Goal: Task Accomplishment & Management: Manage account settings

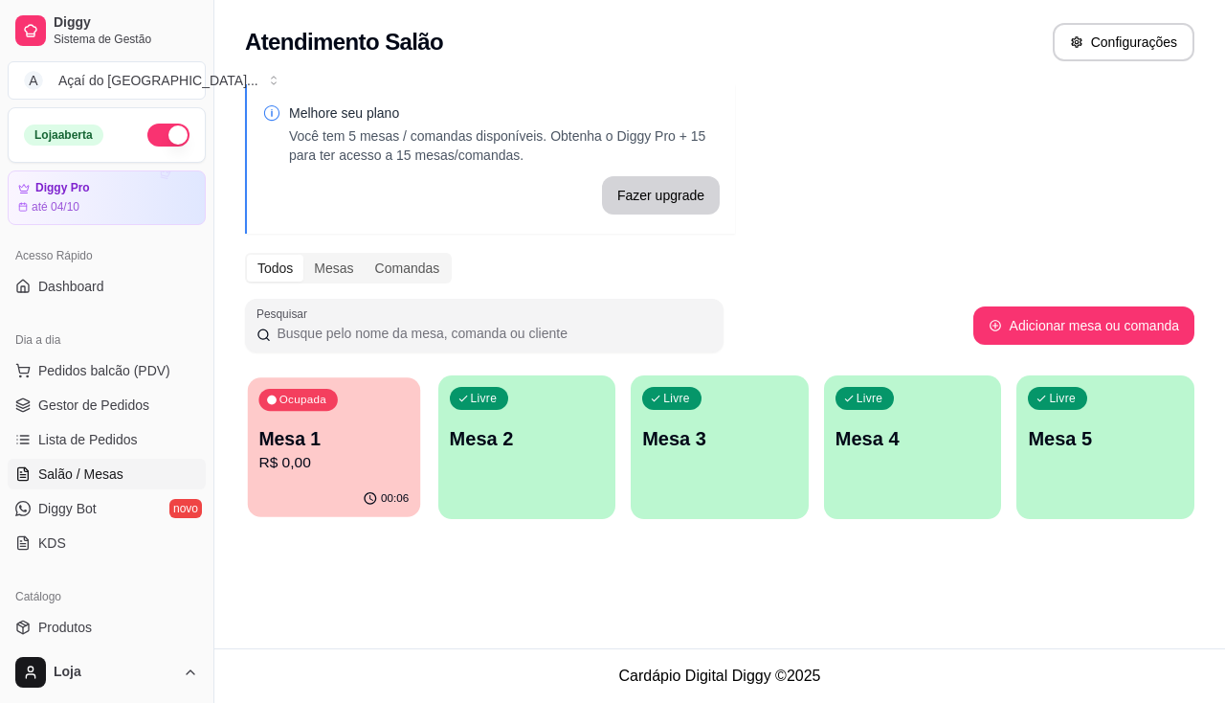
click at [344, 479] on div "Ocupada Mesa 1 R$ 0,00" at bounding box center [334, 428] width 172 height 103
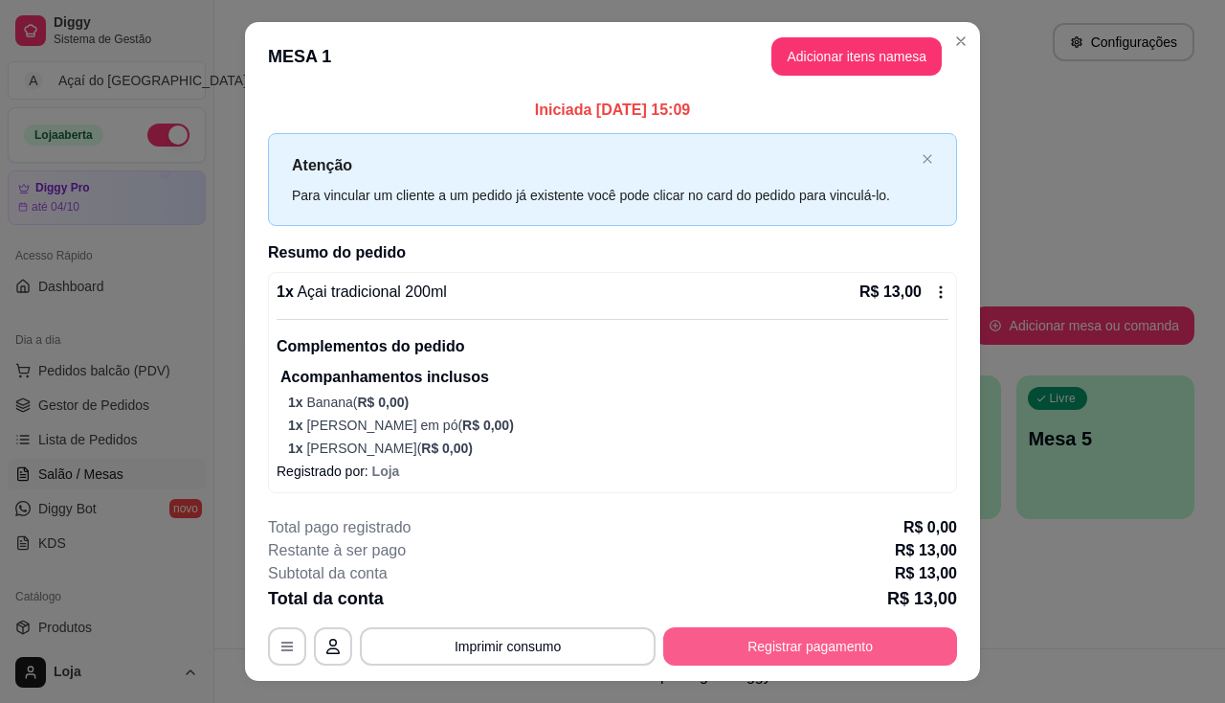
click at [761, 645] on button "Registrar pagamento" at bounding box center [810, 646] width 294 height 38
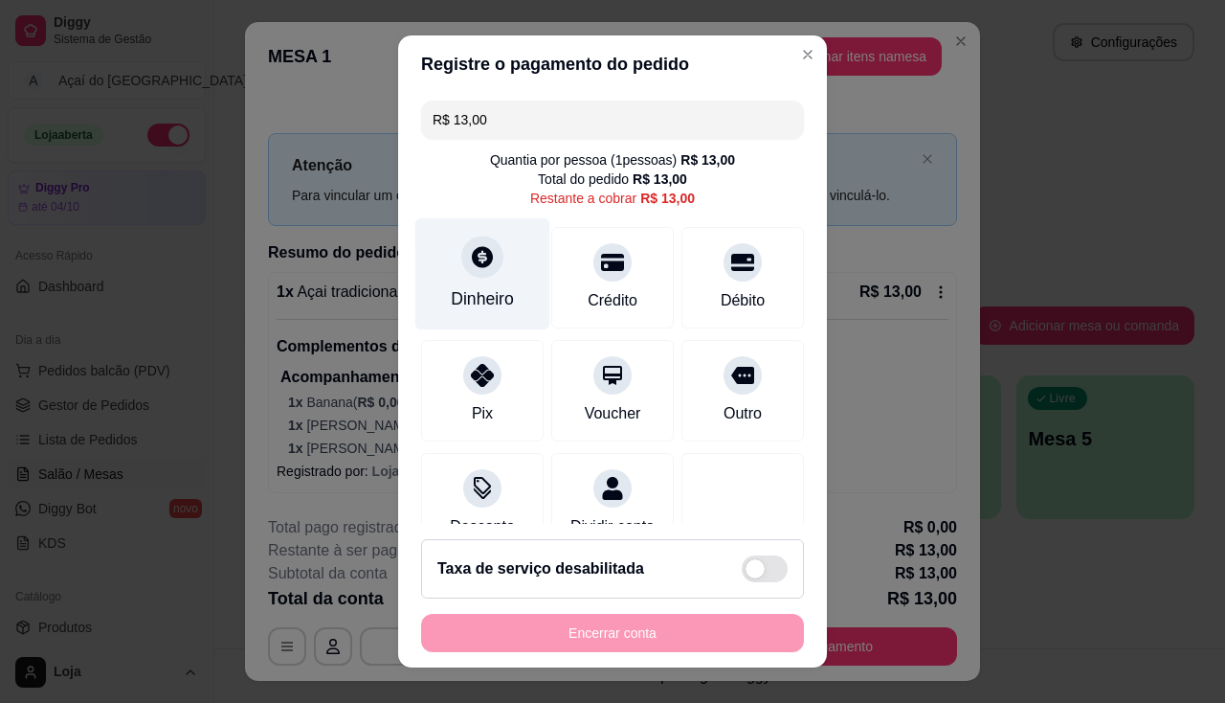
click at [467, 284] on div "Dinheiro" at bounding box center [482, 273] width 135 height 112
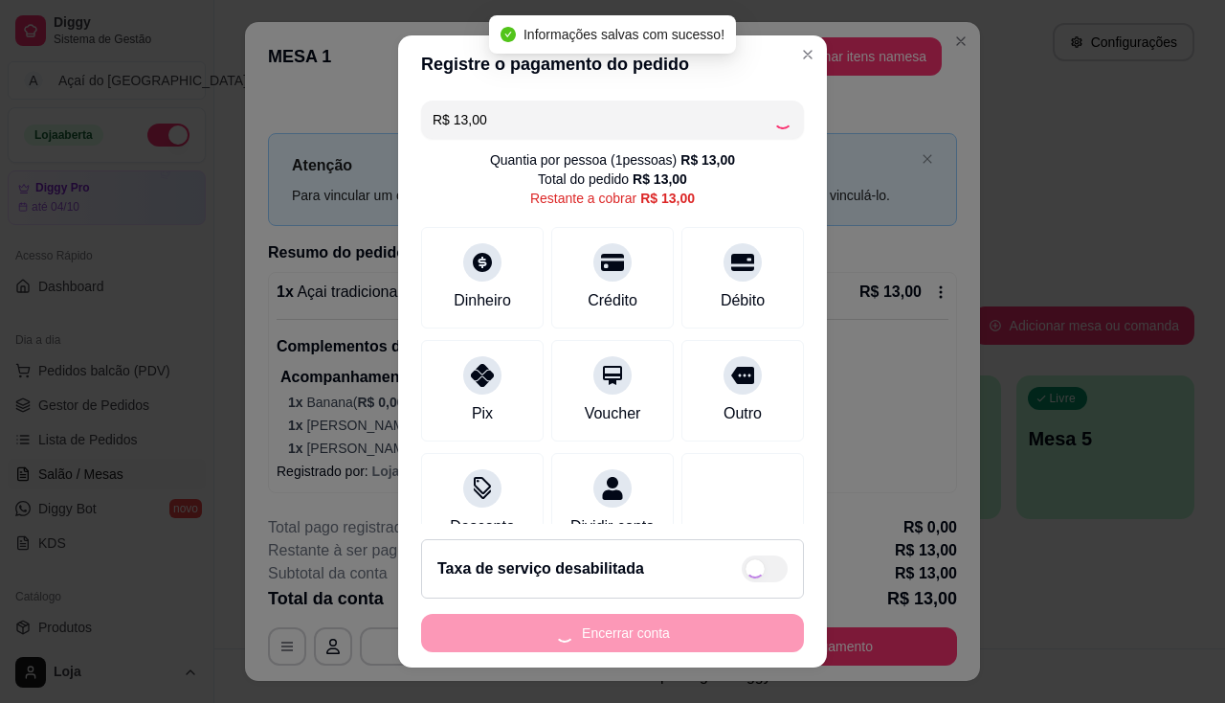
type input "R$ 0,00"
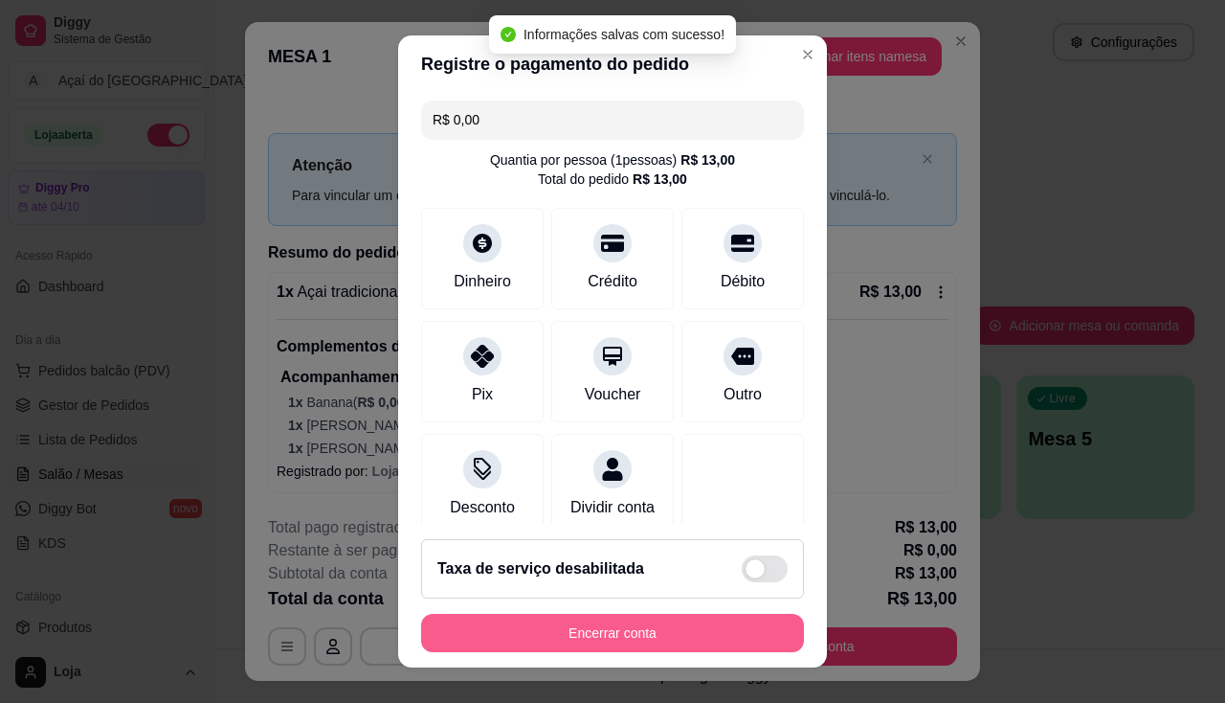
click at [623, 652] on div "Encerrar conta" at bounding box center [612, 633] width 383 height 38
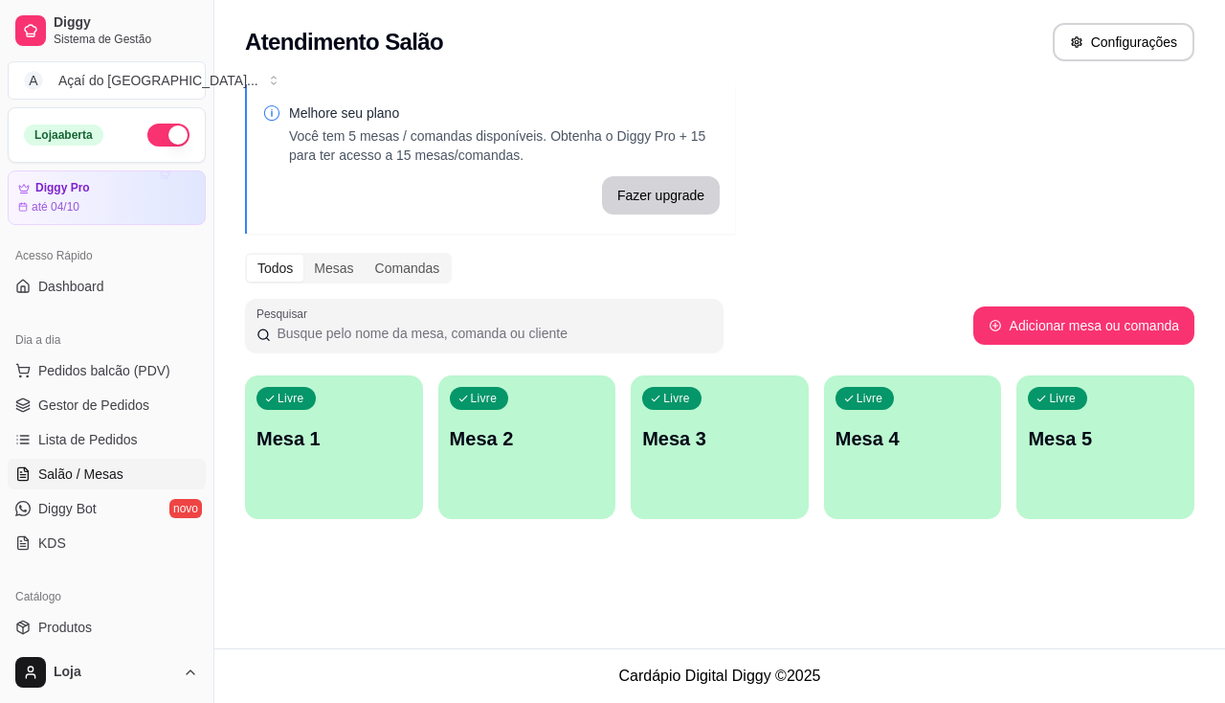
click at [369, 466] on div "Livre Mesa 1" at bounding box center [334, 435] width 178 height 121
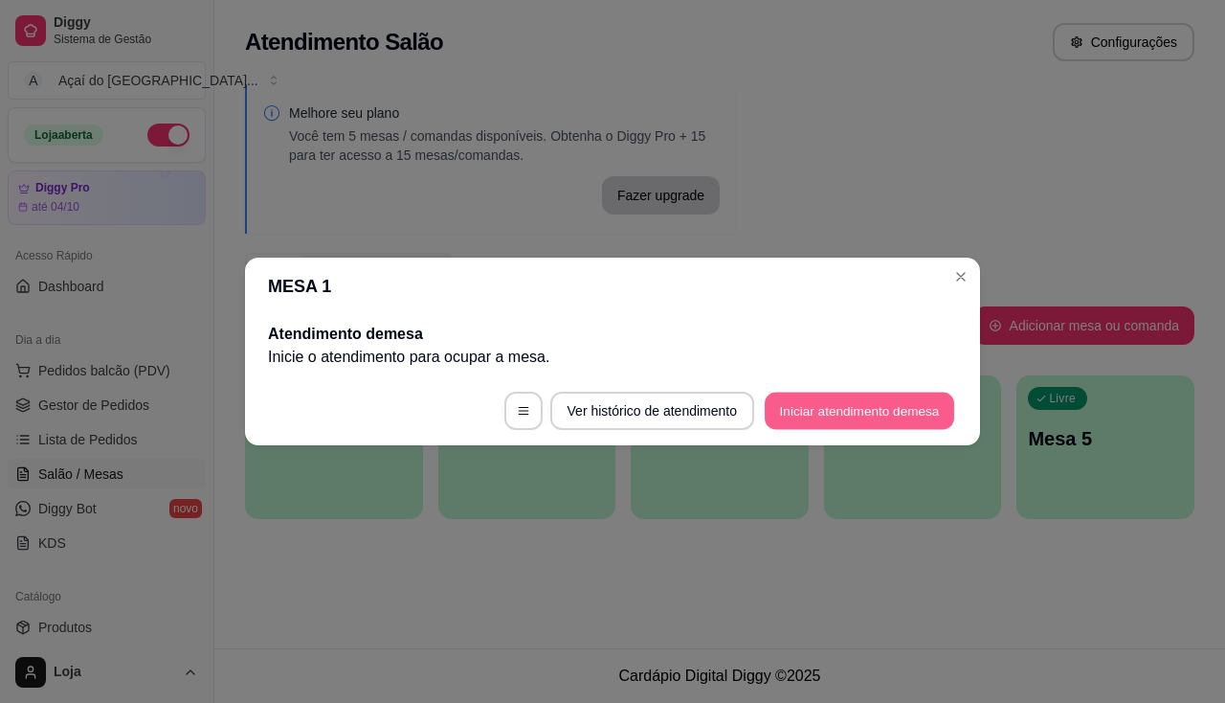
click at [850, 407] on button "Iniciar atendimento de mesa" at bounding box center [860, 410] width 190 height 37
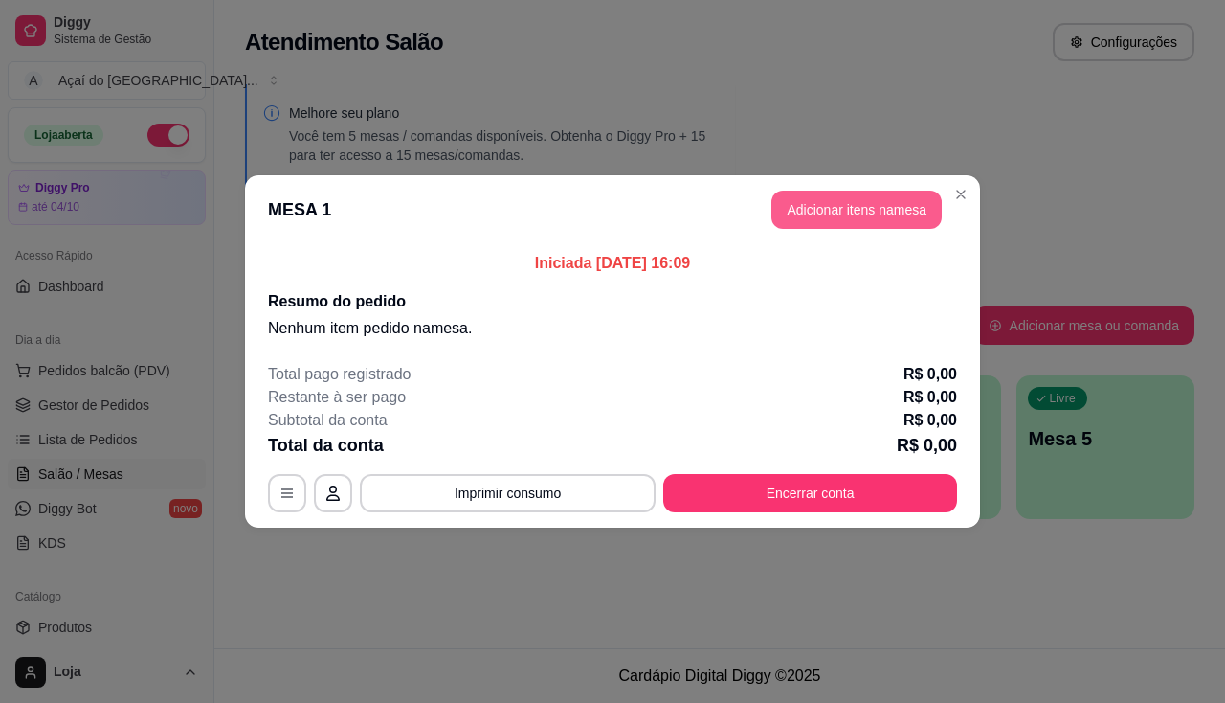
click at [877, 210] on button "Adicionar itens na mesa" at bounding box center [856, 209] width 170 height 38
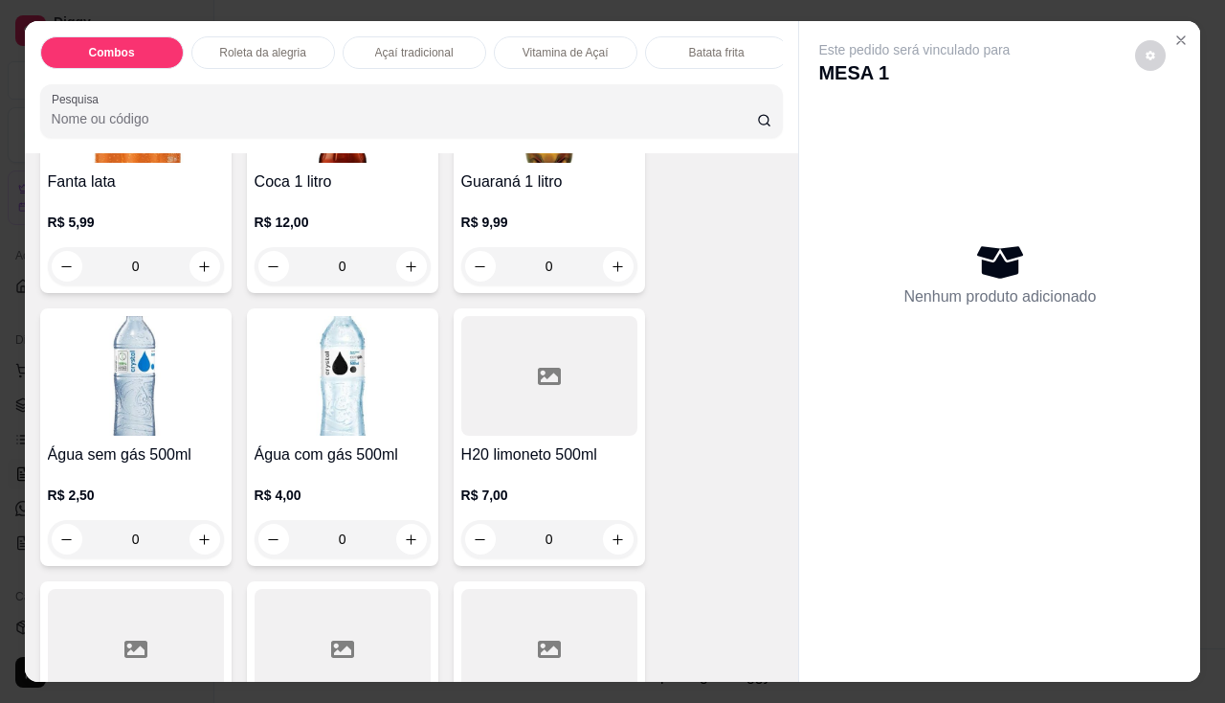
scroll to position [5360, 0]
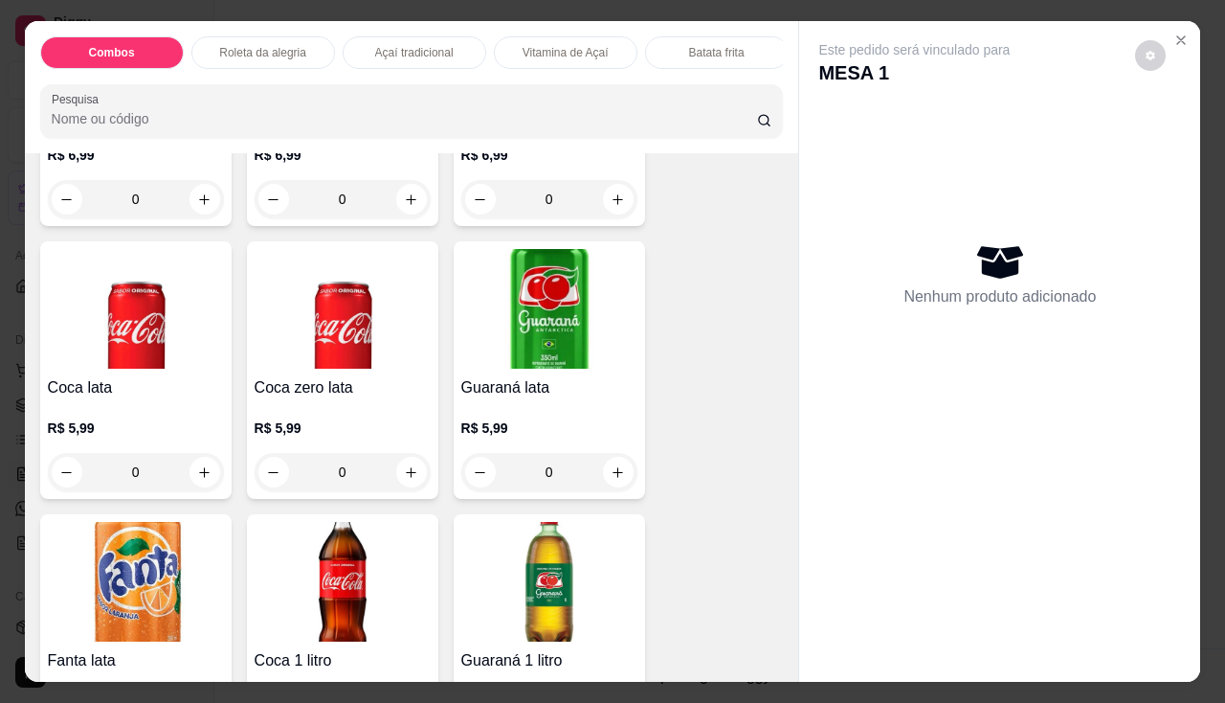
click at [88, 407] on div "R$ 5,99 0" at bounding box center [136, 445] width 176 height 92
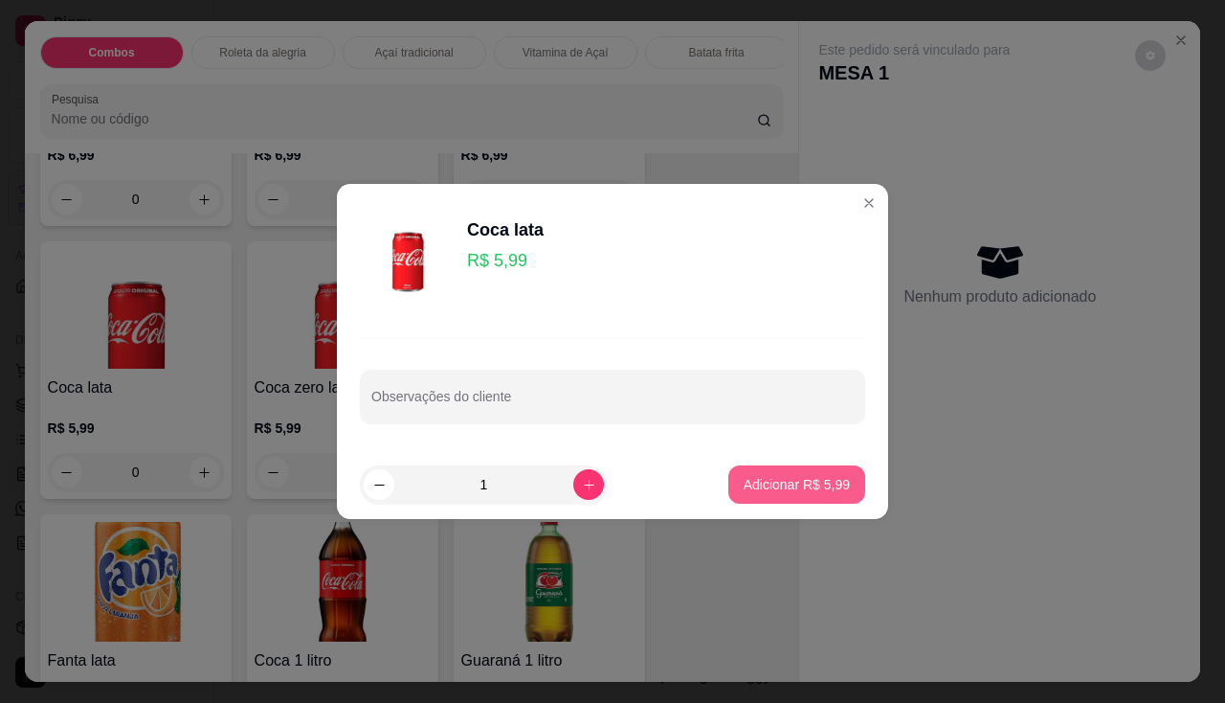
click at [749, 479] on p "Adicionar R$ 5,99" at bounding box center [797, 484] width 106 height 19
type input "1"
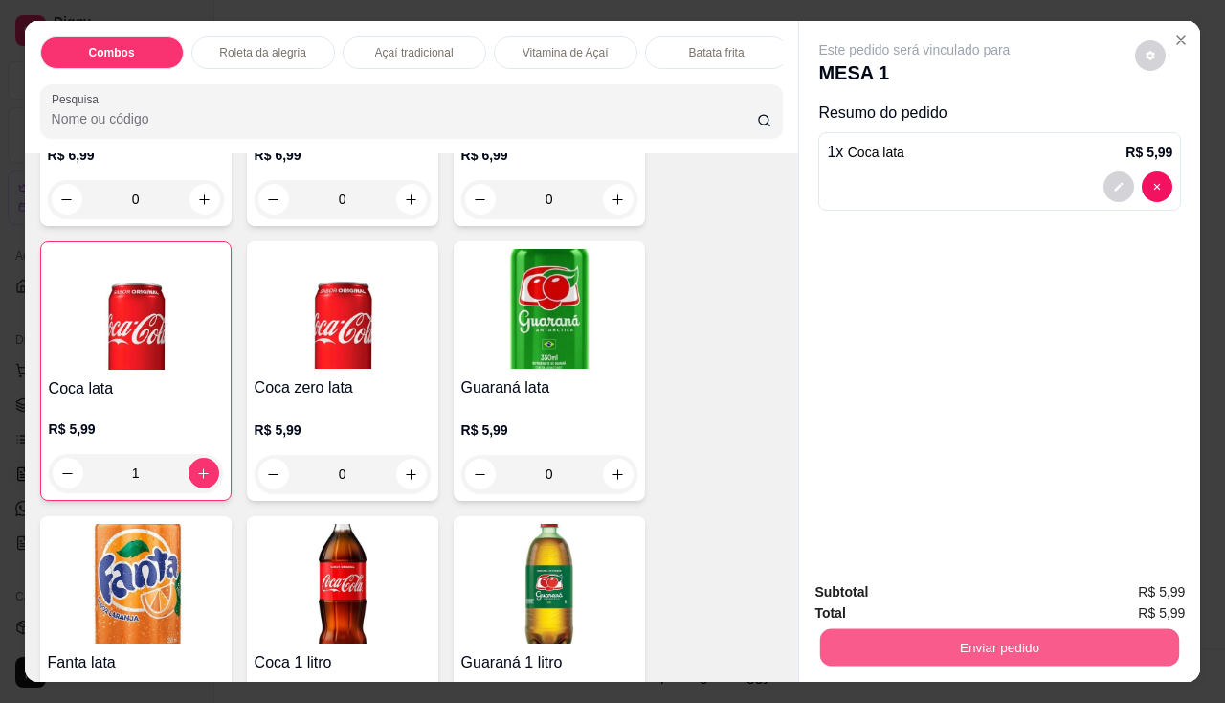
click at [898, 641] on button "Enviar pedido" at bounding box center [999, 647] width 359 height 37
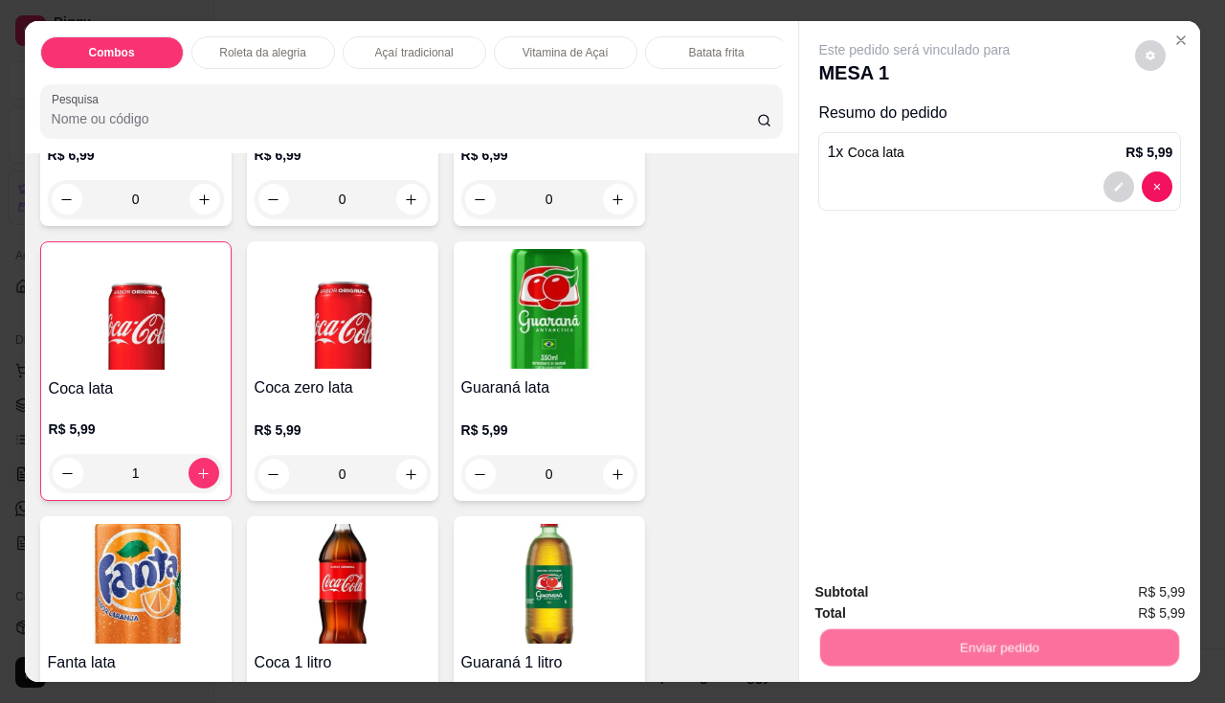
click at [883, 603] on button "Não registrar e enviar pedido" at bounding box center [936, 593] width 199 height 36
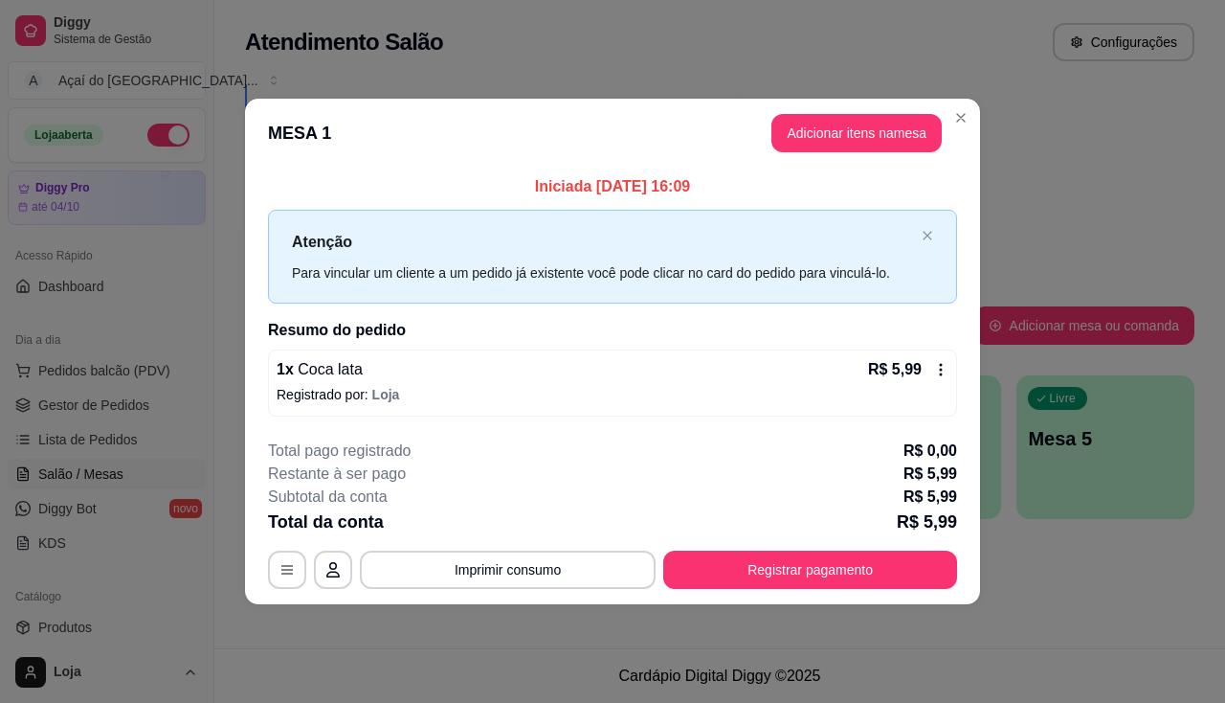
click at [757, 592] on footer "**********" at bounding box center [612, 514] width 735 height 180
click at [760, 576] on button "Registrar pagamento" at bounding box center [810, 569] width 294 height 38
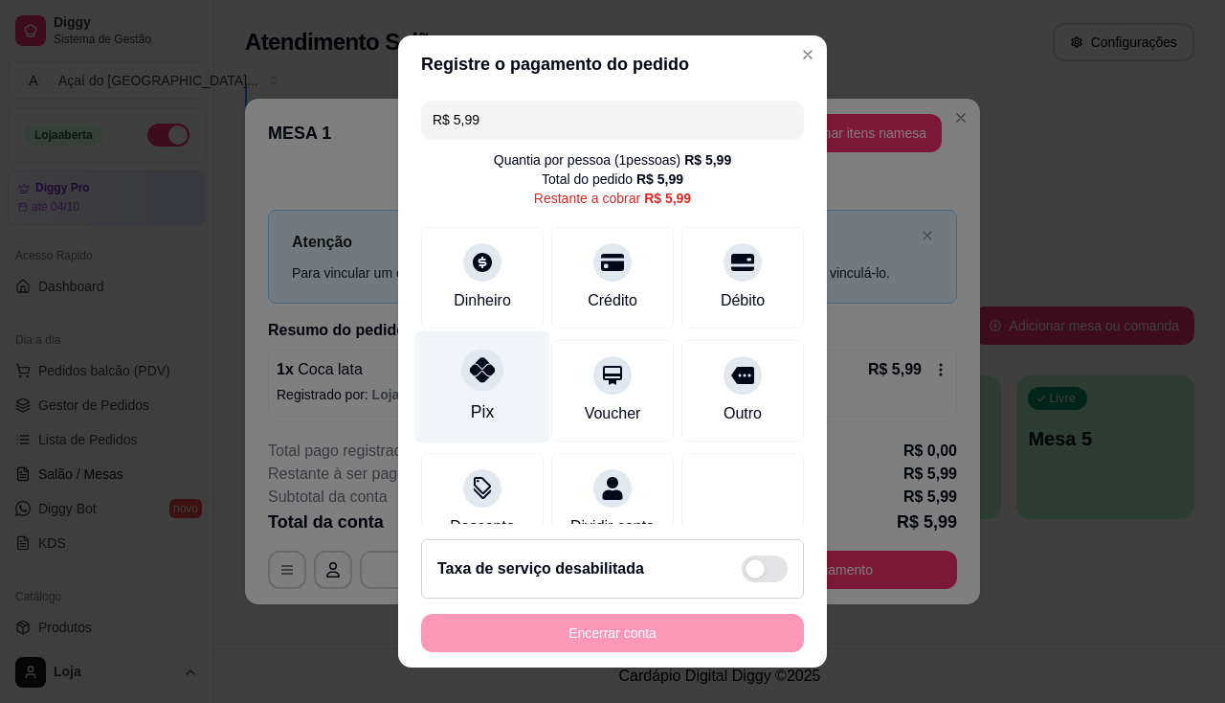
click at [485, 399] on div "Pix" at bounding box center [482, 386] width 135 height 112
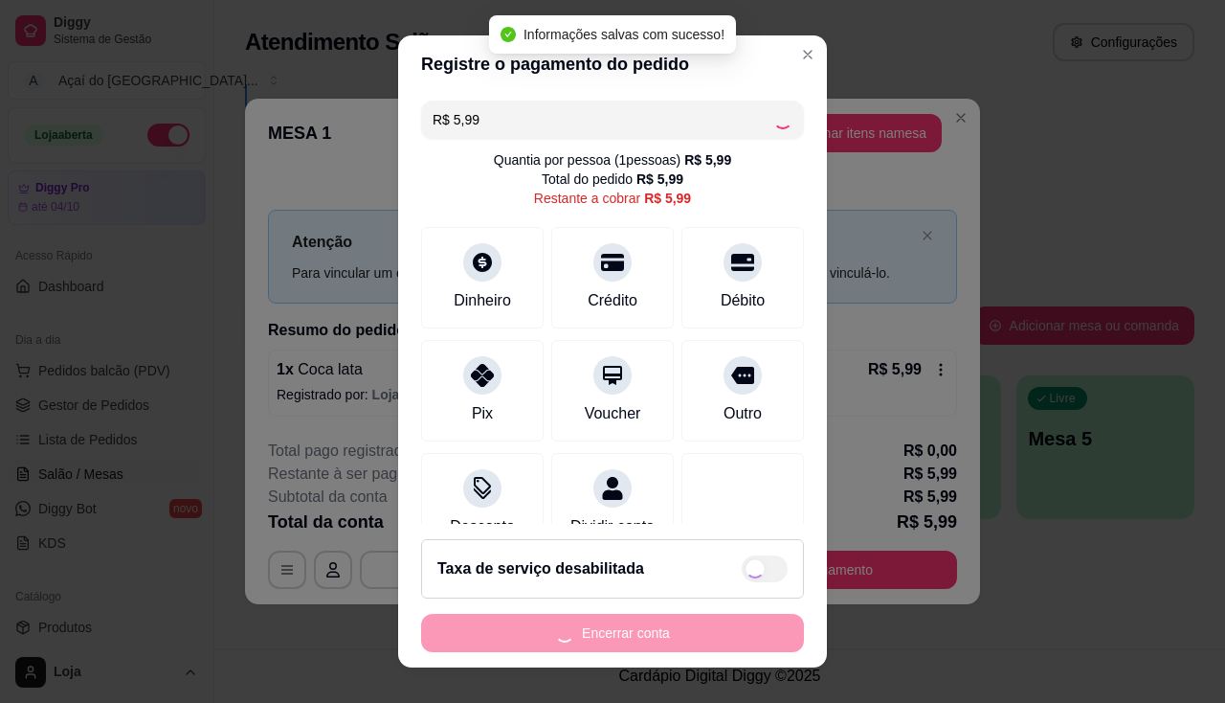
type input "R$ 0,00"
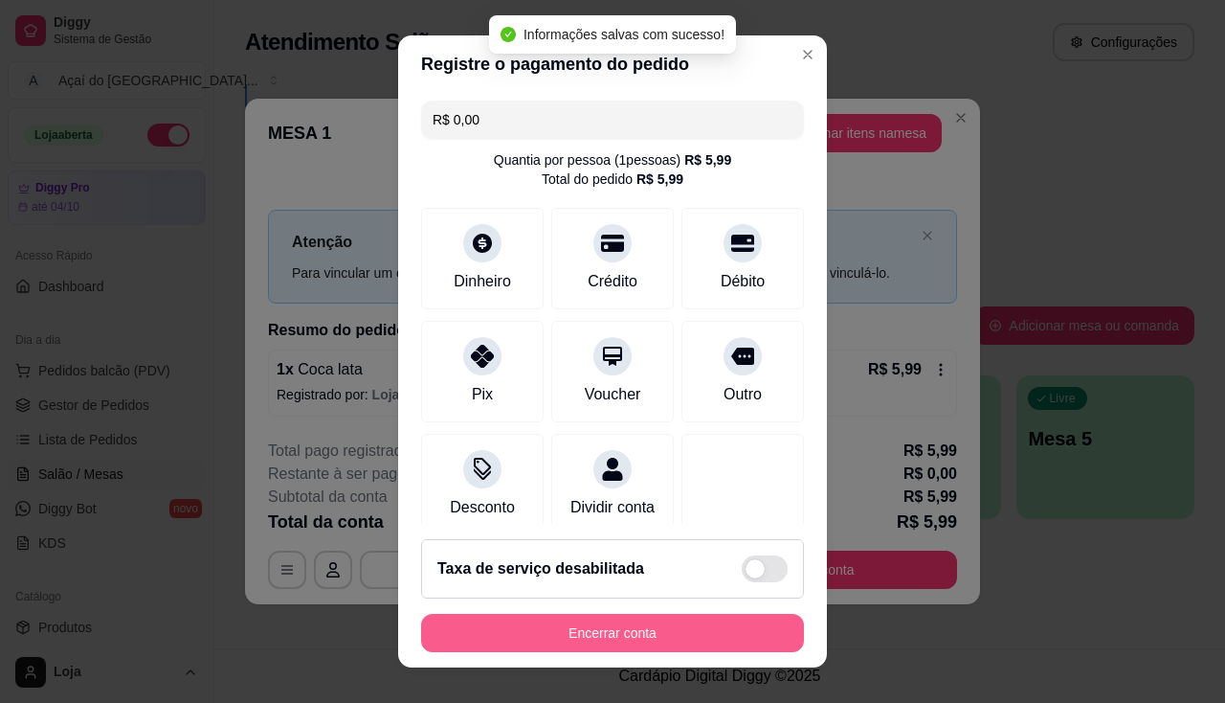
click at [592, 647] on button "Encerrar conta" at bounding box center [612, 633] width 383 height 38
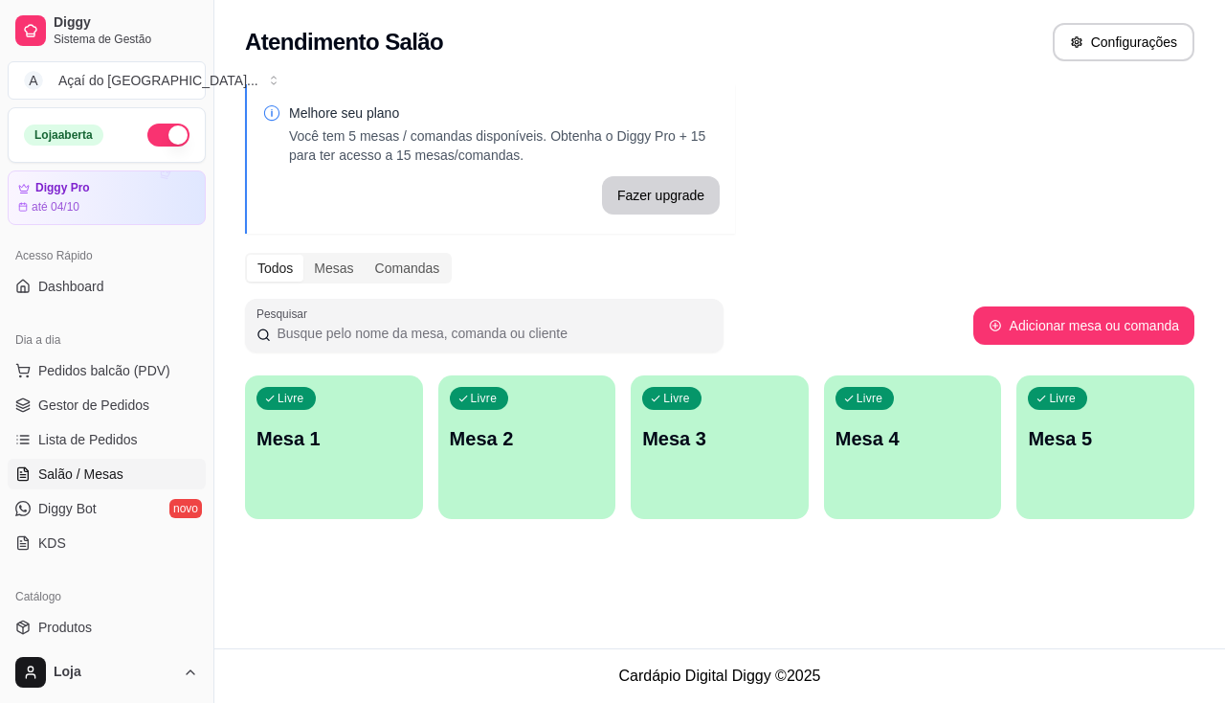
click at [349, 462] on div "Livre Mesa 1" at bounding box center [334, 435] width 178 height 121
click at [569, 449] on p "Mesa 2" at bounding box center [527, 439] width 150 height 26
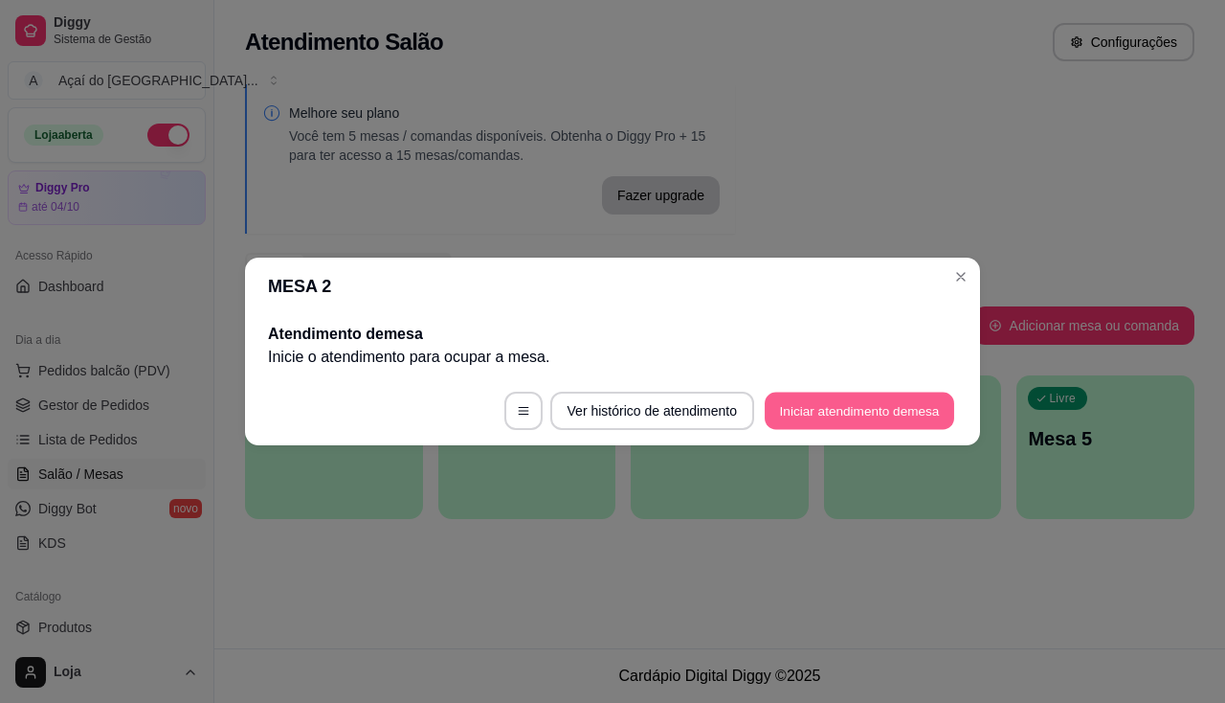
click at [801, 415] on button "Iniciar atendimento de mesa" at bounding box center [860, 410] width 190 height 37
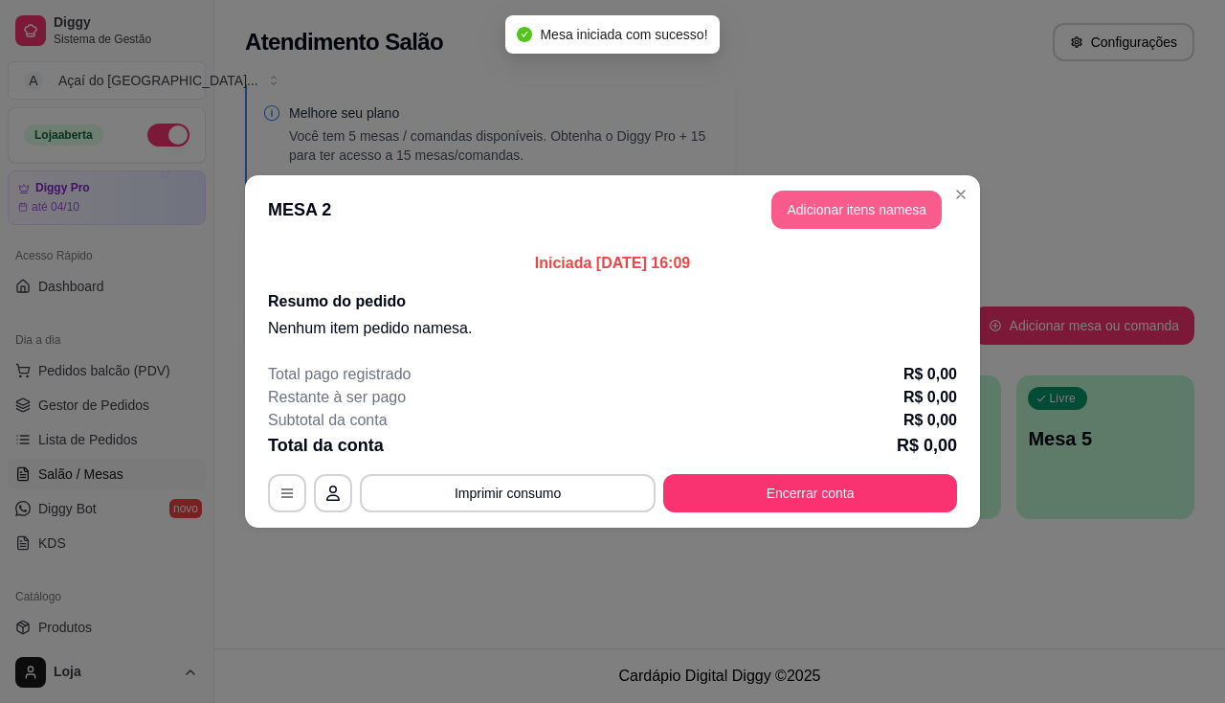
click at [808, 216] on button "Adicionar itens na mesa" at bounding box center [856, 209] width 170 height 38
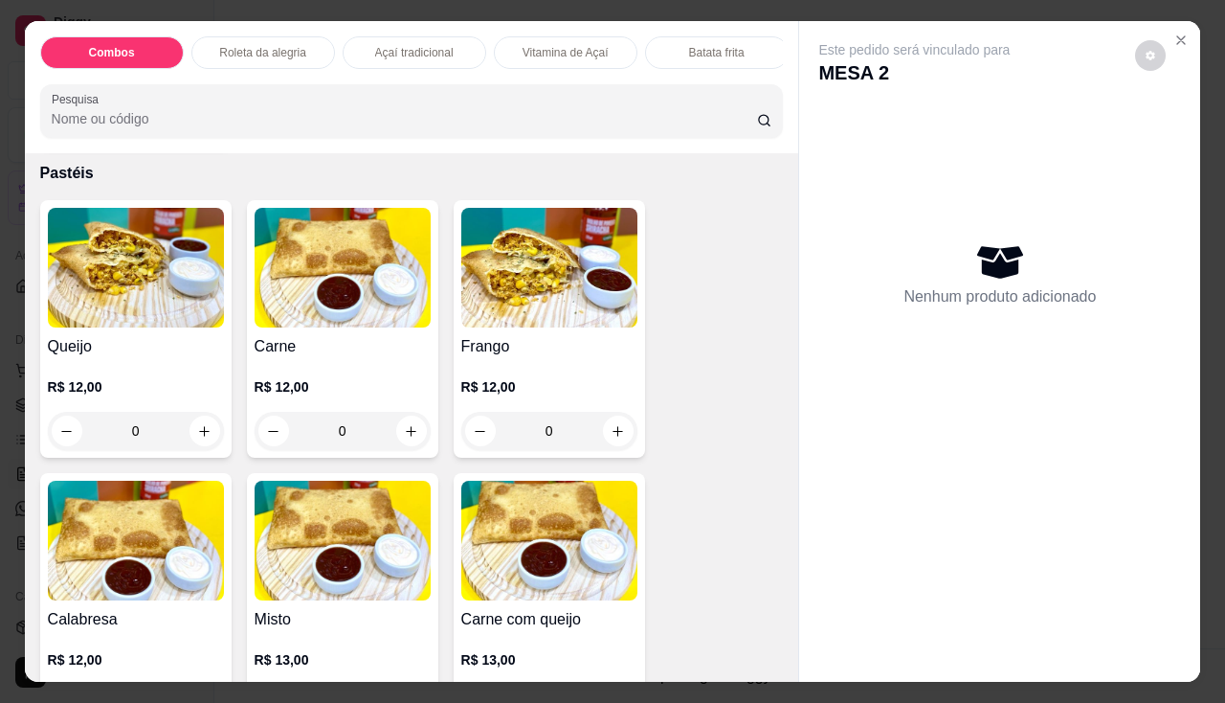
scroll to position [2106, 0]
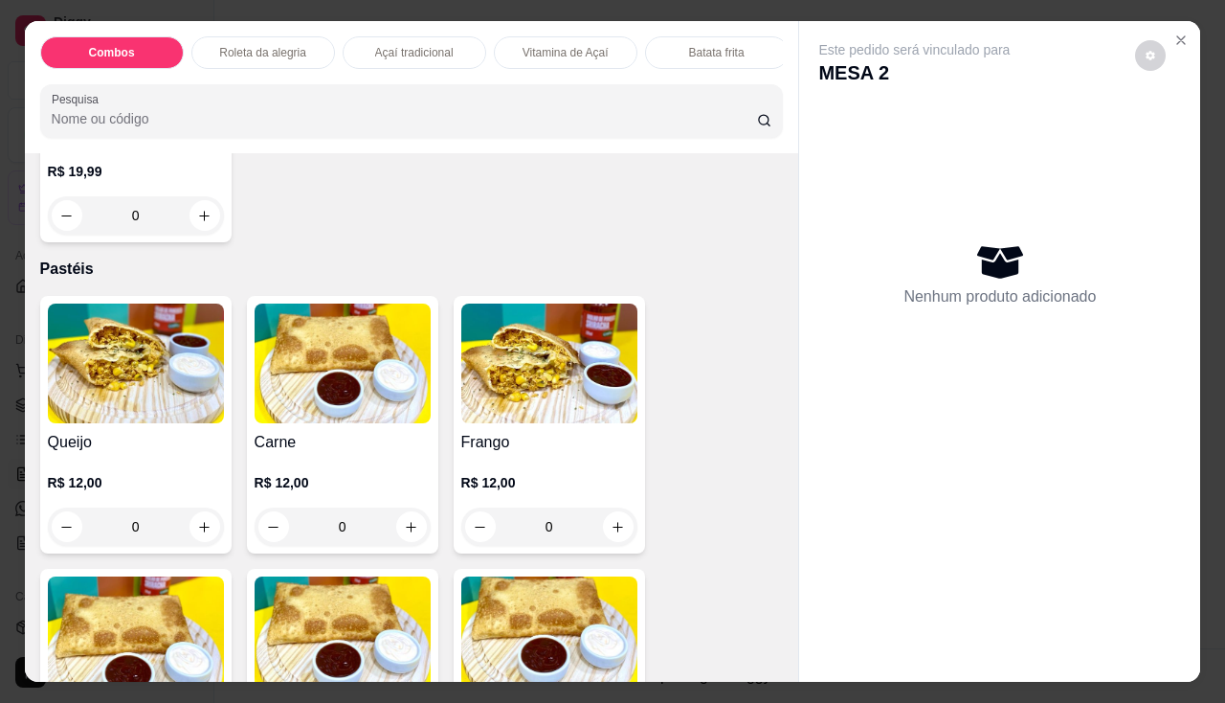
click at [202, 544] on div "0" at bounding box center [136, 526] width 176 height 38
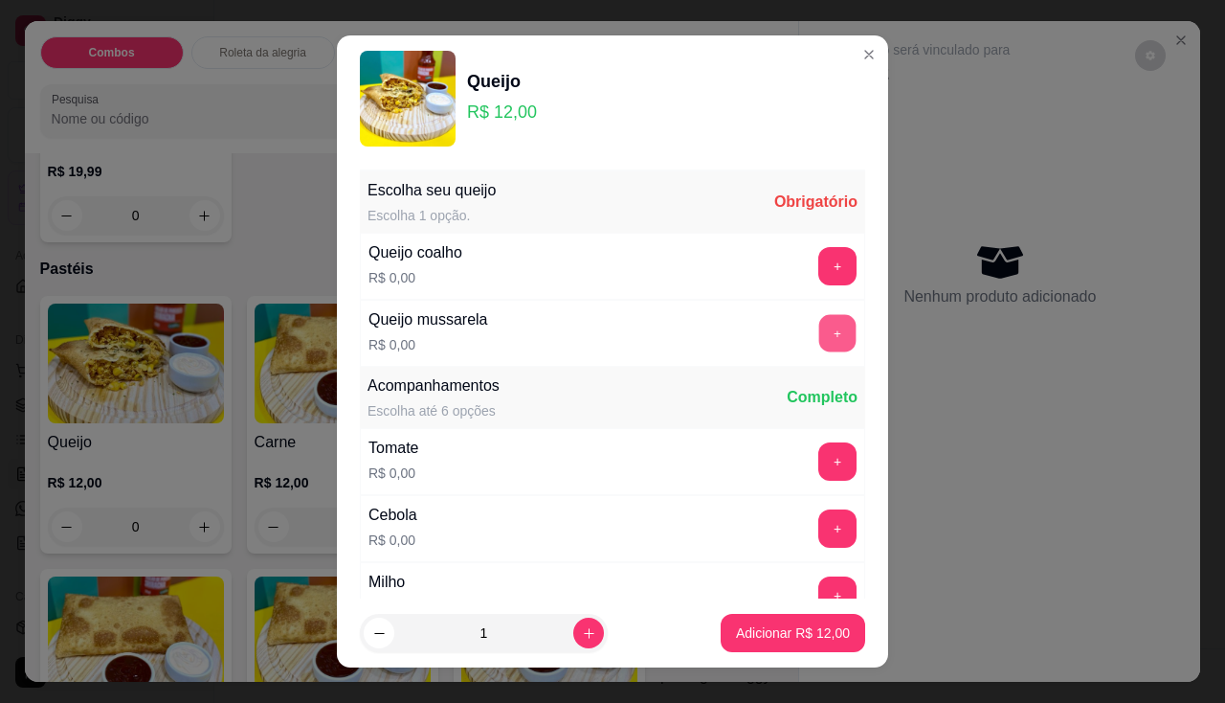
click at [819, 336] on button "+" at bounding box center [837, 332] width 37 height 37
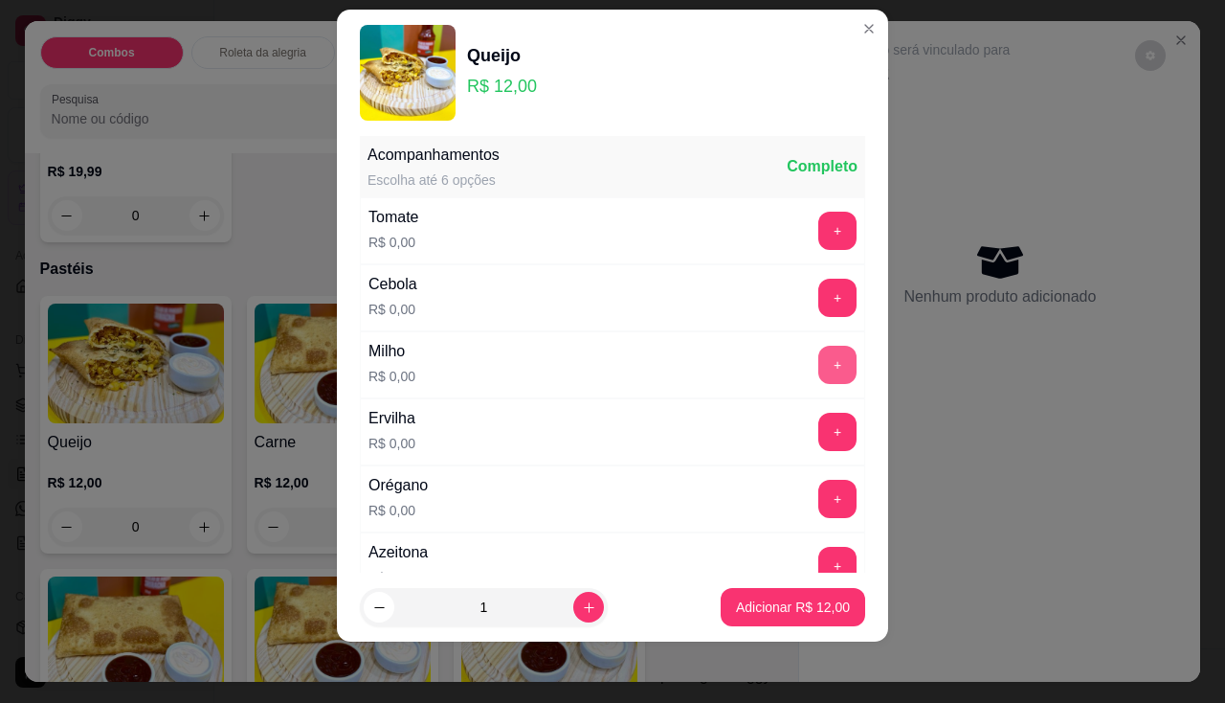
click at [818, 360] on button "+" at bounding box center [837, 365] width 38 height 38
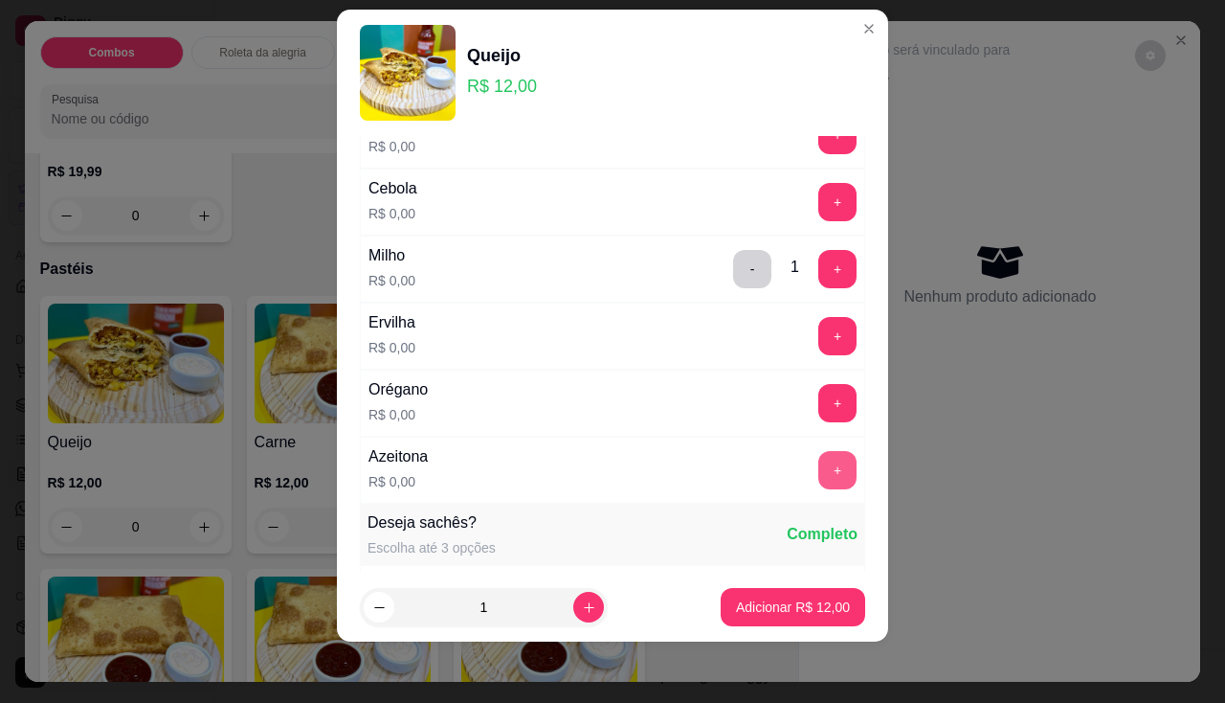
click at [818, 458] on button "+" at bounding box center [837, 470] width 38 height 38
click at [777, 605] on p "Adicionar R$ 12,00" at bounding box center [793, 606] width 114 height 19
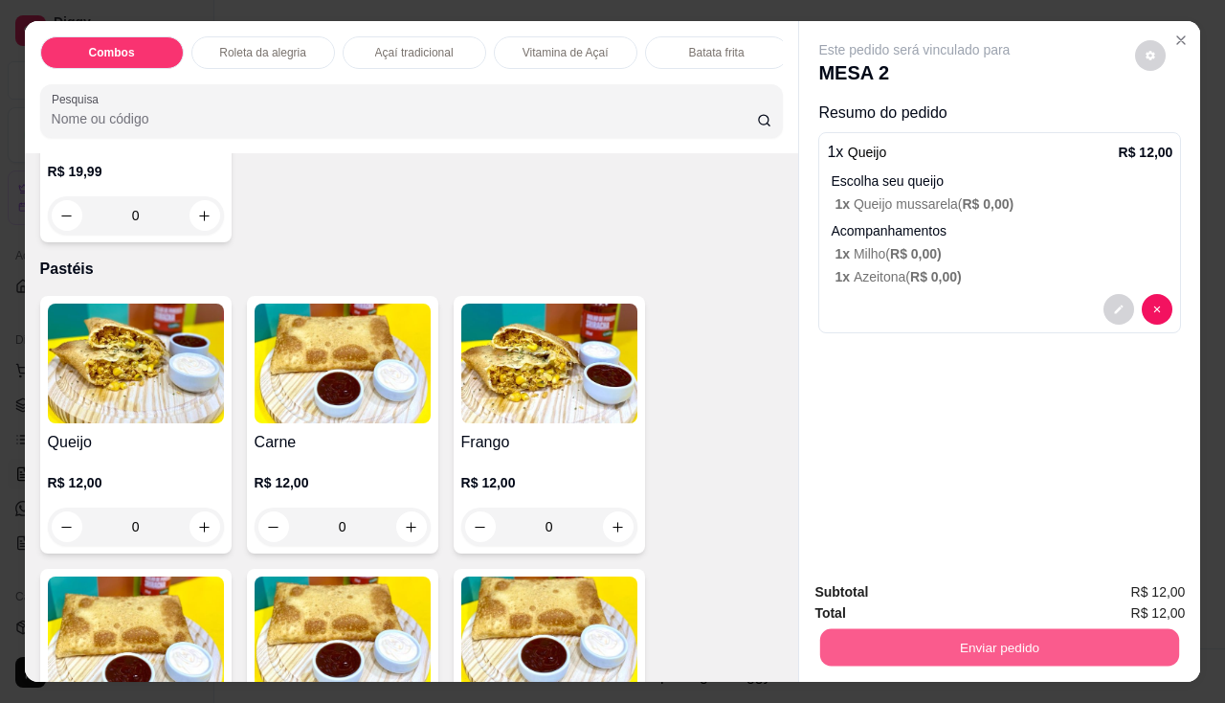
click at [927, 629] on button "Enviar pedido" at bounding box center [999, 647] width 359 height 37
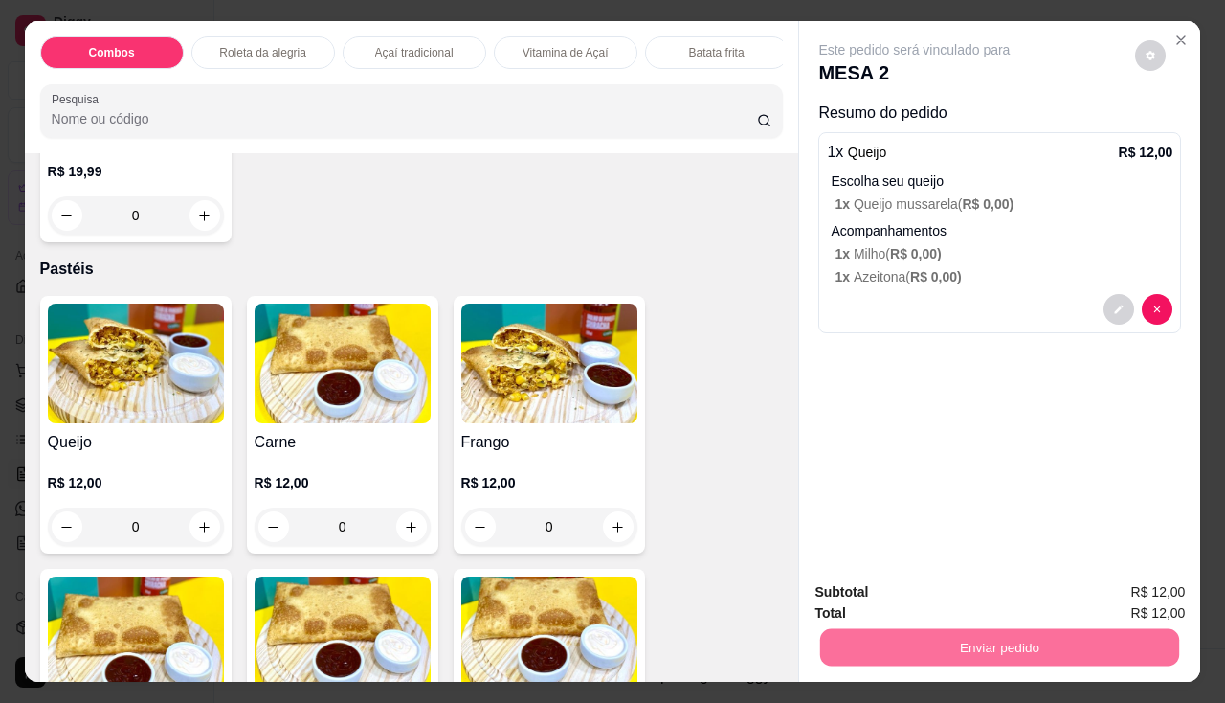
click at [904, 587] on button "Não registrar e enviar pedido" at bounding box center [936, 593] width 199 height 36
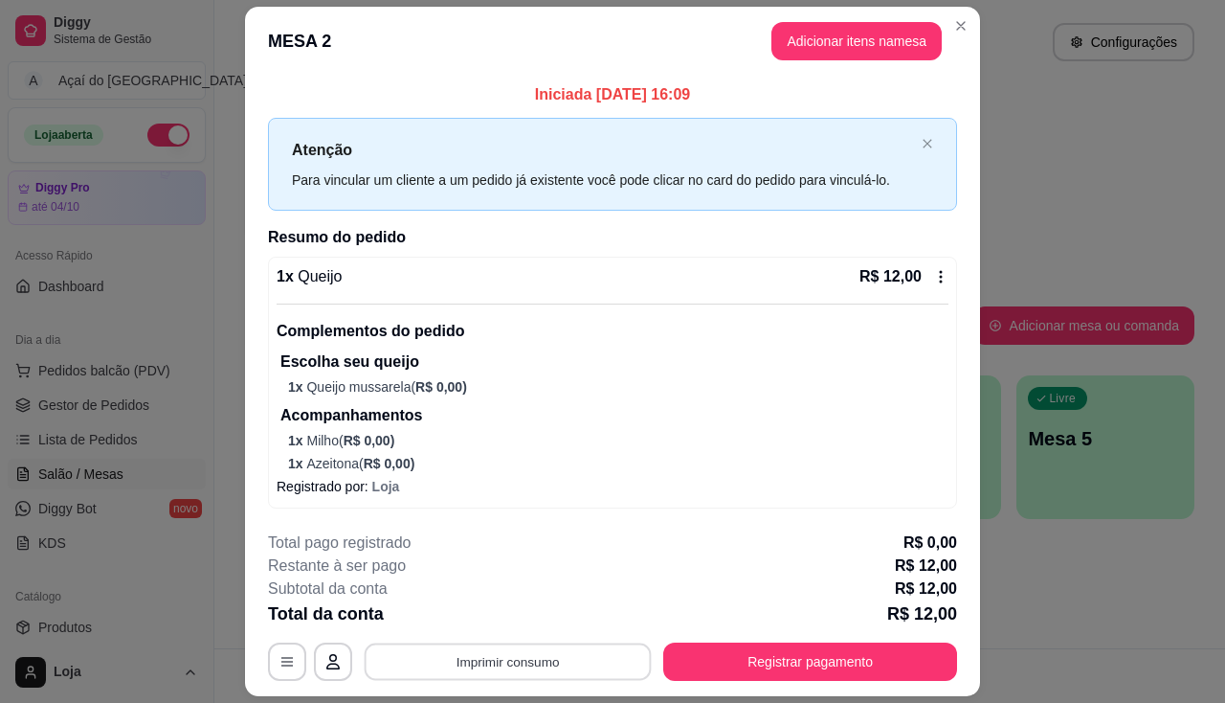
click at [538, 668] on button "Imprimir consumo" at bounding box center [508, 661] width 287 height 37
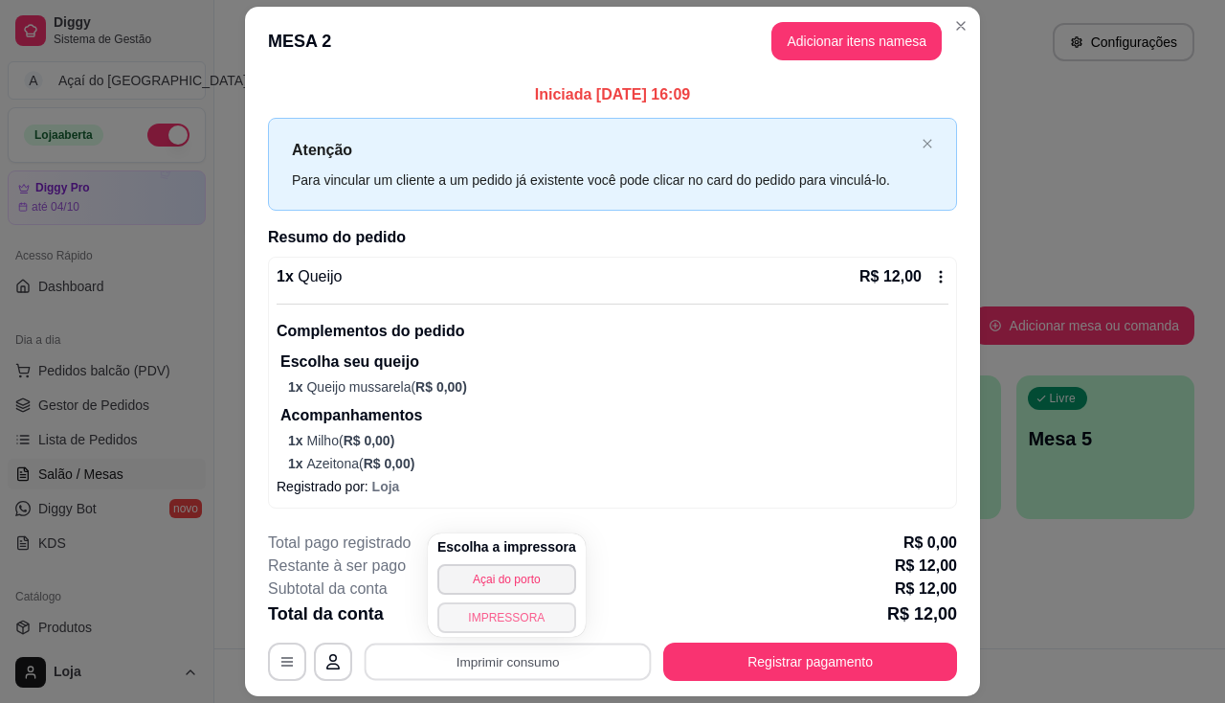
click at [527, 620] on button "IMPRESSORA" at bounding box center [506, 617] width 139 height 31
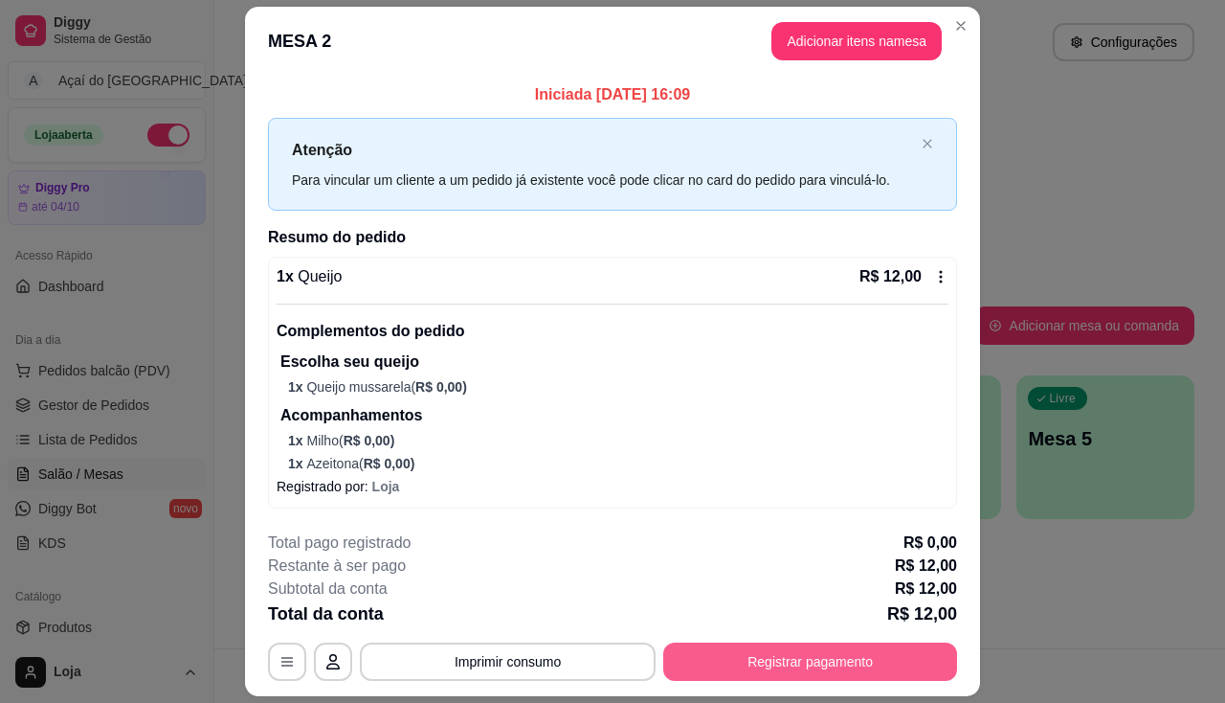
click at [723, 660] on button "Registrar pagamento" at bounding box center [810, 661] width 294 height 38
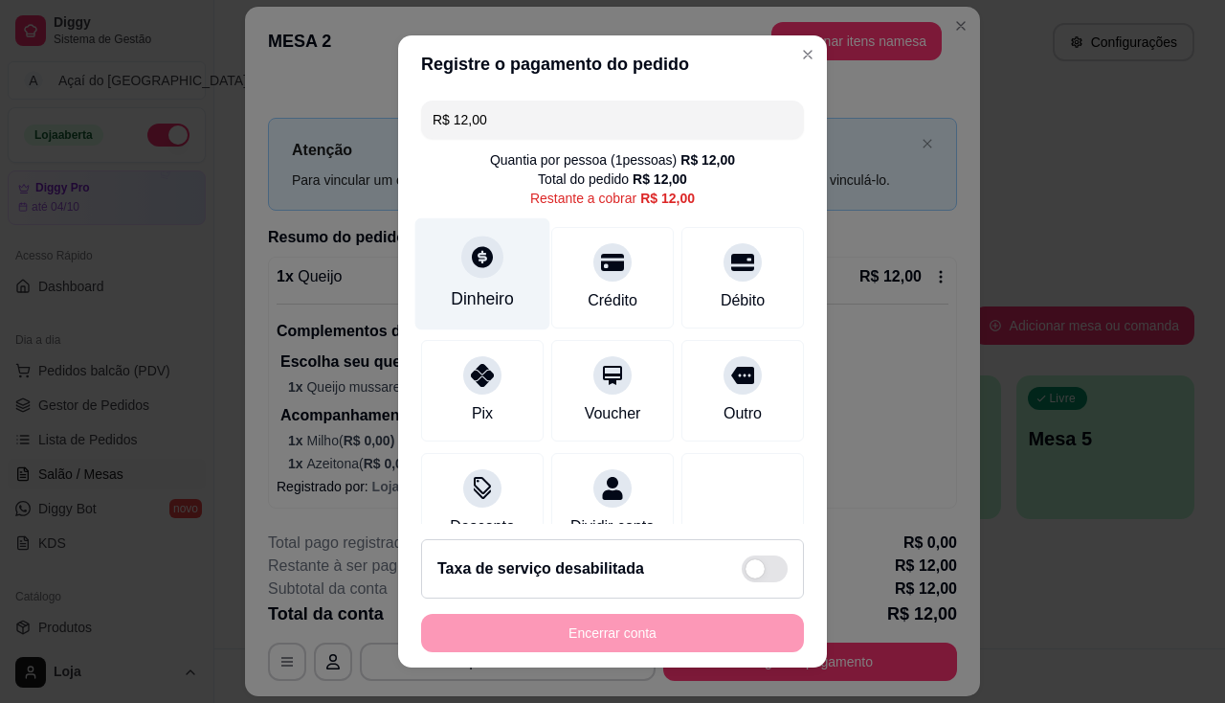
click at [485, 269] on div at bounding box center [482, 256] width 42 height 42
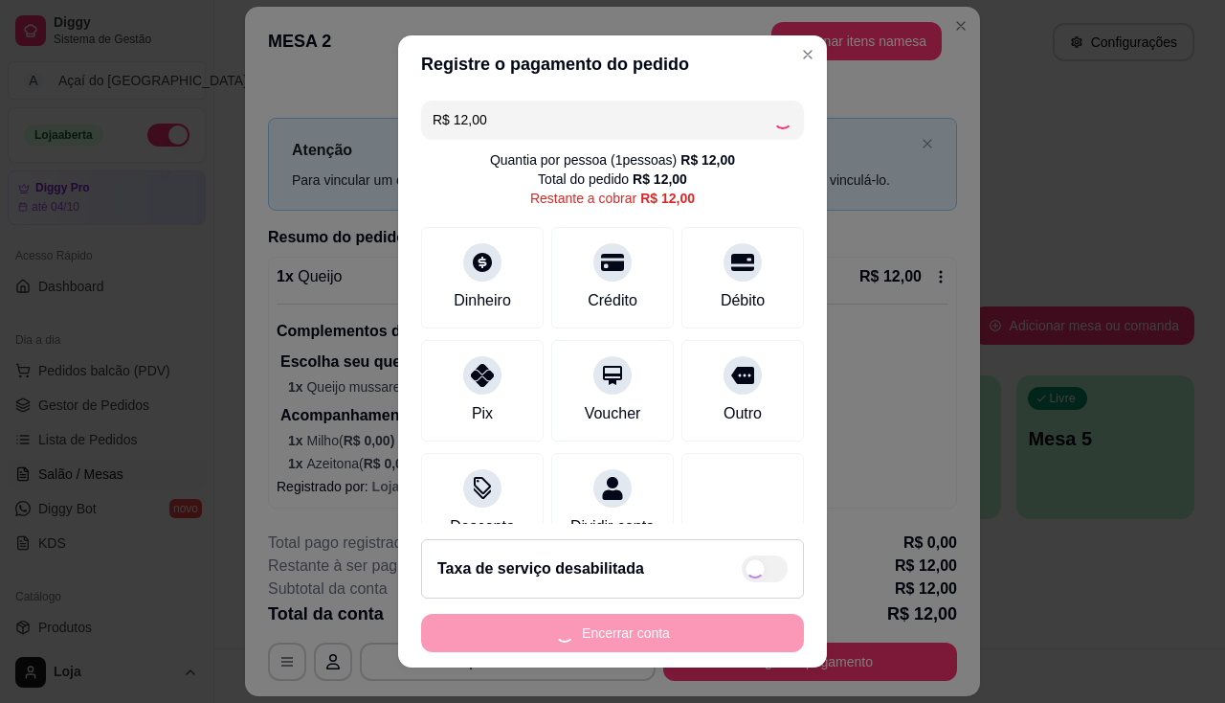
type input "R$ 0,00"
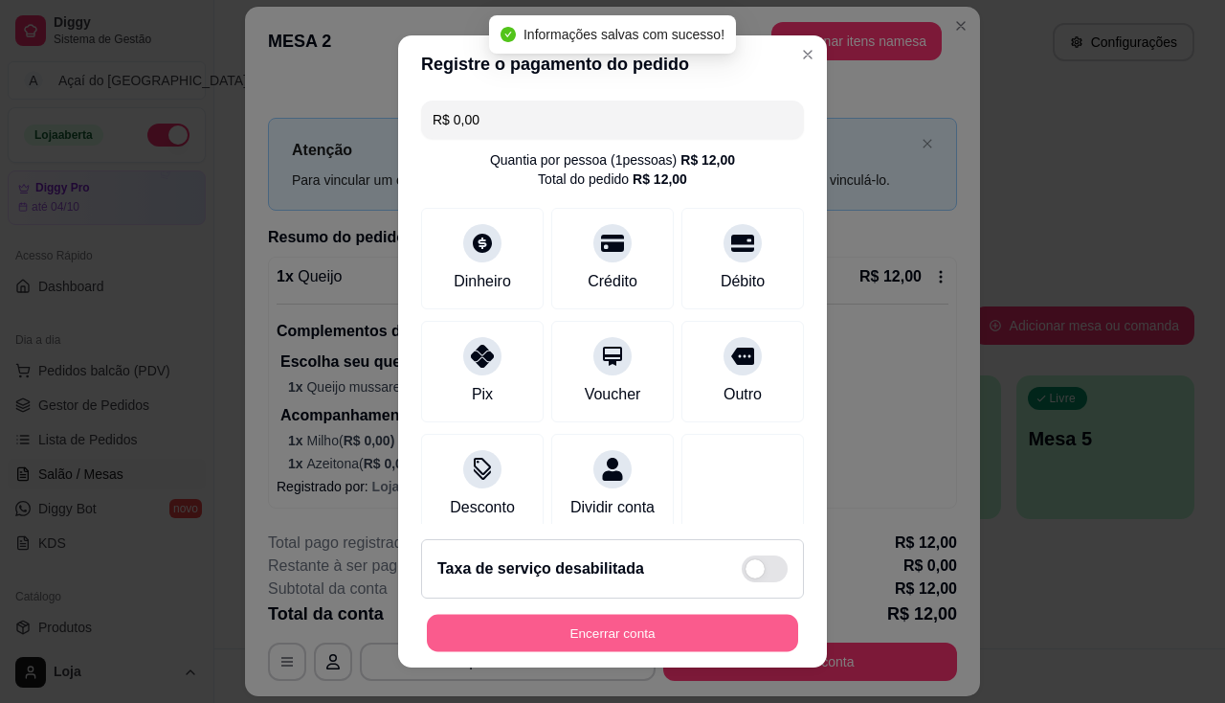
click at [701, 619] on button "Encerrar conta" at bounding box center [612, 632] width 371 height 37
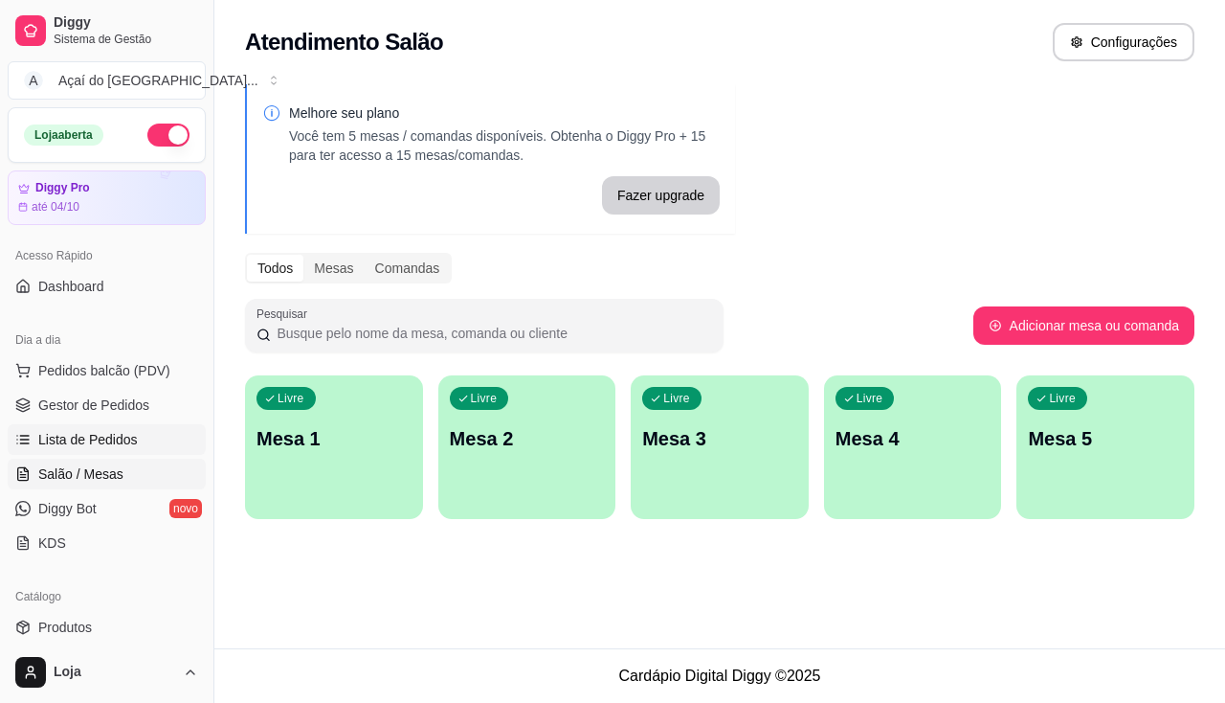
click at [156, 432] on link "Lista de Pedidos" at bounding box center [107, 439] width 198 height 31
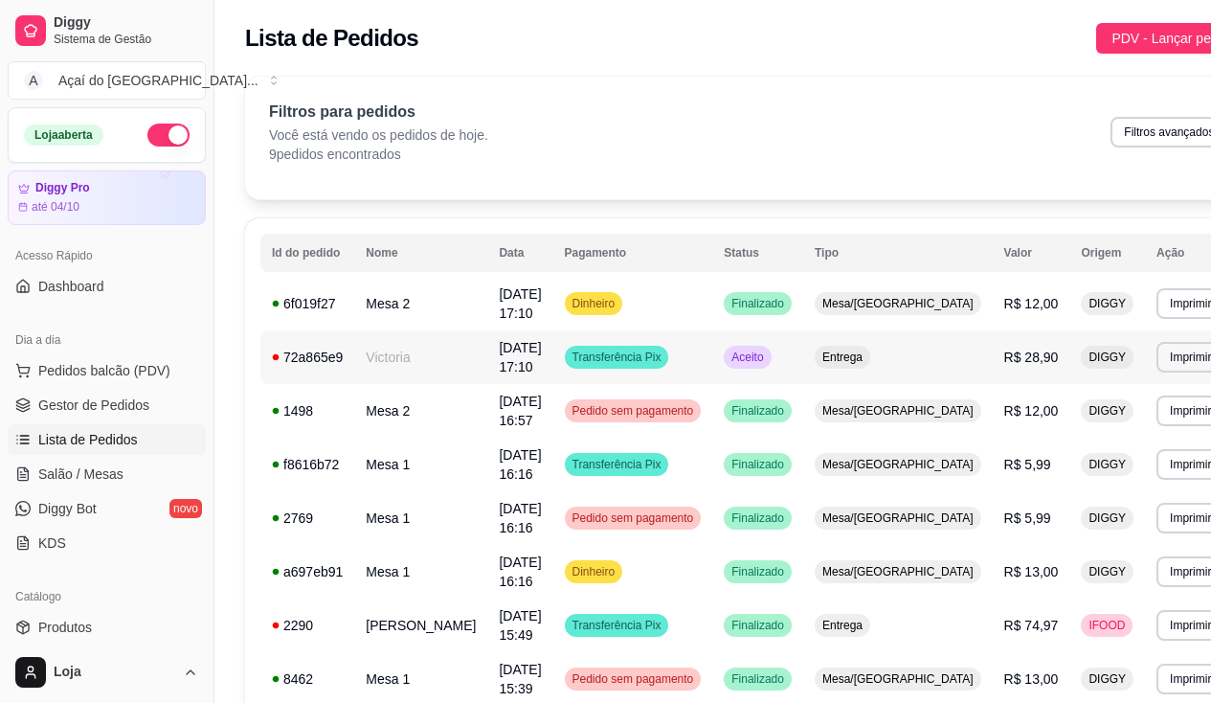
click at [638, 363] on span "Transferência Pix" at bounding box center [617, 356] width 97 height 15
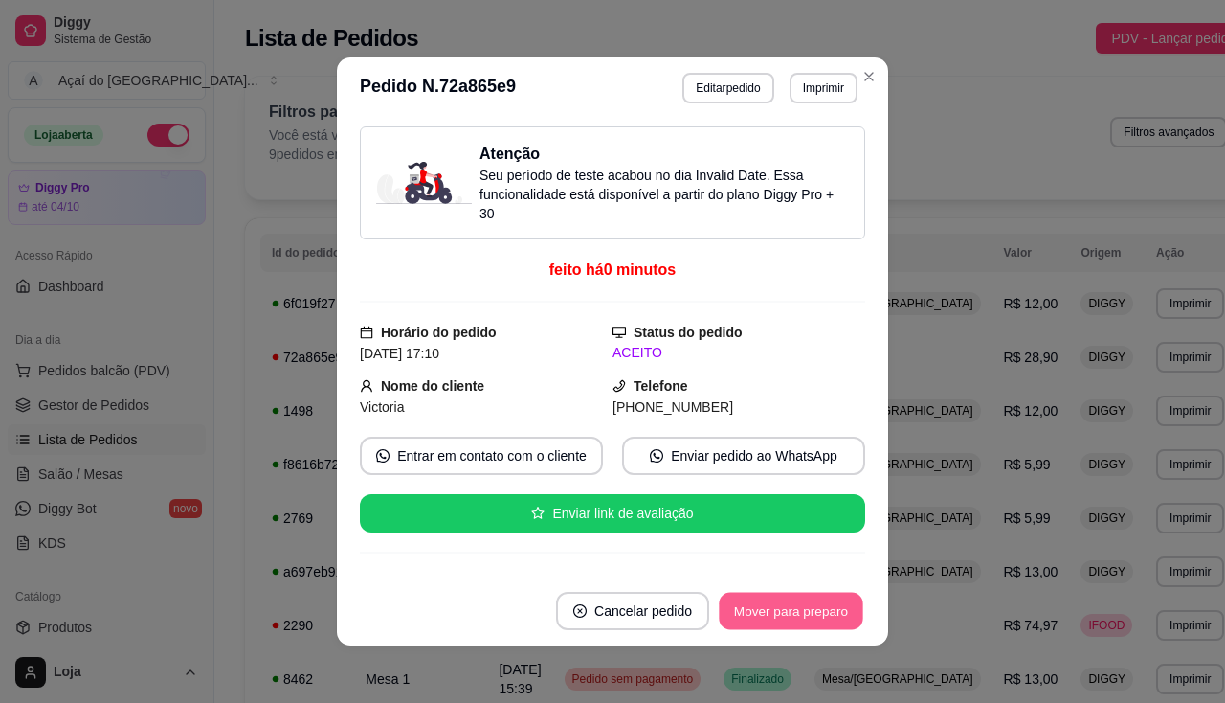
click at [739, 612] on button "Mover para preparo" at bounding box center [791, 610] width 144 height 37
click at [822, 95] on button "Imprimir" at bounding box center [824, 88] width 66 height 30
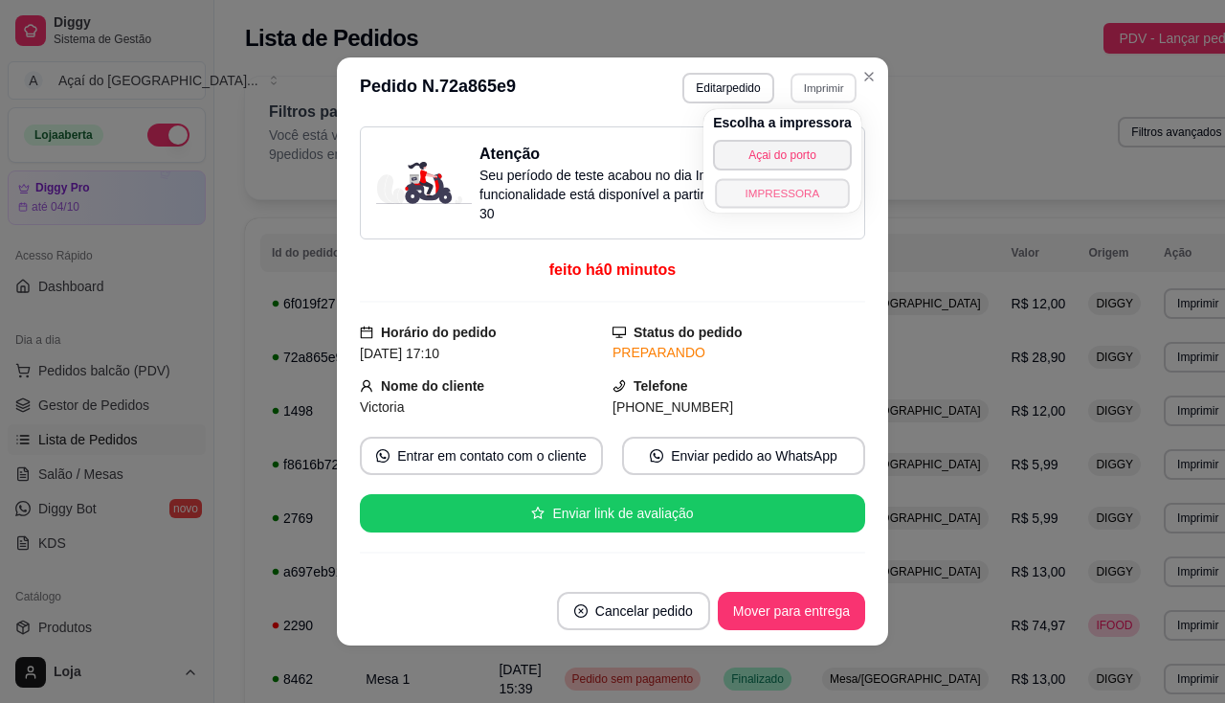
click at [818, 199] on button "IMPRESSORA" at bounding box center [782, 193] width 134 height 30
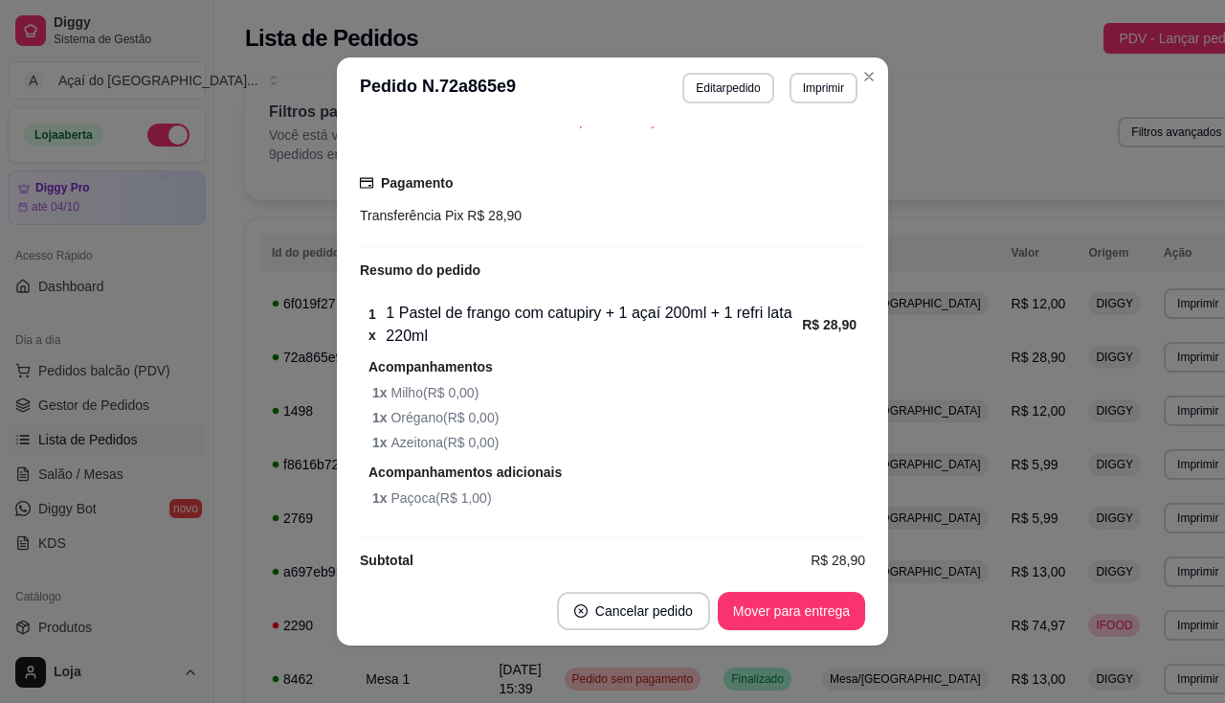
scroll to position [4, 0]
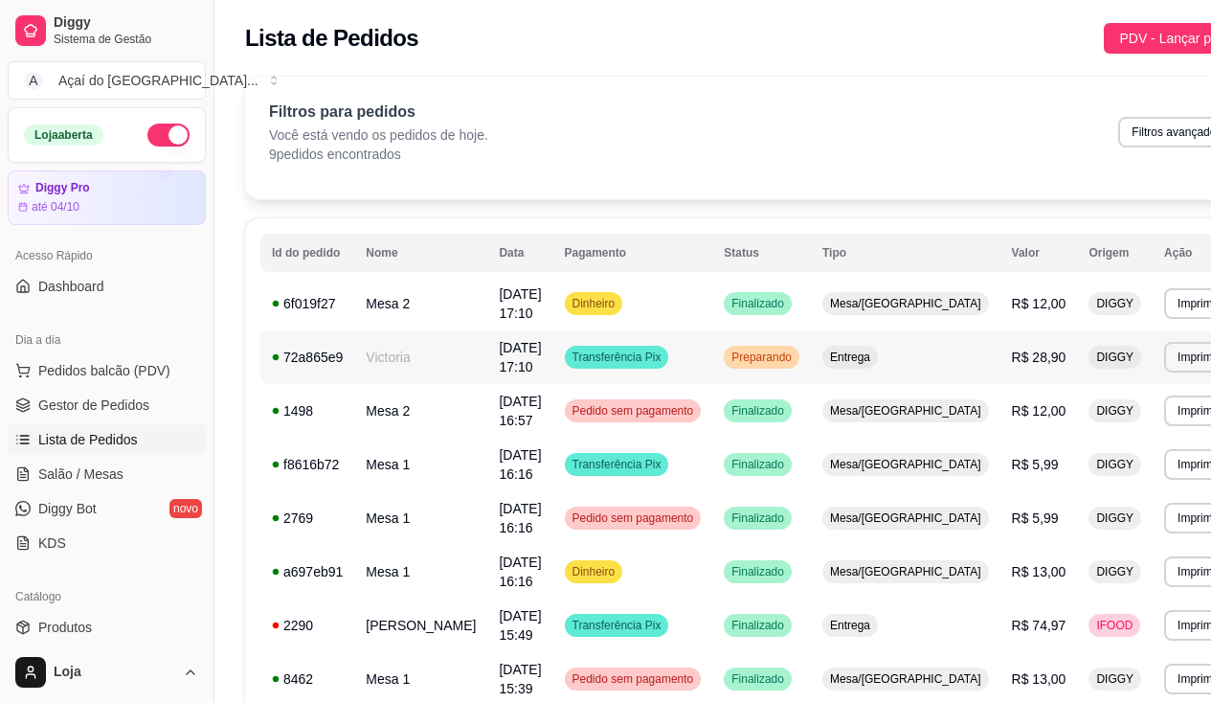
click at [520, 363] on td "[DATE] 17:10" at bounding box center [519, 357] width 65 height 54
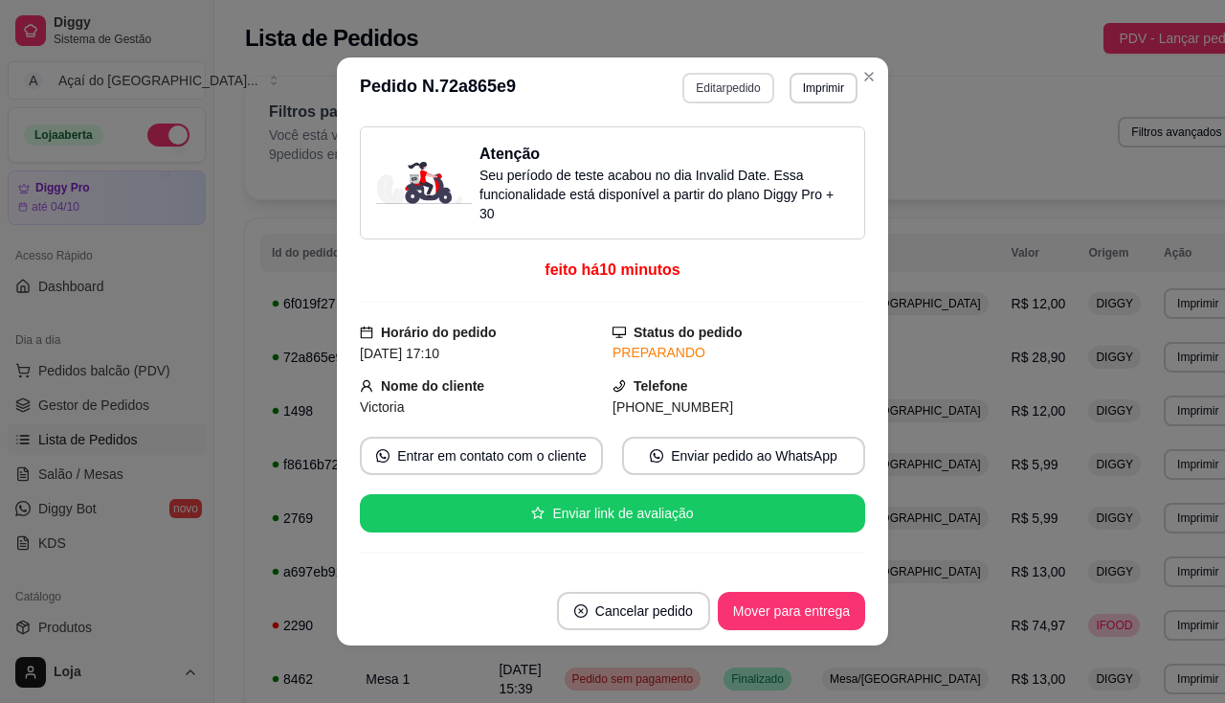
click at [703, 83] on button "Editar pedido" at bounding box center [727, 88] width 91 height 31
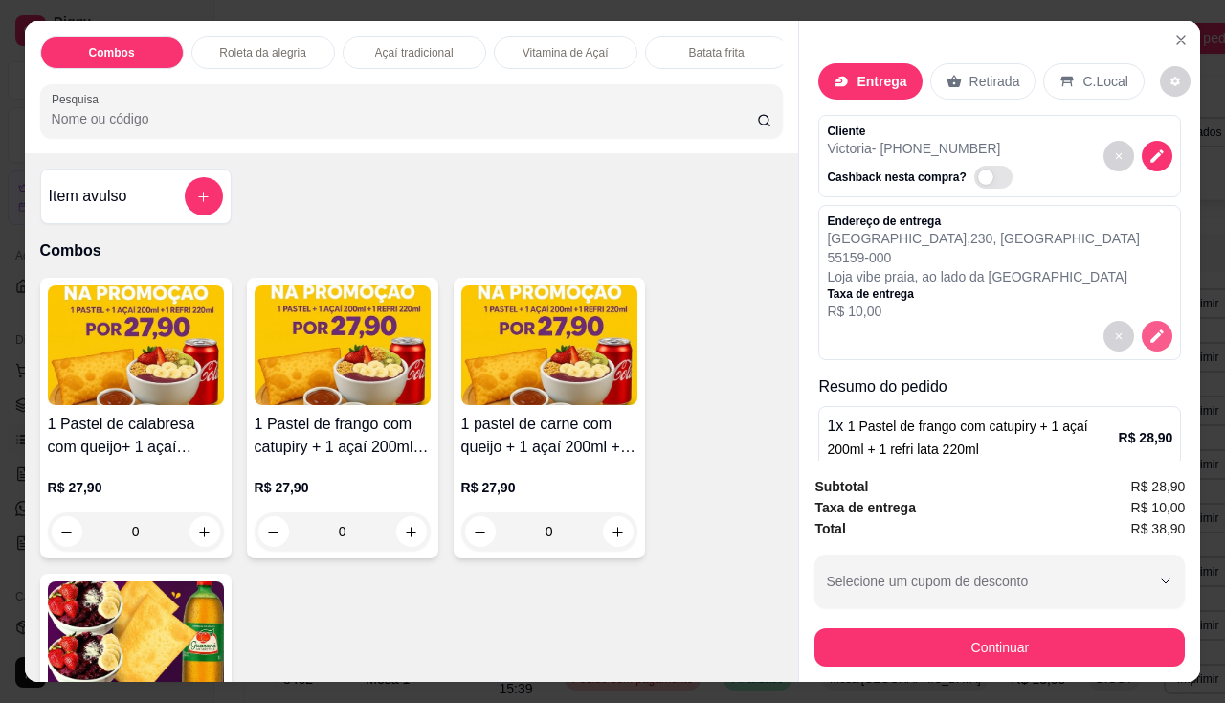
click at [1149, 330] on icon "decrease-product-quantity" at bounding box center [1157, 335] width 17 height 17
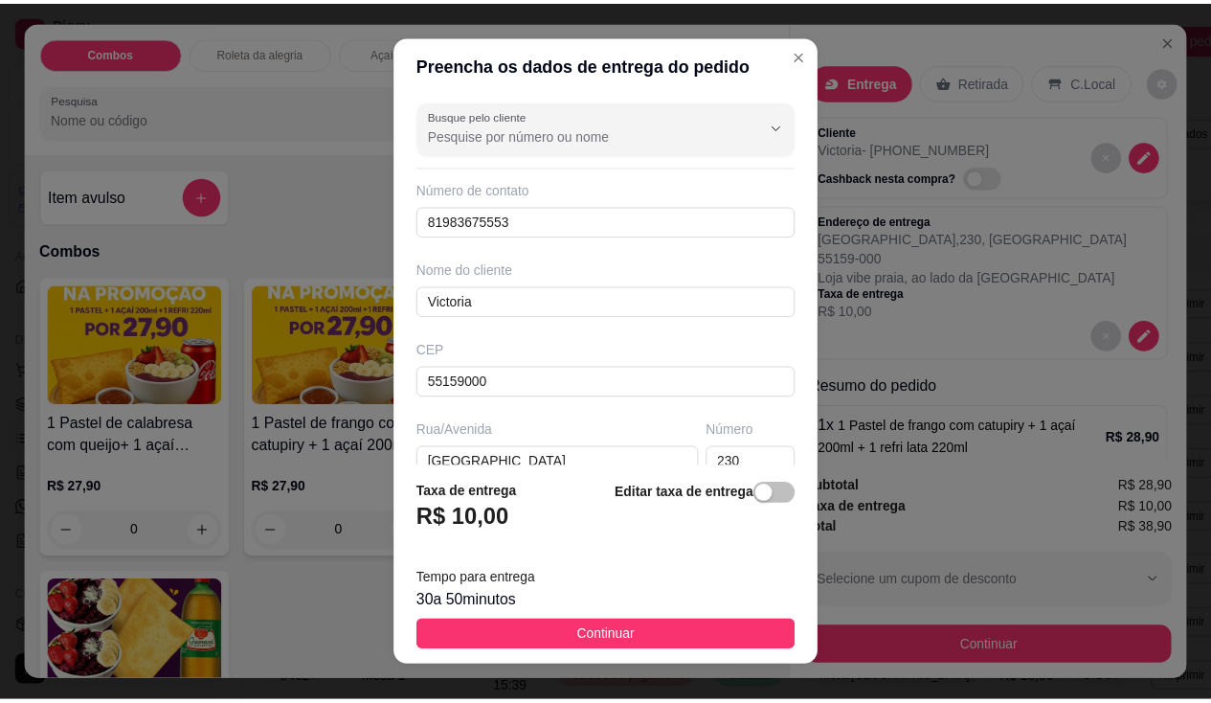
scroll to position [26, 0]
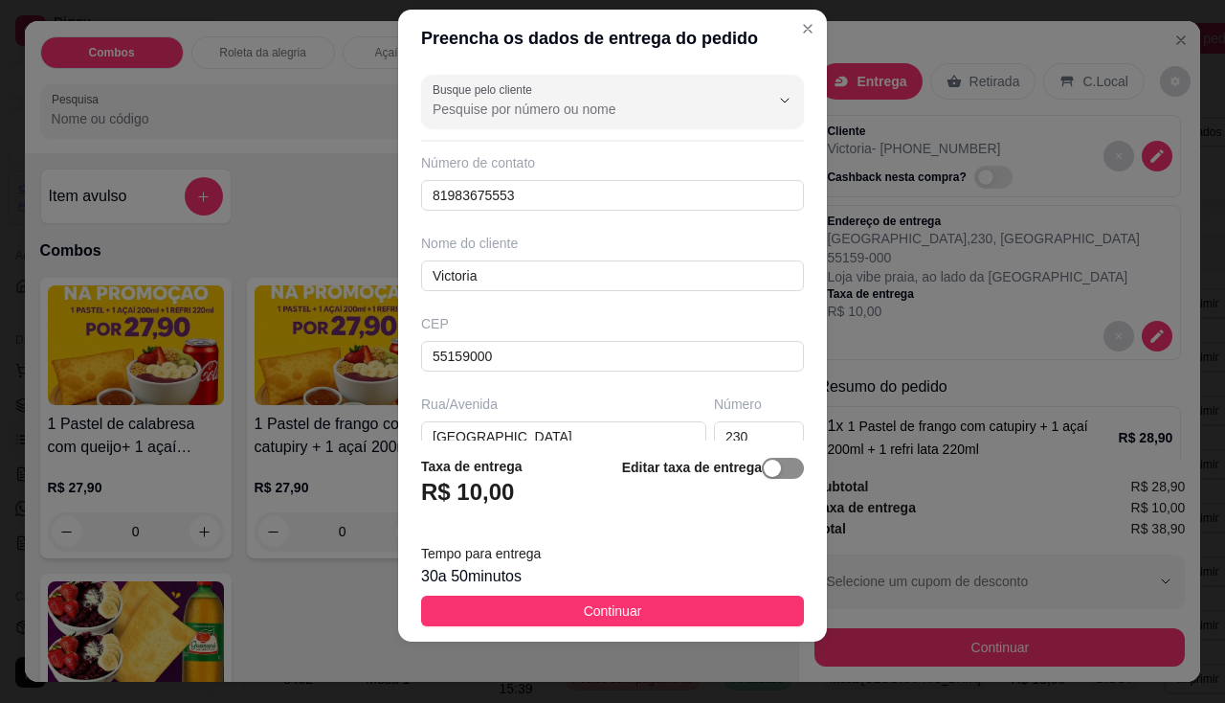
click at [766, 474] on span "button" at bounding box center [783, 468] width 42 height 21
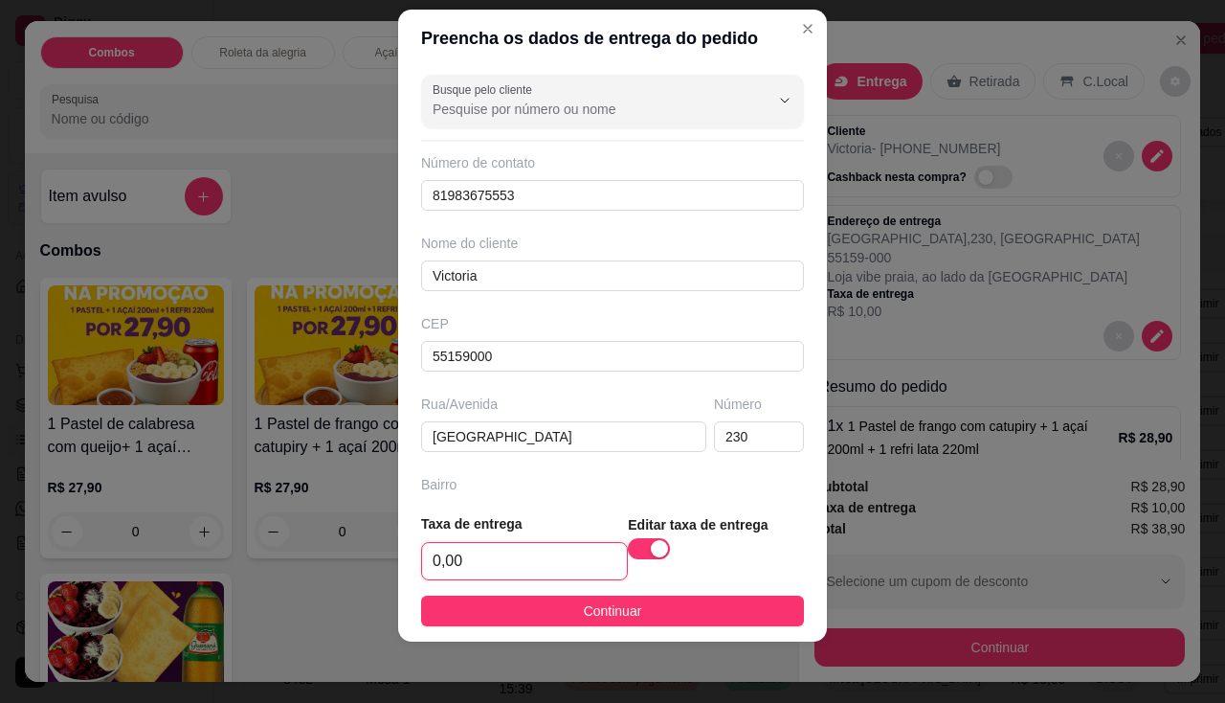
click at [459, 550] on input "0,00" at bounding box center [524, 561] width 205 height 36
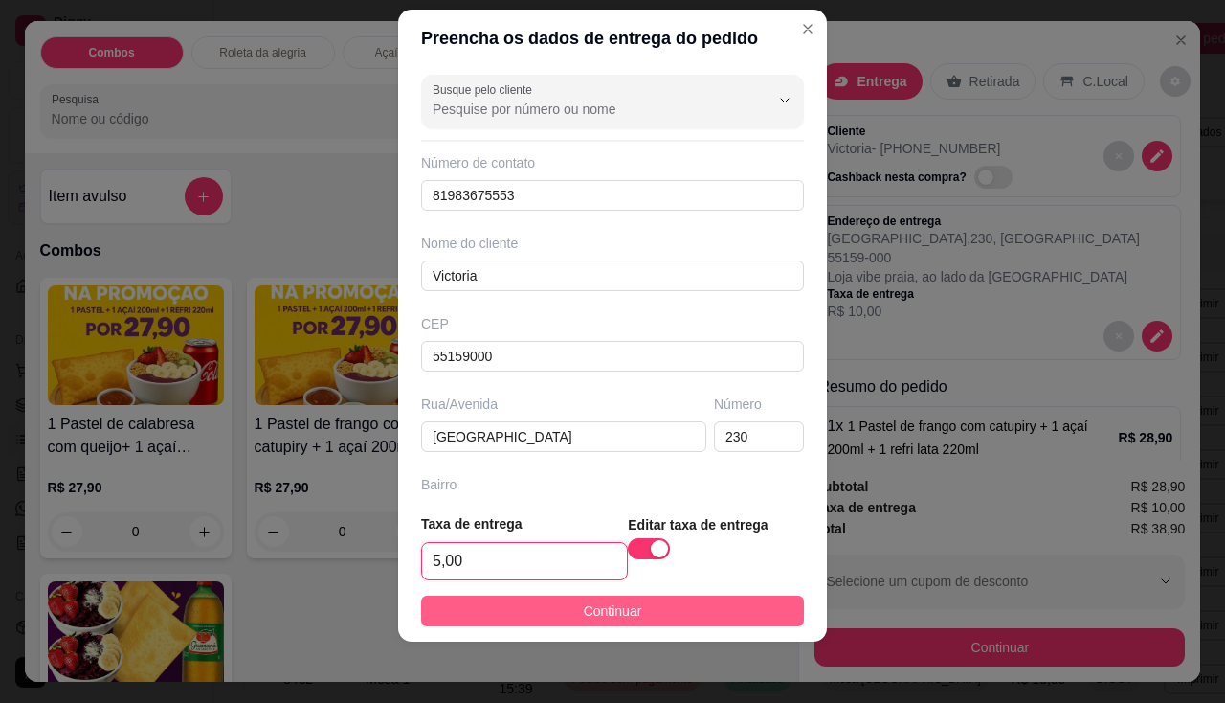
type input "5,00"
click at [531, 623] on button "Continuar" at bounding box center [612, 610] width 383 height 31
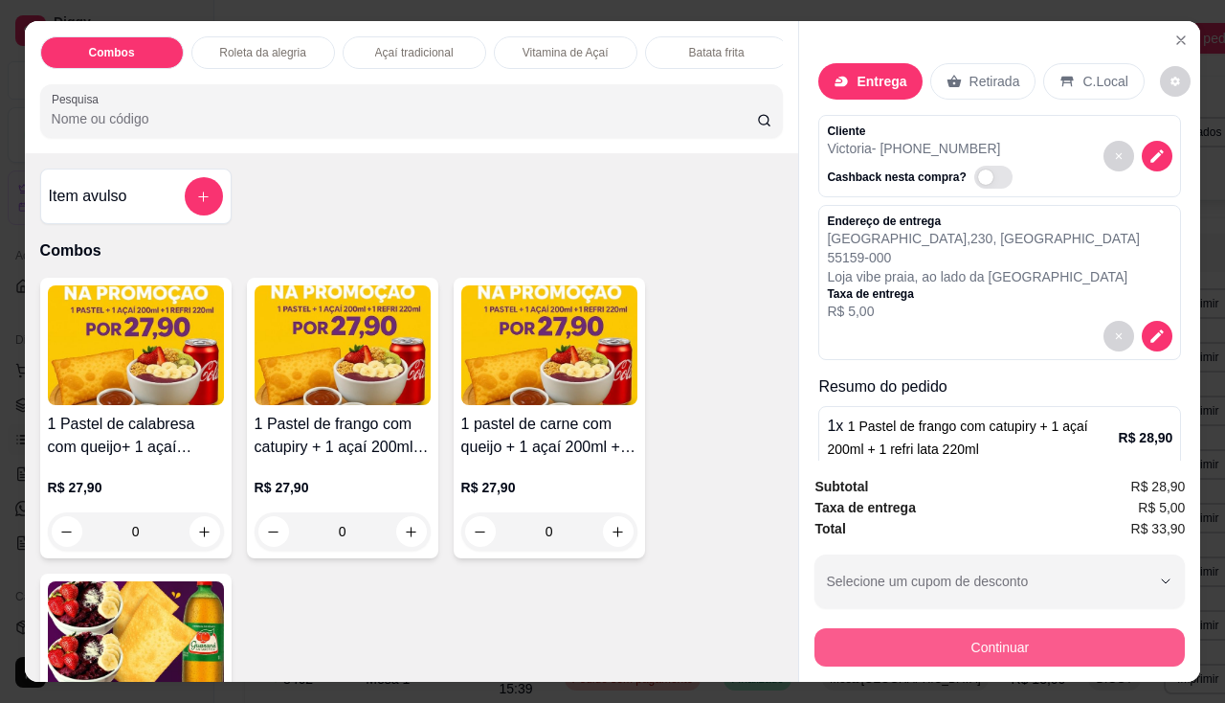
click at [949, 630] on button "Continuar" at bounding box center [1000, 647] width 370 height 38
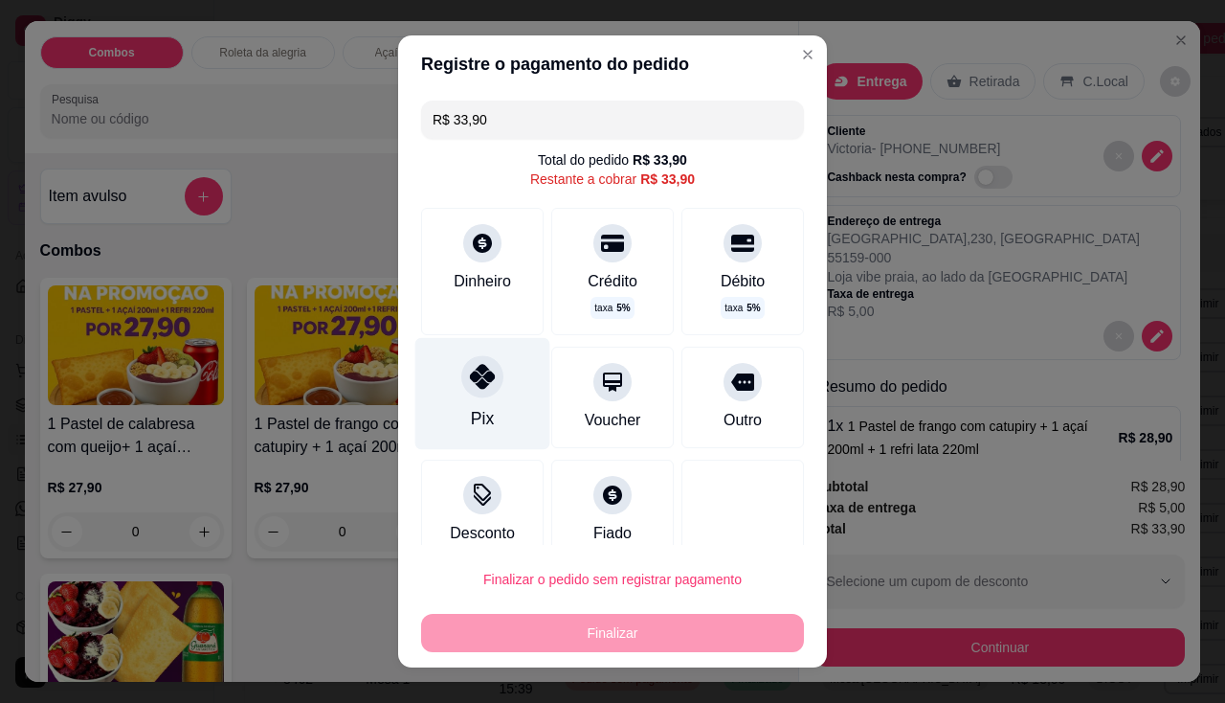
click at [471, 414] on div "Pix" at bounding box center [482, 418] width 23 height 25
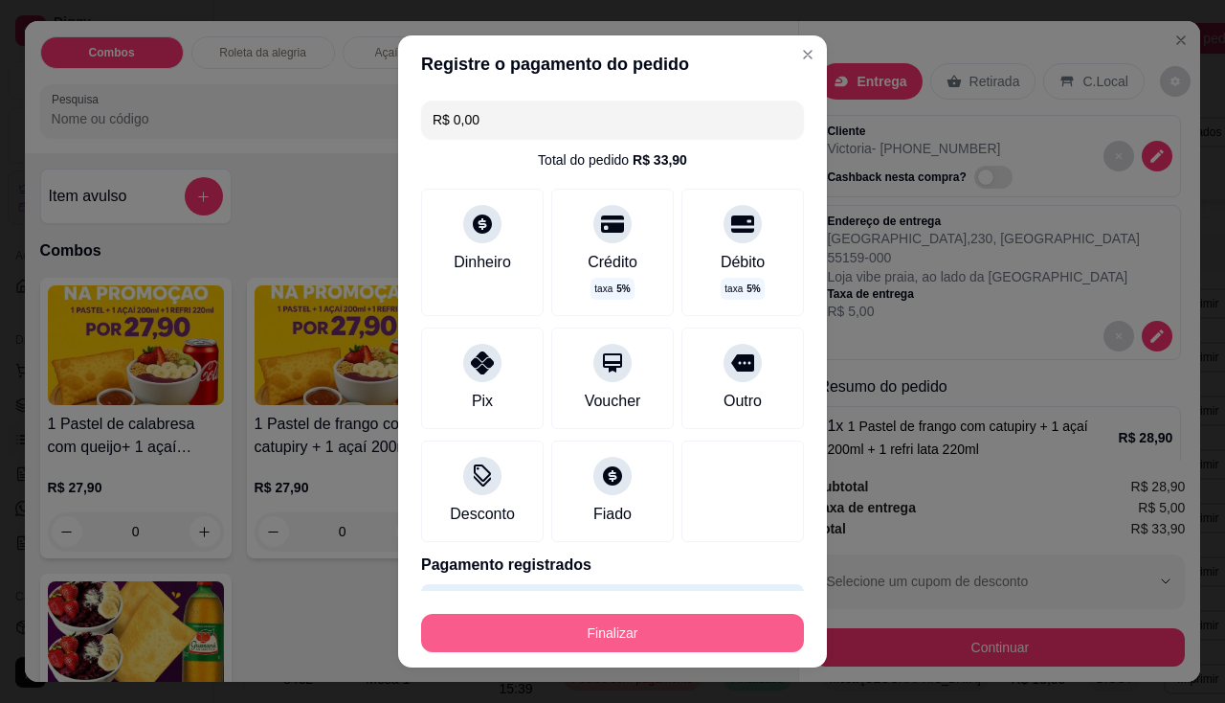
click at [626, 643] on button "Finalizar" at bounding box center [612, 633] width 383 height 38
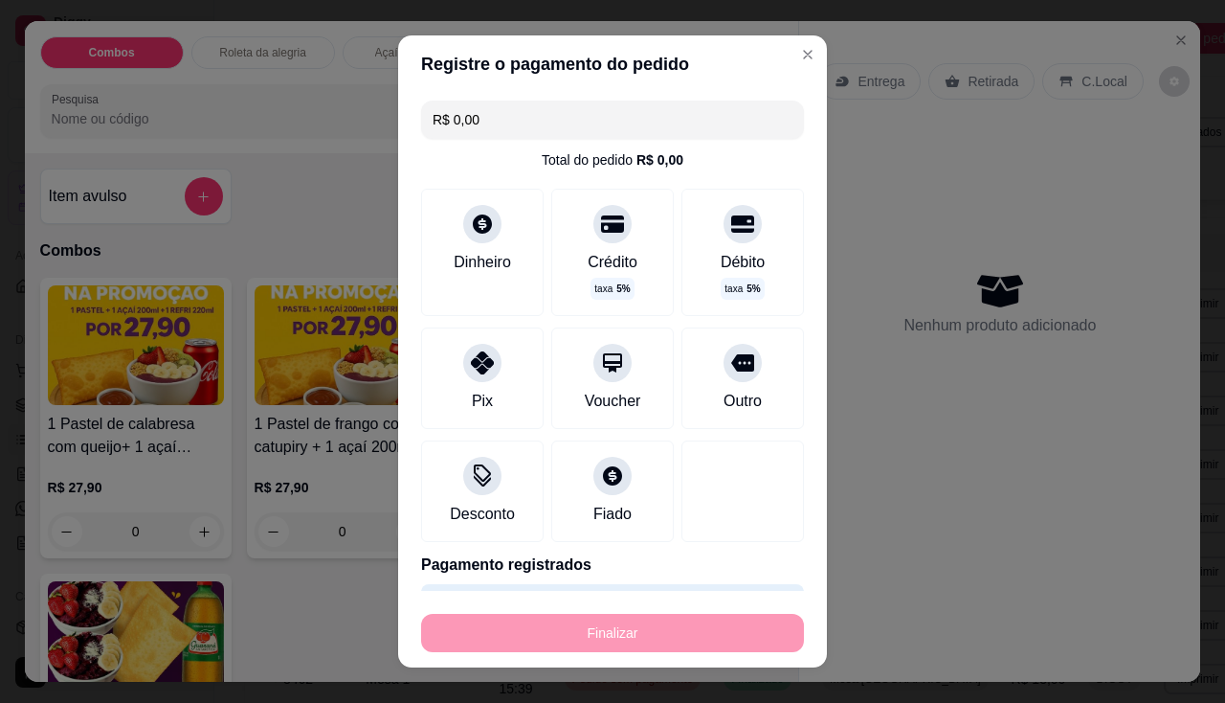
type input "-R$ 33,90"
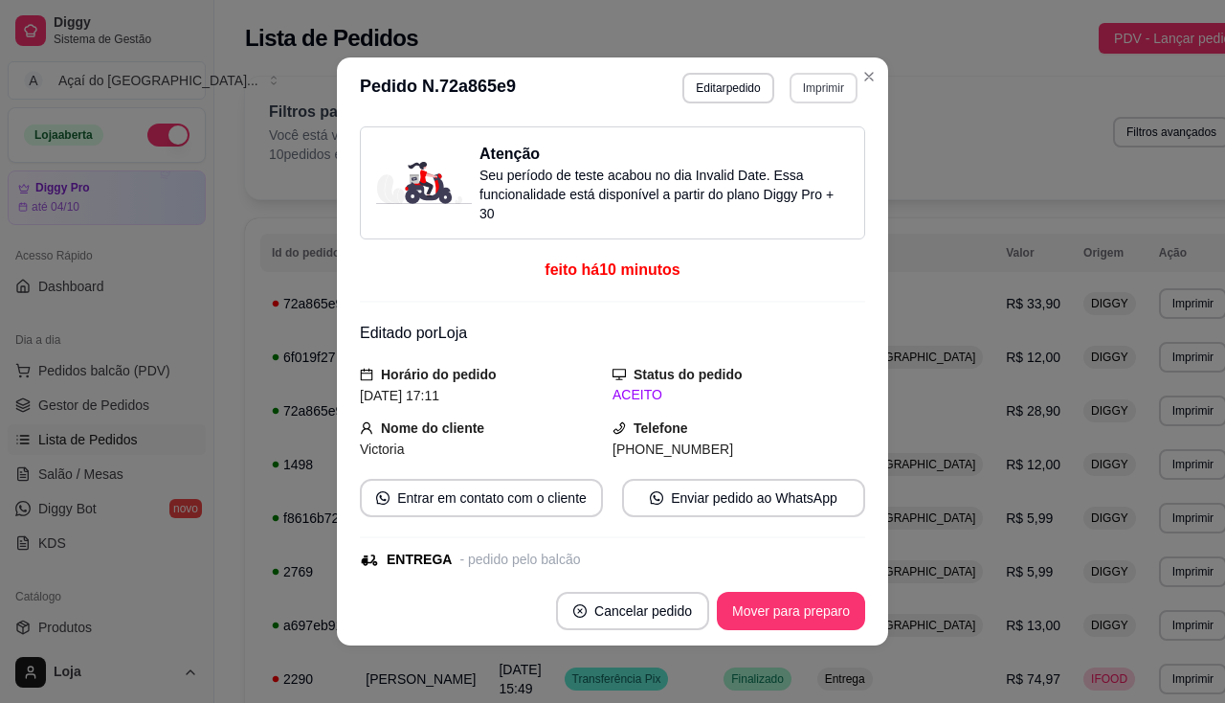
click at [835, 86] on button "Imprimir" at bounding box center [824, 88] width 68 height 31
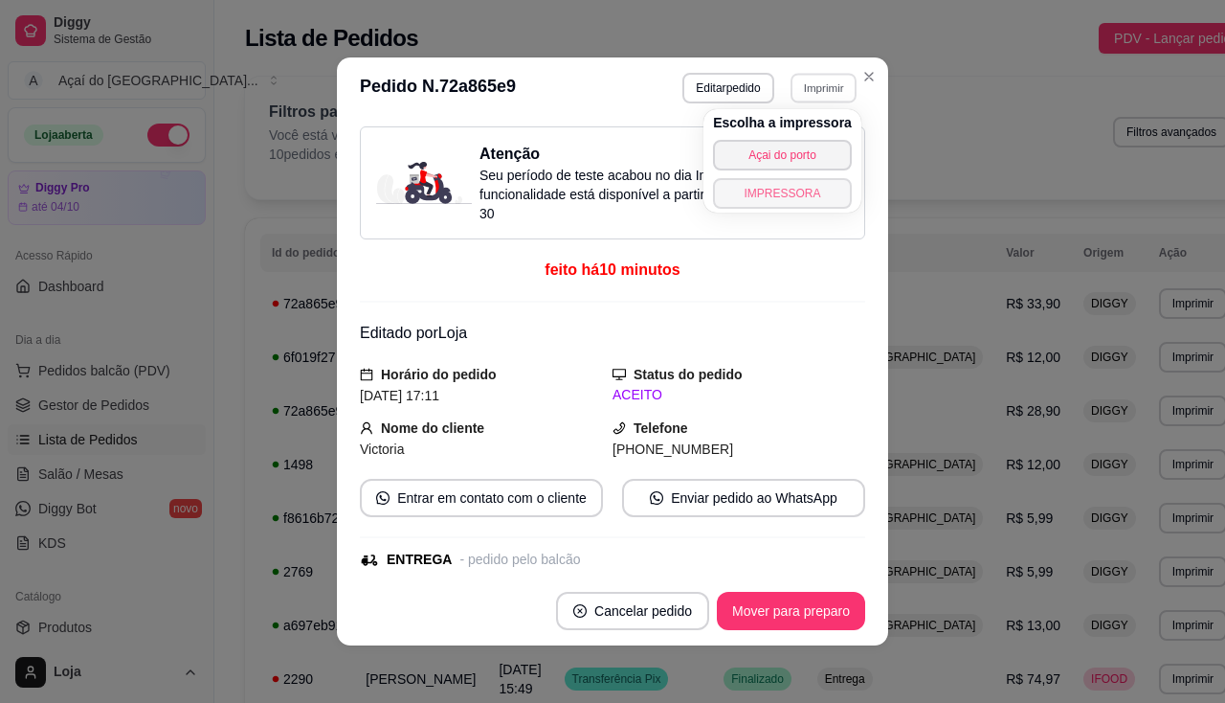
click at [796, 188] on button "IMPRESSORA" at bounding box center [782, 193] width 139 height 31
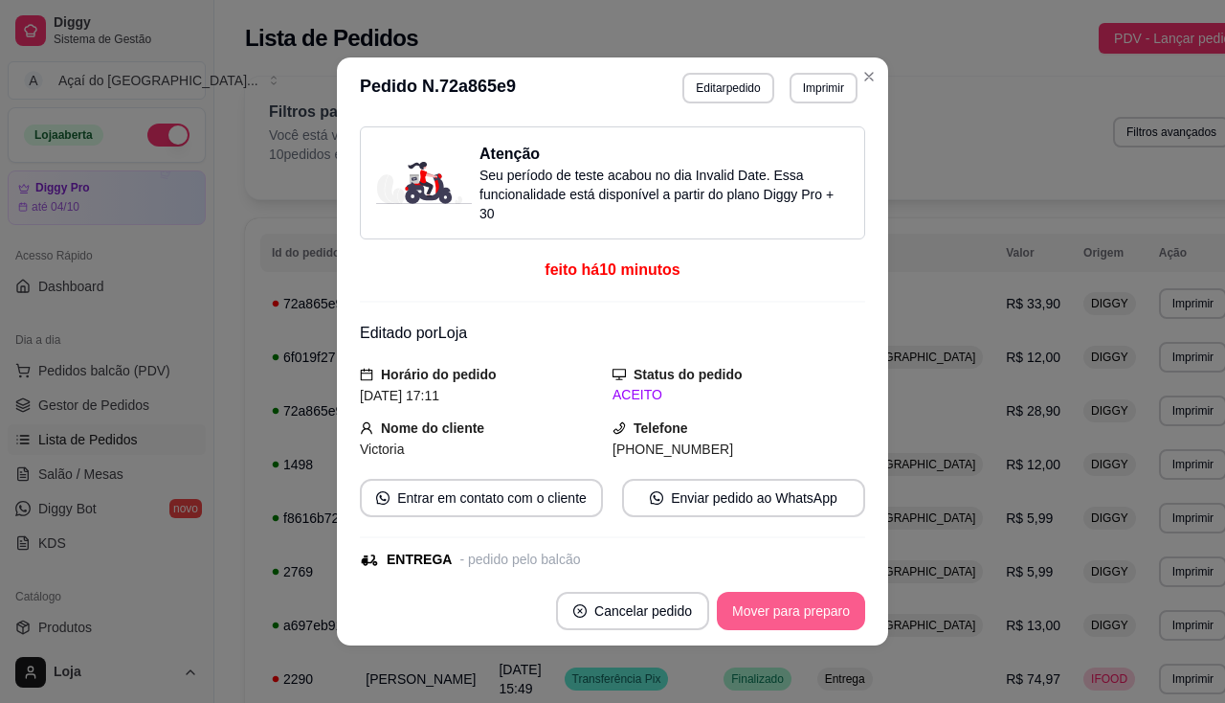
click at [761, 628] on button "Mover para preparo" at bounding box center [791, 611] width 148 height 38
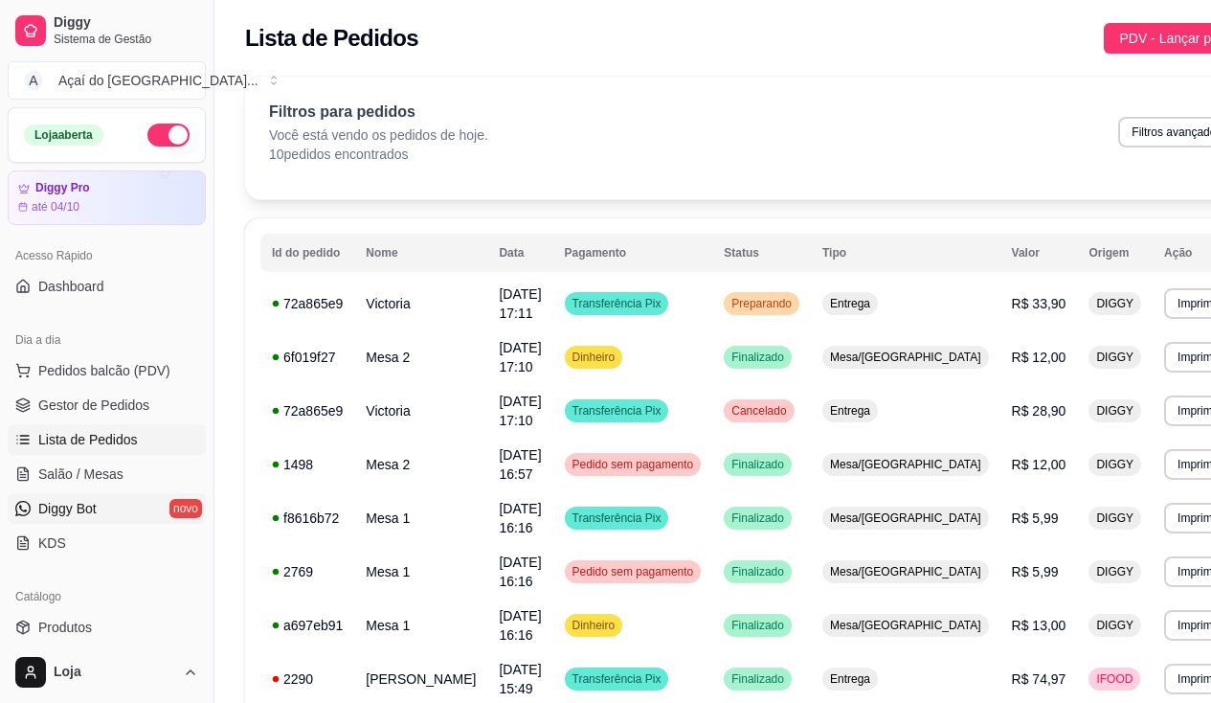
scroll to position [191, 0]
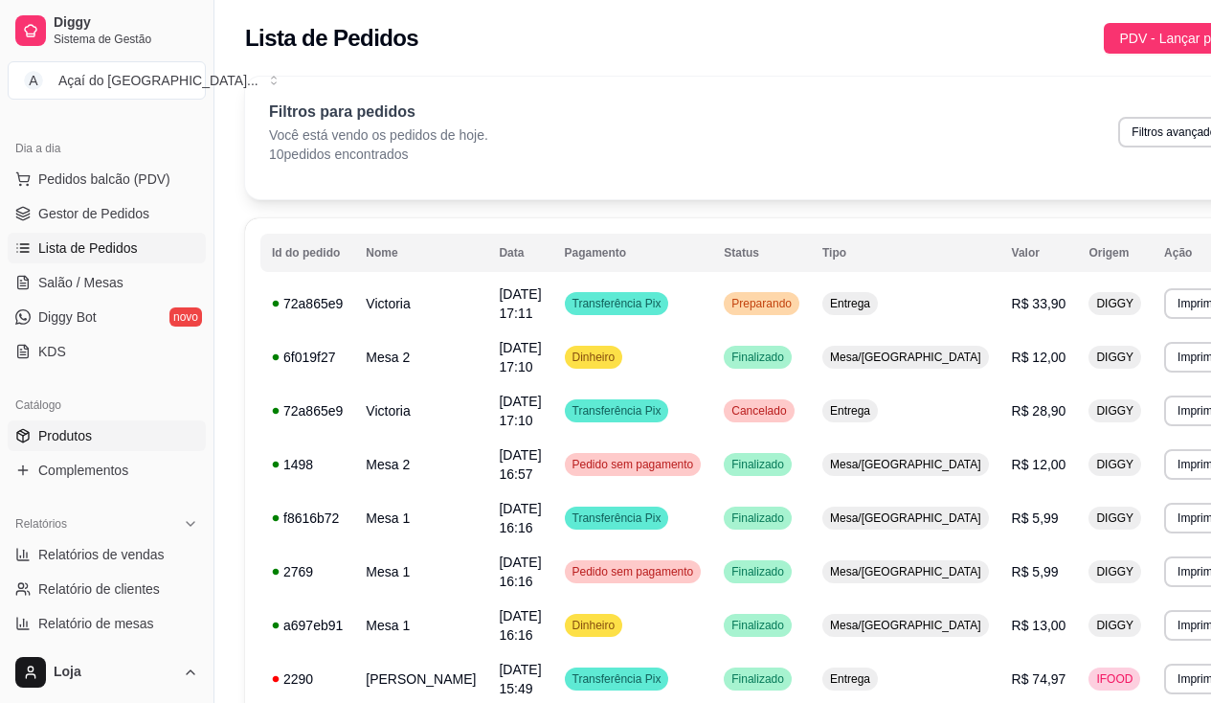
click at [98, 435] on link "Produtos" at bounding box center [107, 435] width 198 height 31
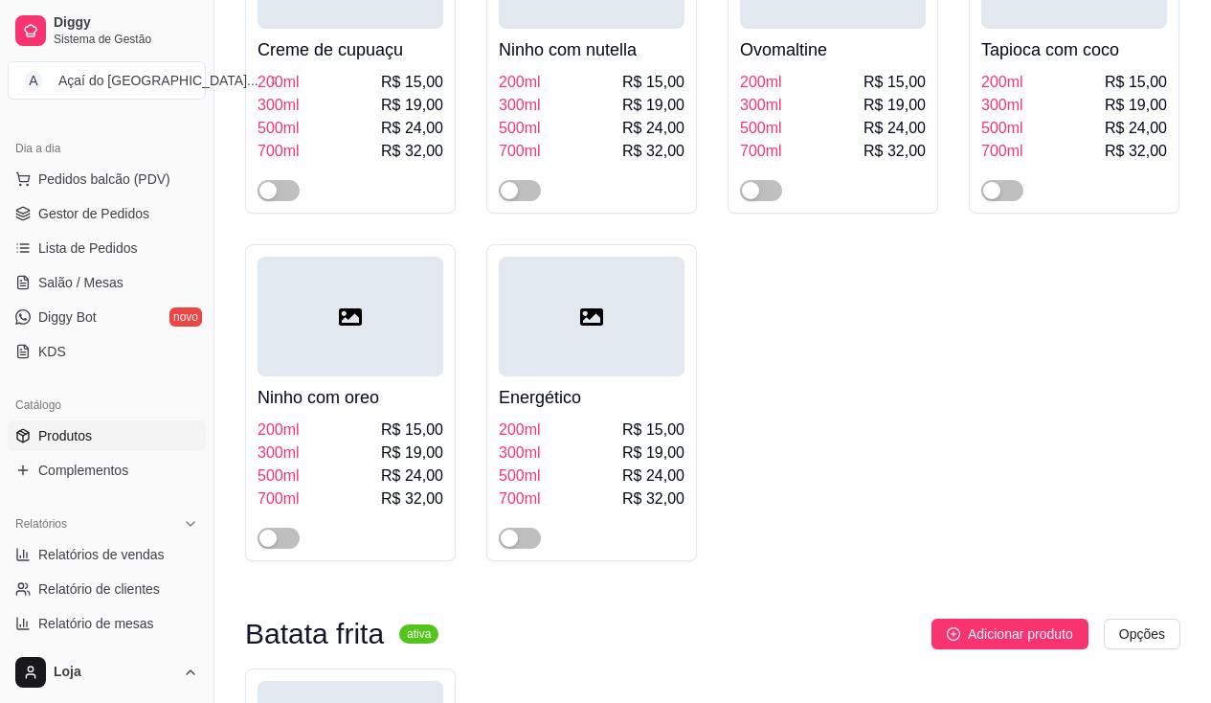
scroll to position [1723, 0]
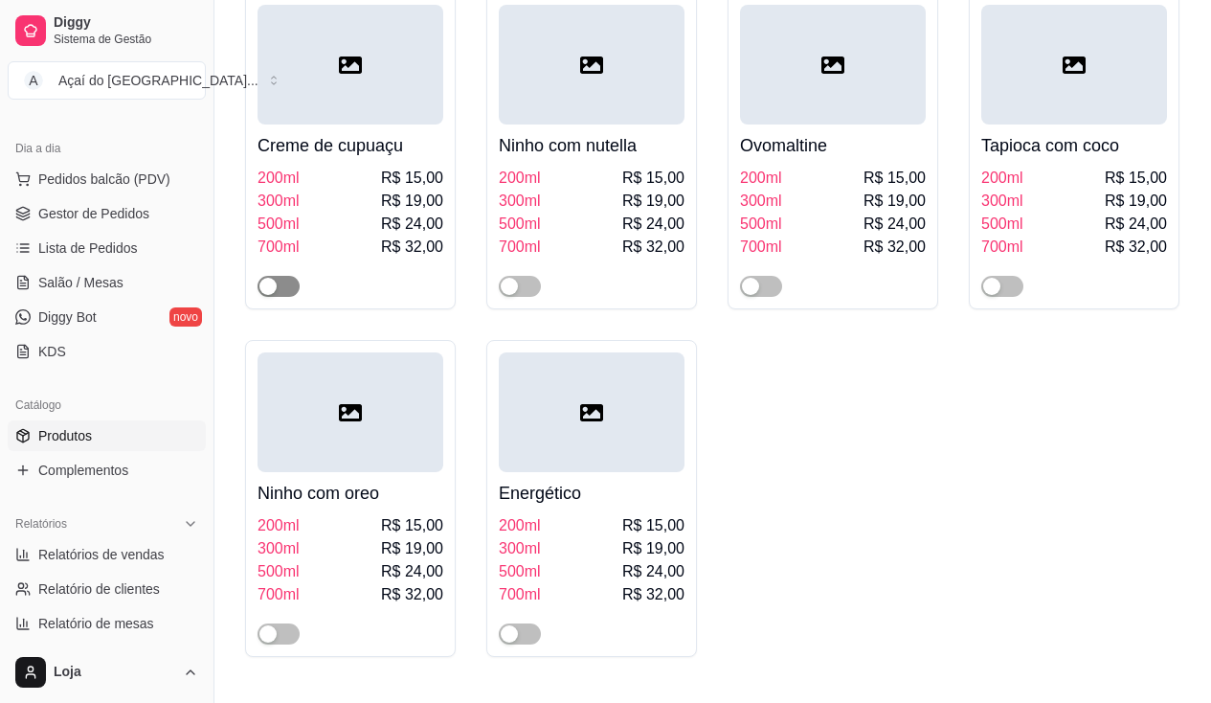
click at [279, 284] on span "button" at bounding box center [278, 286] width 42 height 21
click at [509, 295] on div "button" at bounding box center [509, 286] width 17 height 17
click at [296, 284] on div "button" at bounding box center [288, 286] width 17 height 17
click at [528, 289] on div "button" at bounding box center [530, 286] width 17 height 17
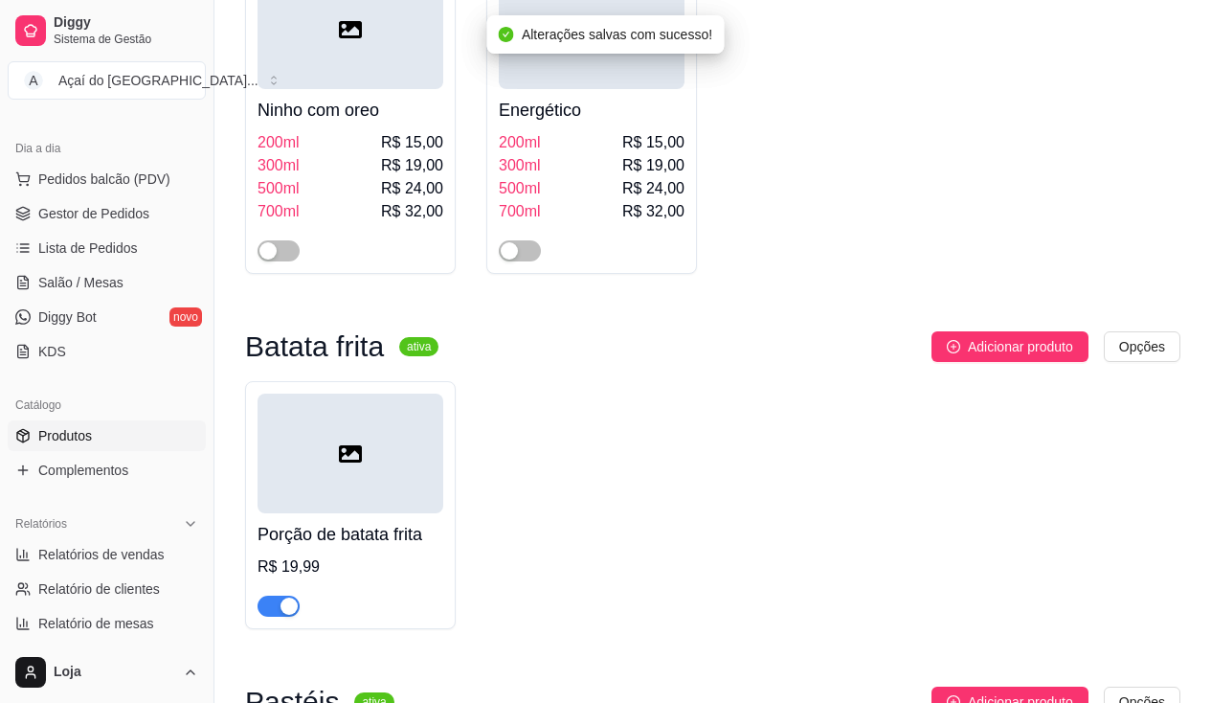
scroll to position [2393, 0]
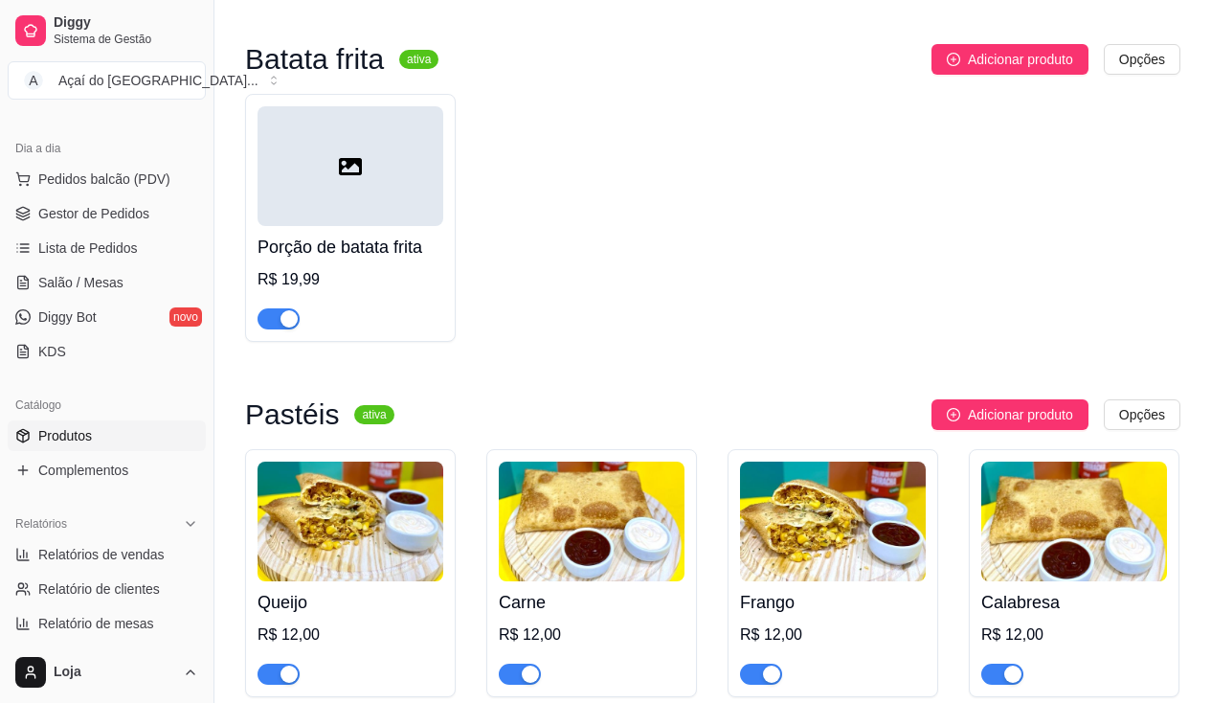
click at [293, 325] on div "button" at bounding box center [288, 318] width 17 height 17
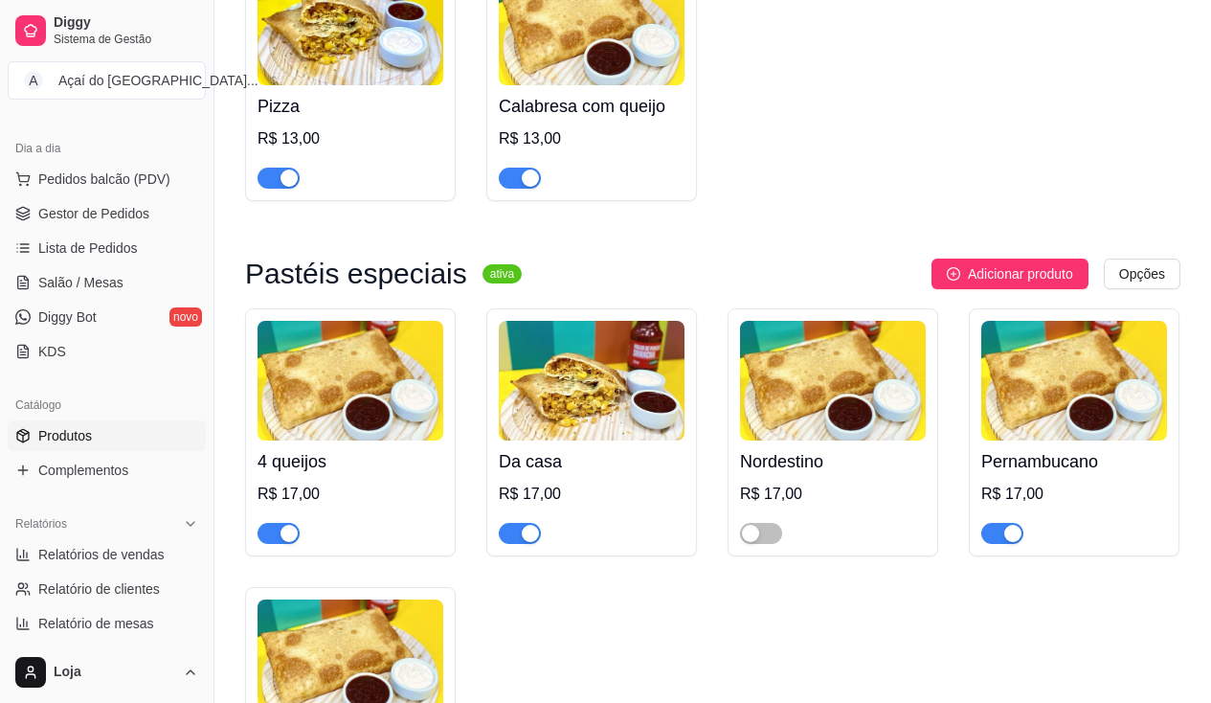
scroll to position [3541, 0]
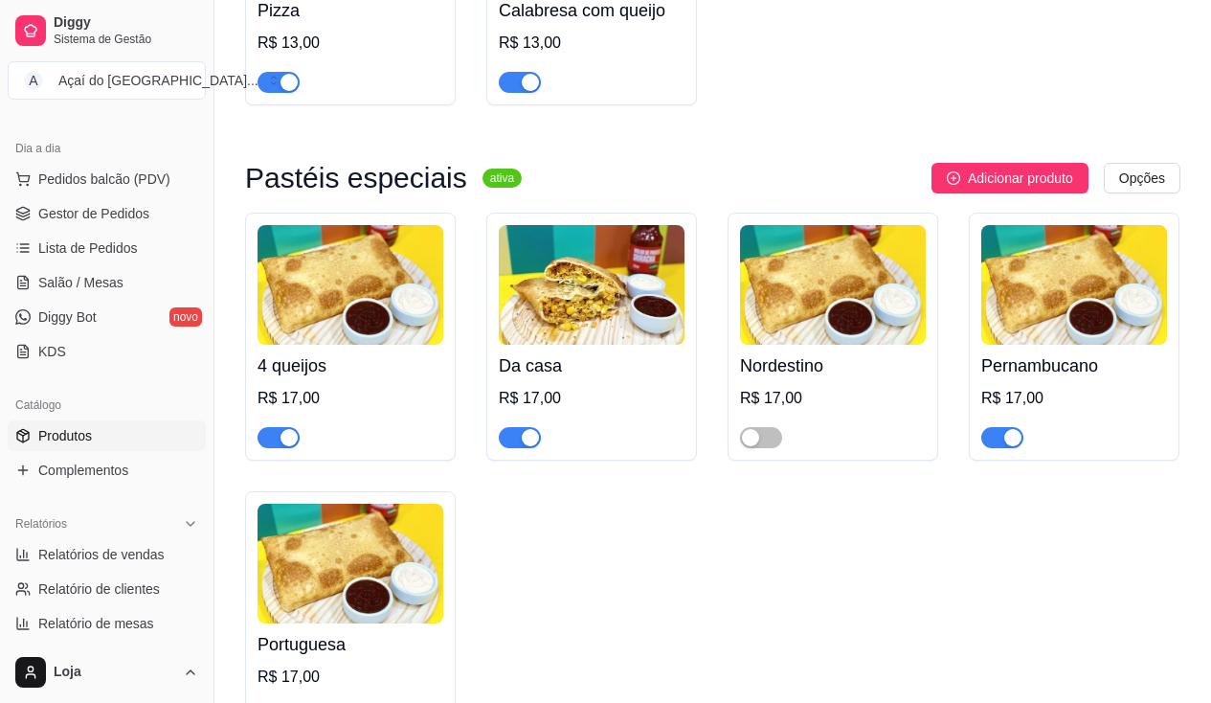
click at [284, 437] on span "button" at bounding box center [278, 437] width 42 height 21
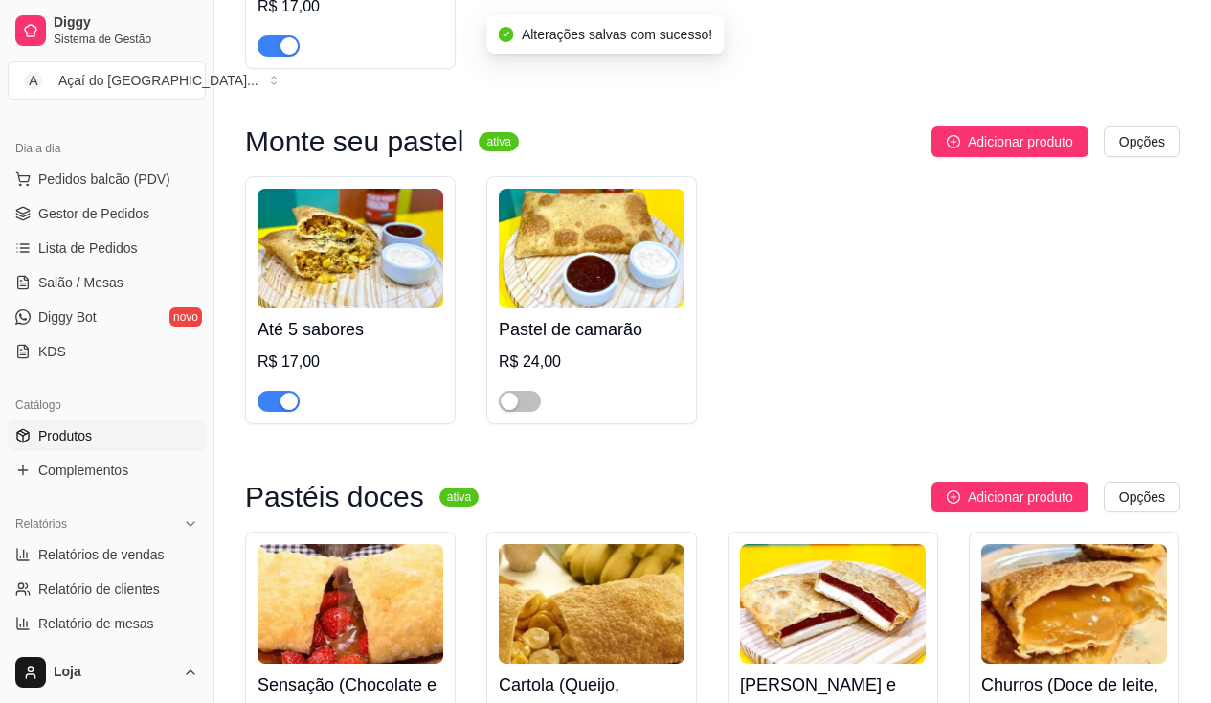
scroll to position [4403, 0]
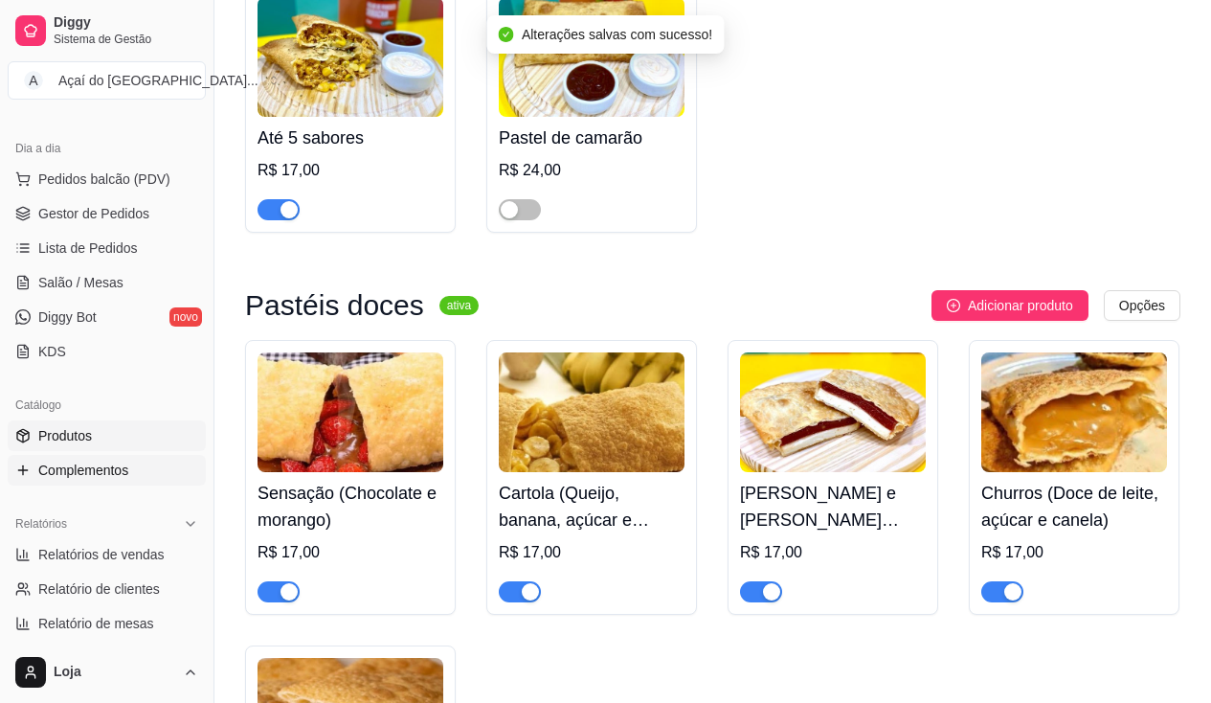
click at [116, 472] on span "Complementos" at bounding box center [83, 469] width 90 height 19
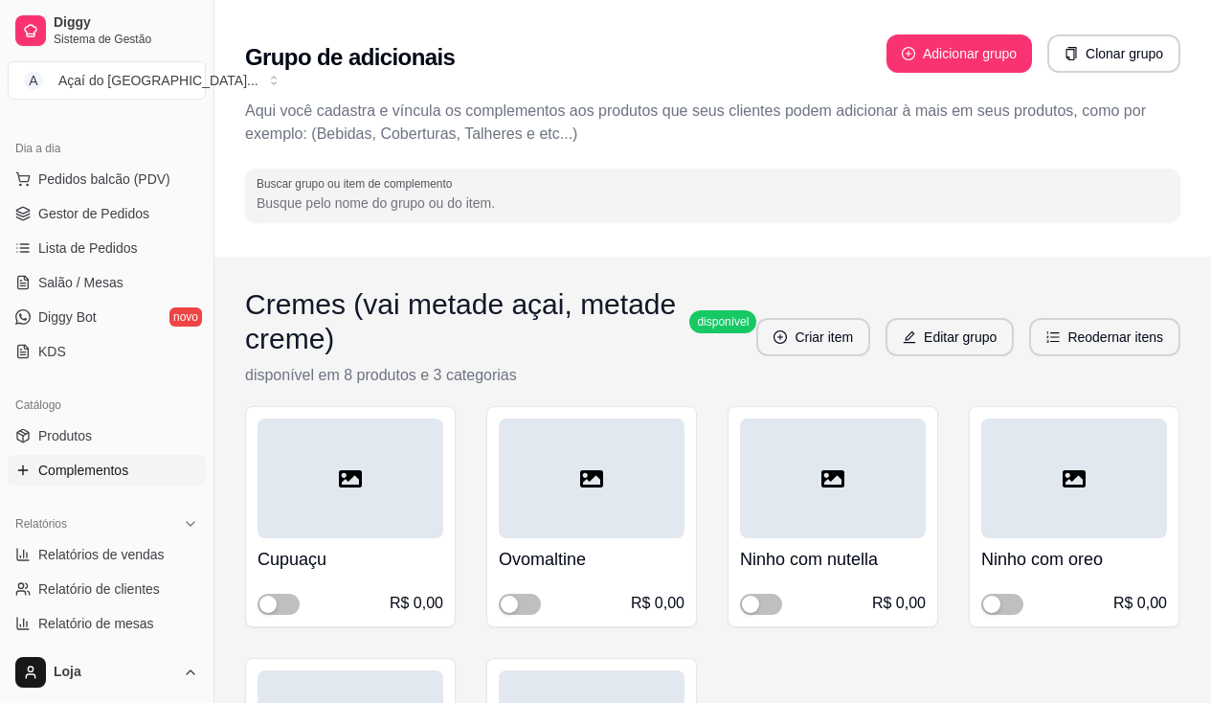
scroll to position [191, 0]
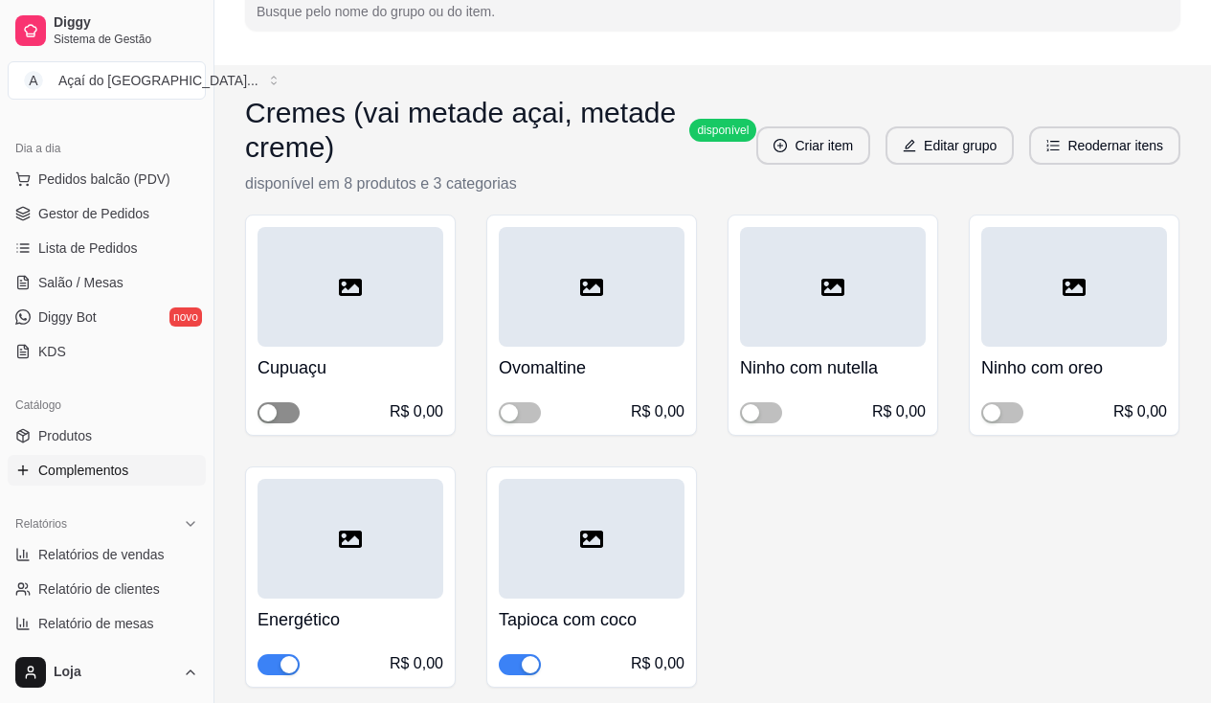
click at [286, 419] on span "button" at bounding box center [278, 412] width 42 height 21
click at [772, 421] on span "button" at bounding box center [761, 412] width 42 height 21
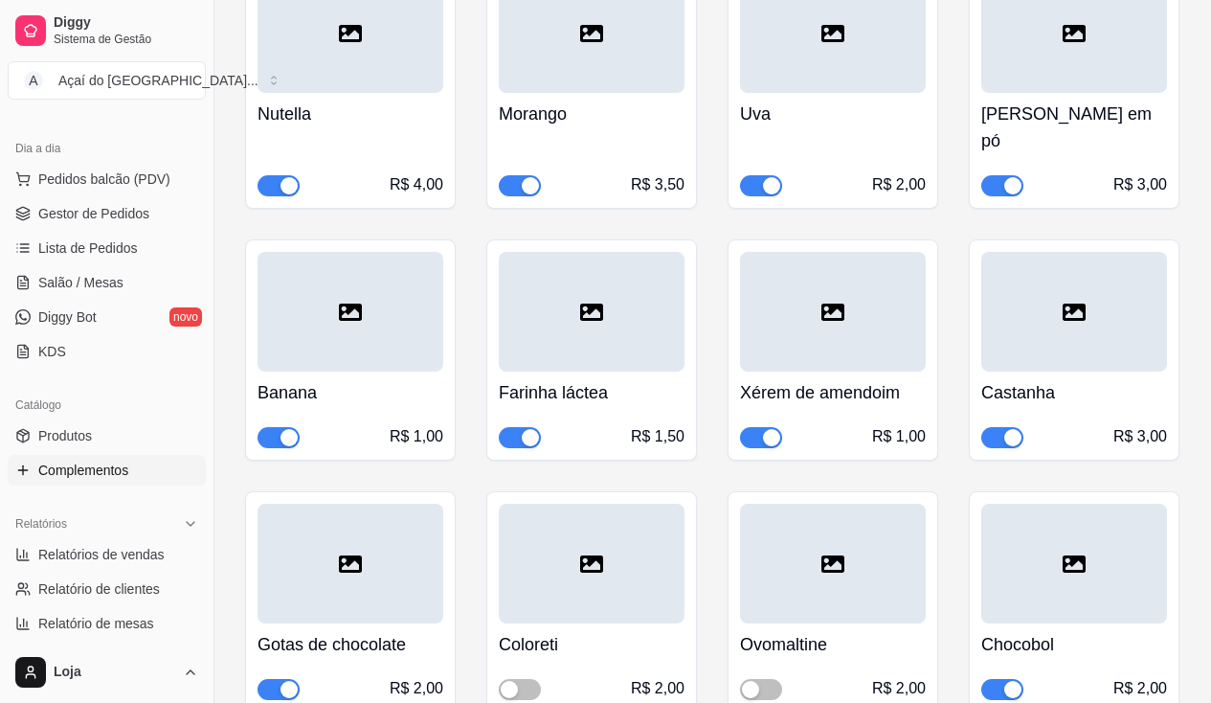
scroll to position [2010, 0]
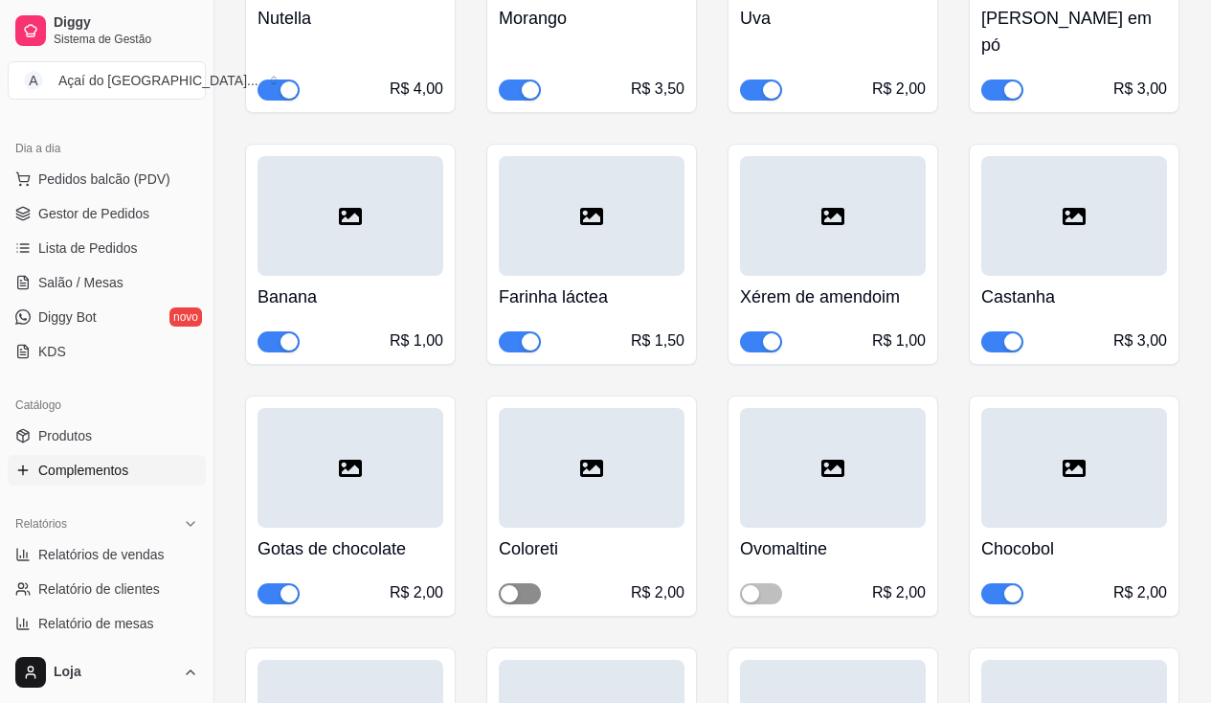
click at [533, 583] on span "button" at bounding box center [520, 593] width 42 height 21
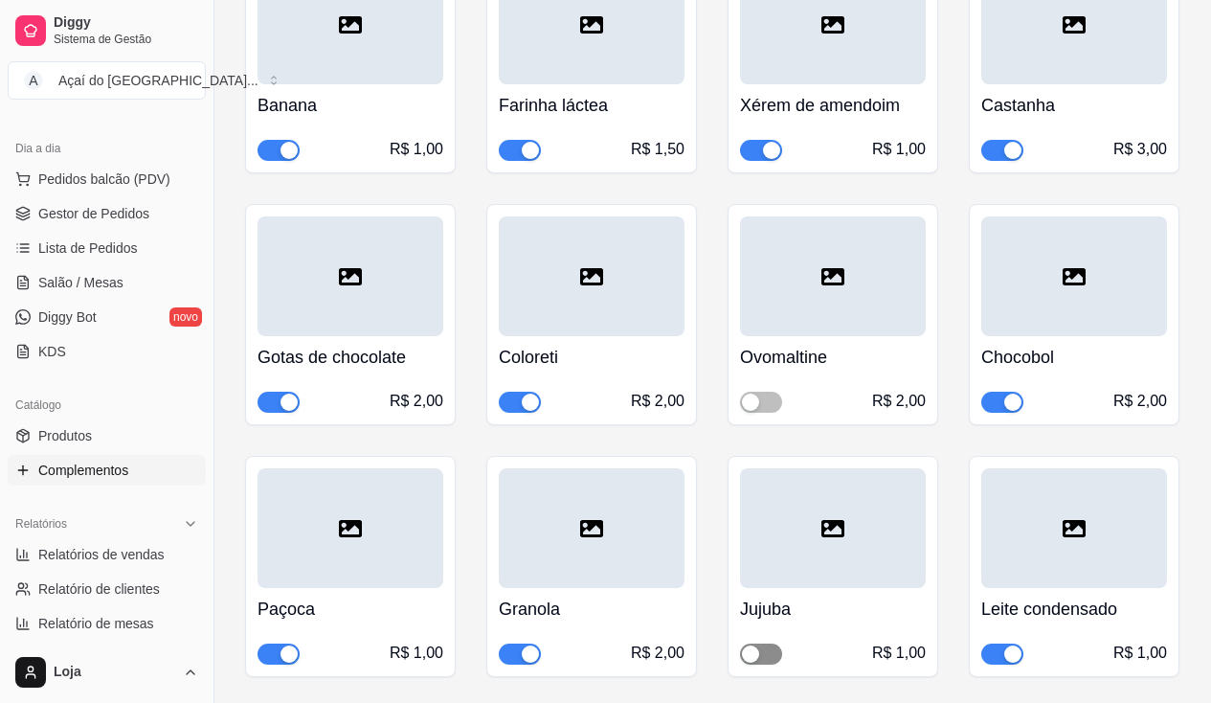
click at [771, 643] on span "button" at bounding box center [761, 653] width 42 height 21
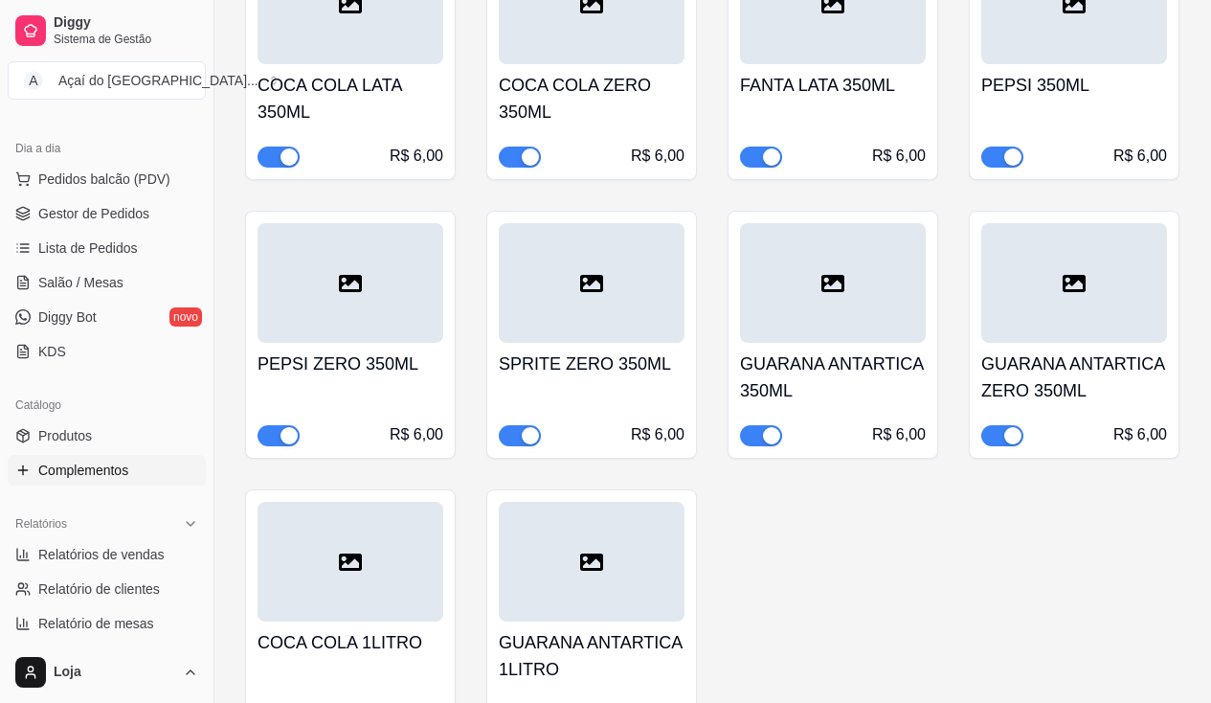
scroll to position [8614, 0]
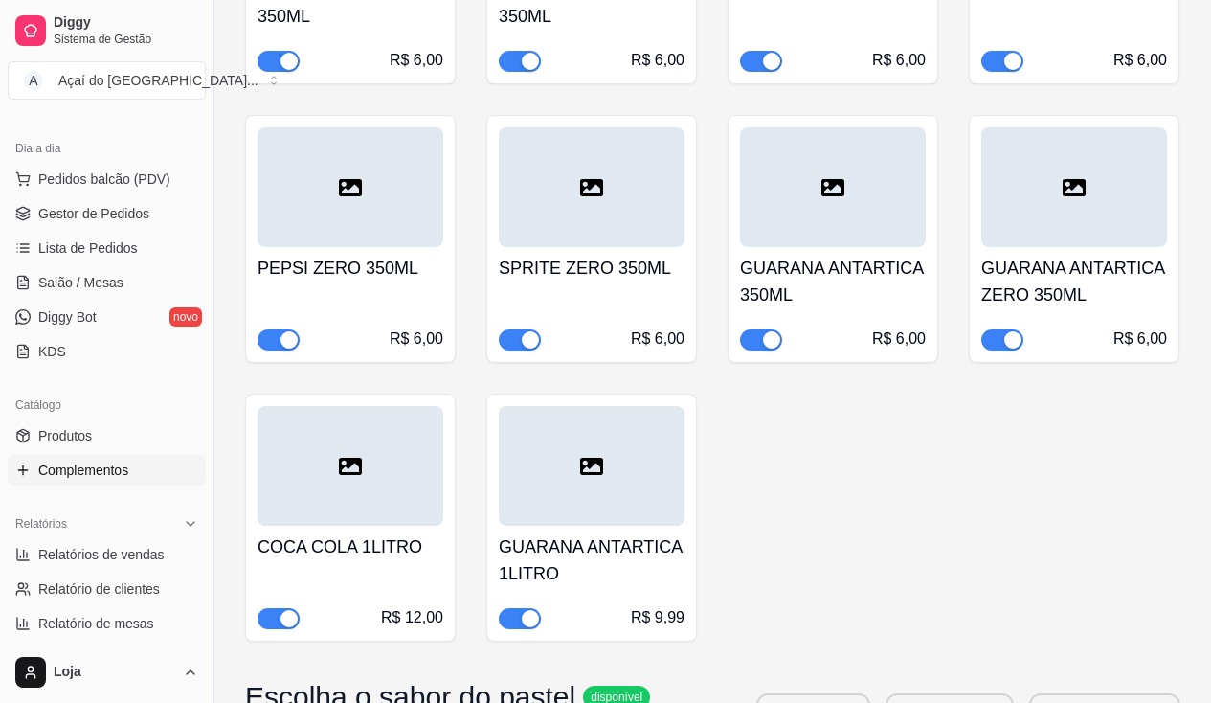
click at [280, 610] on div "button" at bounding box center [288, 618] width 17 height 17
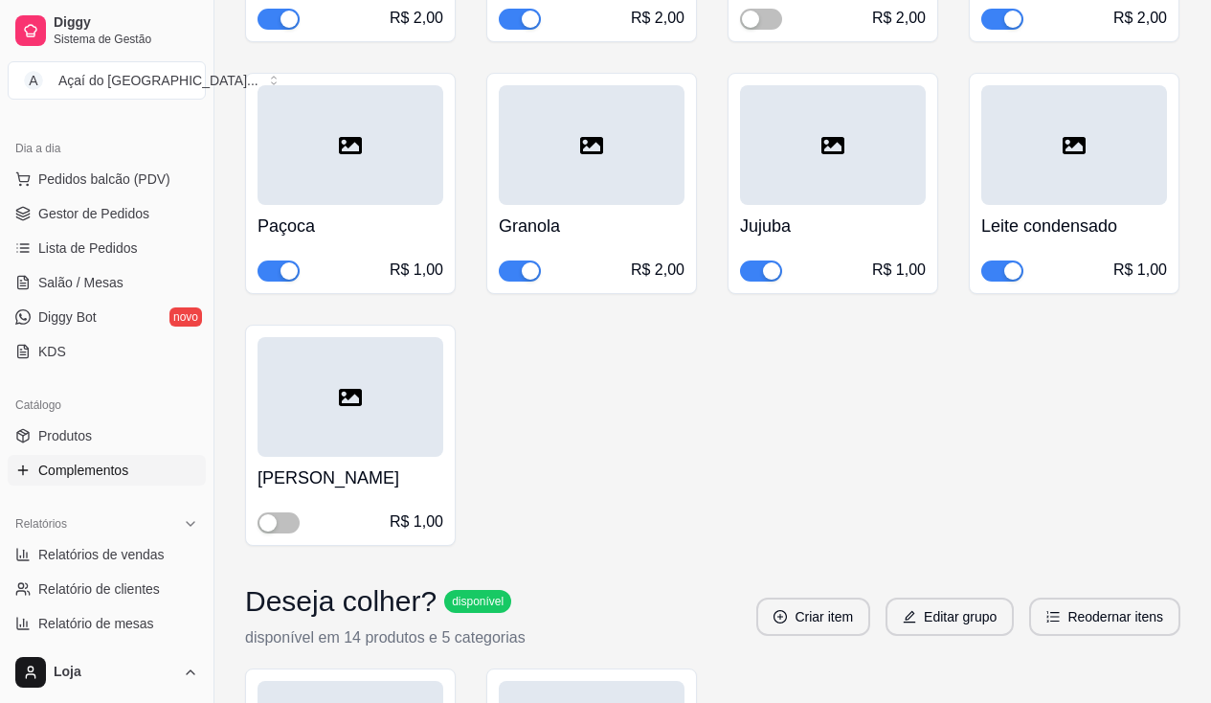
scroll to position [2489, 0]
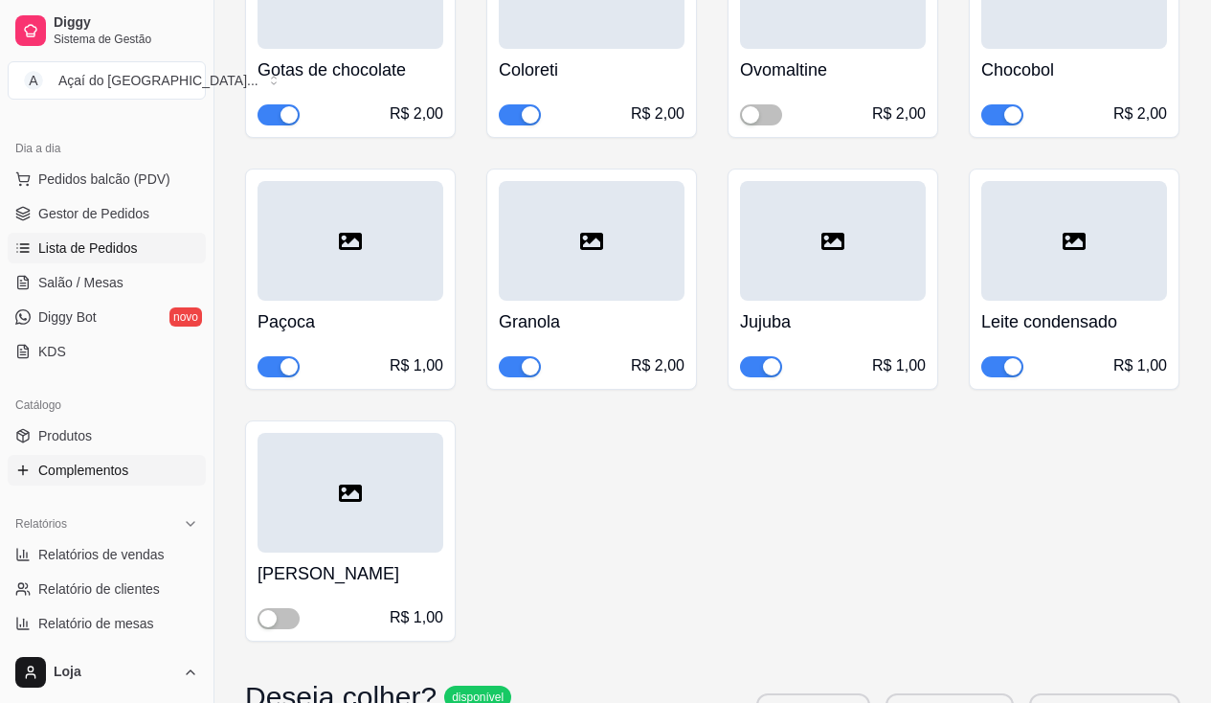
click at [116, 246] on span "Lista de Pedidos" at bounding box center [88, 247] width 100 height 19
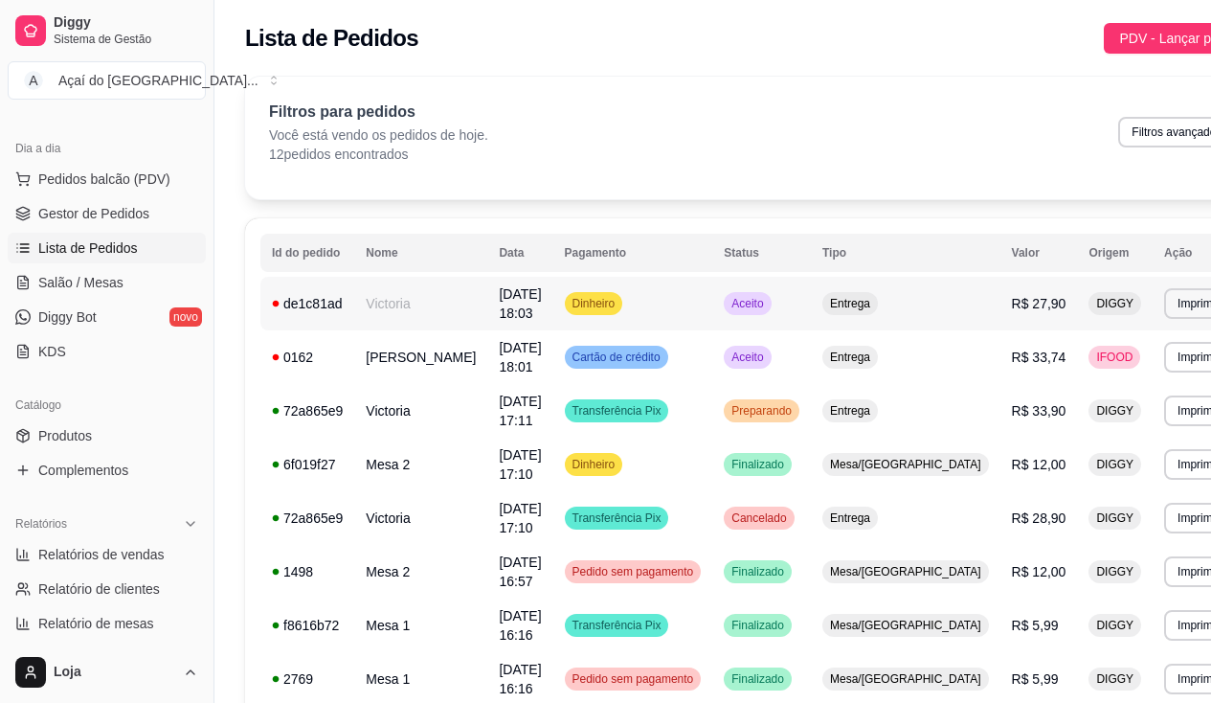
click at [619, 310] on div "Dinheiro" at bounding box center [594, 303] width 58 height 23
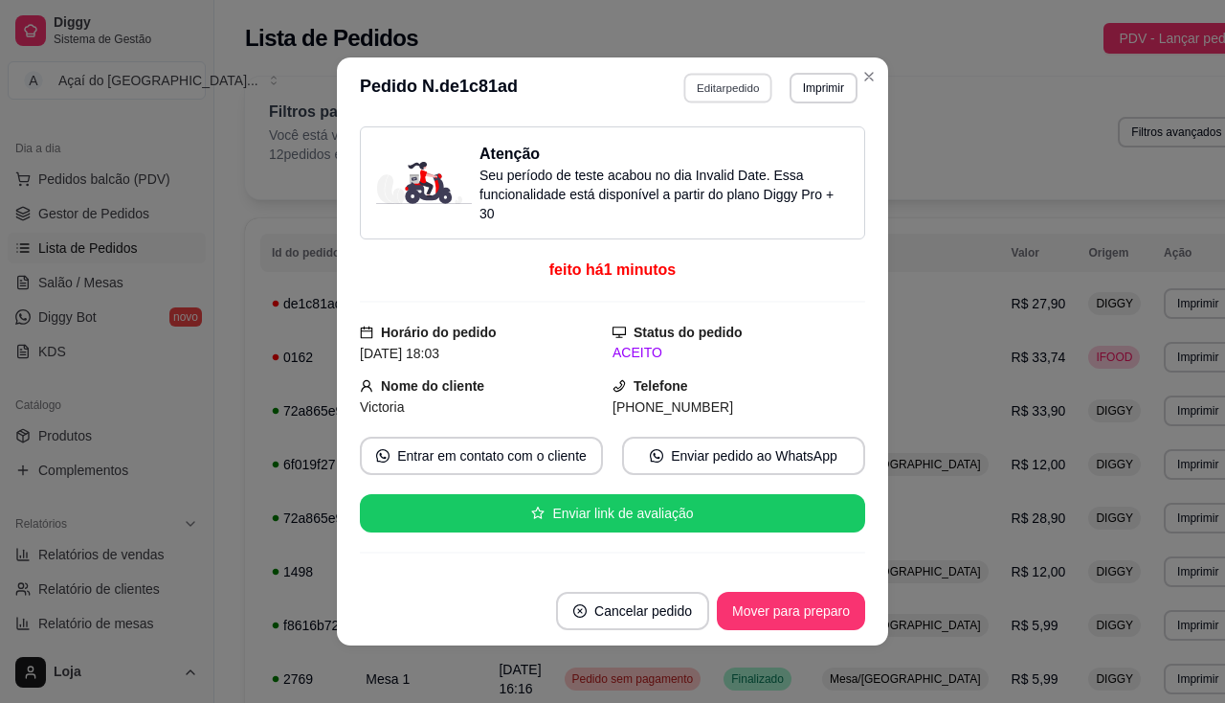
click at [692, 90] on button "Editar pedido" at bounding box center [728, 88] width 89 height 30
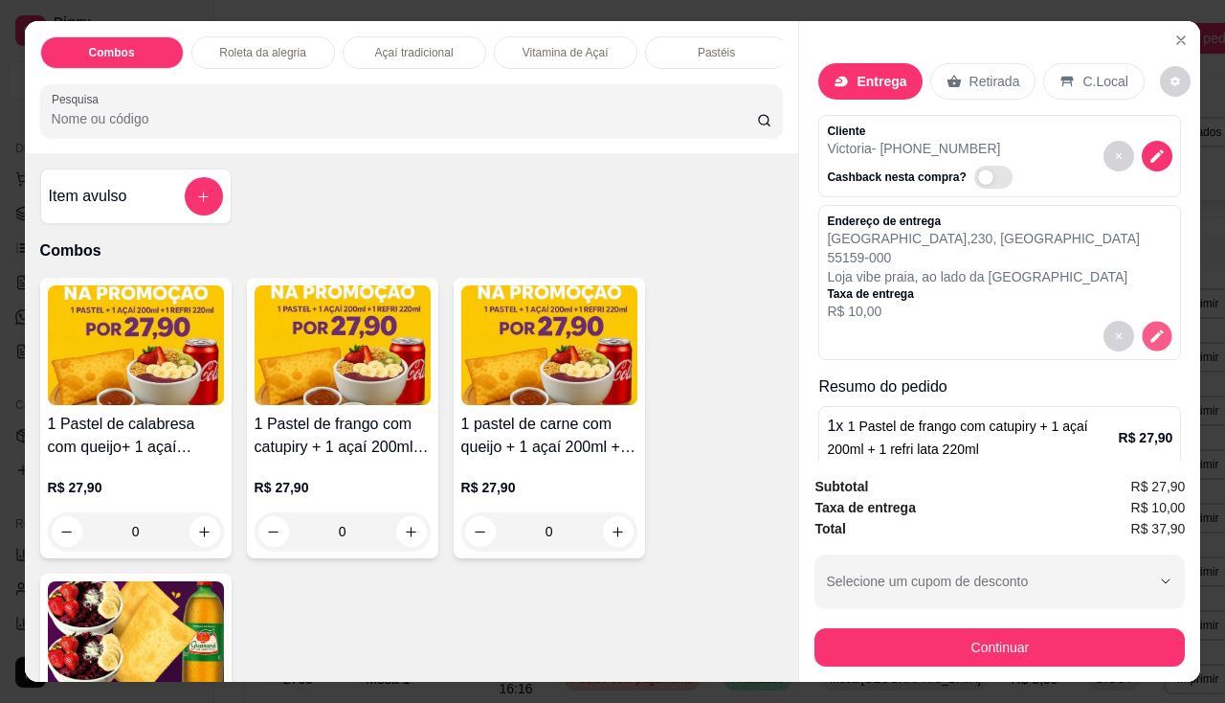
click at [1151, 330] on icon "decrease-product-quantity" at bounding box center [1157, 335] width 12 height 12
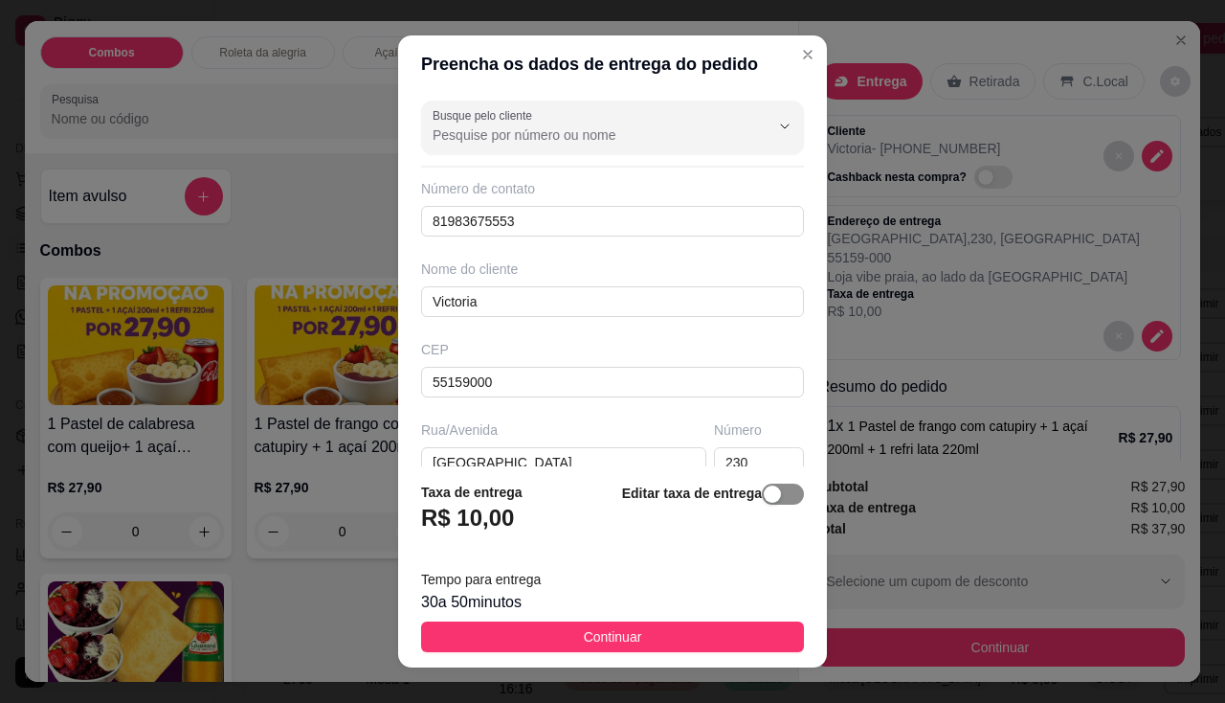
click at [765, 488] on span "button" at bounding box center [783, 493] width 42 height 21
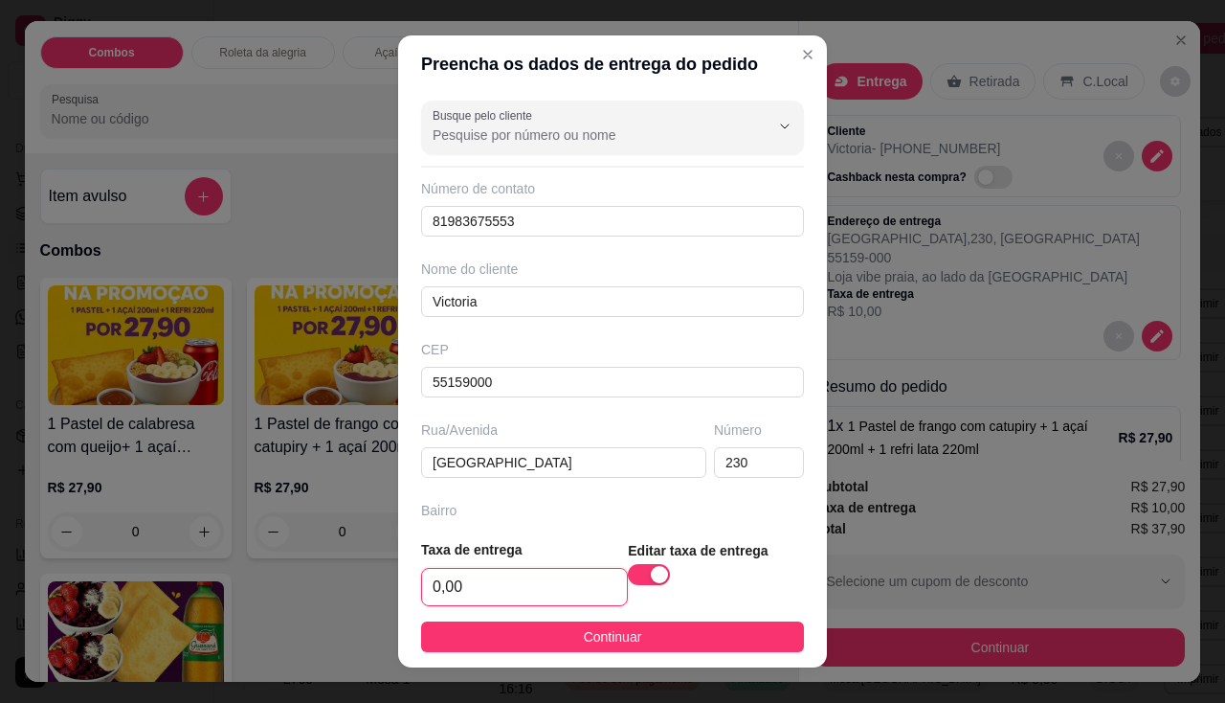
click at [490, 590] on input "0,00" at bounding box center [524, 587] width 205 height 36
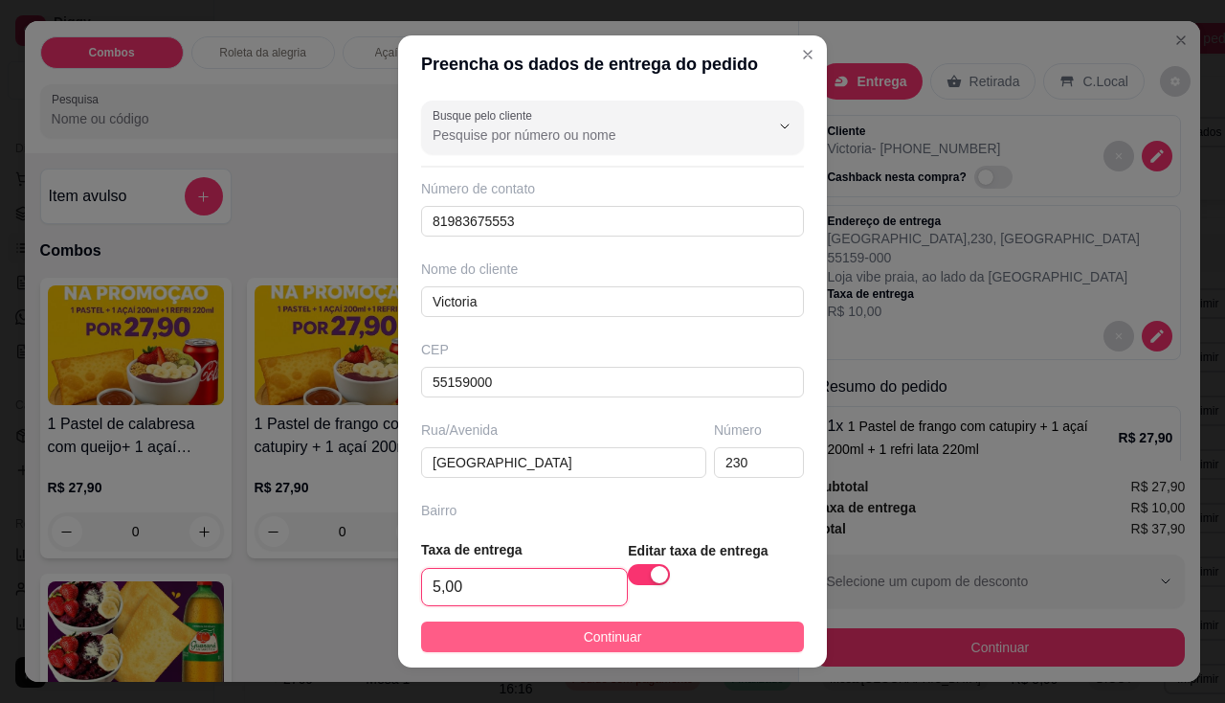
type input "5,00"
click at [584, 638] on span "Continuar" at bounding box center [613, 636] width 58 height 21
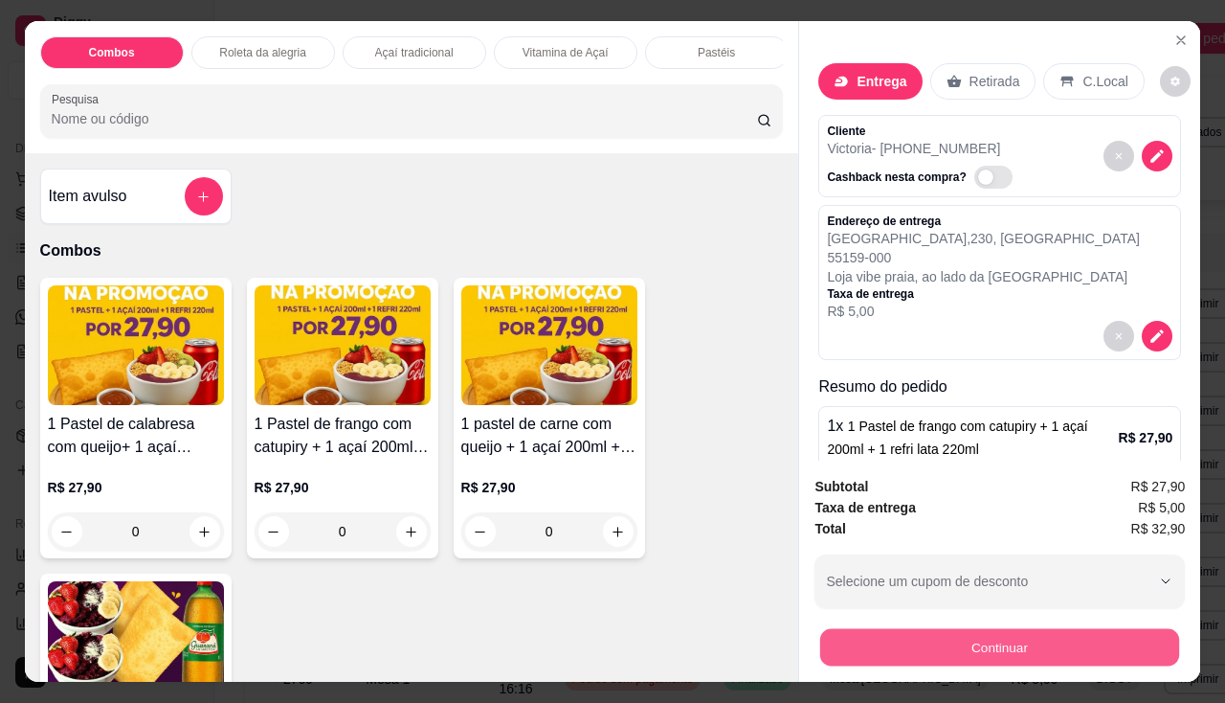
click at [1040, 645] on button "Continuar" at bounding box center [999, 647] width 359 height 37
click at [937, 629] on button "Continuar" at bounding box center [1000, 647] width 370 height 38
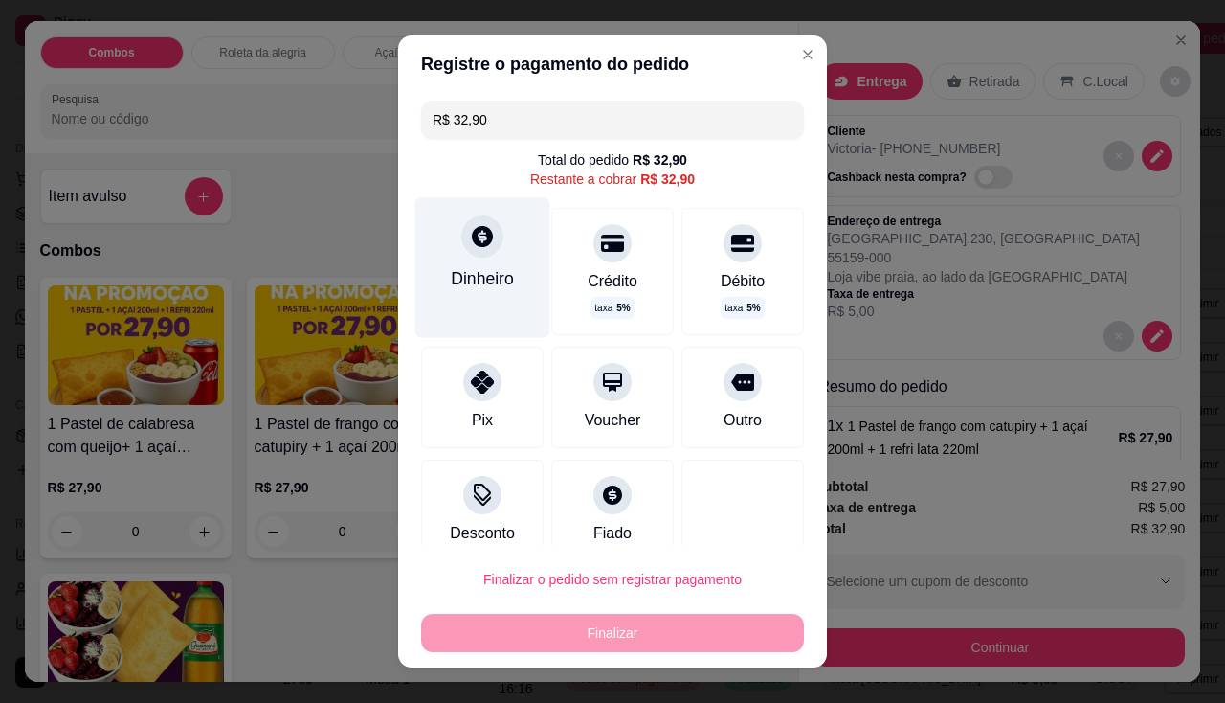
click at [476, 236] on icon at bounding box center [482, 236] width 21 height 21
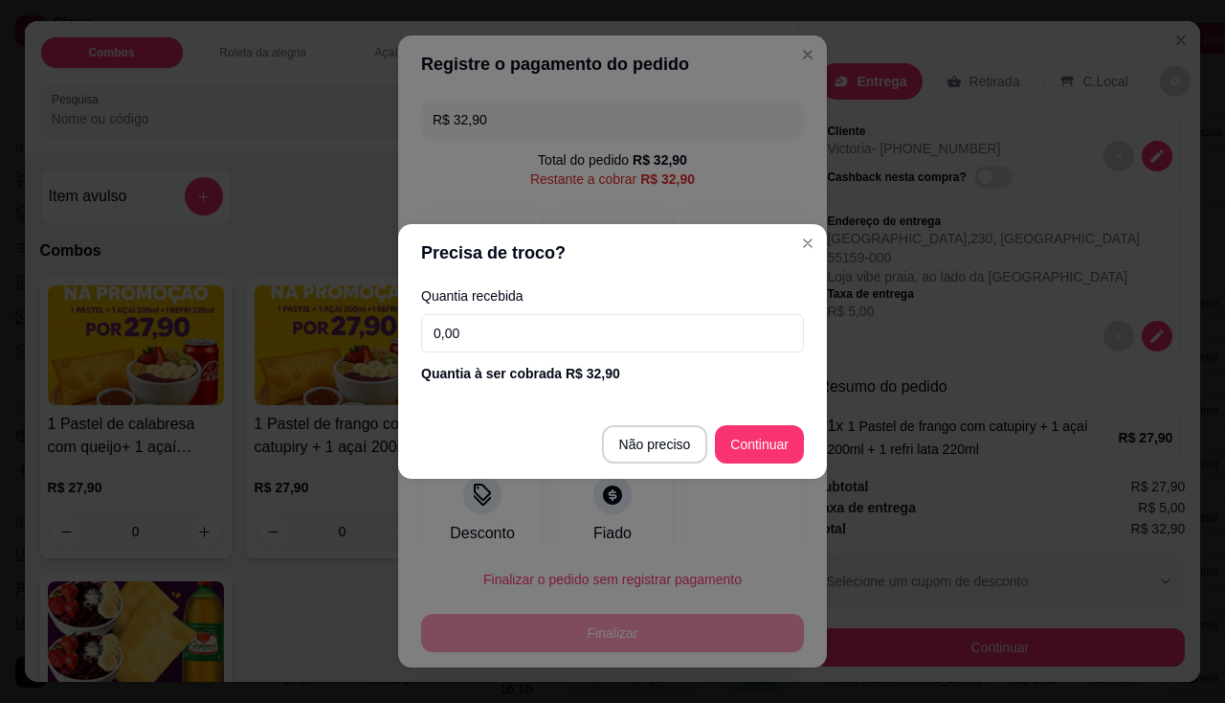
click at [590, 315] on div "Quantia recebida 0,00 Quantia à ser cobrada R$ 32,90" at bounding box center [612, 335] width 429 height 109
click at [588, 334] on input "0,00" at bounding box center [612, 333] width 383 height 38
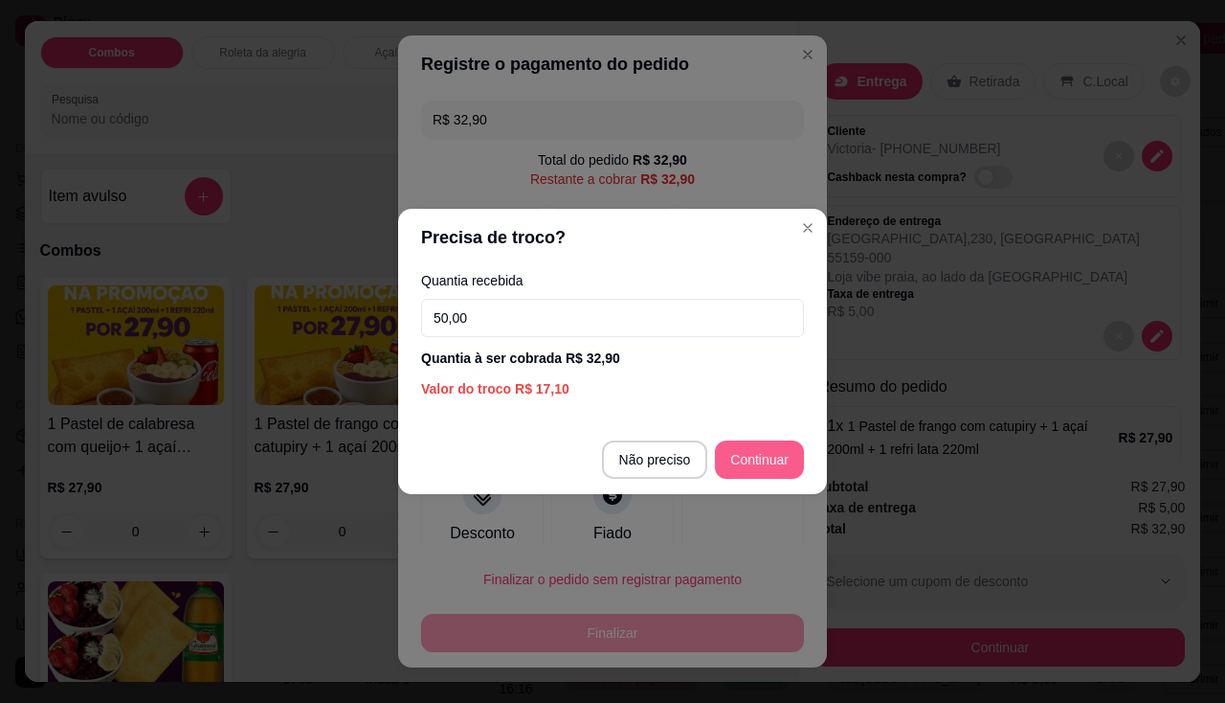
type input "50,00"
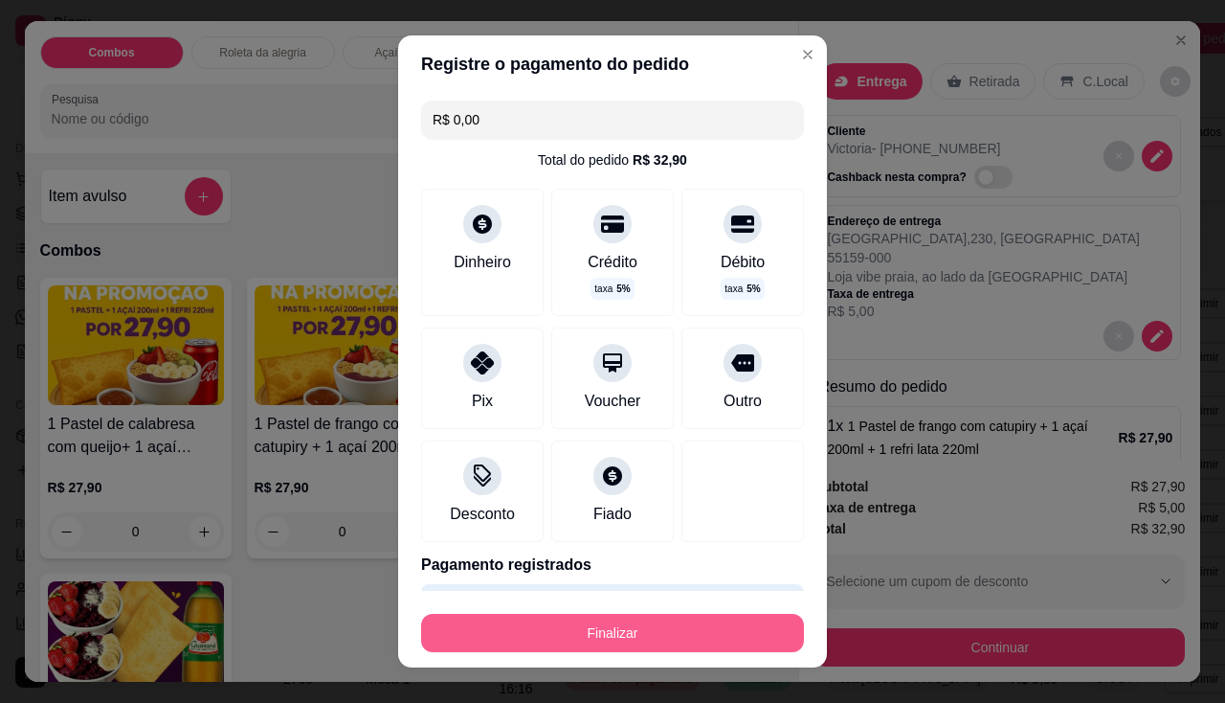
click at [559, 630] on button "Finalizar" at bounding box center [612, 633] width 383 height 38
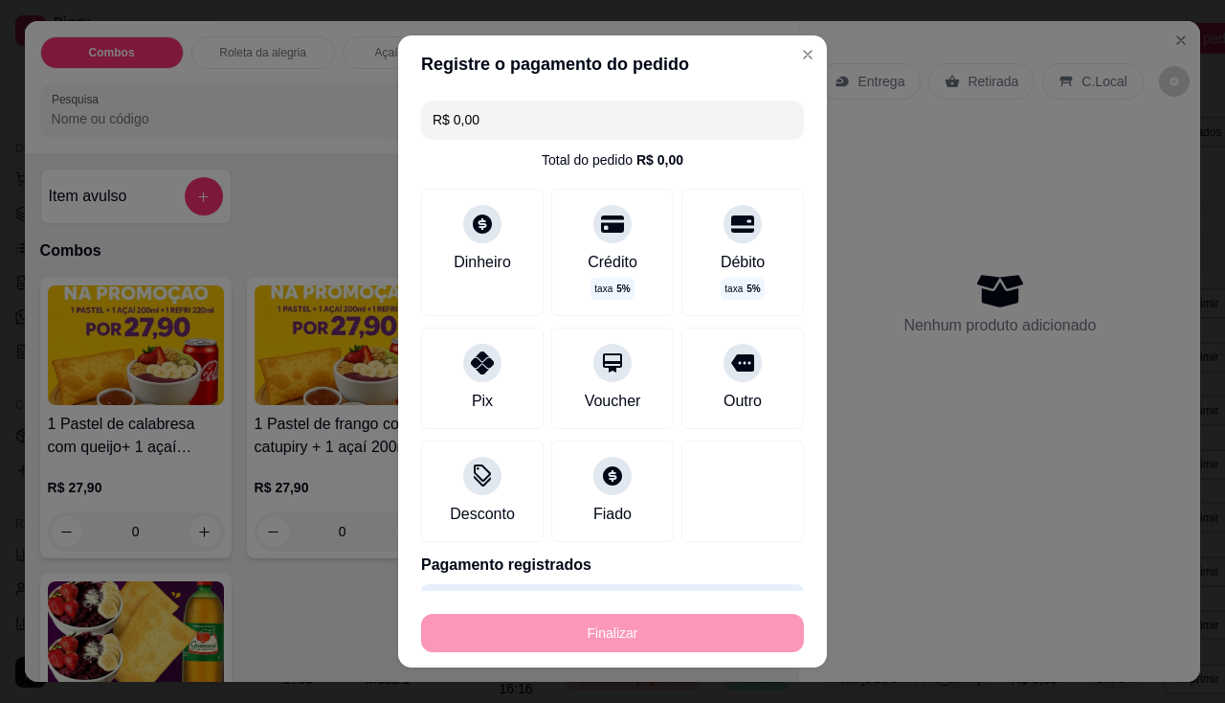
type input "-R$ 32,90"
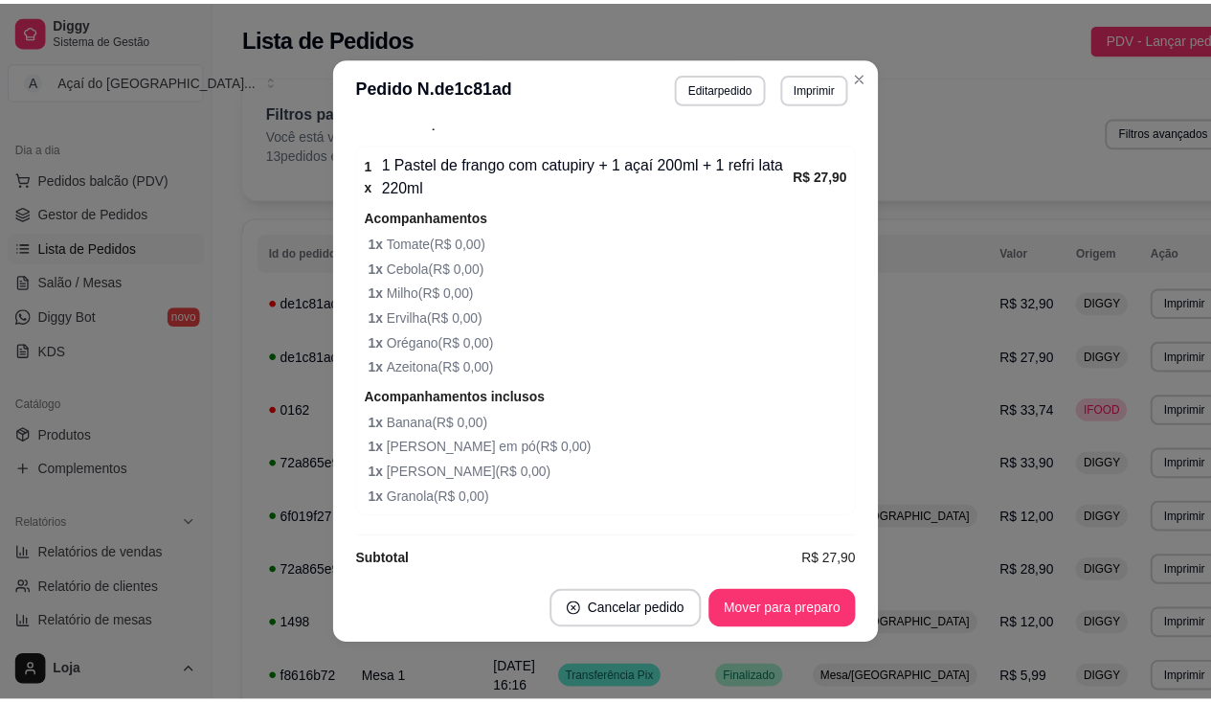
scroll to position [4, 0]
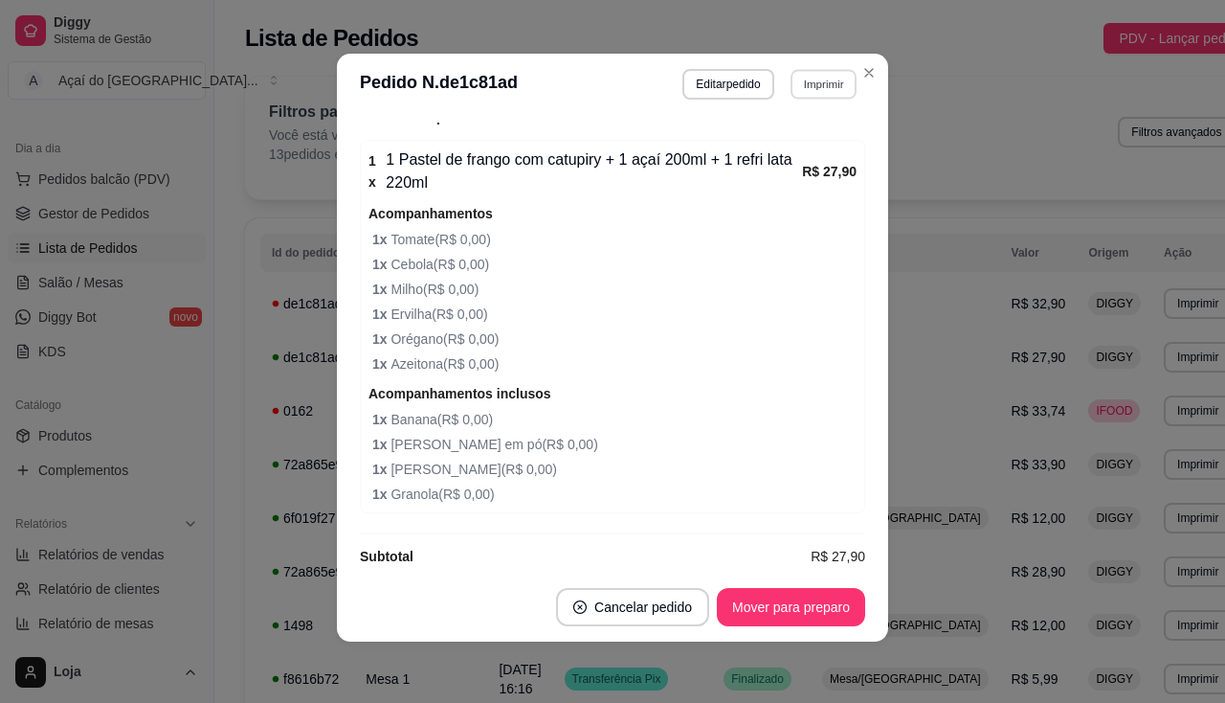
click at [797, 89] on button "Imprimir" at bounding box center [824, 84] width 66 height 30
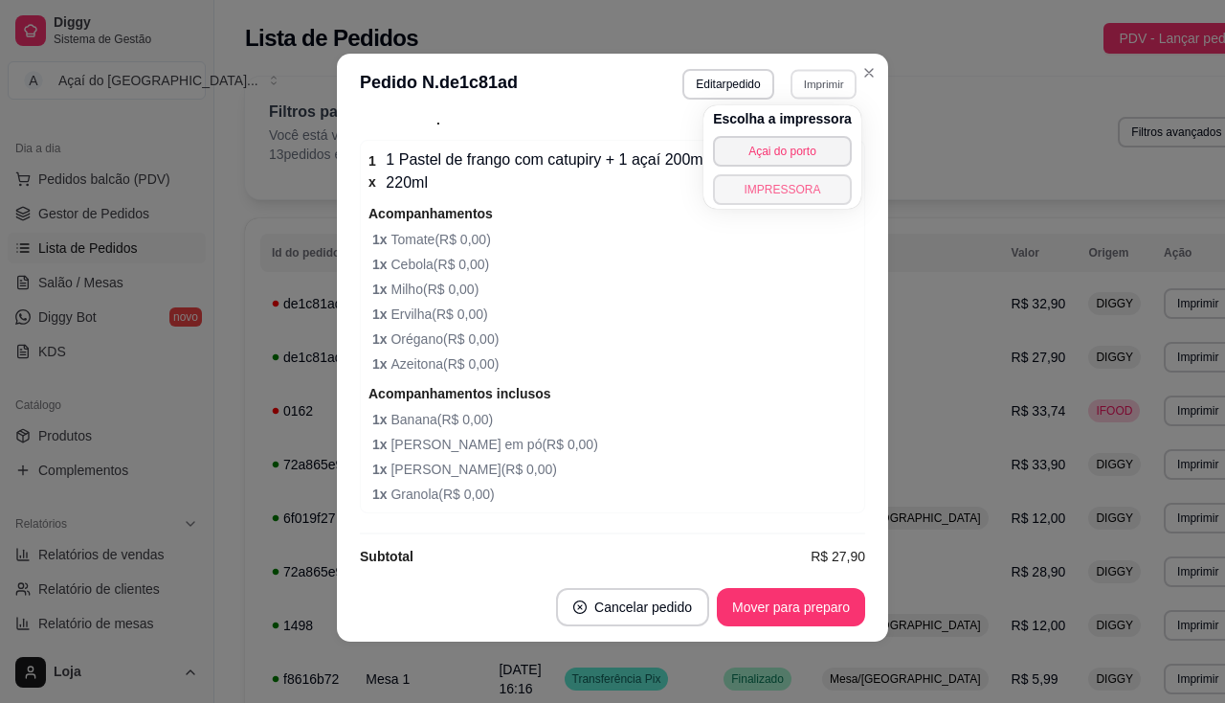
click at [805, 191] on button "IMPRESSORA" at bounding box center [782, 189] width 139 height 31
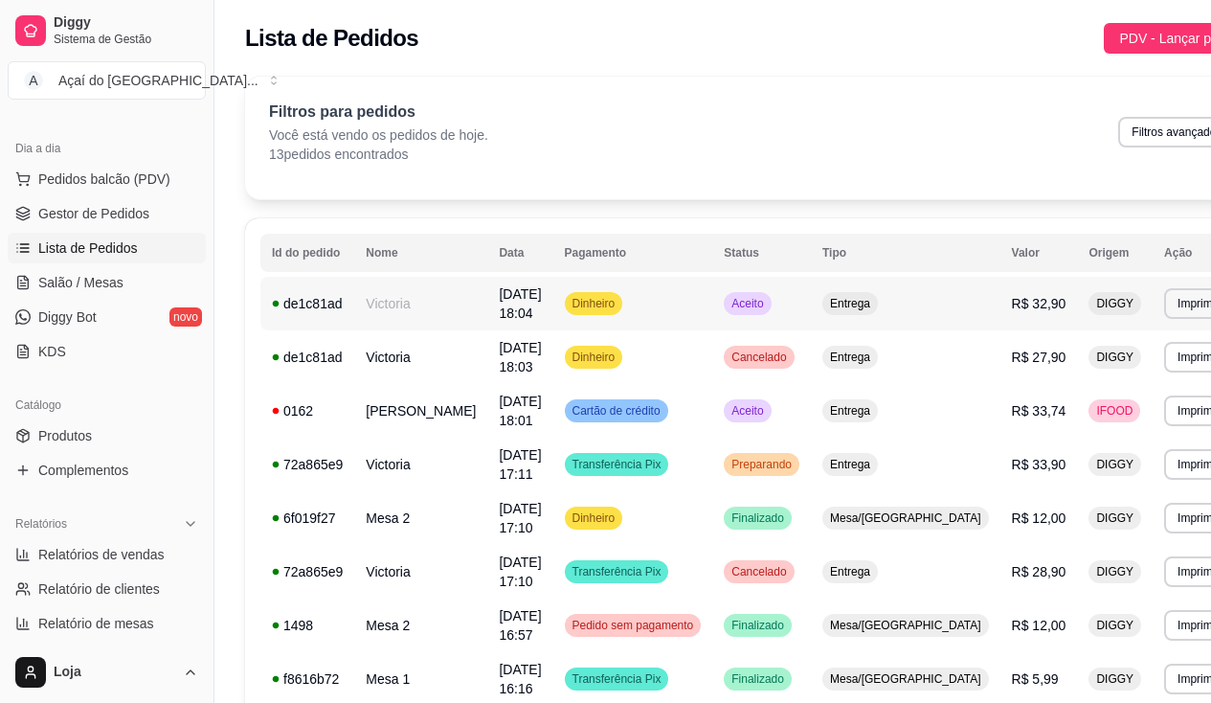
click at [611, 324] on td "Dinheiro" at bounding box center [633, 304] width 160 height 54
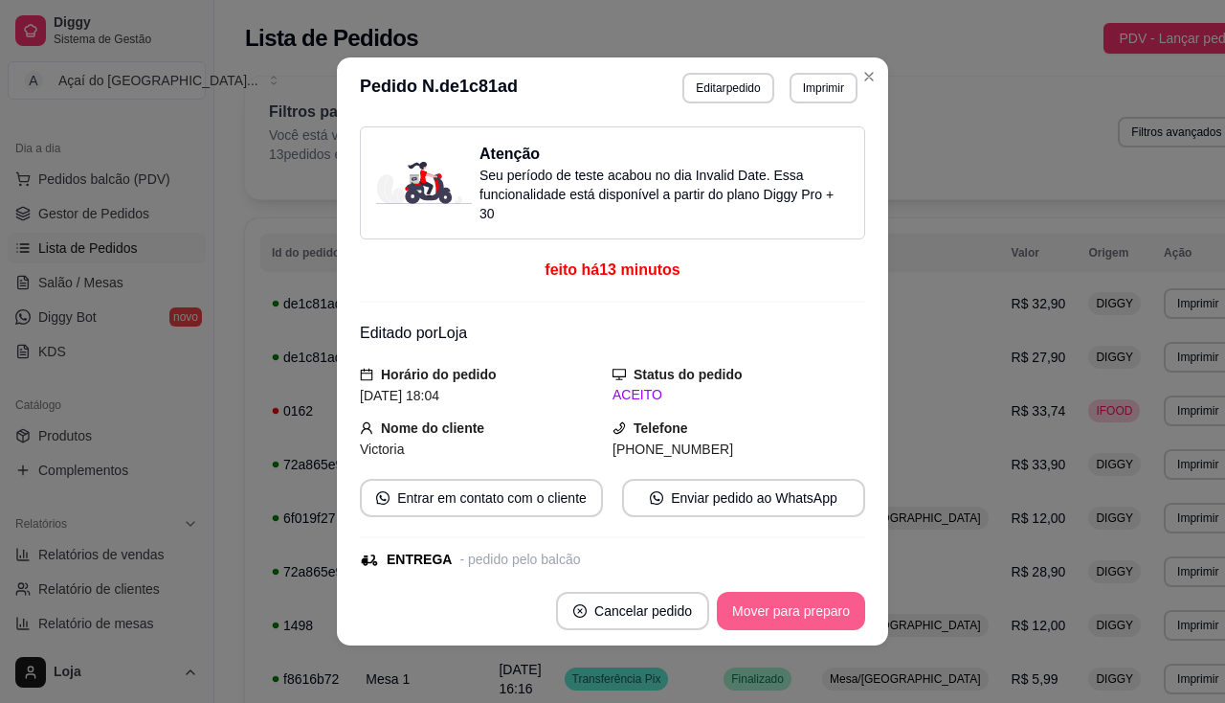
click at [799, 619] on button "Mover para preparo" at bounding box center [791, 611] width 148 height 38
click at [801, 610] on button "Mover para entrega" at bounding box center [791, 611] width 147 height 38
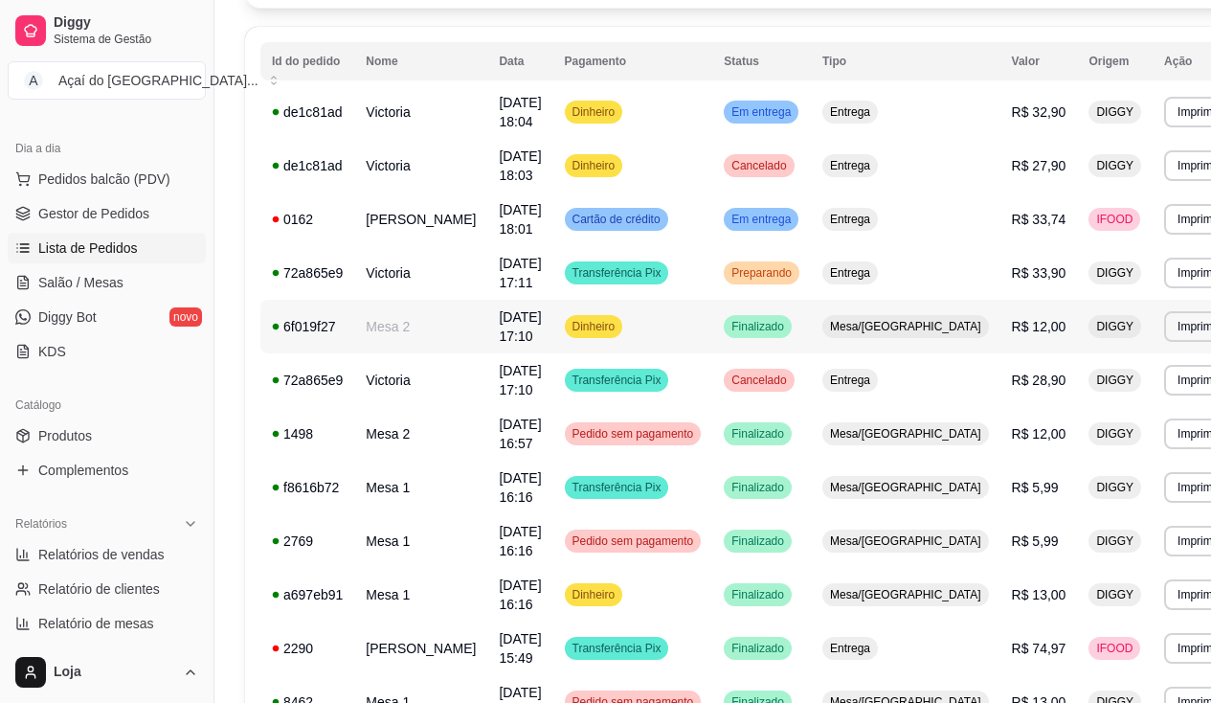
scroll to position [96, 0]
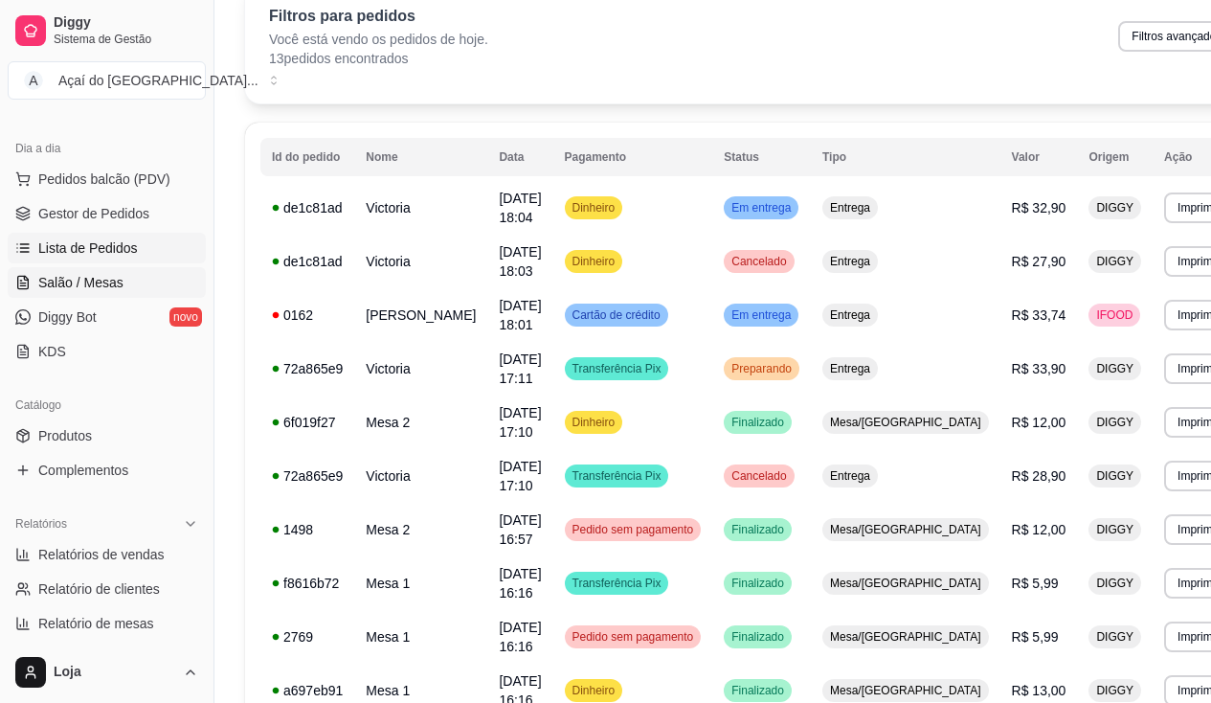
click at [141, 275] on link "Salão / Mesas" at bounding box center [107, 282] width 198 height 31
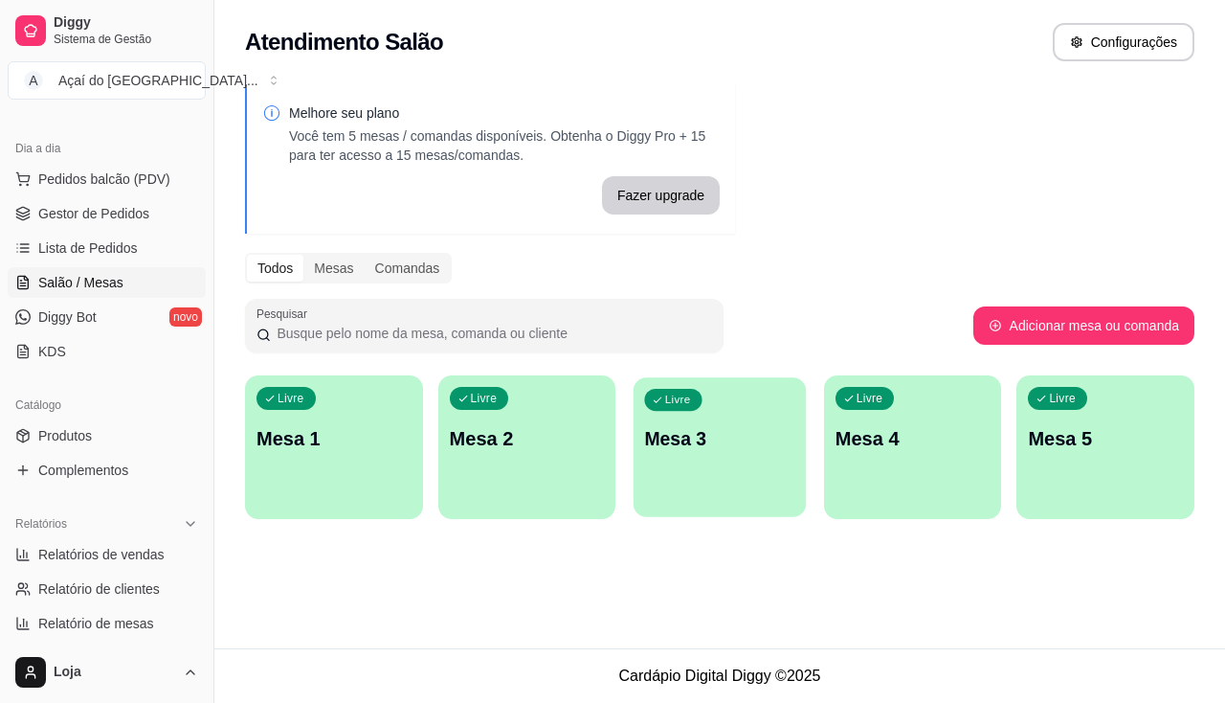
click at [658, 451] on p "Mesa 3" at bounding box center [720, 439] width 150 height 26
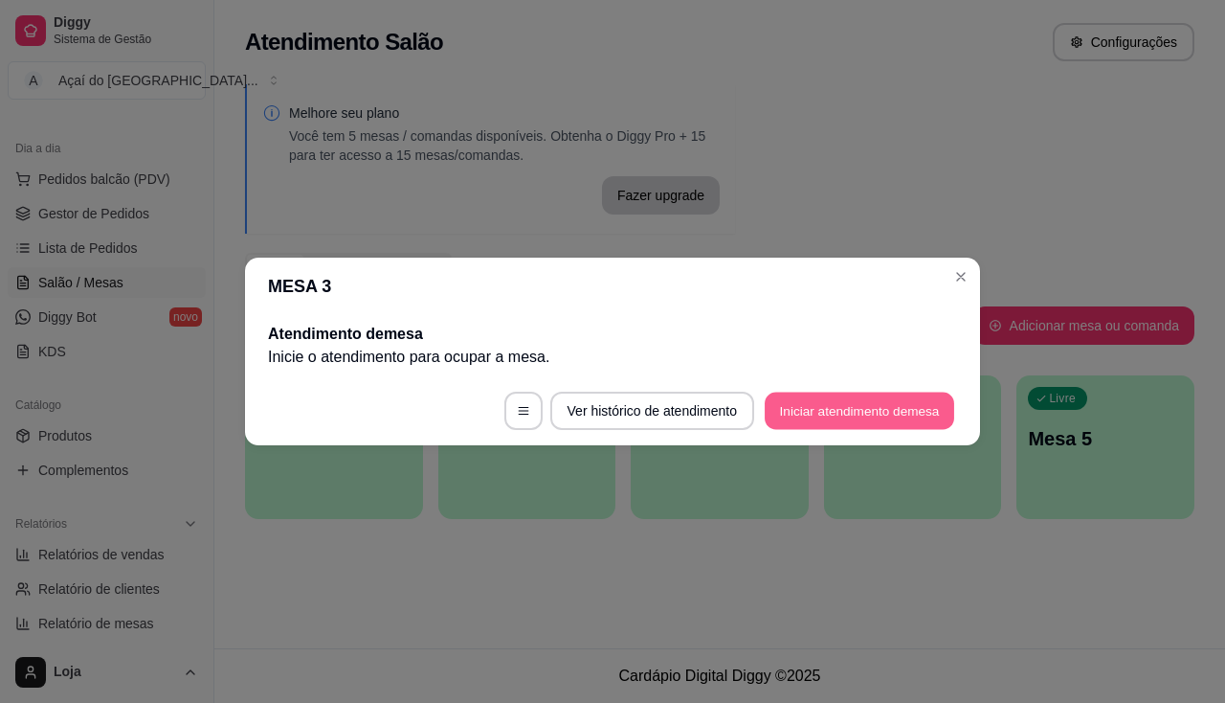
click at [796, 395] on button "Iniciar atendimento de mesa" at bounding box center [860, 410] width 190 height 37
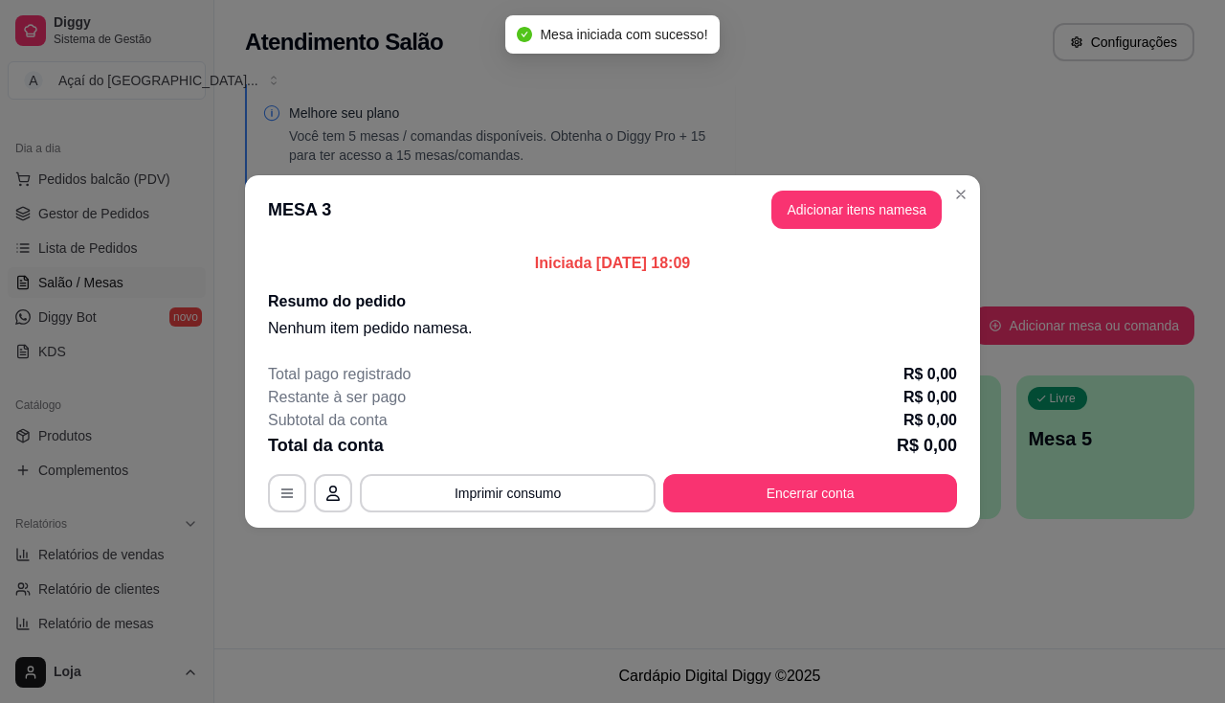
click at [810, 186] on header "MESA 3 Adicionar itens na mesa" at bounding box center [612, 209] width 735 height 69
click at [813, 205] on button "Adicionar itens na mesa" at bounding box center [856, 209] width 170 height 38
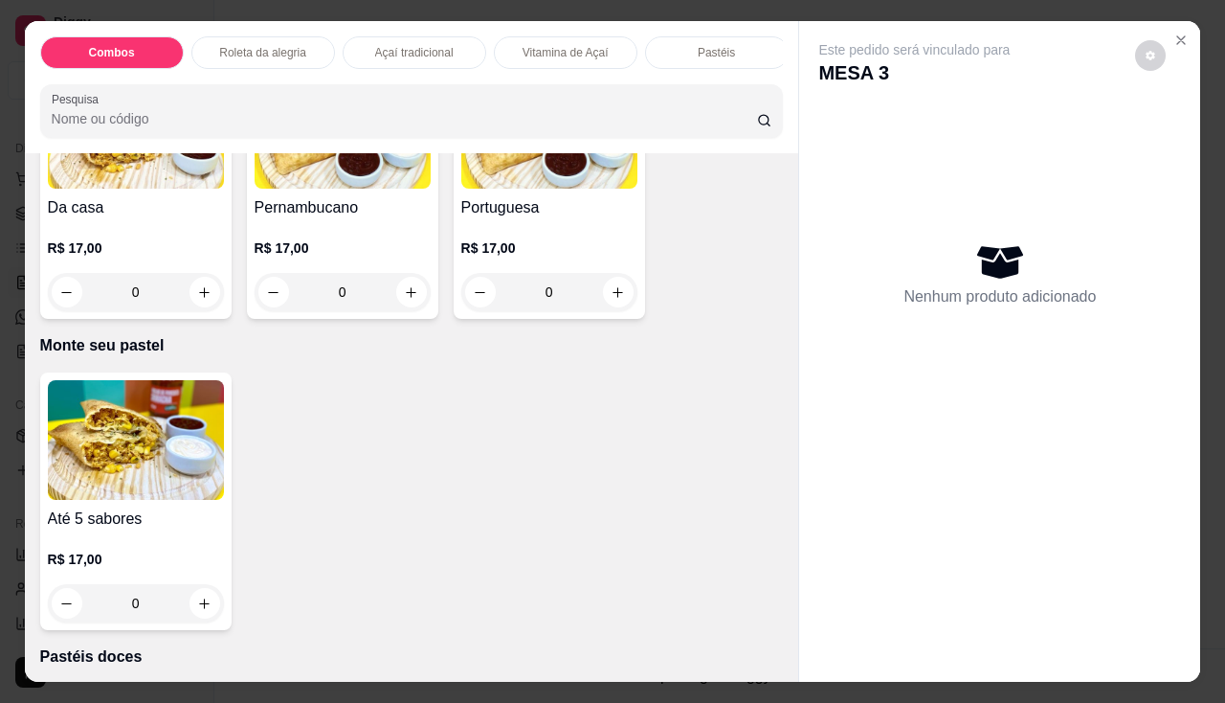
scroll to position [3254, 0]
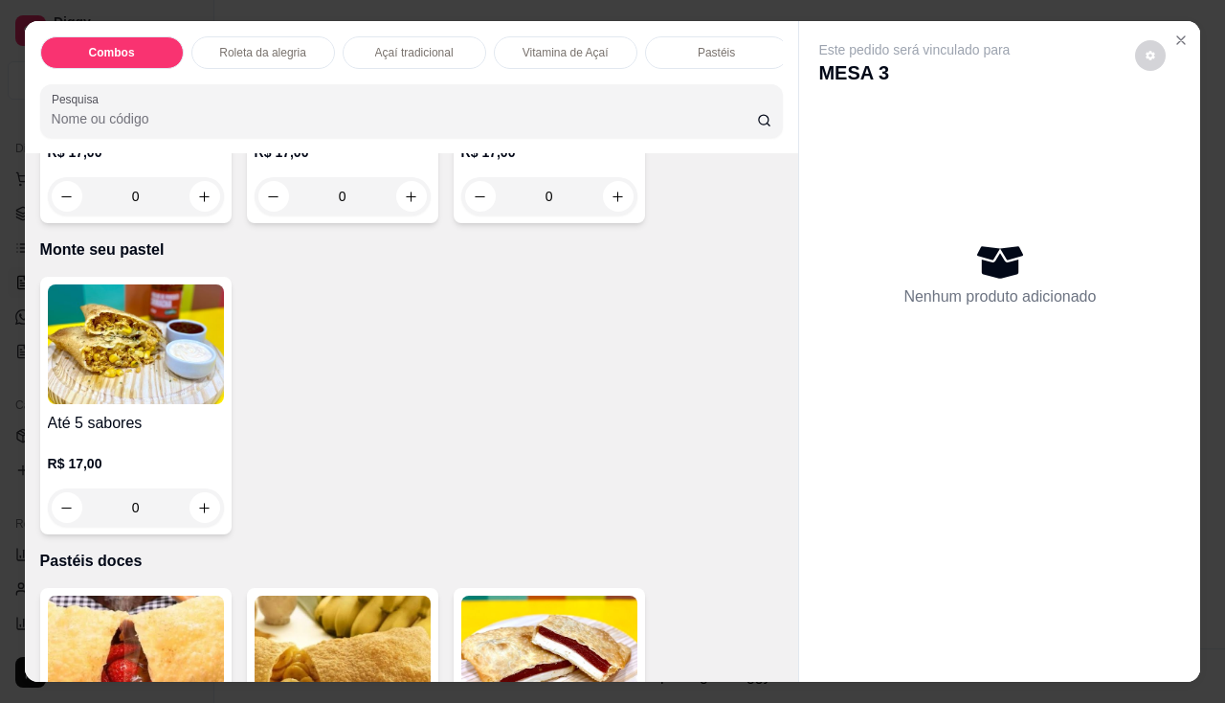
click at [208, 516] on div "0" at bounding box center [136, 507] width 176 height 38
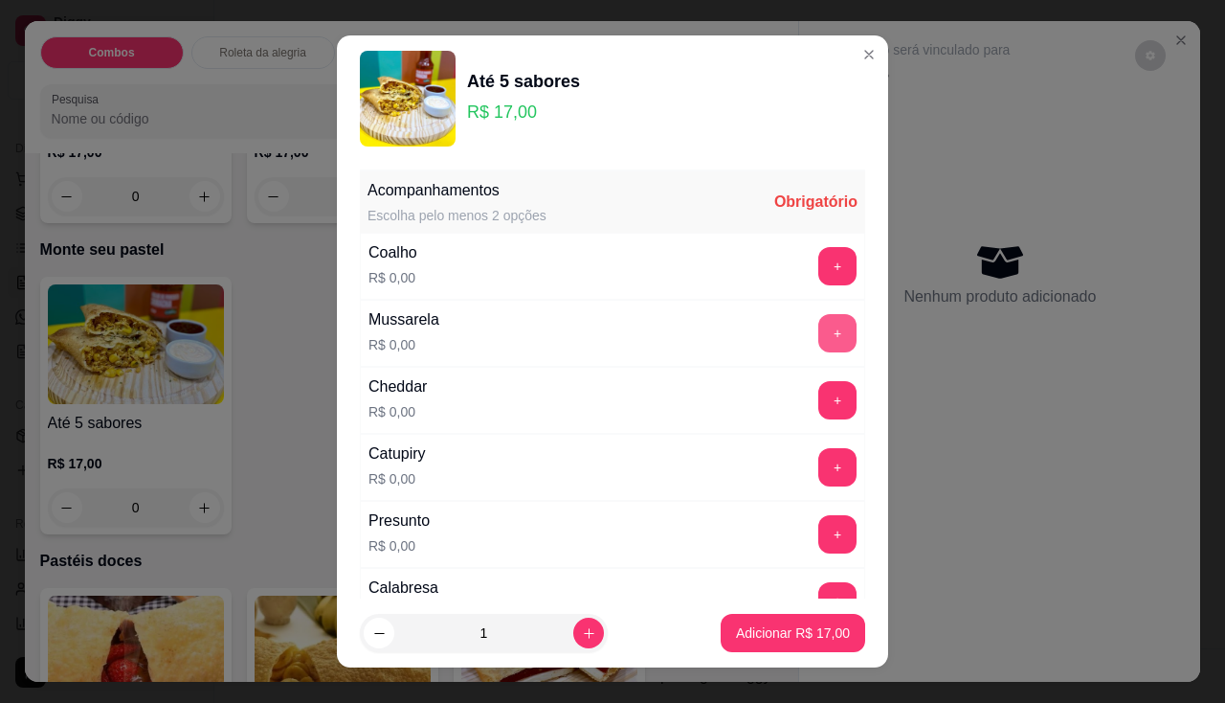
click at [818, 332] on button "+" at bounding box center [837, 333] width 38 height 38
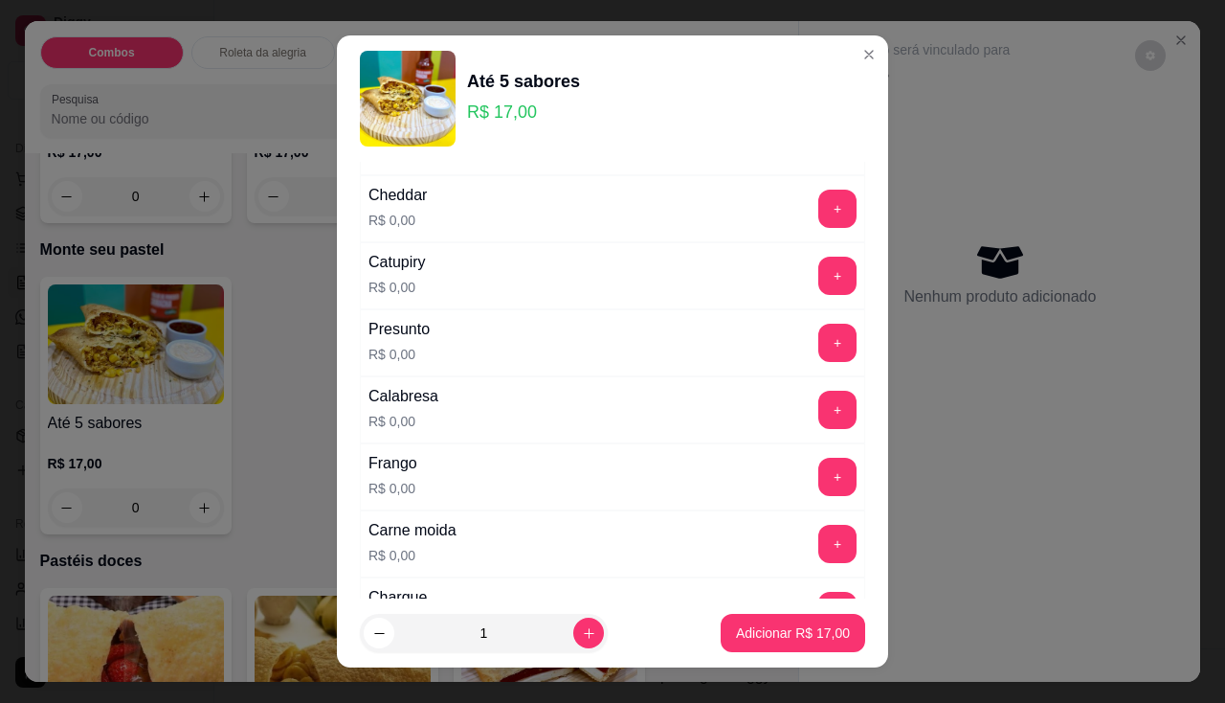
click at [805, 496] on div "Frango R$ 0,00 +" at bounding box center [612, 476] width 505 height 67
click at [818, 484] on button "+" at bounding box center [837, 477] width 38 height 38
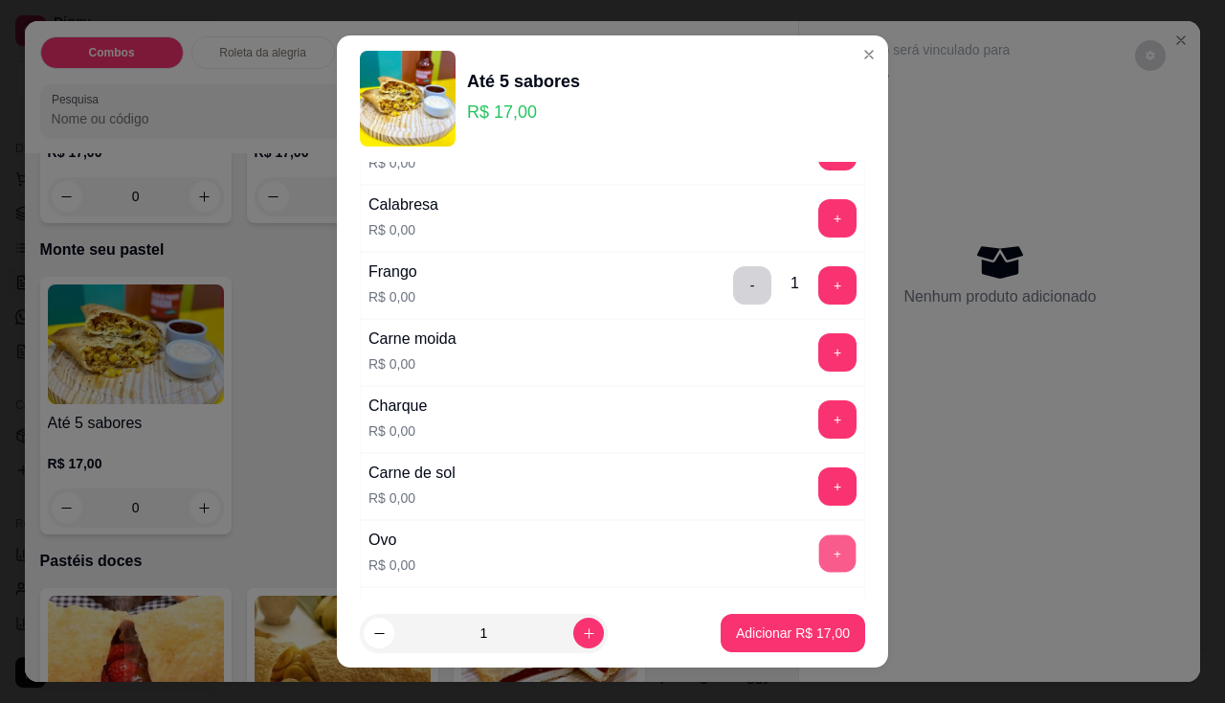
click at [819, 553] on button "+" at bounding box center [837, 552] width 37 height 37
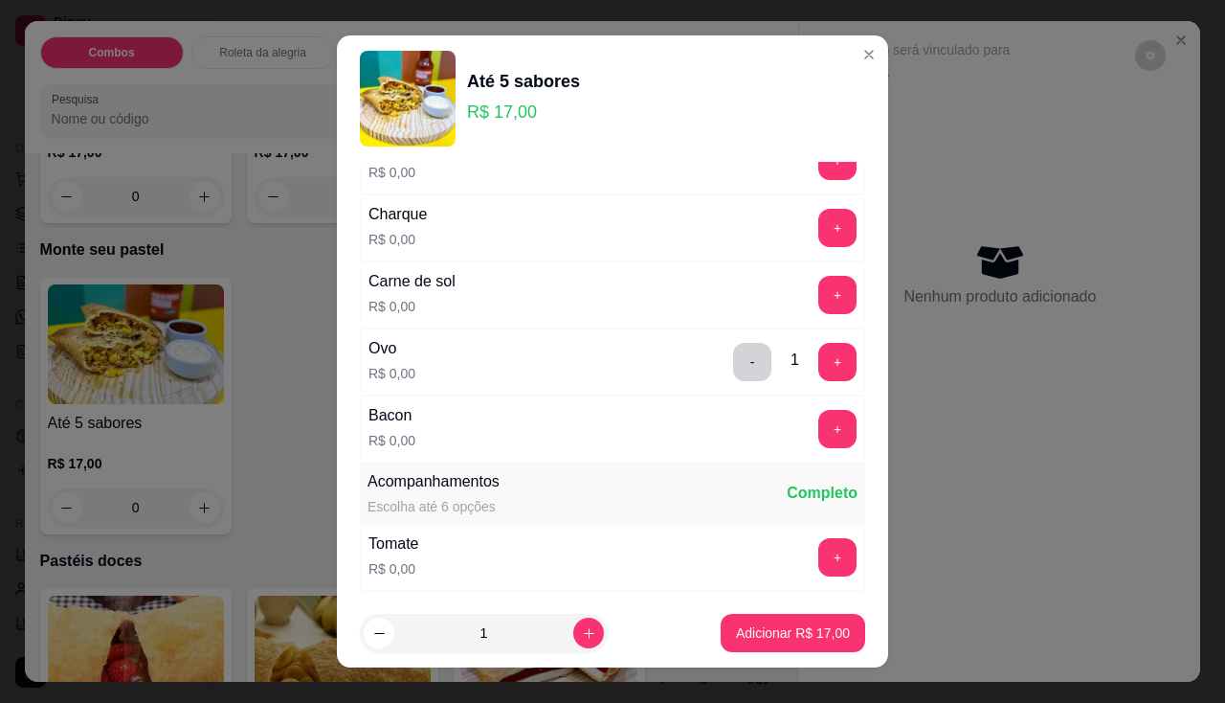
click at [821, 425] on div "+" at bounding box center [838, 429] width 54 height 38
click at [819, 424] on button "+" at bounding box center [837, 428] width 37 height 37
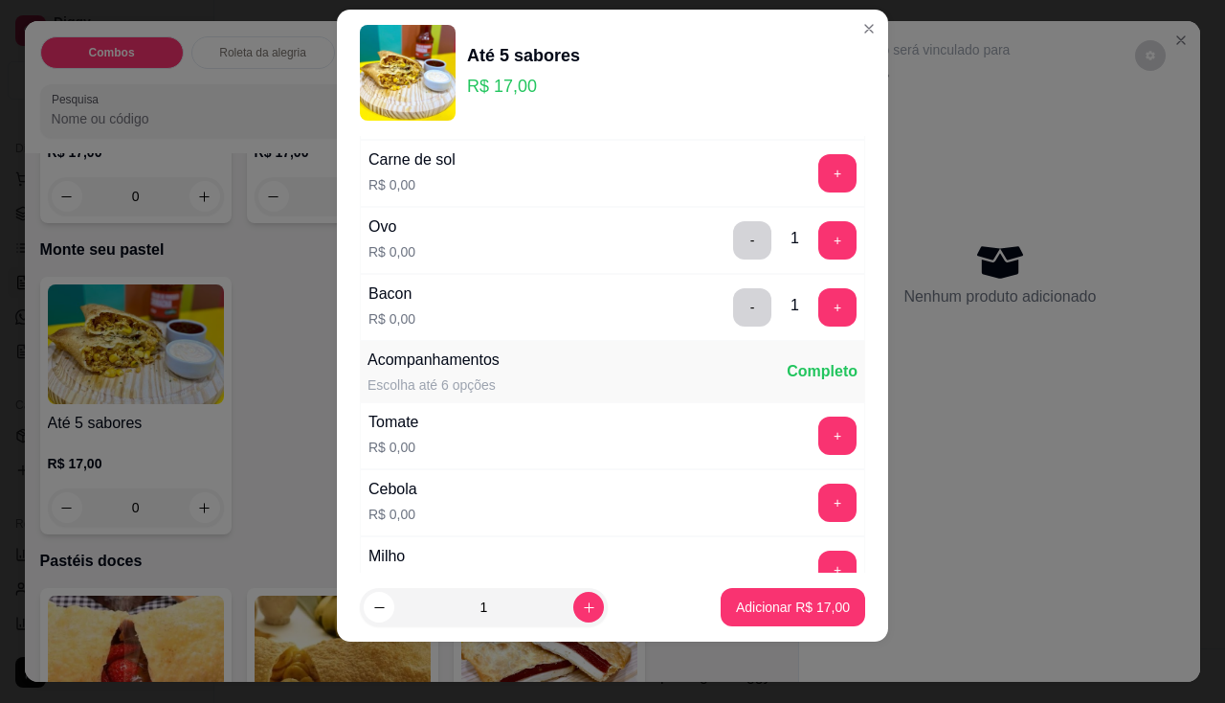
scroll to position [861, 0]
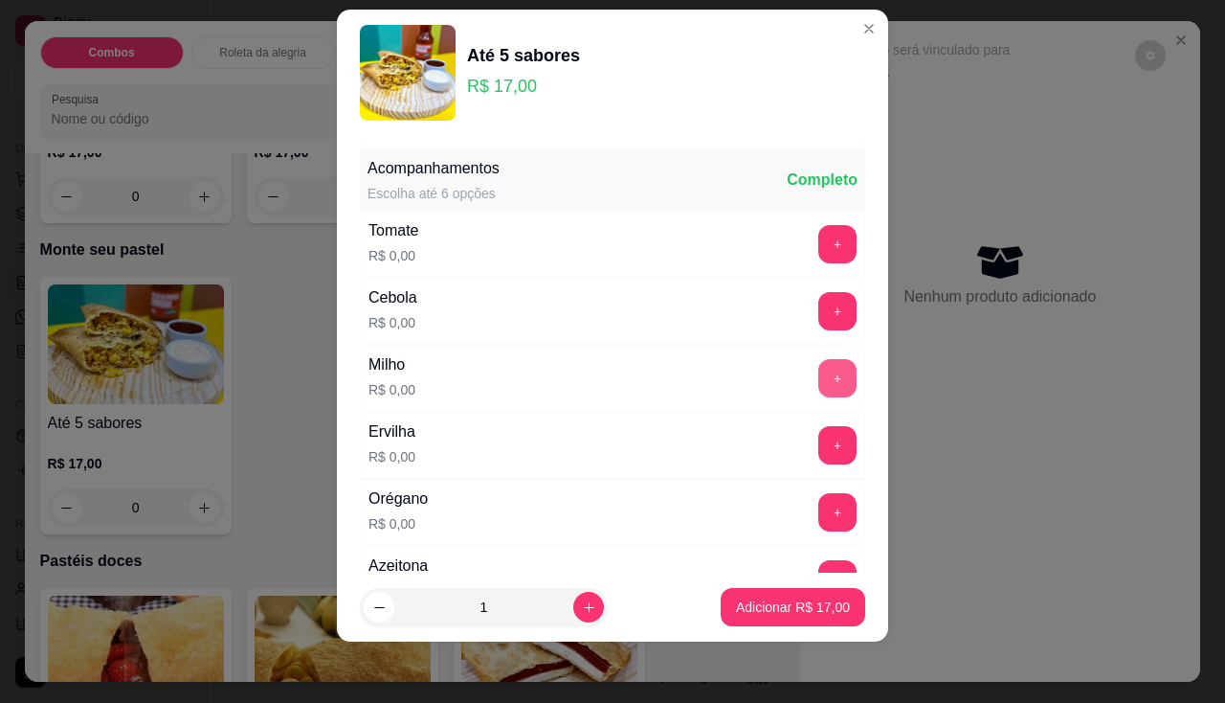
click at [818, 373] on button "+" at bounding box center [837, 378] width 38 height 38
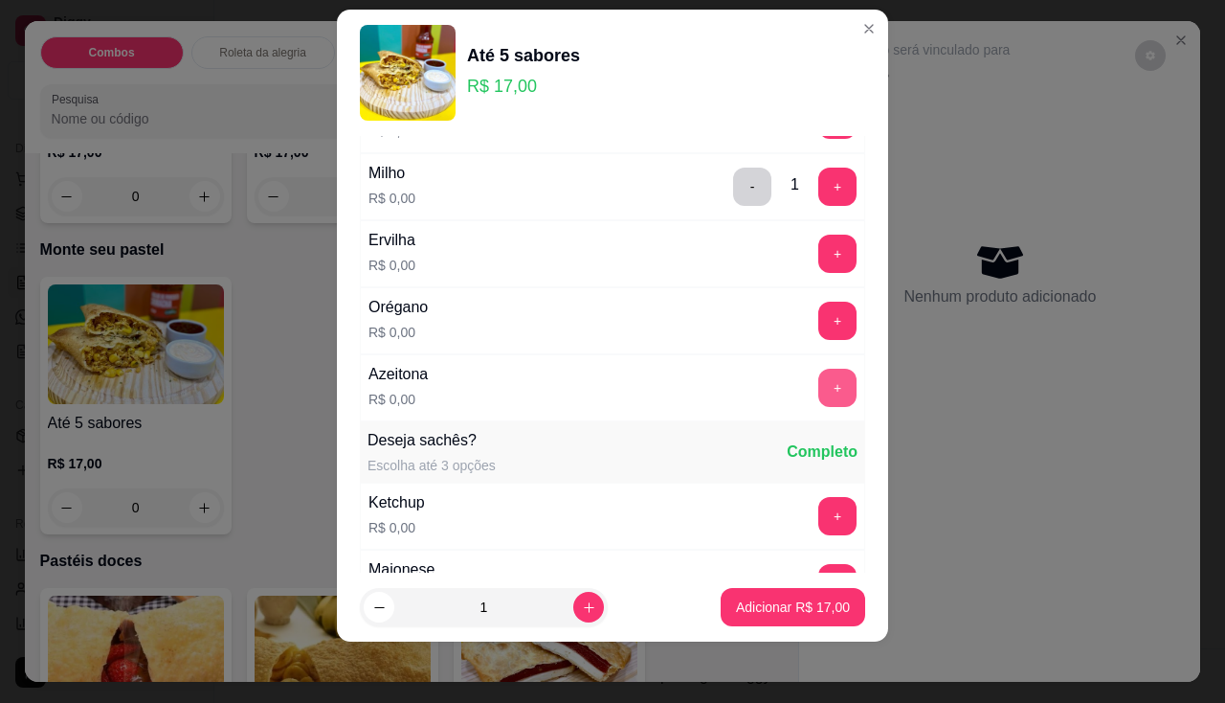
click at [818, 387] on button "+" at bounding box center [837, 387] width 38 height 38
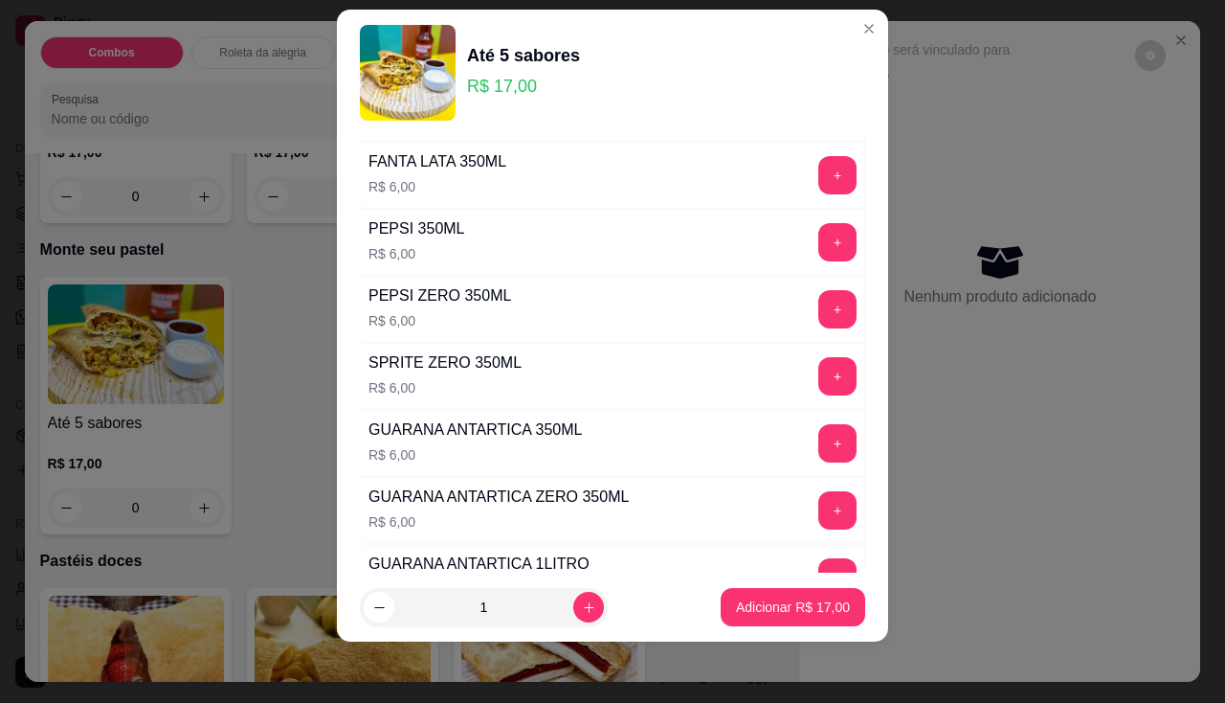
scroll to position [2099, 0]
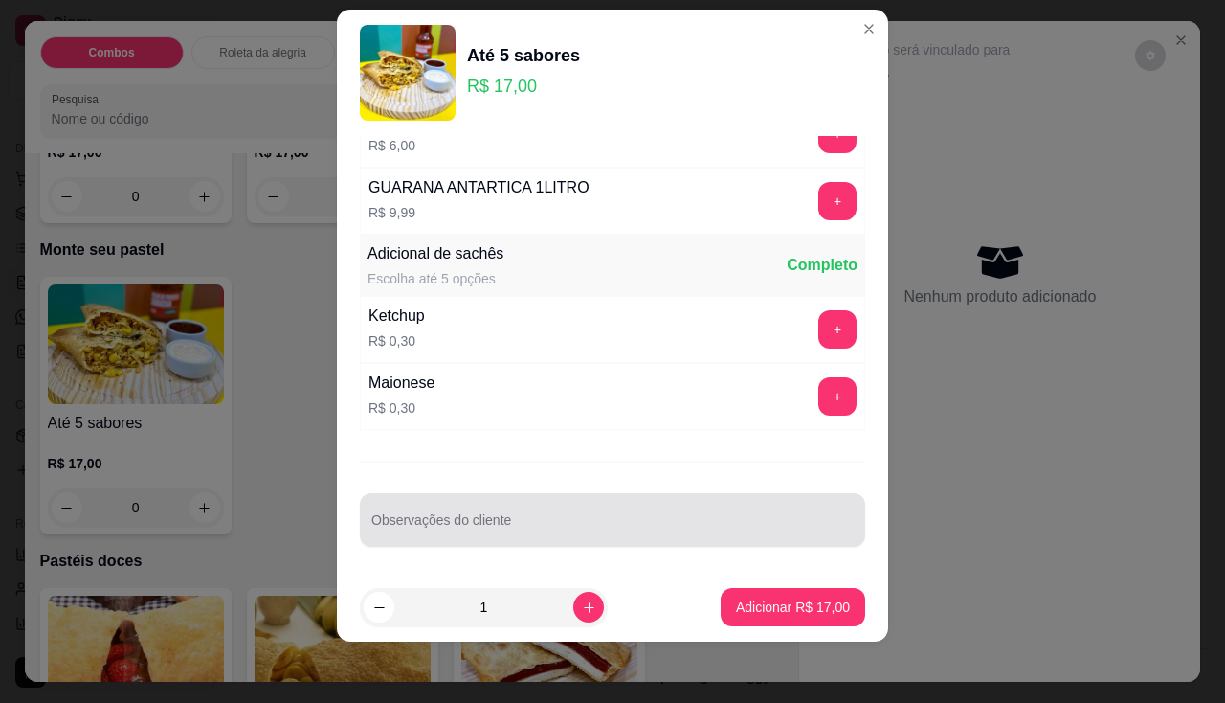
click at [523, 531] on input "Observações do cliente" at bounding box center [612, 527] width 482 height 19
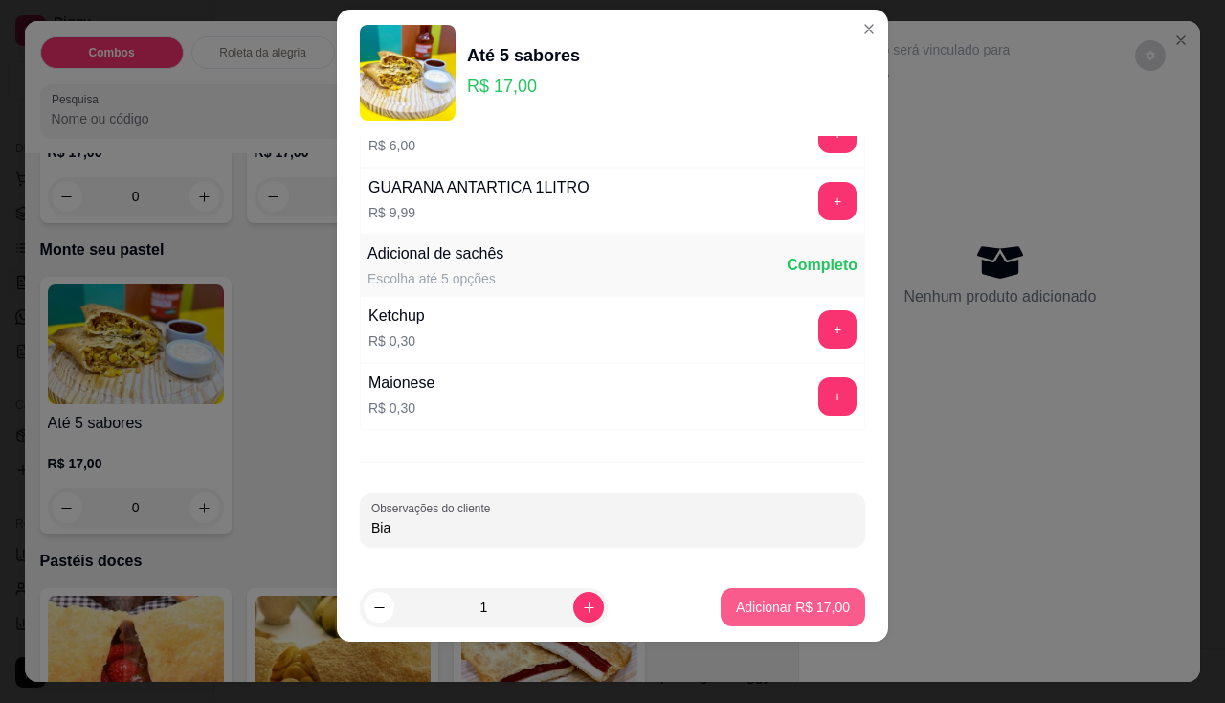
type input "Bia"
click at [739, 600] on p "Adicionar R$ 17,00" at bounding box center [793, 606] width 114 height 19
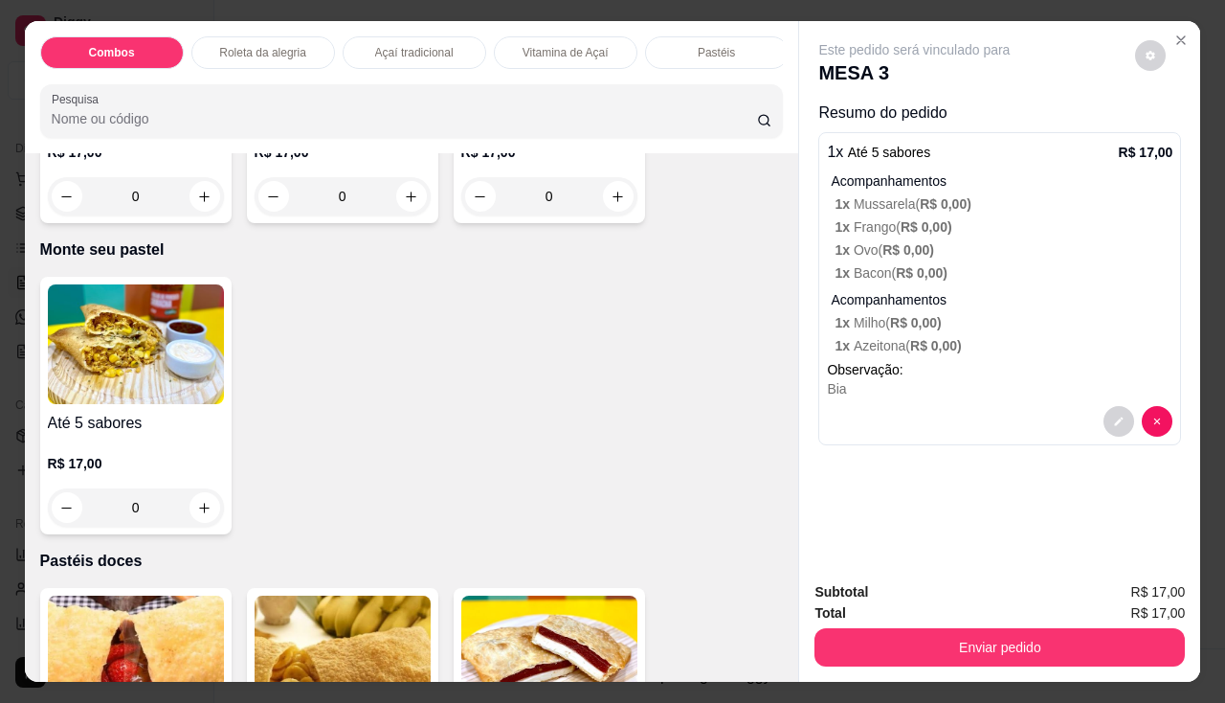
click at [213, 509] on div "0" at bounding box center [136, 507] width 176 height 38
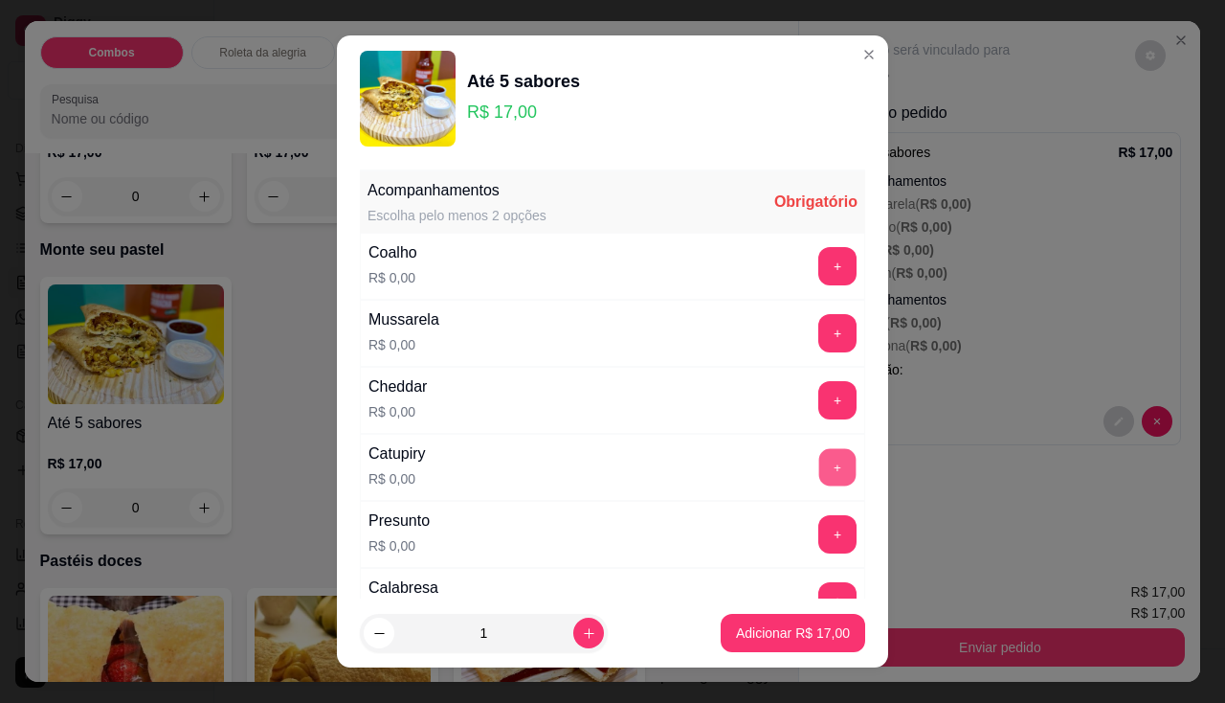
click at [819, 461] on button "+" at bounding box center [837, 466] width 37 height 37
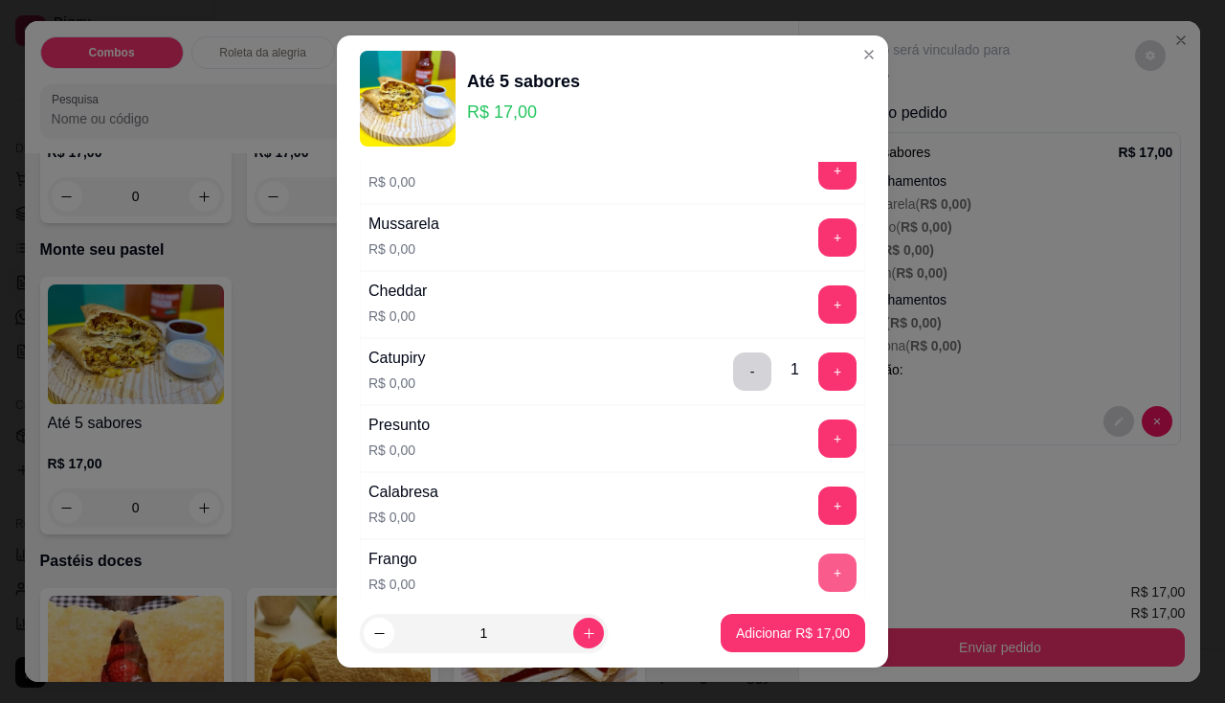
click at [818, 570] on button "+" at bounding box center [837, 572] width 38 height 38
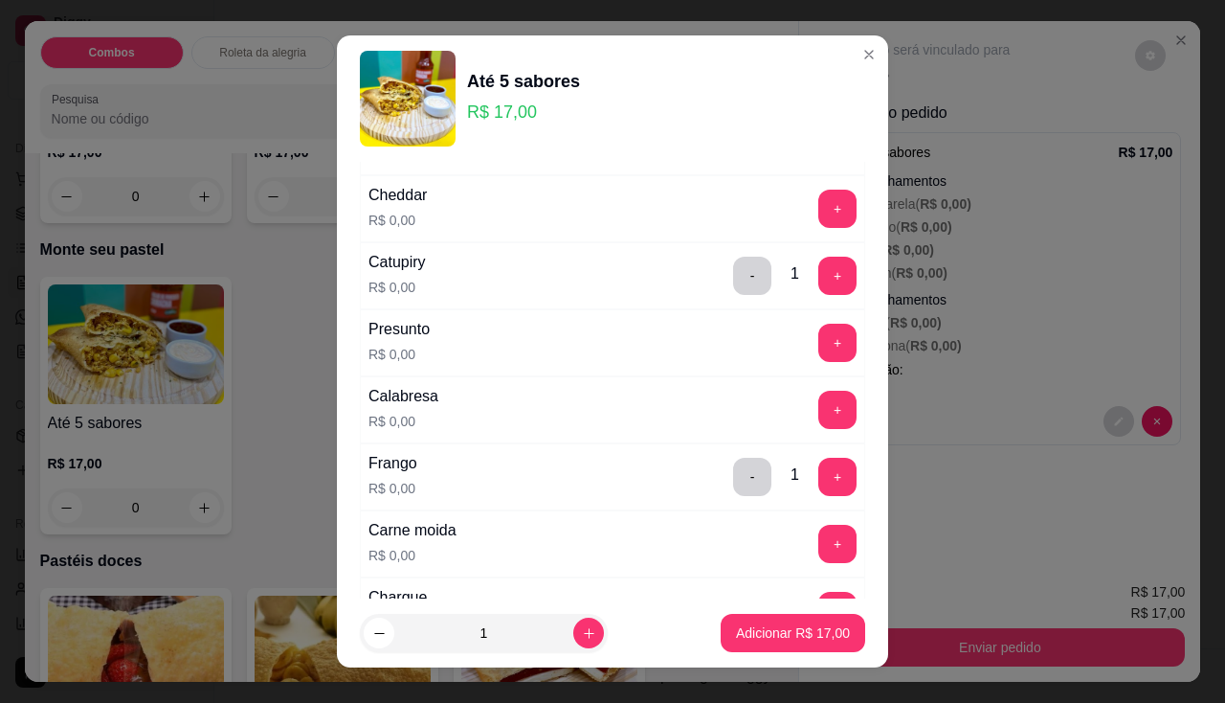
scroll to position [287, 0]
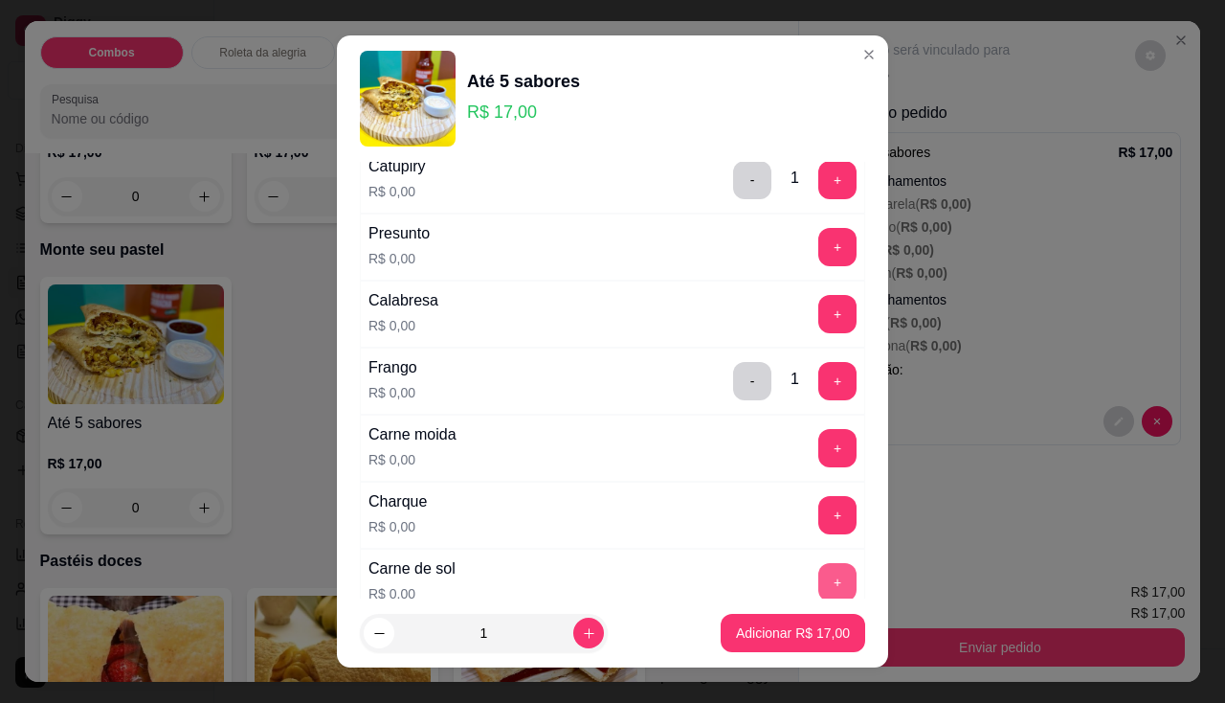
click at [818, 575] on button "+" at bounding box center [837, 582] width 38 height 38
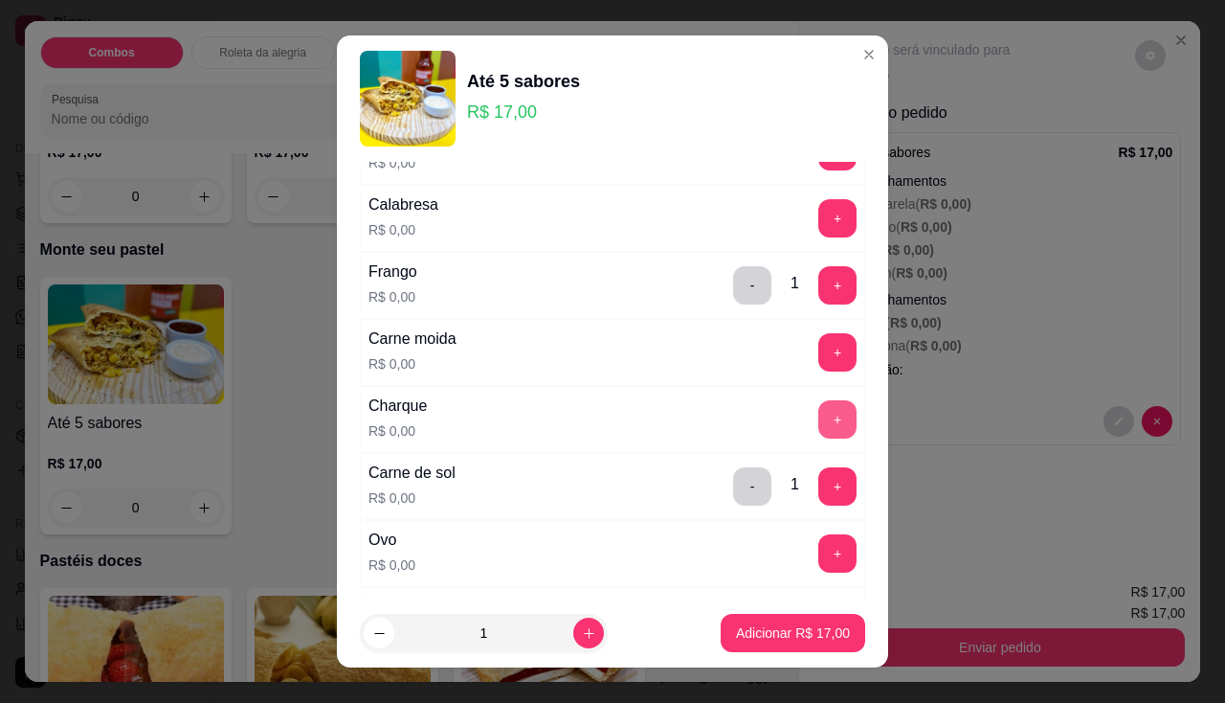
click at [818, 433] on button "+" at bounding box center [837, 419] width 38 height 38
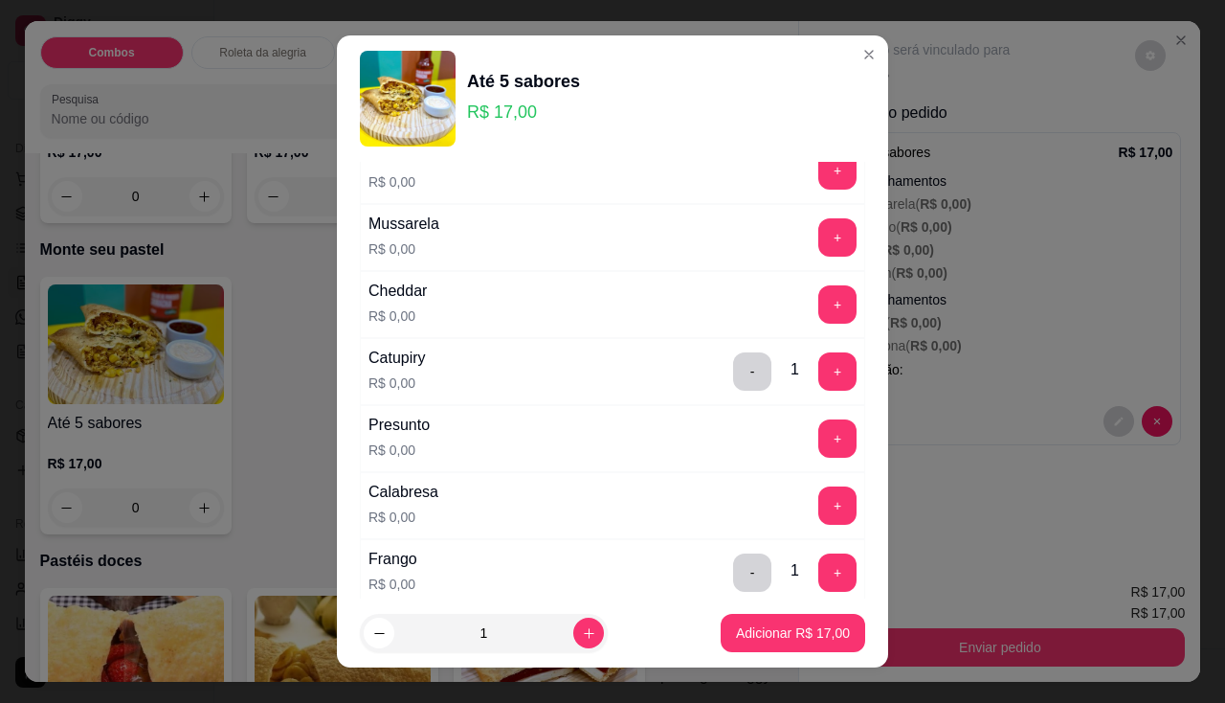
scroll to position [0, 0]
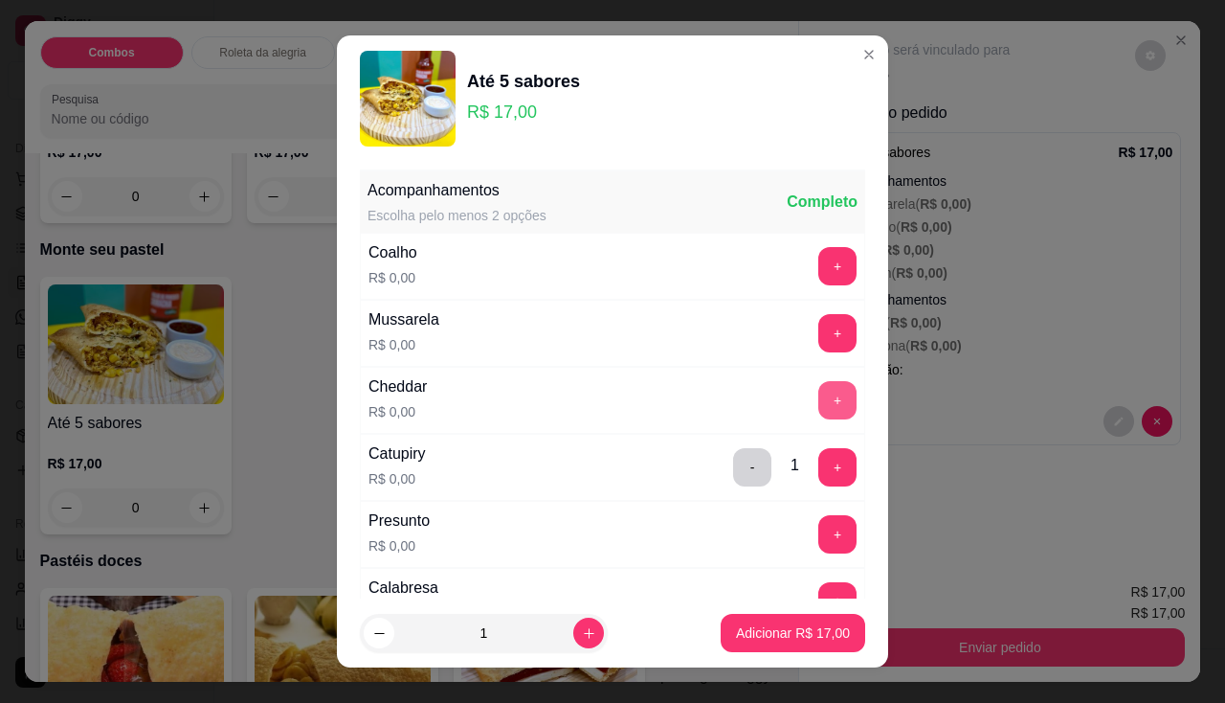
click at [818, 399] on button "+" at bounding box center [837, 400] width 38 height 38
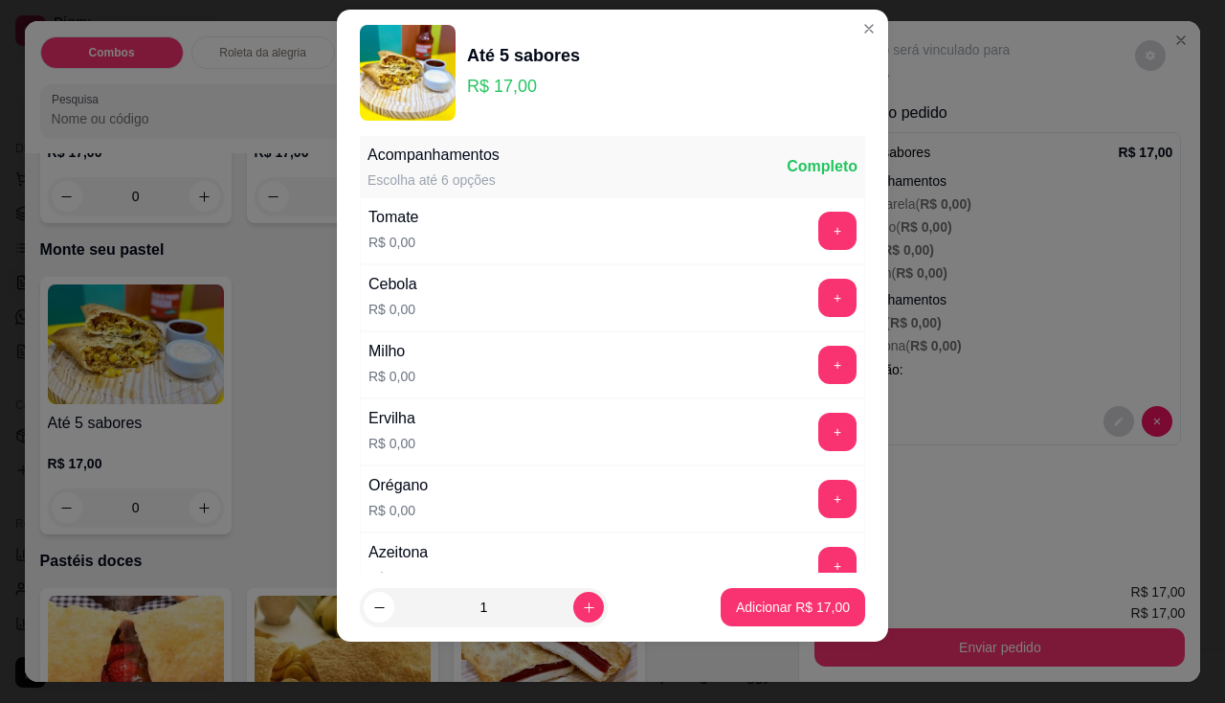
scroll to position [683, 0]
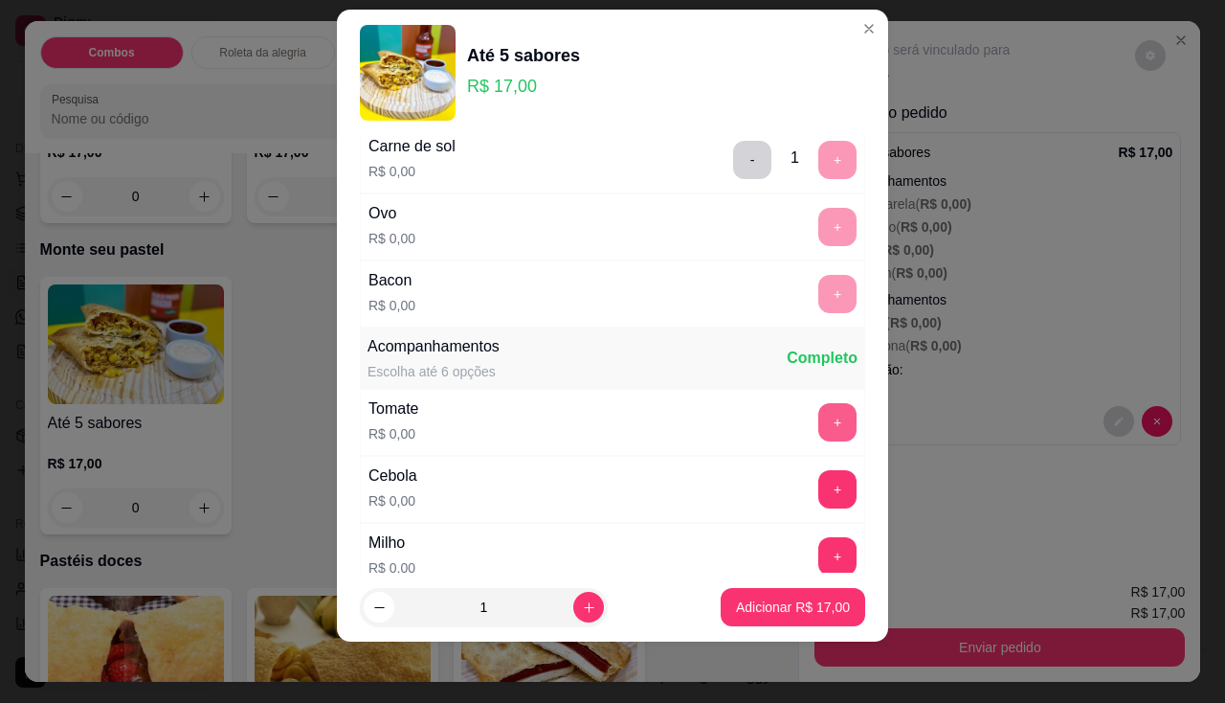
click at [819, 420] on button "+" at bounding box center [837, 422] width 38 height 38
click at [818, 487] on button "+" at bounding box center [837, 489] width 38 height 38
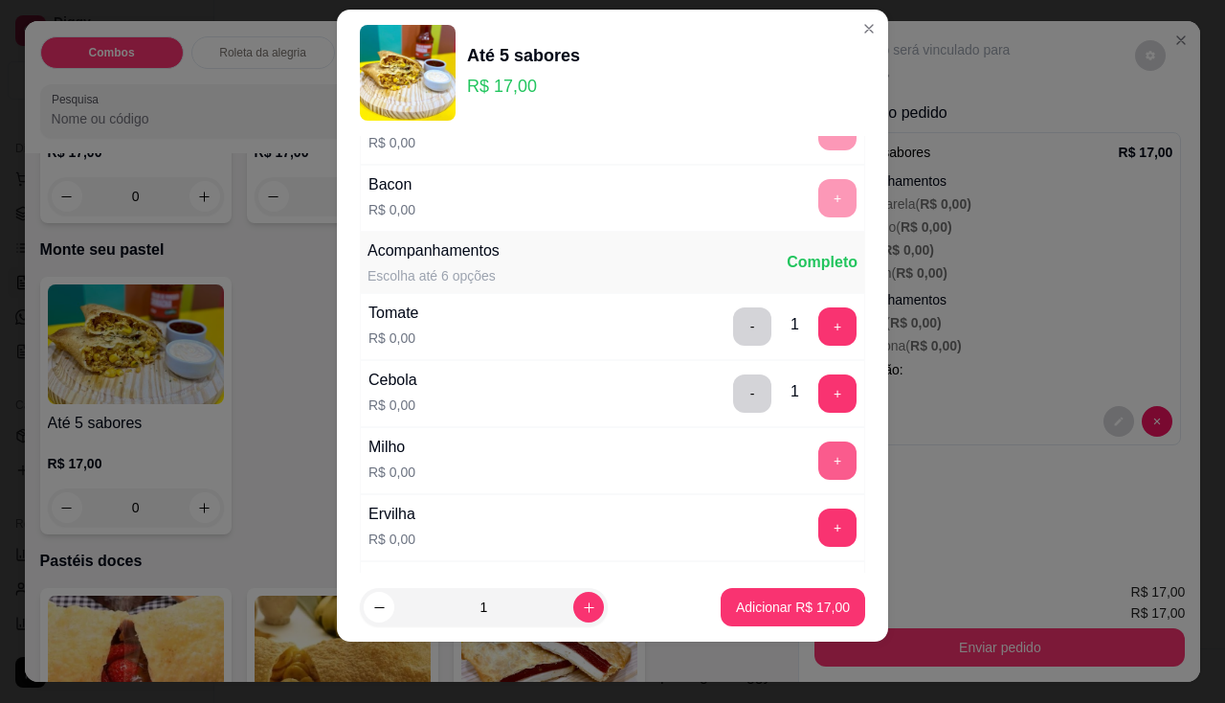
click at [818, 460] on button "+" at bounding box center [837, 460] width 38 height 38
click at [818, 525] on button "+" at bounding box center [837, 527] width 38 height 38
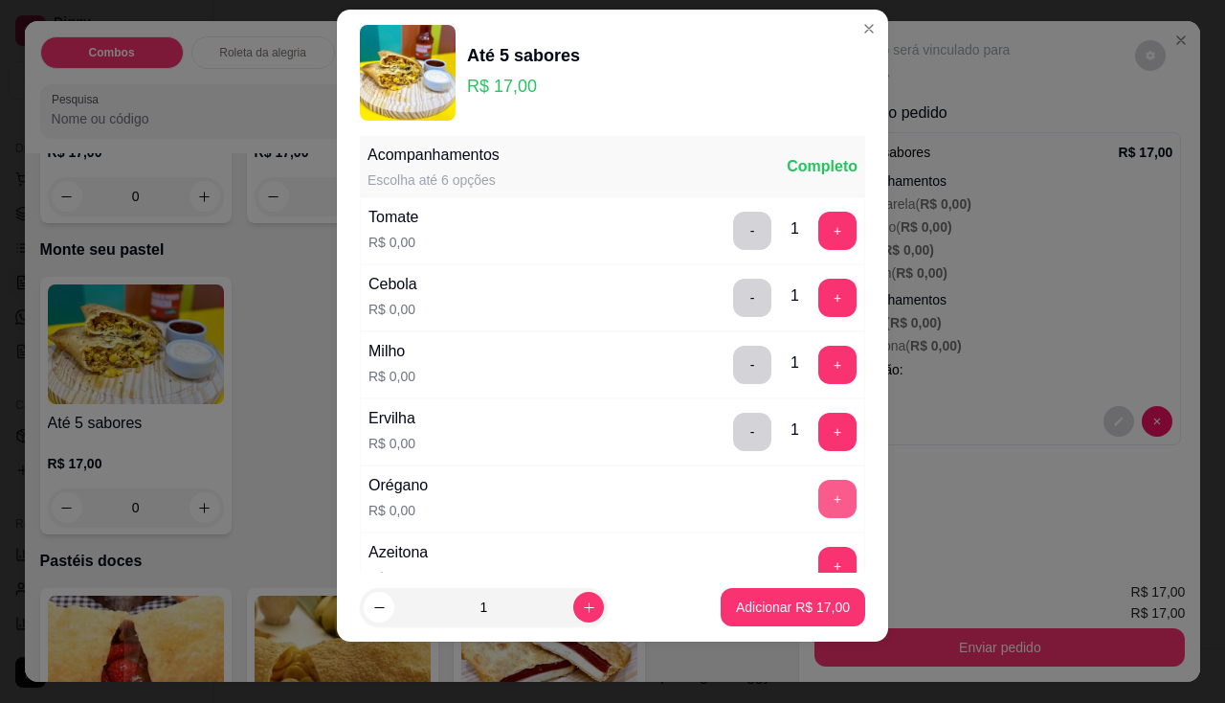
click at [818, 500] on button "+" at bounding box center [837, 499] width 38 height 38
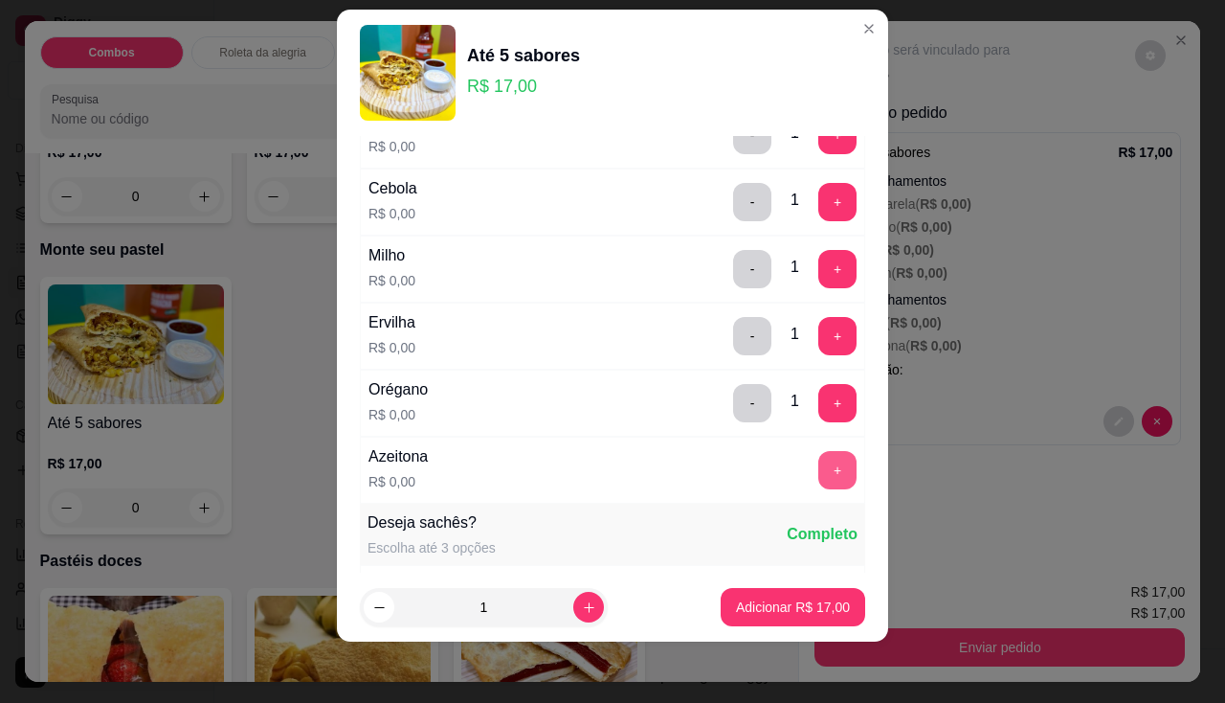
click at [818, 477] on button "+" at bounding box center [837, 470] width 38 height 38
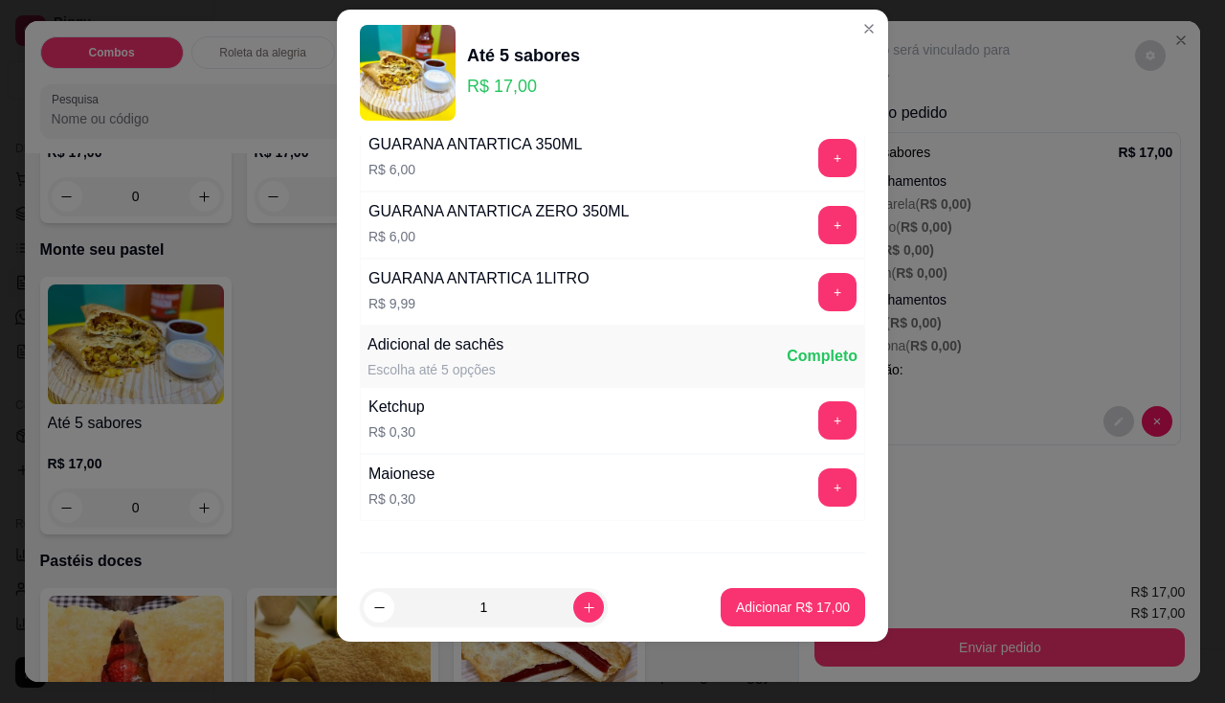
scroll to position [2099, 0]
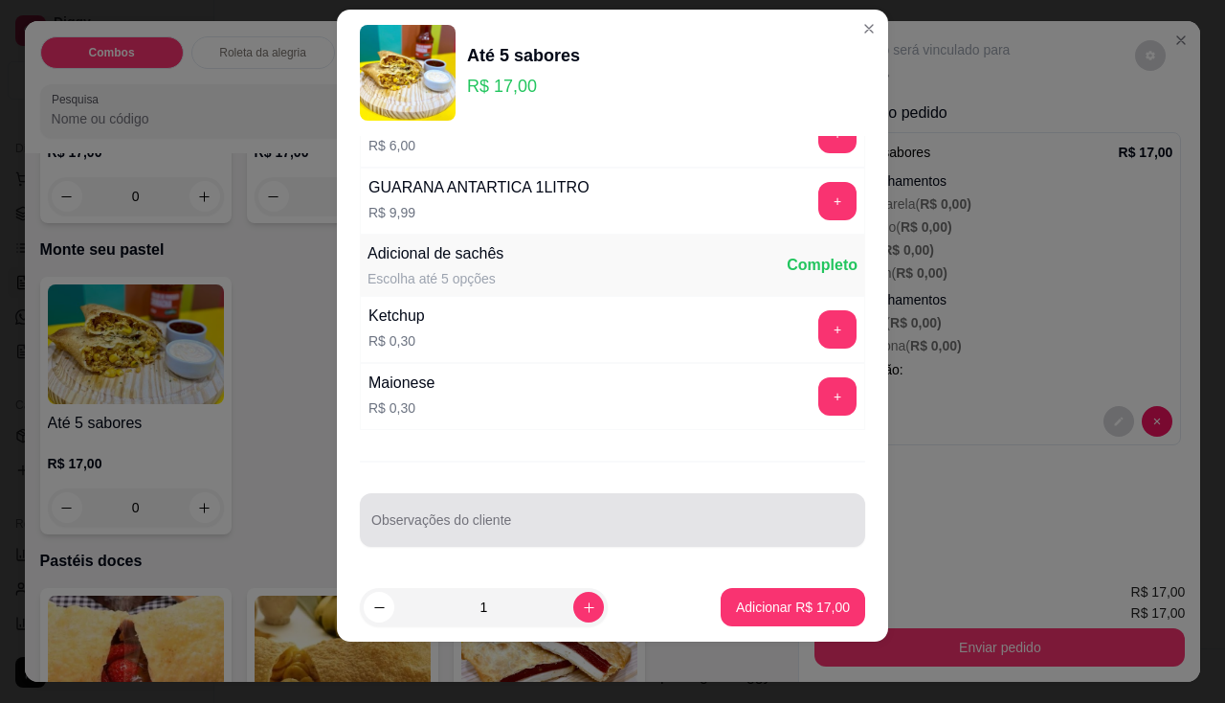
click at [598, 515] on div at bounding box center [612, 520] width 482 height 38
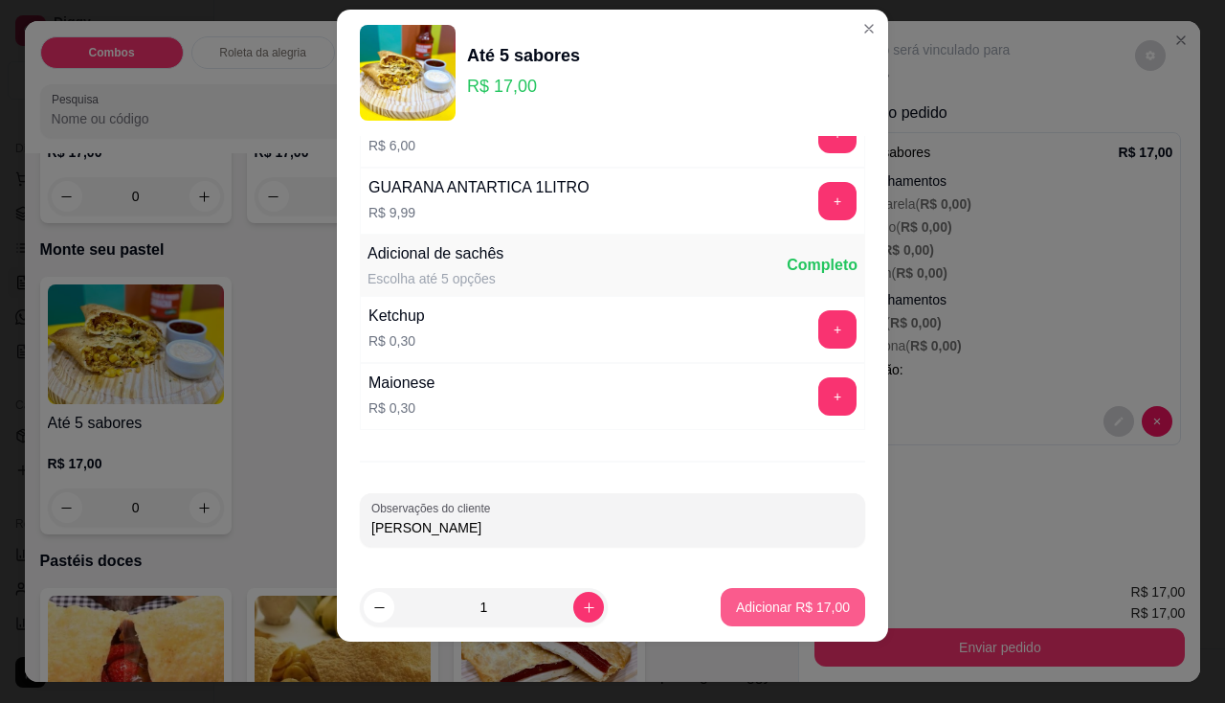
type input "[PERSON_NAME]"
click at [769, 603] on p "Adicionar R$ 17,00" at bounding box center [793, 607] width 111 height 18
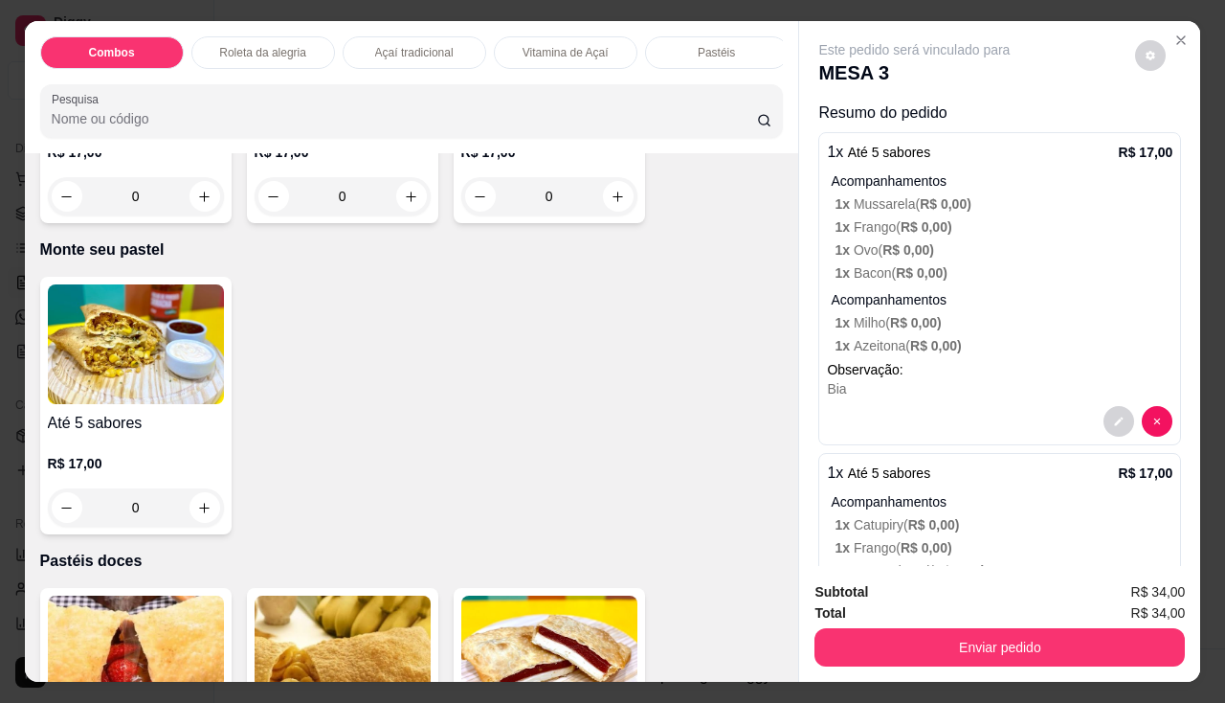
scroll to position [3446, 0]
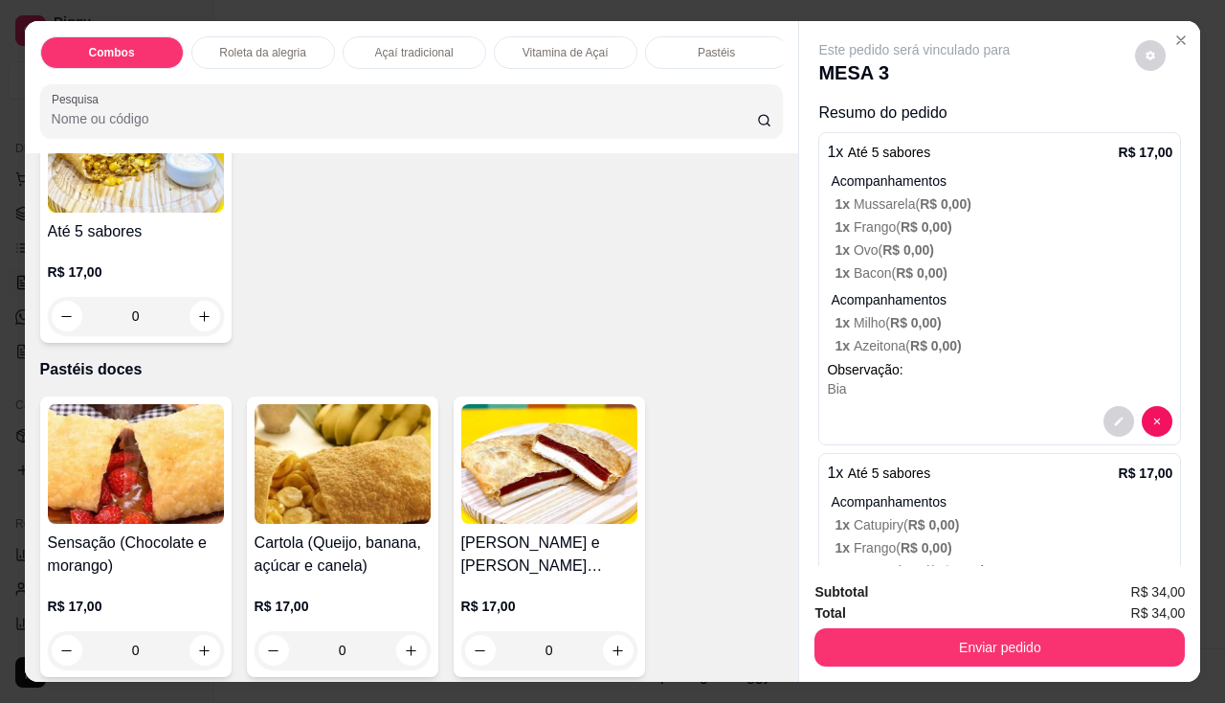
click at [207, 319] on div "0" at bounding box center [136, 316] width 176 height 38
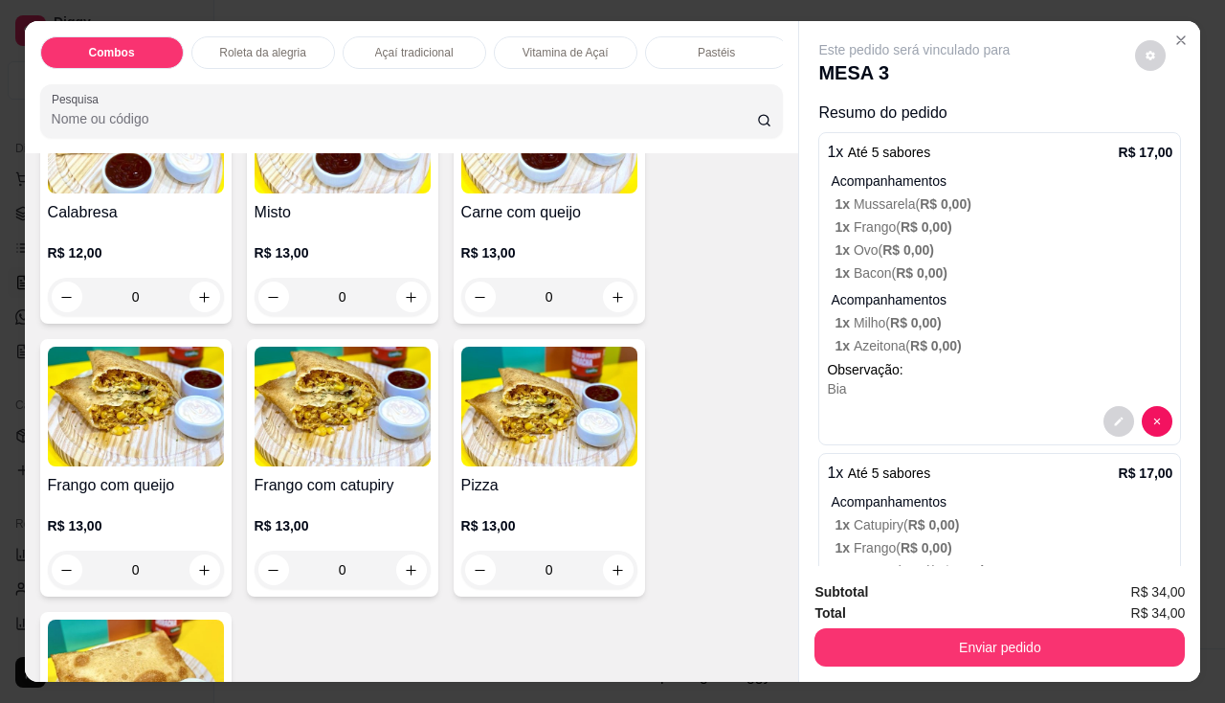
scroll to position [2201, 0]
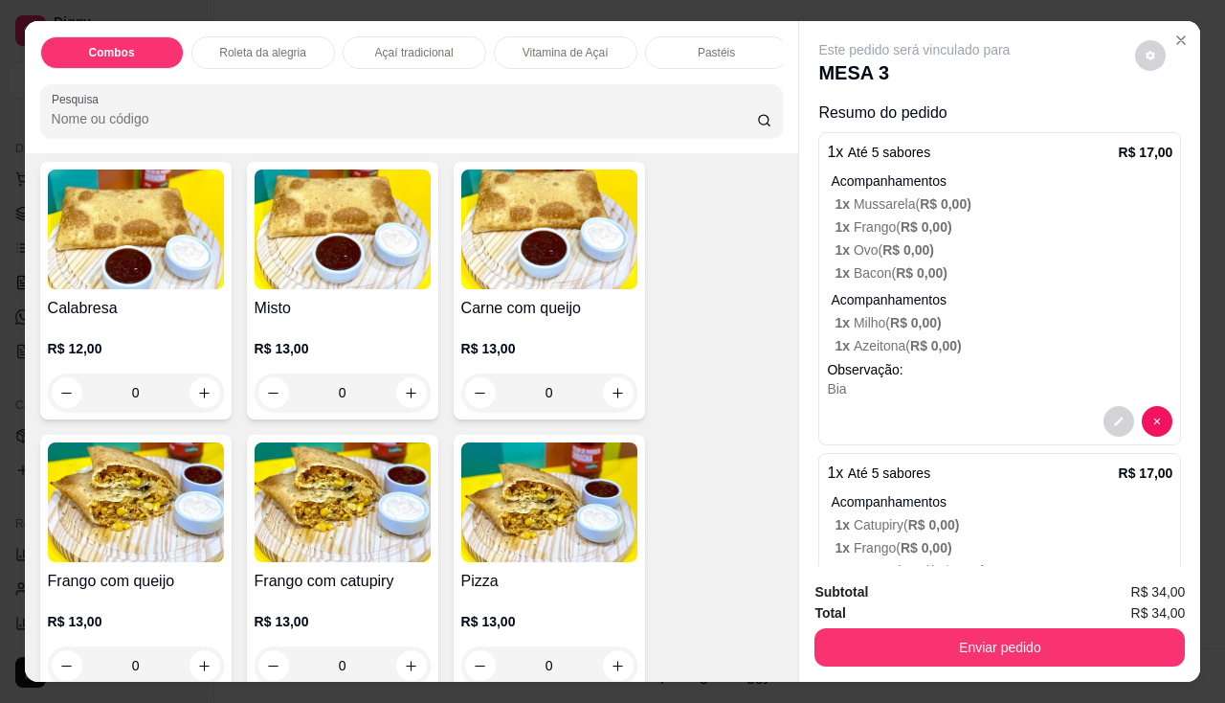
click at [605, 401] on div "0" at bounding box center [549, 392] width 176 height 38
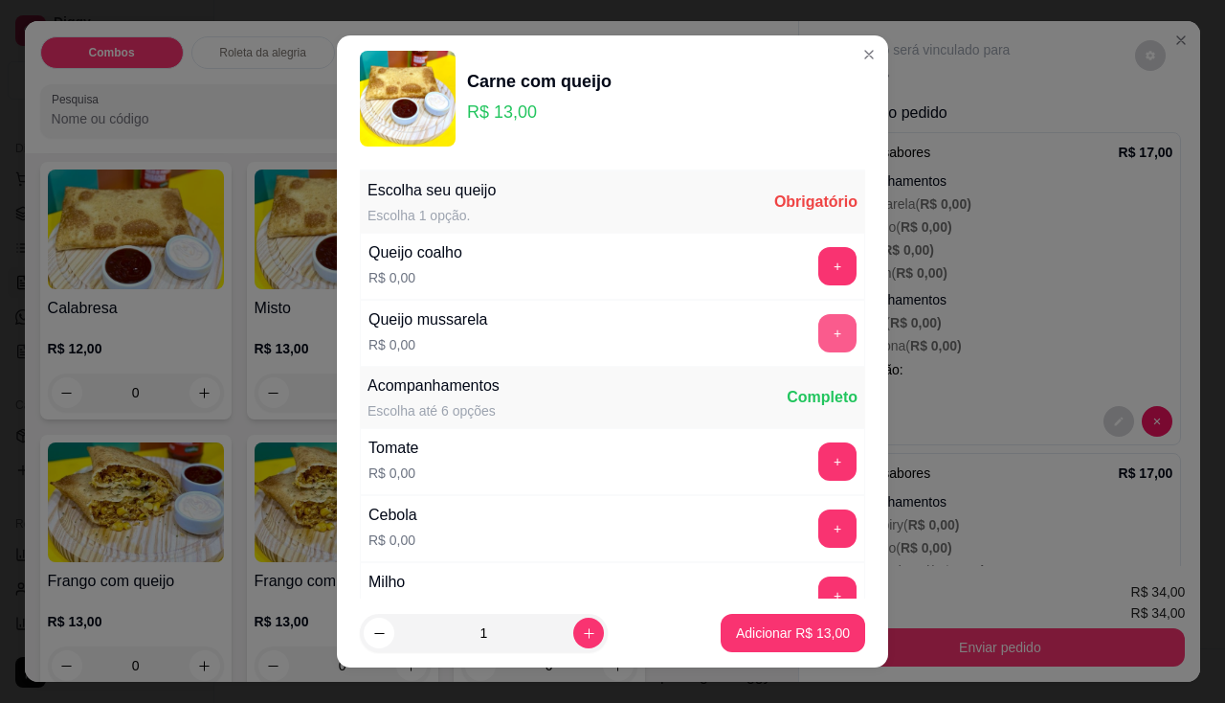
click at [818, 324] on button "+" at bounding box center [837, 333] width 38 height 38
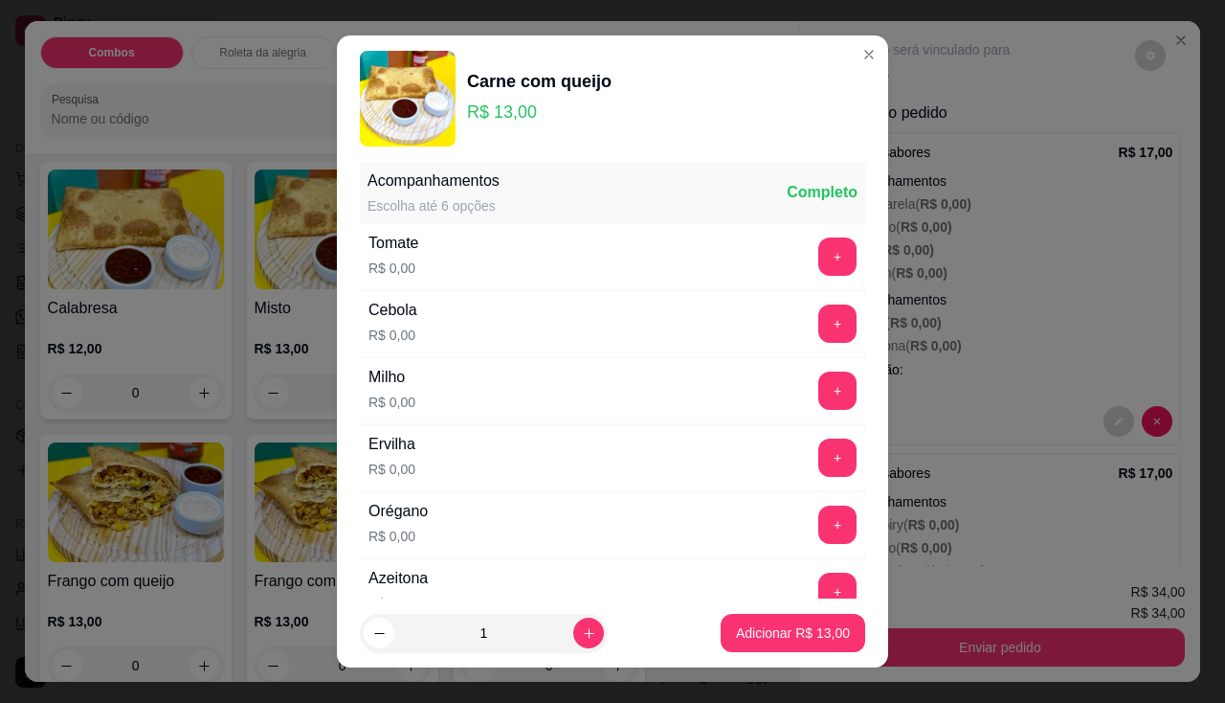
scroll to position [26, 0]
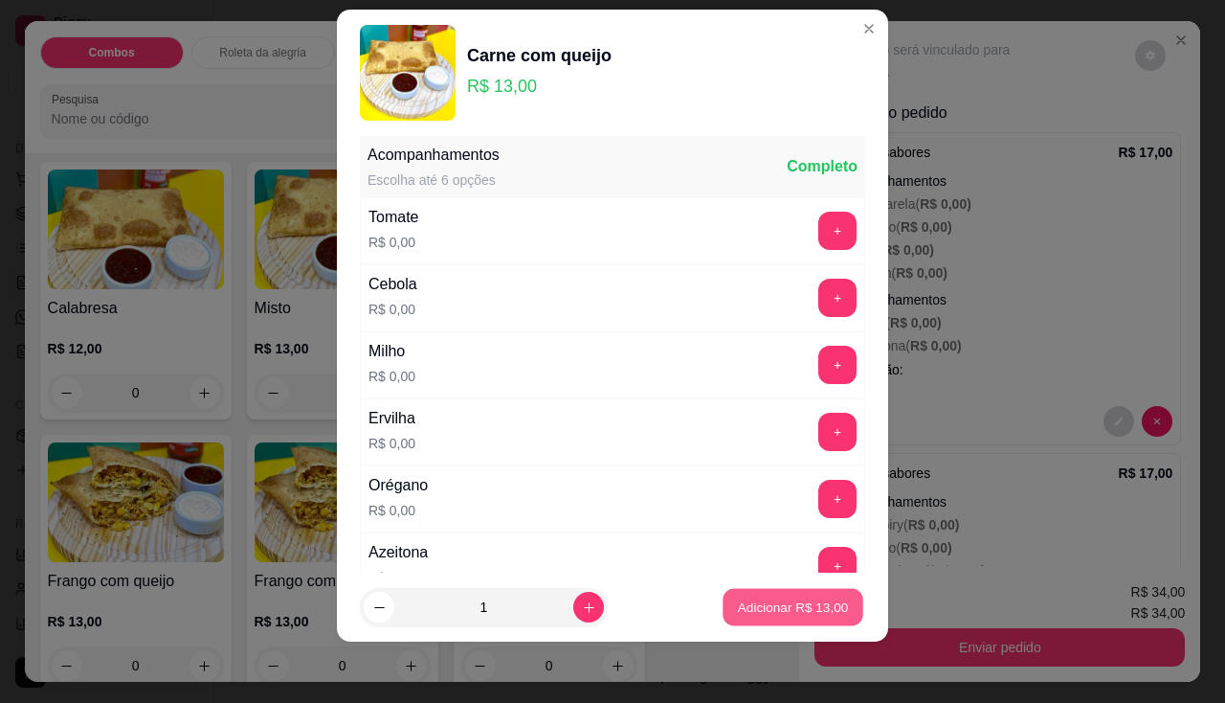
click at [759, 605] on p "Adicionar R$ 13,00" at bounding box center [793, 607] width 111 height 18
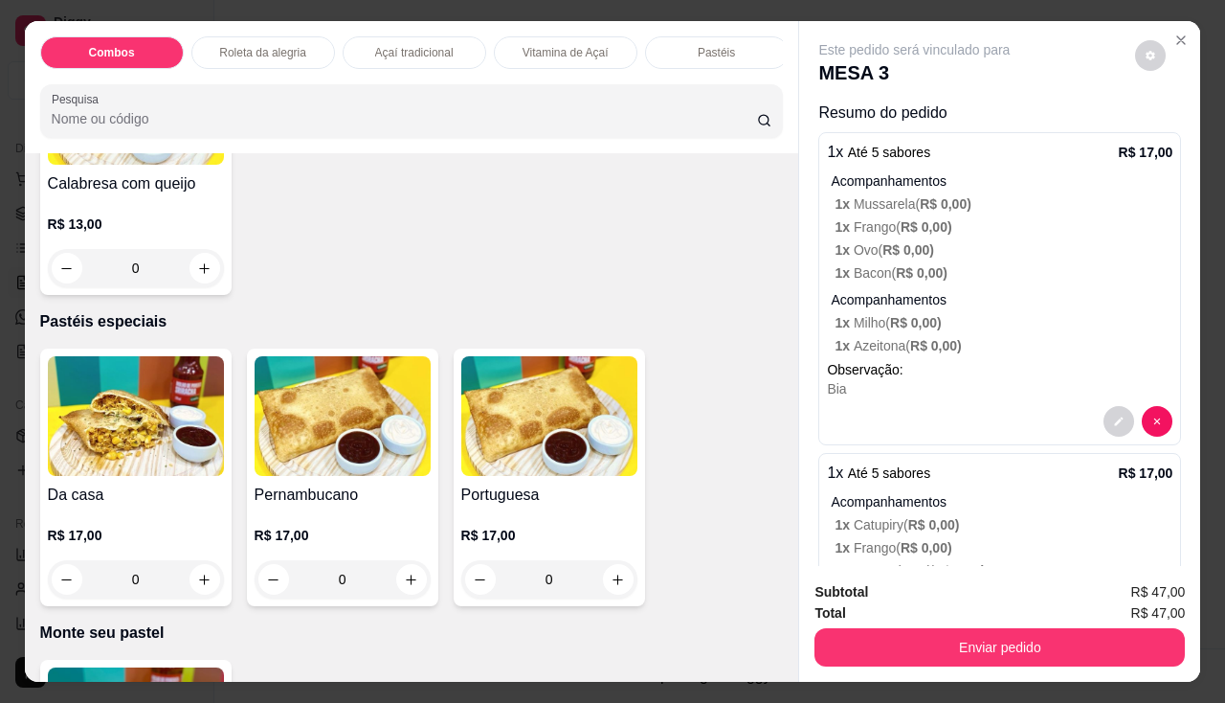
scroll to position [3254, 0]
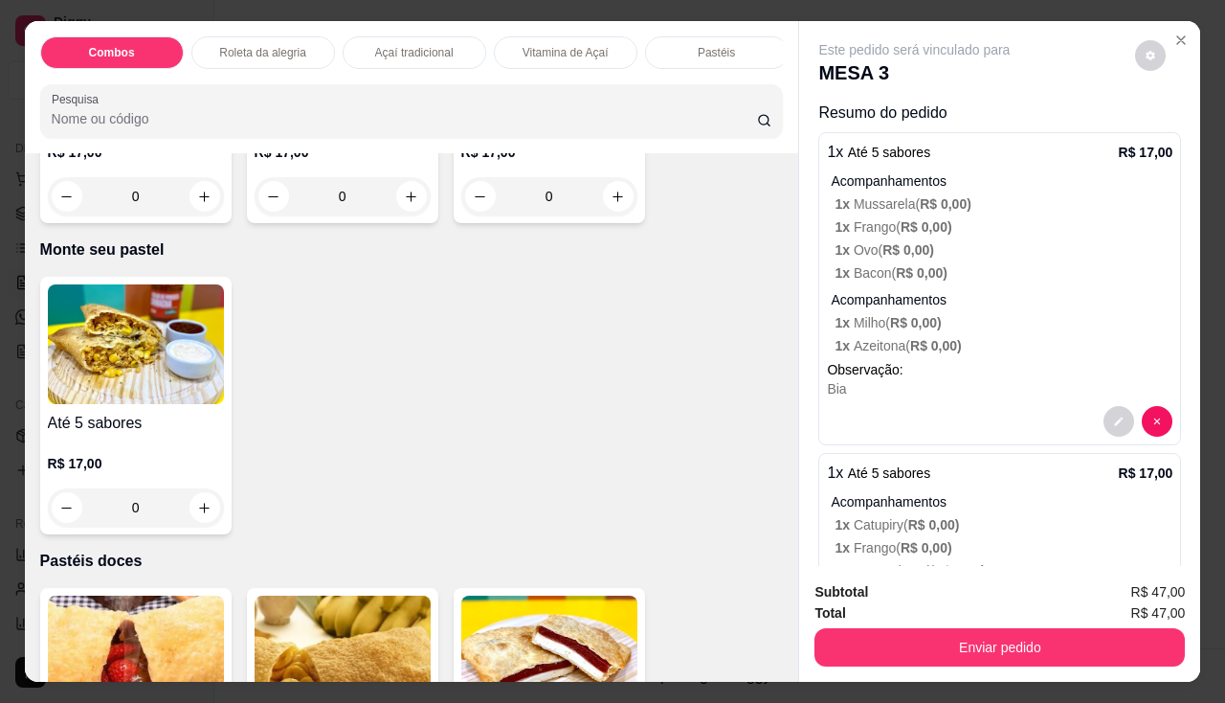
click at [194, 520] on div "0" at bounding box center [136, 507] width 176 height 38
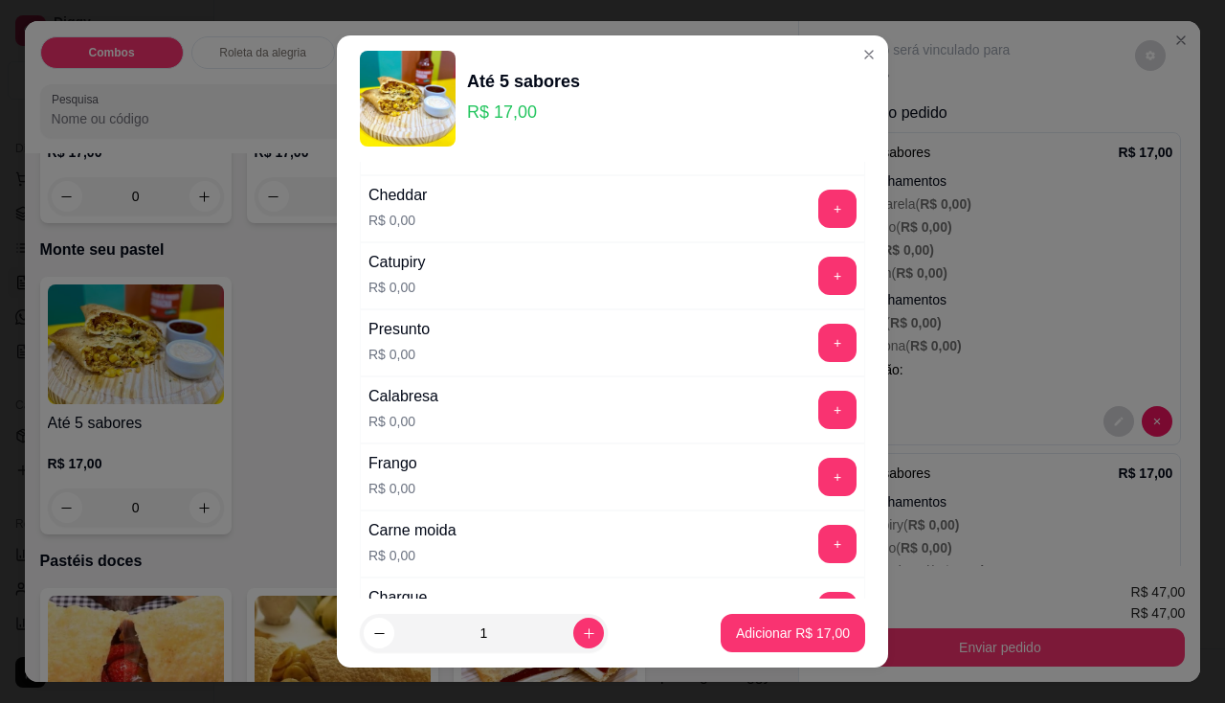
scroll to position [287, 0]
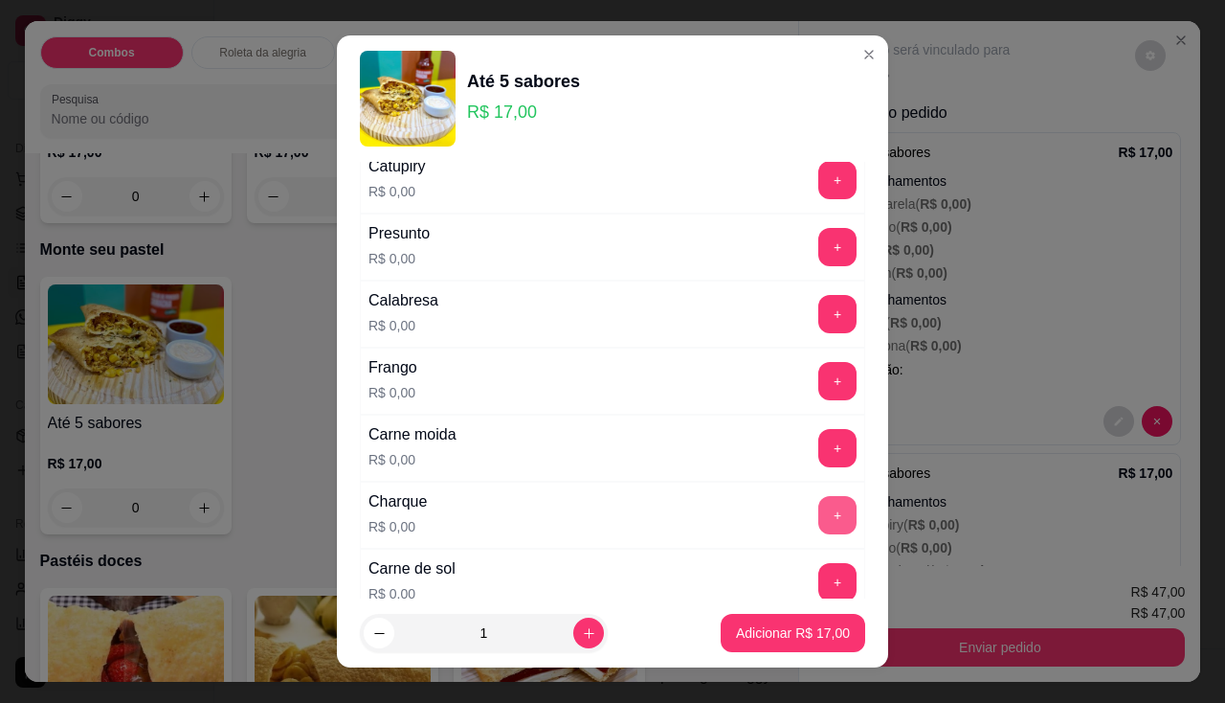
click at [818, 526] on button "+" at bounding box center [837, 515] width 38 height 38
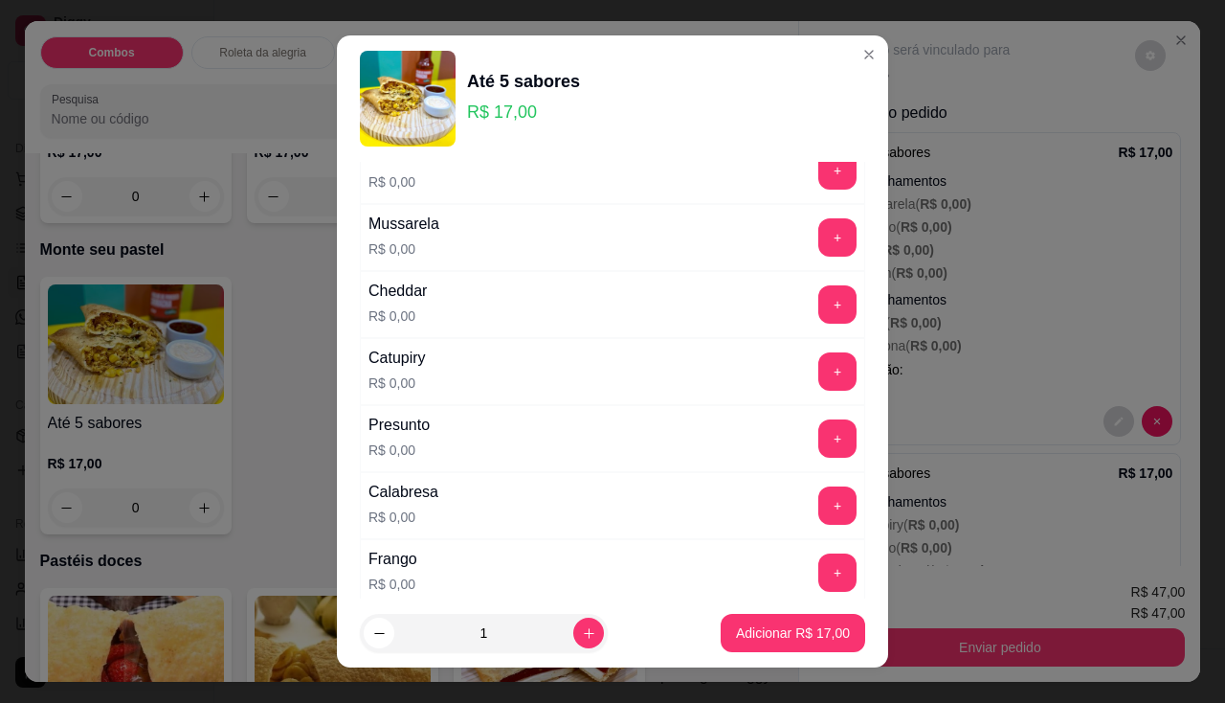
scroll to position [0, 0]
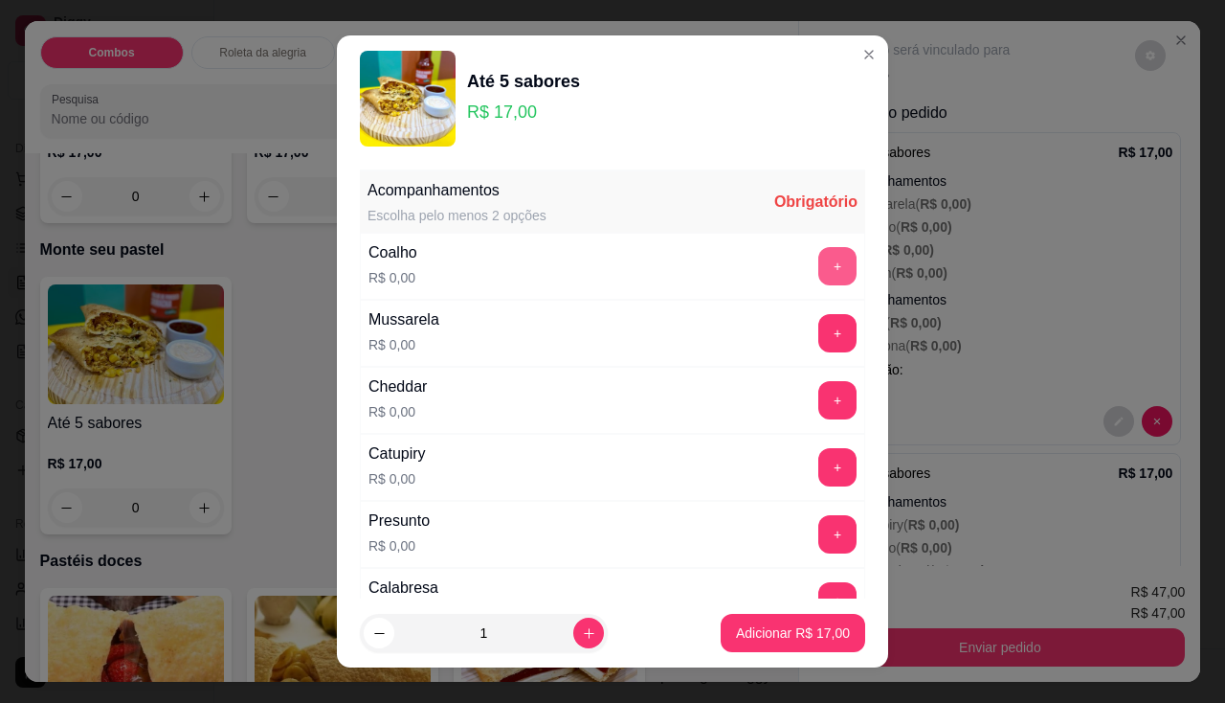
click at [818, 270] on button "+" at bounding box center [837, 266] width 38 height 38
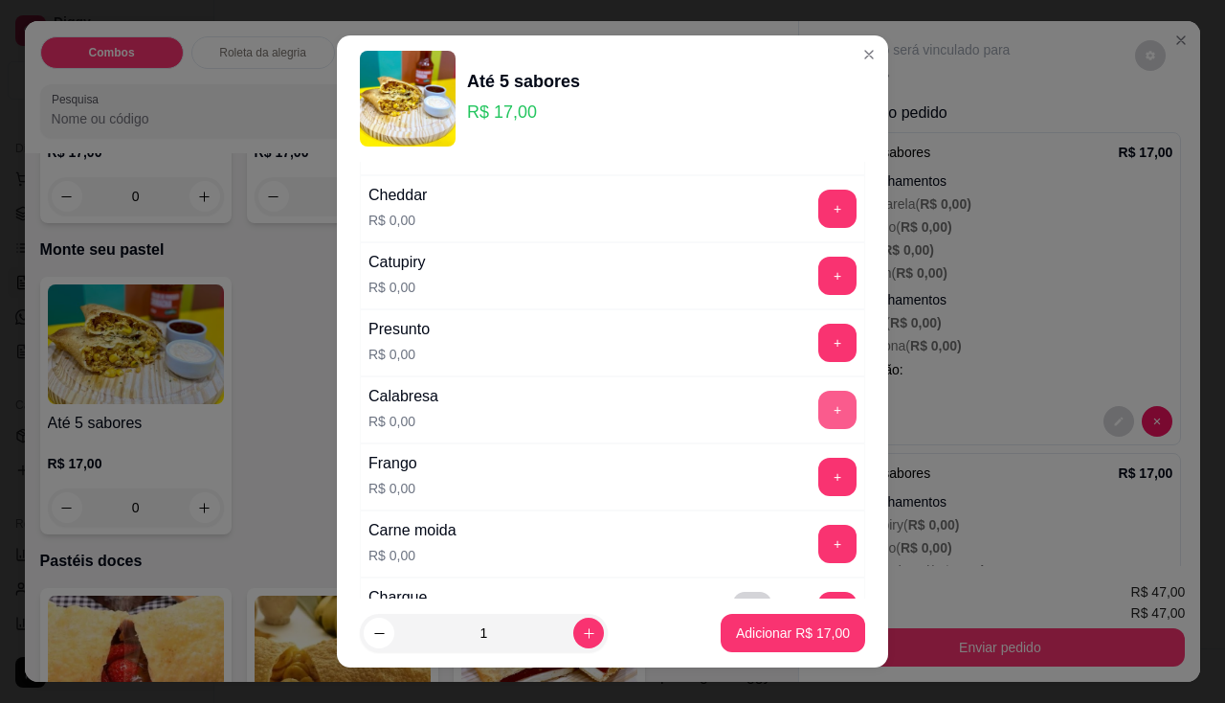
click at [818, 405] on button "+" at bounding box center [837, 410] width 38 height 38
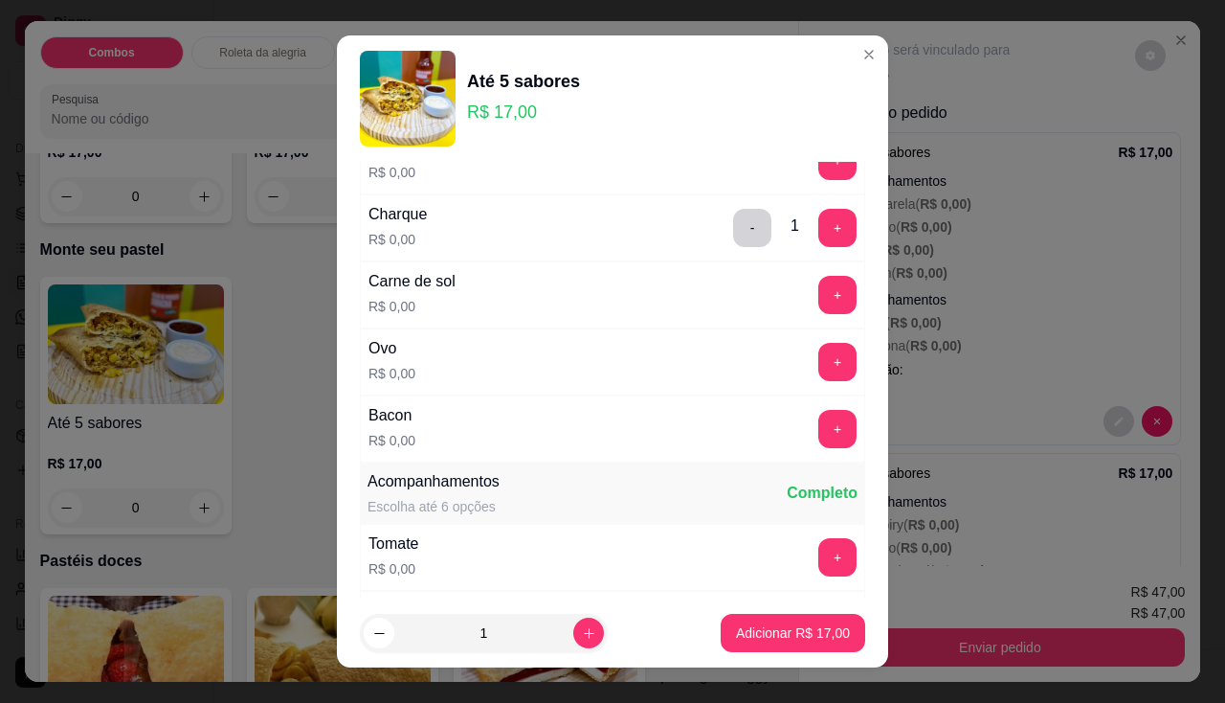
scroll to position [670, 0]
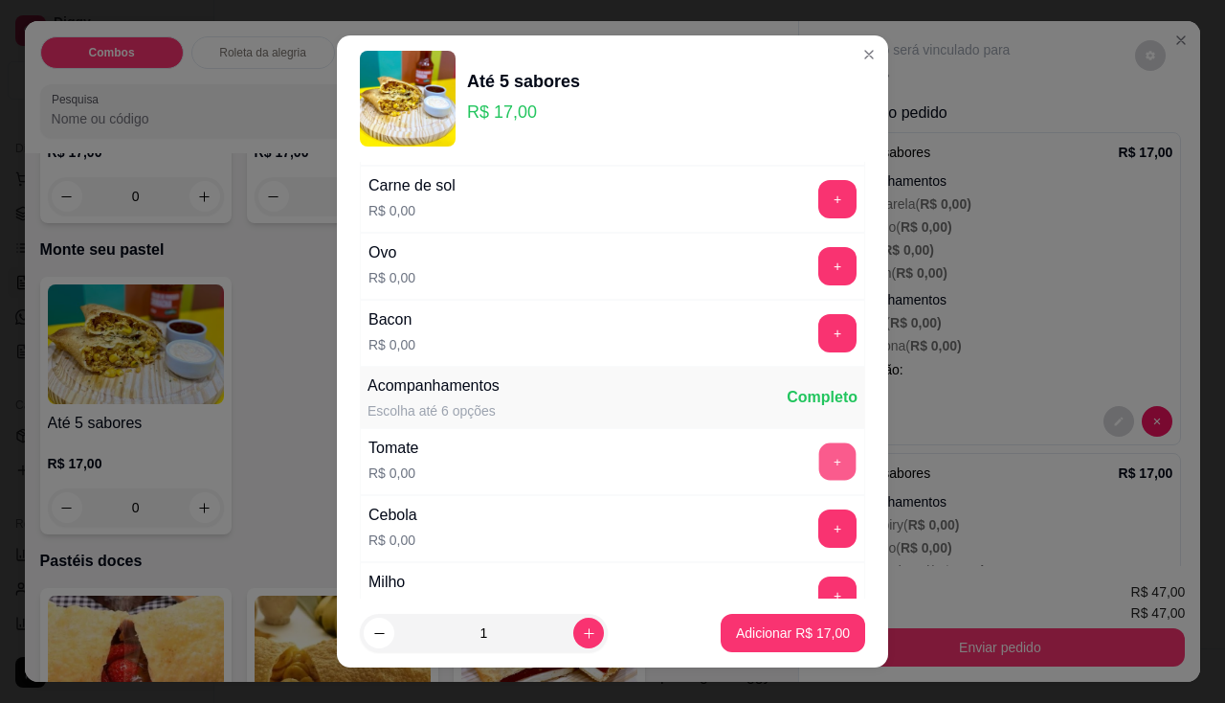
click at [819, 465] on button "+" at bounding box center [837, 460] width 37 height 37
click at [819, 585] on button "+" at bounding box center [837, 594] width 37 height 37
click at [810, 641] on p "Adicionar R$ 17,00" at bounding box center [793, 632] width 114 height 19
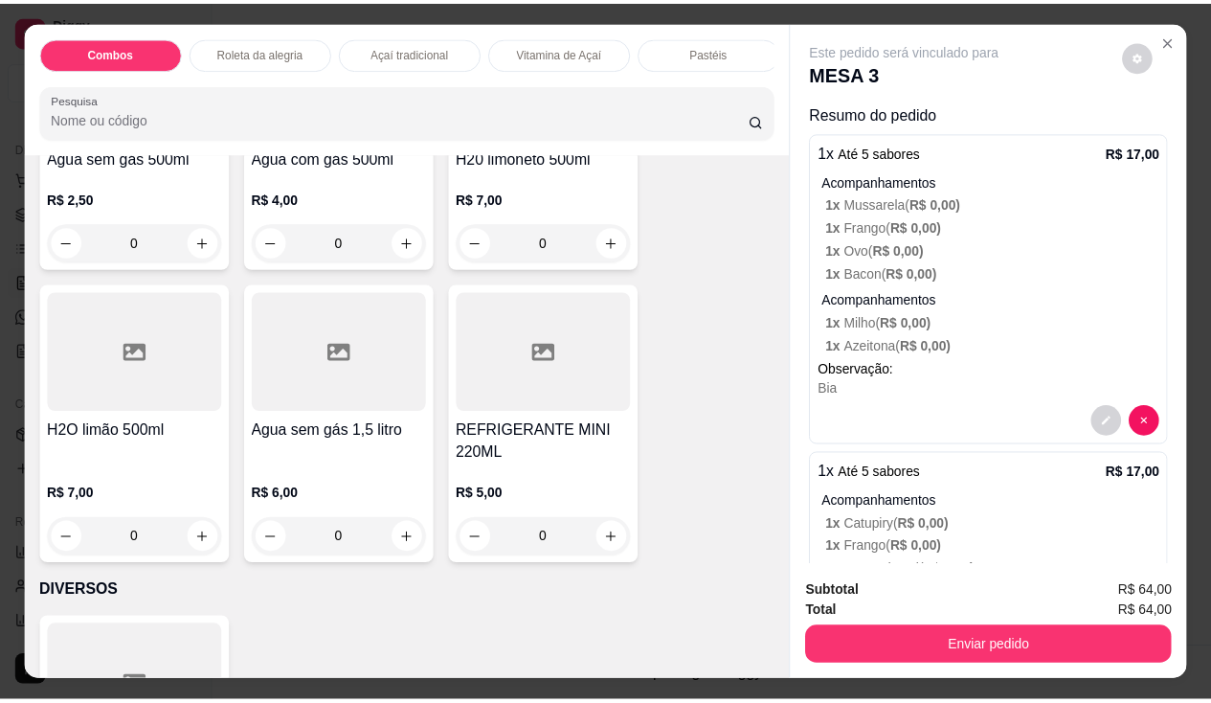
scroll to position [5169, 0]
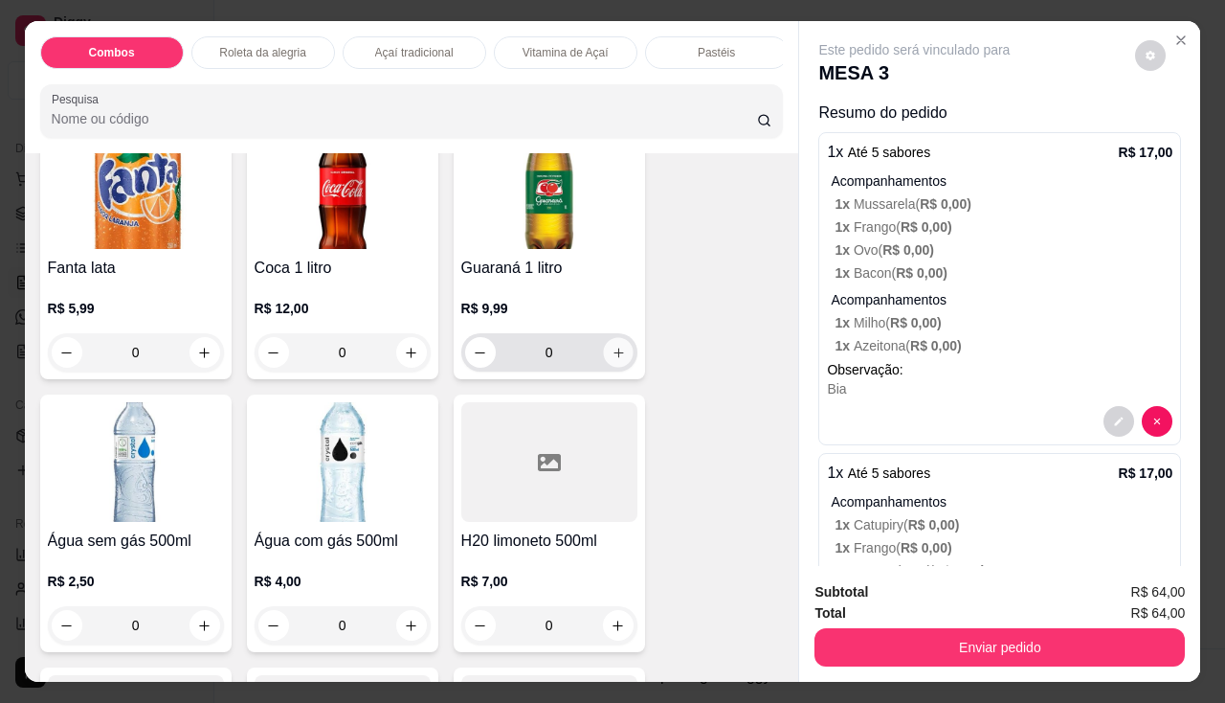
click at [614, 357] on icon "increase-product-quantity" at bounding box center [619, 352] width 10 height 10
type input "1"
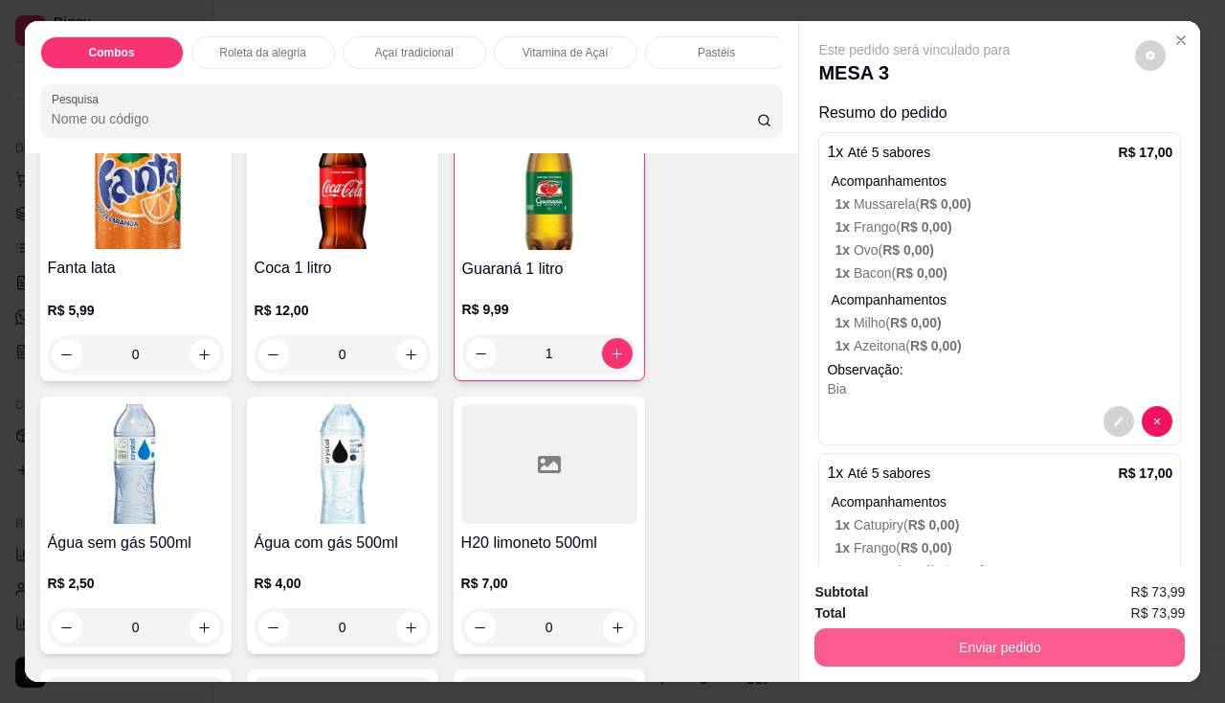
click at [897, 633] on button "Enviar pedido" at bounding box center [1000, 647] width 370 height 38
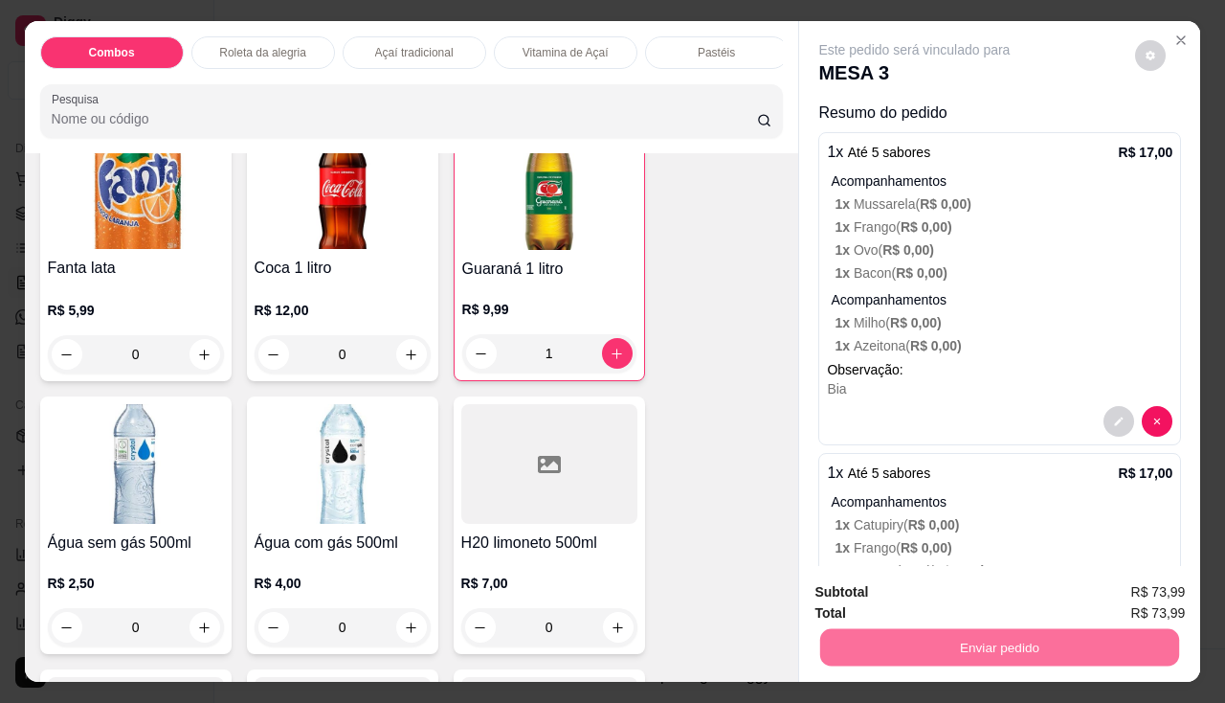
click at [897, 601] on button "Não registrar e enviar pedido" at bounding box center [936, 593] width 199 height 36
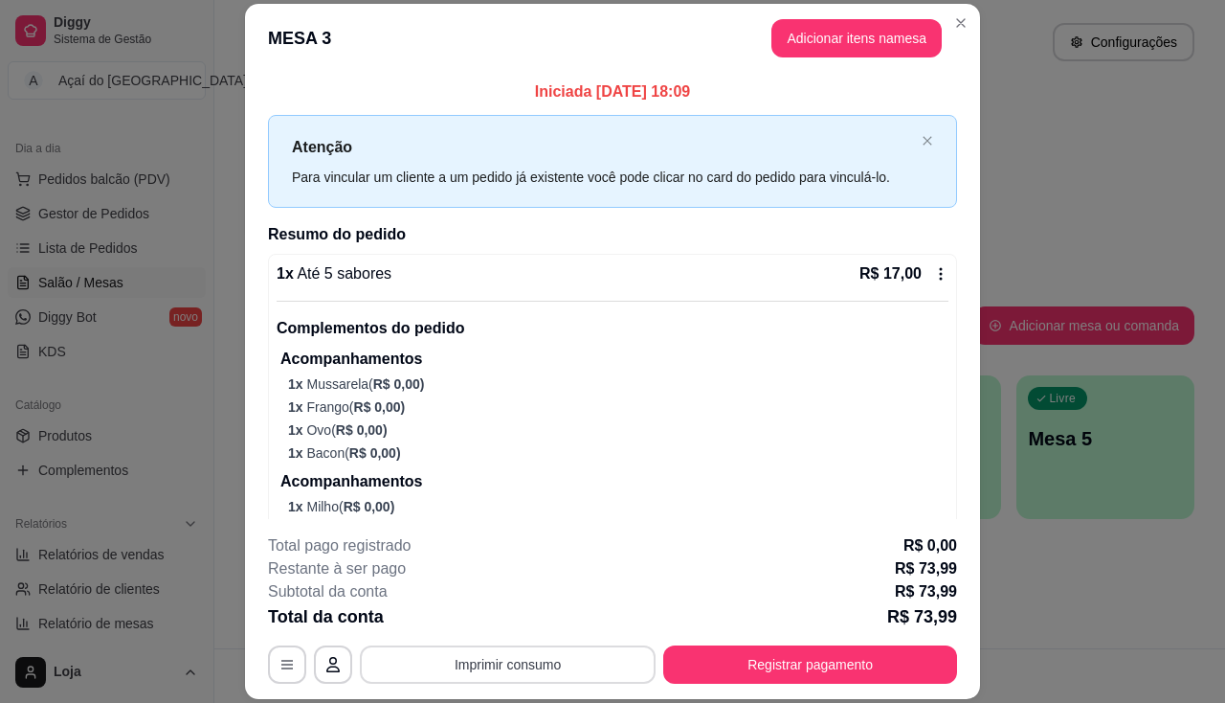
click at [579, 655] on button "Imprimir consumo" at bounding box center [508, 664] width 296 height 38
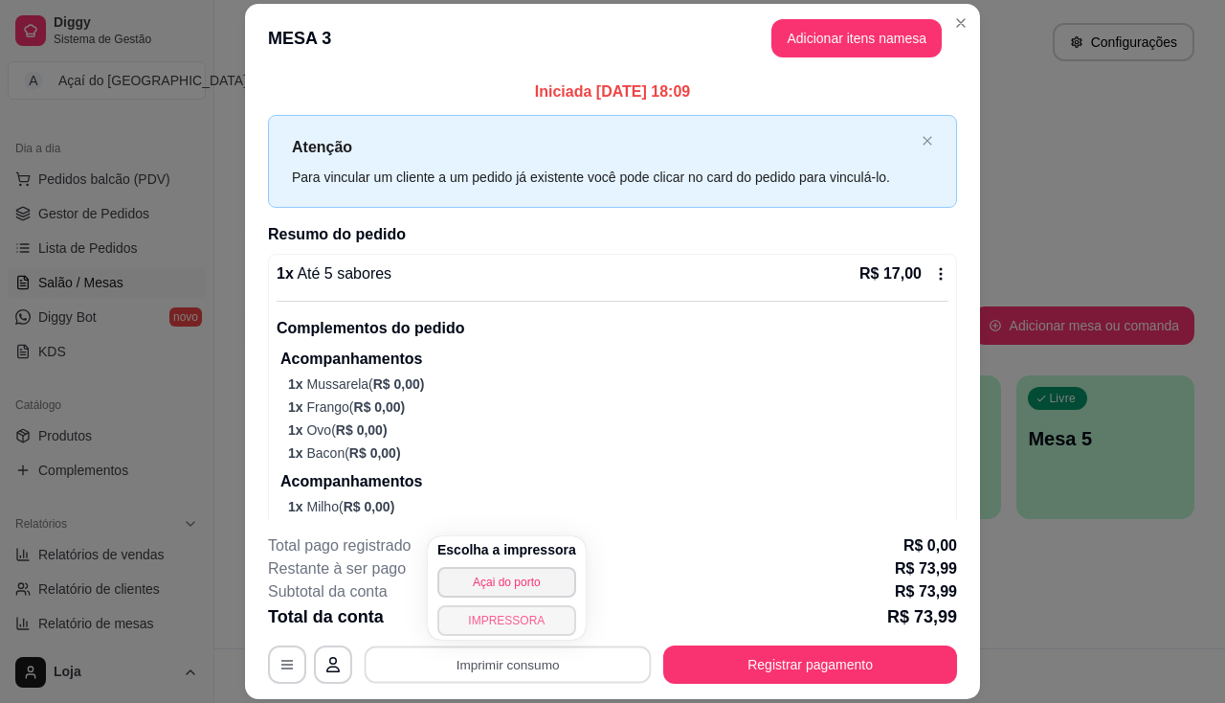
click at [482, 624] on button "IMPRESSORA" at bounding box center [506, 620] width 139 height 31
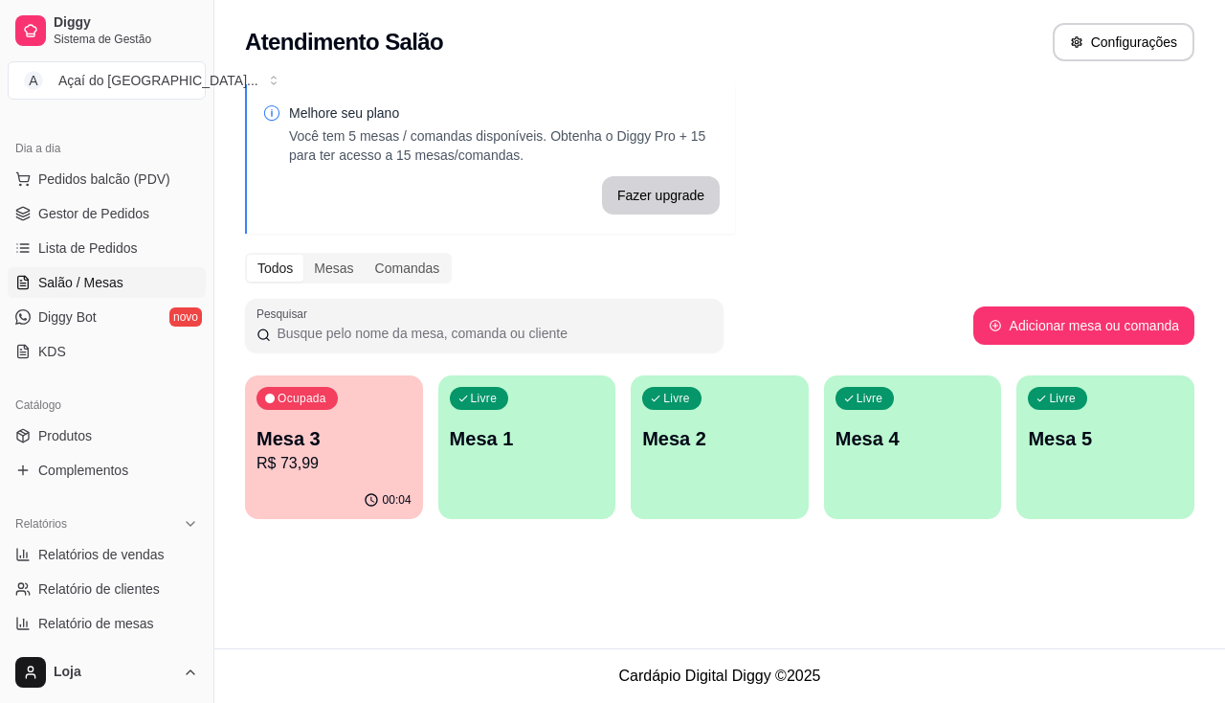
click at [112, 416] on div "Catálogo" at bounding box center [107, 405] width 198 height 31
click at [112, 438] on link "Produtos" at bounding box center [107, 435] width 198 height 31
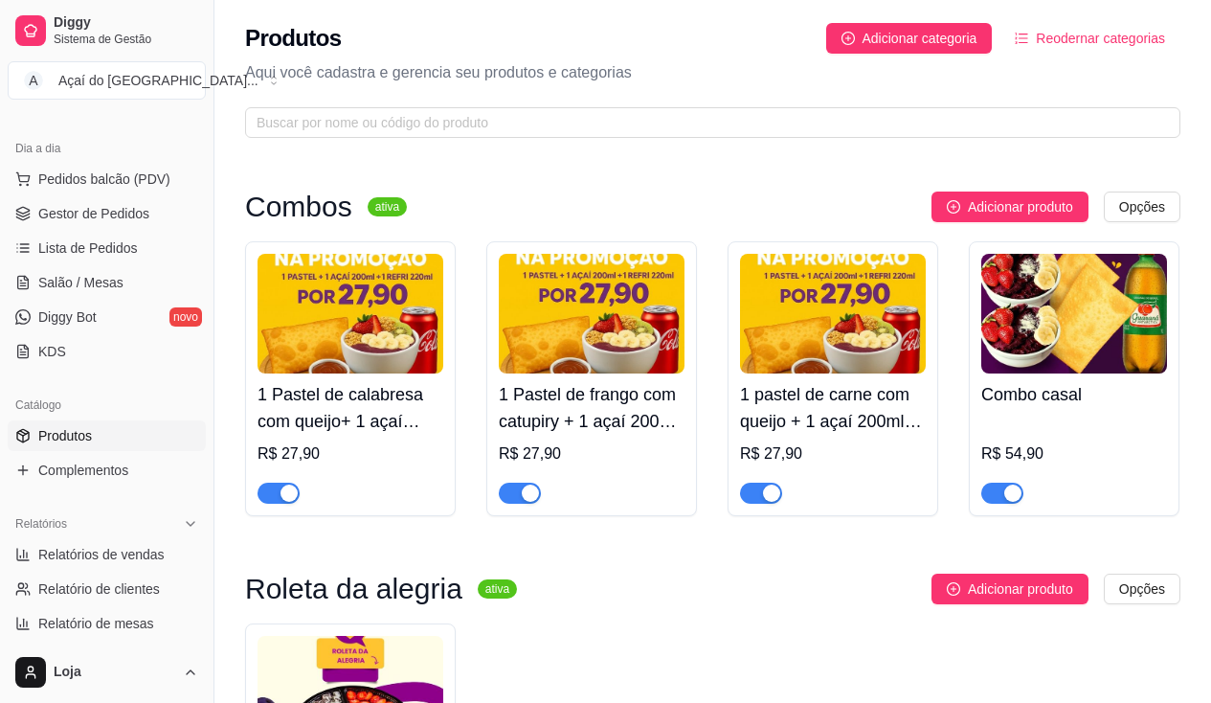
click at [519, 496] on span "button" at bounding box center [520, 492] width 42 height 21
click at [767, 494] on div "button" at bounding box center [771, 492] width 17 height 17
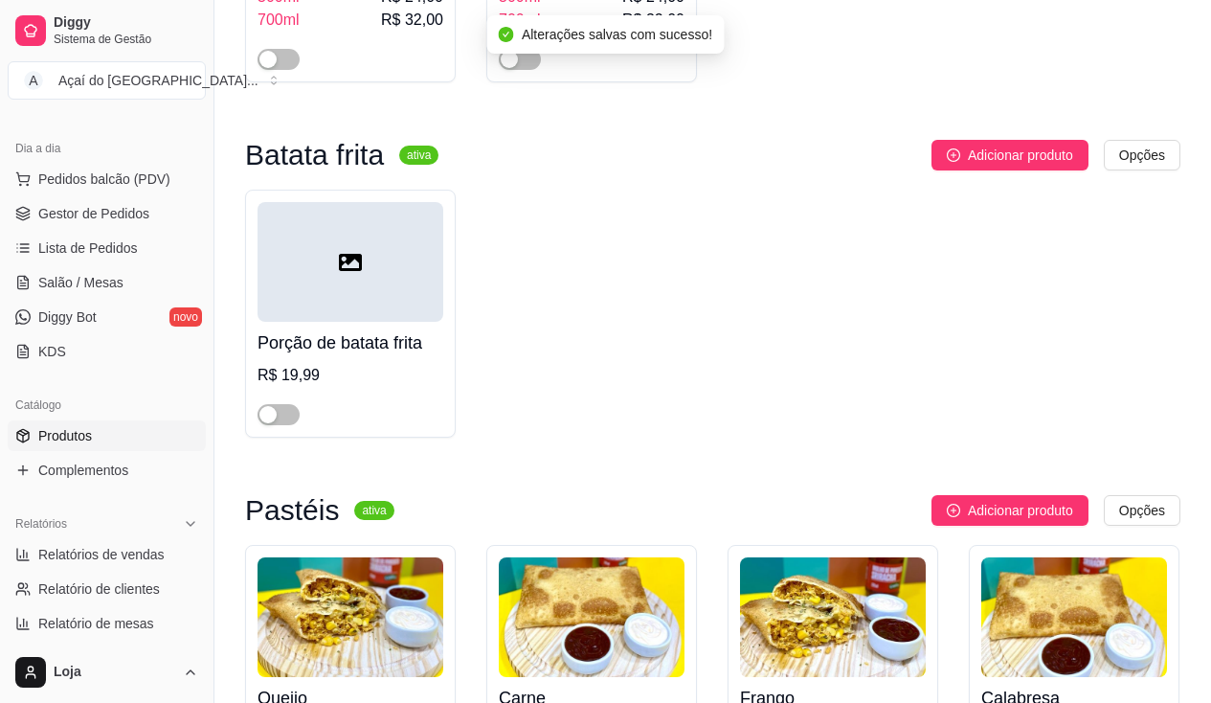
scroll to position [2584, 0]
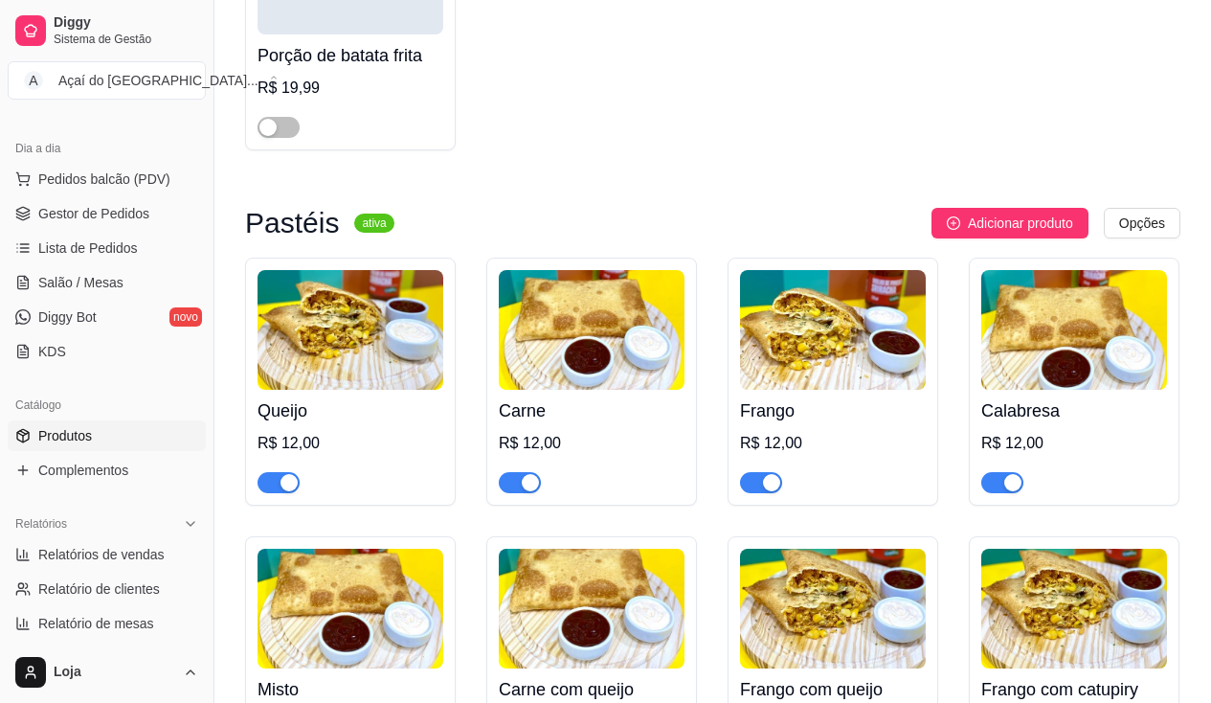
click at [535, 484] on div "button" at bounding box center [530, 482] width 17 height 17
click at [779, 490] on div "button" at bounding box center [771, 482] width 17 height 17
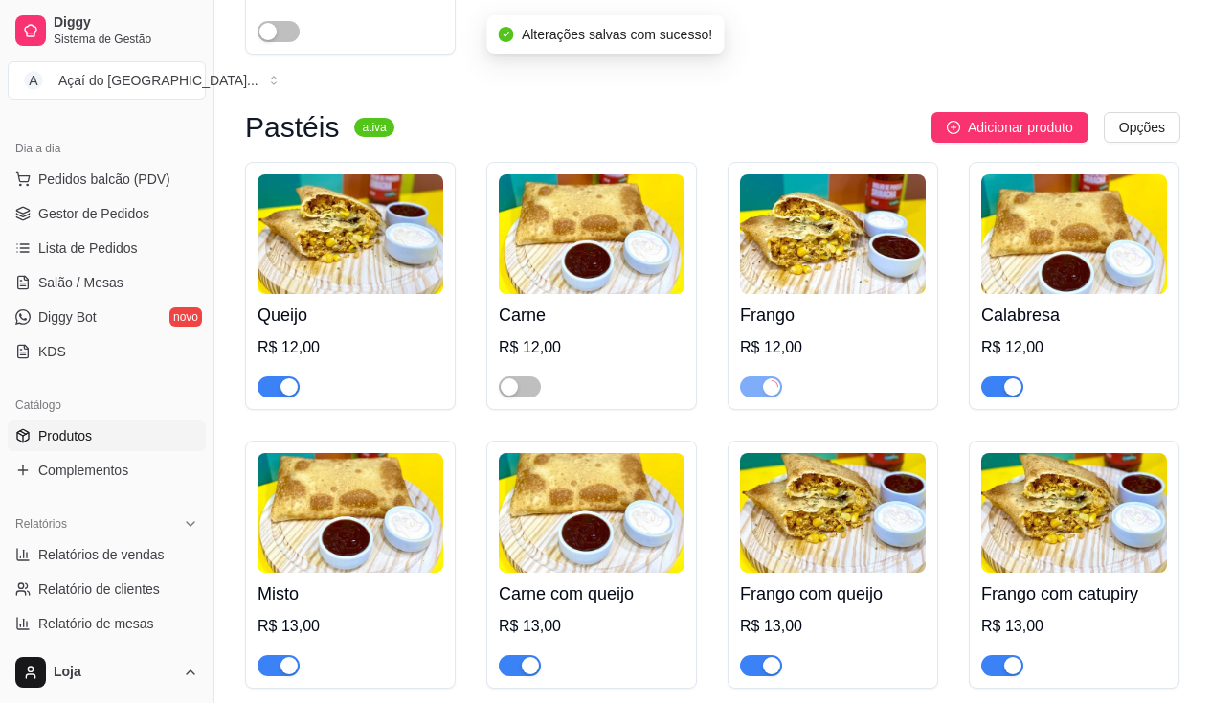
scroll to position [2776, 0]
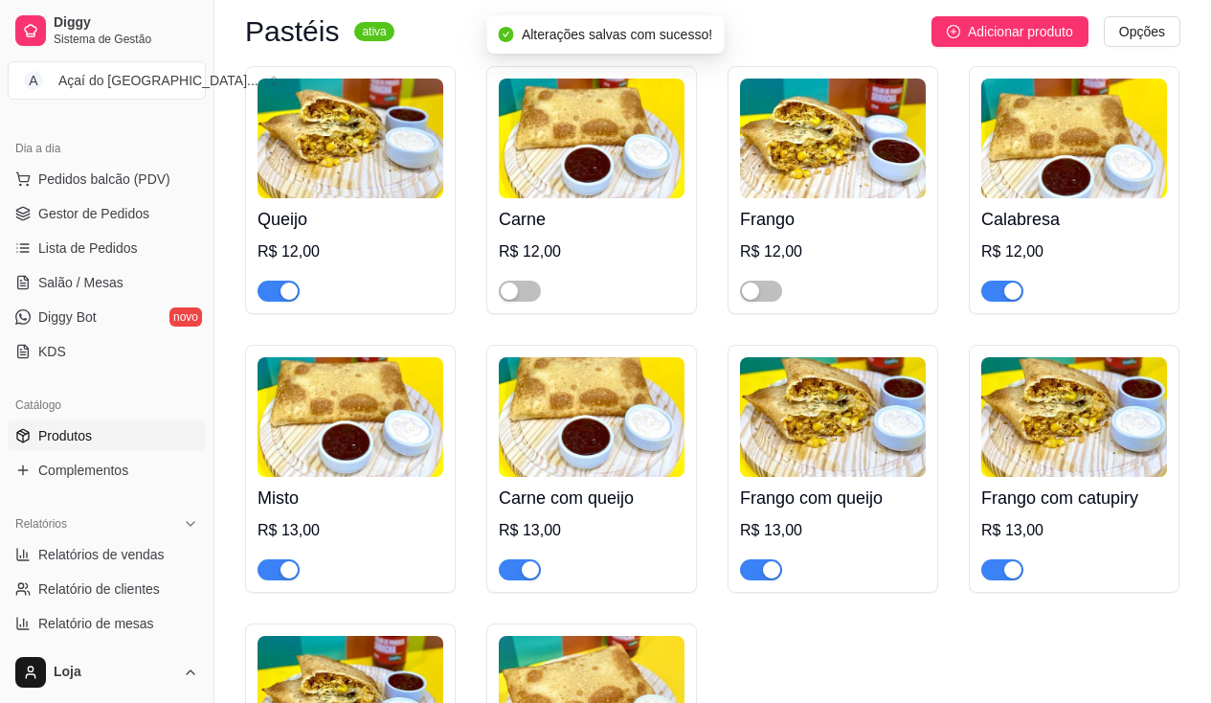
click at [535, 574] on div "button" at bounding box center [530, 569] width 17 height 17
click at [778, 563] on div at bounding box center [833, 561] width 186 height 38
click at [769, 578] on div "button" at bounding box center [771, 569] width 17 height 17
click at [1016, 578] on div "button" at bounding box center [1012, 569] width 17 height 17
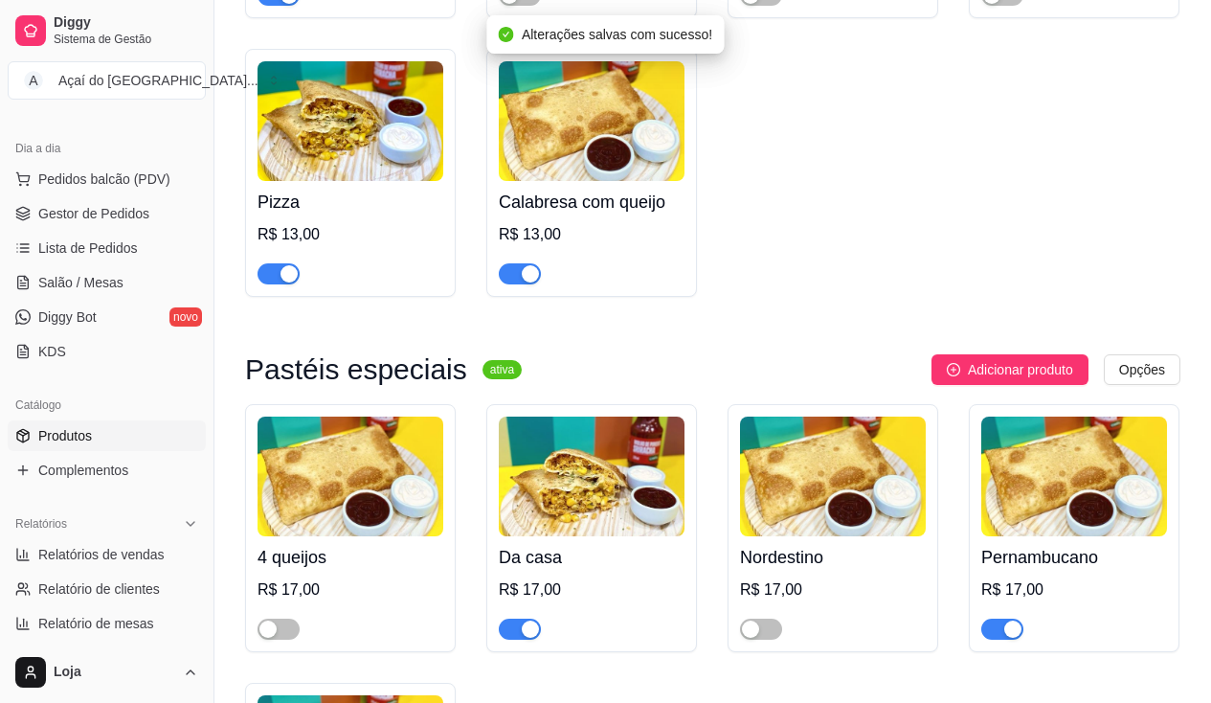
scroll to position [3446, 0]
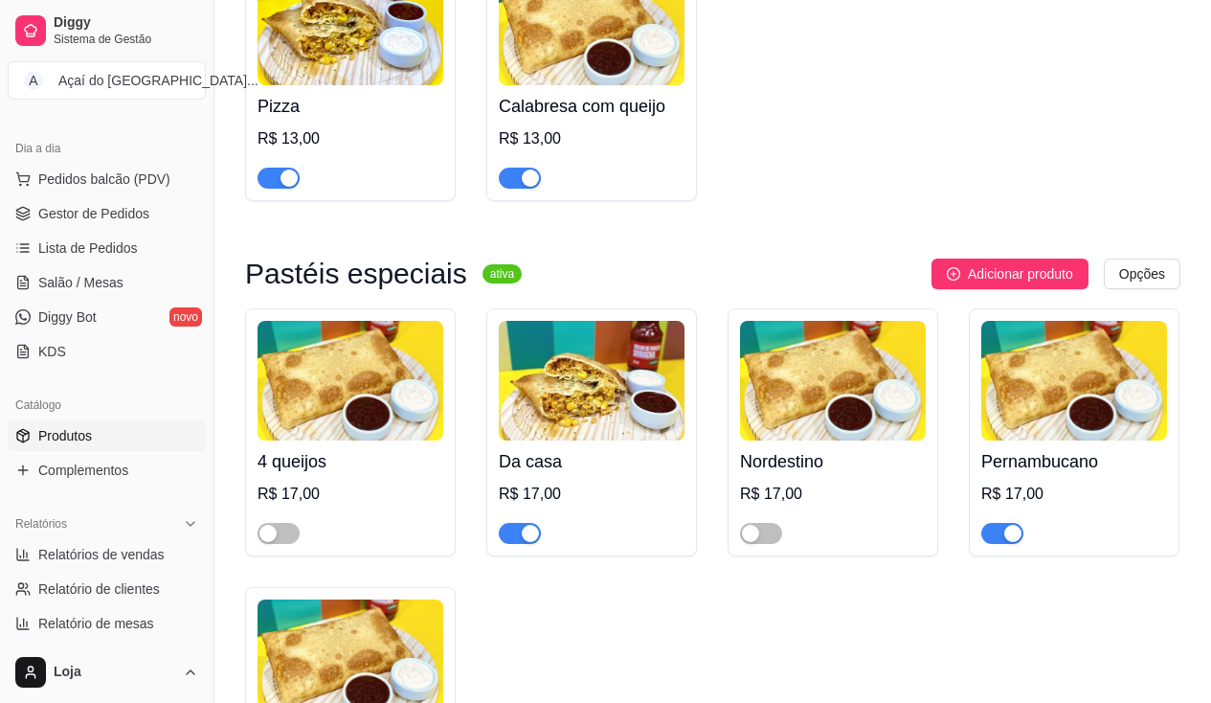
click at [1015, 542] on div "button" at bounding box center [1012, 533] width 17 height 17
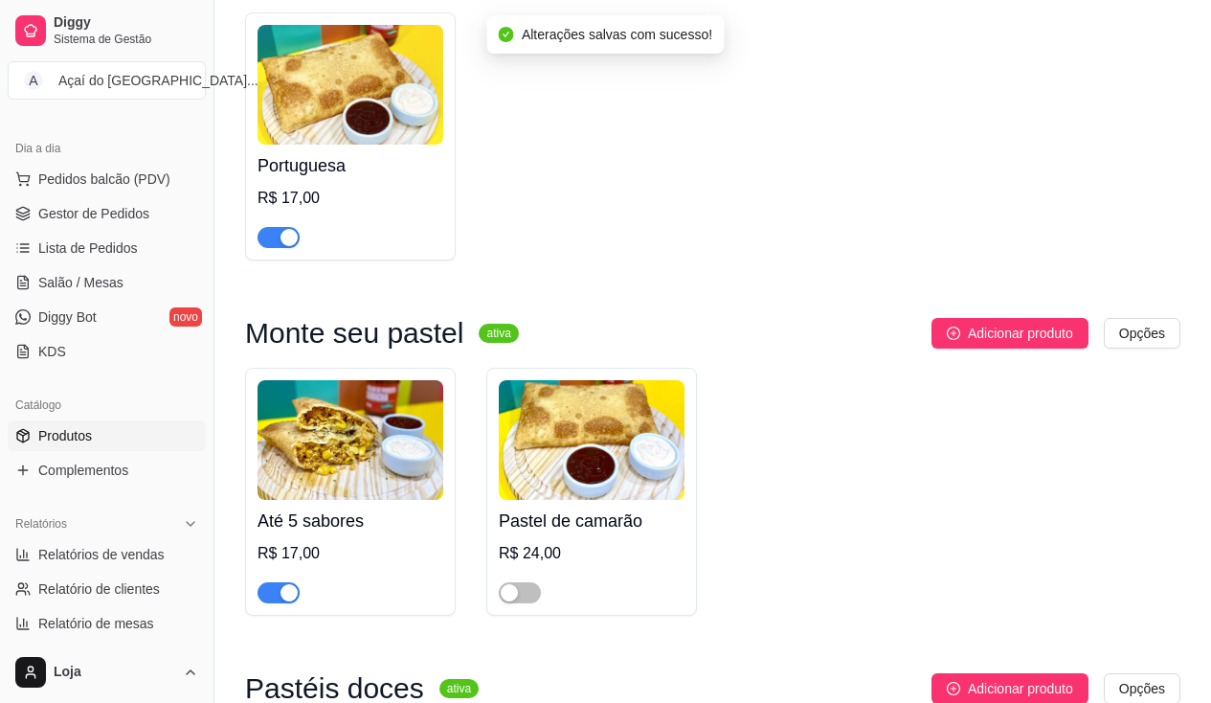
scroll to position [4211, 0]
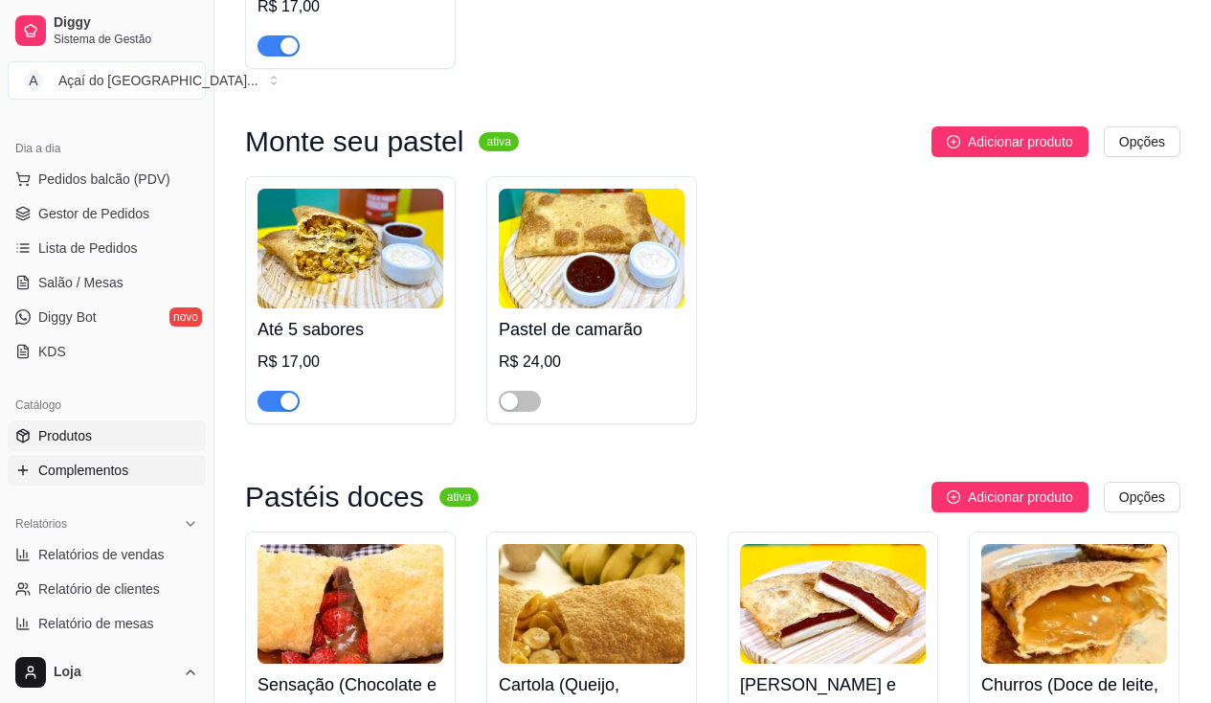
click at [44, 473] on span "Complementos" at bounding box center [83, 469] width 90 height 19
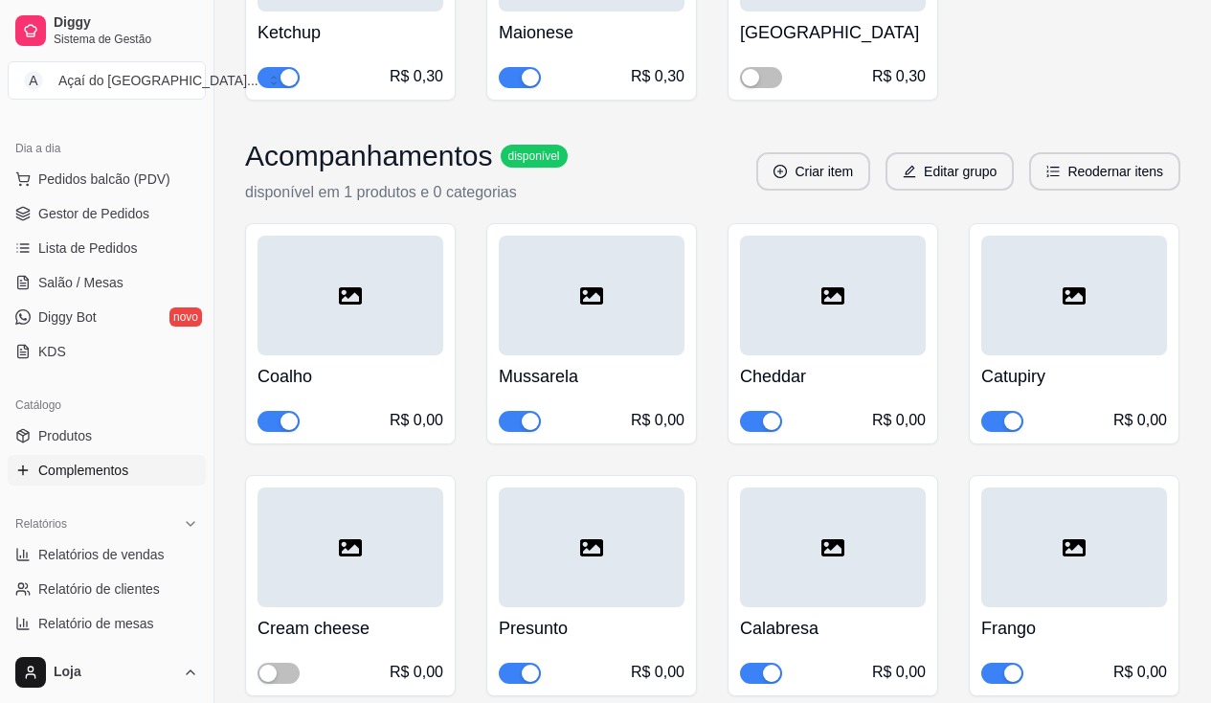
scroll to position [6126, 0]
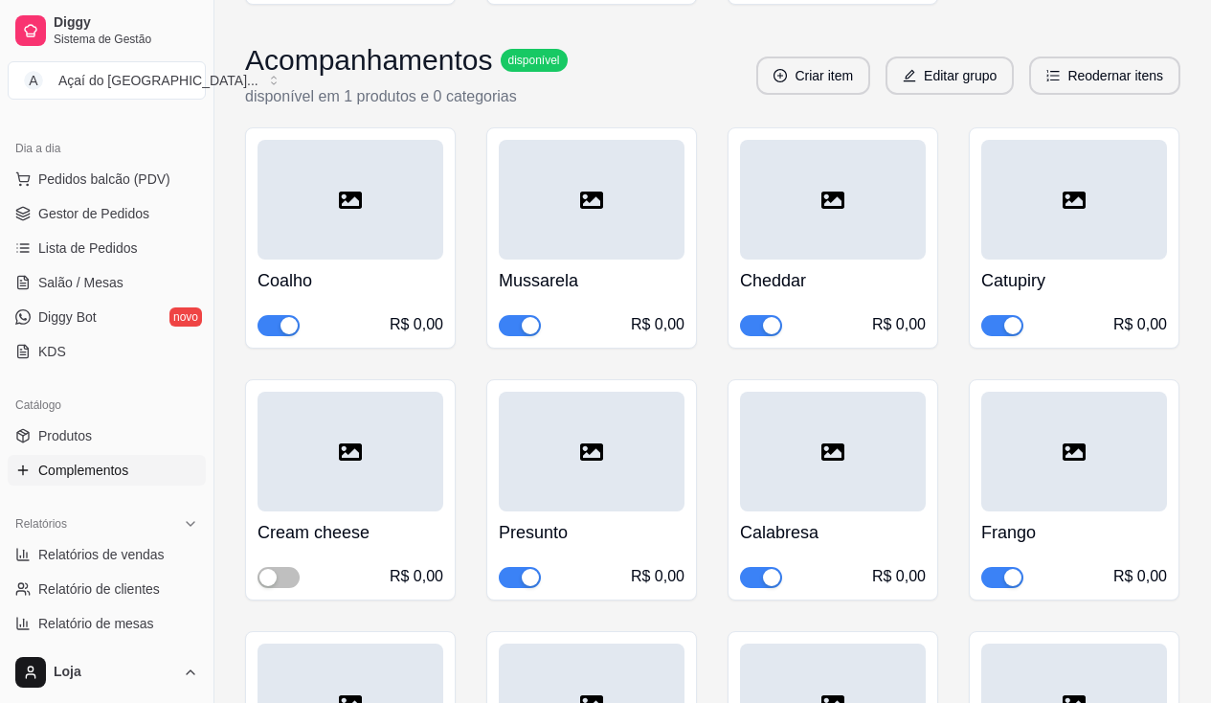
click at [1020, 569] on div "button" at bounding box center [1012, 577] width 17 height 17
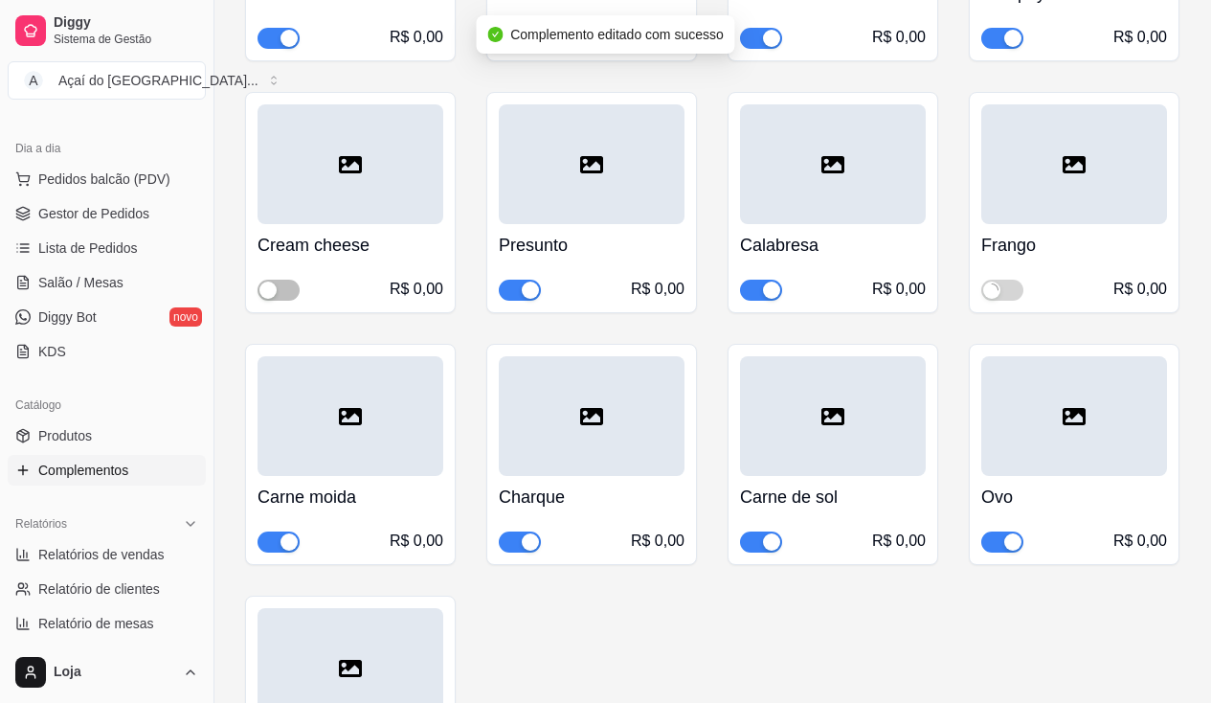
click at [287, 531] on span "button" at bounding box center [278, 541] width 42 height 21
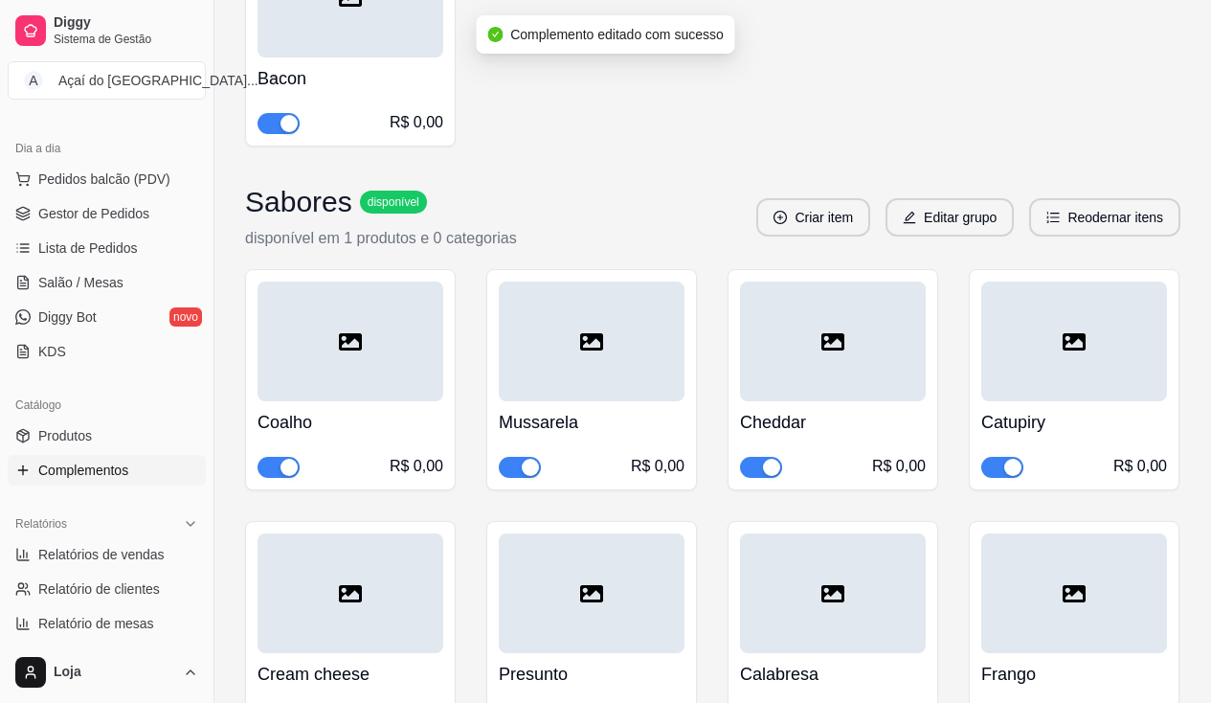
scroll to position [7178, 0]
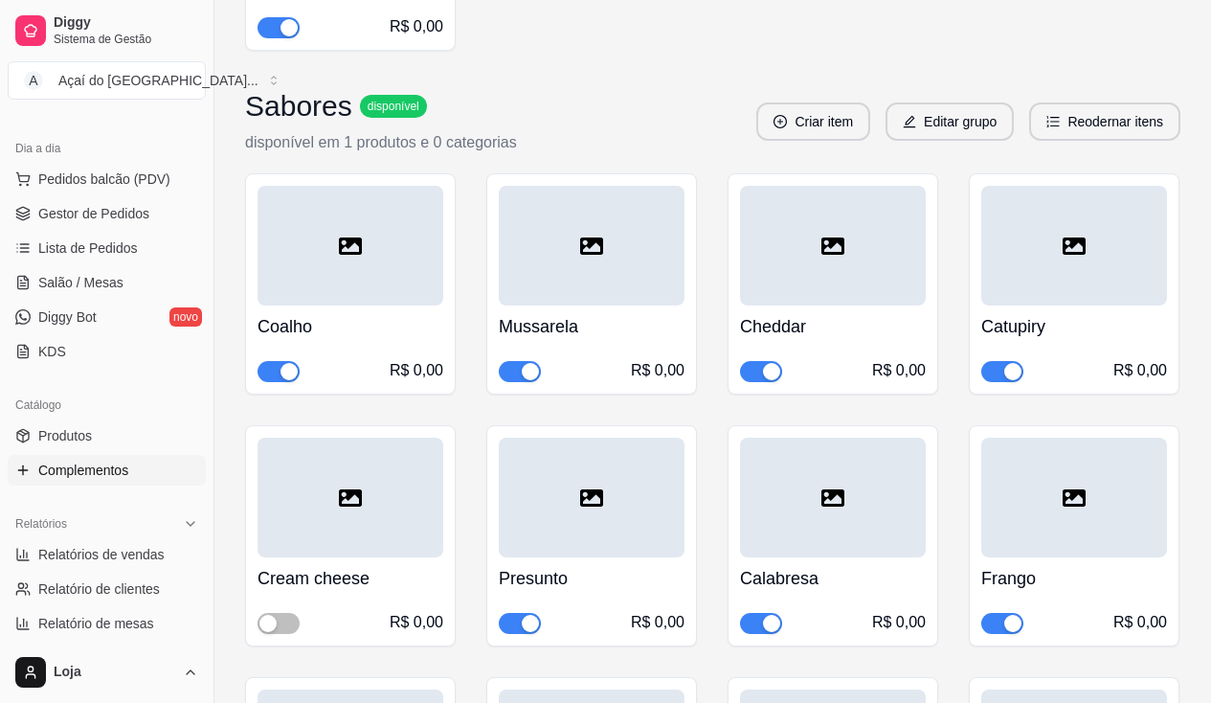
click at [1009, 614] on div "button" at bounding box center [1012, 622] width 17 height 17
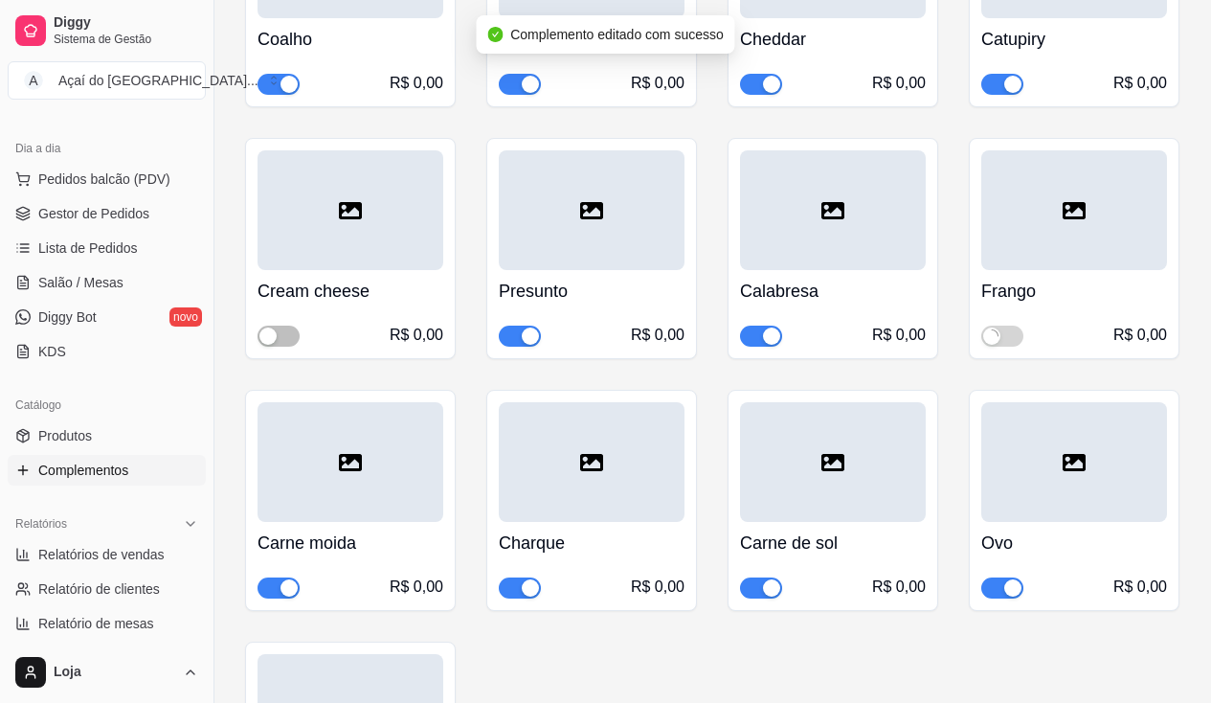
scroll to position [7561, 0]
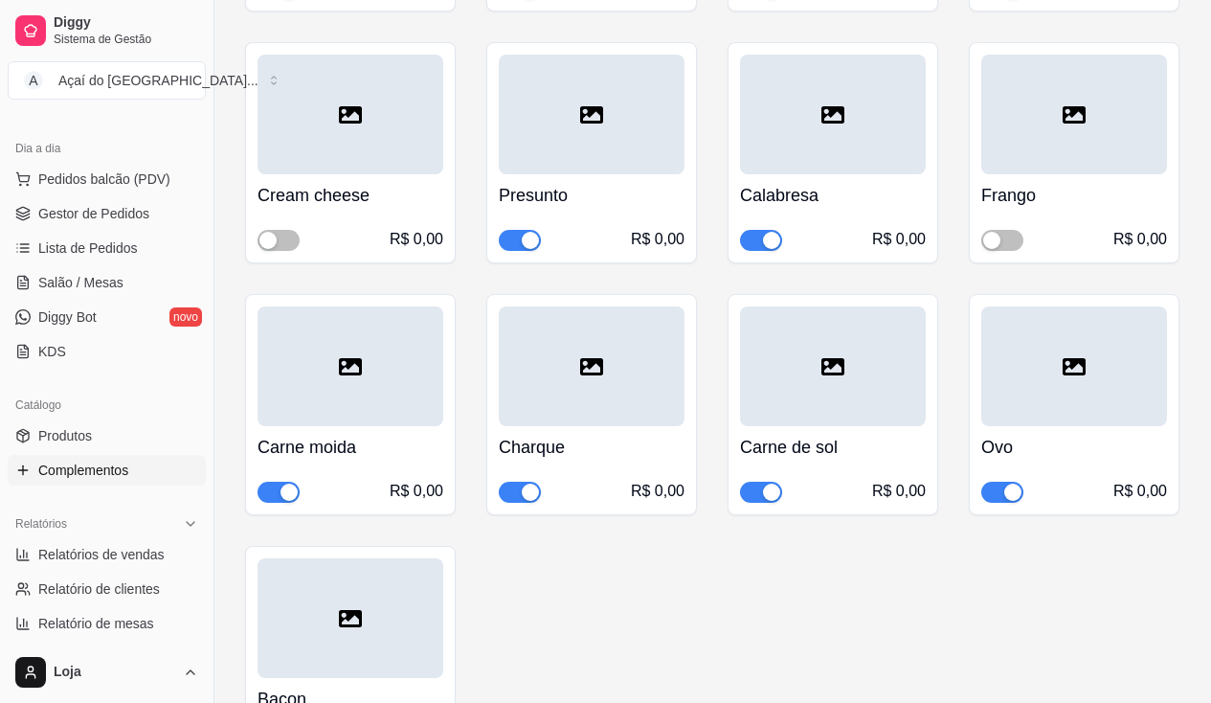
click at [287, 483] on div "button" at bounding box center [288, 491] width 17 height 17
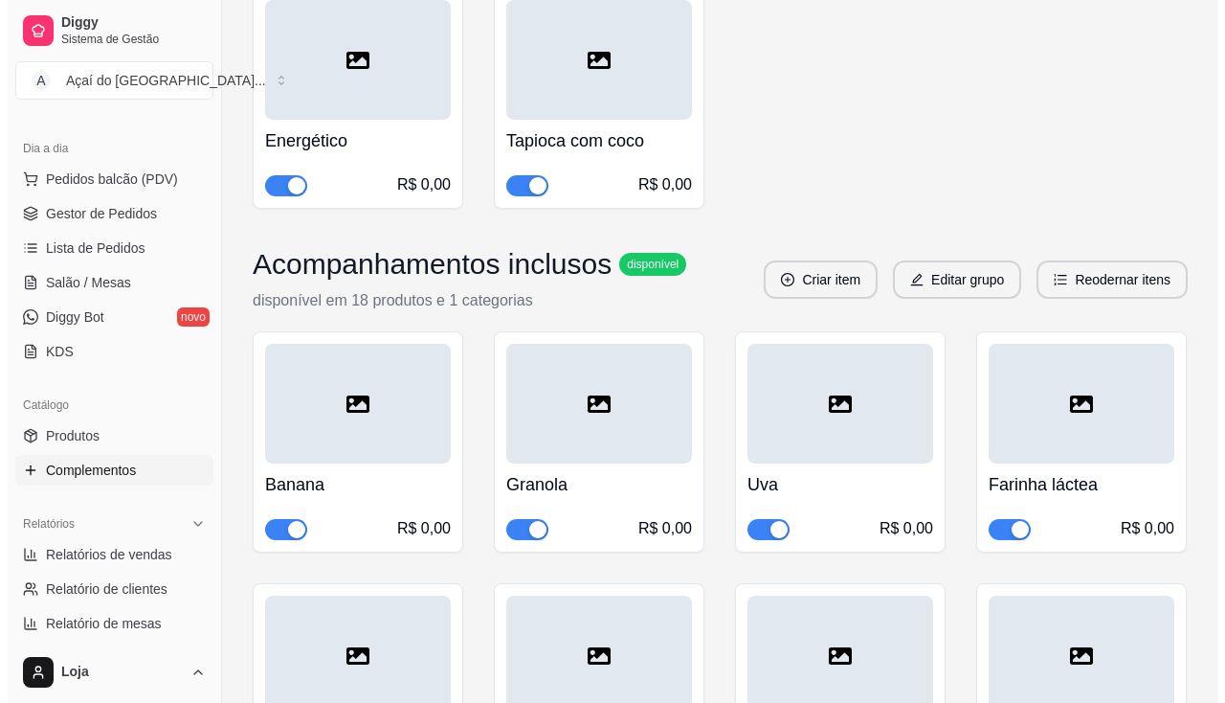
scroll to position [0, 0]
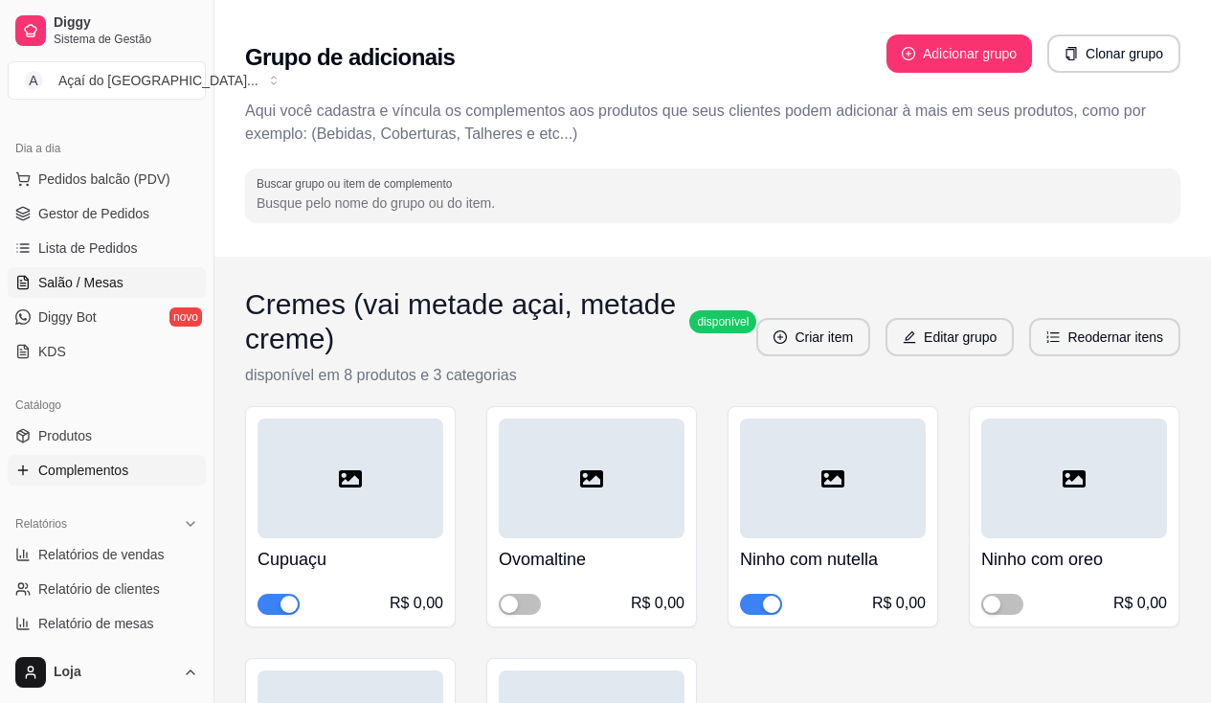
click at [109, 282] on span "Salão / Mesas" at bounding box center [80, 282] width 85 height 19
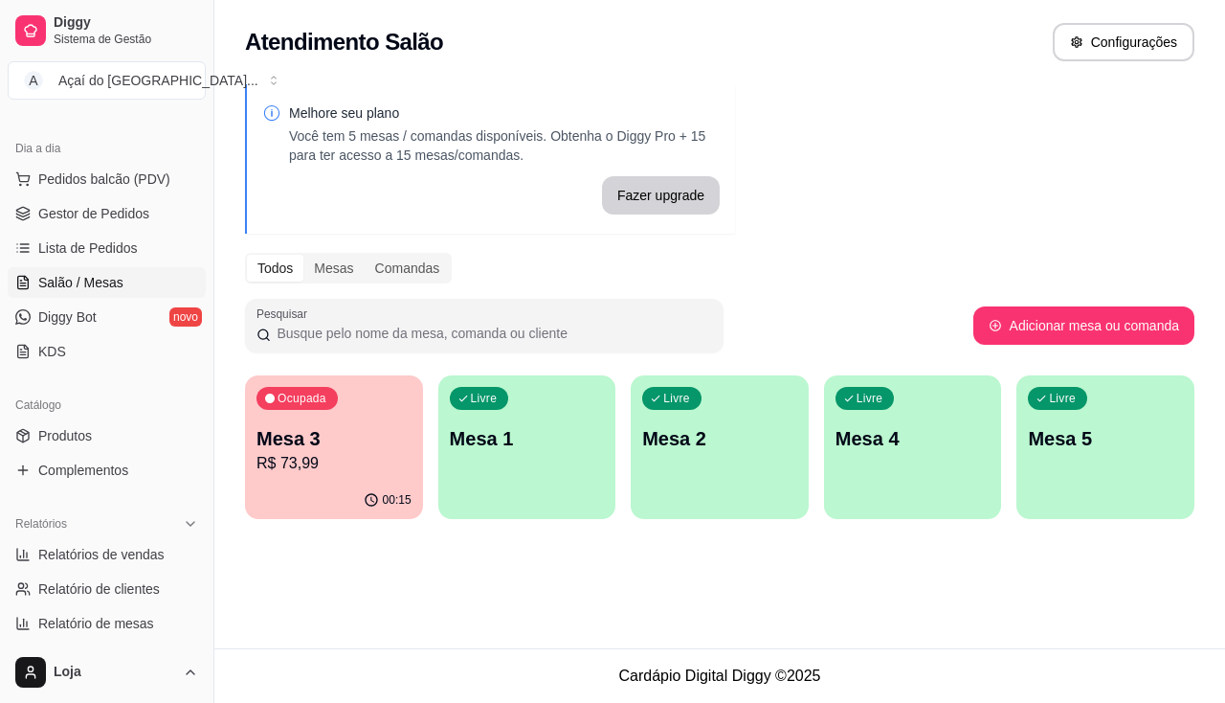
click at [312, 466] on p "R$ 73,99" at bounding box center [334, 463] width 155 height 23
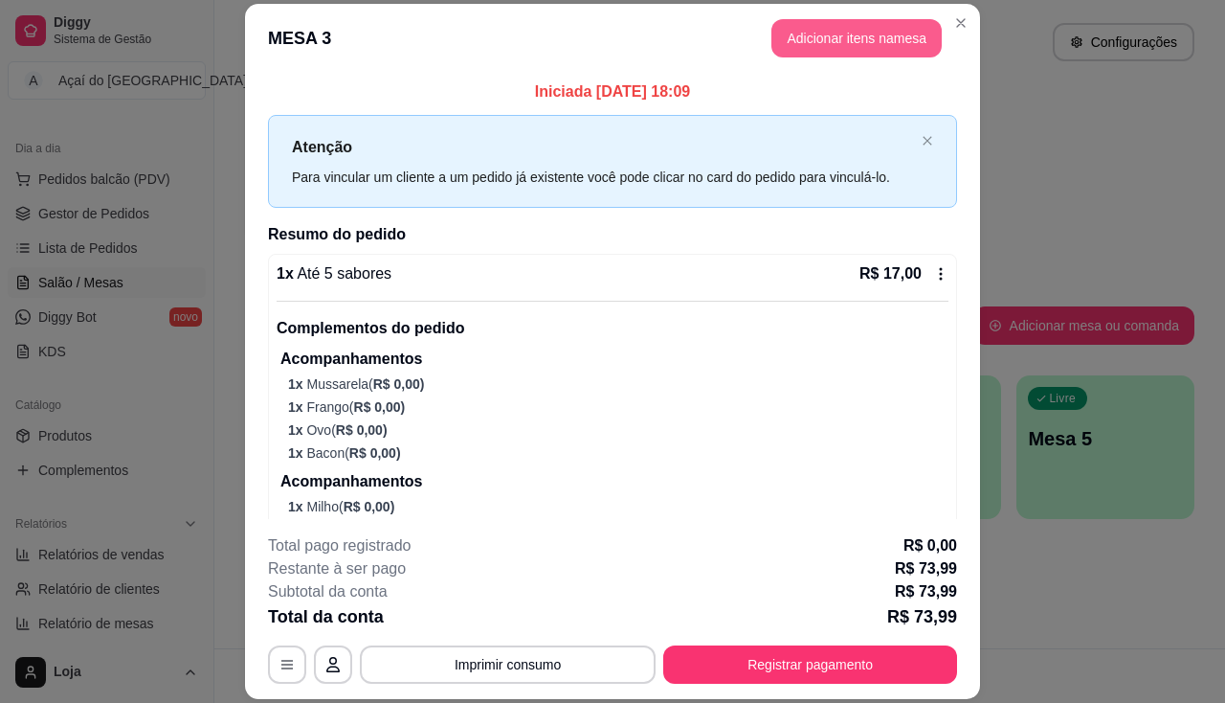
click at [814, 31] on button "Adicionar itens na mesa" at bounding box center [856, 38] width 170 height 38
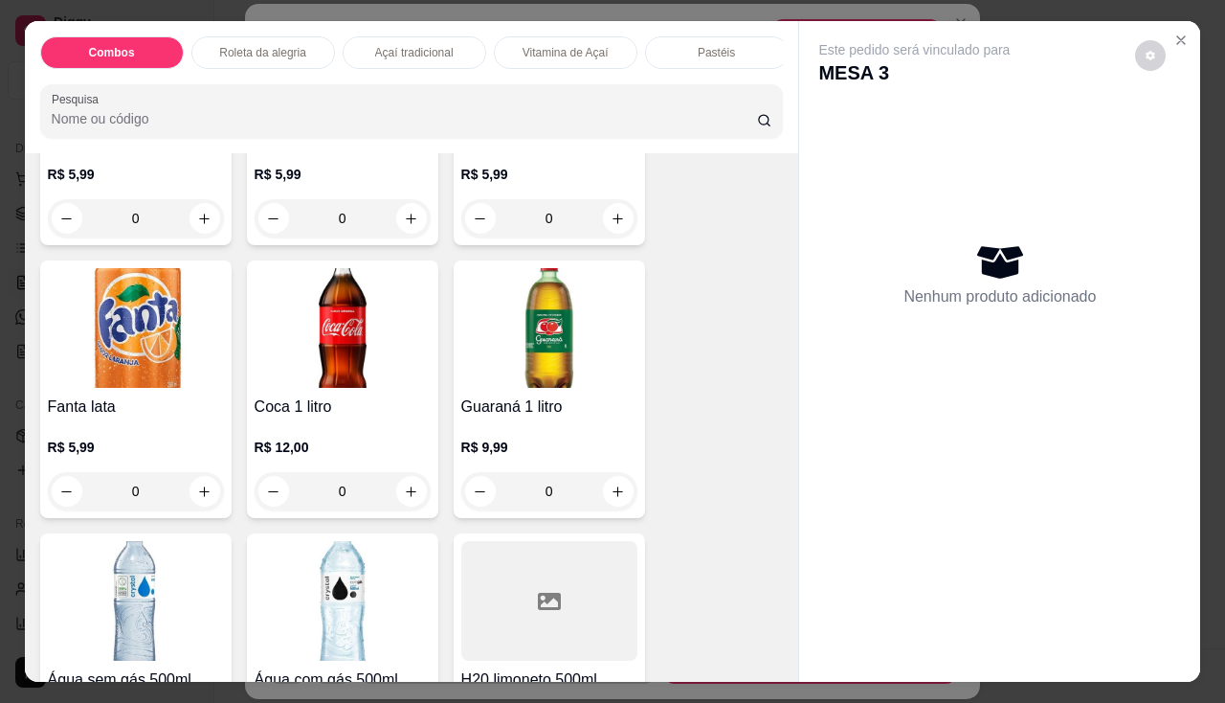
scroll to position [4116, 0]
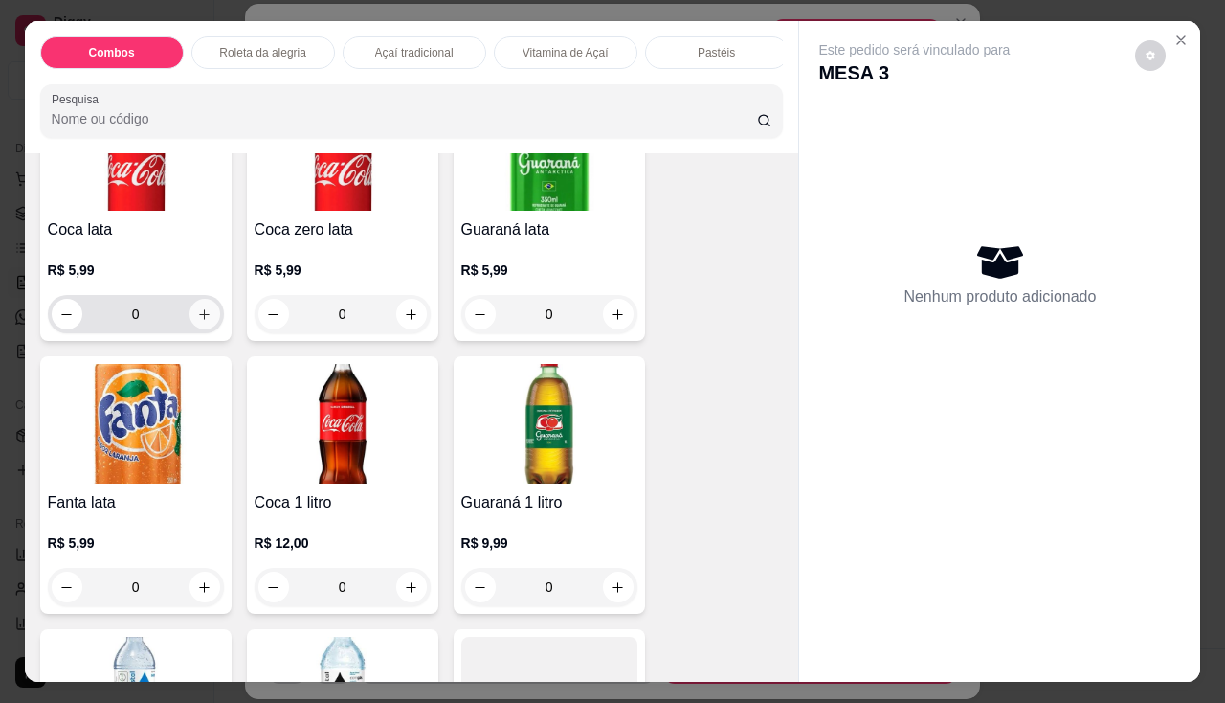
click at [198, 322] on icon "increase-product-quantity" at bounding box center [204, 314] width 14 height 14
type input "1"
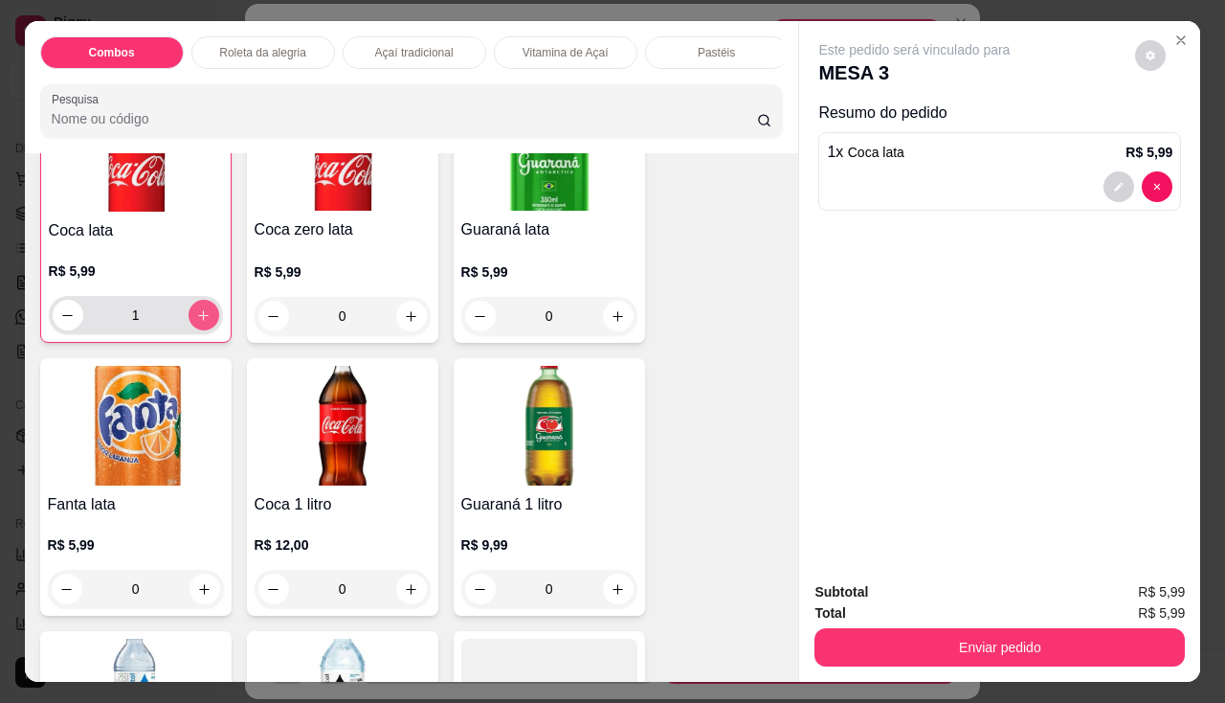
scroll to position [4117, 0]
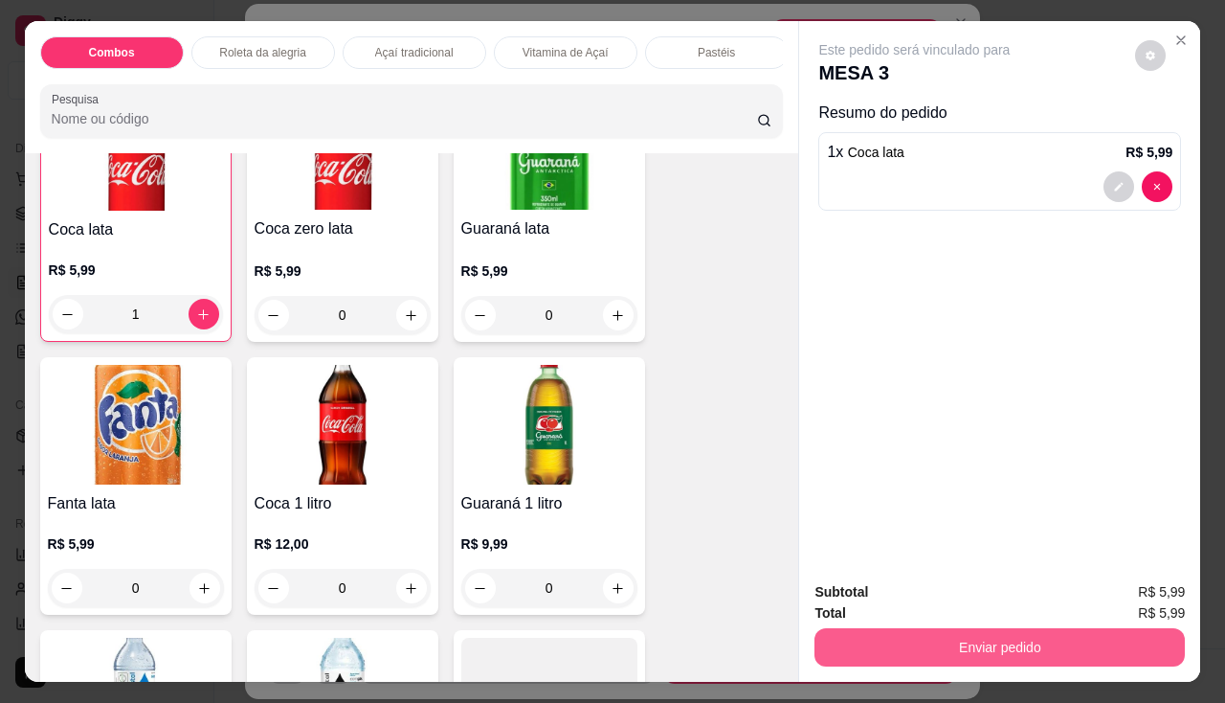
click at [996, 629] on button "Enviar pedido" at bounding box center [1000, 647] width 370 height 38
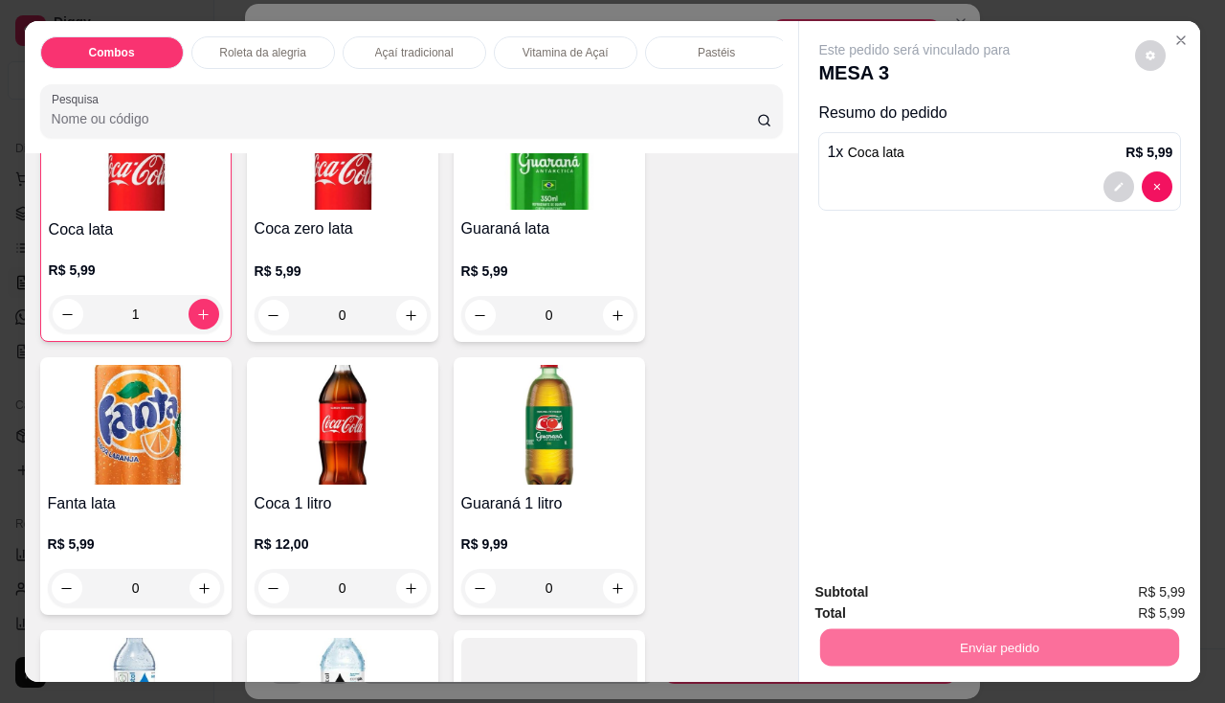
click at [973, 611] on button "Não registrar e enviar pedido" at bounding box center [936, 592] width 193 height 35
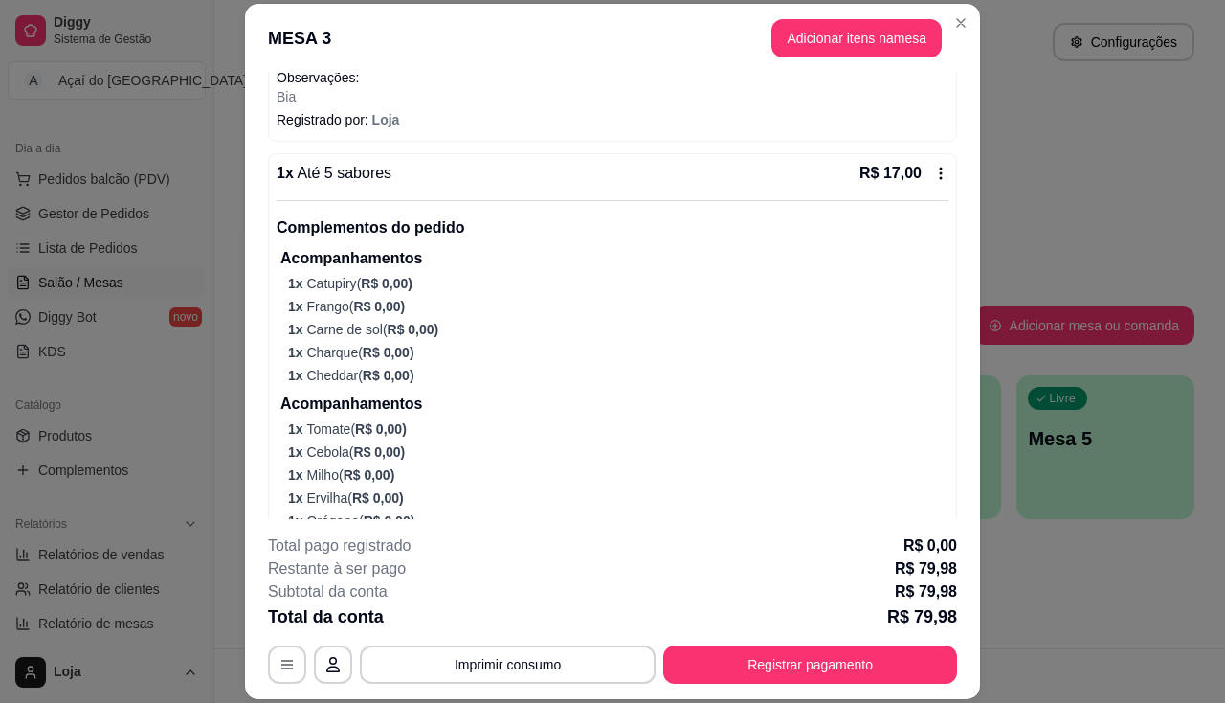
scroll to position [0, 0]
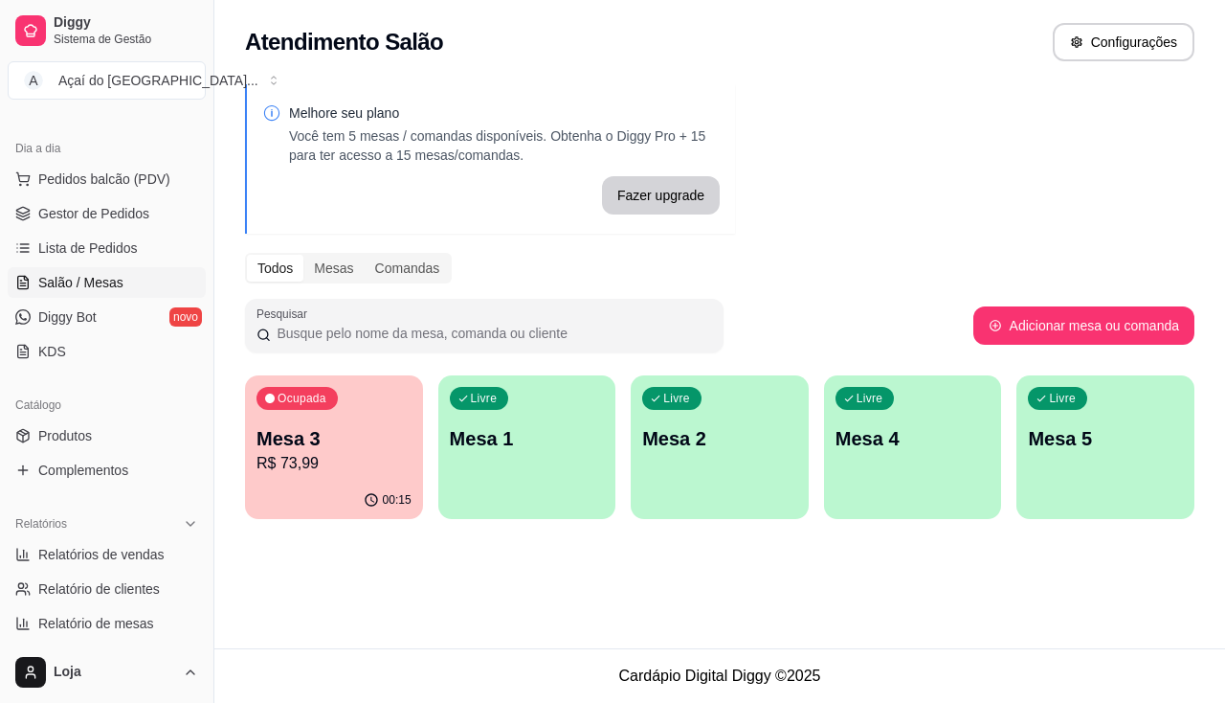
click at [343, 467] on p "R$ 73,99" at bounding box center [334, 463] width 155 height 23
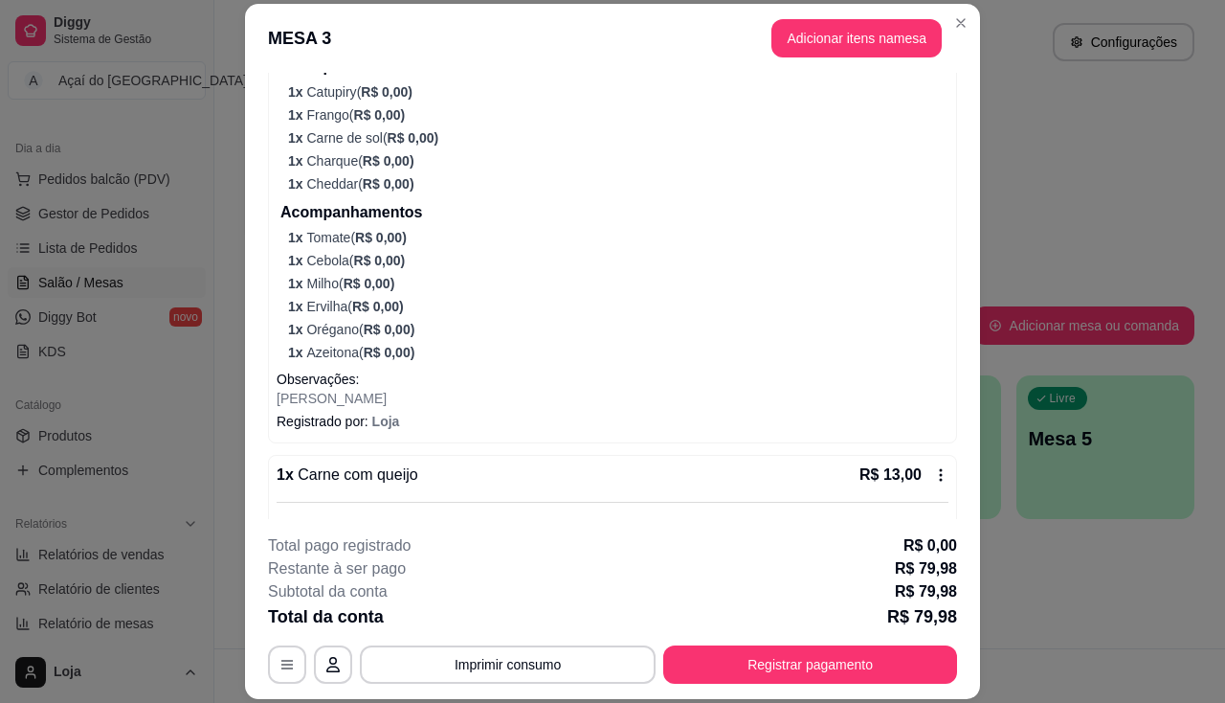
scroll to position [1149, 0]
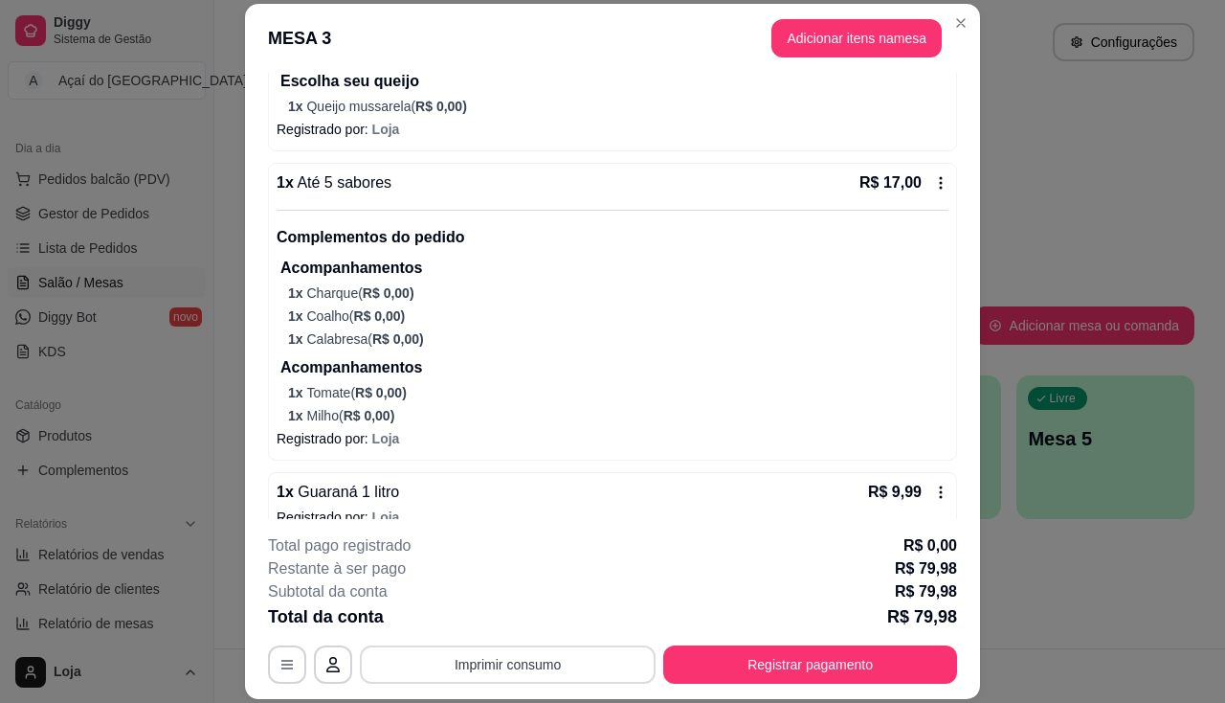
click at [552, 658] on button "Imprimir consumo" at bounding box center [508, 664] width 296 height 38
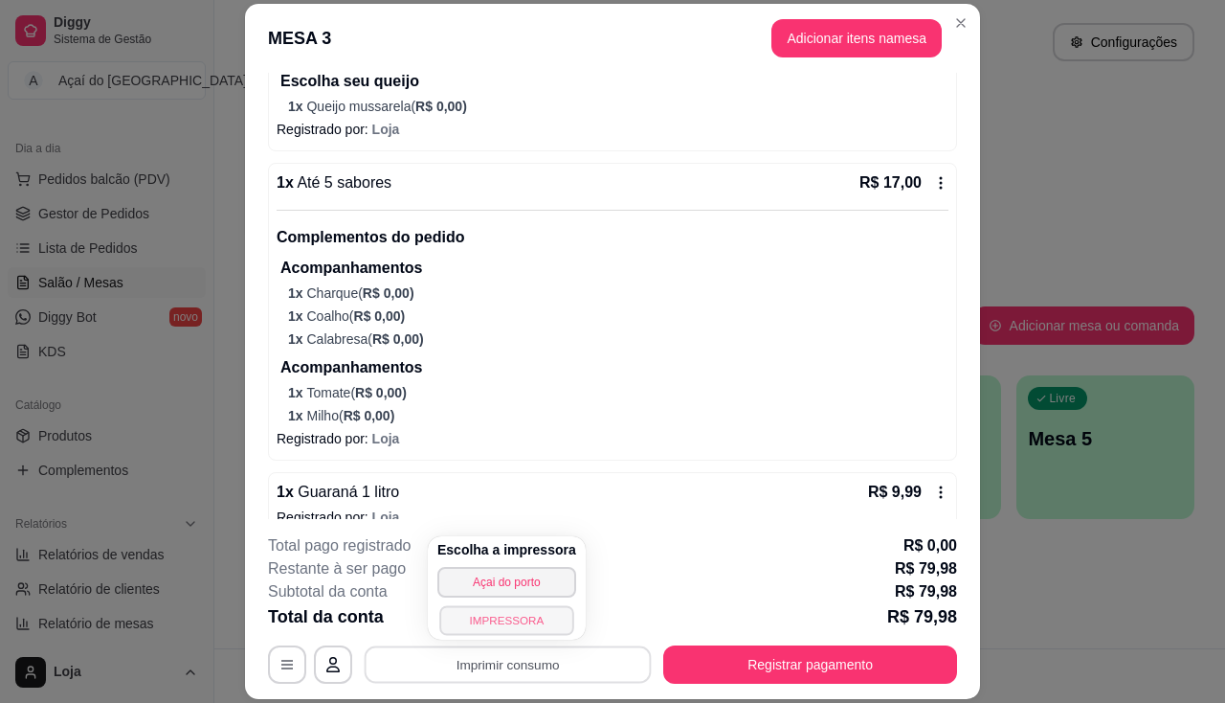
click at [519, 606] on button "IMPRESSORA" at bounding box center [506, 620] width 134 height 30
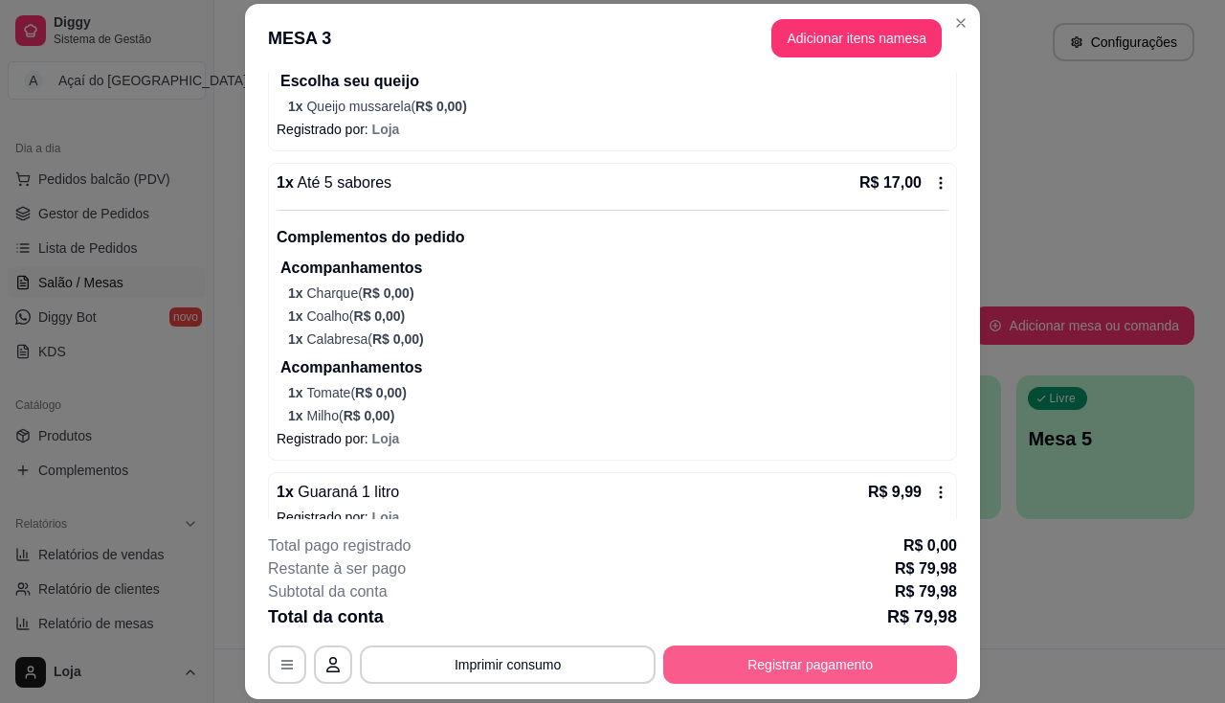
click at [843, 648] on button "Registrar pagamento" at bounding box center [810, 664] width 294 height 38
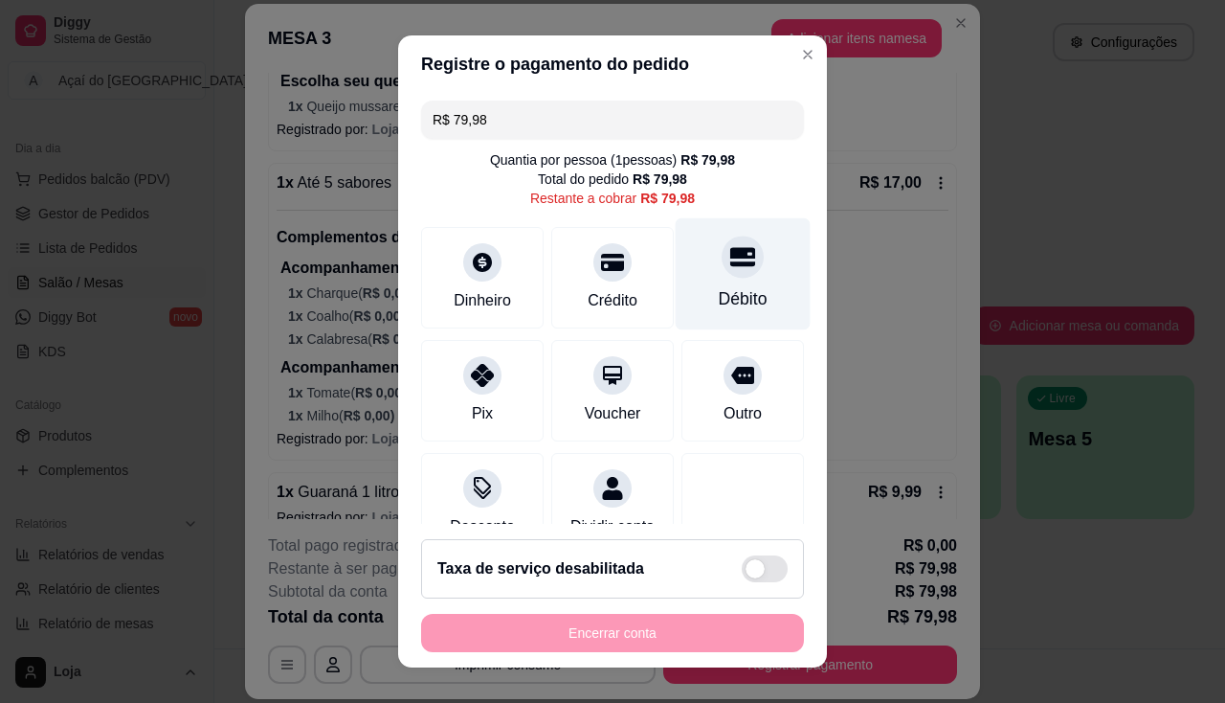
click at [711, 285] on div "Débito" at bounding box center [743, 273] width 135 height 112
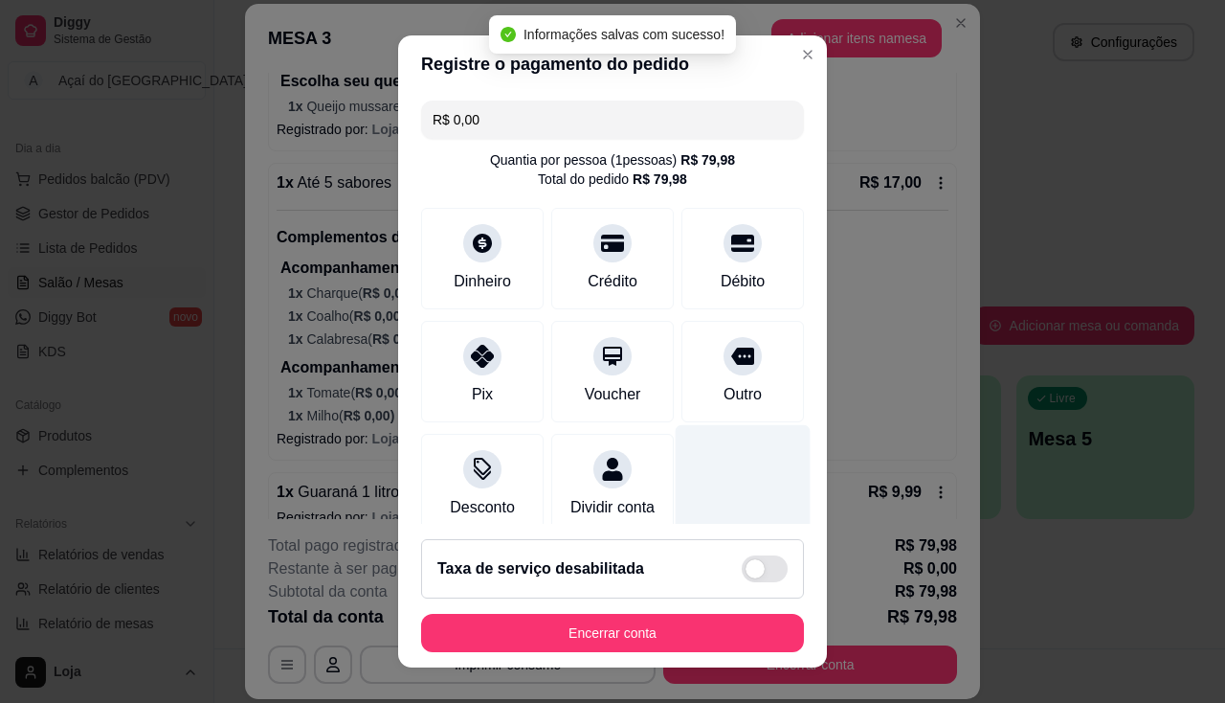
type input "R$ 0,00"
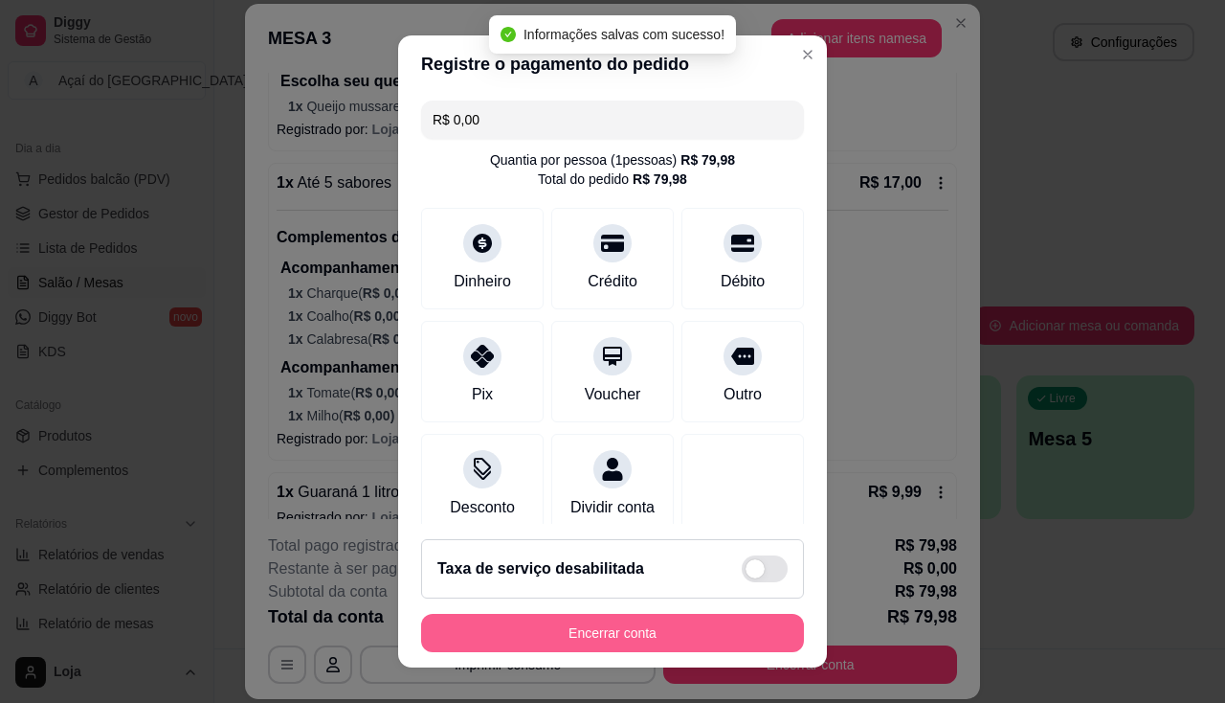
click at [590, 635] on button "Encerrar conta" at bounding box center [612, 633] width 383 height 38
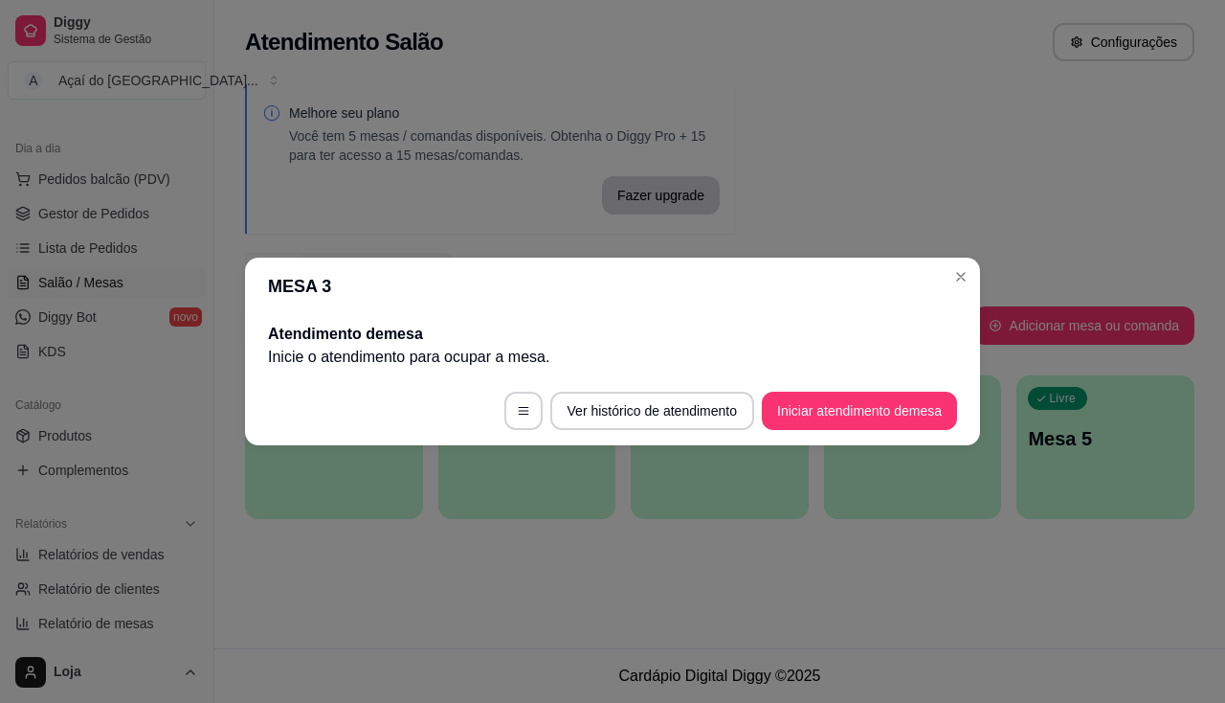
scroll to position [0, 0]
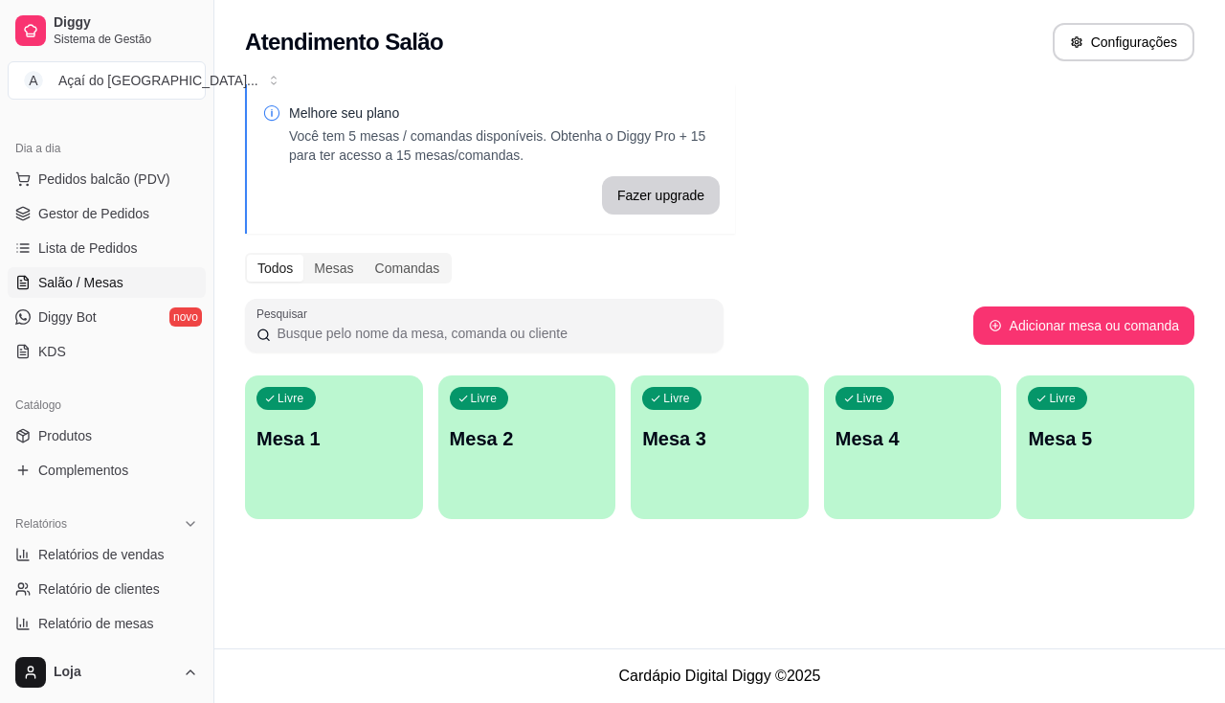
click at [228, 383] on div "Melhore seu plano Você tem 5 mesas / comandas disponíveis. Obtenha o Diggy Pro …" at bounding box center [719, 307] width 1011 height 469
click at [72, 251] on span "Lista de Pedidos" at bounding box center [88, 247] width 100 height 19
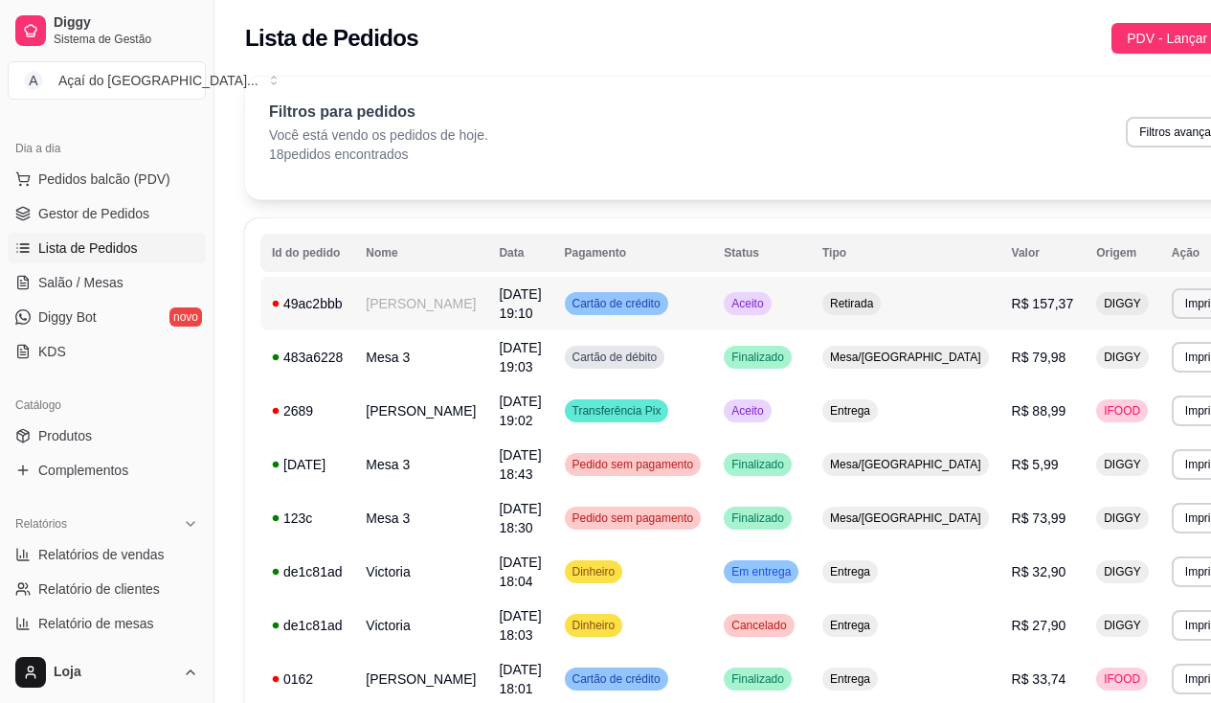
click at [317, 305] on div "49ac2bbb" at bounding box center [307, 303] width 71 height 19
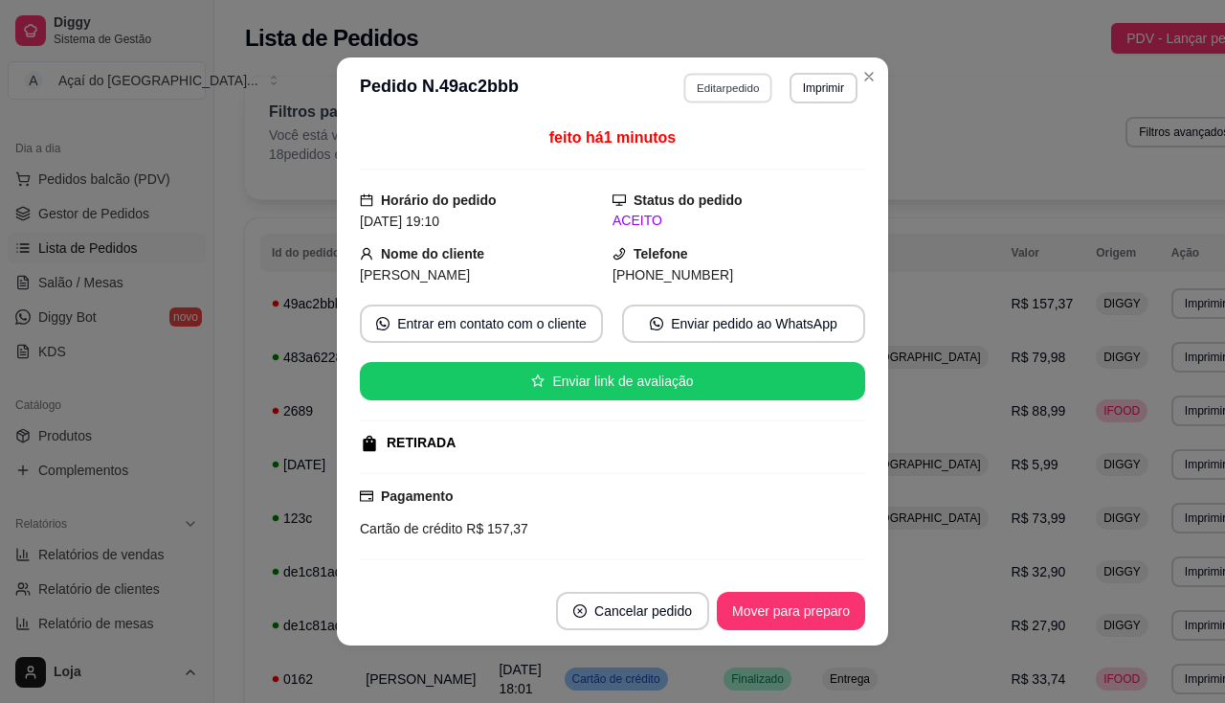
click at [724, 80] on button "Editar pedido" at bounding box center [728, 88] width 89 height 30
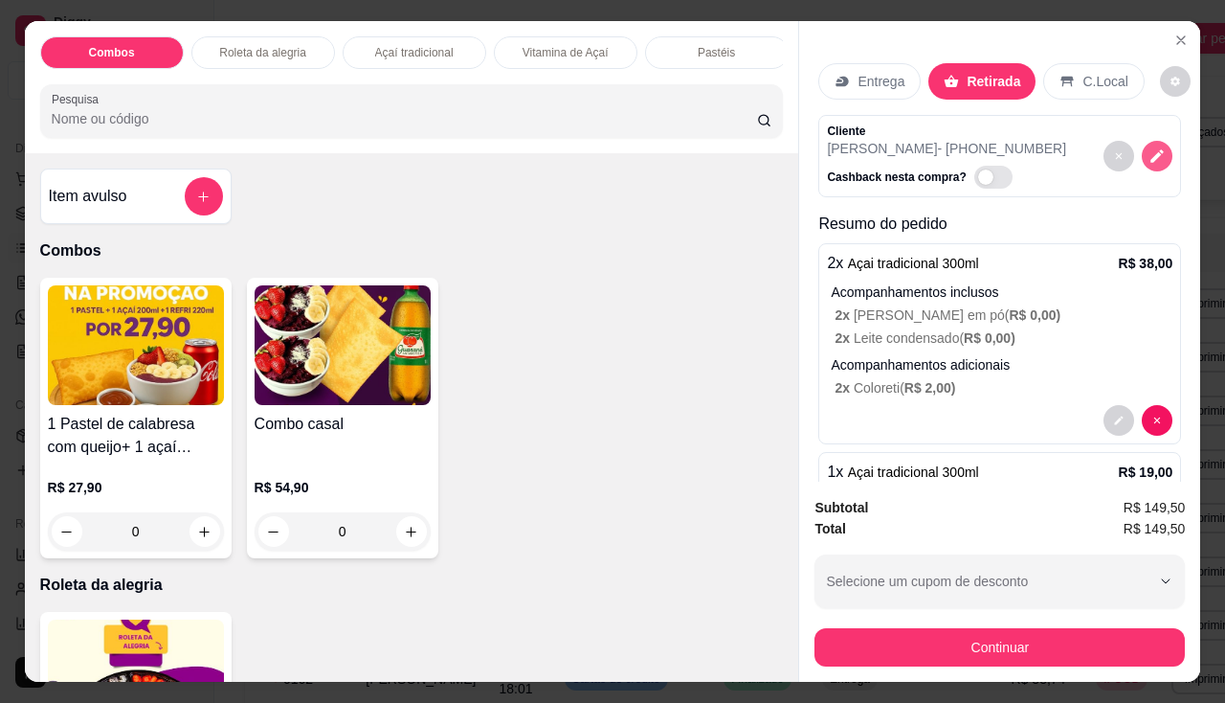
click at [1151, 154] on icon "decrease-product-quantity" at bounding box center [1157, 155] width 13 height 13
click at [887, 75] on p "Entrega" at bounding box center [881, 81] width 47 height 19
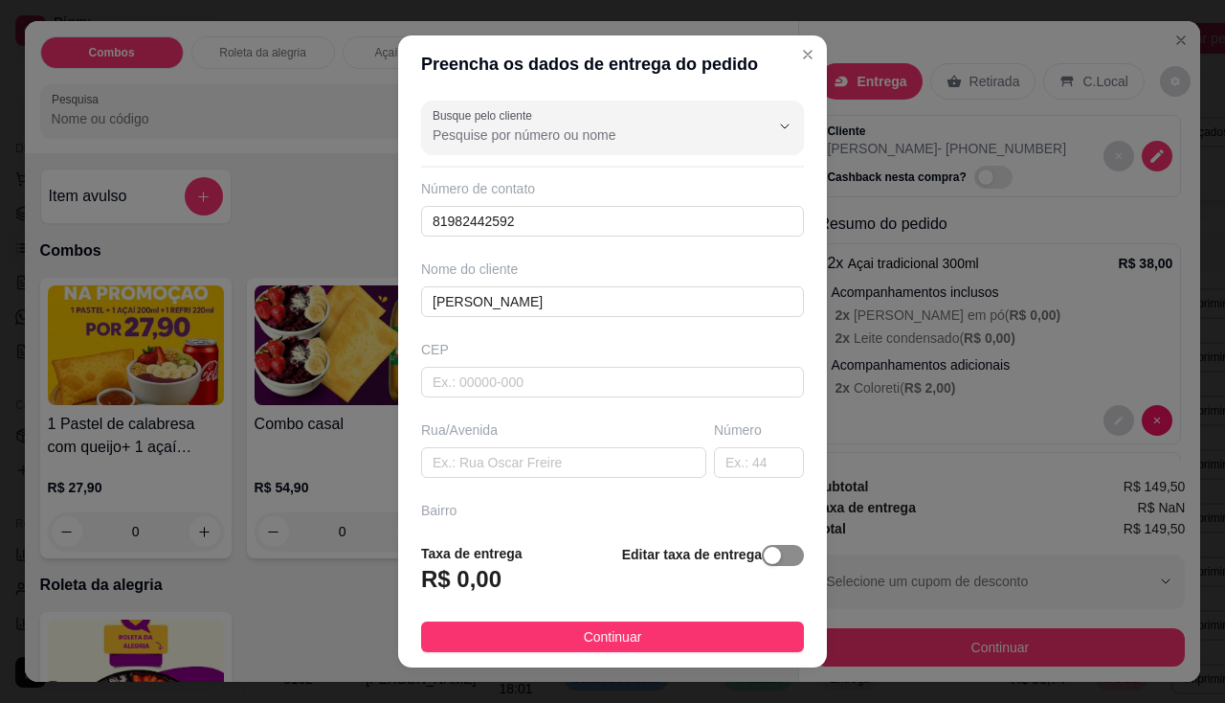
click at [766, 562] on span "button" at bounding box center [783, 555] width 42 height 21
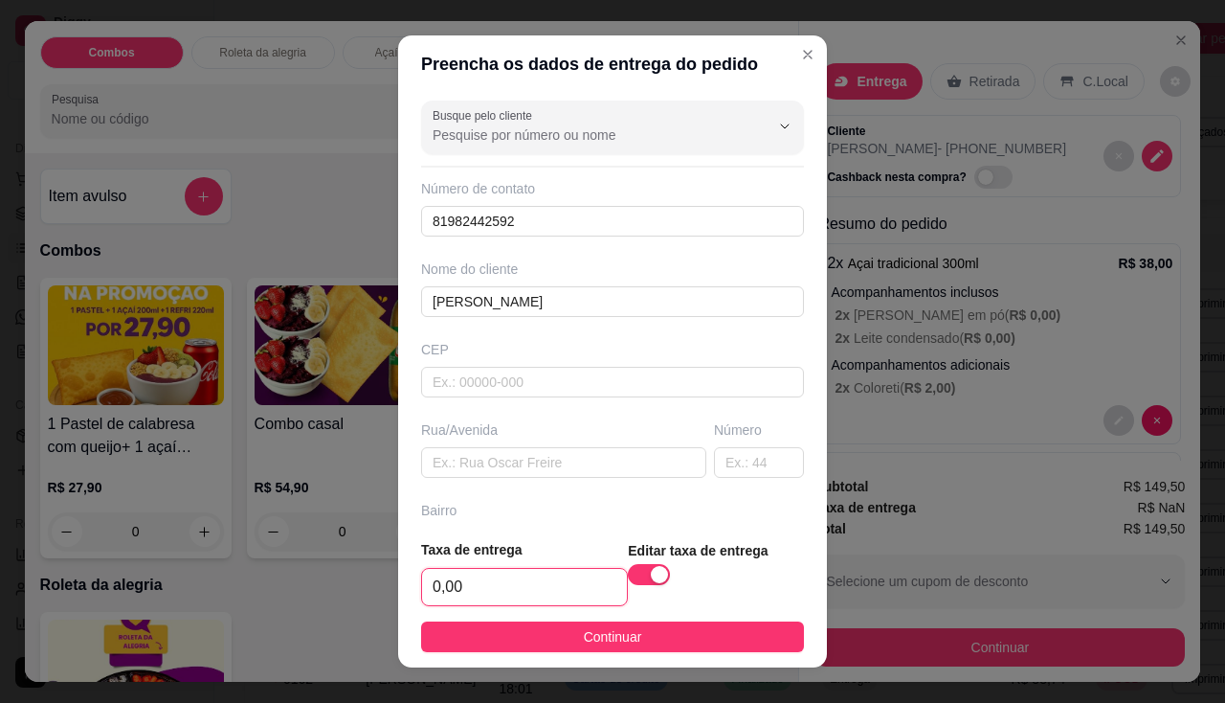
click at [556, 582] on input "0,00" at bounding box center [524, 587] width 205 height 36
type input "30,00"
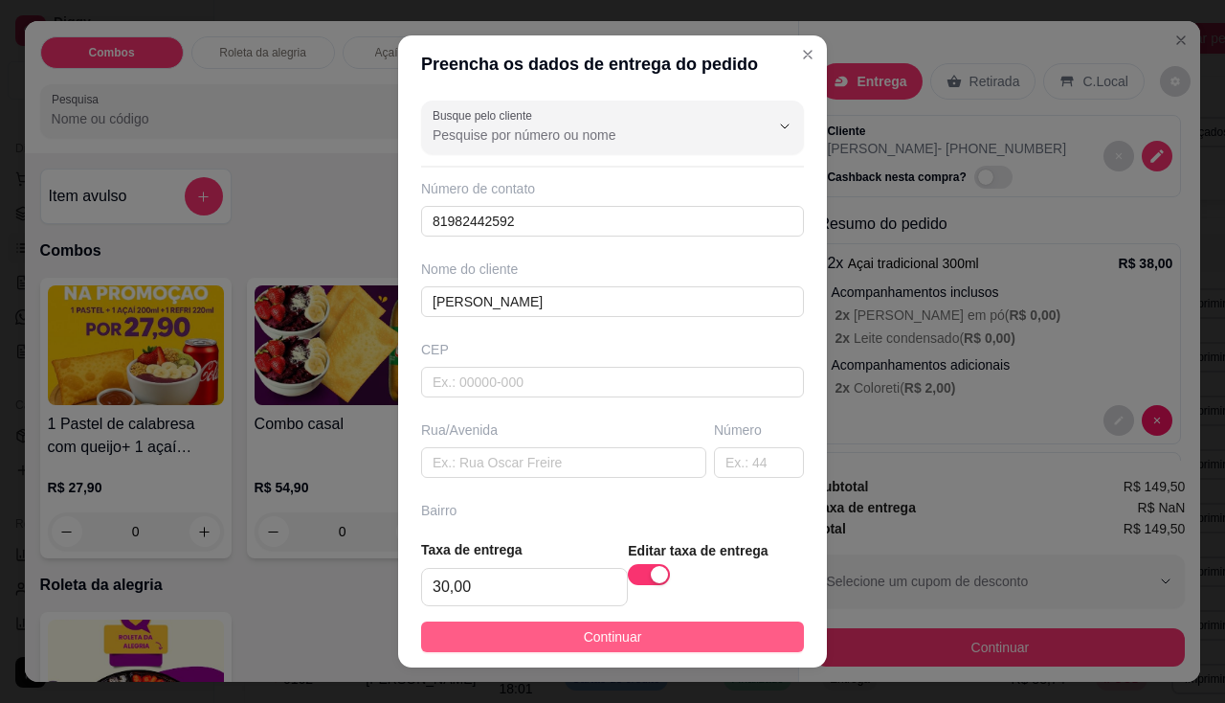
click at [666, 629] on button "Continuar" at bounding box center [612, 636] width 383 height 31
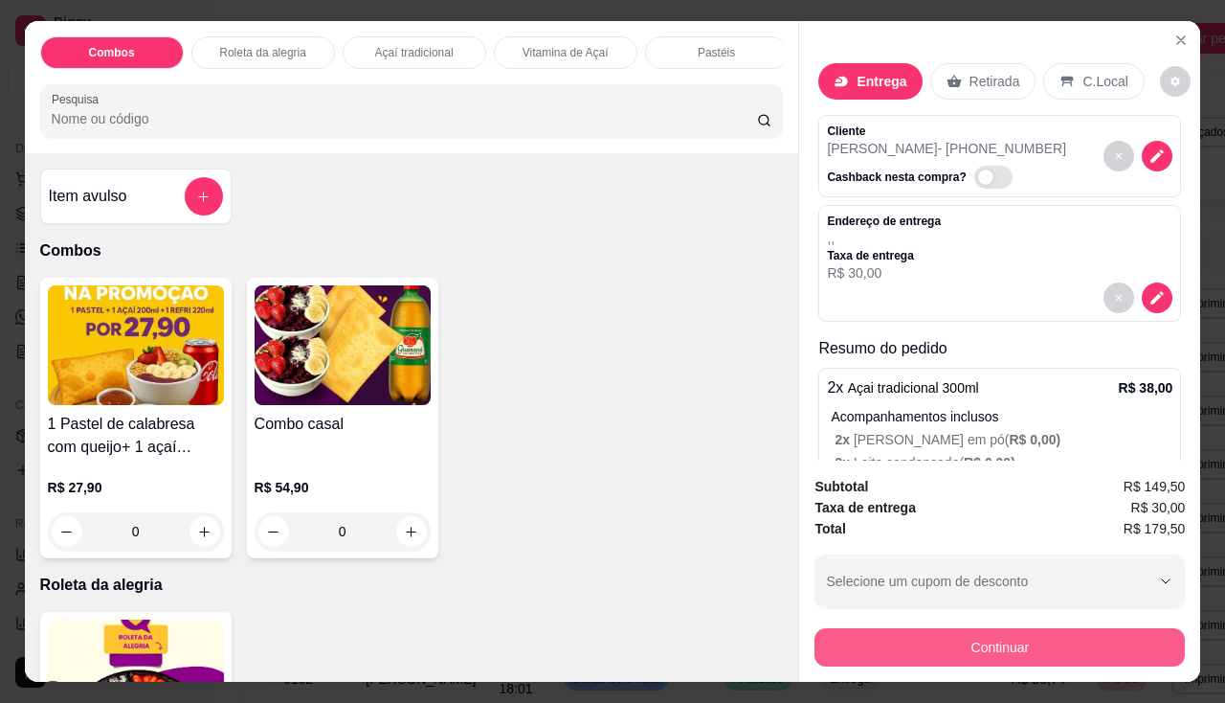
click at [867, 632] on button "Continuar" at bounding box center [1000, 647] width 370 height 38
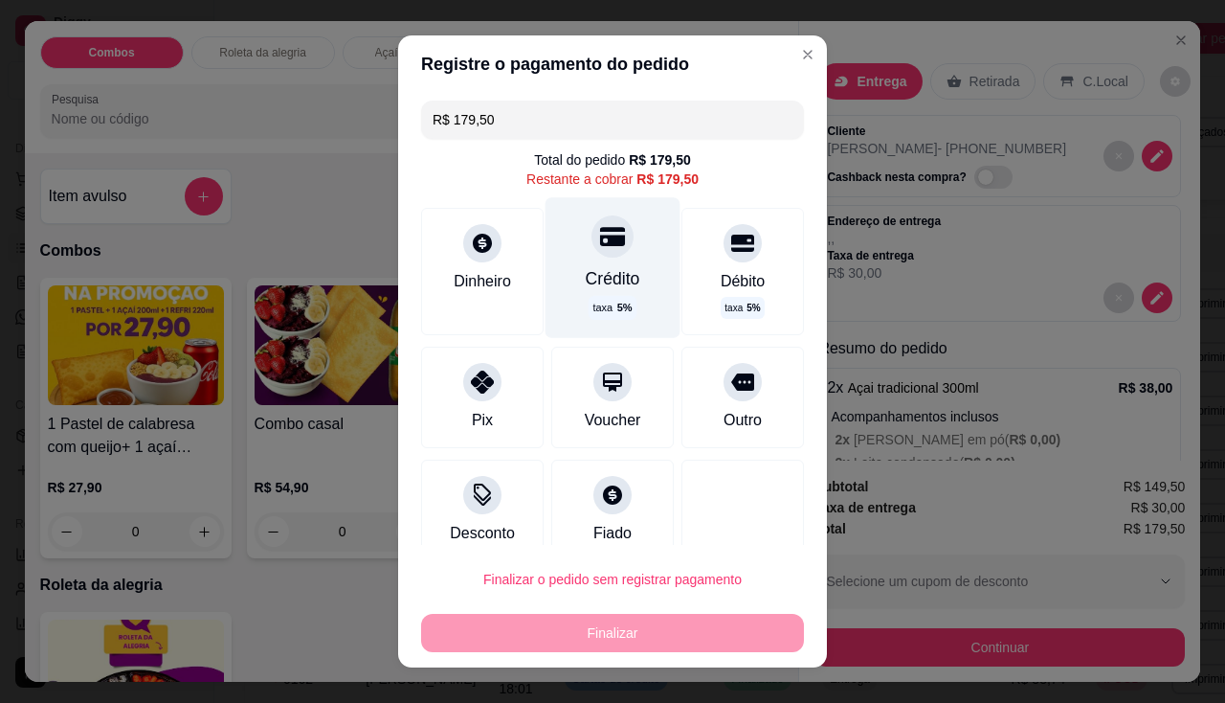
click at [608, 279] on div "Crédito" at bounding box center [613, 278] width 55 height 25
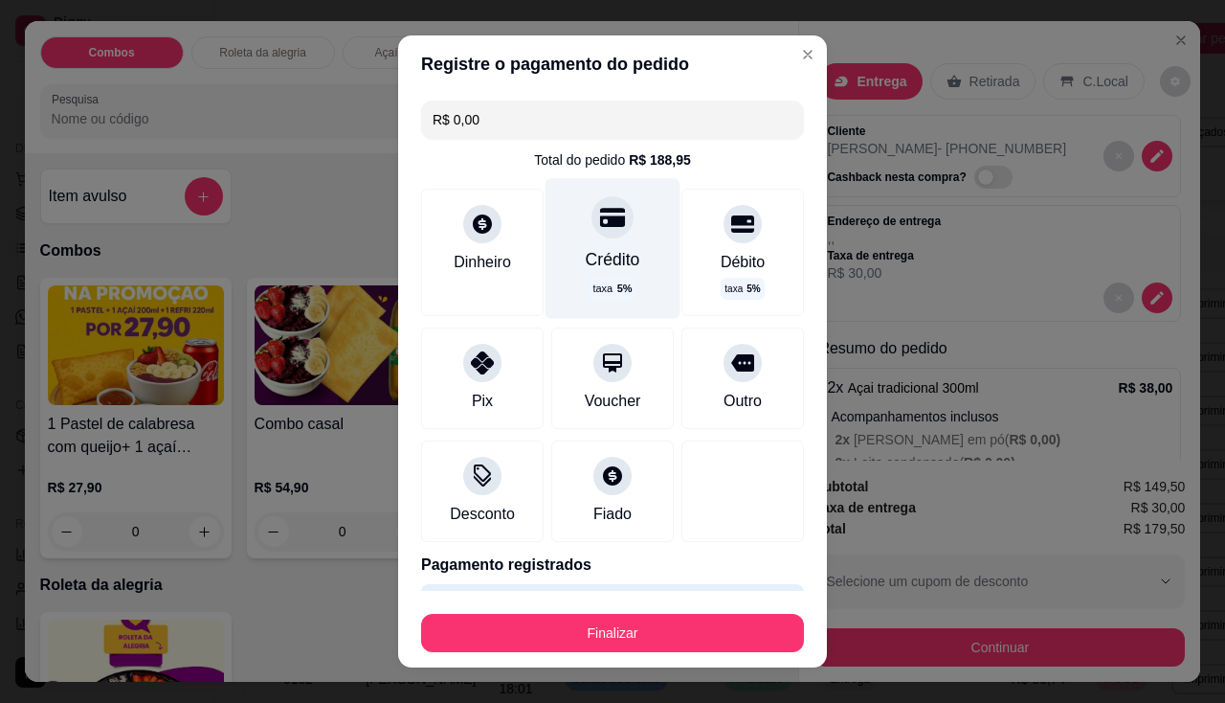
type input "R$ 0,00"
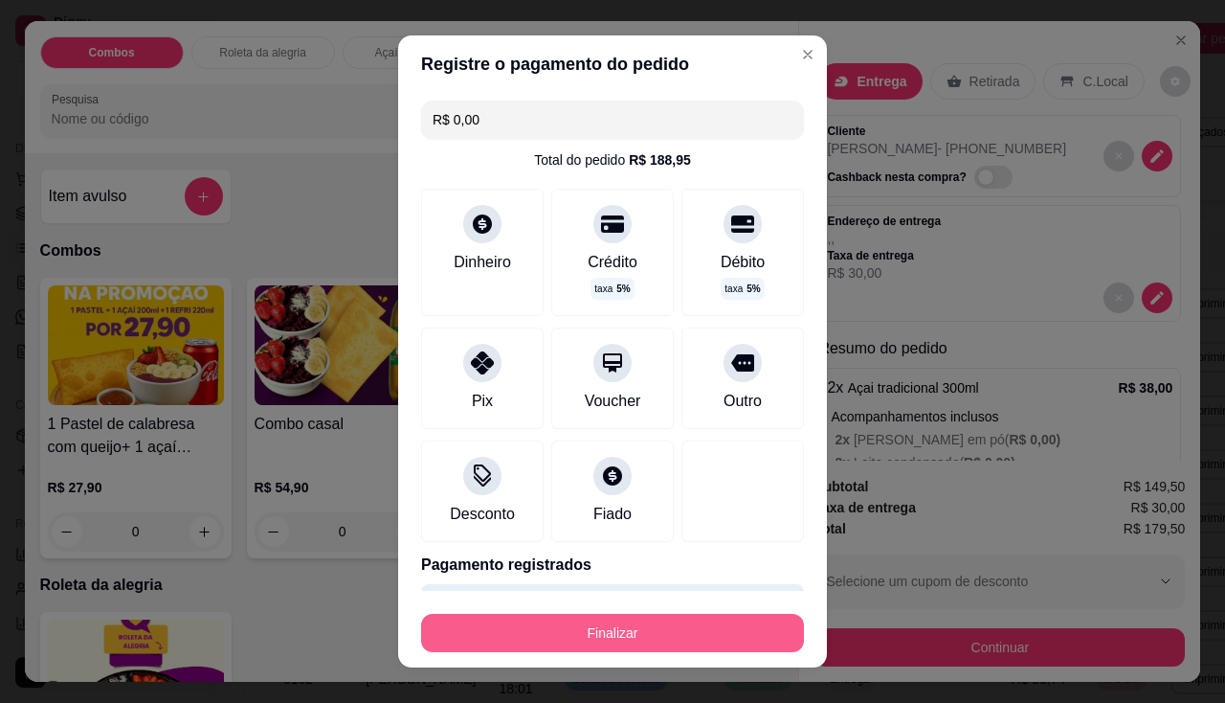
click at [668, 635] on button "Finalizar" at bounding box center [612, 633] width 383 height 38
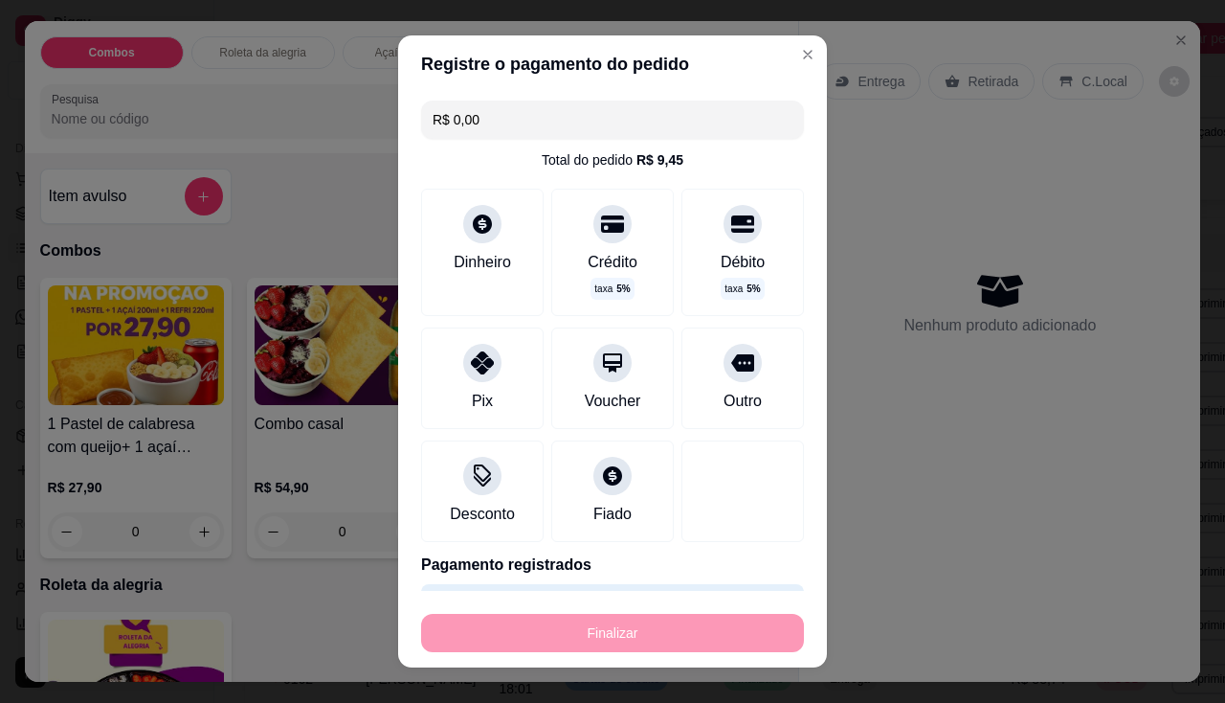
type input "0"
type input "-R$ 179,50"
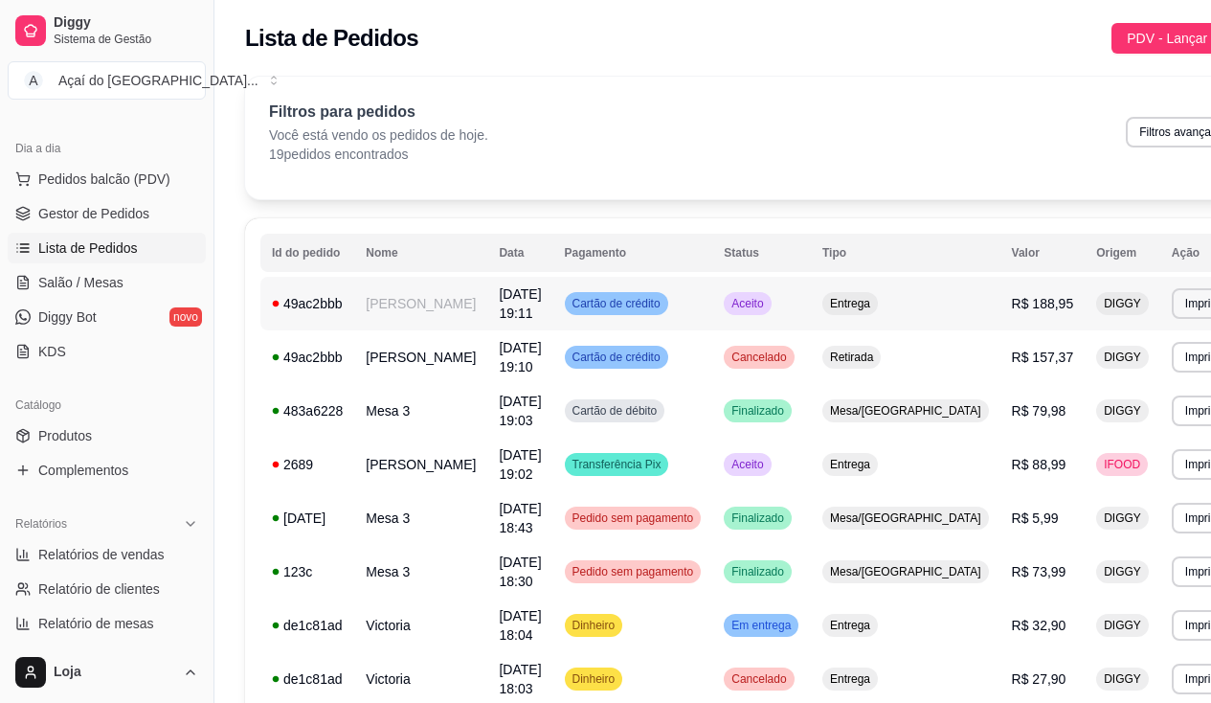
click at [370, 314] on td "[PERSON_NAME]" at bounding box center [420, 304] width 133 height 54
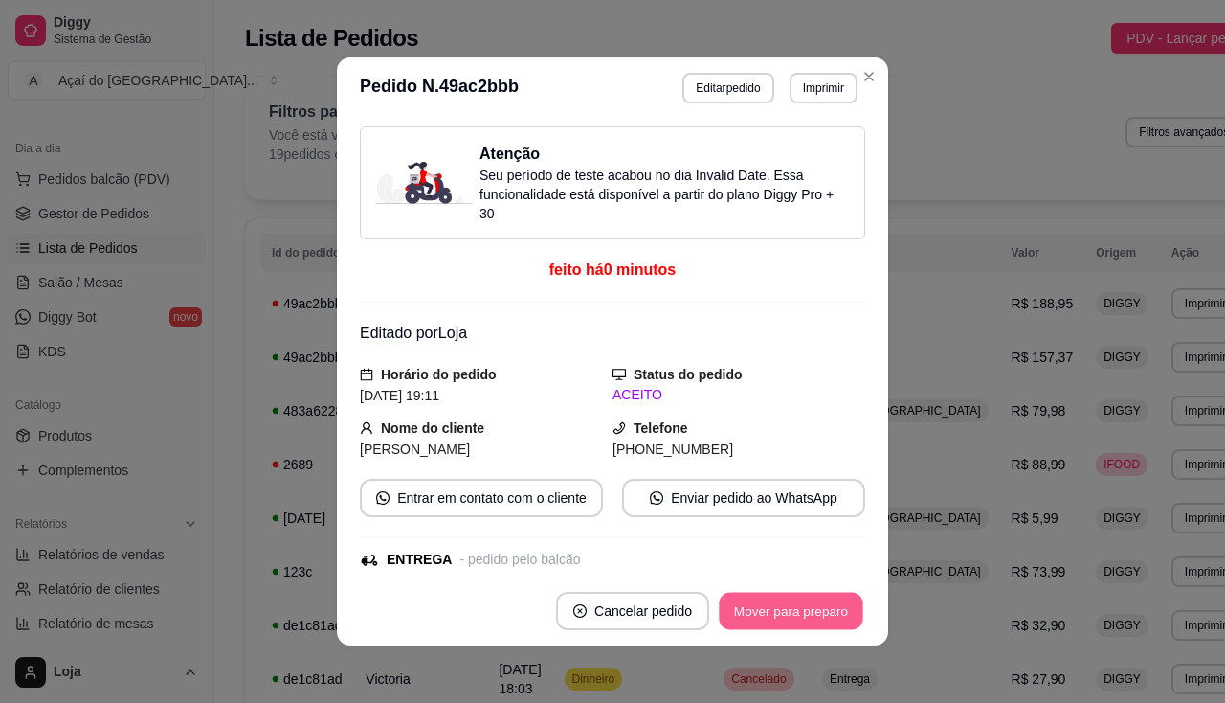
click at [720, 595] on button "Mover para preparo" at bounding box center [791, 610] width 144 height 37
click at [795, 82] on button "Imprimir" at bounding box center [824, 88] width 66 height 30
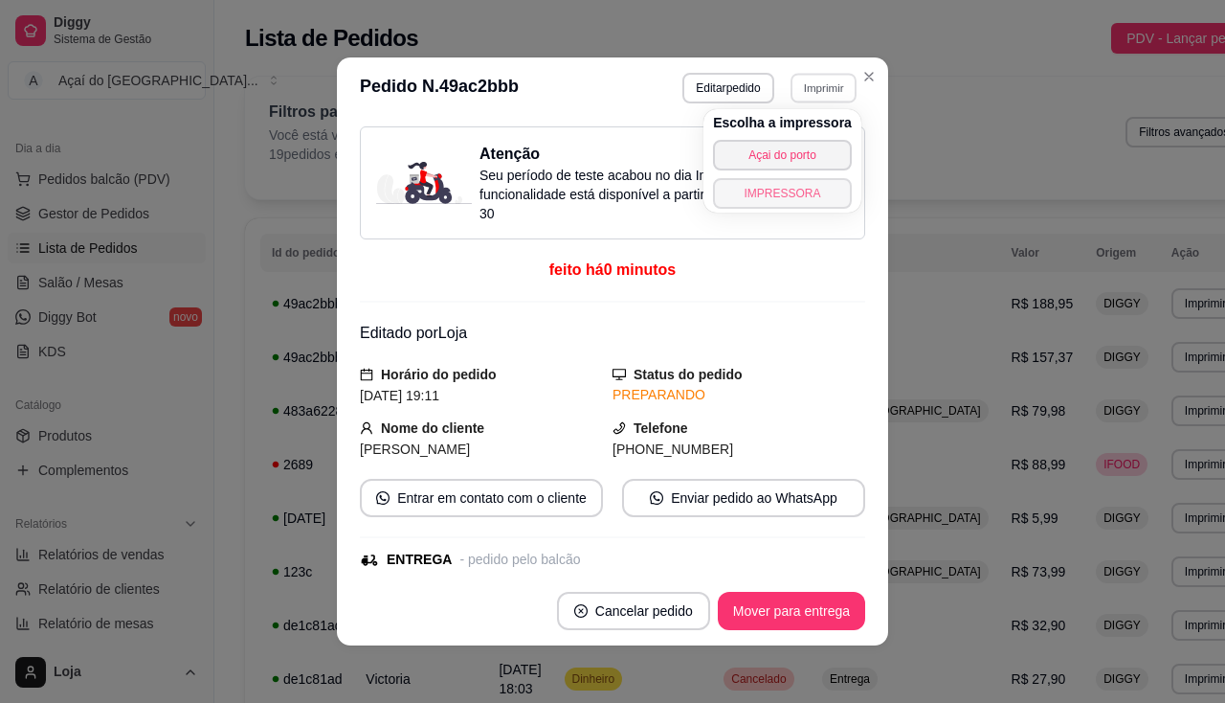
click at [790, 194] on button "IMPRESSORA" at bounding box center [782, 193] width 139 height 31
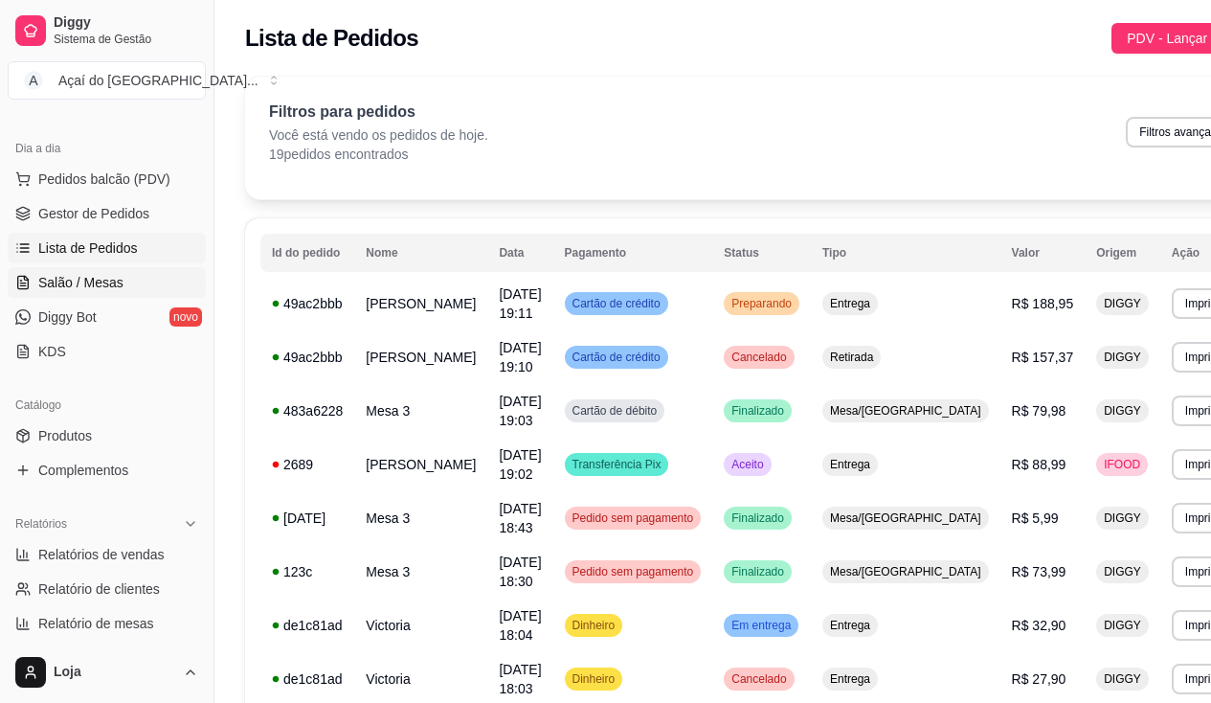
click at [117, 290] on span "Salão / Mesas" at bounding box center [80, 282] width 85 height 19
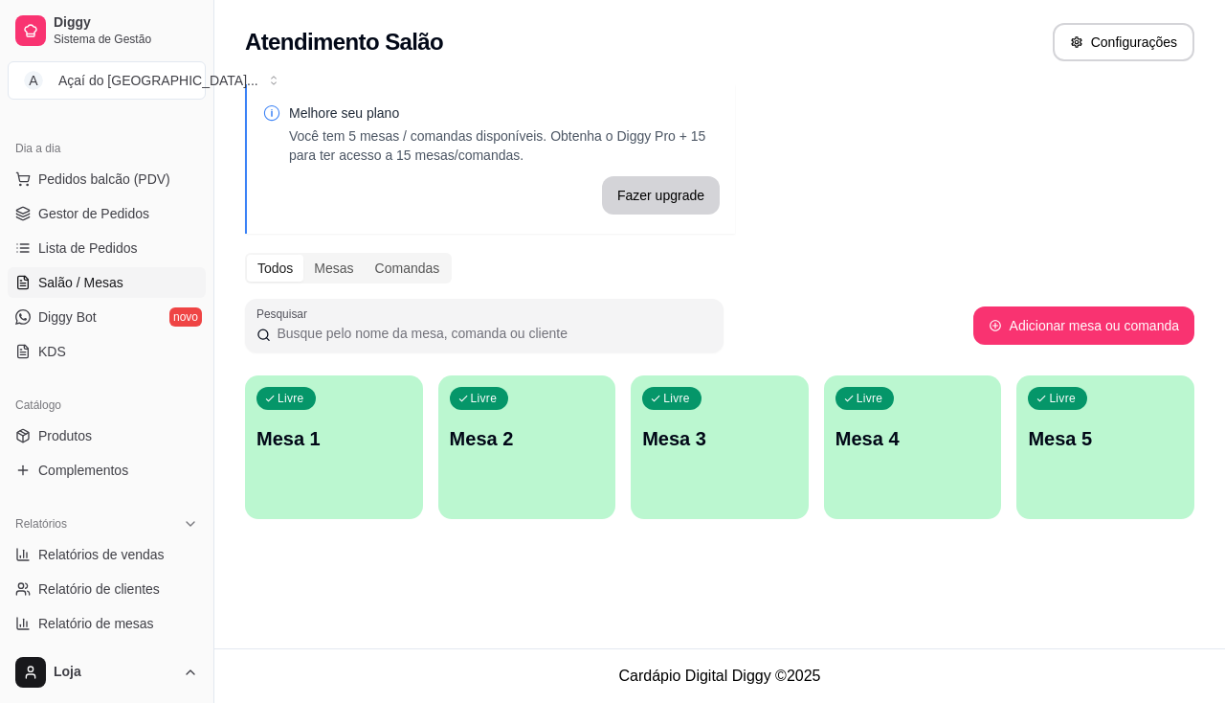
click at [335, 470] on div "Livre Mesa 1" at bounding box center [334, 435] width 178 height 121
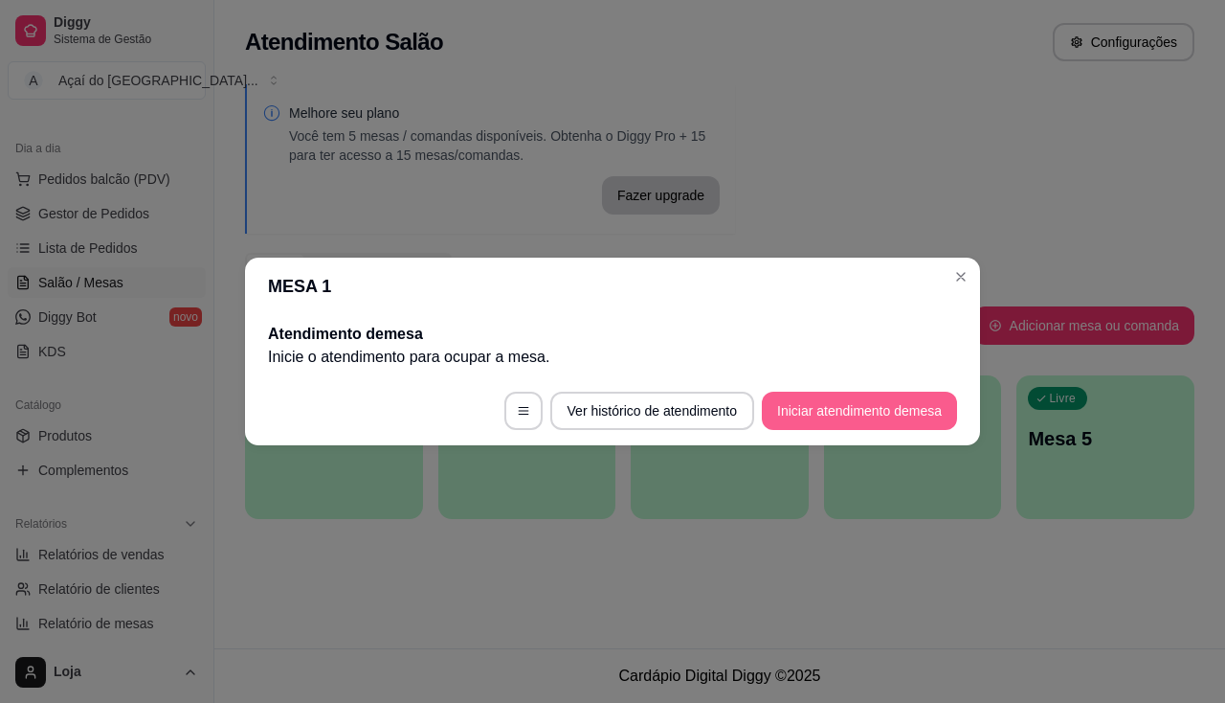
click at [795, 396] on button "Iniciar atendimento de mesa" at bounding box center [859, 410] width 195 height 38
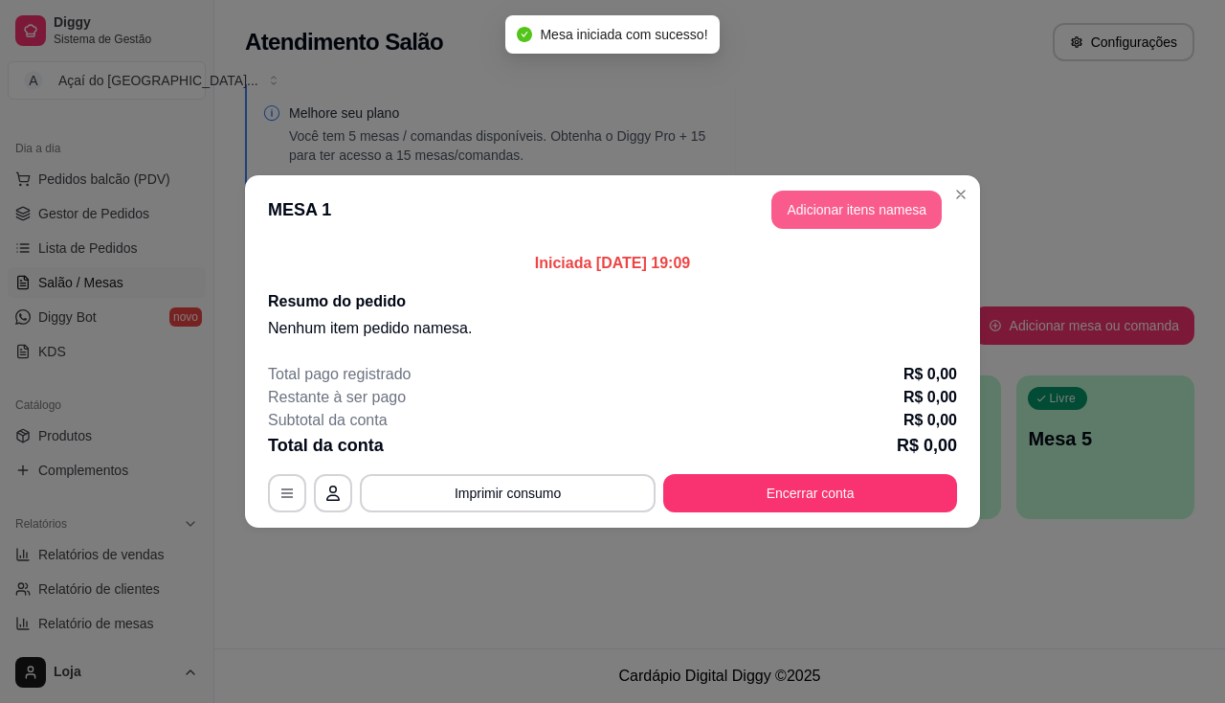
click at [877, 216] on button "Adicionar itens na mesa" at bounding box center [856, 209] width 170 height 38
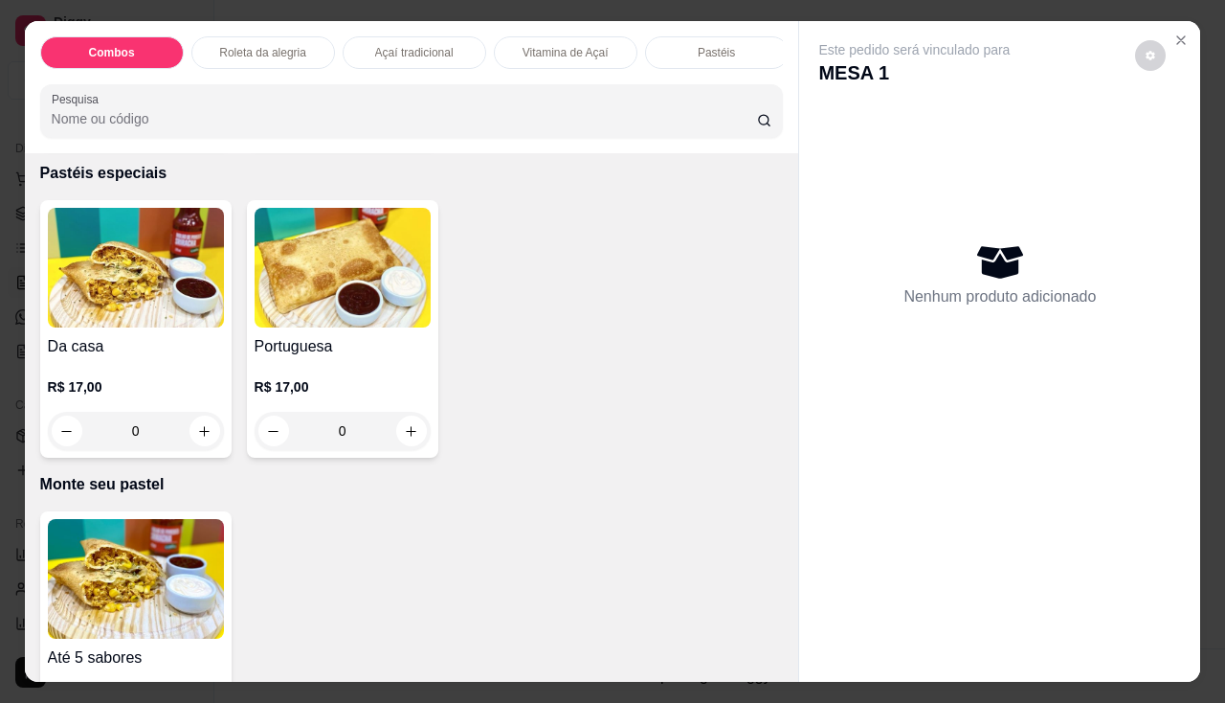
scroll to position [2489, 0]
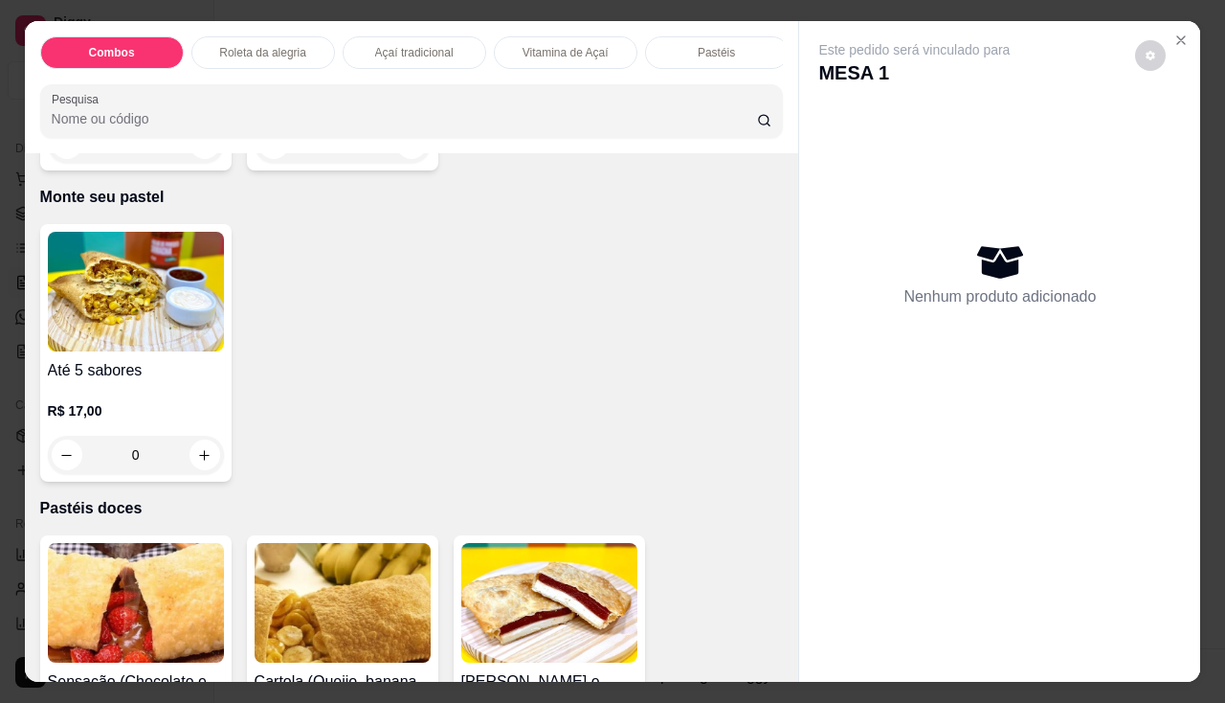
click at [156, 351] on img at bounding box center [136, 292] width 176 height 120
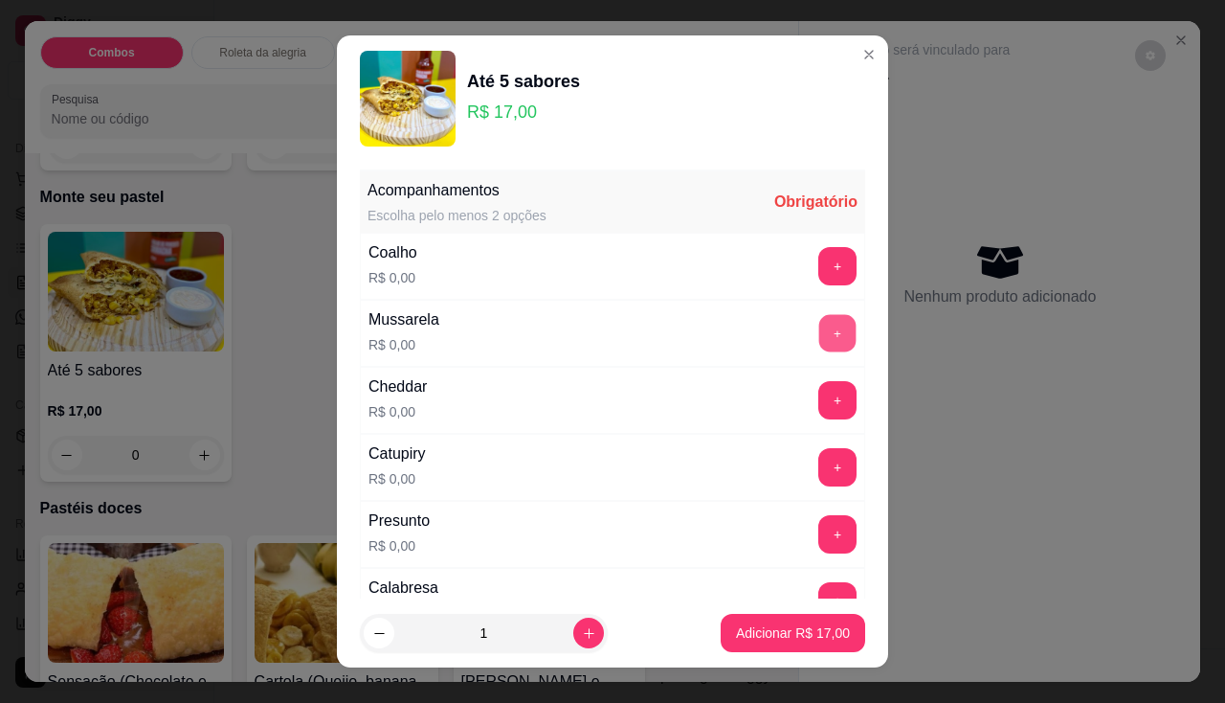
click at [819, 324] on button "+" at bounding box center [837, 332] width 37 height 37
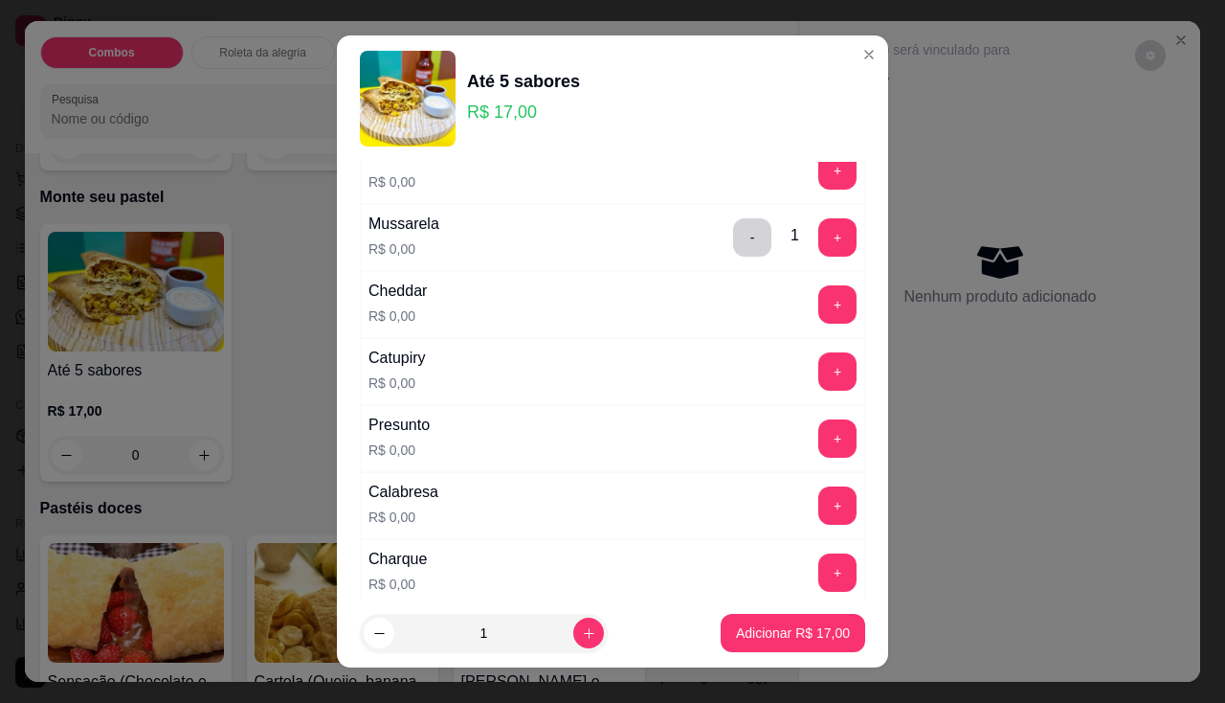
scroll to position [383, 0]
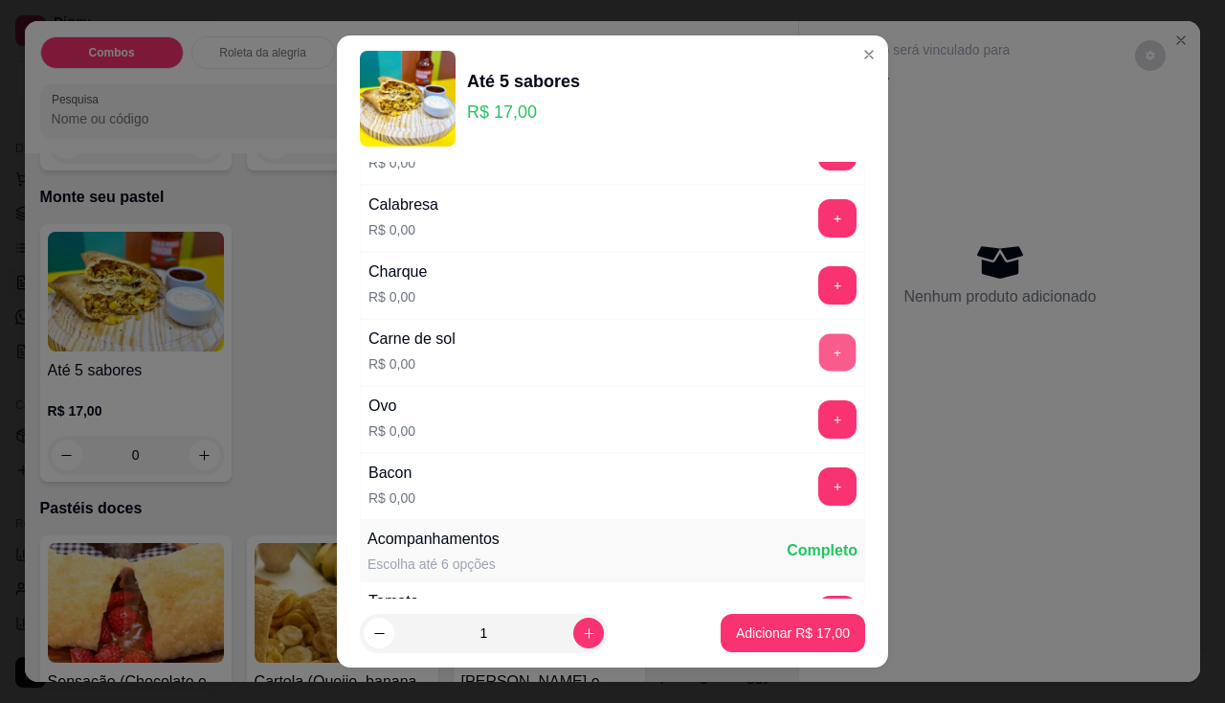
click at [819, 361] on button "+" at bounding box center [837, 351] width 37 height 37
click at [819, 491] on button "+" at bounding box center [837, 485] width 37 height 37
click at [814, 237] on div "Calabresa R$ 0,00 +" at bounding box center [612, 218] width 505 height 67
click at [818, 219] on button "+" at bounding box center [837, 218] width 38 height 38
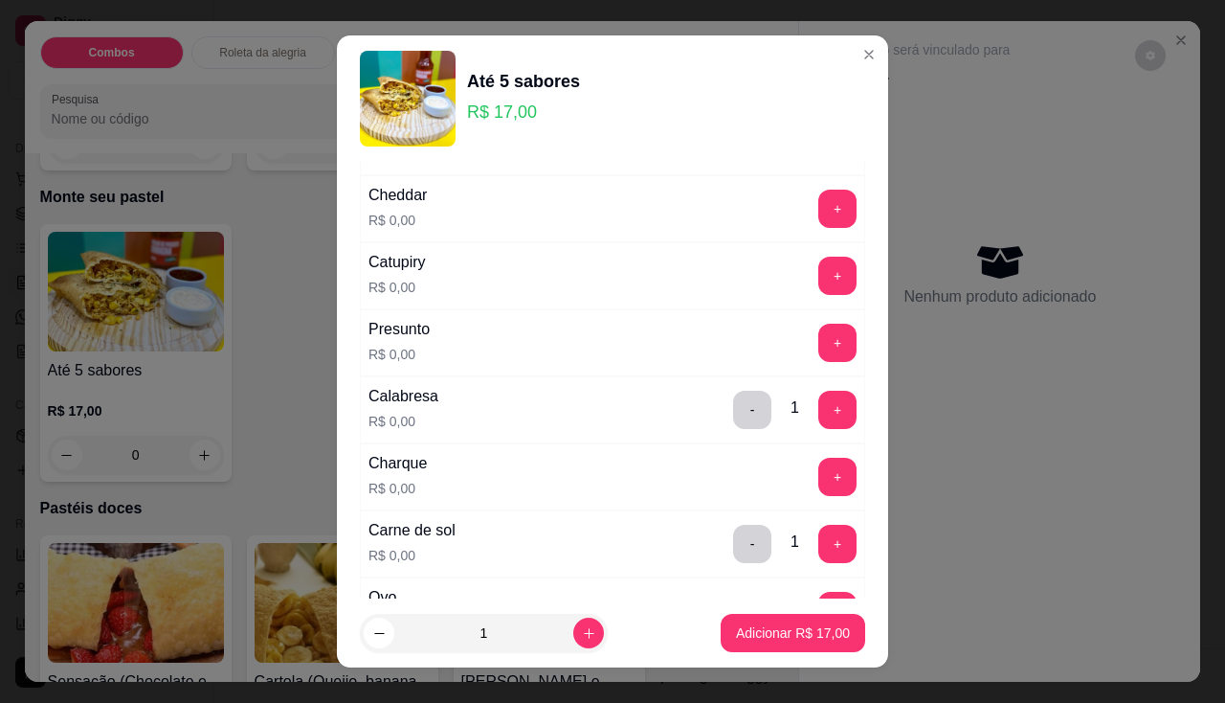
scroll to position [287, 0]
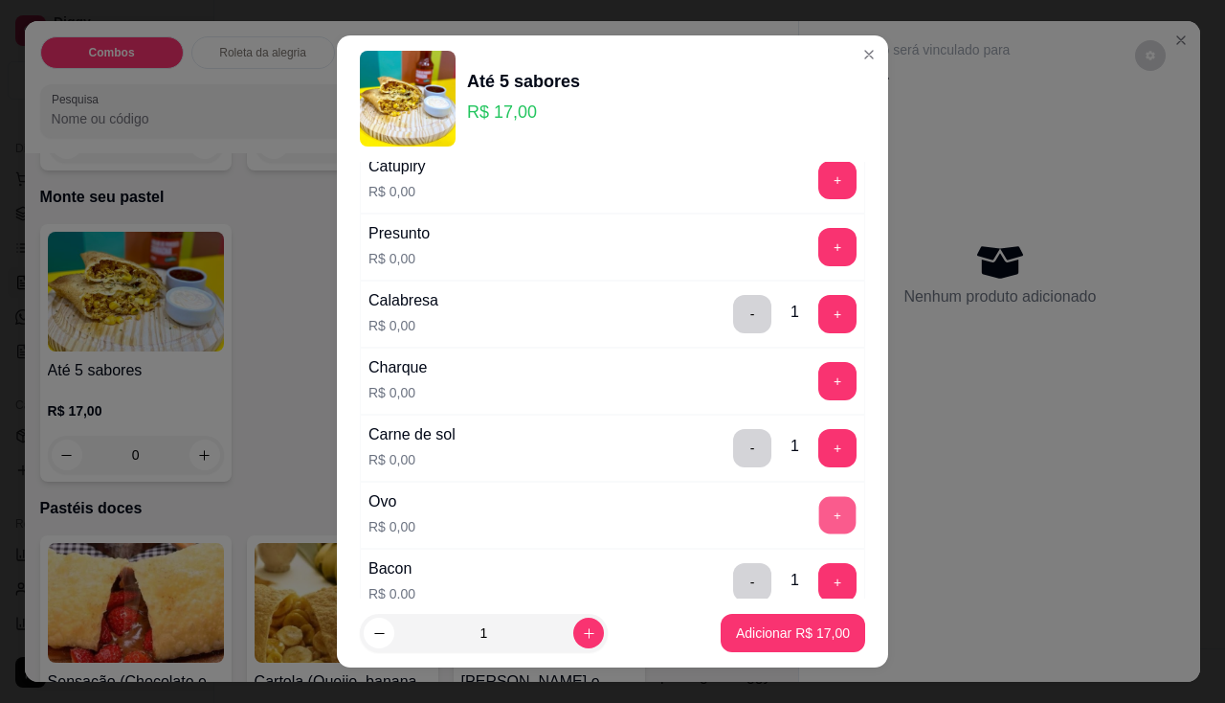
click at [819, 512] on button "+" at bounding box center [837, 514] width 37 height 37
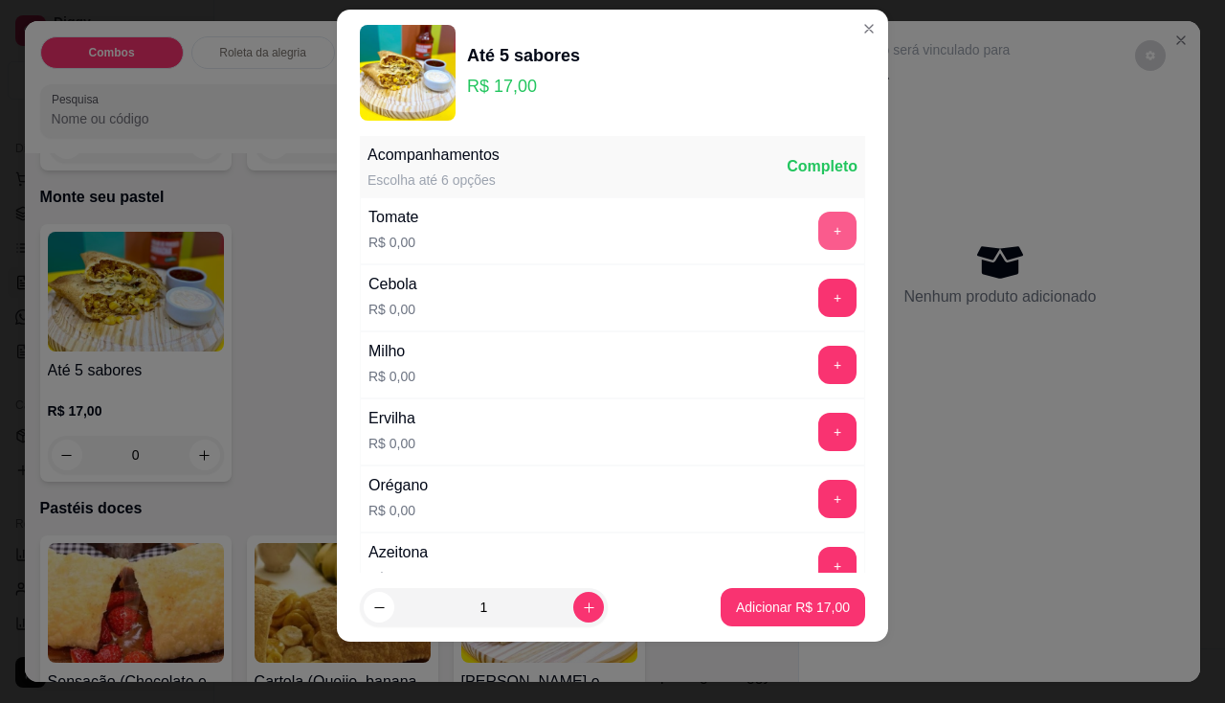
click at [818, 246] on button "+" at bounding box center [837, 231] width 38 height 38
click at [818, 294] on button "+" at bounding box center [837, 298] width 38 height 38
click at [818, 370] on button "+" at bounding box center [837, 365] width 38 height 38
click at [818, 434] on button "+" at bounding box center [837, 432] width 38 height 38
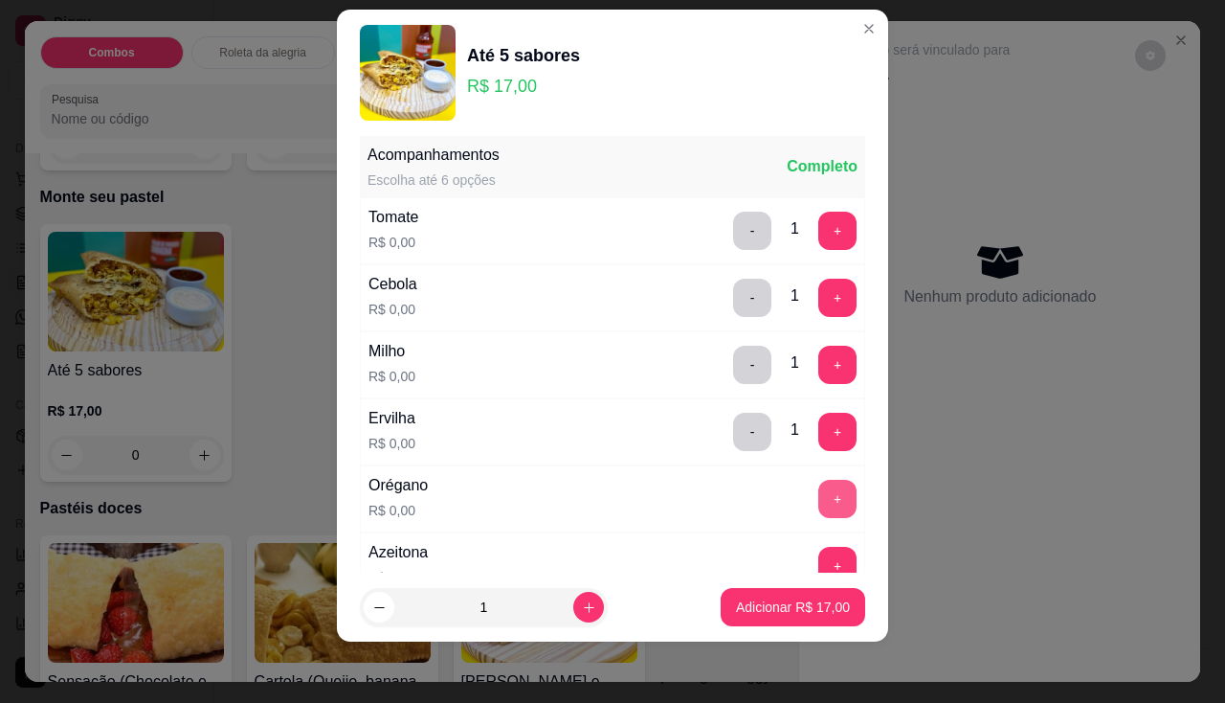
click at [818, 498] on button "+" at bounding box center [837, 499] width 38 height 38
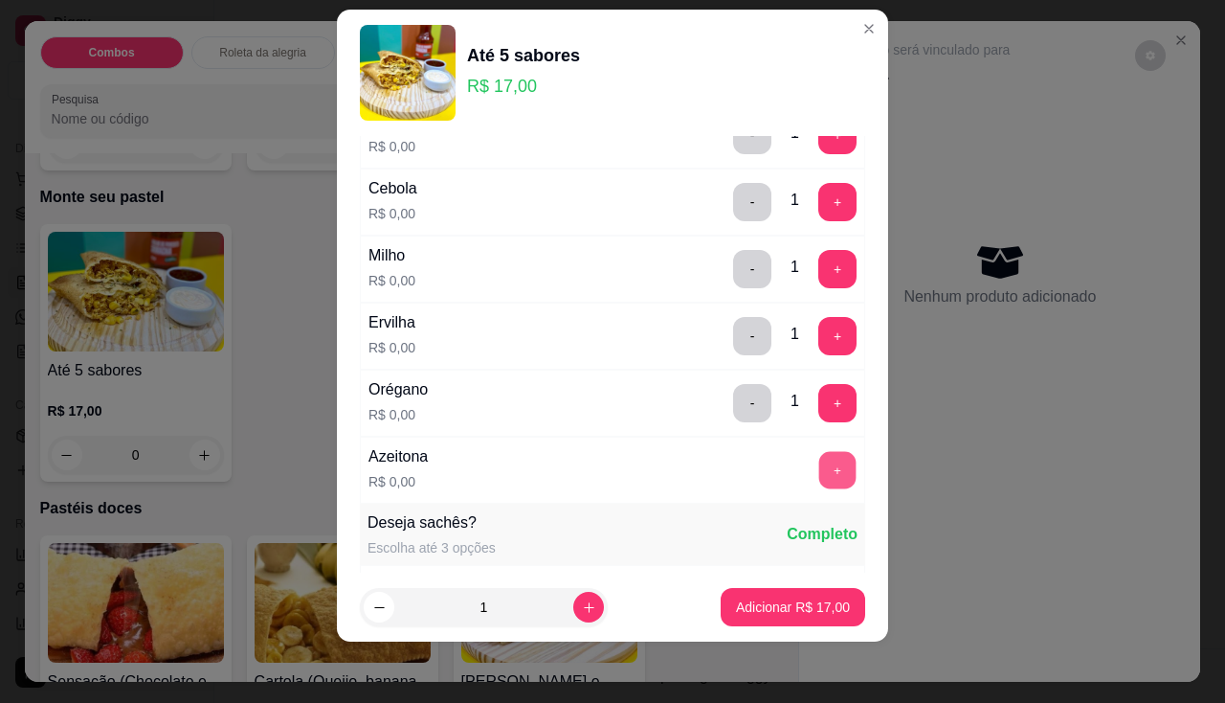
click at [819, 474] on button "+" at bounding box center [837, 469] width 37 height 37
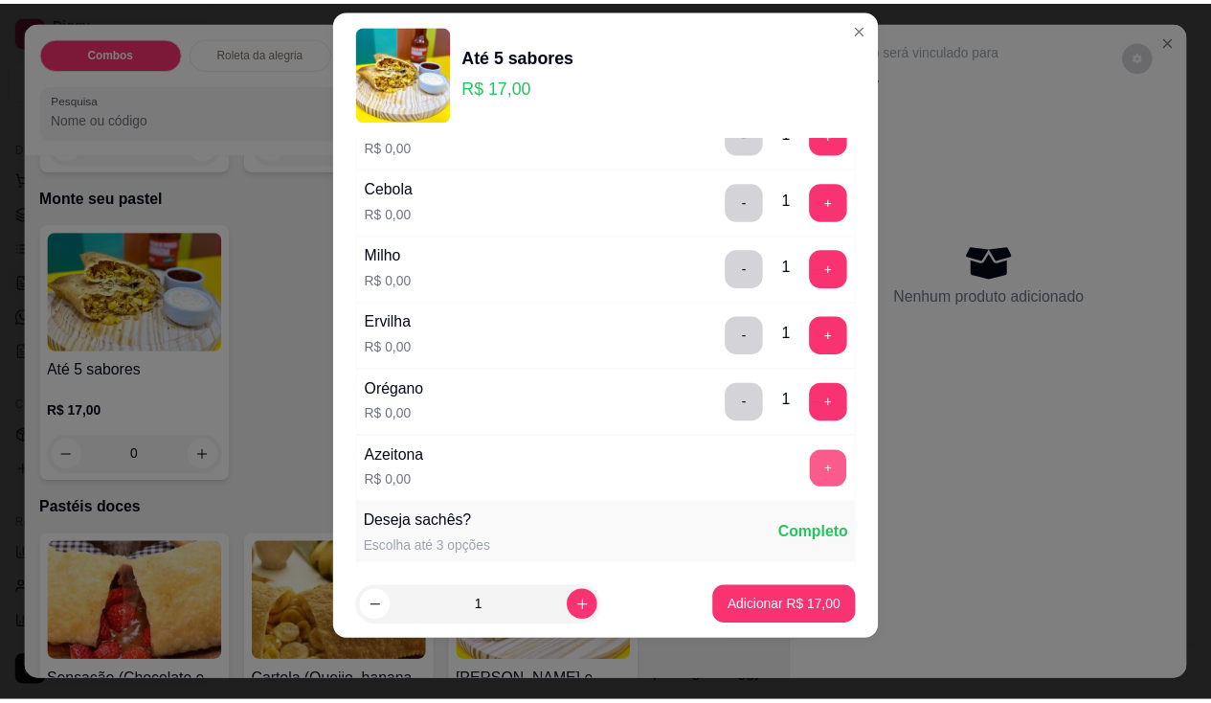
scroll to position [1204, 0]
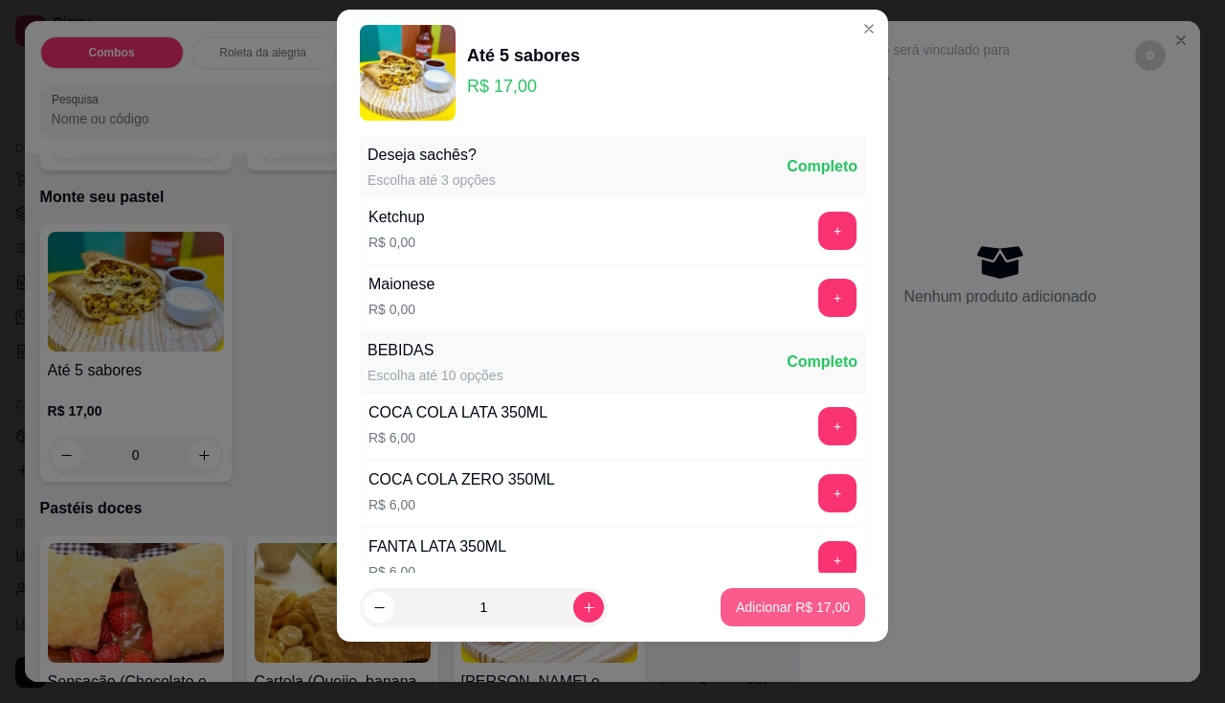
click at [789, 607] on p "Adicionar R$ 17,00" at bounding box center [793, 606] width 114 height 19
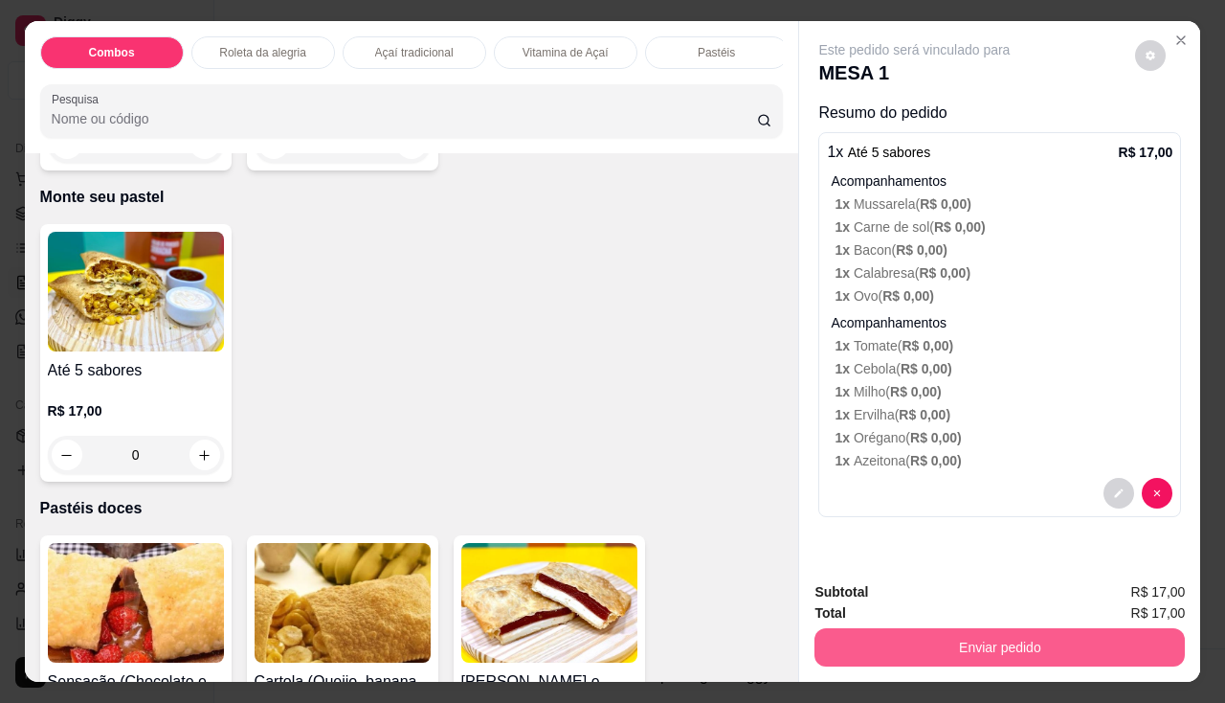
click at [1012, 638] on button "Enviar pedido" at bounding box center [1000, 647] width 370 height 38
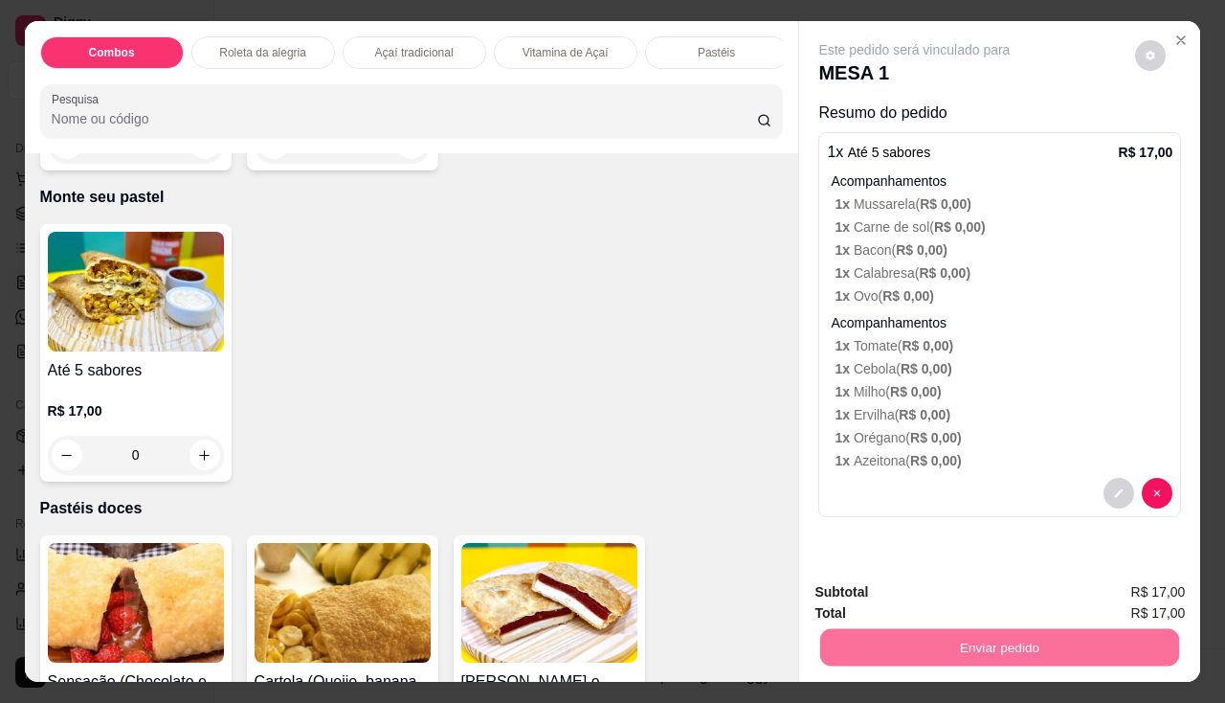
click at [992, 591] on button "Não registrar e enviar pedido" at bounding box center [936, 592] width 193 height 35
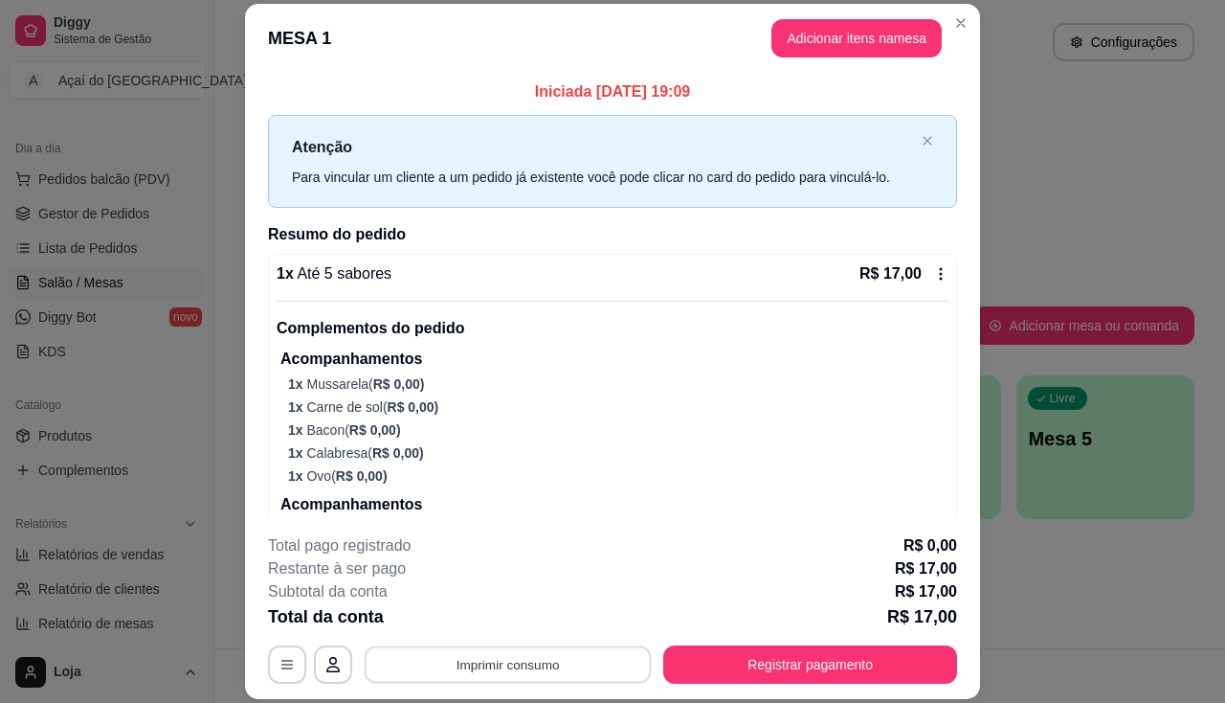
click at [503, 659] on button "Imprimir consumo" at bounding box center [508, 664] width 287 height 37
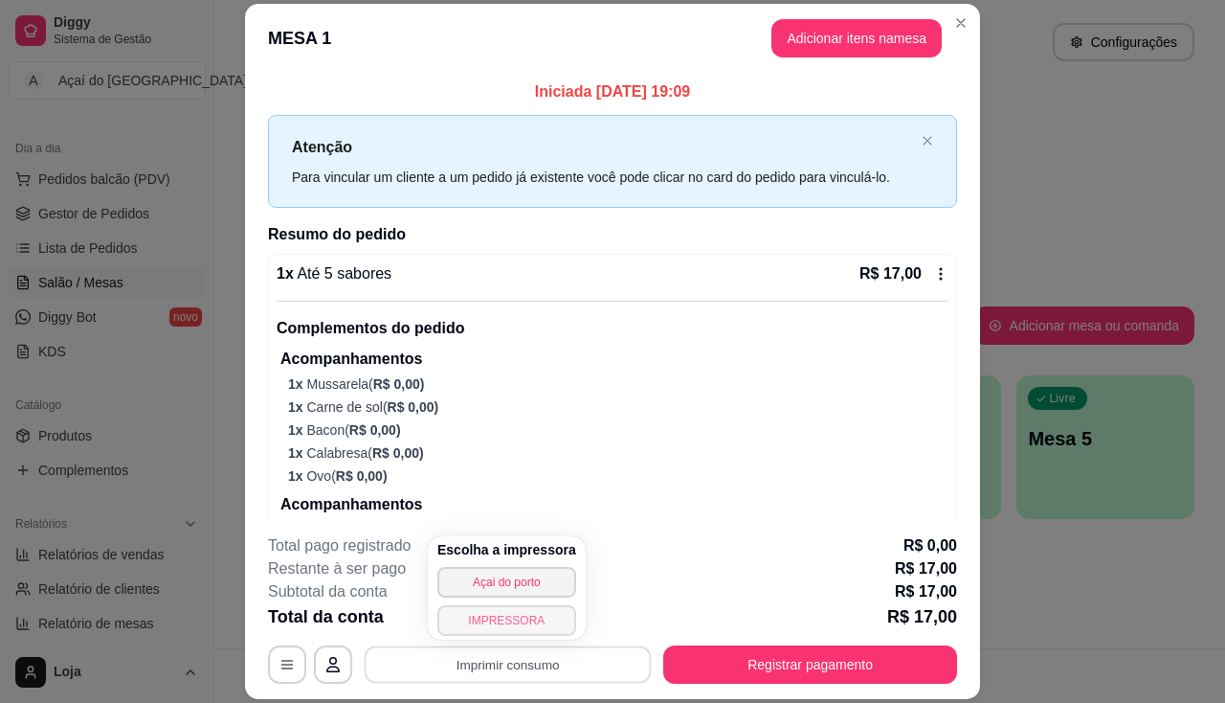
click at [501, 616] on button "IMPRESSORA" at bounding box center [506, 620] width 139 height 31
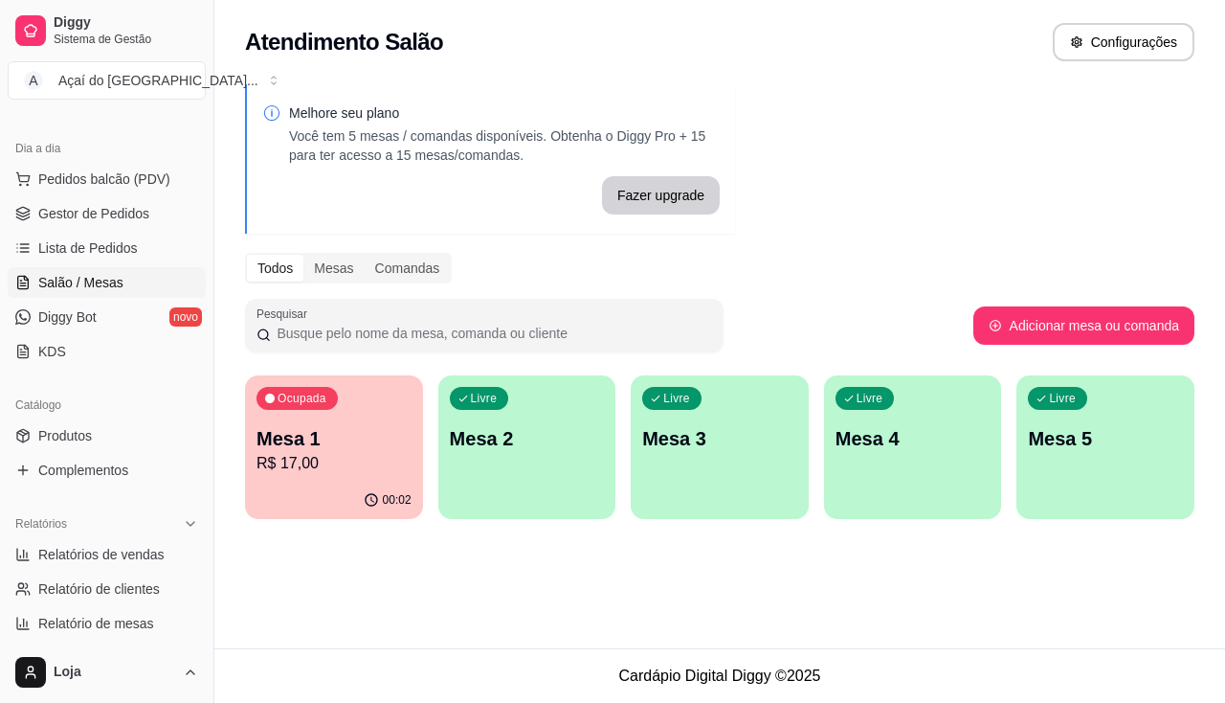
click at [387, 418] on div "Ocupada Mesa 1 R$ 17,00" at bounding box center [334, 428] width 178 height 106
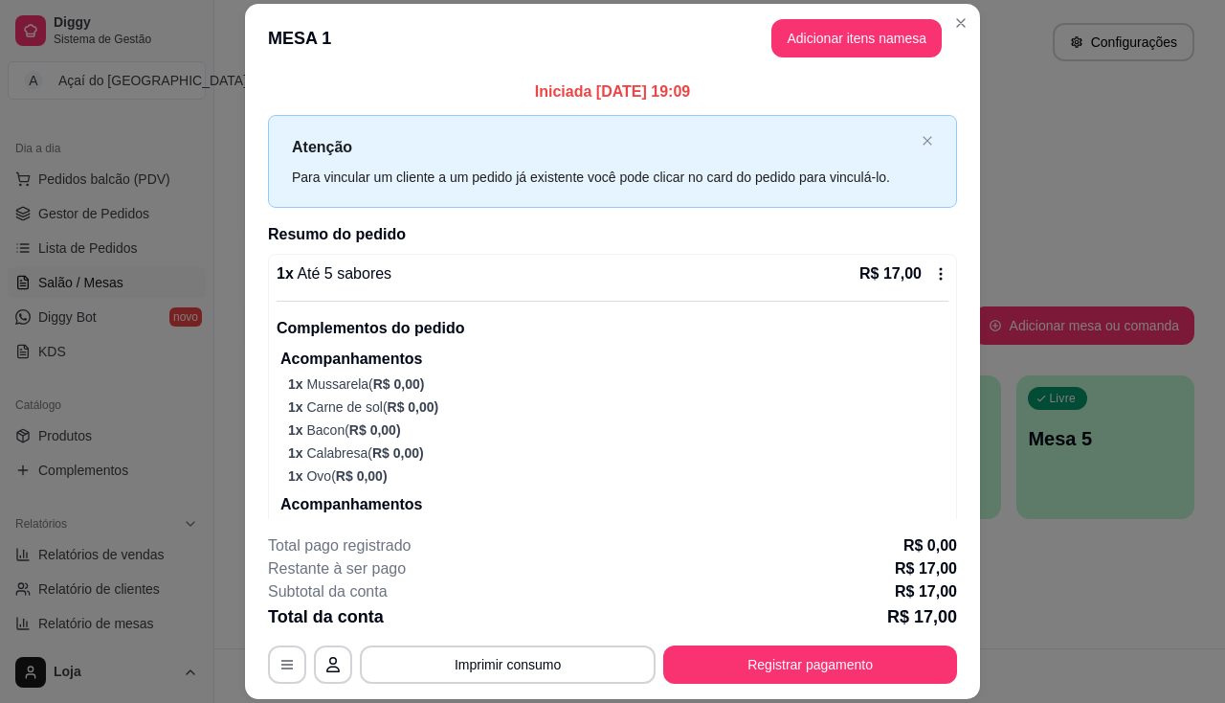
click at [703, 638] on div "**********" at bounding box center [612, 608] width 689 height 149
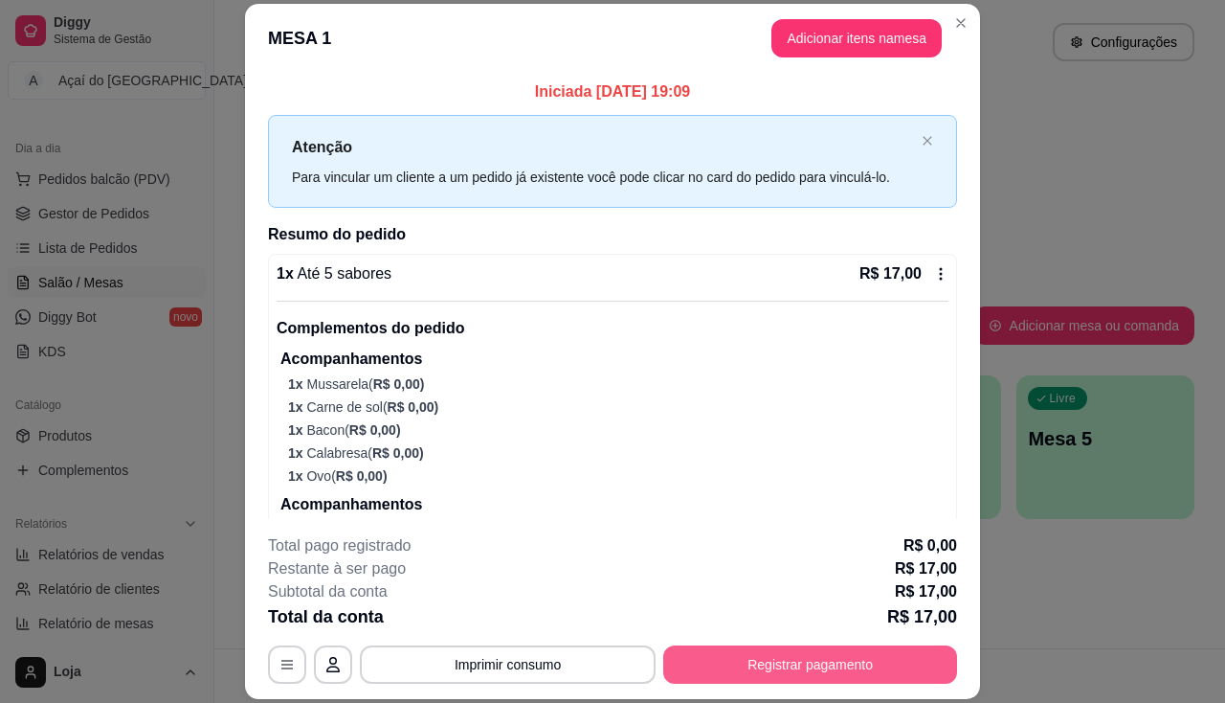
click at [699, 651] on button "Registrar pagamento" at bounding box center [810, 664] width 294 height 38
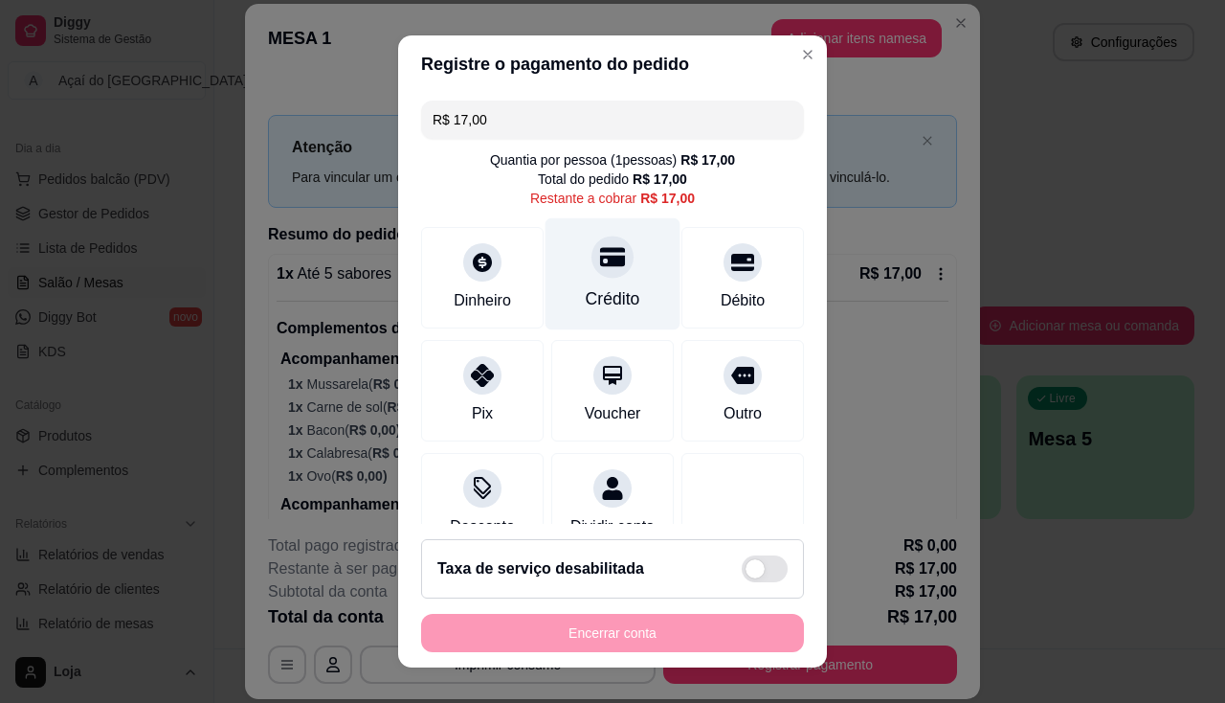
click at [563, 274] on div "Crédito" at bounding box center [613, 273] width 135 height 112
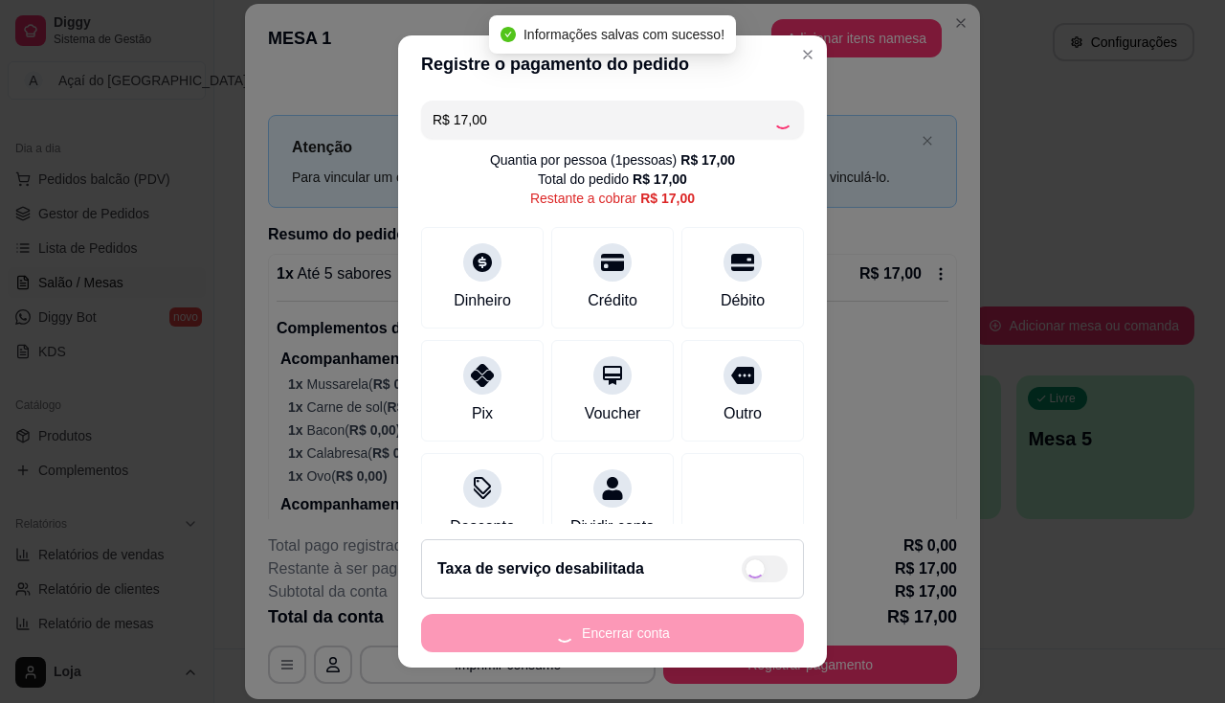
type input "R$ 0,00"
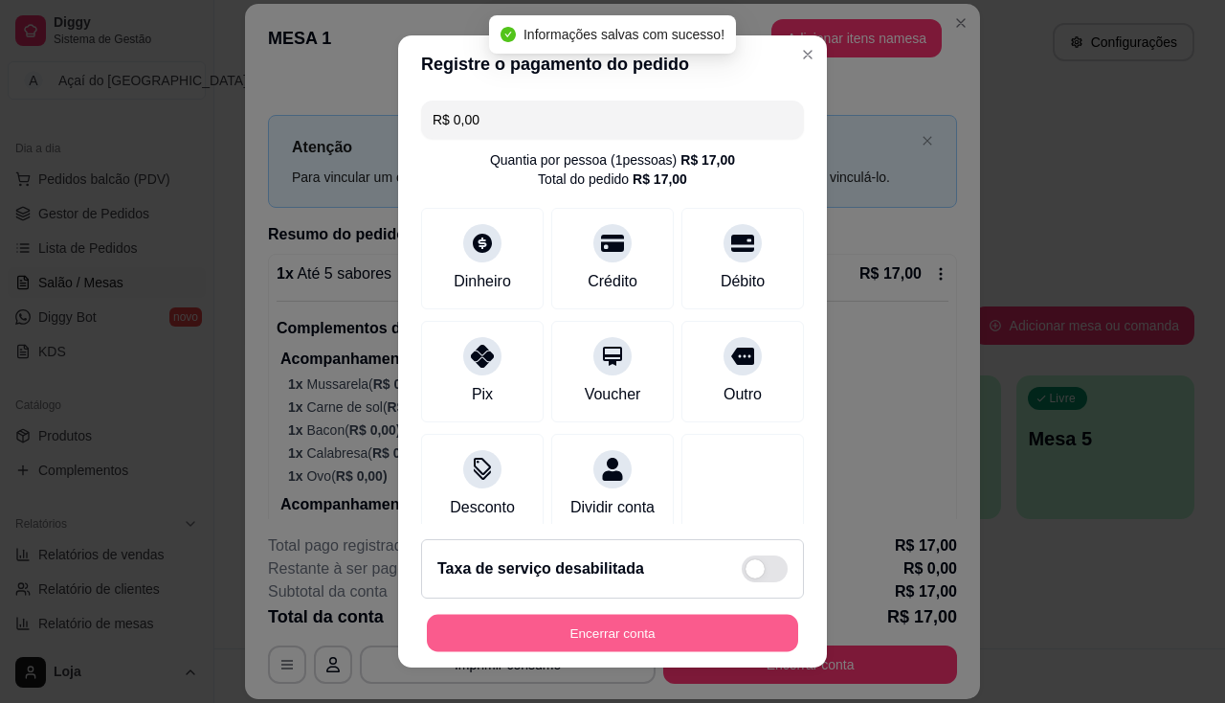
click at [609, 620] on button "Encerrar conta" at bounding box center [612, 632] width 371 height 37
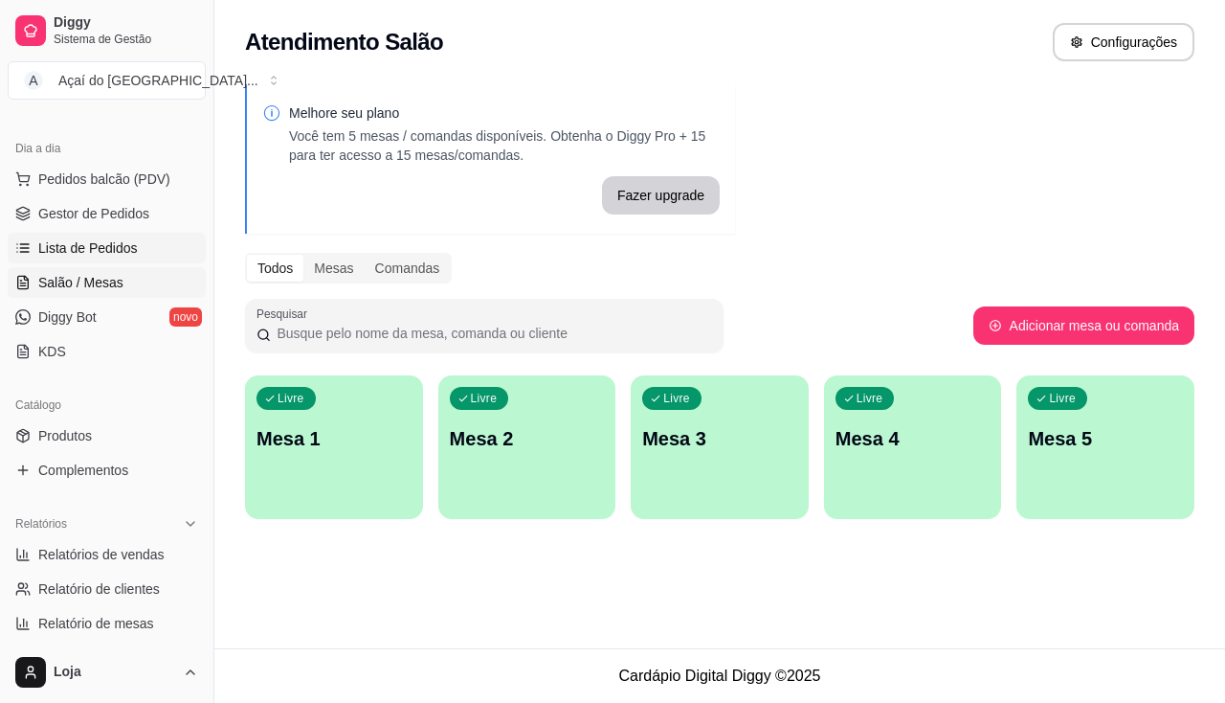
click at [107, 252] on span "Lista de Pedidos" at bounding box center [88, 247] width 100 height 19
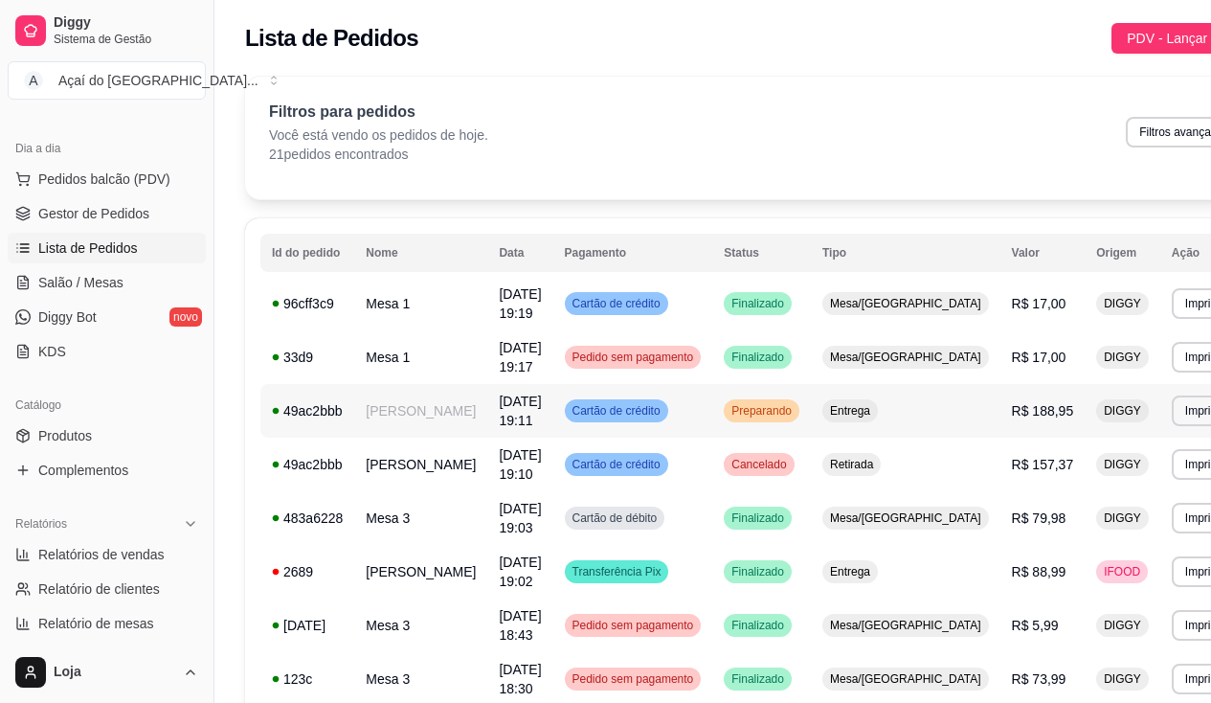
click at [447, 427] on td "[PERSON_NAME]" at bounding box center [420, 411] width 133 height 54
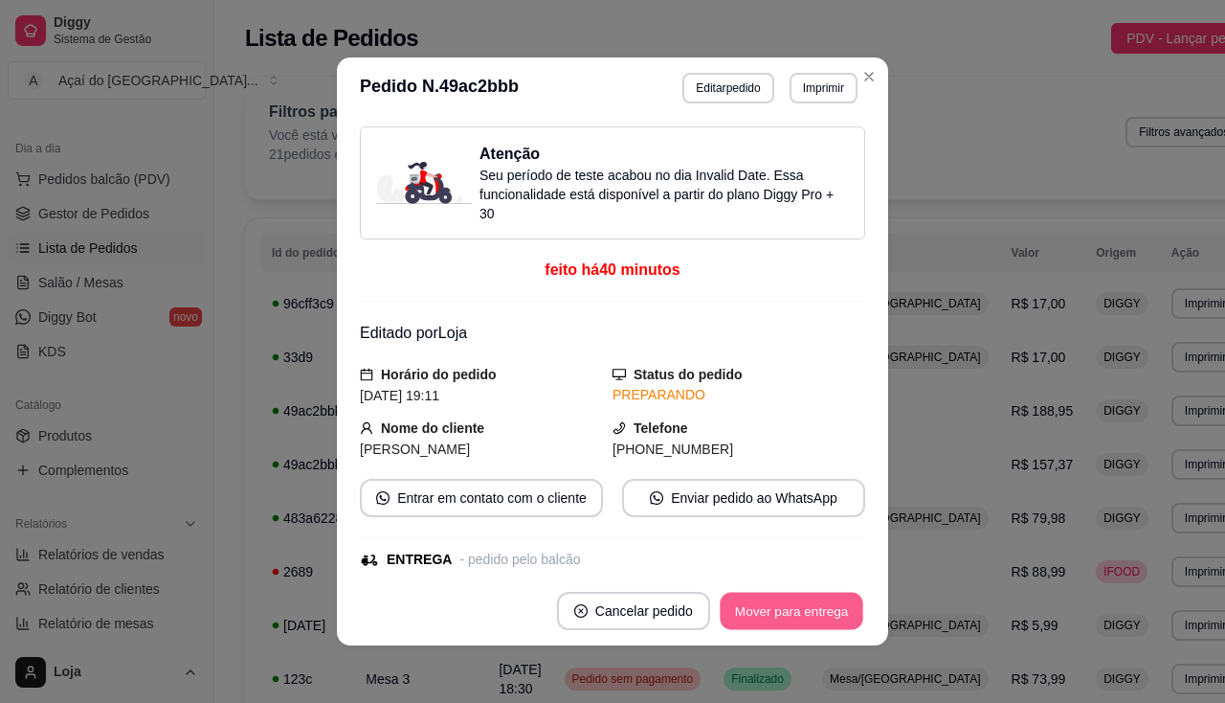
click at [847, 618] on button "Mover para entrega" at bounding box center [792, 610] width 144 height 37
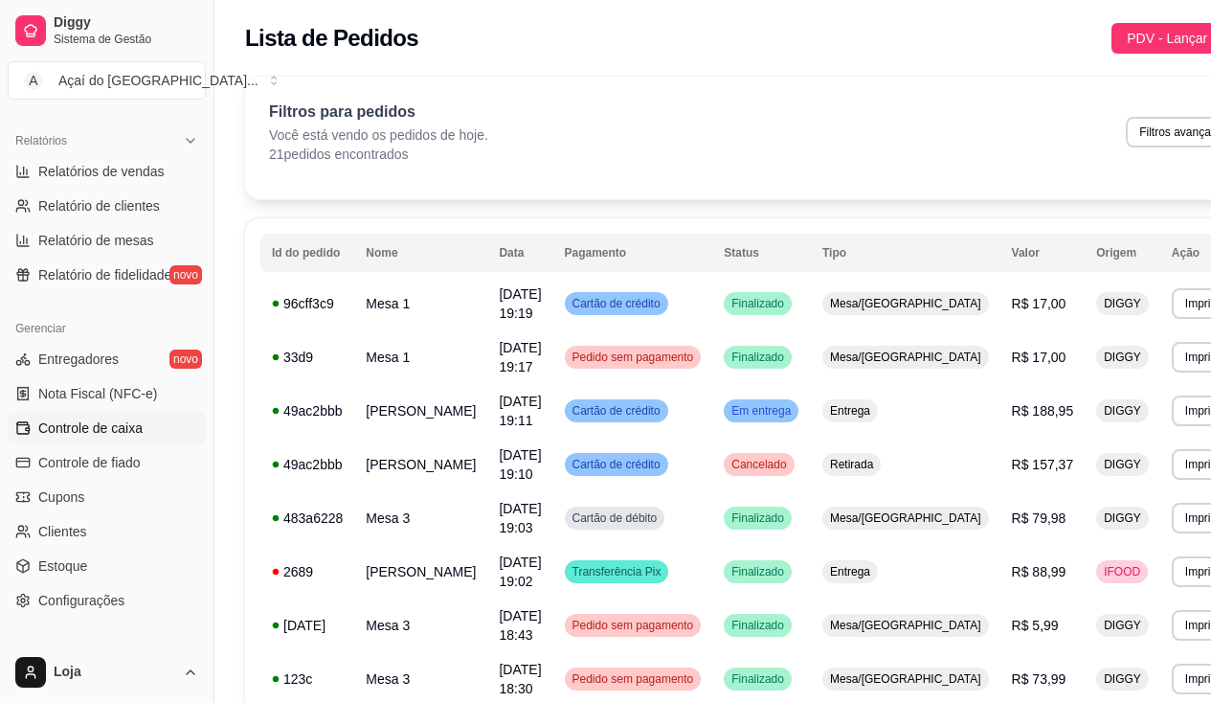
scroll to position [675, 0]
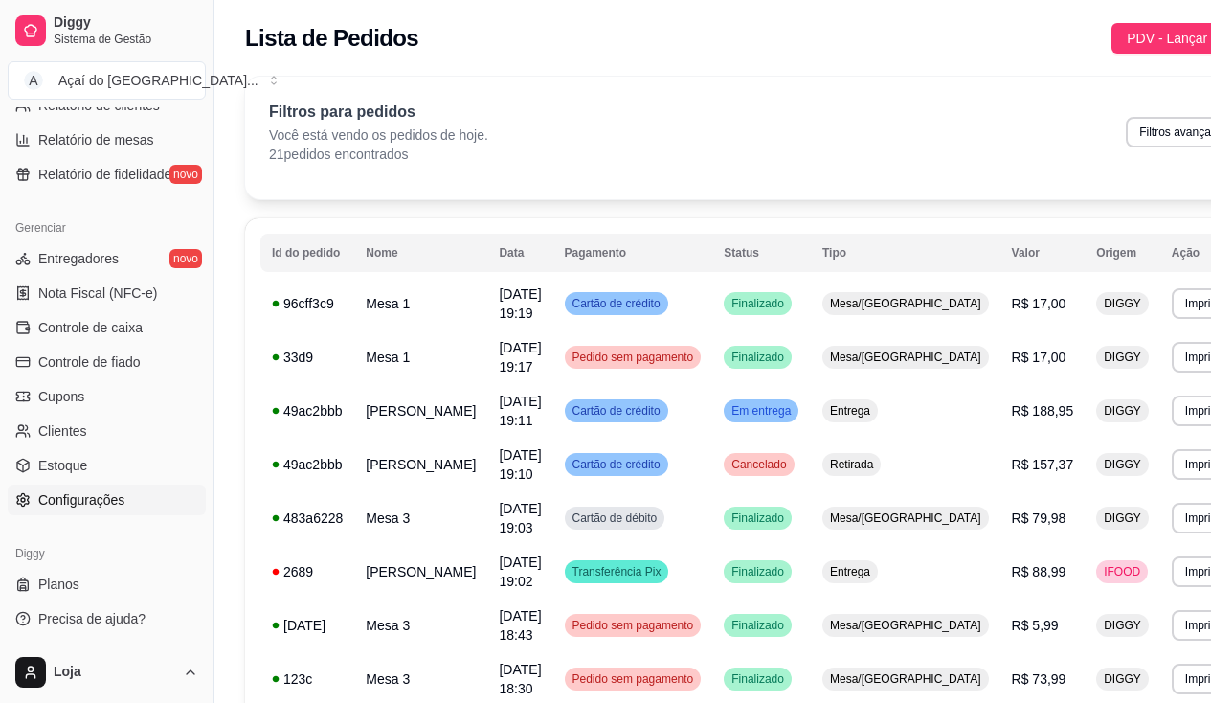
click at [100, 494] on span "Configurações" at bounding box center [81, 499] width 86 height 19
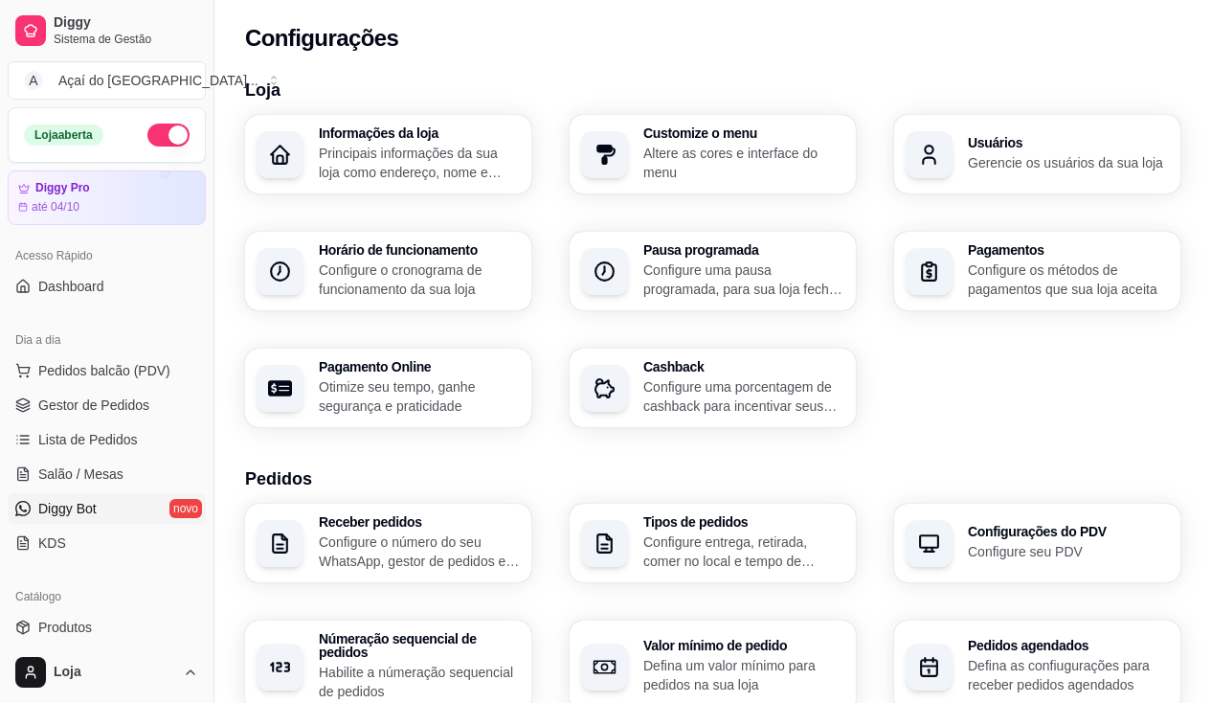
click at [95, 511] on span "Diggy Bot" at bounding box center [67, 508] width 58 height 19
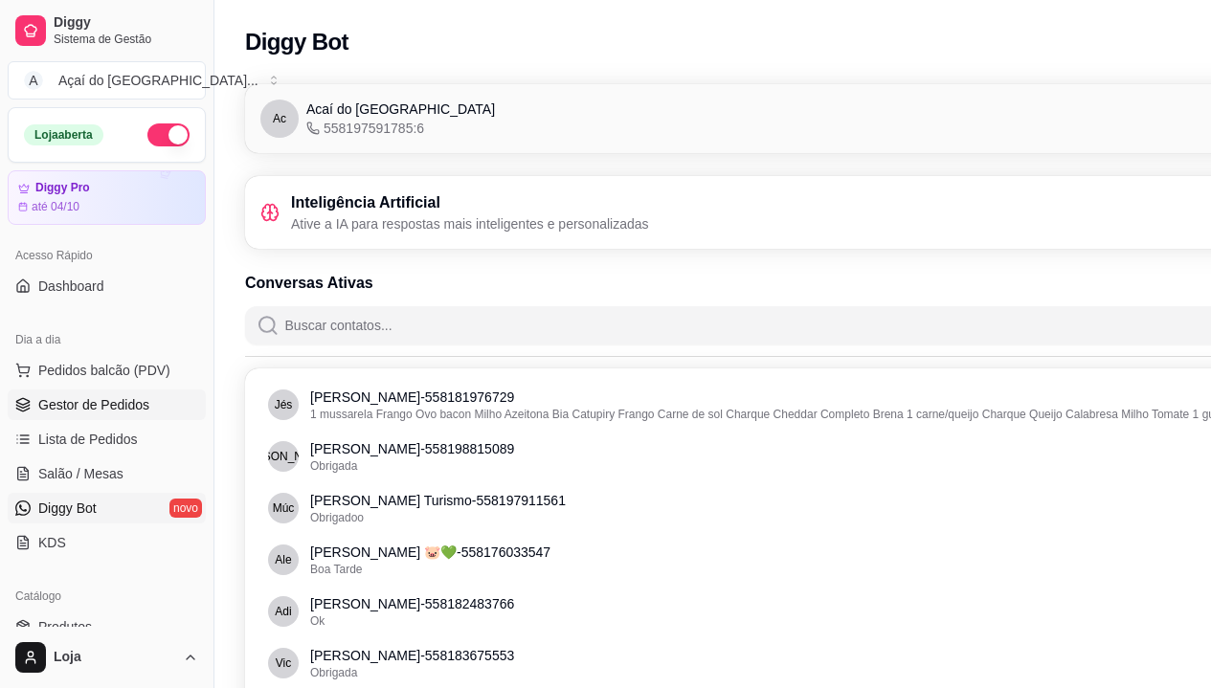
click at [104, 400] on span "Gestor de Pedidos" at bounding box center [93, 404] width 111 height 19
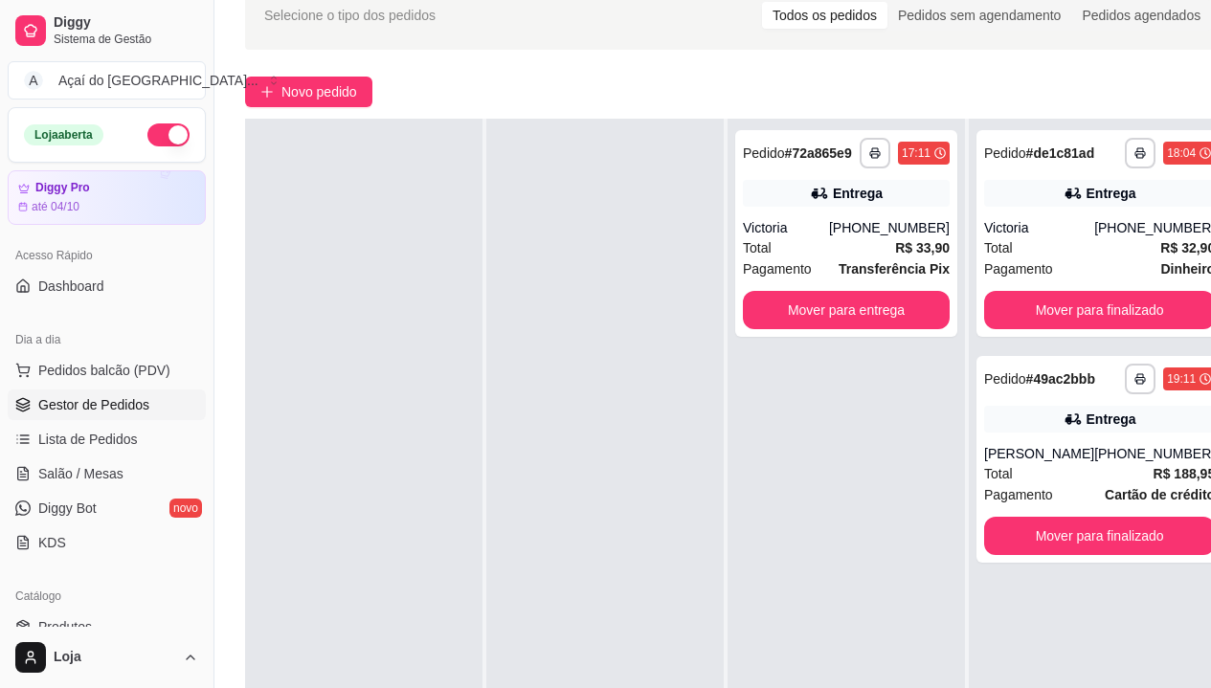
scroll to position [191, 0]
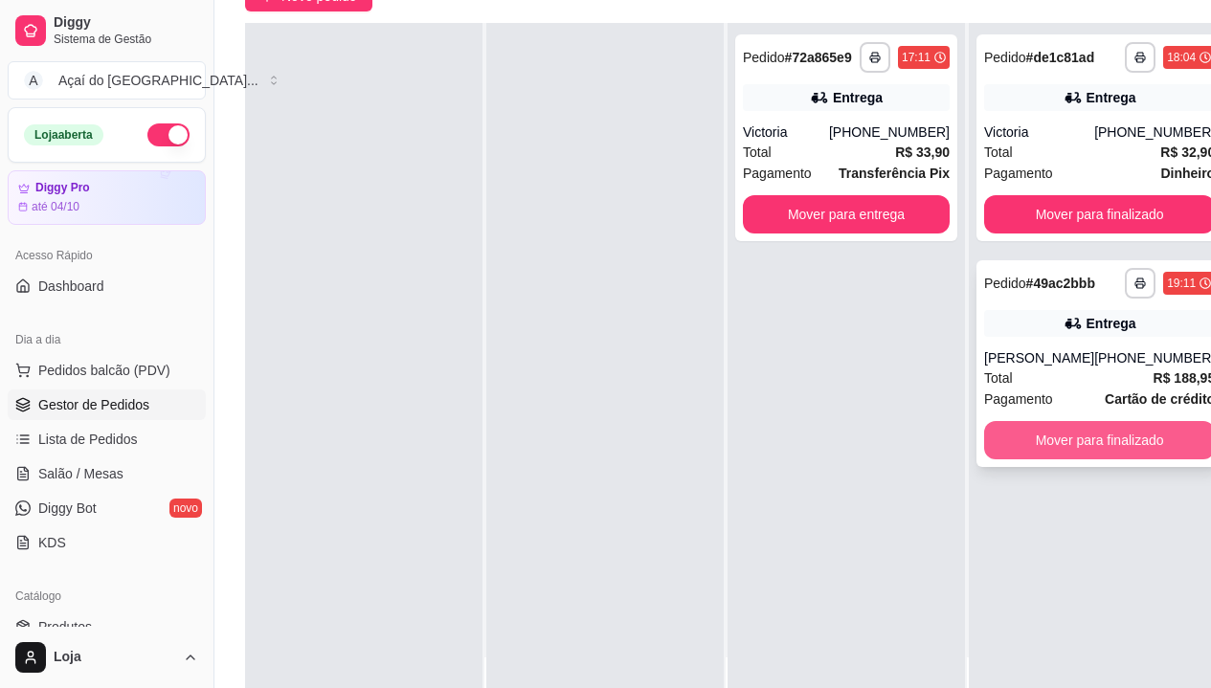
click at [1053, 437] on button "Mover para finalizado" at bounding box center [1099, 440] width 231 height 38
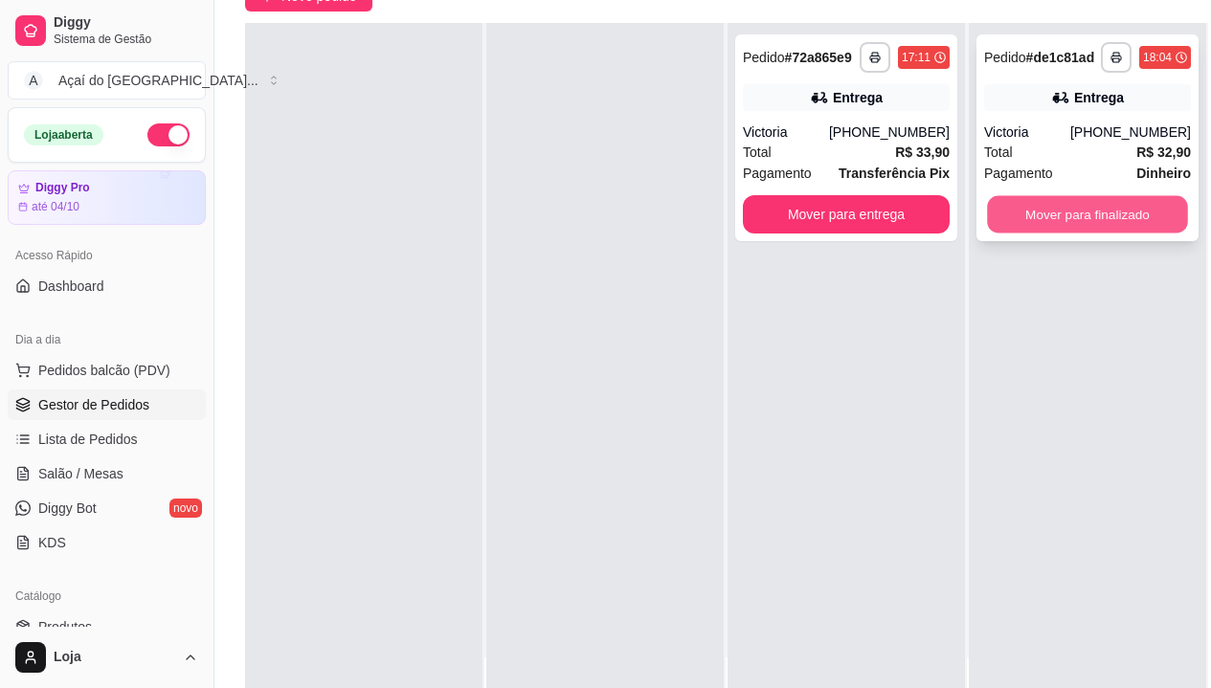
click at [1027, 233] on button "Mover para finalizado" at bounding box center [1087, 214] width 201 height 37
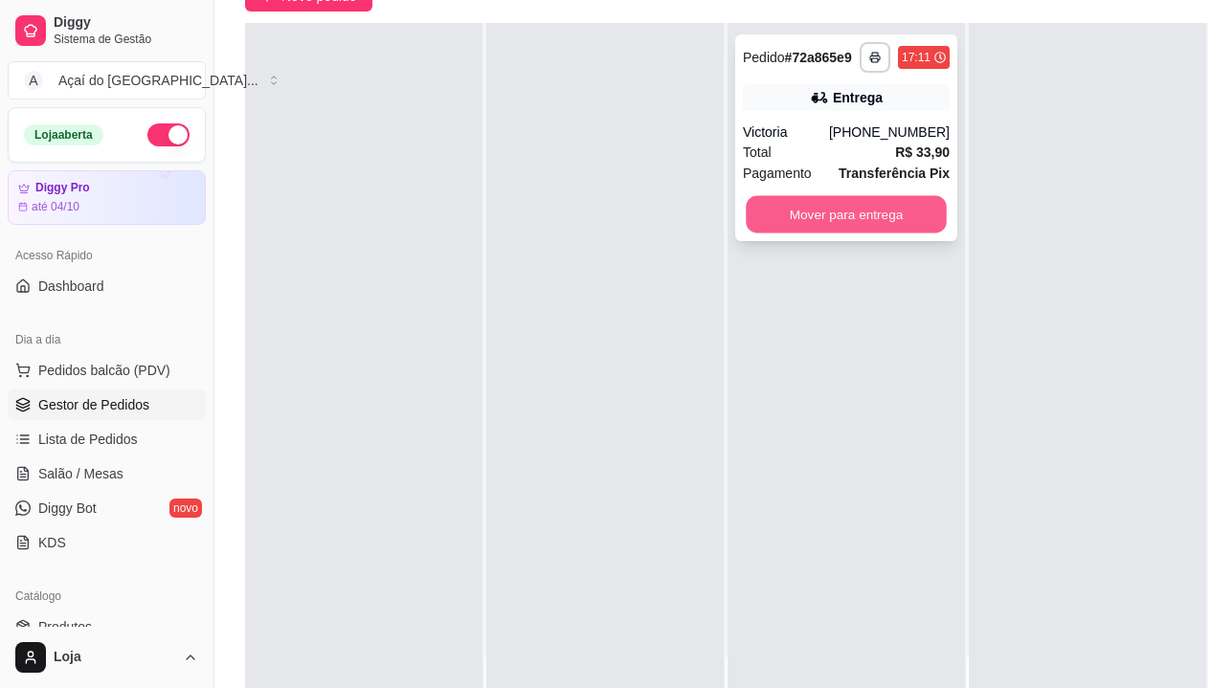
click at [911, 210] on button "Mover para entrega" at bounding box center [846, 214] width 201 height 37
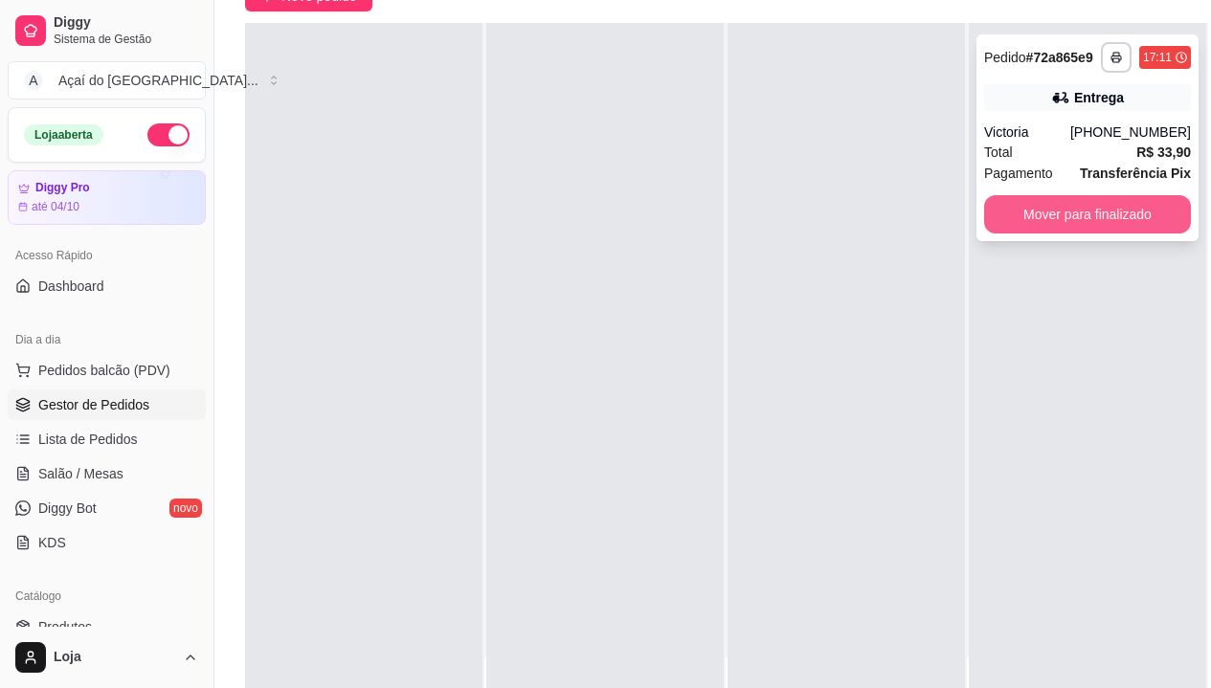
click at [1041, 216] on button "Mover para finalizado" at bounding box center [1087, 214] width 207 height 38
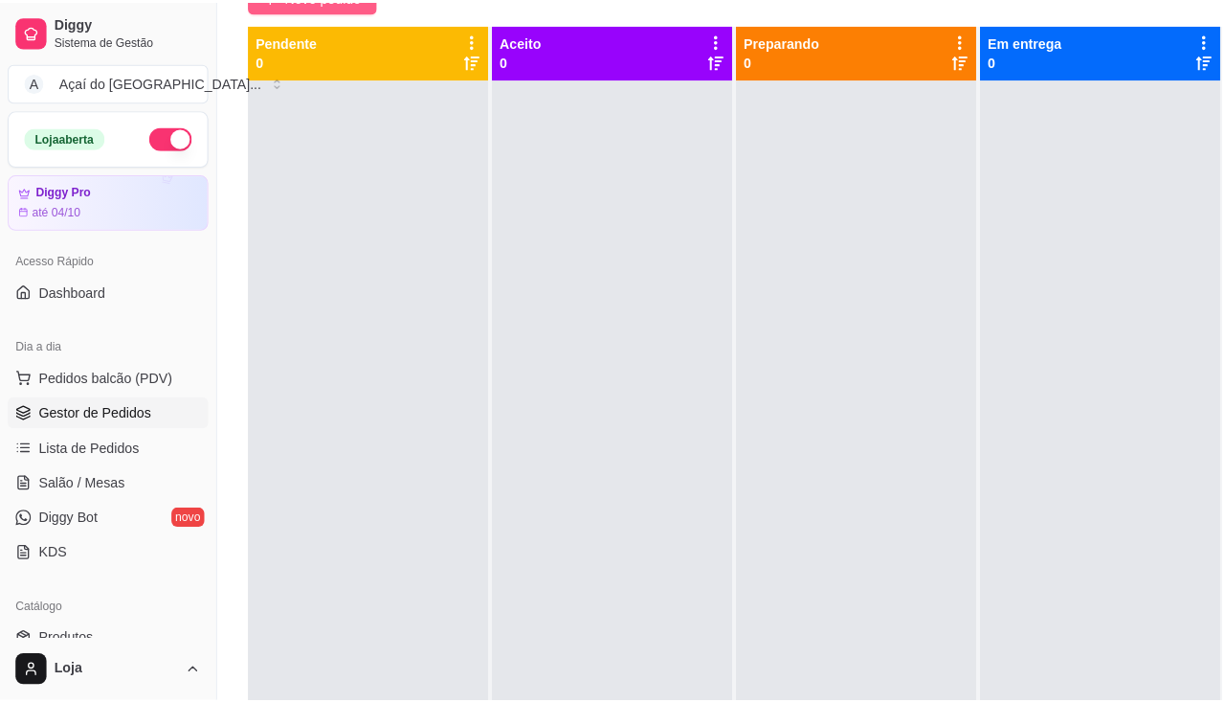
scroll to position [0, 0]
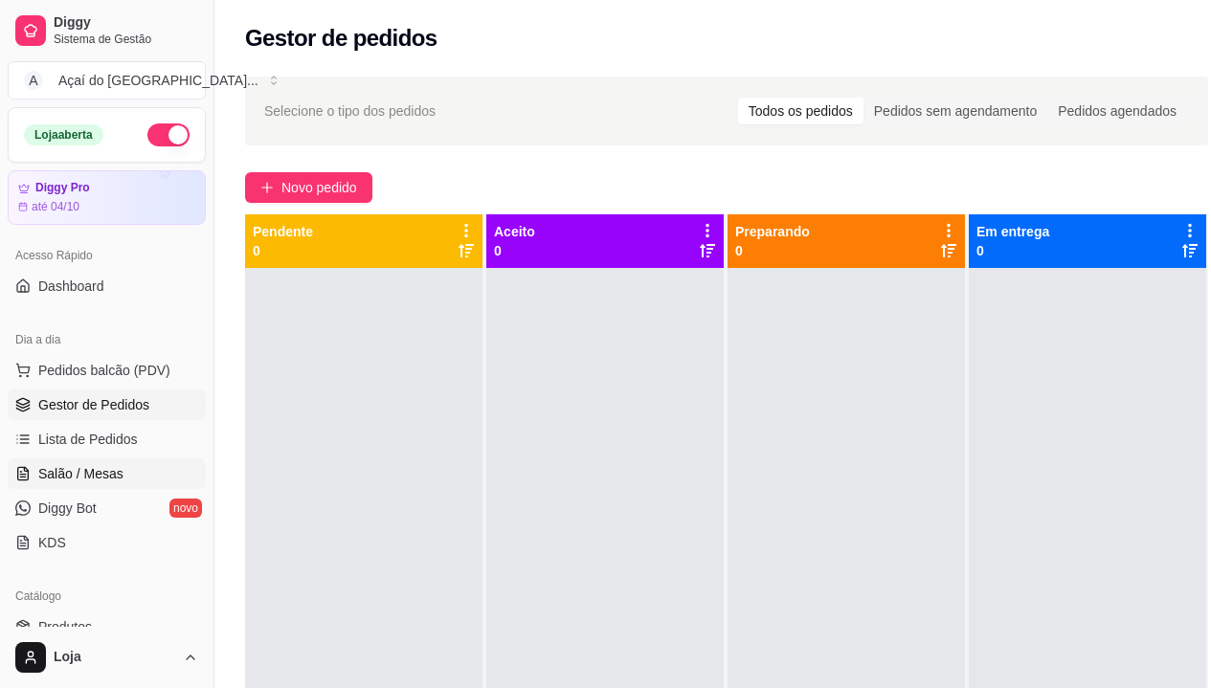
click at [99, 476] on span "Salão / Mesas" at bounding box center [80, 473] width 85 height 19
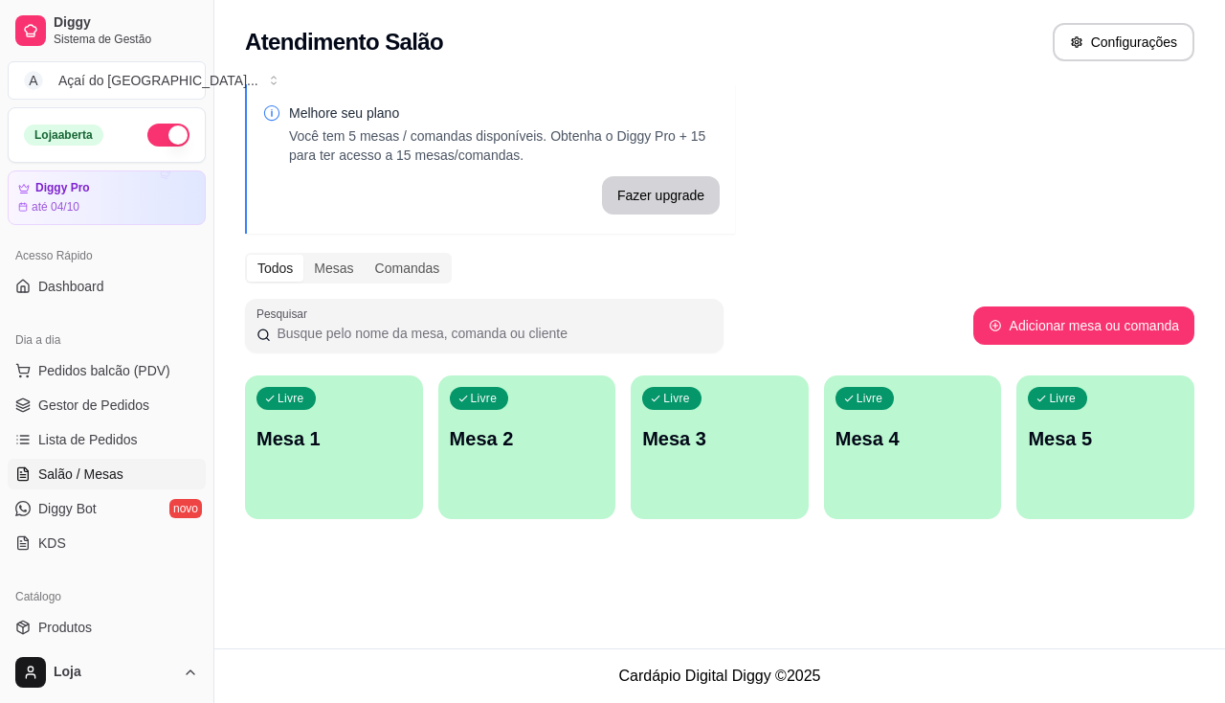
click at [926, 471] on div "Livre Mesa 4" at bounding box center [913, 435] width 178 height 121
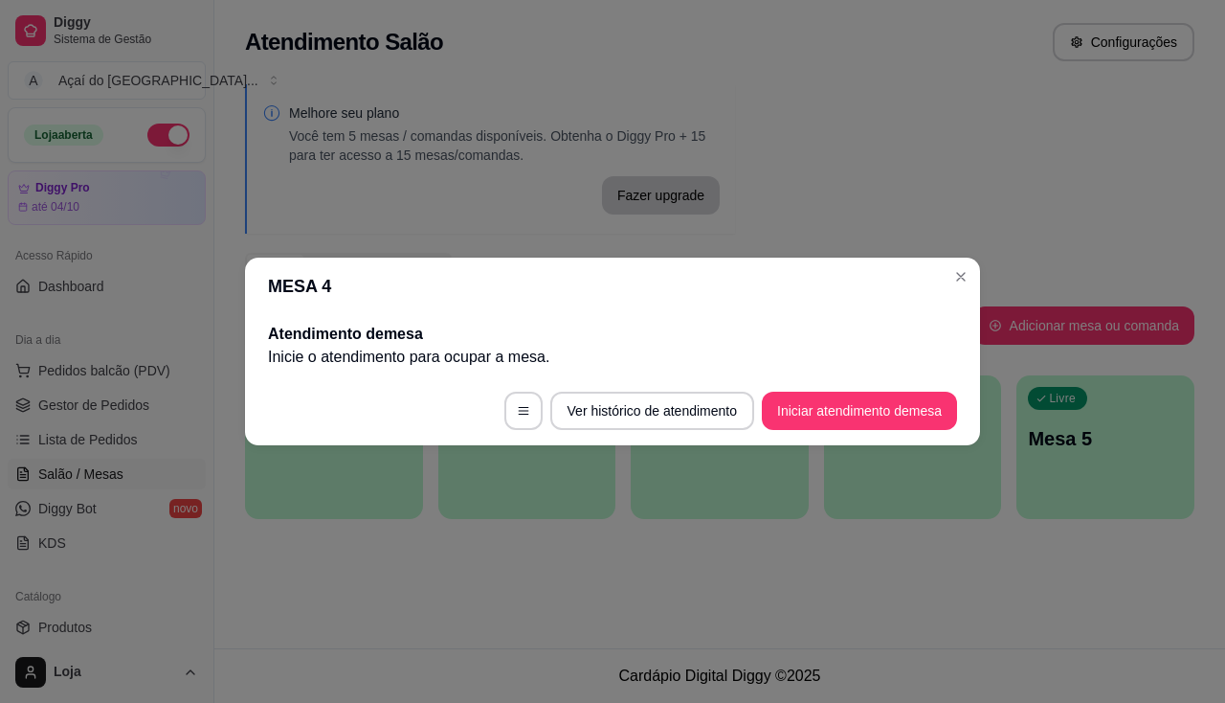
click at [909, 438] on footer "Ver histórico de atendimento Iniciar atendimento de mesa" at bounding box center [612, 410] width 735 height 69
click at [915, 416] on button "Iniciar atendimento de mesa" at bounding box center [859, 410] width 195 height 38
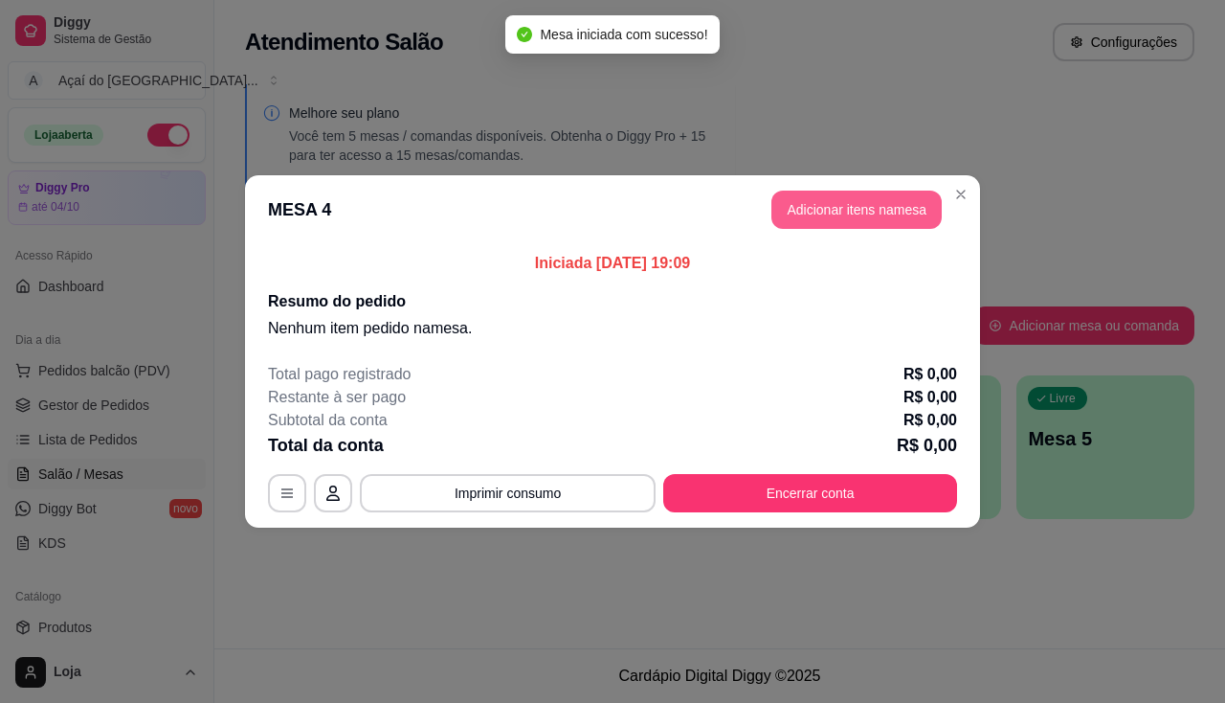
click at [785, 223] on button "Adicionar itens na mesa" at bounding box center [856, 209] width 170 height 38
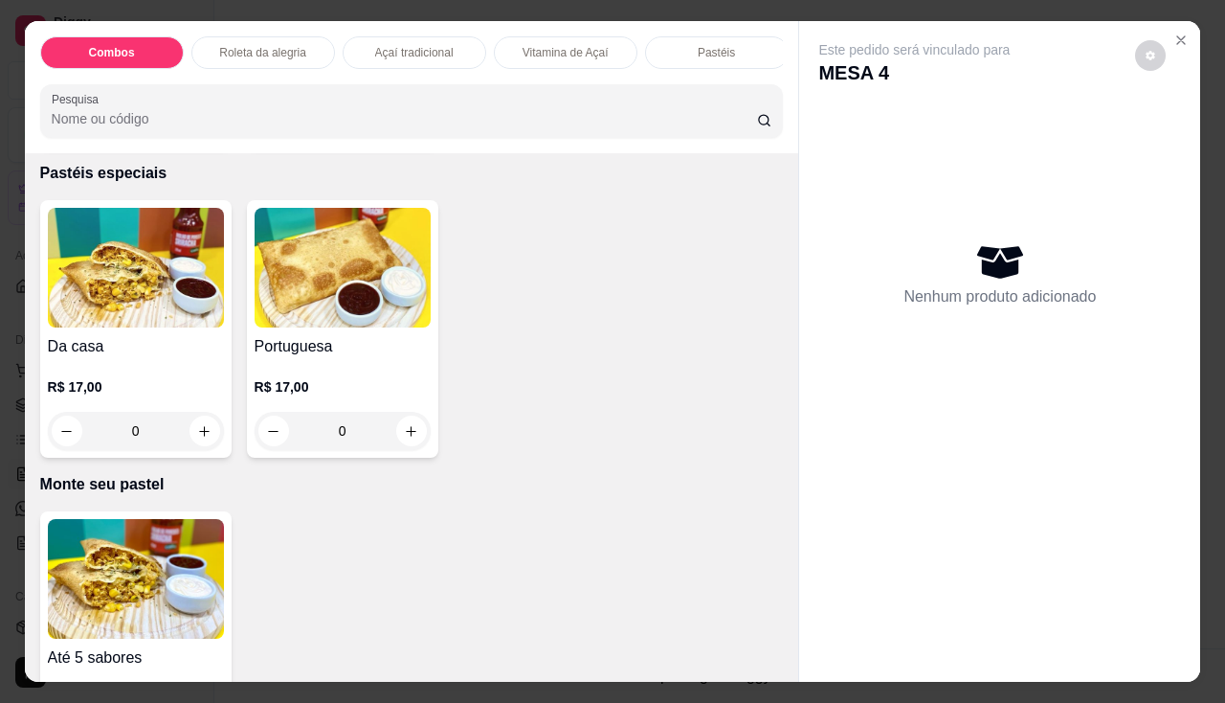
scroll to position [2489, 0]
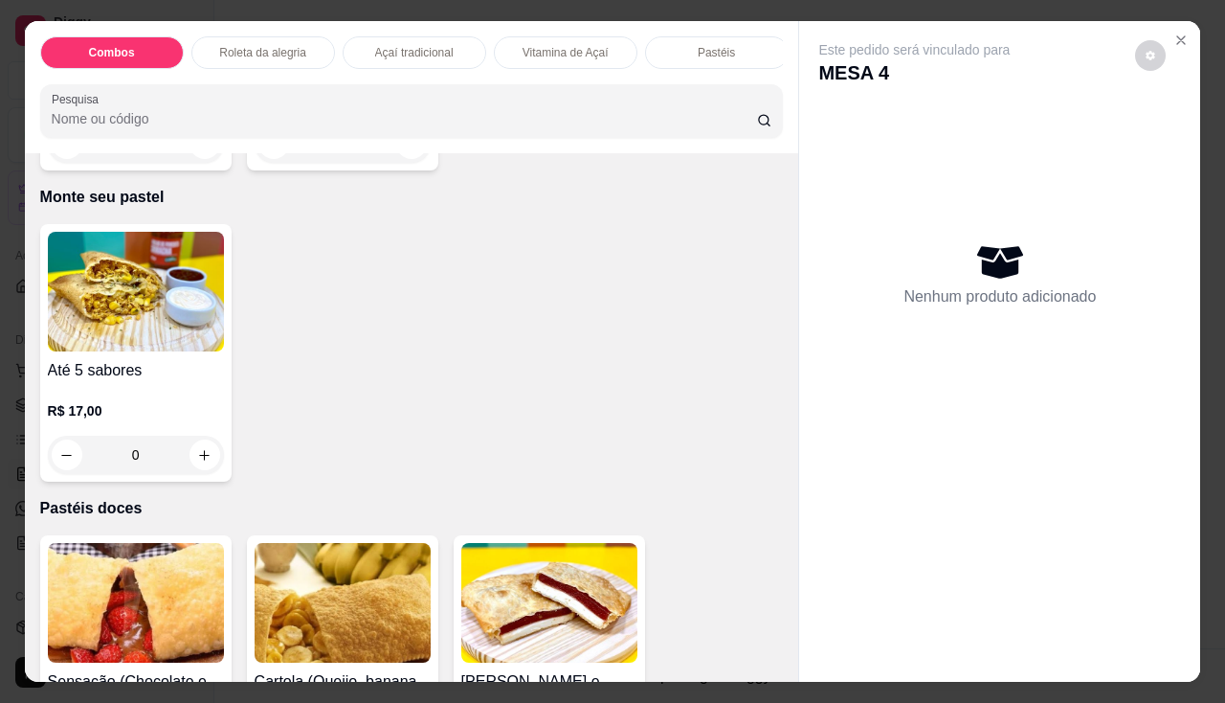
click at [216, 450] on div "0" at bounding box center [136, 454] width 176 height 38
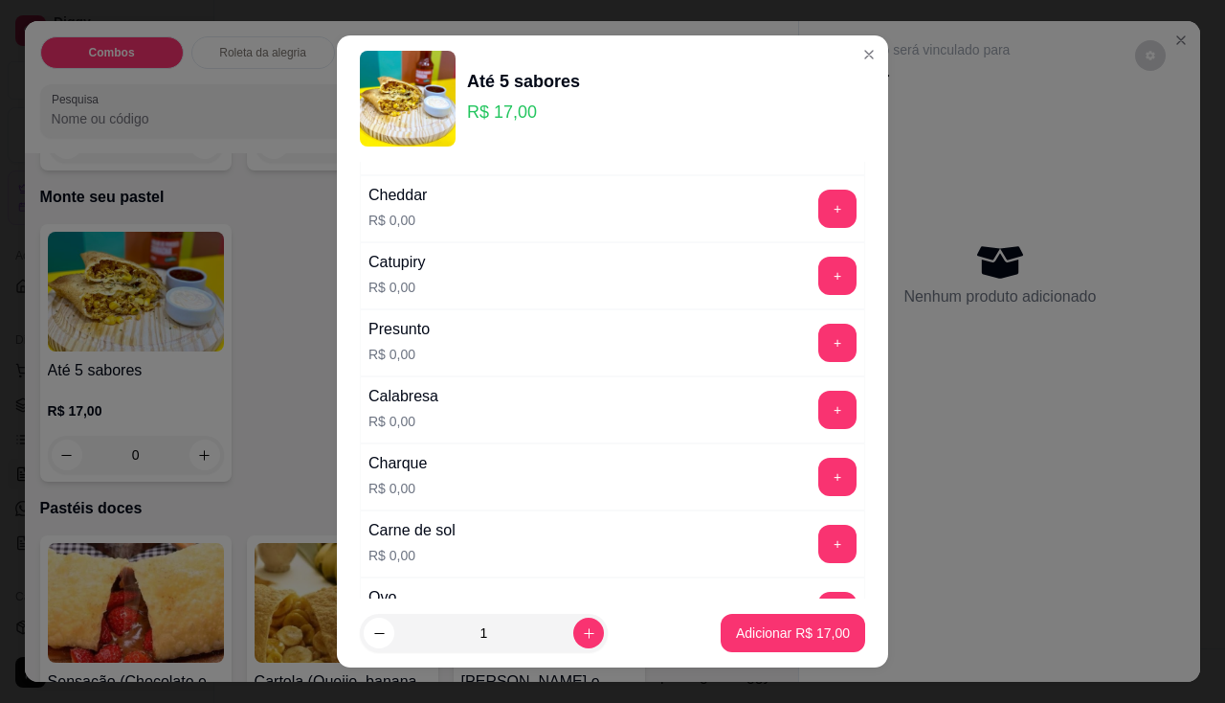
scroll to position [287, 0]
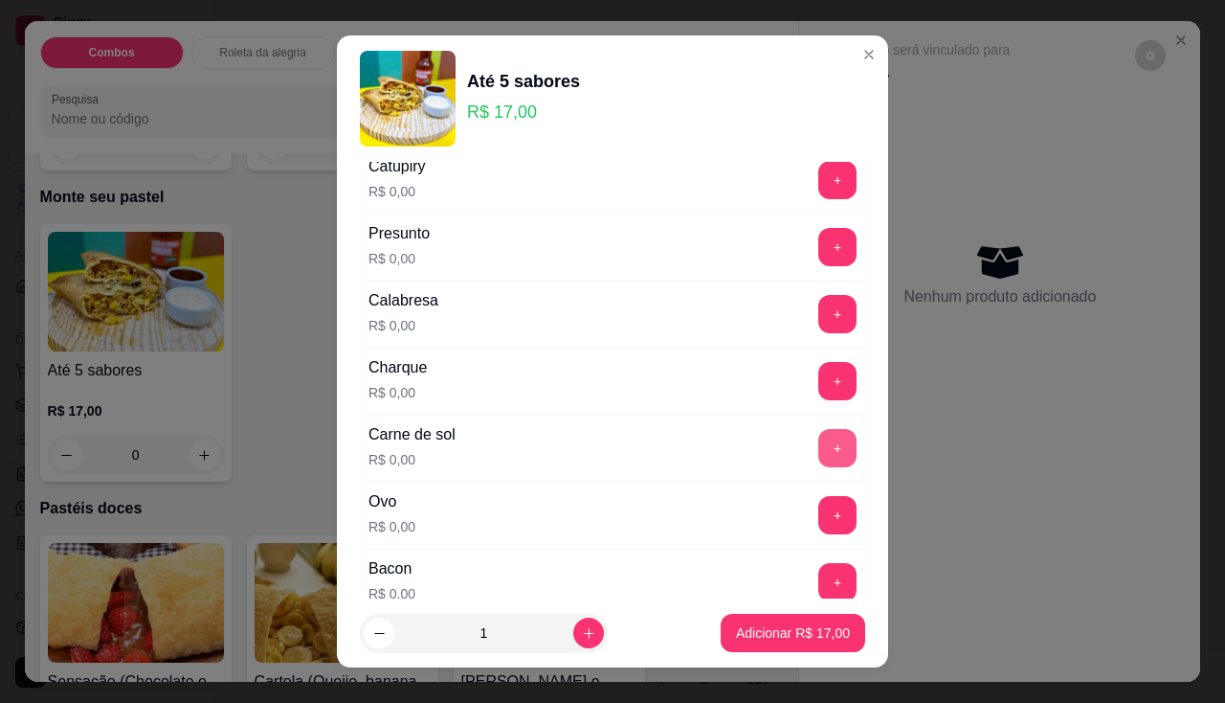
click at [818, 442] on button "+" at bounding box center [837, 448] width 38 height 38
click at [818, 569] on button "+" at bounding box center [837, 582] width 38 height 38
click at [733, 446] on button "-" at bounding box center [752, 448] width 38 height 38
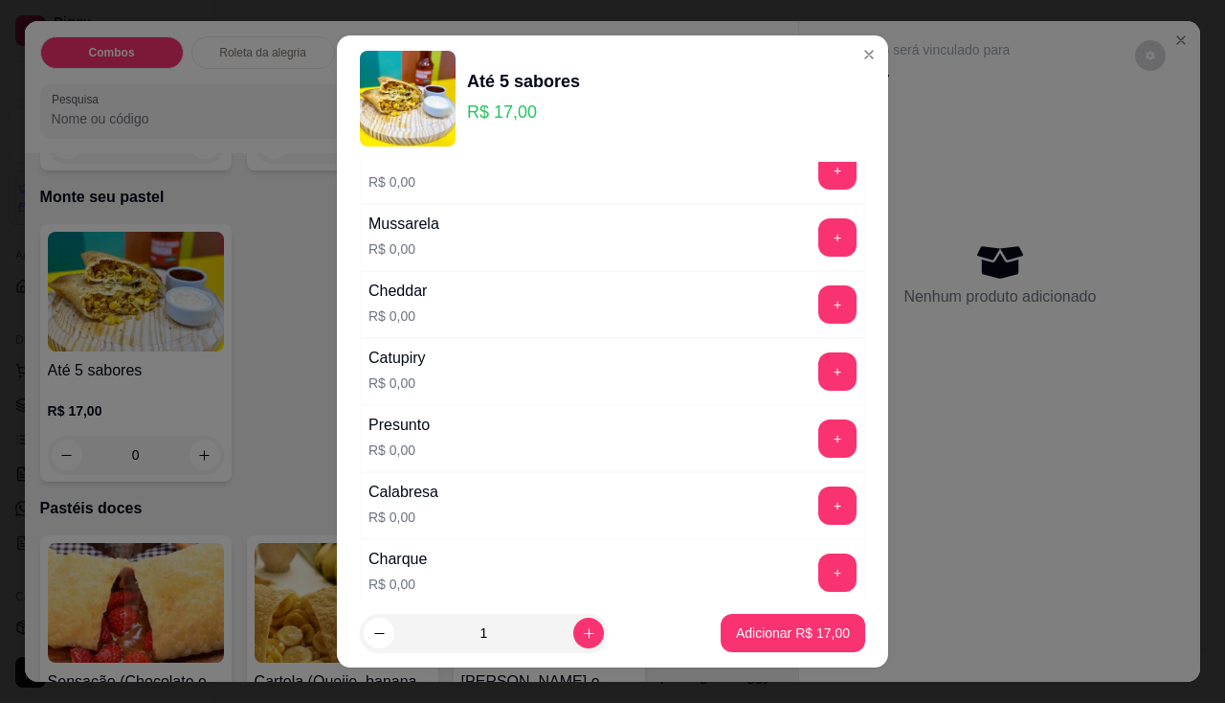
scroll to position [0, 0]
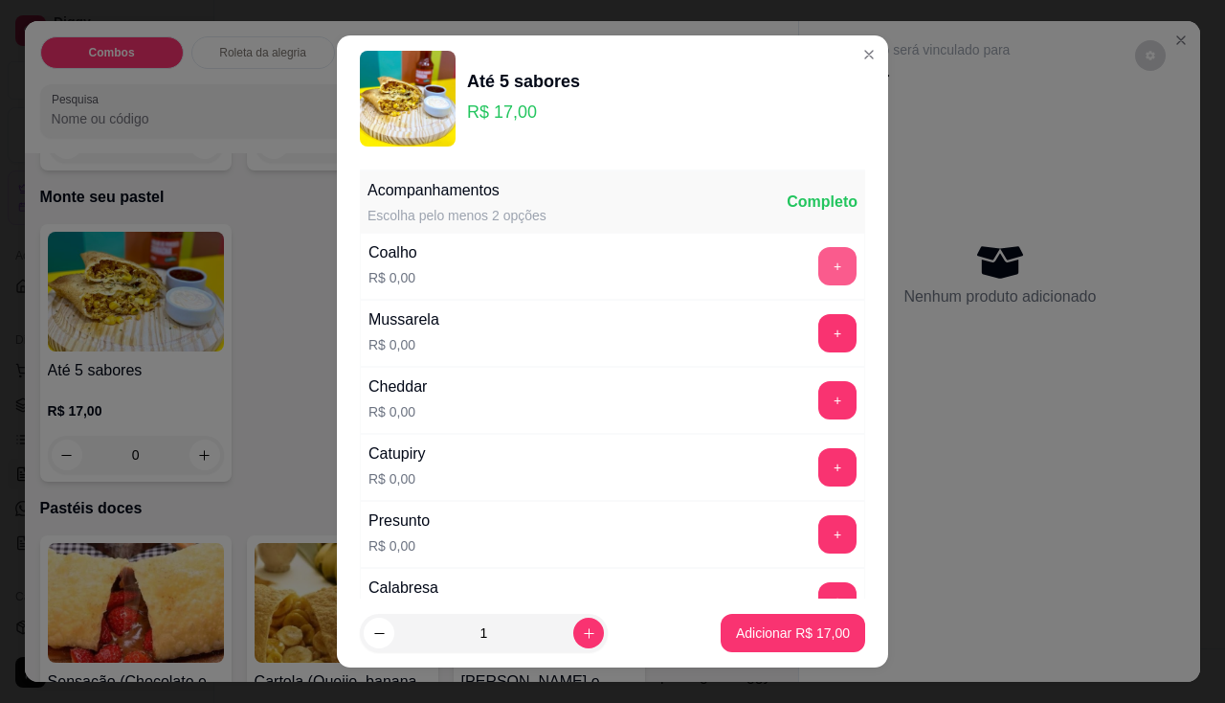
click at [818, 272] on button "+" at bounding box center [837, 266] width 38 height 38
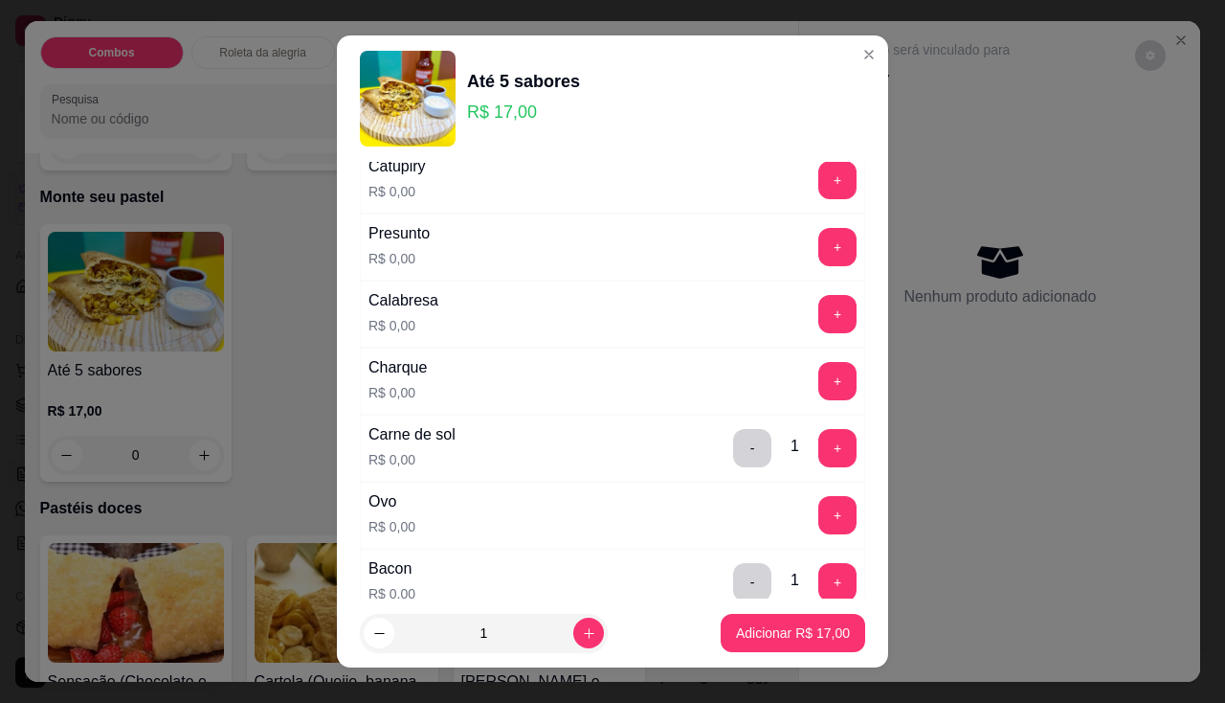
scroll to position [574, 0]
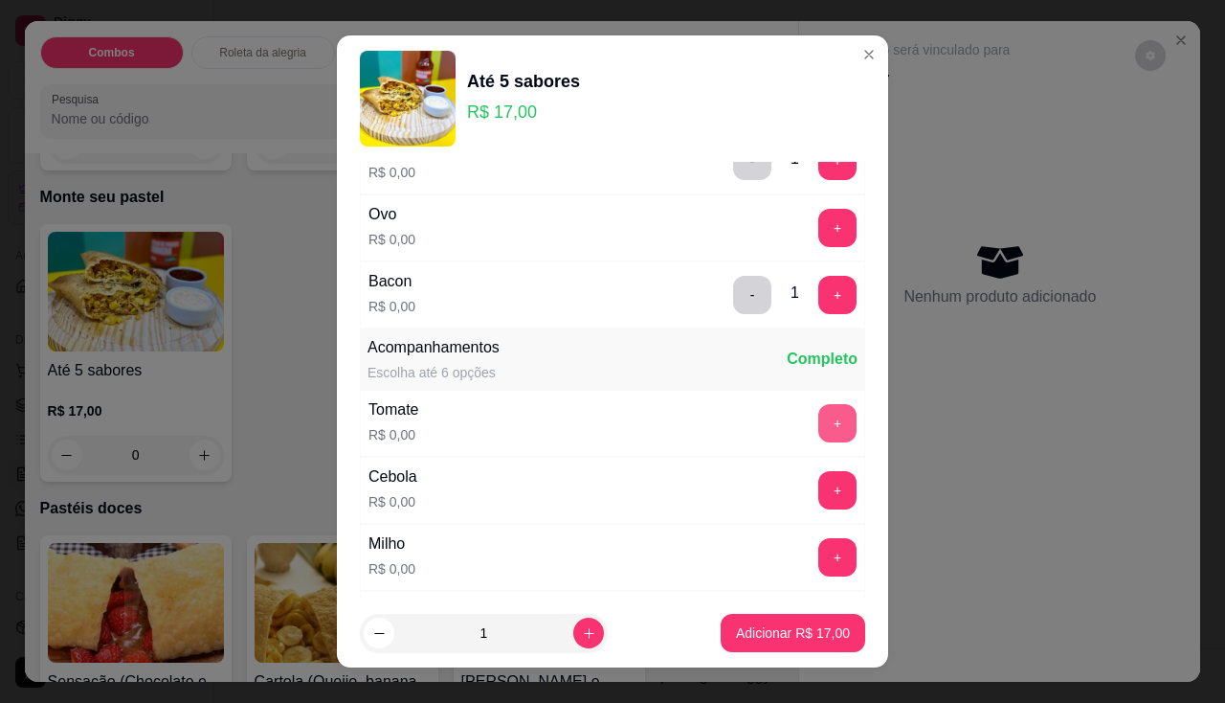
click at [818, 413] on button "+" at bounding box center [837, 423] width 38 height 38
click at [818, 561] on button "+" at bounding box center [837, 557] width 38 height 38
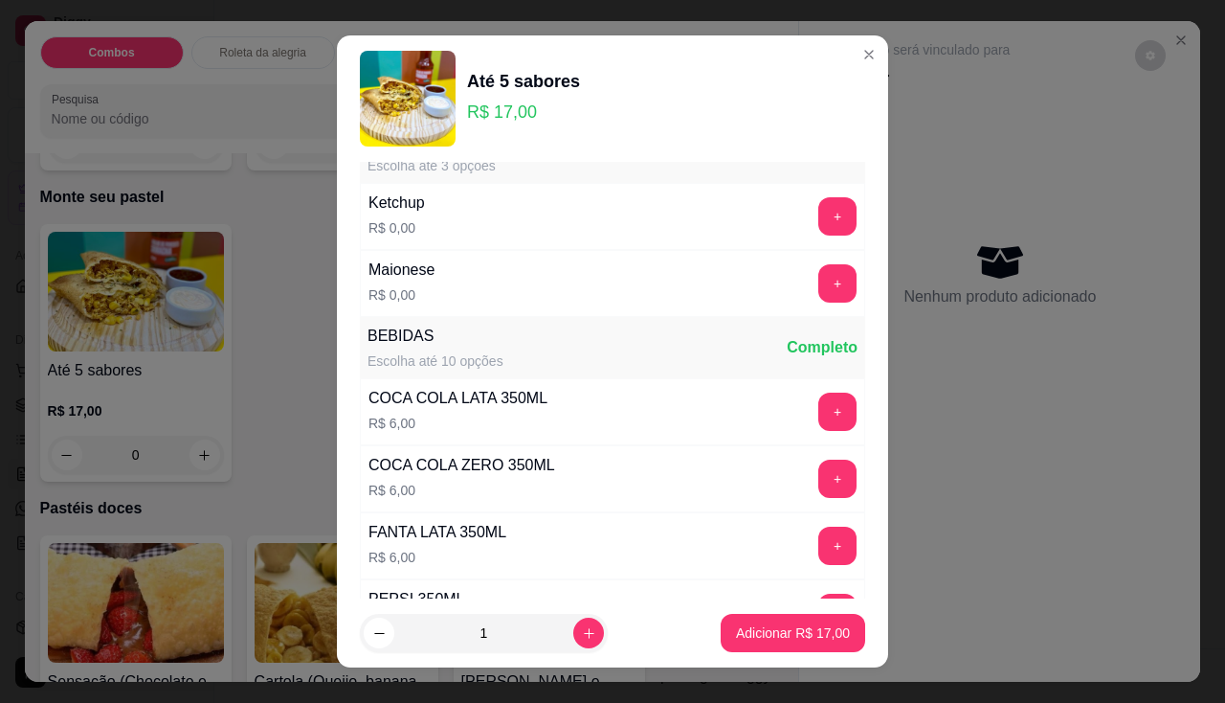
scroll to position [1053, 0]
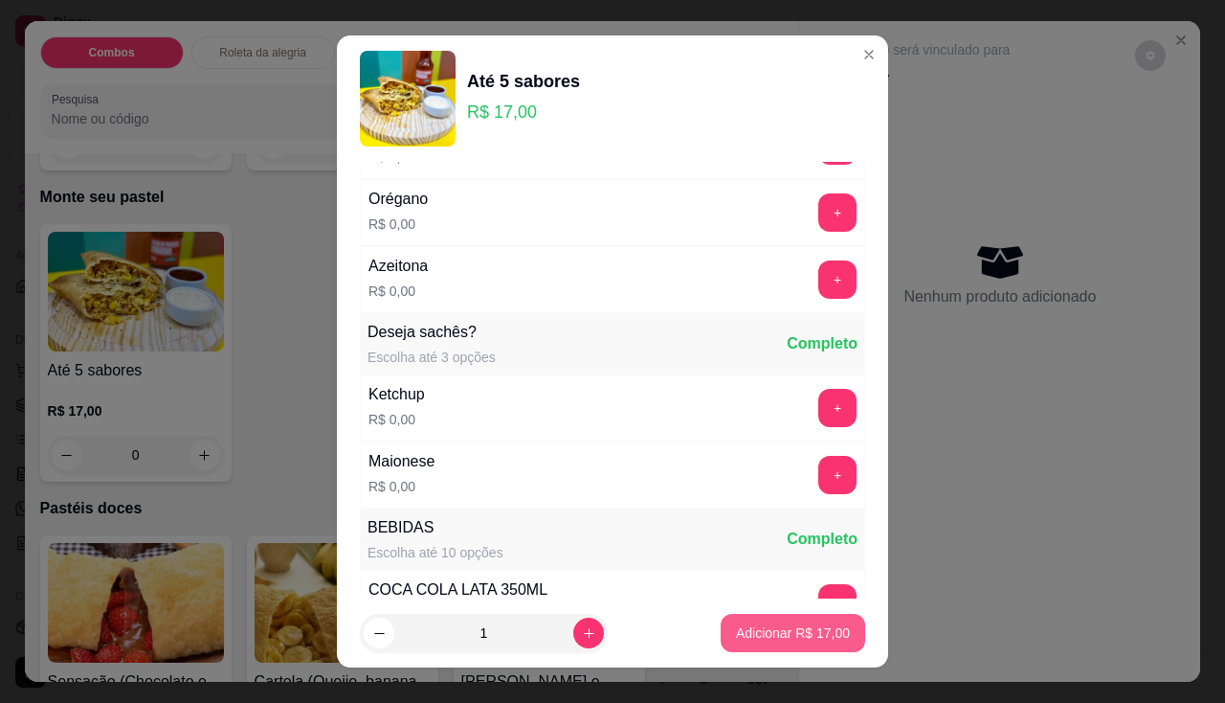
click at [743, 635] on p "Adicionar R$ 17,00" at bounding box center [793, 632] width 114 height 19
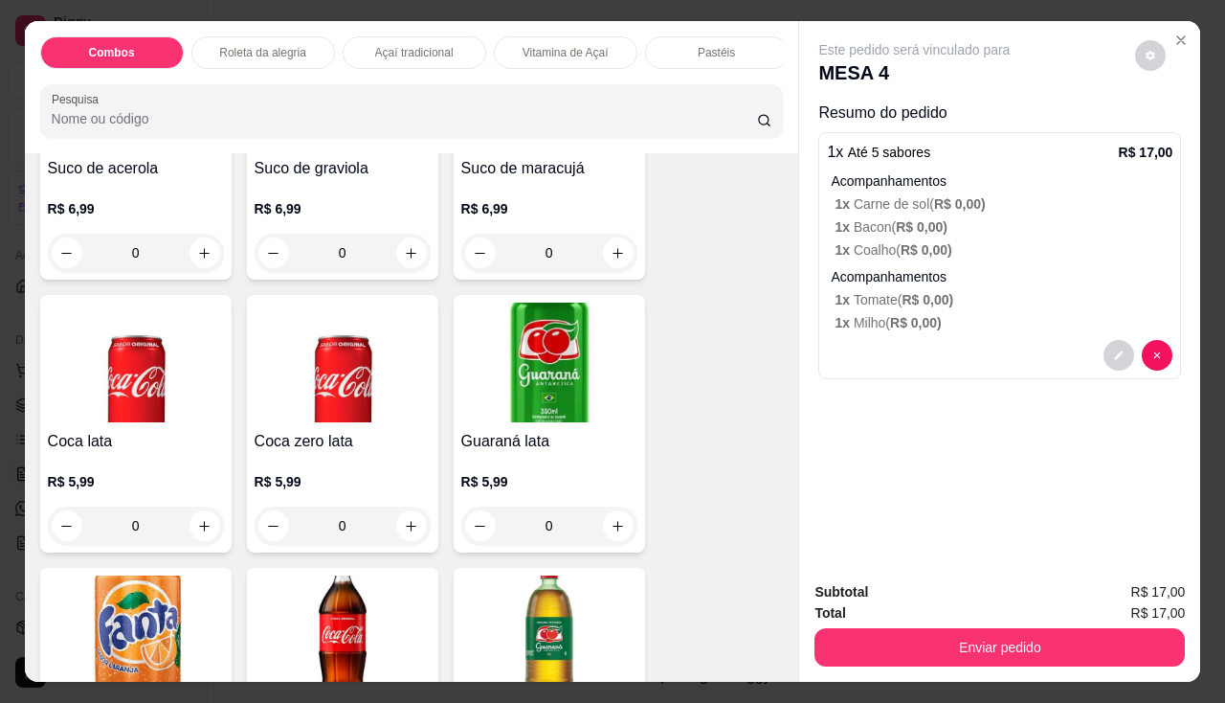
scroll to position [3808, 0]
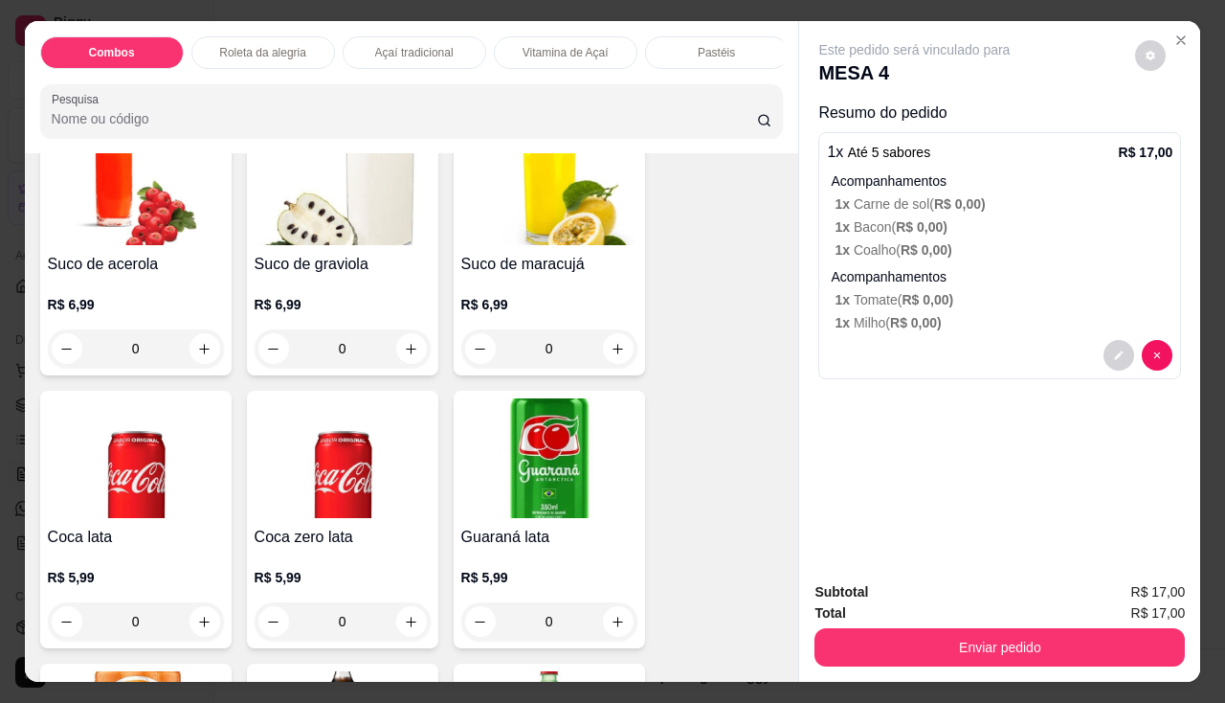
click at [612, 356] on div "0" at bounding box center [549, 348] width 176 height 38
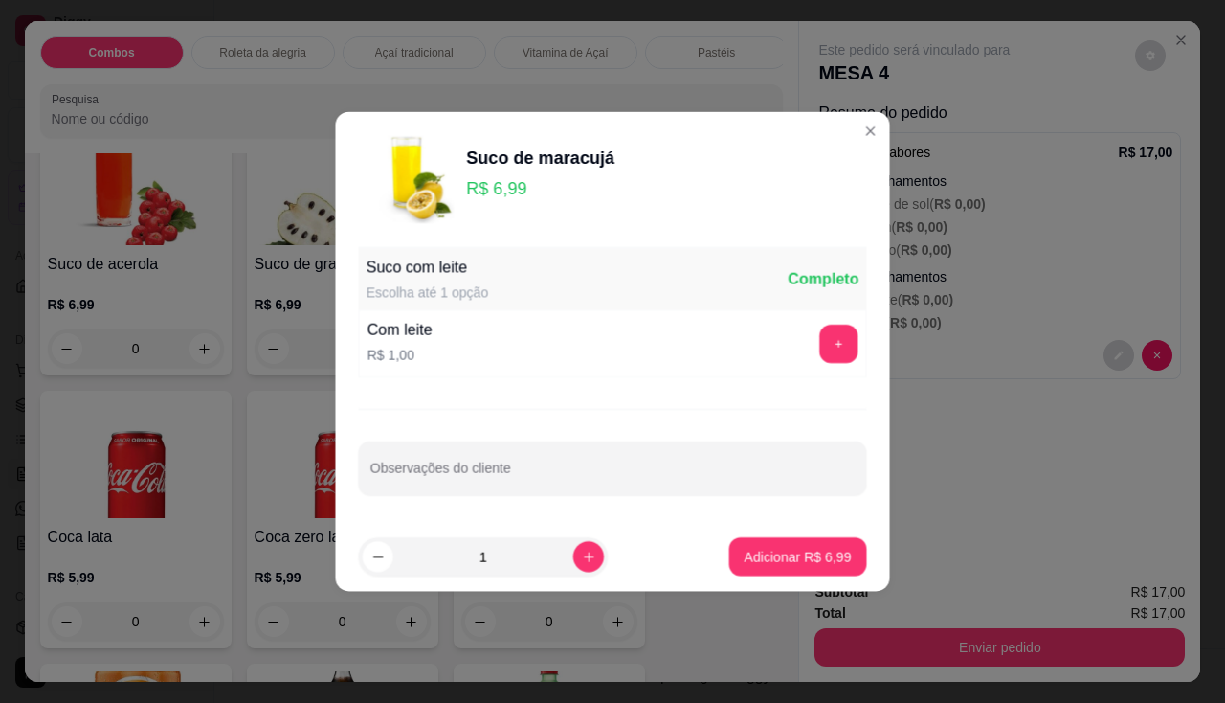
click at [612, 356] on div "Com leite R$ 1,00 +" at bounding box center [613, 343] width 508 height 67
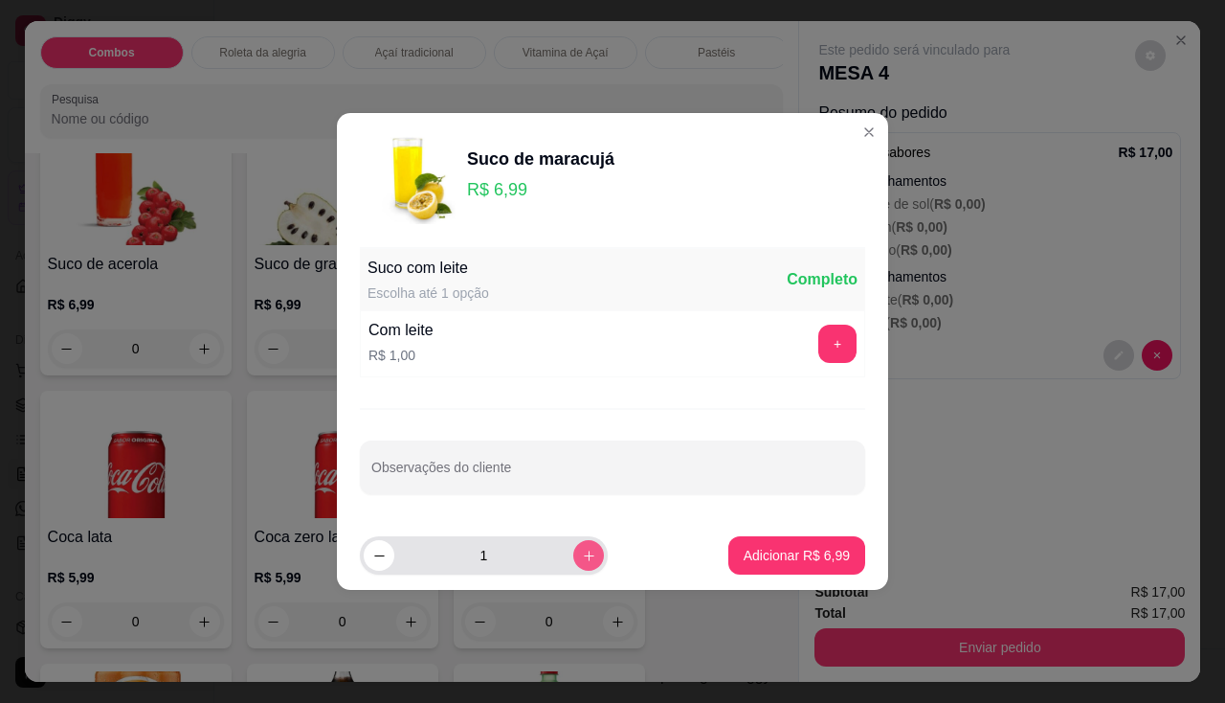
click at [582, 552] on icon "increase-product-quantity" at bounding box center [589, 555] width 14 height 14
type input "2"
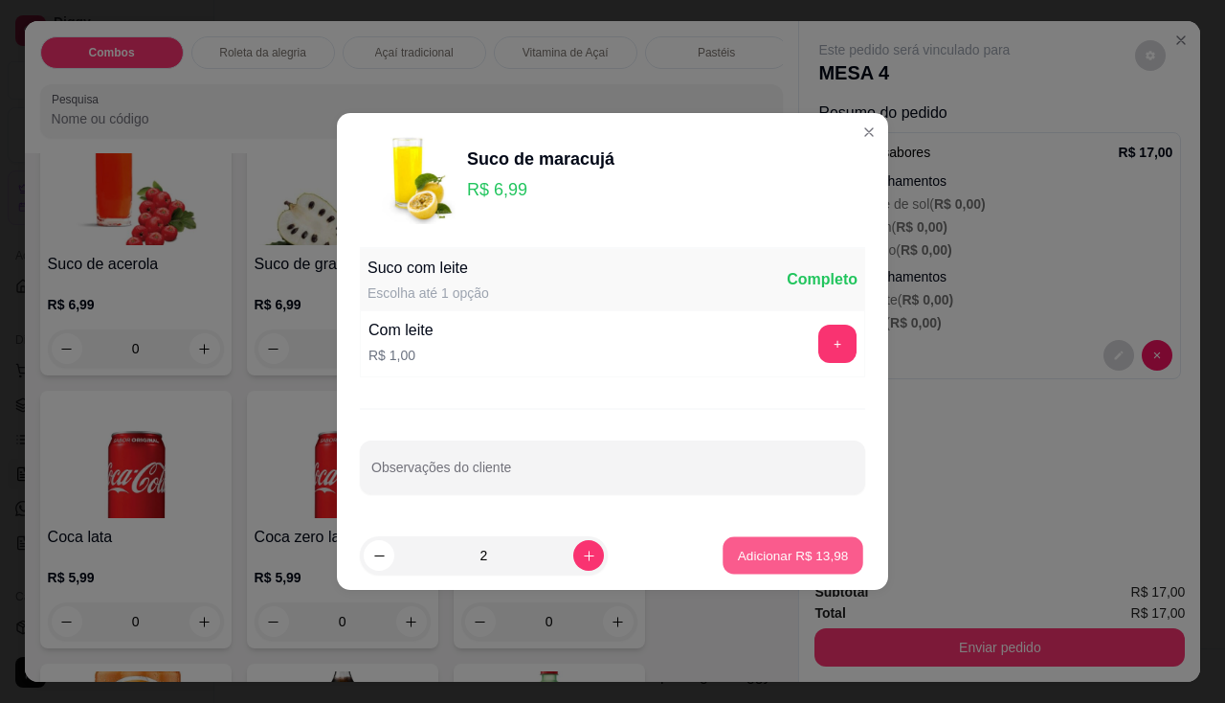
click at [776, 556] on p "Adicionar R$ 13,98" at bounding box center [793, 555] width 111 height 18
type input "2"
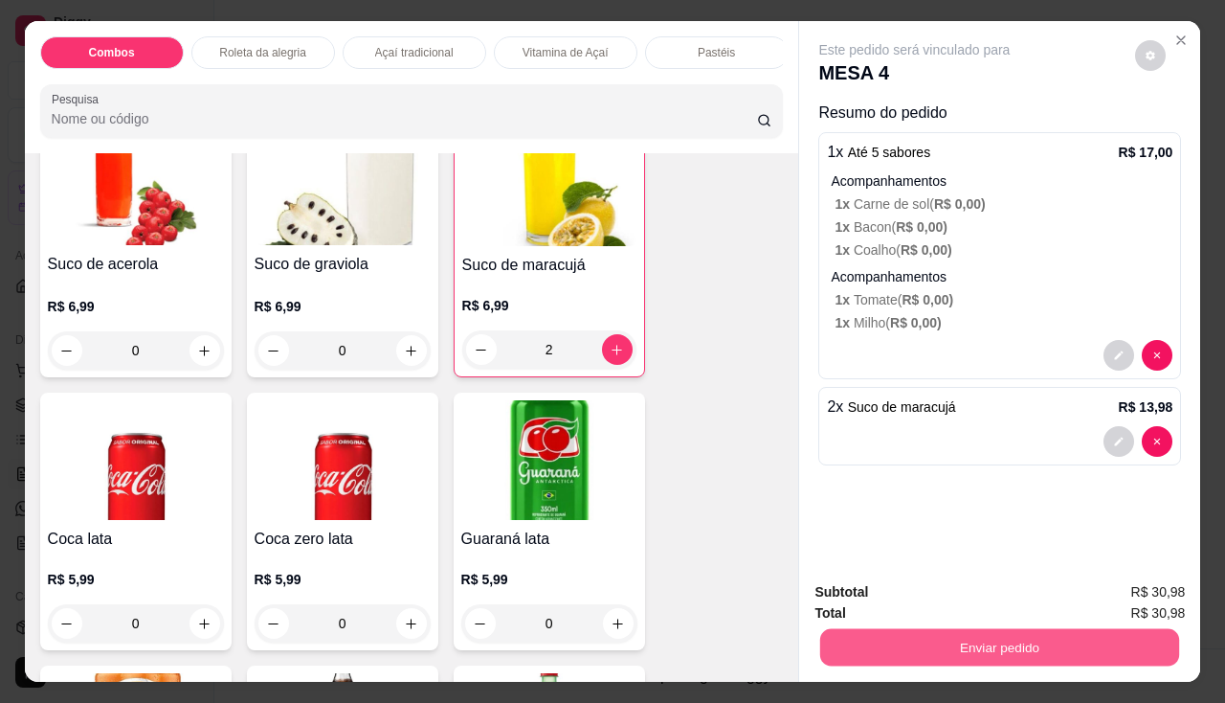
click at [851, 631] on button "Enviar pedido" at bounding box center [999, 647] width 359 height 37
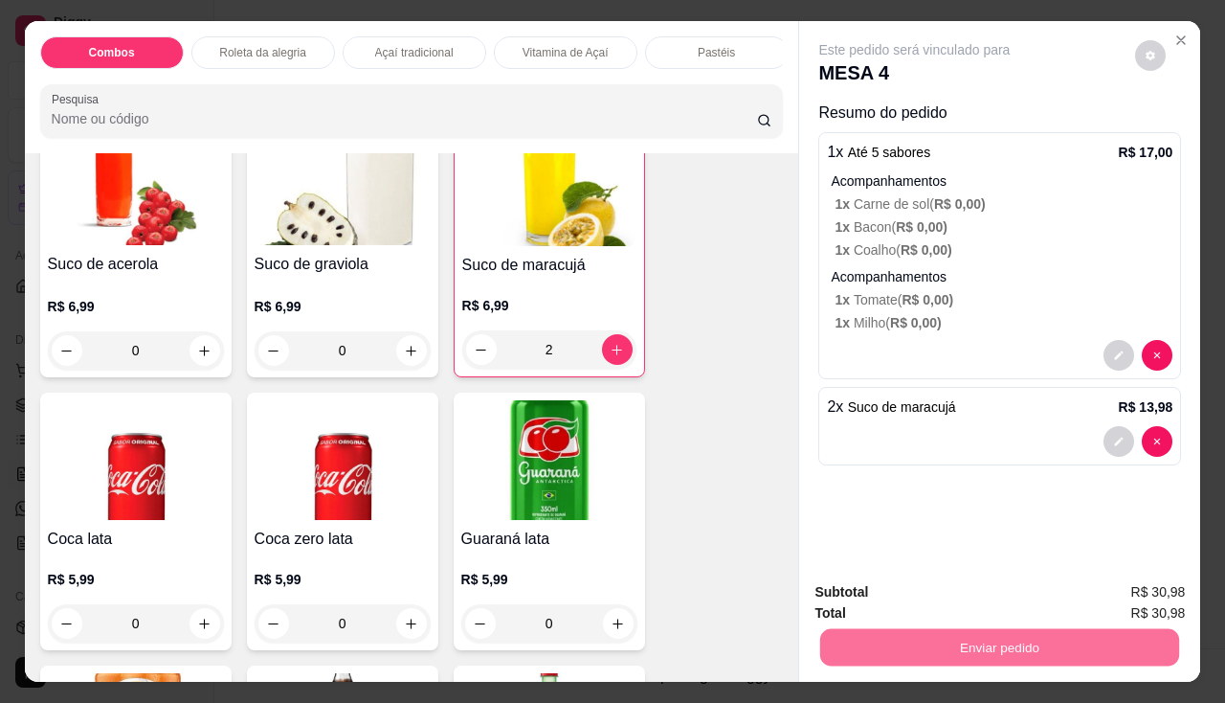
click at [867, 602] on button "Não registrar e enviar pedido" at bounding box center [936, 593] width 199 height 36
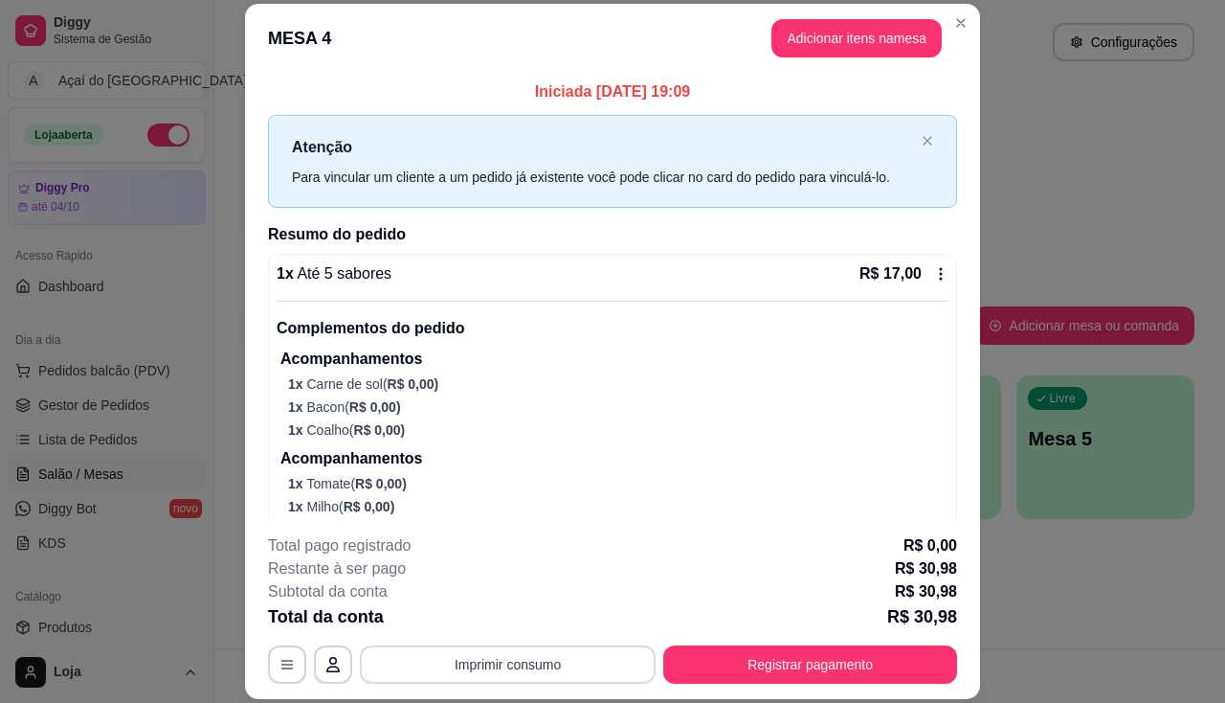
click at [569, 657] on button "Imprimir consumo" at bounding box center [508, 664] width 296 height 38
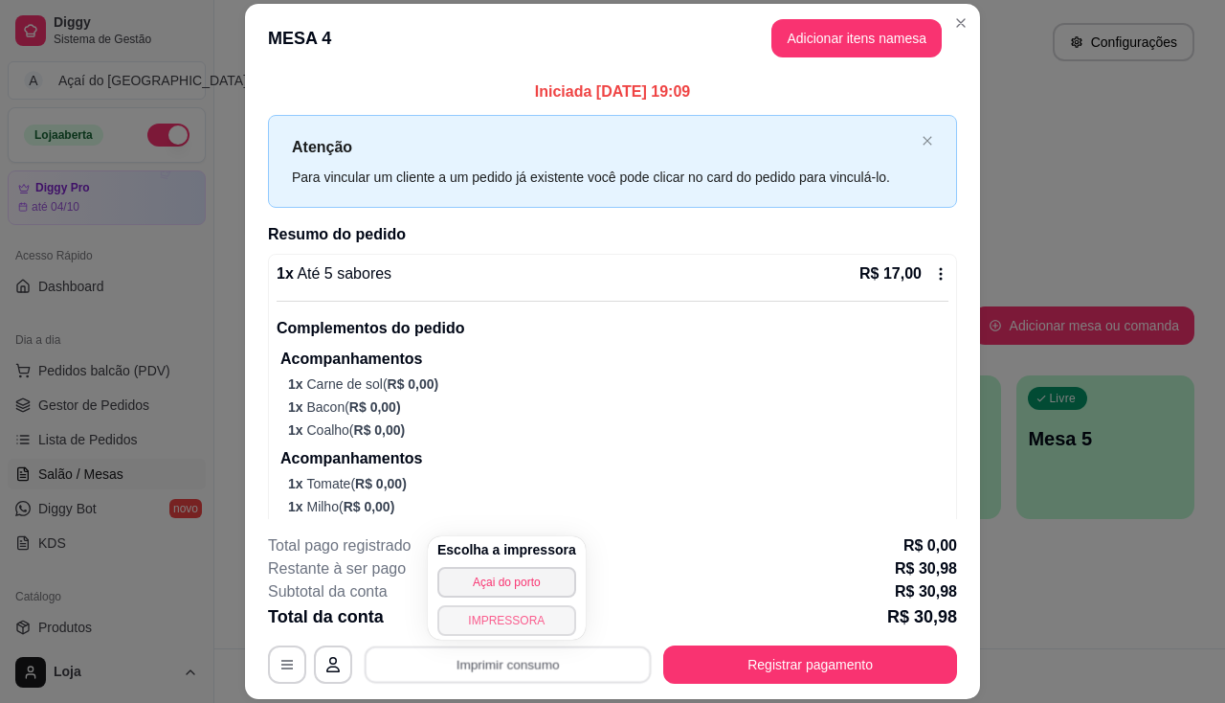
click at [537, 611] on button "IMPRESSORA" at bounding box center [506, 620] width 139 height 31
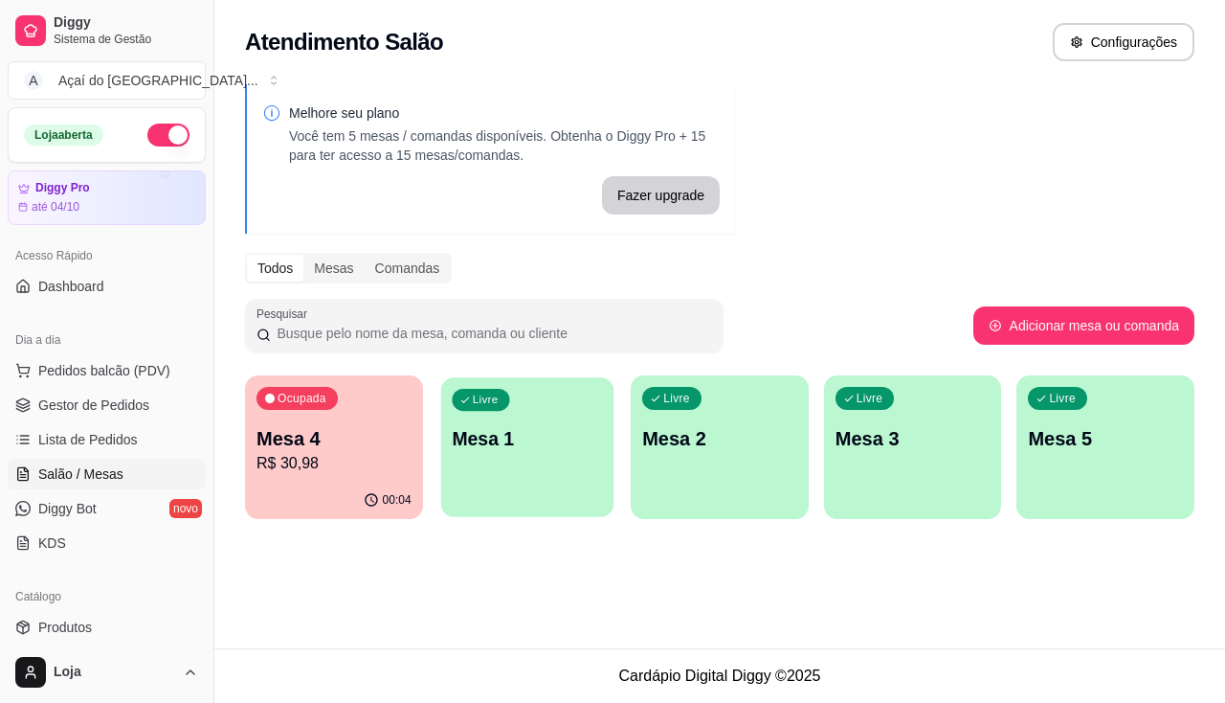
click at [596, 458] on div "Livre Mesa 1" at bounding box center [526, 435] width 172 height 117
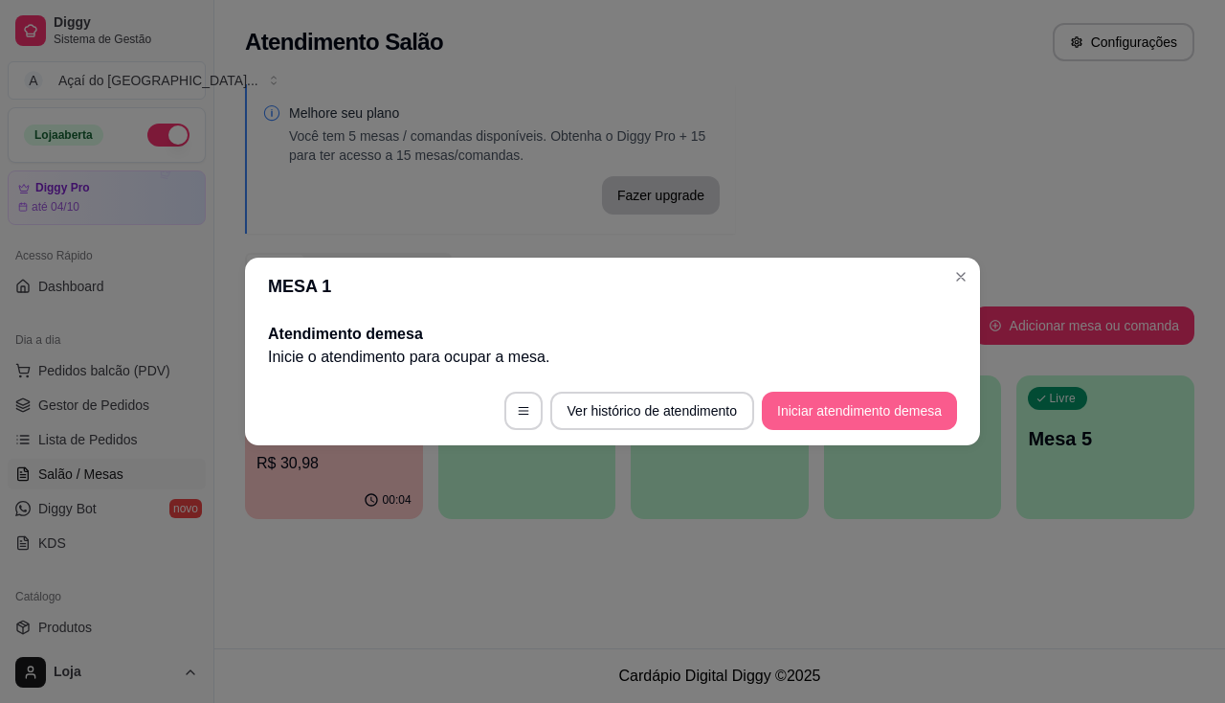
click at [889, 404] on button "Iniciar atendimento de mesa" at bounding box center [859, 410] width 195 height 38
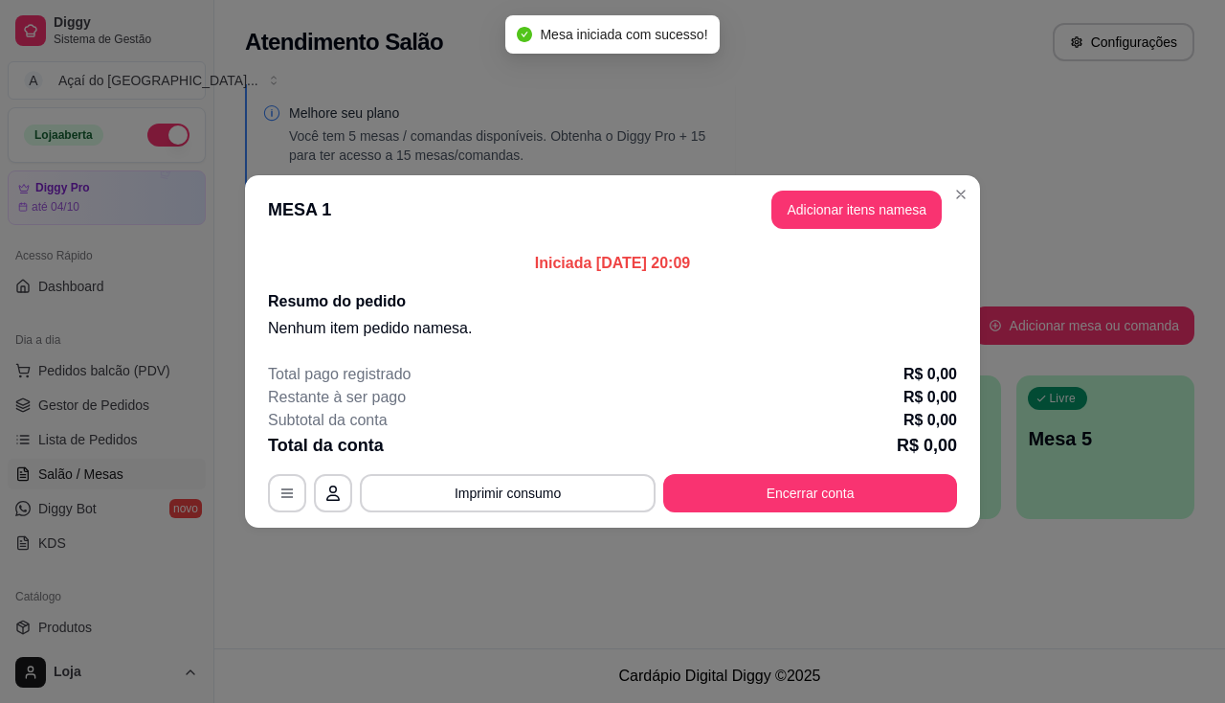
click at [904, 182] on header "MESA 1 Adicionar itens na mesa" at bounding box center [612, 209] width 735 height 69
click at [899, 220] on button "Adicionar itens na mesa" at bounding box center [856, 209] width 170 height 38
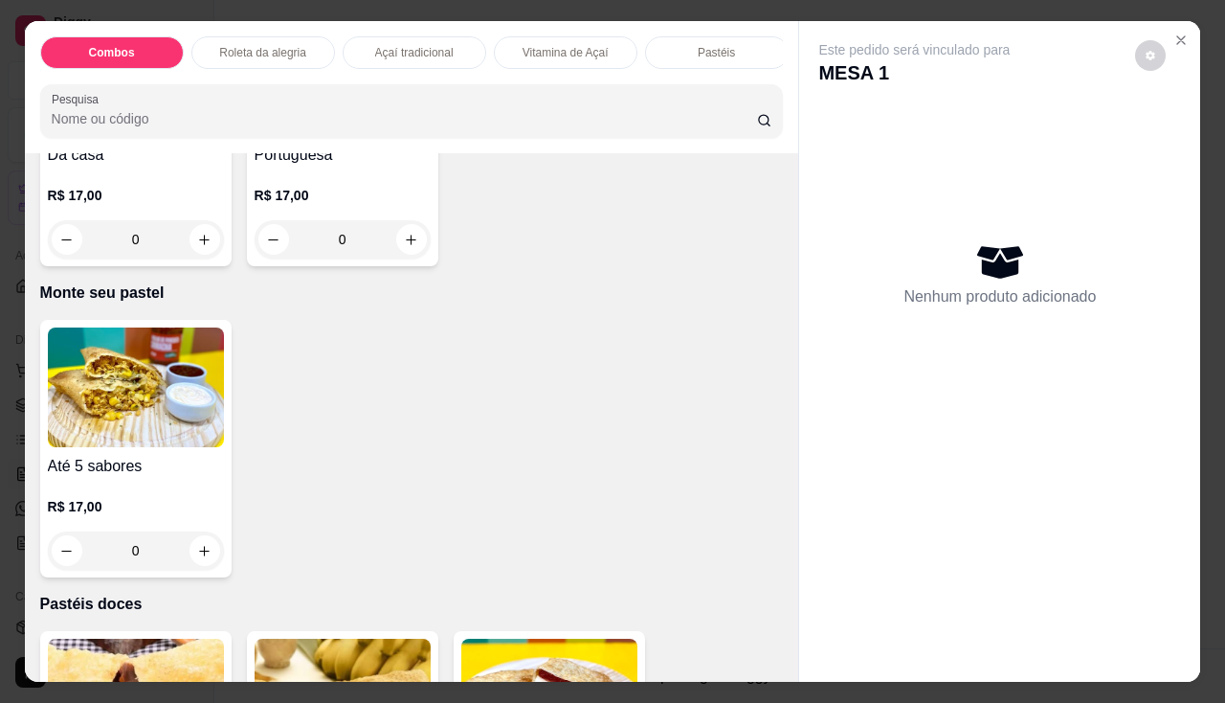
scroll to position [2489, 0]
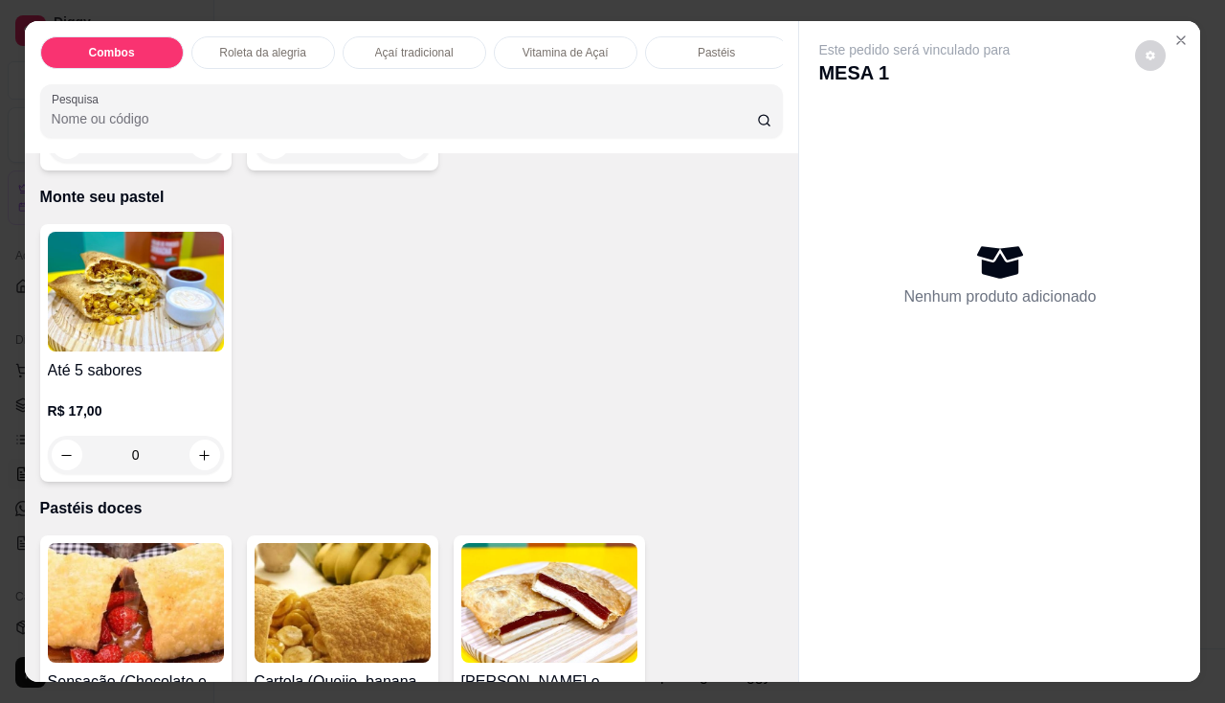
click at [199, 460] on div "0" at bounding box center [136, 454] width 176 height 38
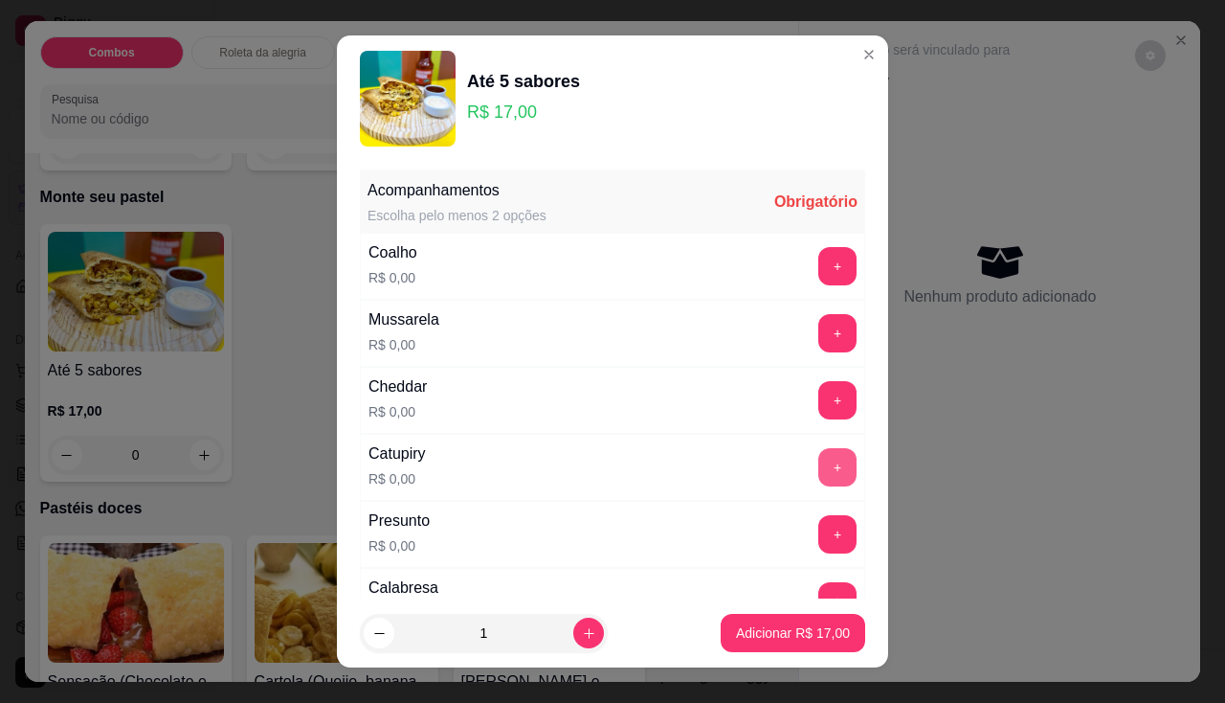
click at [818, 460] on button "+" at bounding box center [837, 467] width 38 height 38
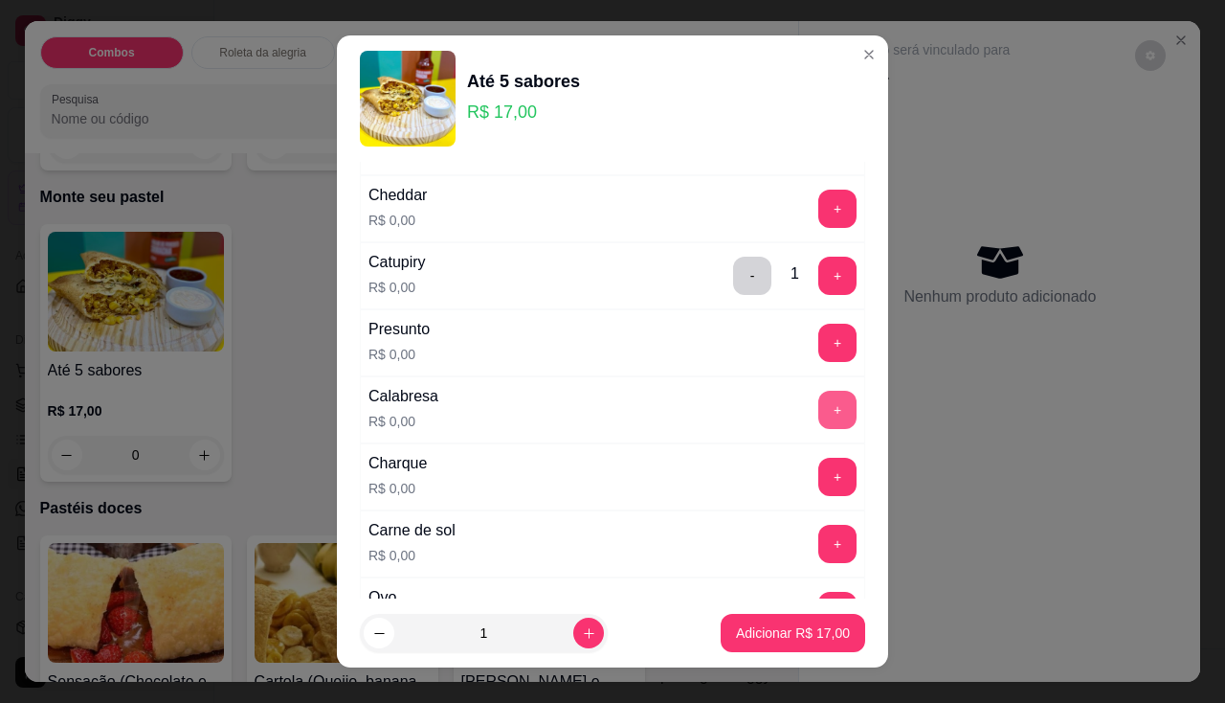
scroll to position [287, 0]
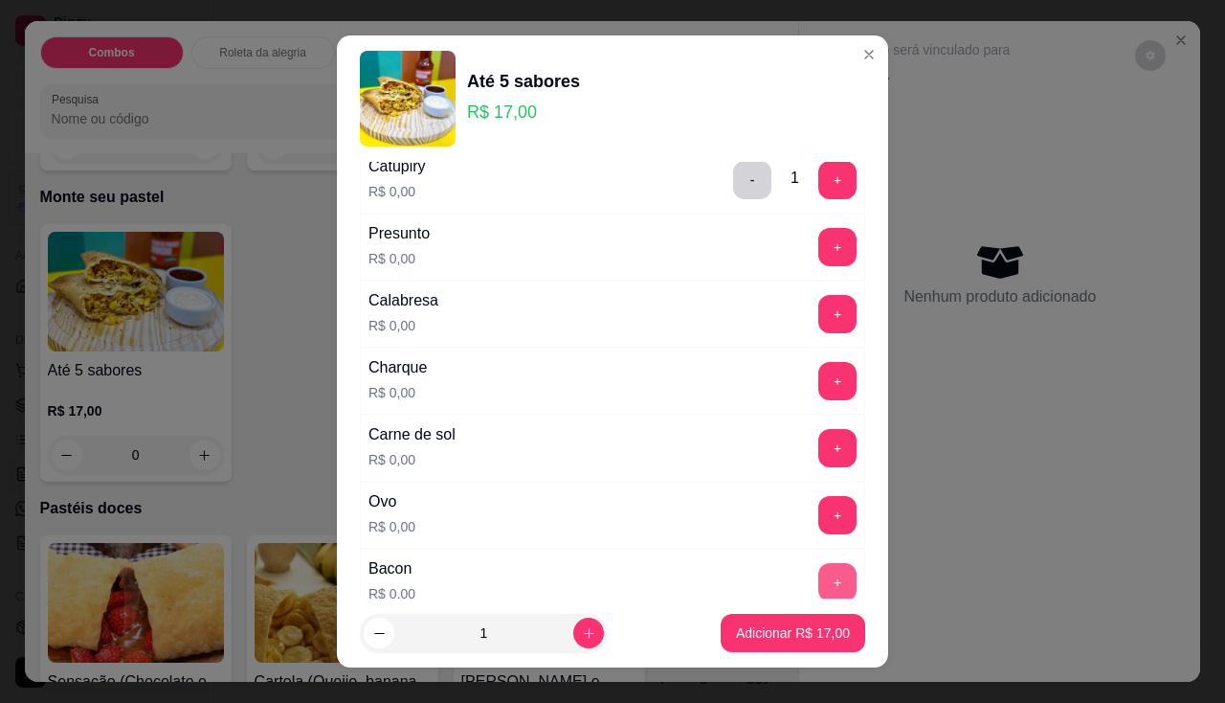
click at [818, 572] on button "+" at bounding box center [837, 582] width 38 height 38
click at [818, 318] on button "+" at bounding box center [837, 314] width 38 height 38
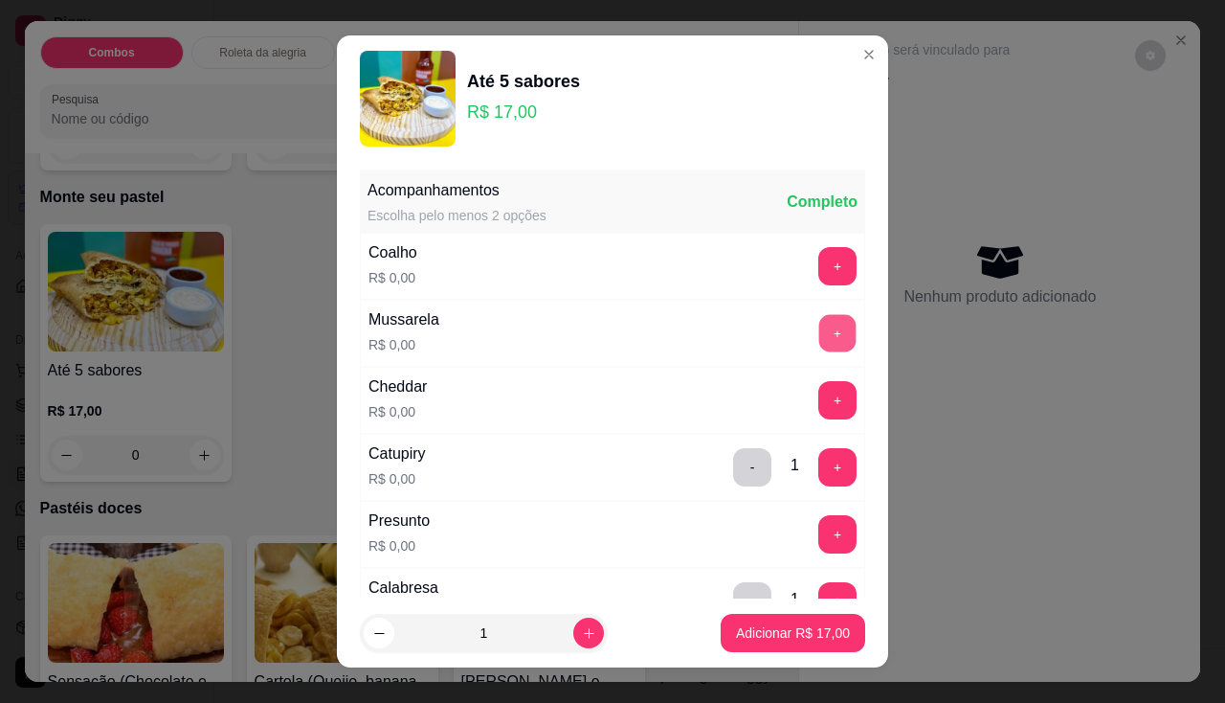
click at [819, 346] on button "+" at bounding box center [837, 332] width 37 height 37
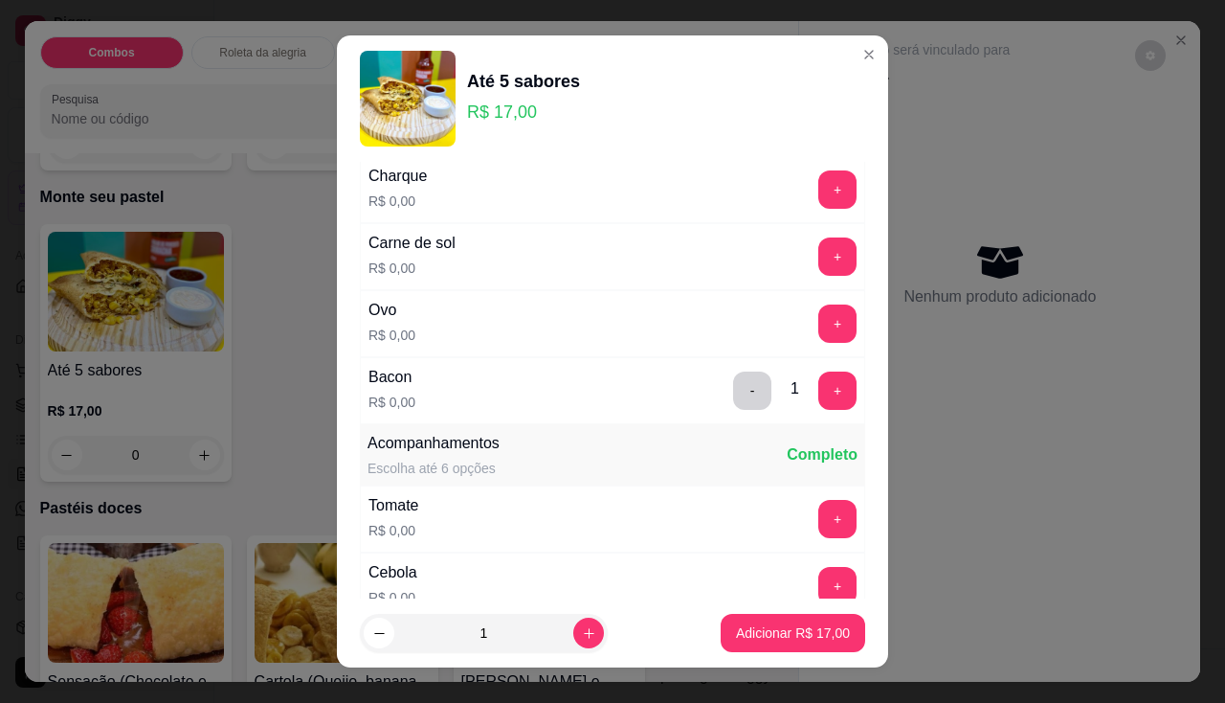
scroll to position [670, 0]
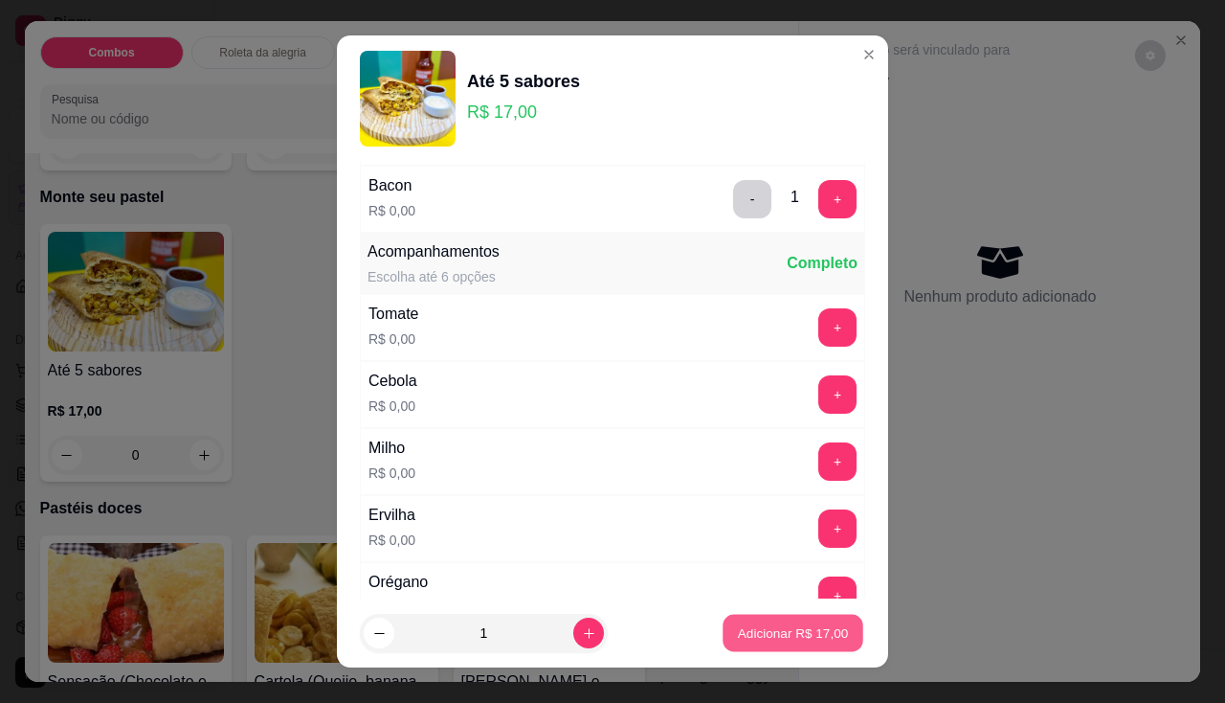
click at [761, 642] on button "Adicionar R$ 17,00" at bounding box center [793, 632] width 141 height 37
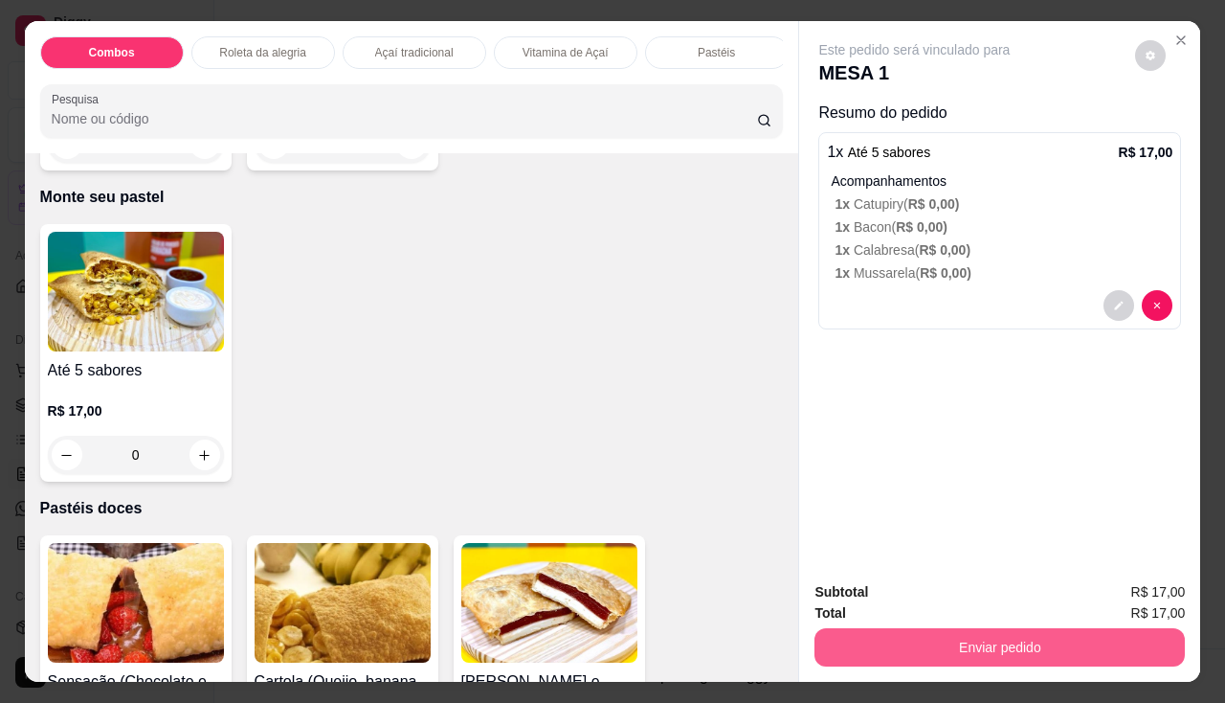
click at [994, 644] on button "Enviar pedido" at bounding box center [1000, 647] width 370 height 38
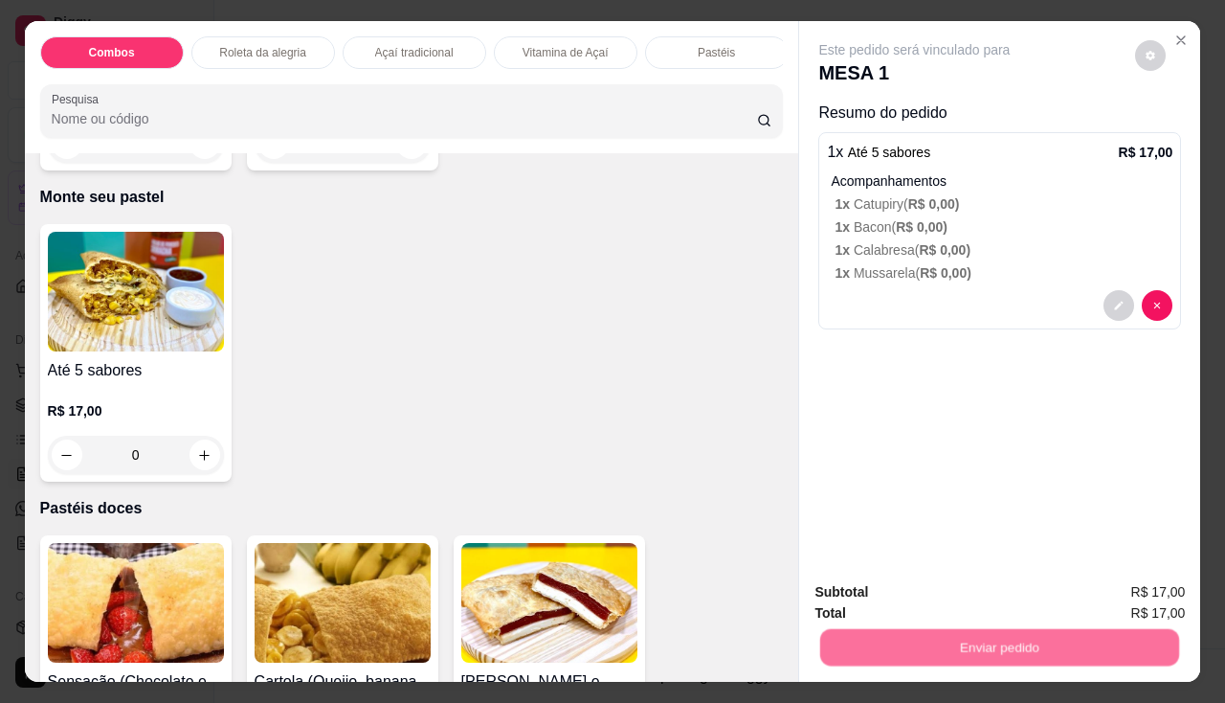
click at [907, 599] on button "Não registrar e enviar pedido" at bounding box center [936, 593] width 199 height 36
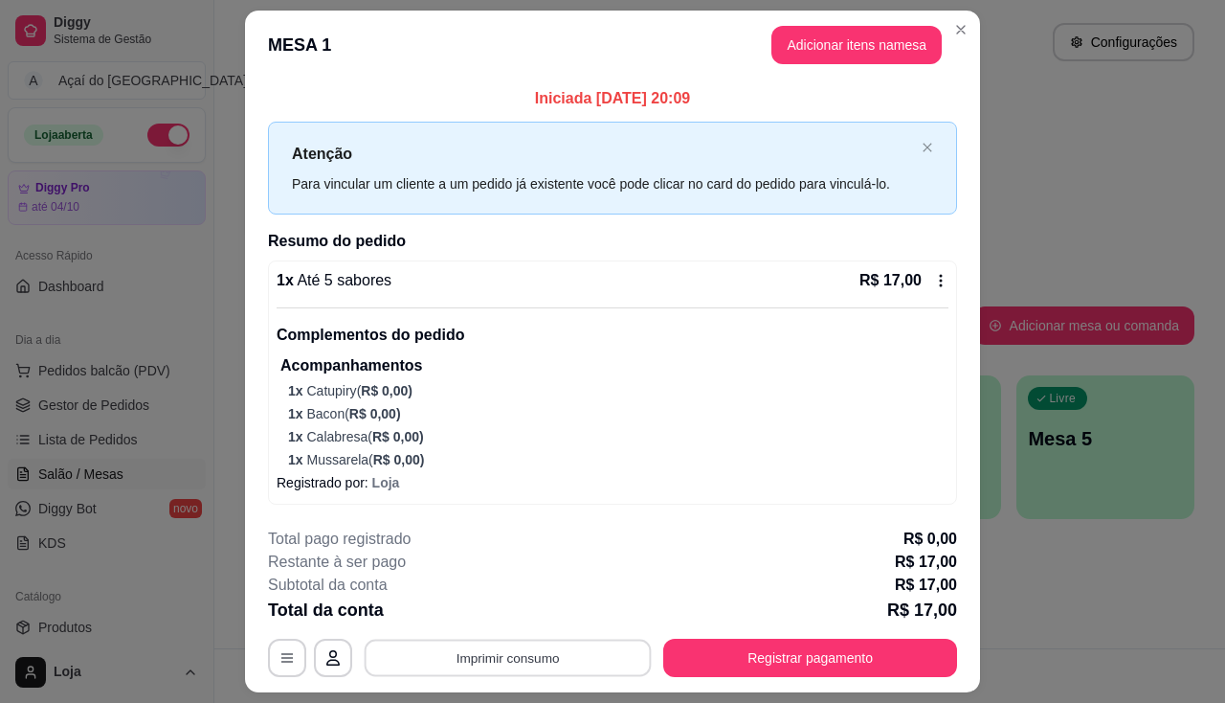
click at [561, 639] on button "Imprimir consumo" at bounding box center [508, 657] width 287 height 37
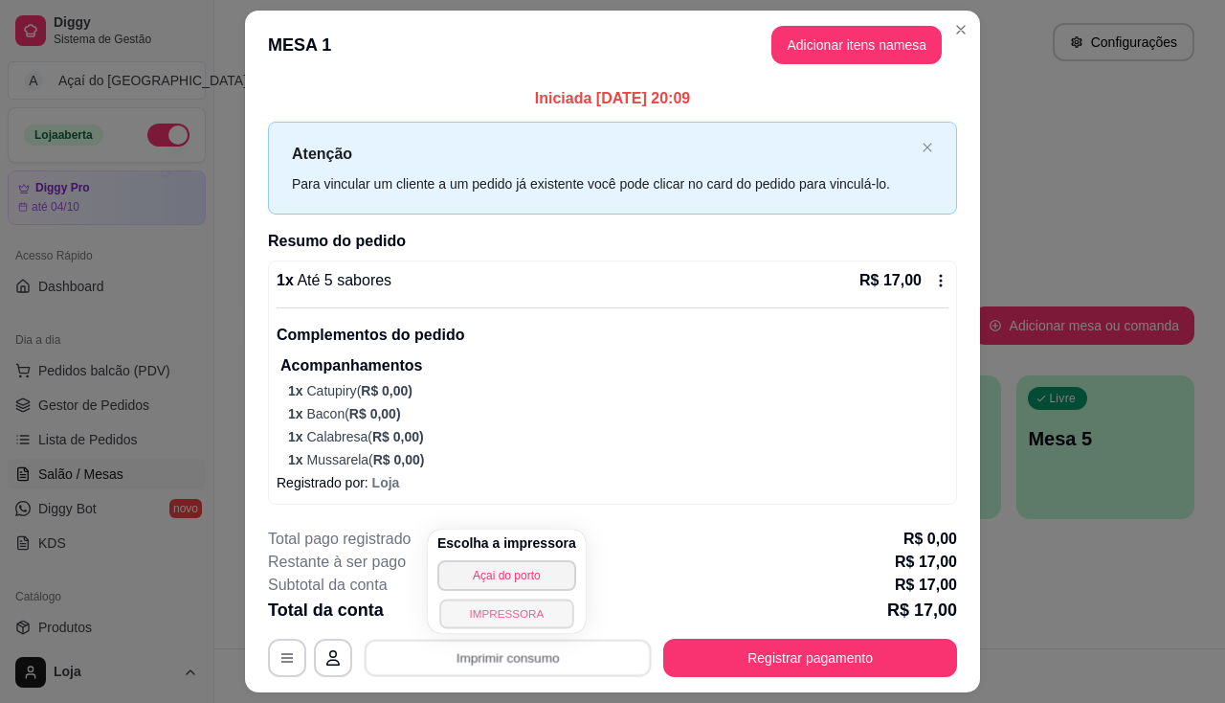
click at [536, 616] on button "IMPRESSORA" at bounding box center [506, 613] width 134 height 30
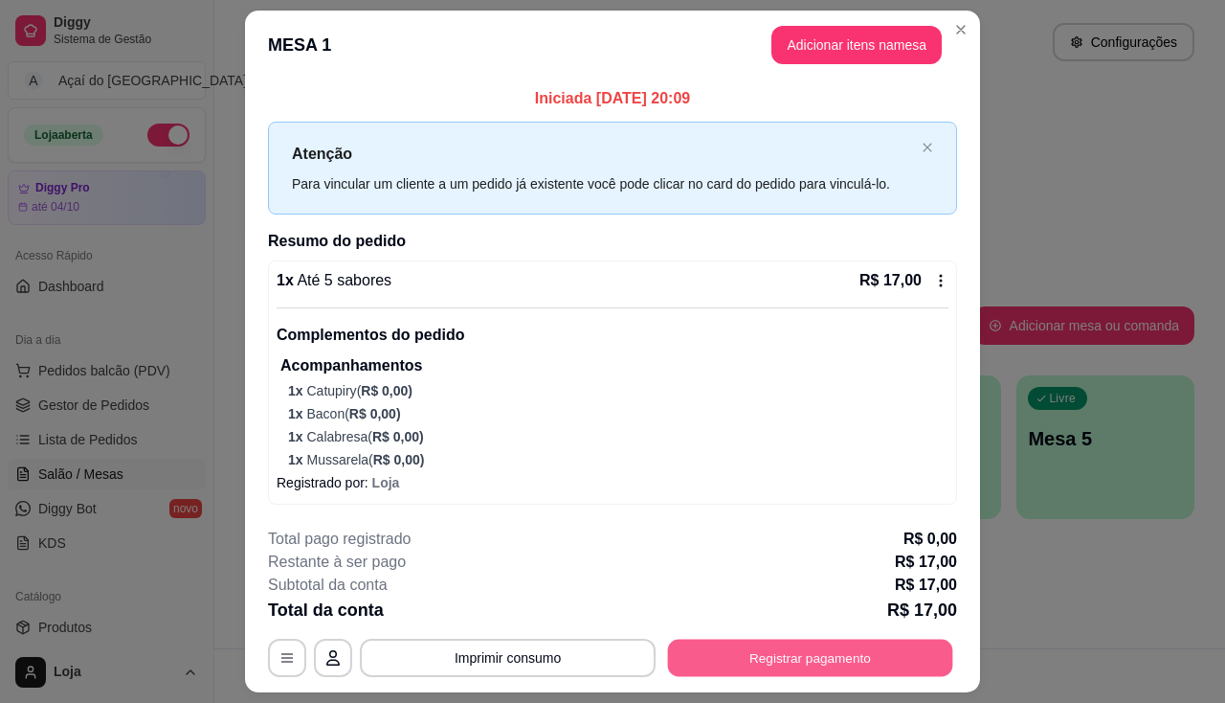
click at [873, 661] on button "Registrar pagamento" at bounding box center [810, 657] width 285 height 37
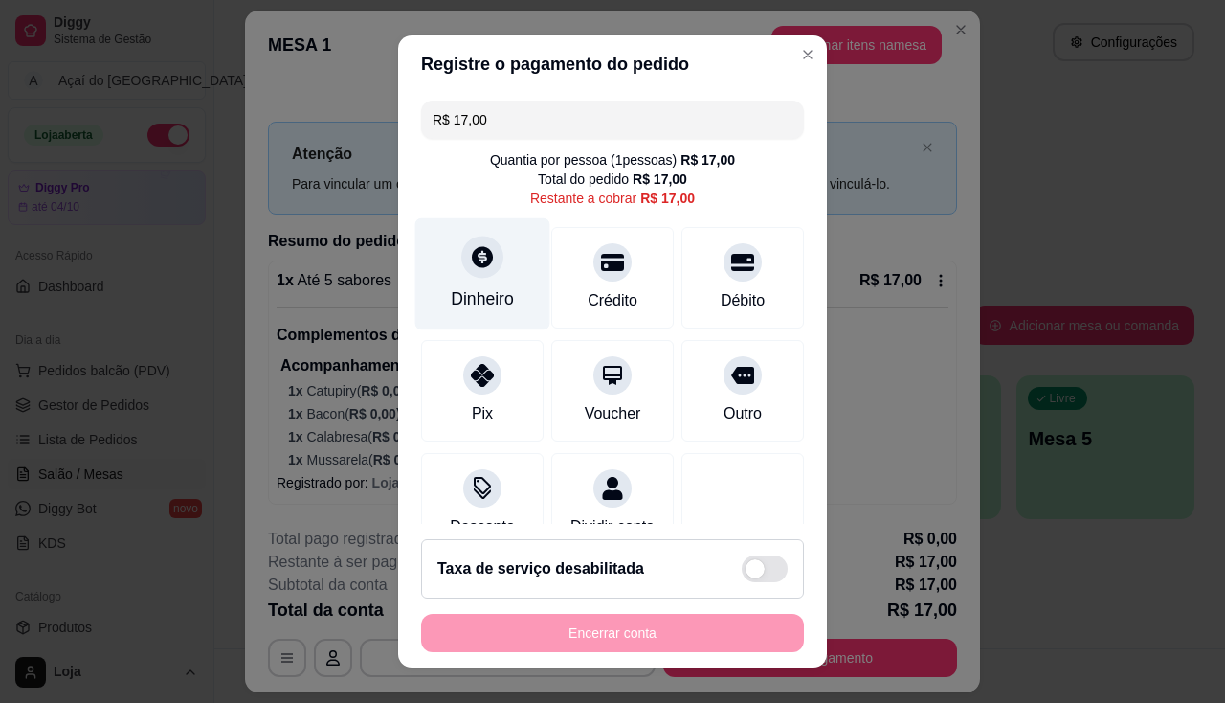
click at [526, 279] on div "Dinheiro" at bounding box center [482, 273] width 135 height 112
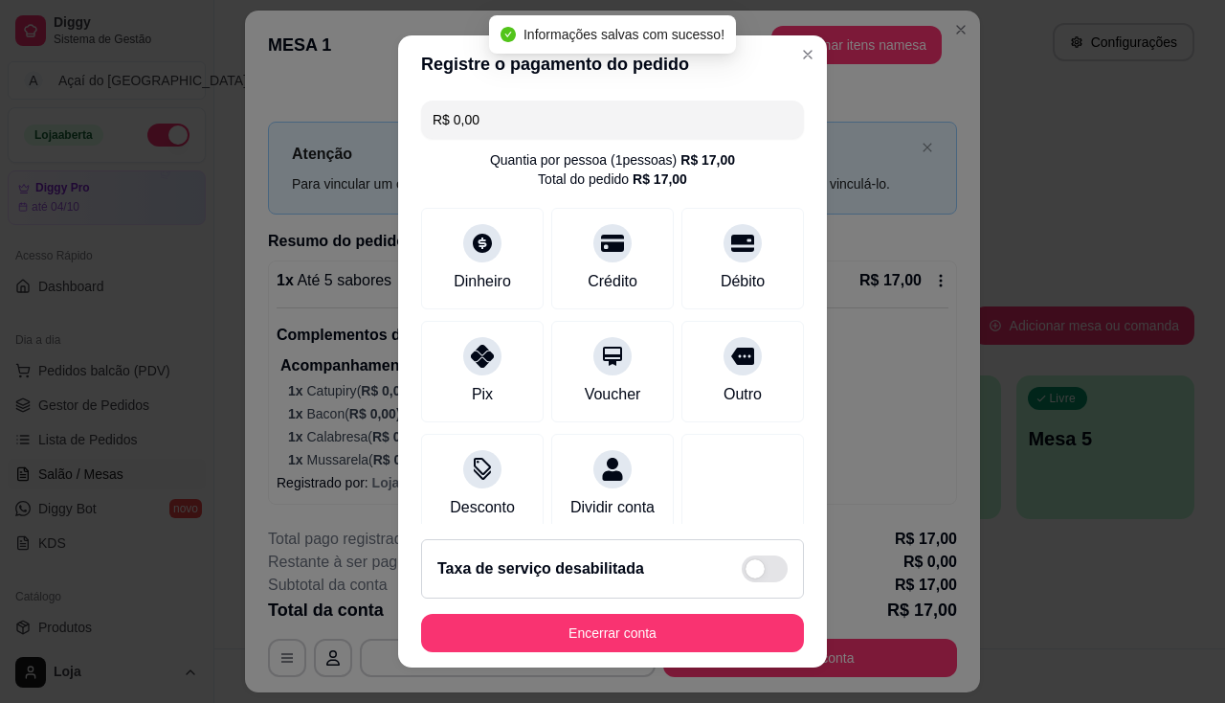
type input "R$ 0,00"
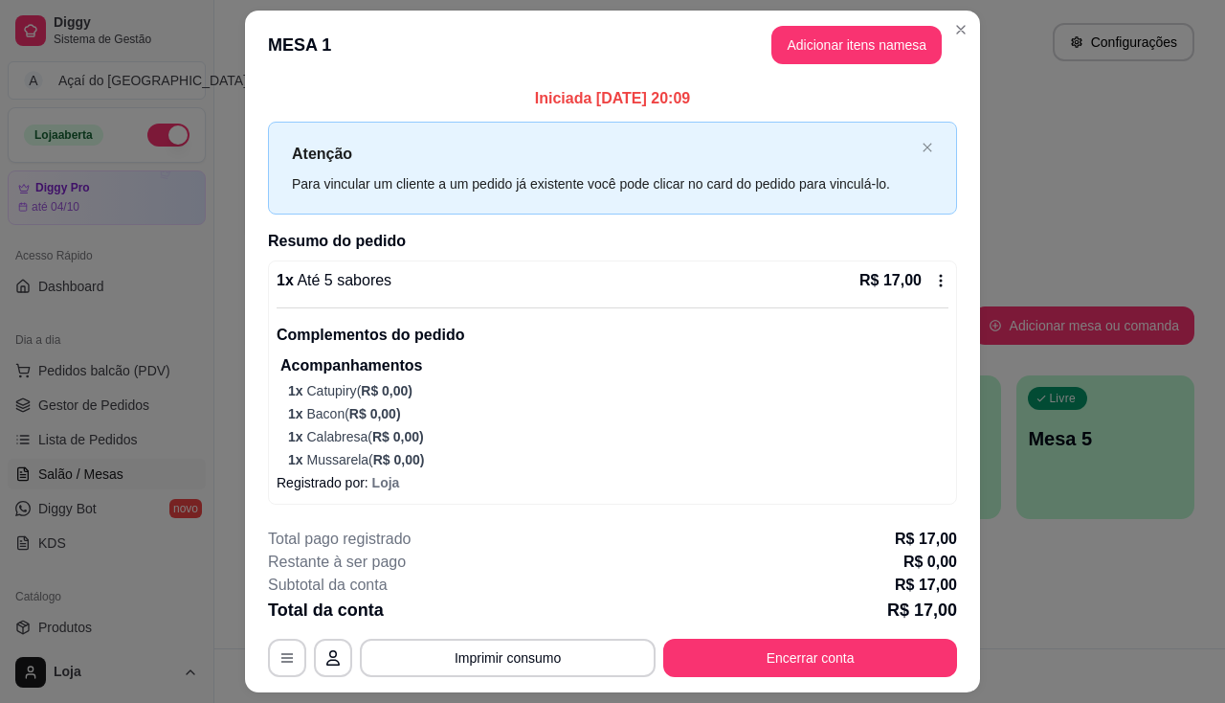
click at [812, 681] on footer "**********" at bounding box center [612, 602] width 735 height 180
click at [812, 665] on button "Encerrar conta" at bounding box center [810, 657] width 285 height 37
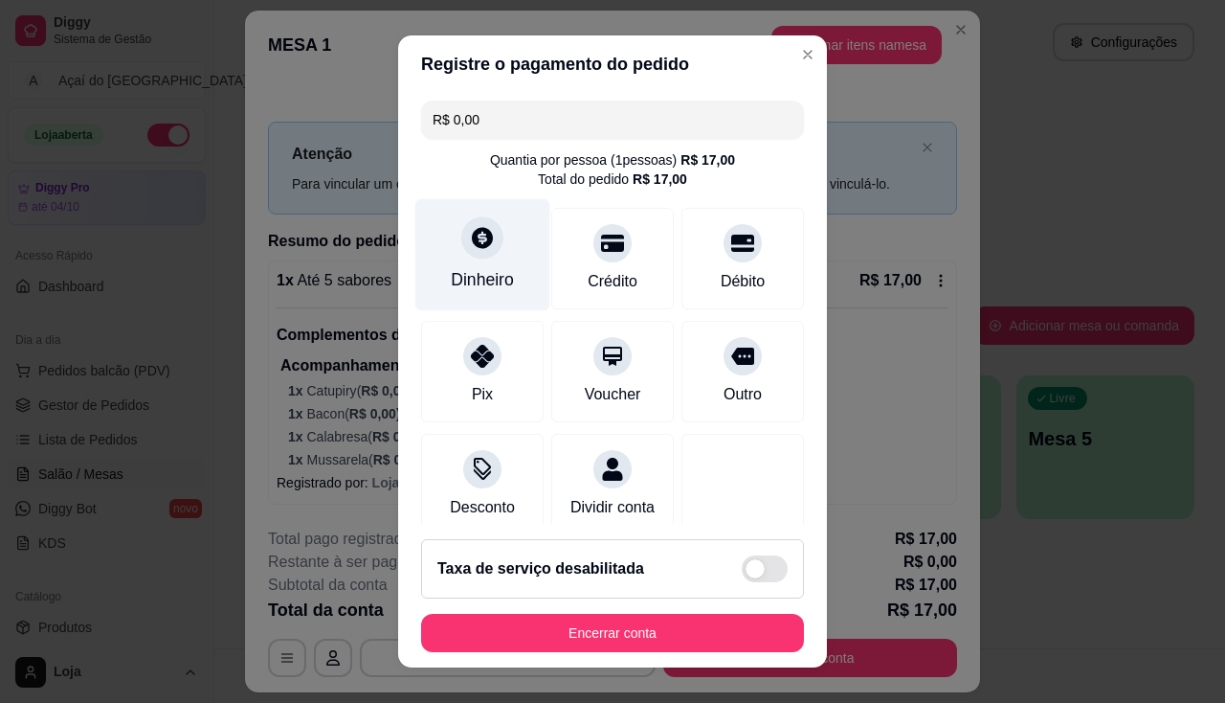
click at [493, 250] on div "Dinheiro" at bounding box center [482, 254] width 135 height 112
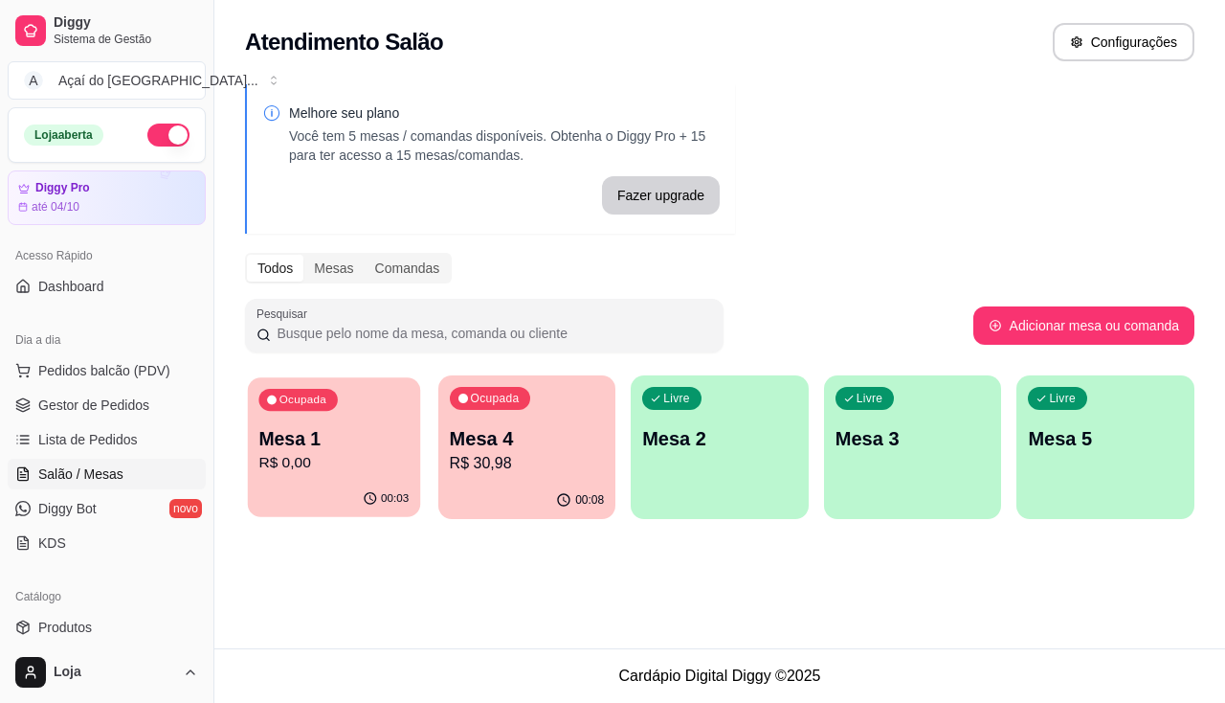
click at [391, 458] on p "R$ 0,00" at bounding box center [333, 463] width 150 height 22
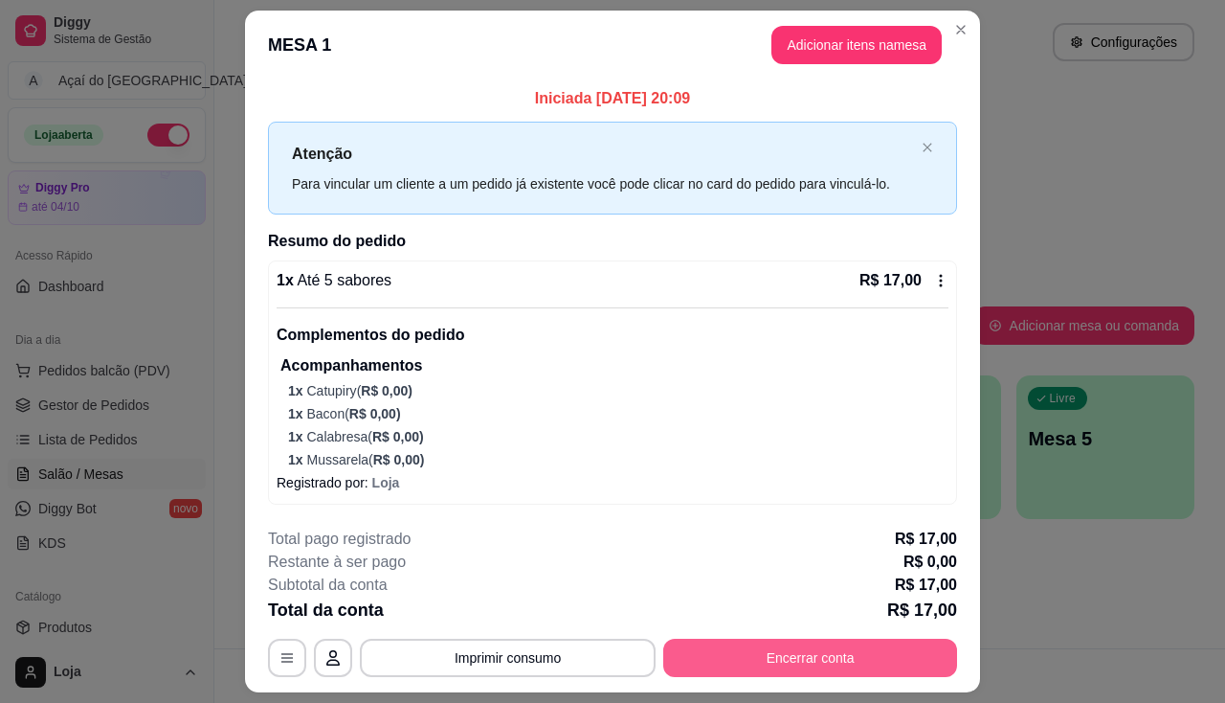
click at [771, 650] on button "Encerrar conta" at bounding box center [810, 657] width 294 height 38
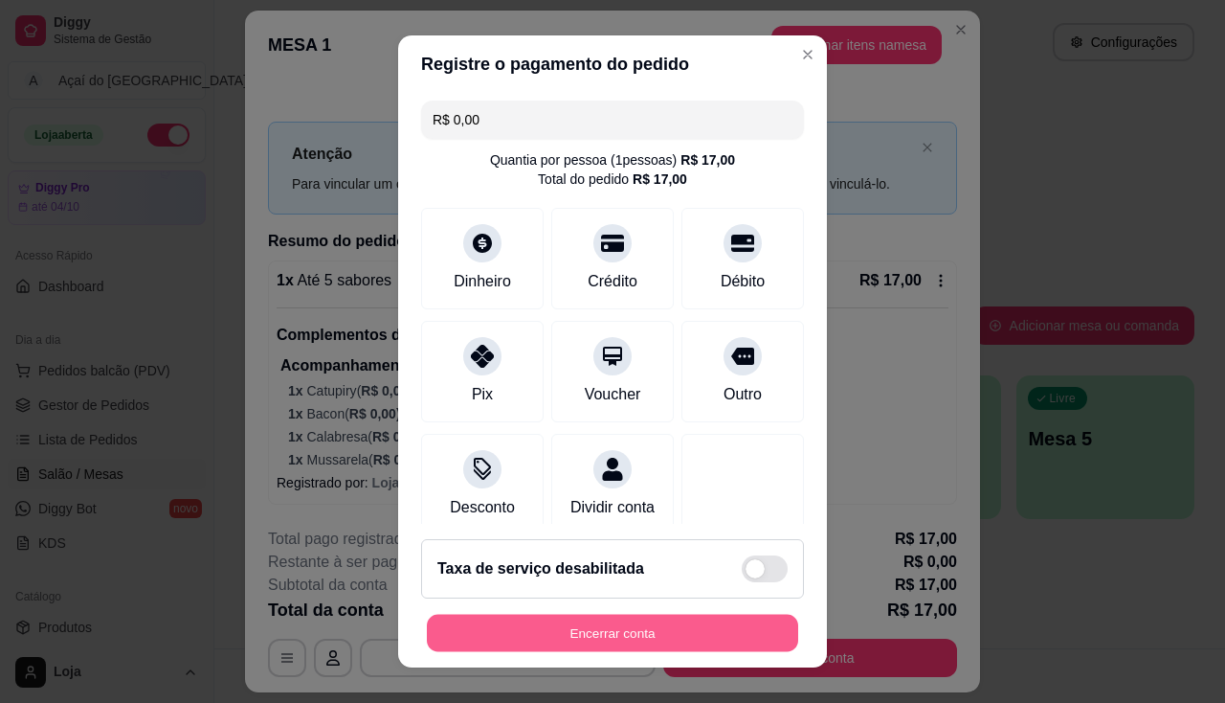
click at [689, 636] on button "Encerrar conta" at bounding box center [612, 632] width 371 height 37
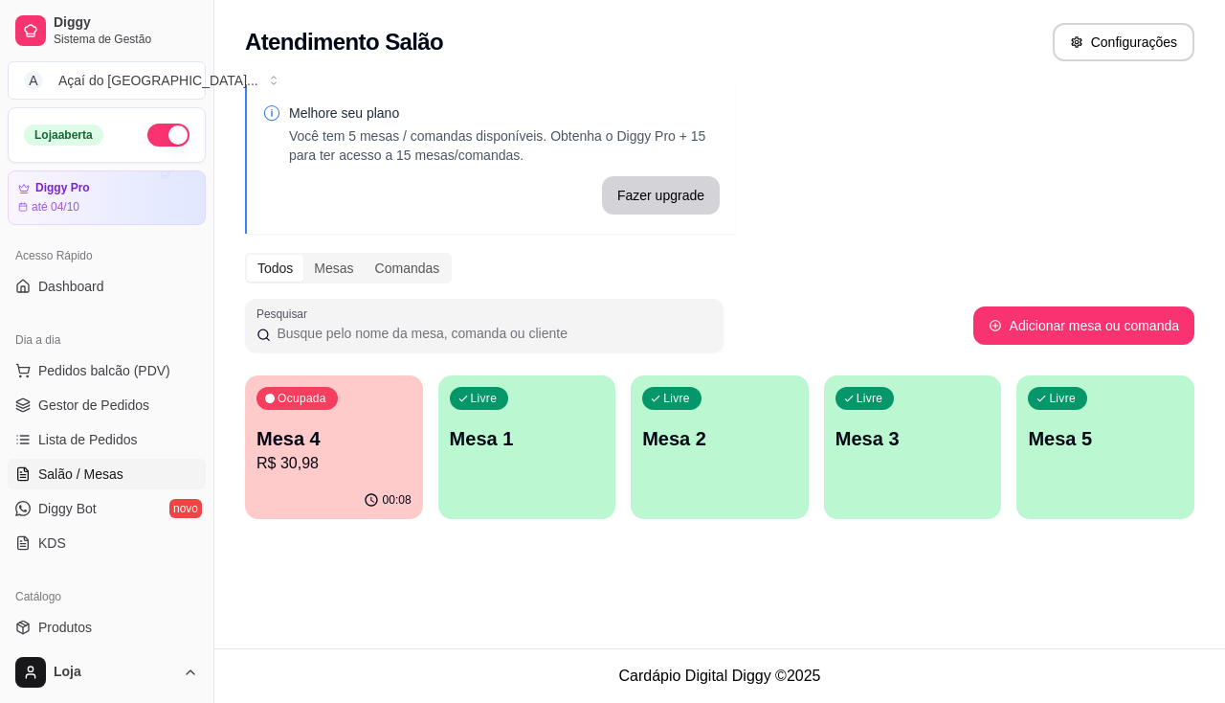
click at [337, 434] on p "Mesa 4" at bounding box center [334, 438] width 155 height 27
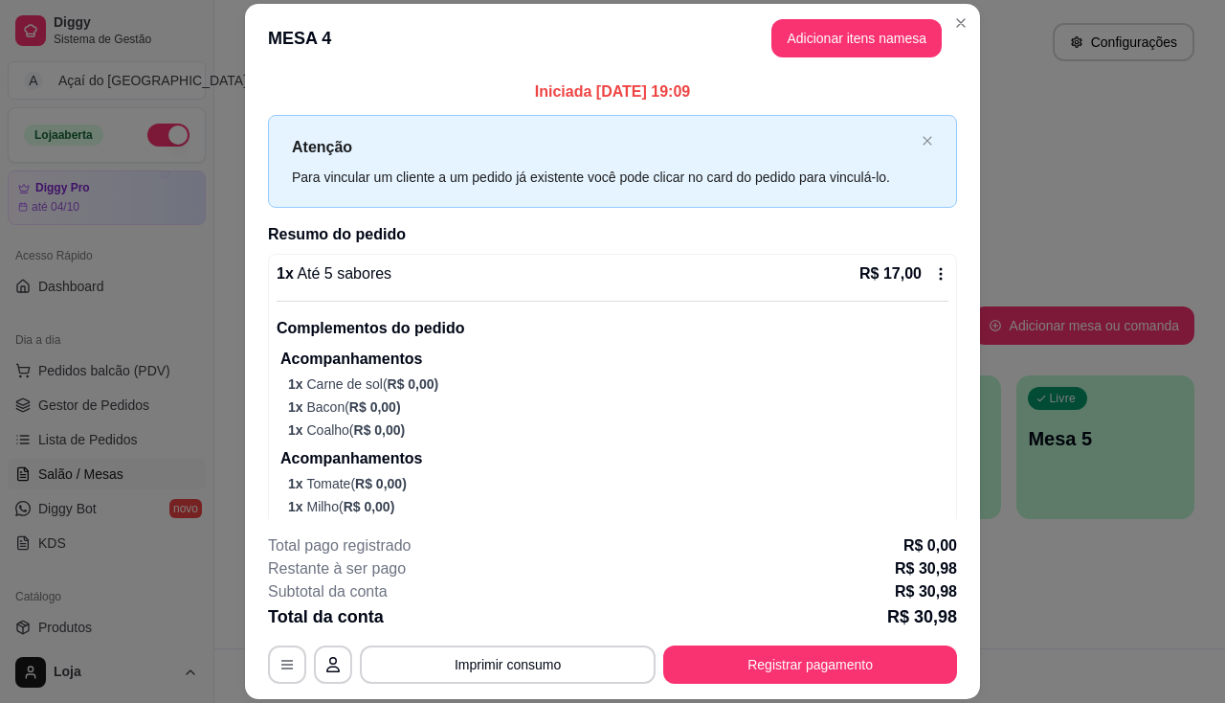
scroll to position [118, 0]
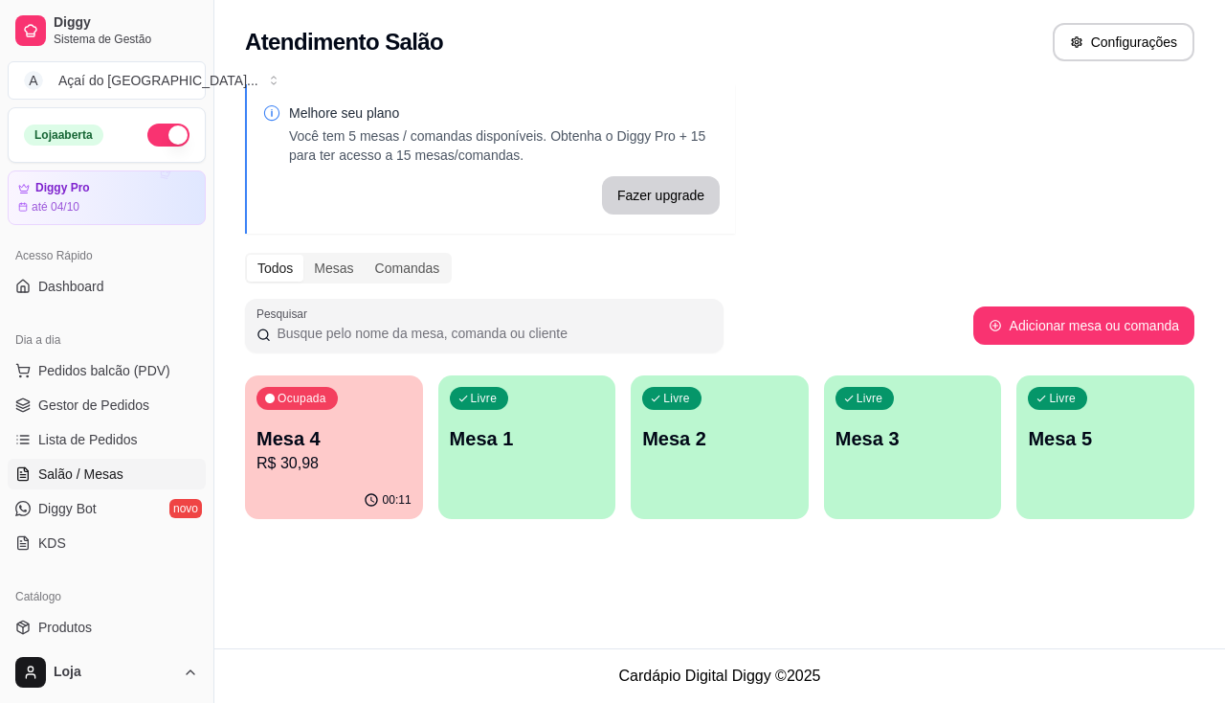
click at [281, 473] on p "R$ 30,98" at bounding box center [334, 463] width 155 height 23
click at [118, 466] on span "Salão / Mesas" at bounding box center [80, 473] width 85 height 19
click at [118, 445] on span "Lista de Pedidos" at bounding box center [88, 439] width 100 height 19
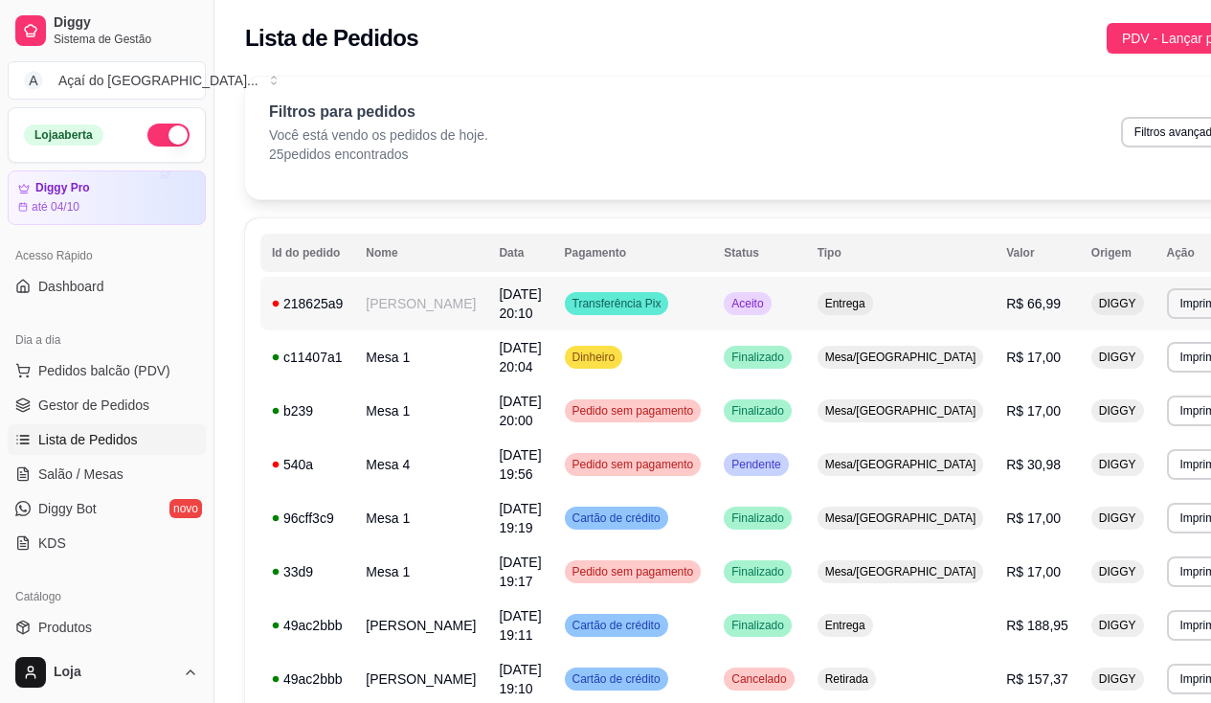
click at [499, 315] on span "[DATE] 20:10" at bounding box center [520, 303] width 42 height 34
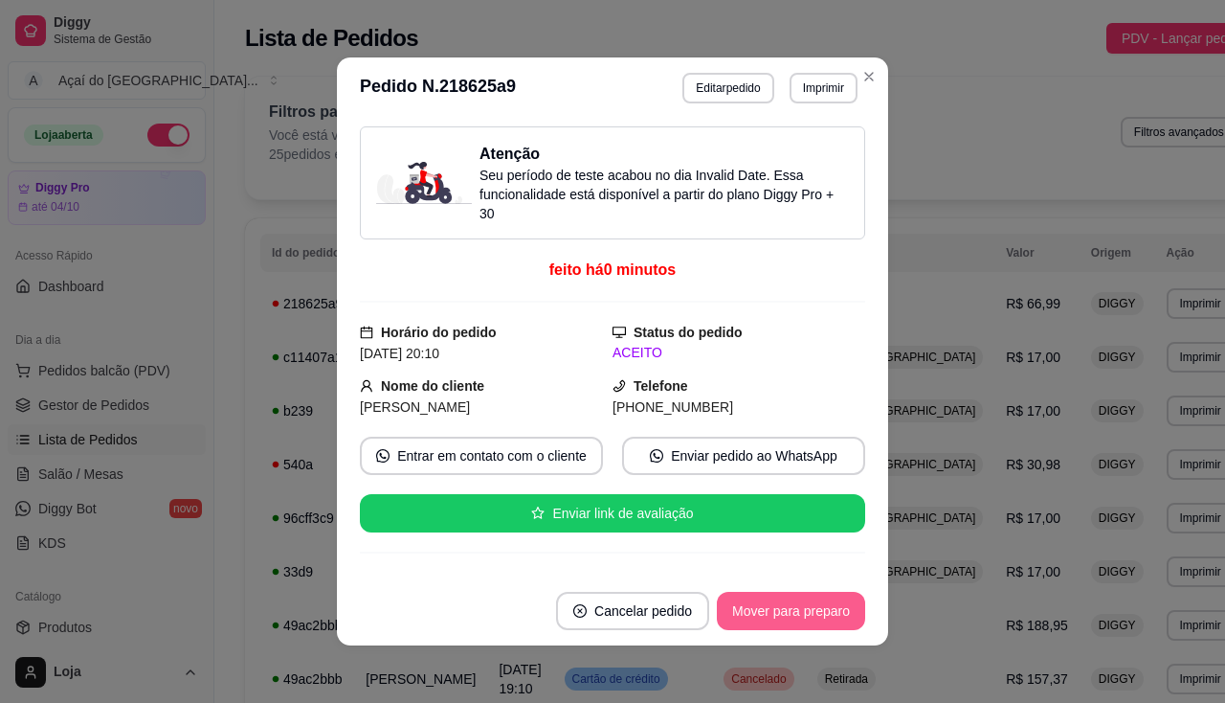
click at [743, 614] on button "Mover para preparo" at bounding box center [791, 611] width 148 height 38
click at [807, 88] on button "Imprimir" at bounding box center [824, 88] width 66 height 30
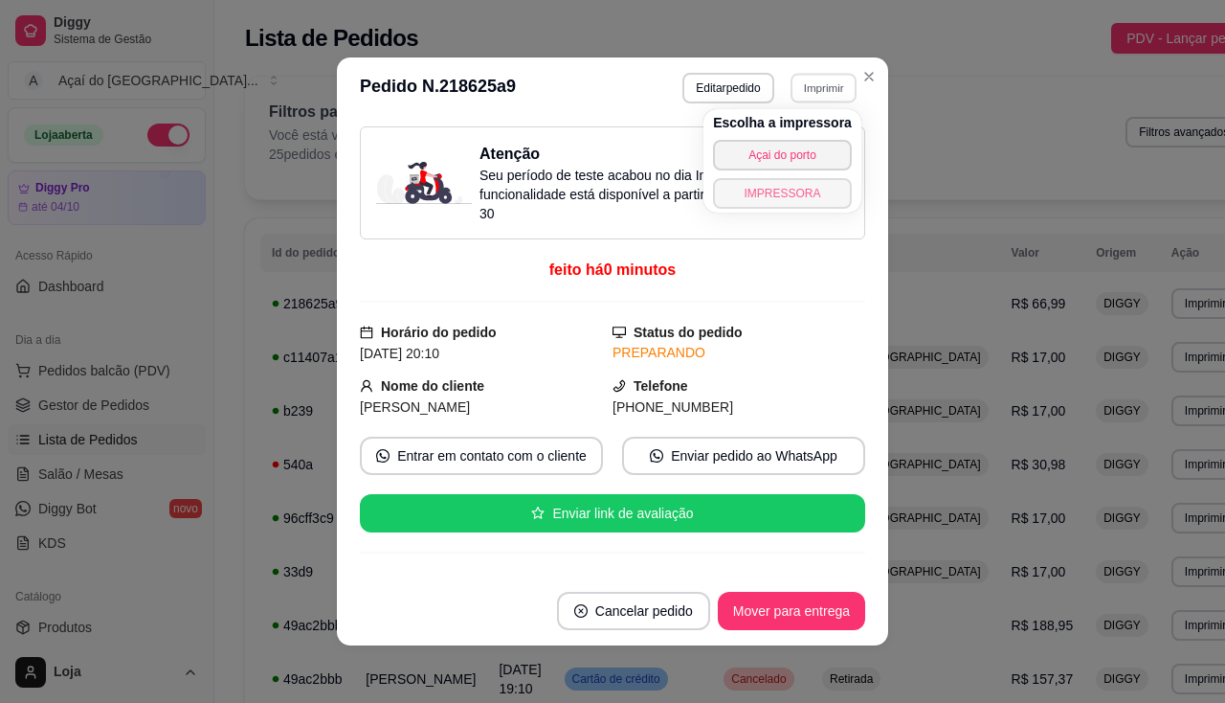
click at [749, 195] on button "IMPRESSORA" at bounding box center [782, 193] width 139 height 31
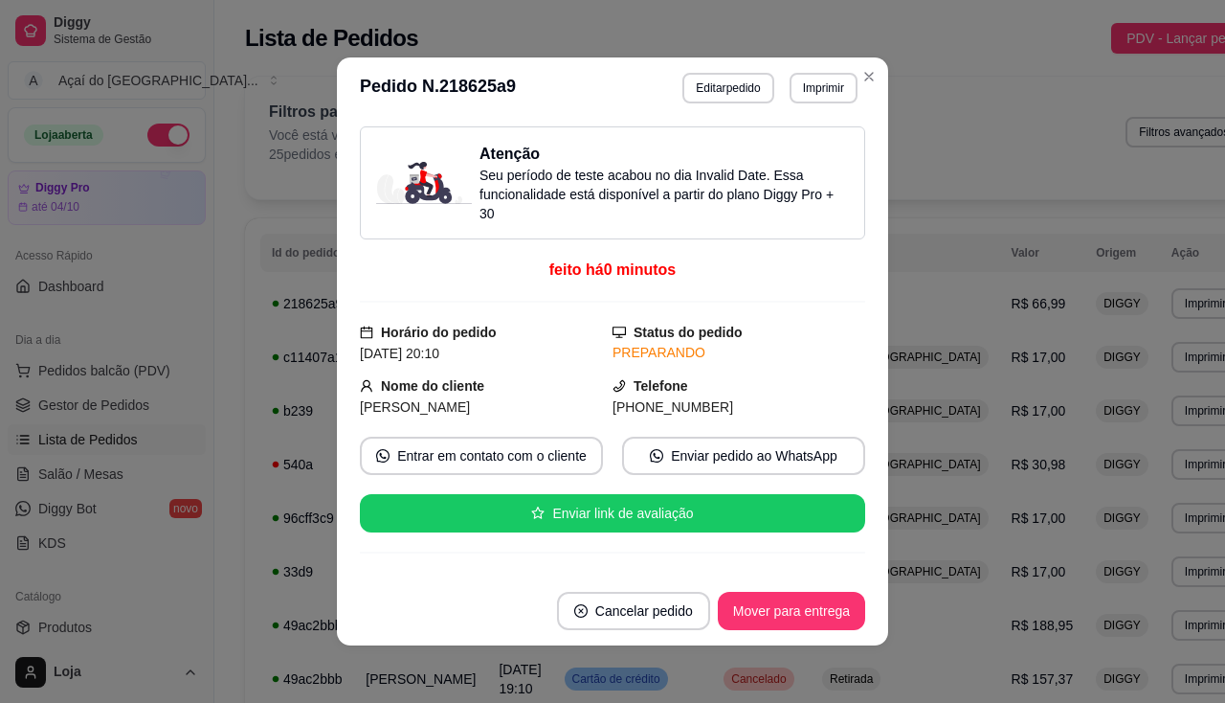
click at [91, 472] on span "Salão / Mesas" at bounding box center [80, 473] width 85 height 19
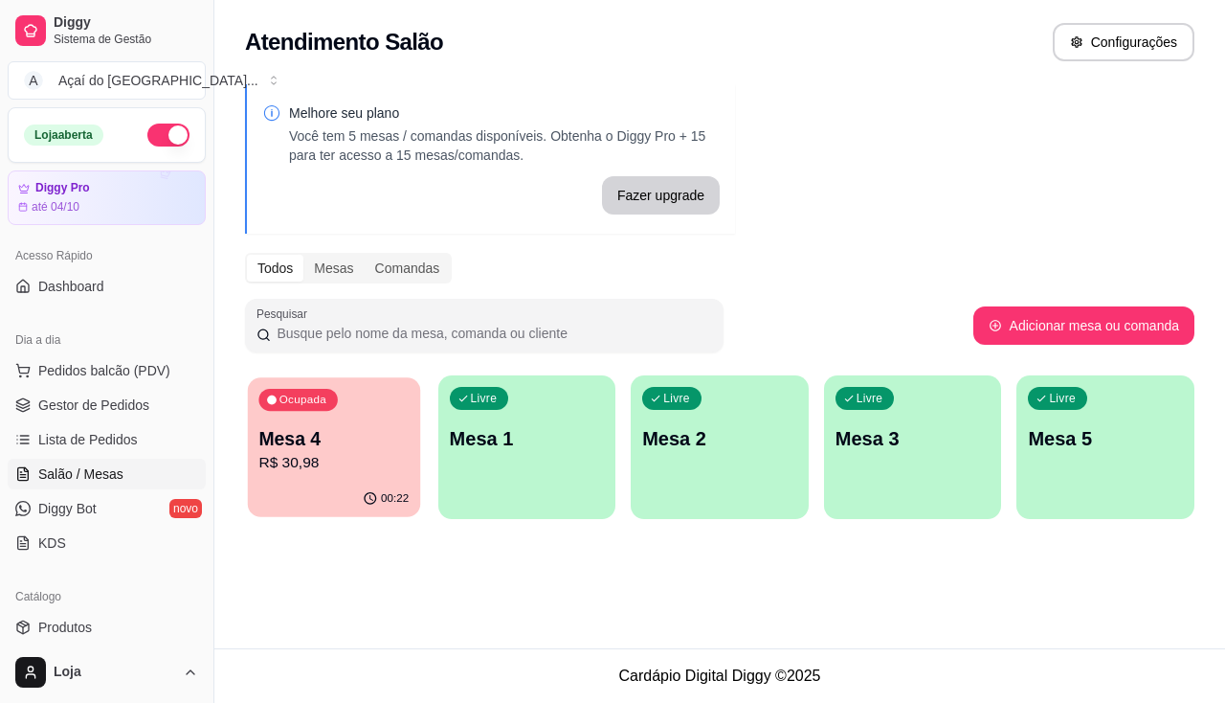
click at [294, 485] on div "00:22" at bounding box center [334, 498] width 172 height 36
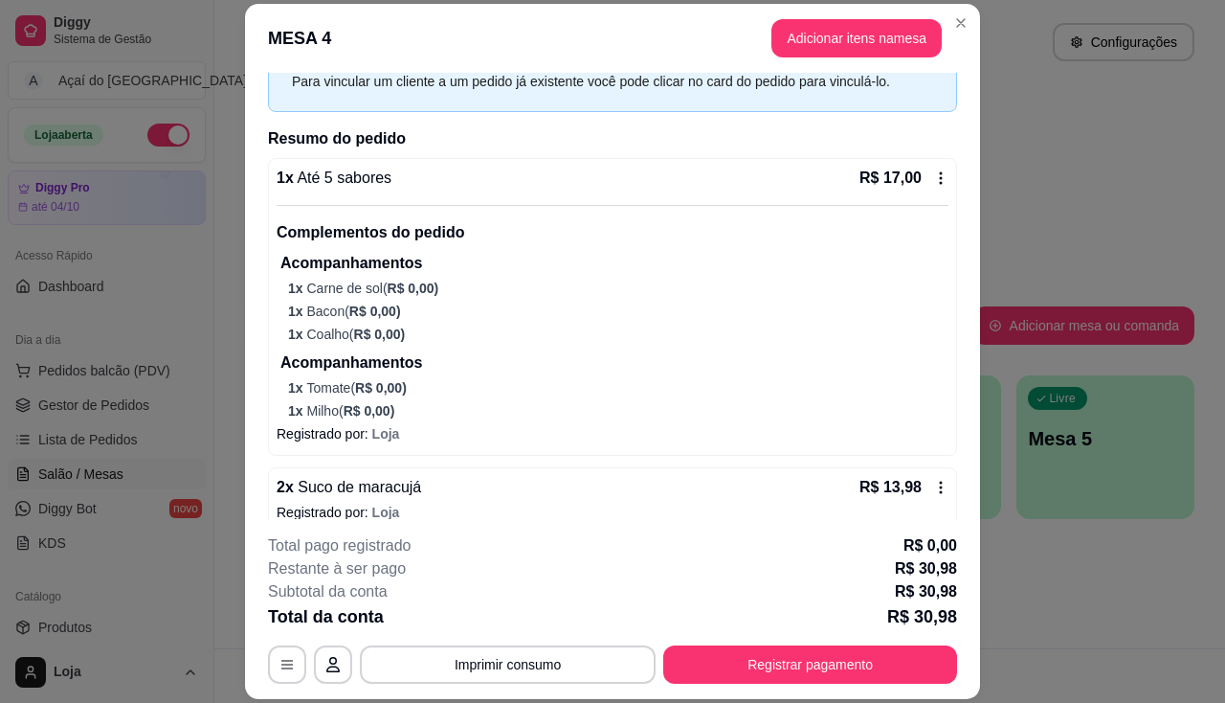
scroll to position [118, 0]
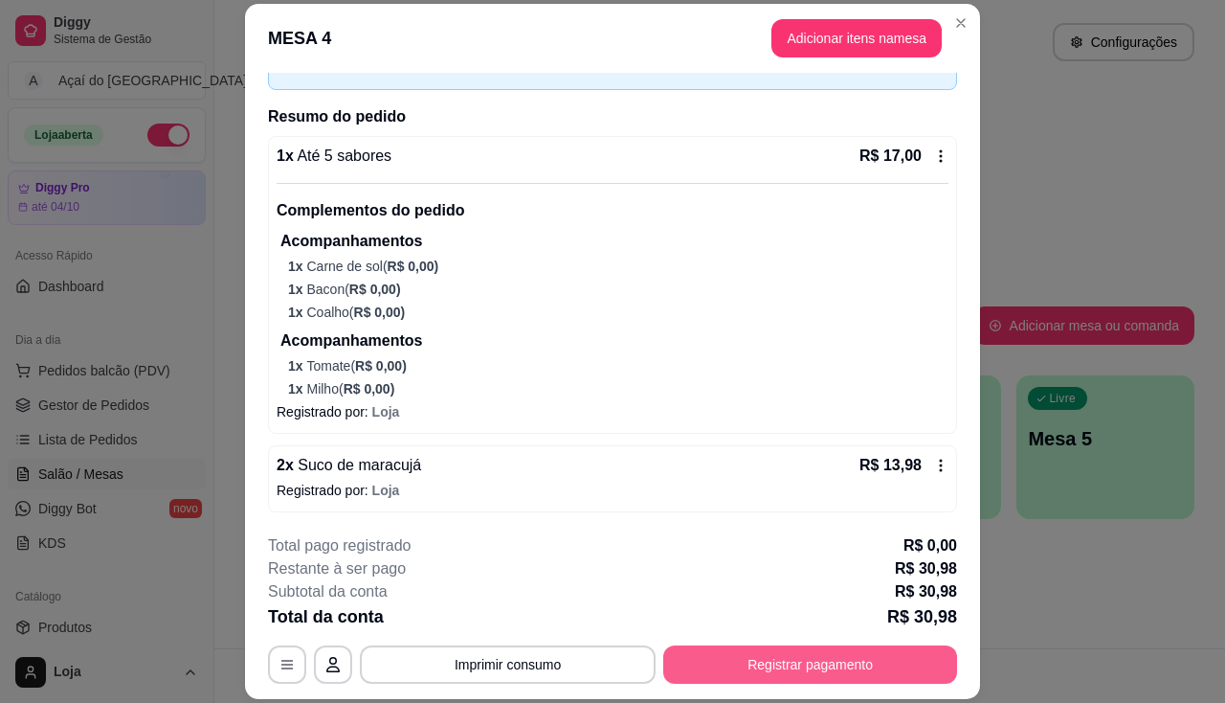
click at [756, 649] on button "Registrar pagamento" at bounding box center [810, 664] width 294 height 38
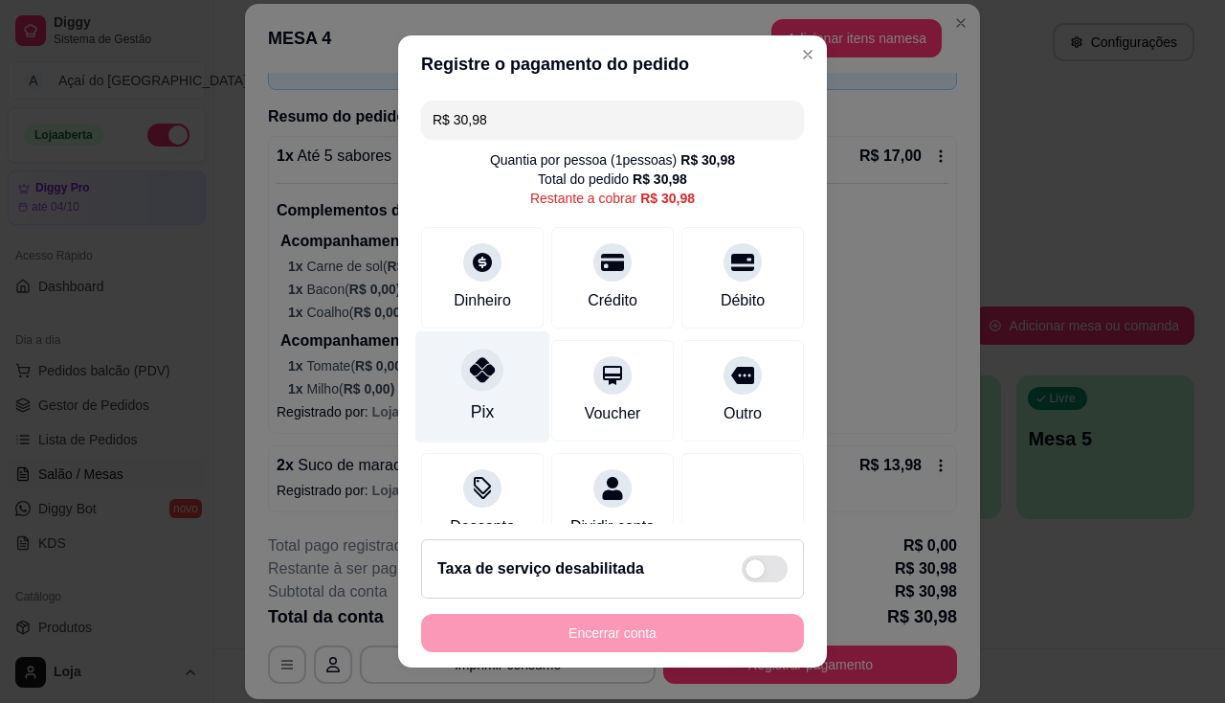
click at [470, 380] on icon at bounding box center [482, 369] width 25 height 25
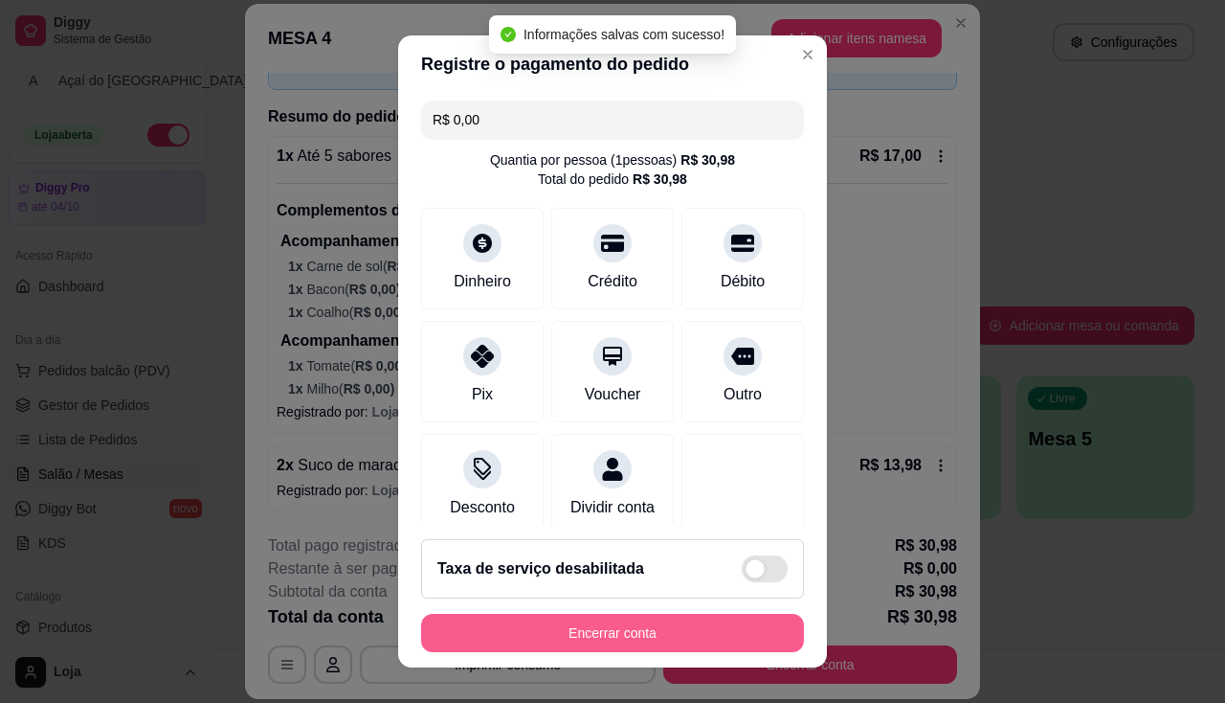
type input "R$ 0,00"
click at [580, 628] on button "Encerrar conta" at bounding box center [612, 633] width 383 height 38
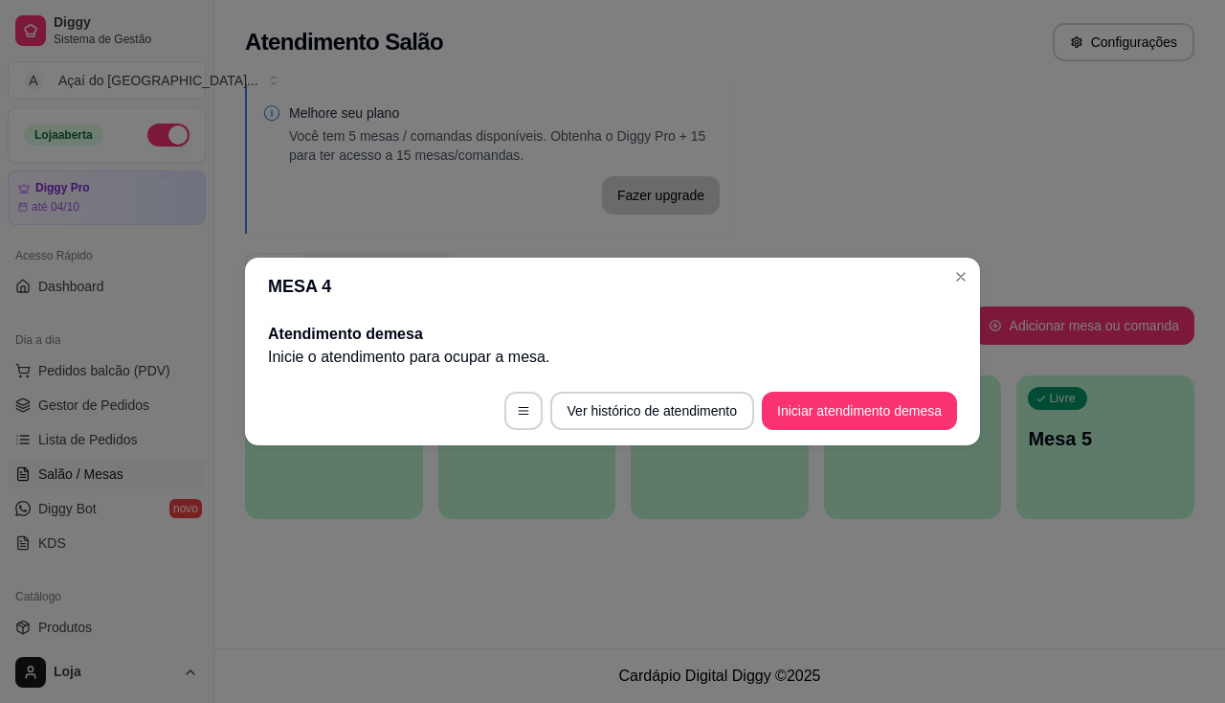
scroll to position [0, 0]
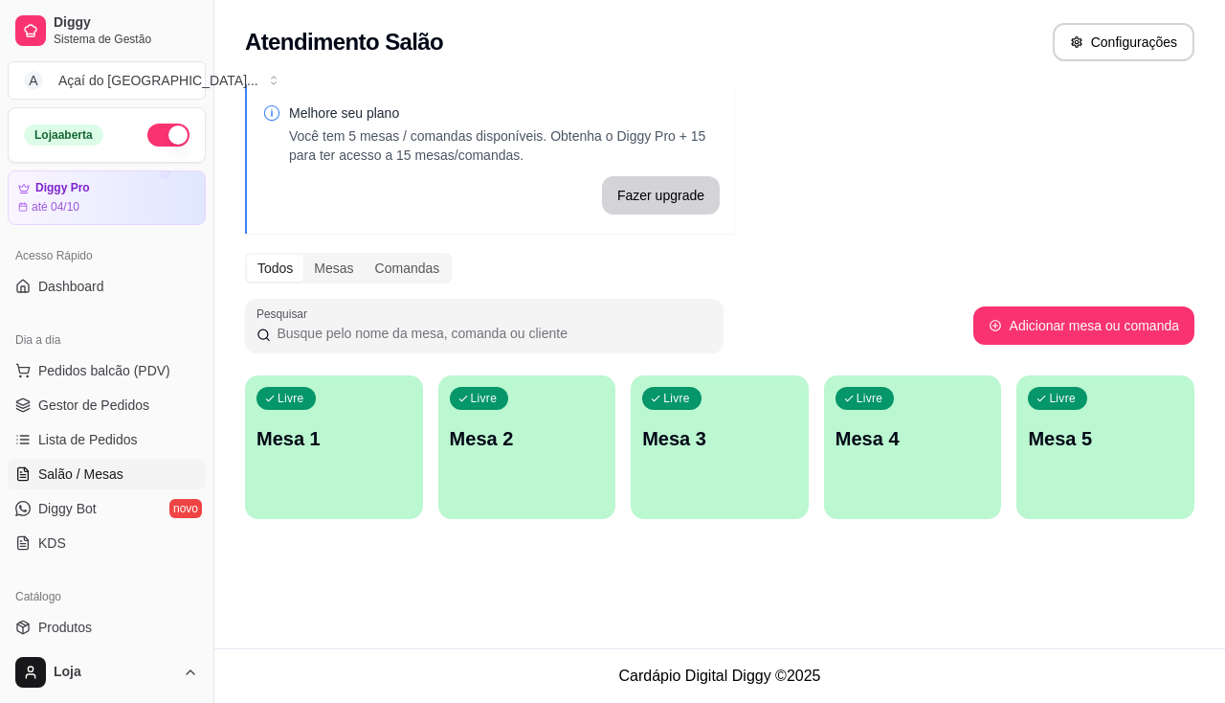
click at [398, 433] on p "Mesa 1" at bounding box center [334, 438] width 155 height 27
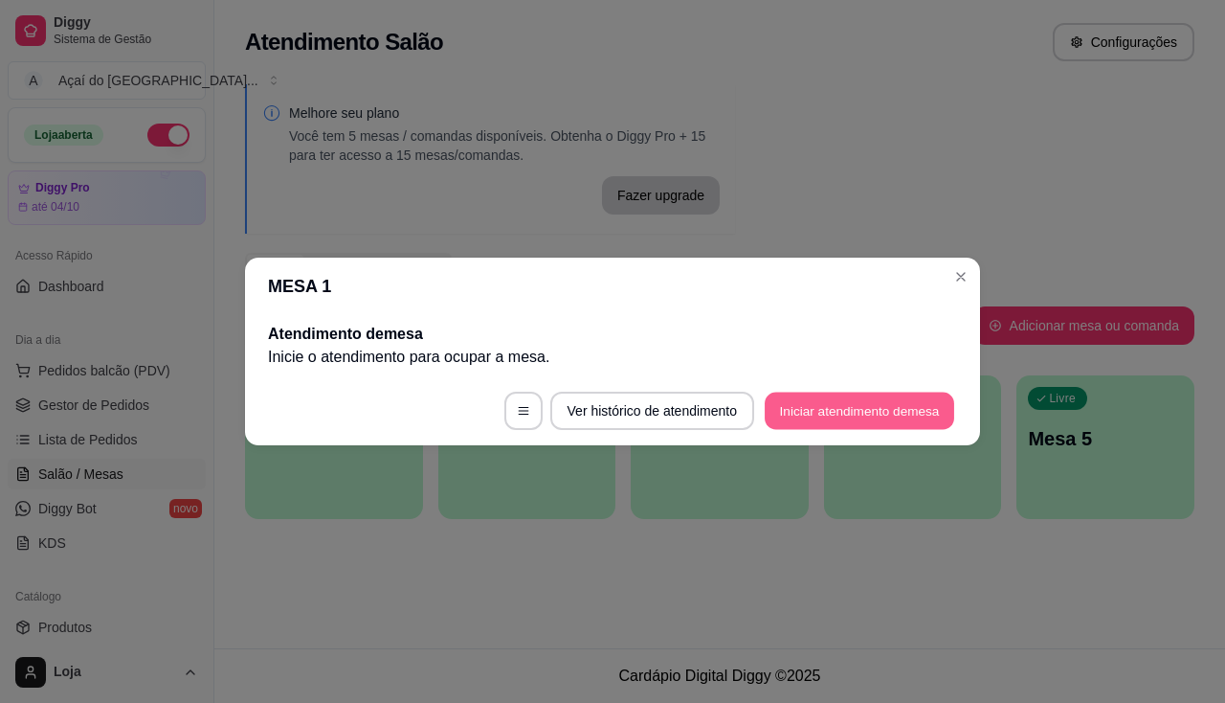
click at [783, 408] on button "Iniciar atendimento de mesa" at bounding box center [860, 410] width 190 height 37
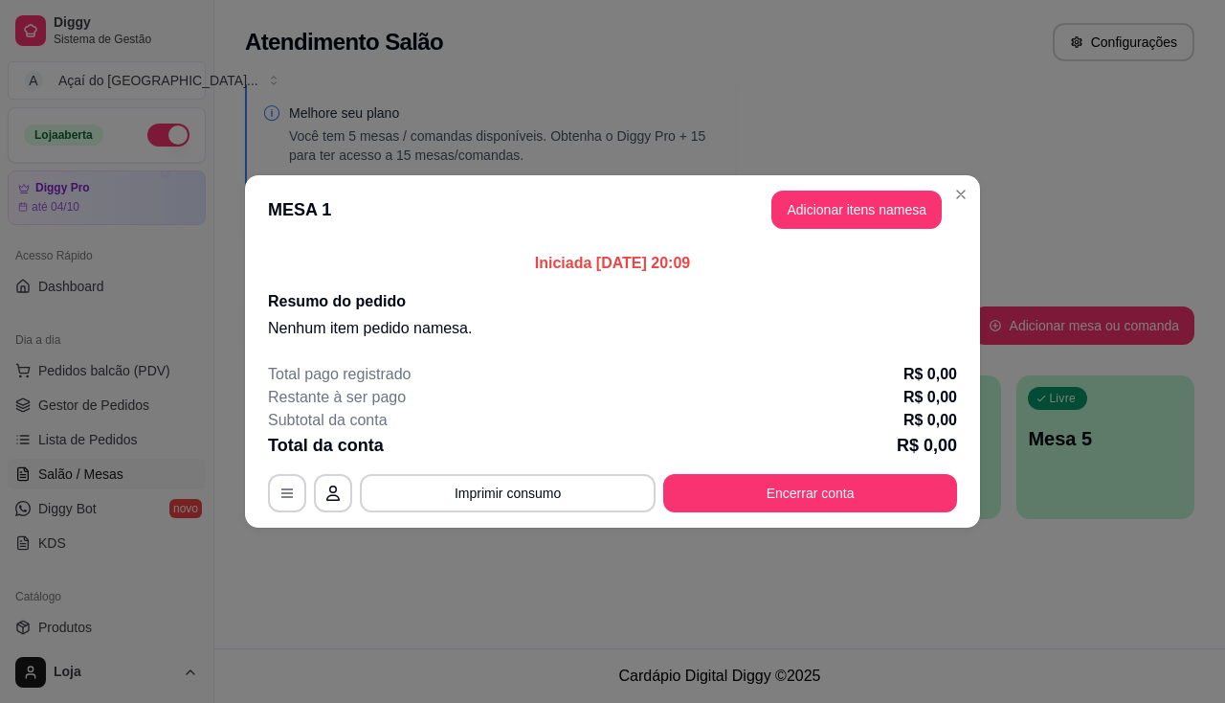
click at [840, 232] on header "MESA 1 Adicionar itens na mesa" at bounding box center [612, 209] width 735 height 69
click at [845, 207] on button "Adicionar itens na mesa" at bounding box center [856, 209] width 165 height 37
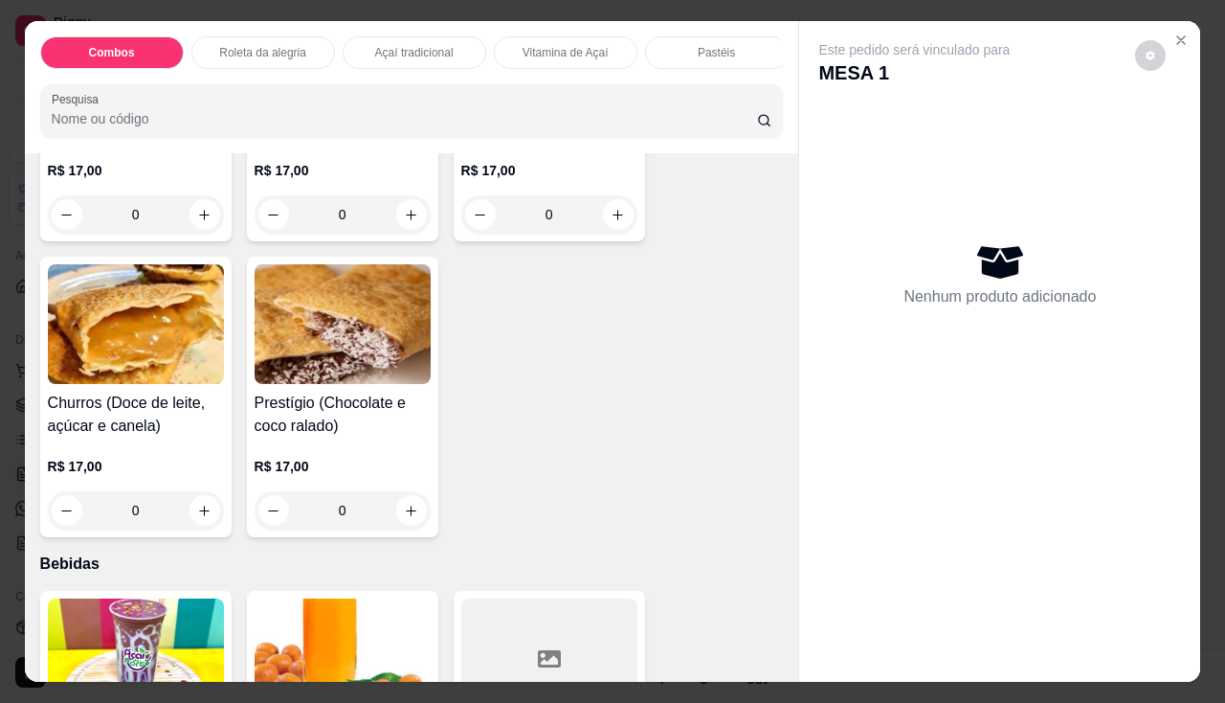
scroll to position [2489, 0]
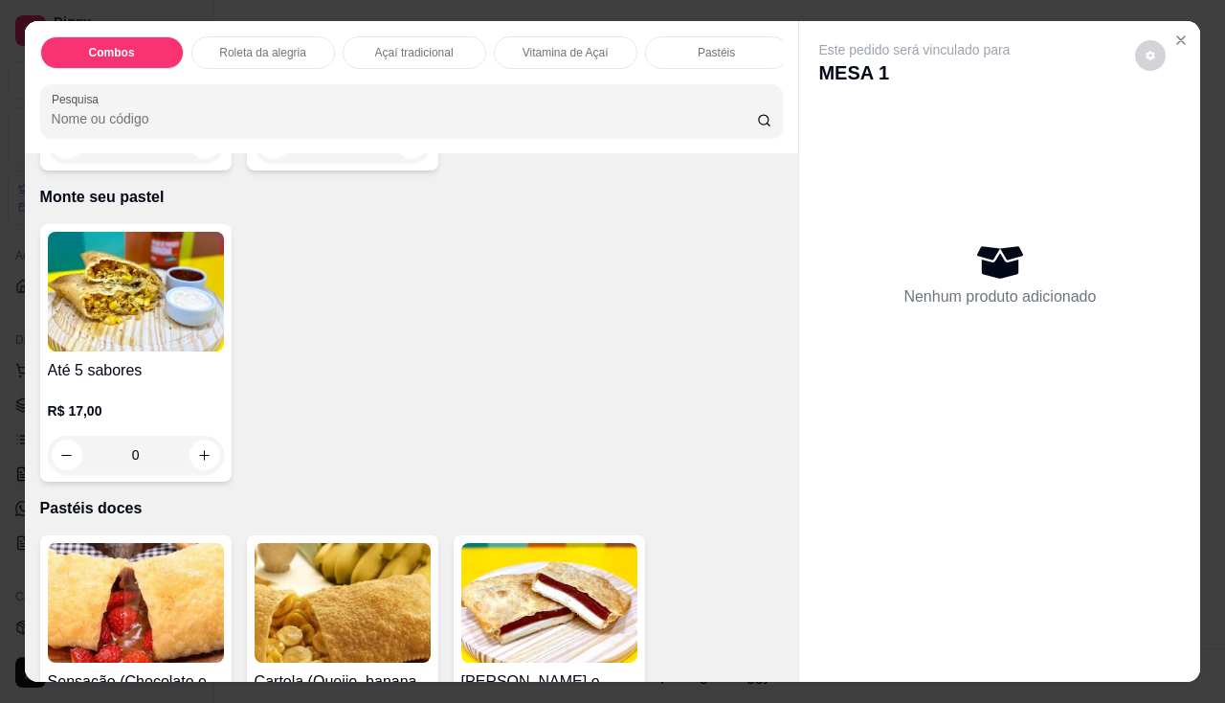
click at [199, 452] on div "0" at bounding box center [136, 454] width 176 height 38
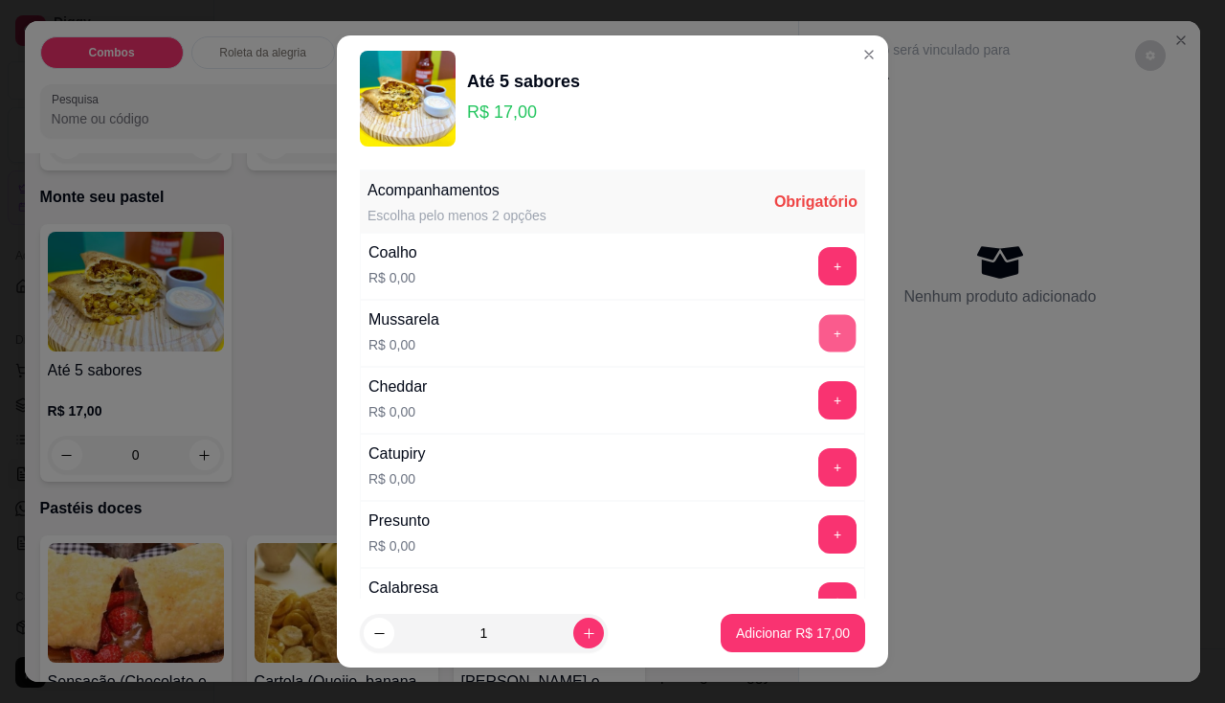
click at [819, 340] on button "+" at bounding box center [837, 332] width 37 height 37
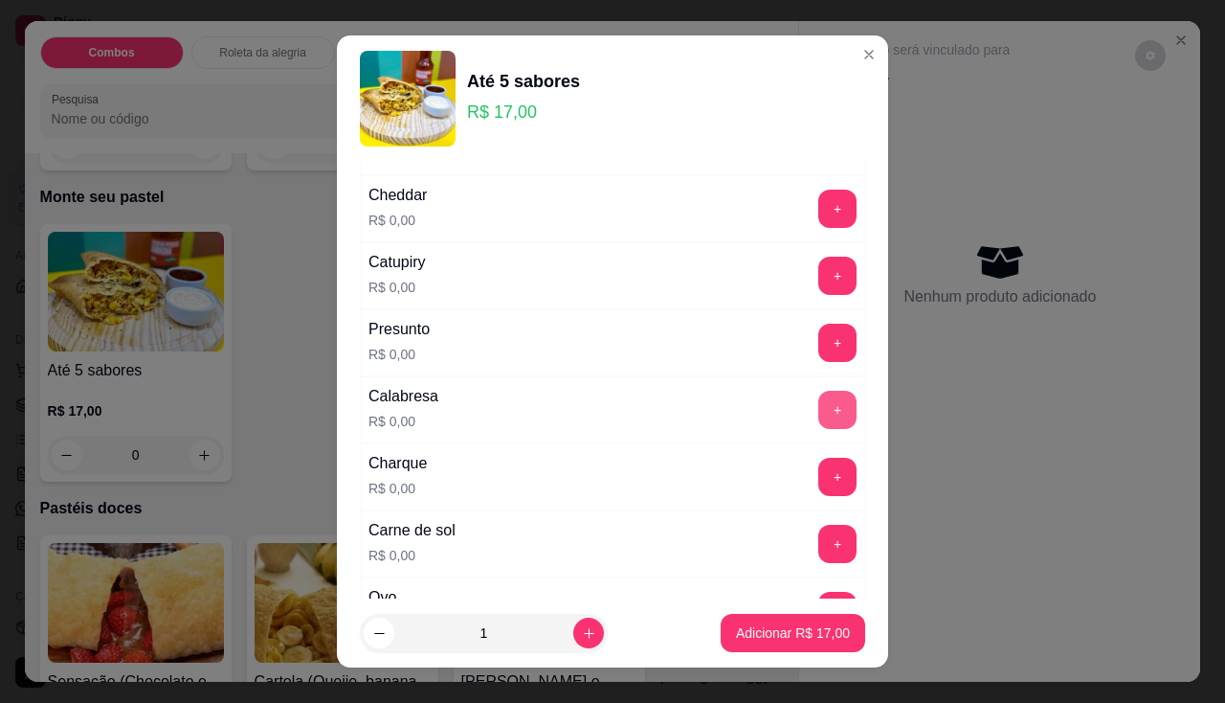
scroll to position [287, 0]
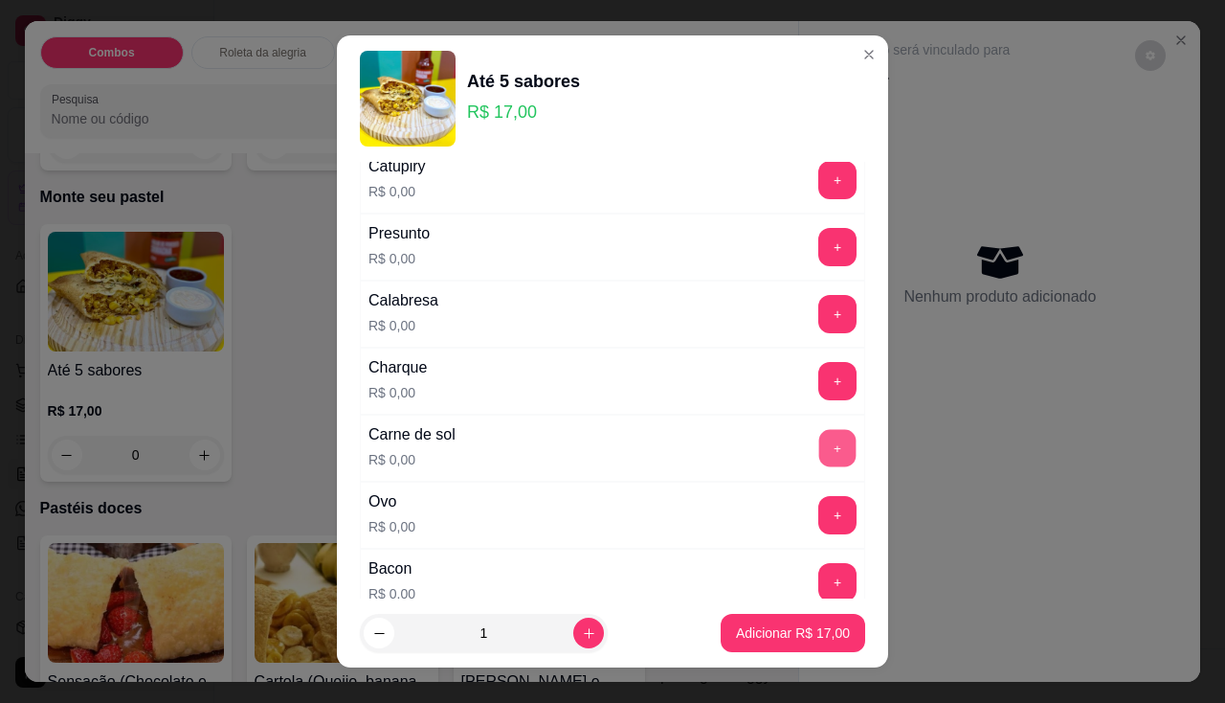
click at [819, 452] on button "+" at bounding box center [837, 447] width 37 height 37
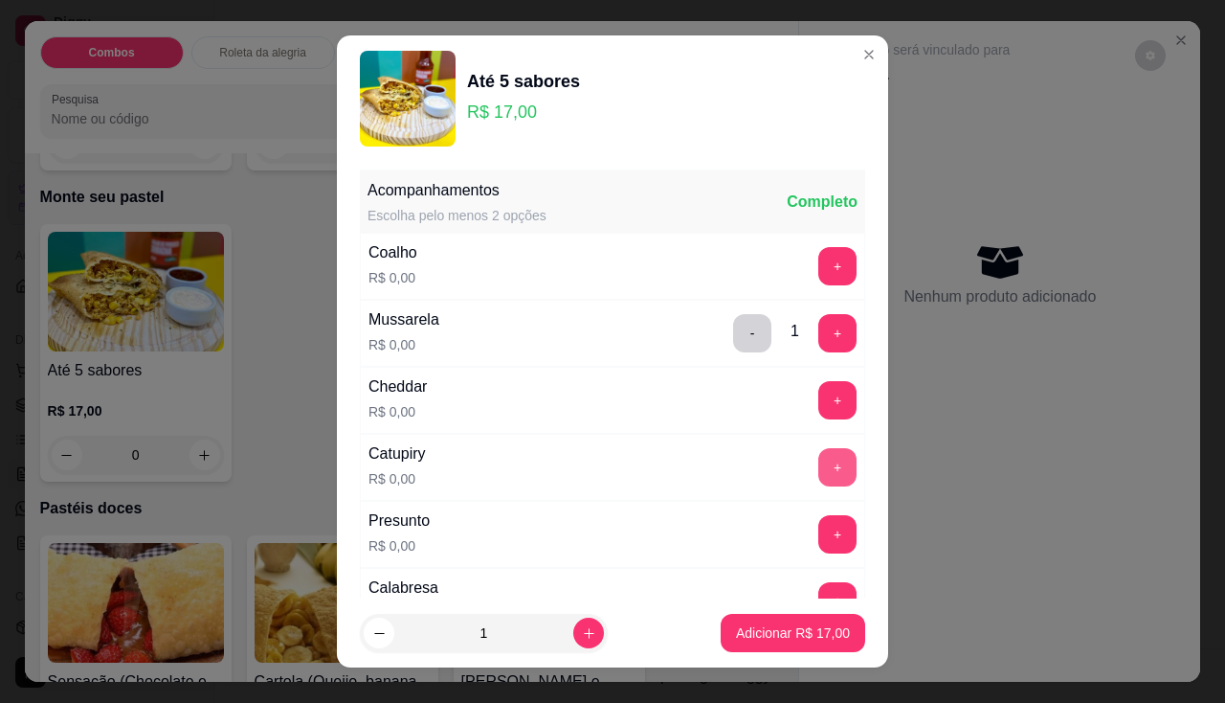
click at [818, 469] on button "+" at bounding box center [837, 467] width 38 height 38
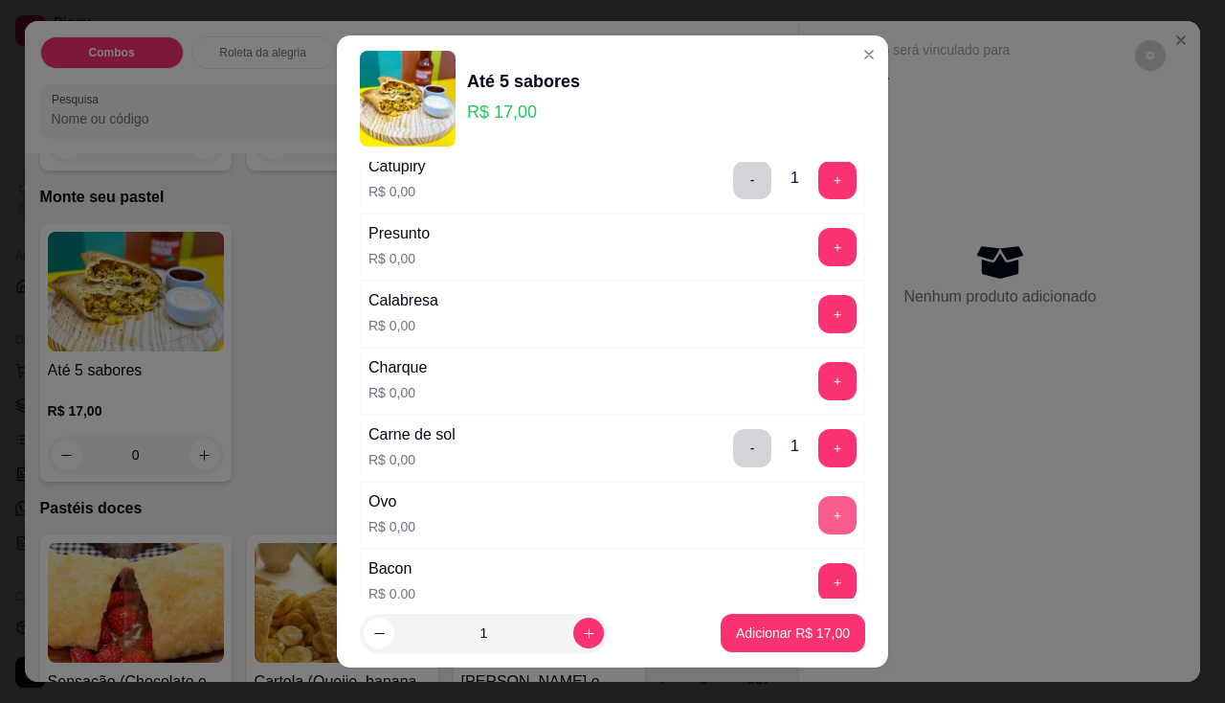
click at [818, 519] on button "+" at bounding box center [837, 515] width 38 height 38
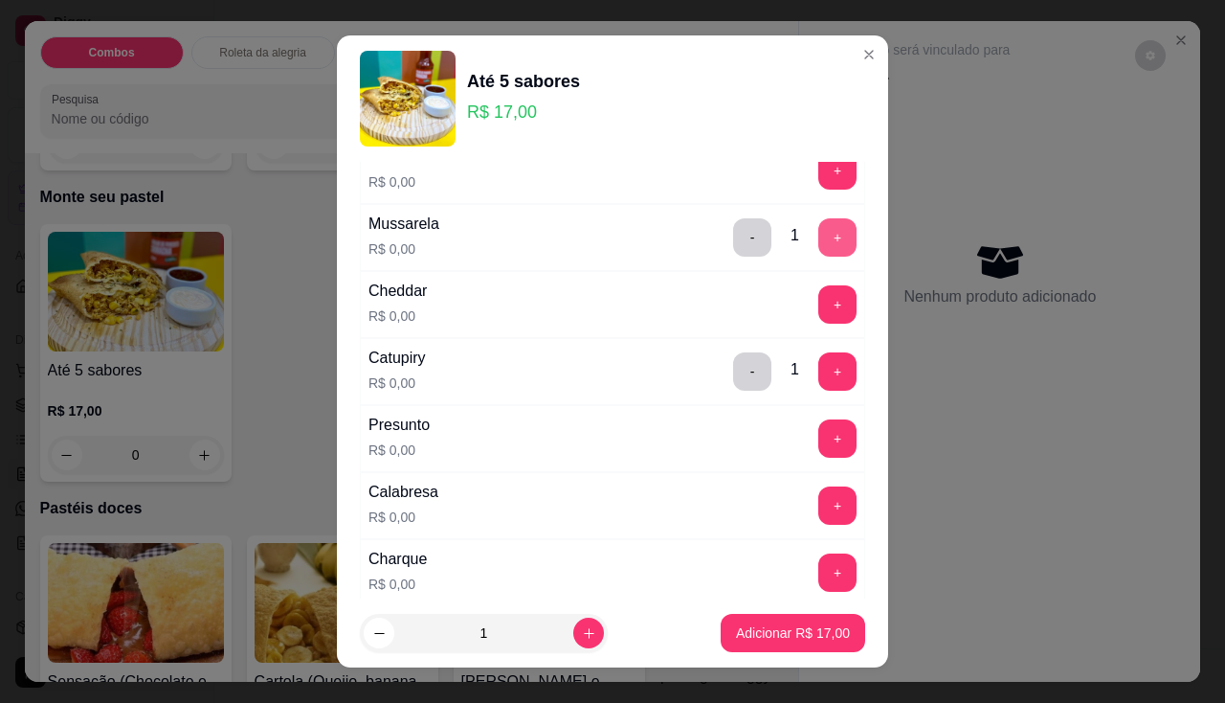
scroll to position [0, 0]
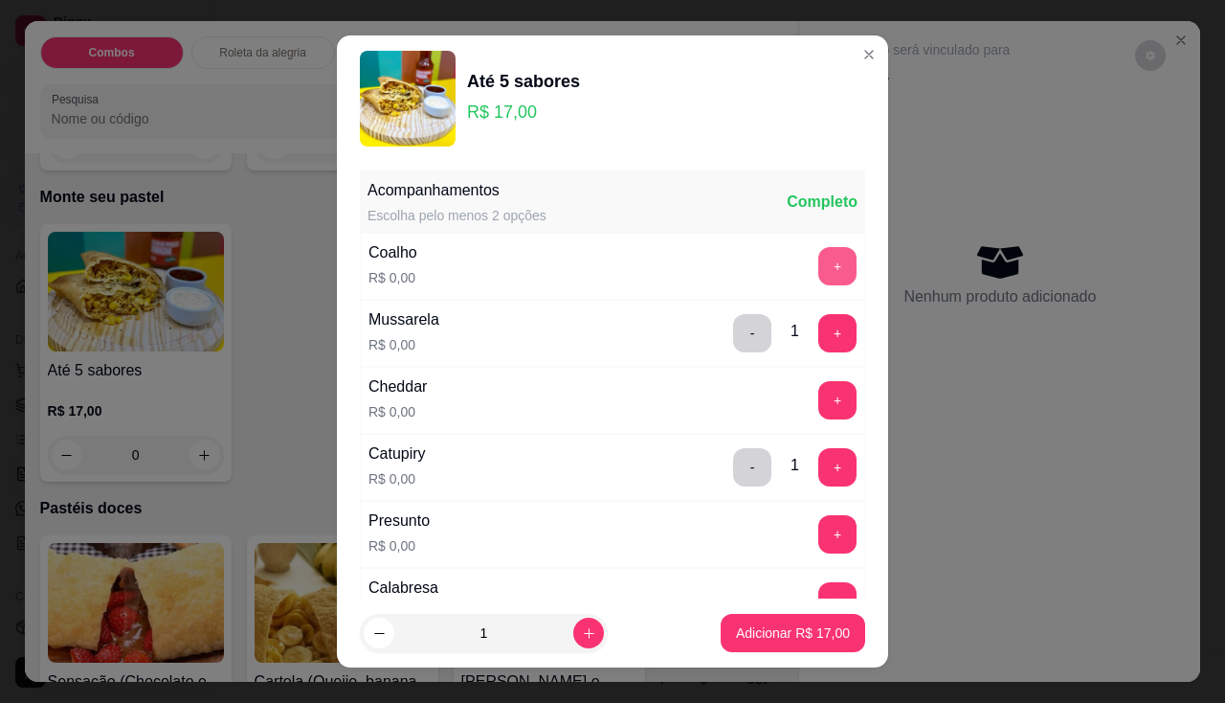
click at [818, 263] on button "+" at bounding box center [837, 266] width 38 height 38
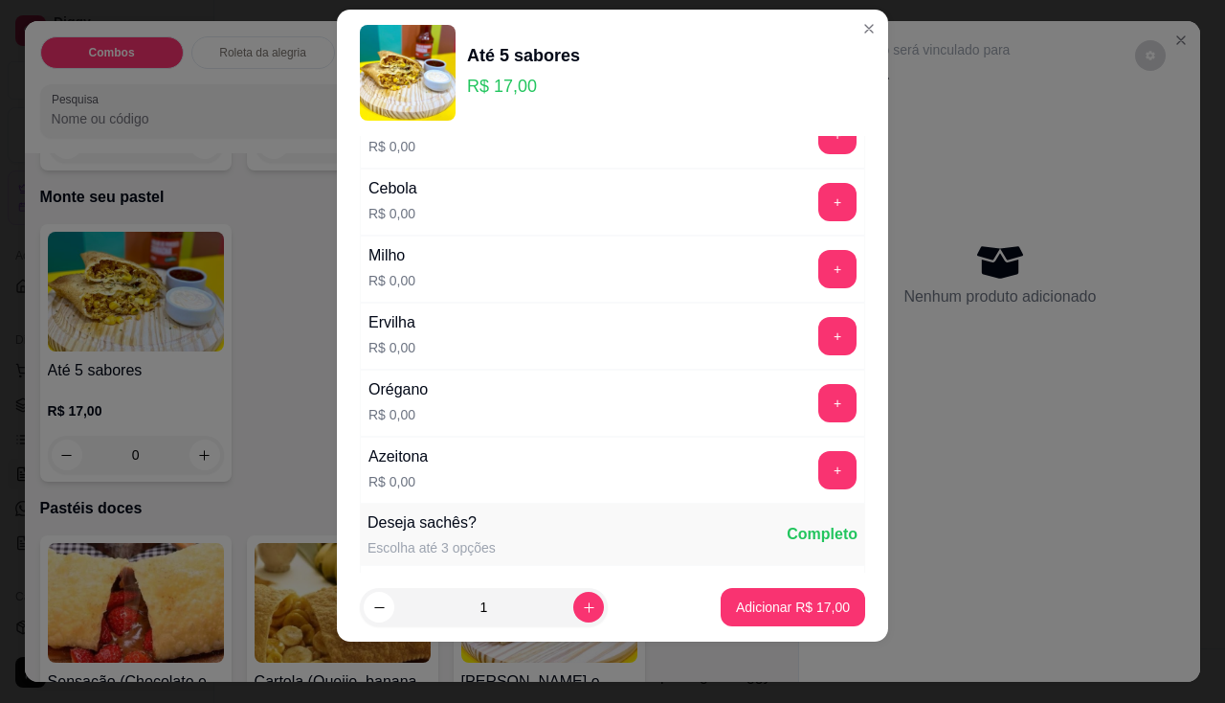
scroll to position [645, 0]
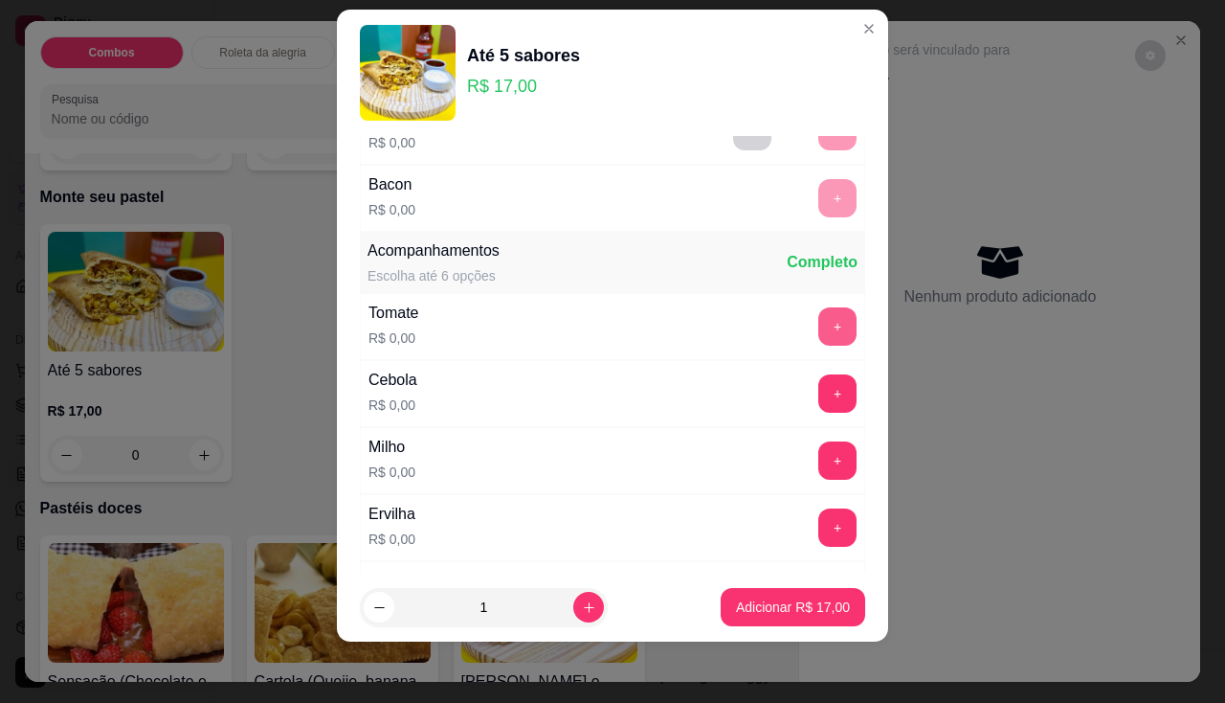
click at [818, 330] on button "+" at bounding box center [837, 326] width 38 height 38
click at [829, 399] on div "Cebola R$ 0,00 +" at bounding box center [612, 393] width 505 height 67
click at [820, 404] on div "+" at bounding box center [838, 393] width 54 height 38
click at [818, 394] on button "+" at bounding box center [837, 393] width 38 height 38
click at [819, 457] on button "+" at bounding box center [837, 459] width 37 height 37
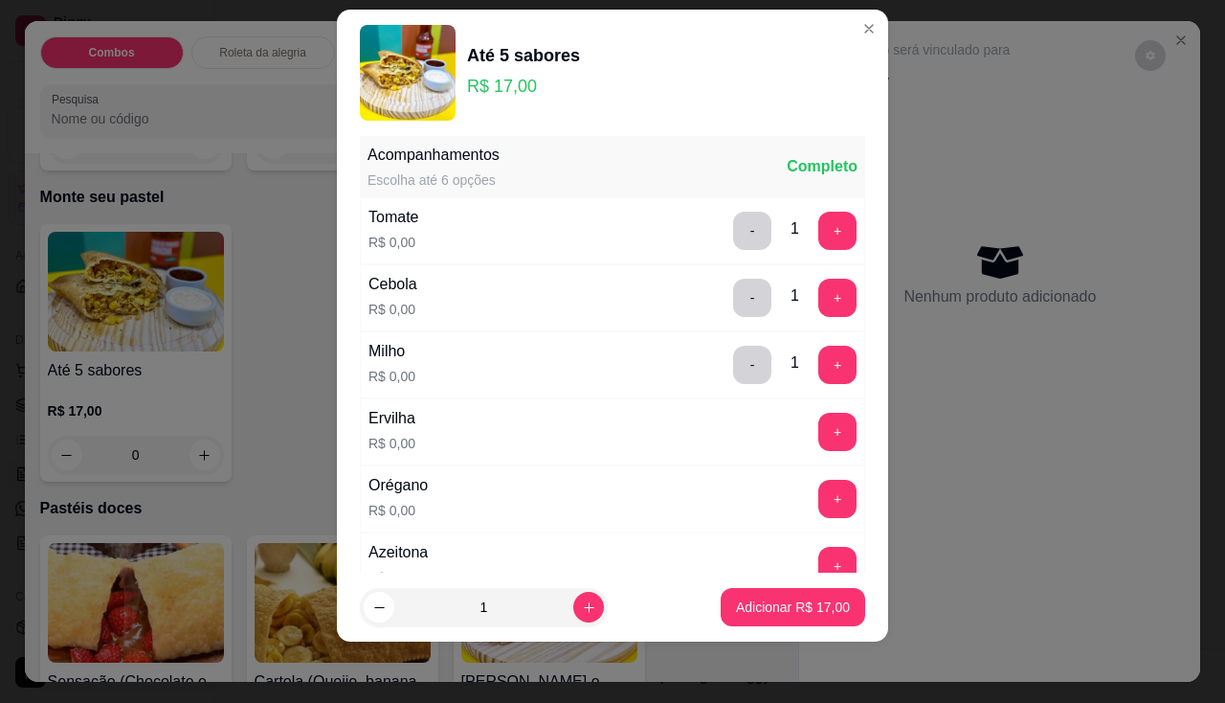
scroll to position [837, 0]
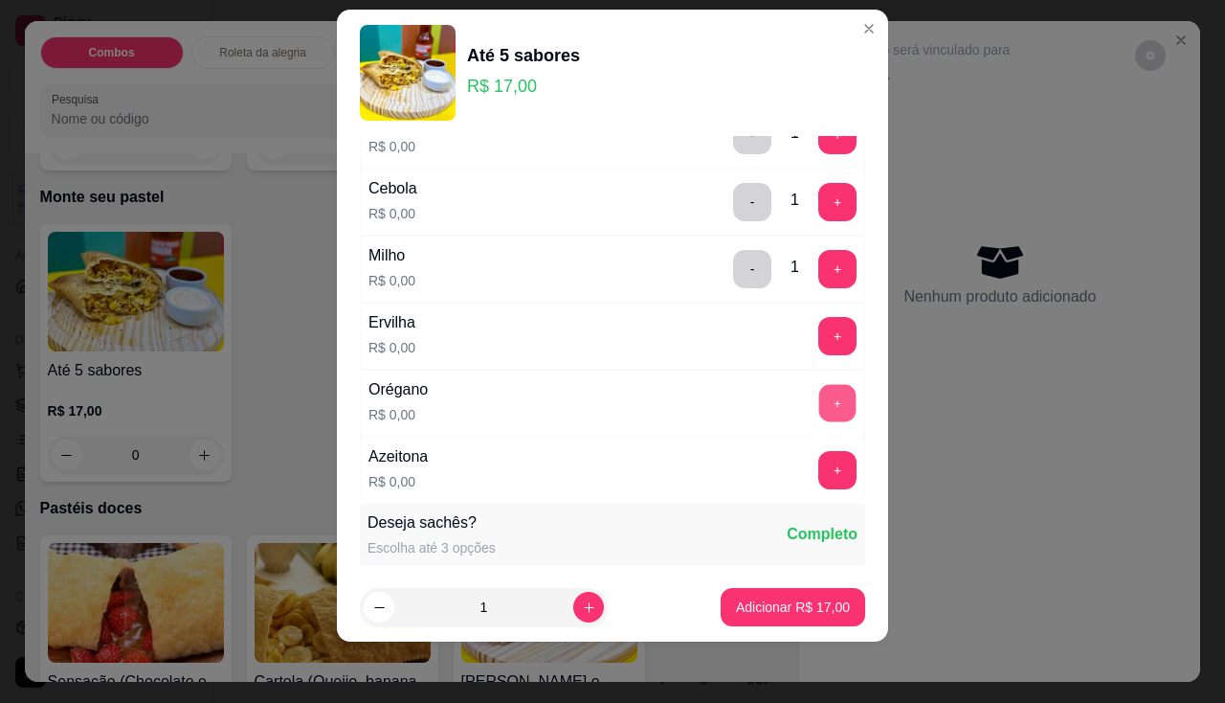
click at [819, 396] on button "+" at bounding box center [837, 402] width 37 height 37
click at [797, 601] on p "Adicionar R$ 17,00" at bounding box center [793, 606] width 114 height 19
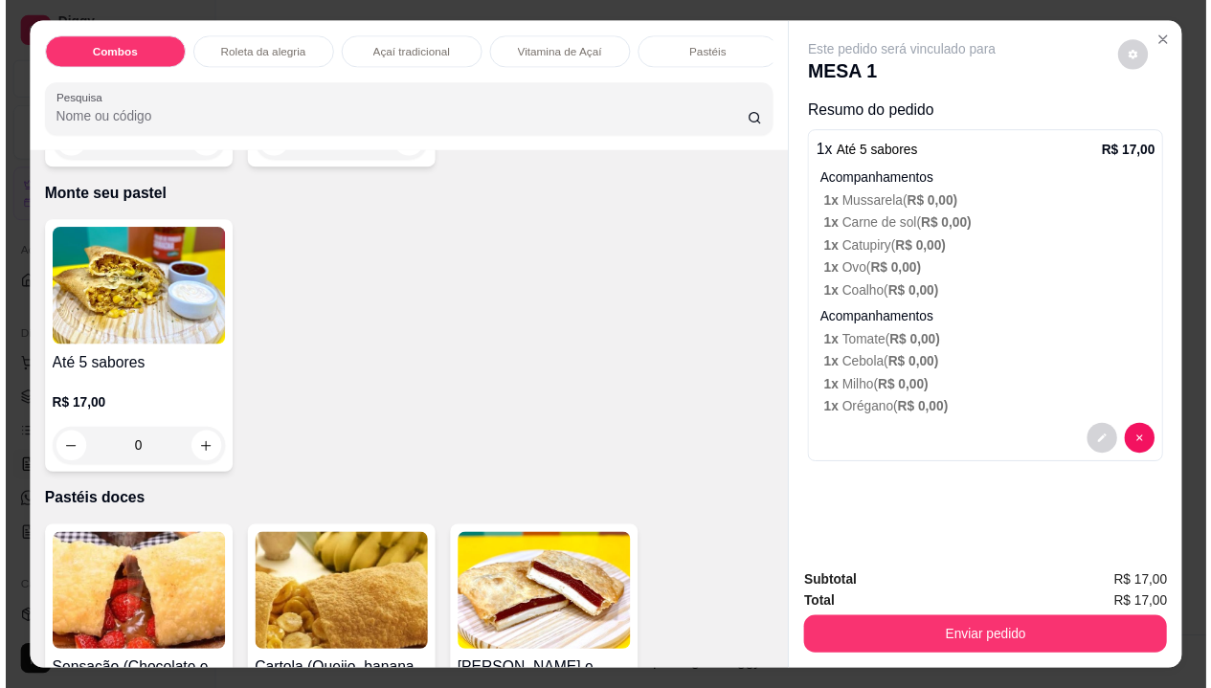
scroll to position [47, 0]
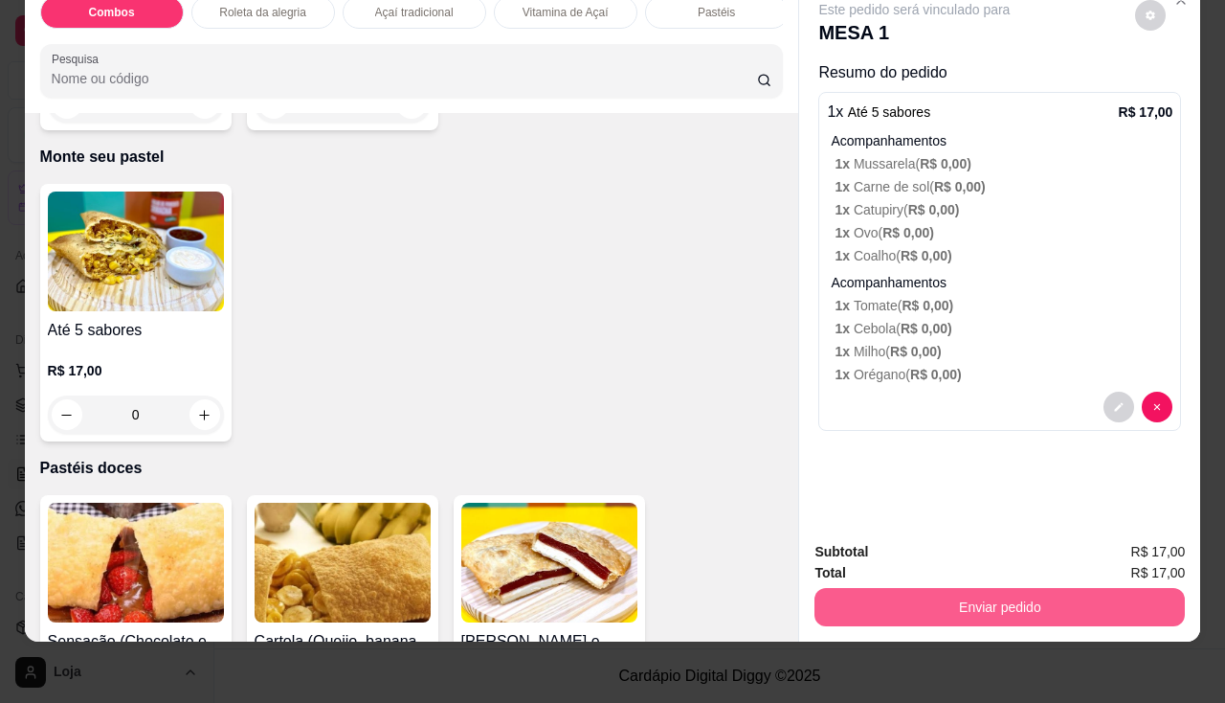
click at [869, 599] on button "Enviar pedido" at bounding box center [1000, 607] width 370 height 38
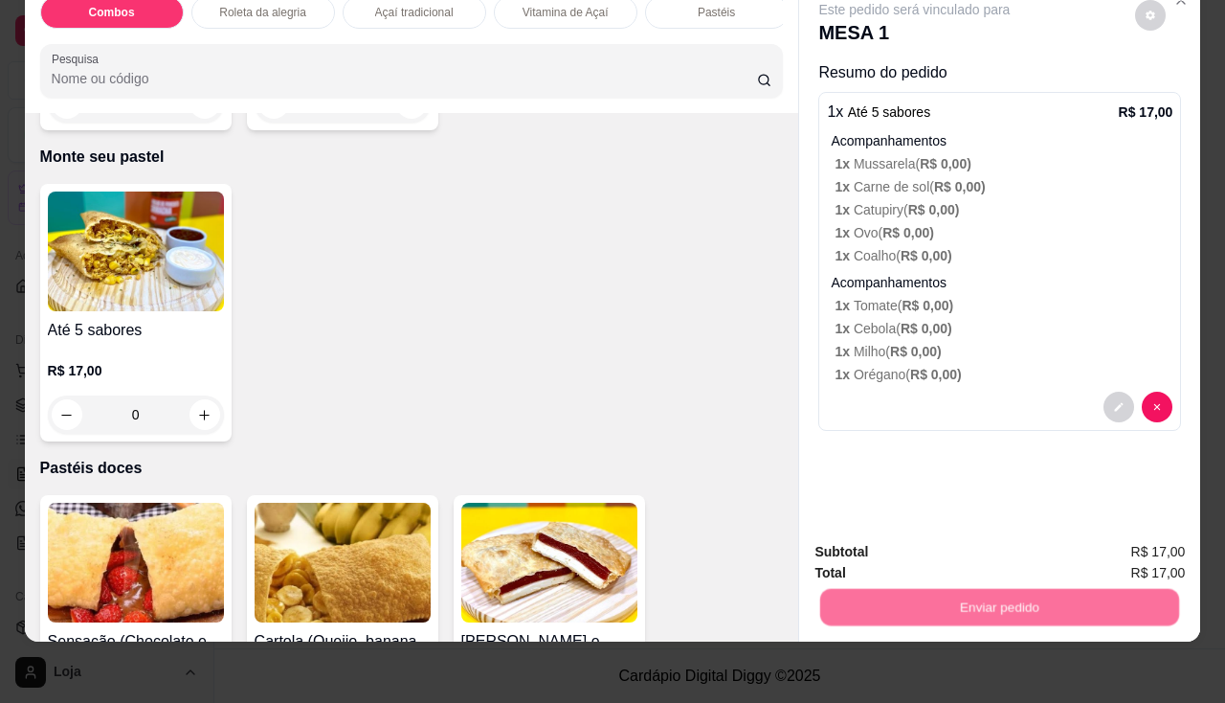
click at [861, 548] on button "Não registrar e enviar pedido" at bounding box center [936, 546] width 199 height 36
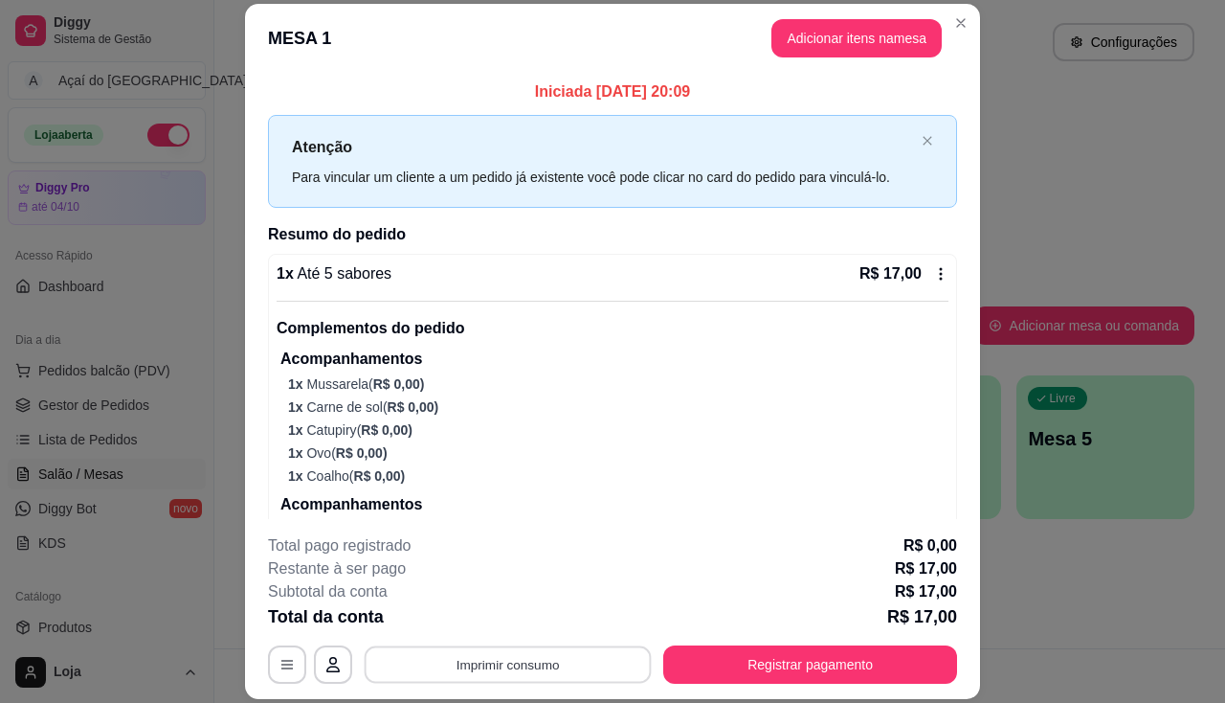
click at [523, 674] on button "Imprimir consumo" at bounding box center [508, 664] width 287 height 37
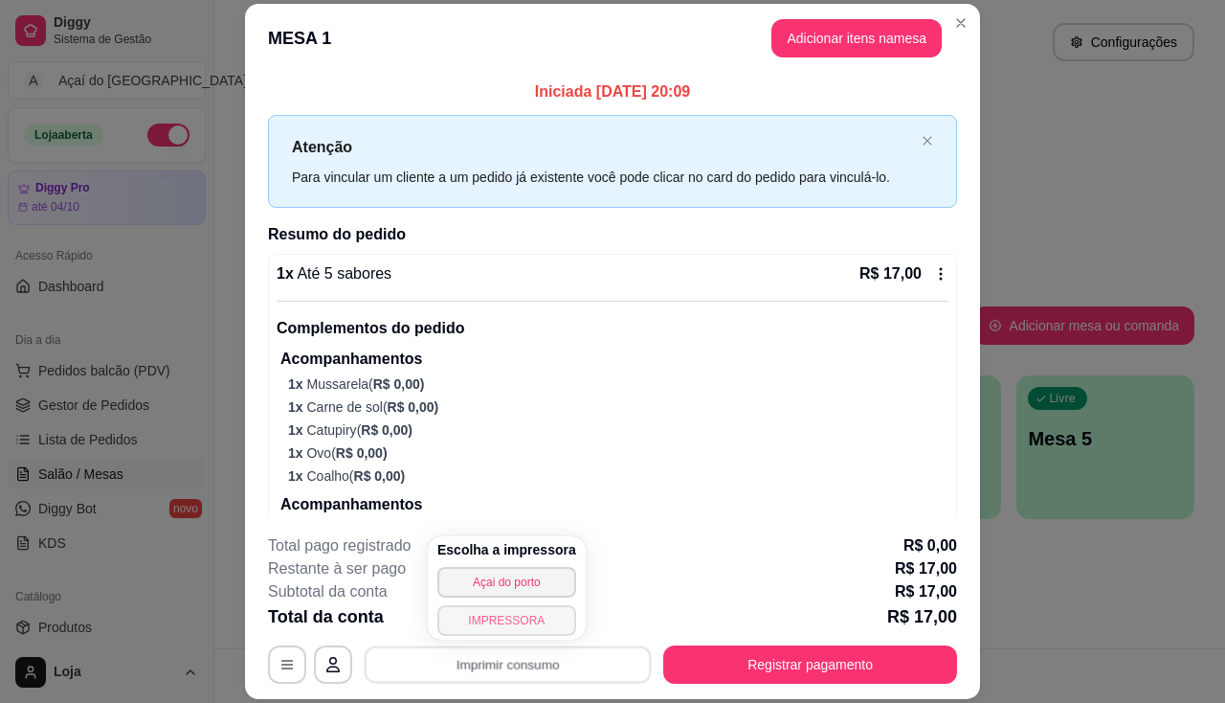
click at [517, 609] on button "IMPRESSORA" at bounding box center [506, 620] width 139 height 31
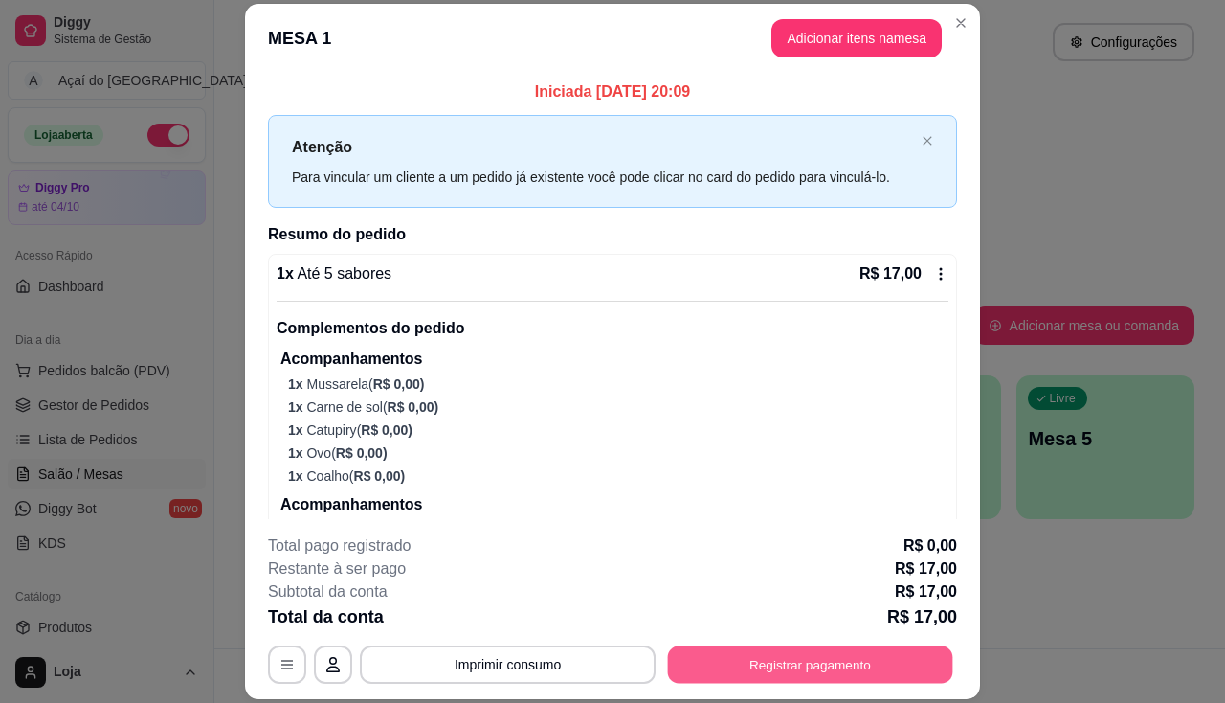
click at [913, 662] on button "Registrar pagamento" at bounding box center [810, 664] width 285 height 37
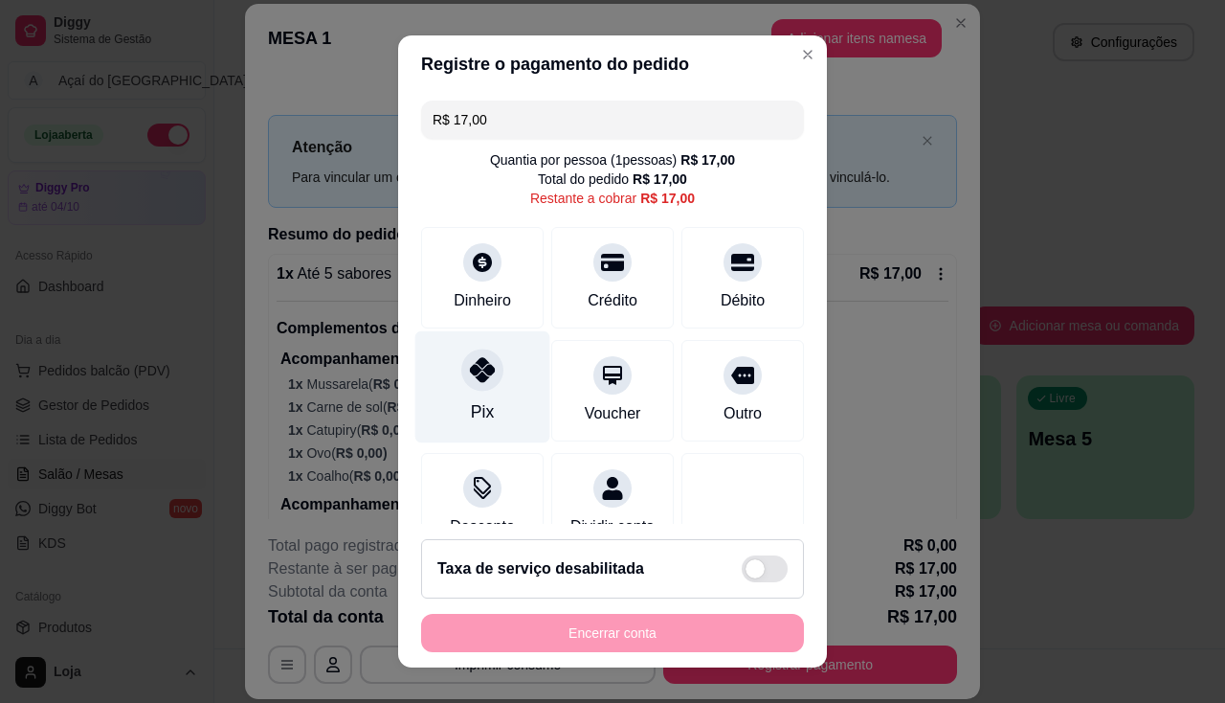
click at [463, 386] on div at bounding box center [482, 369] width 42 height 42
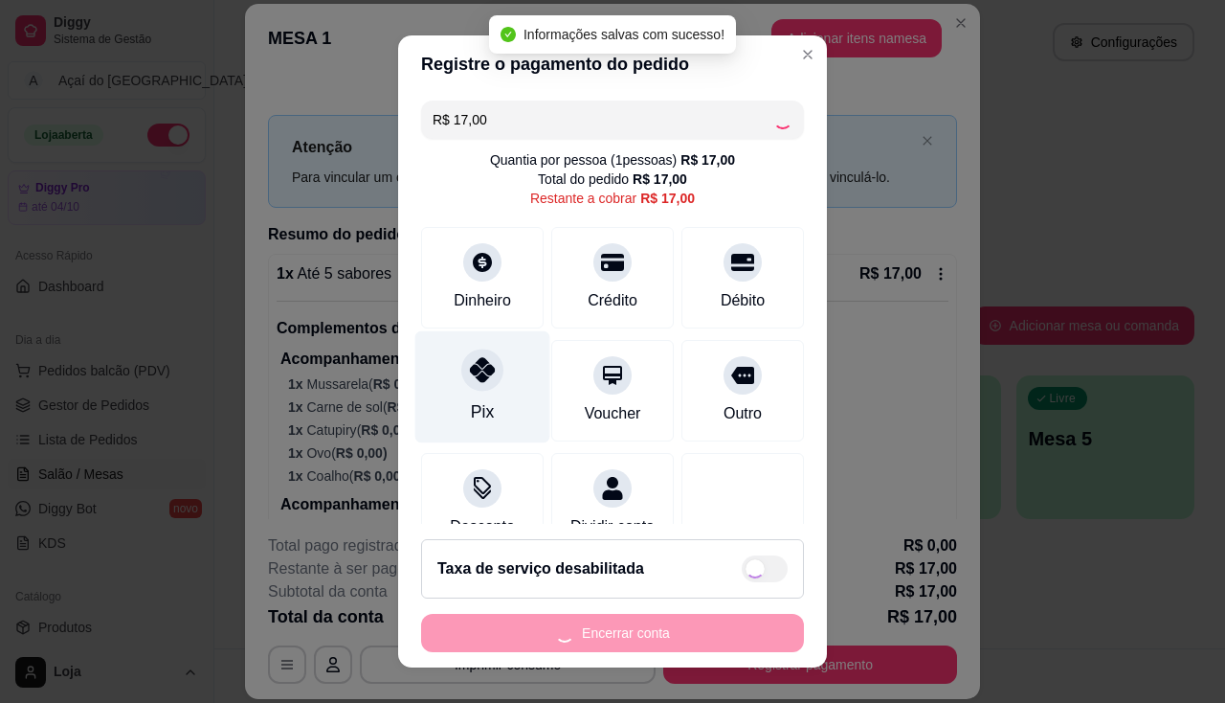
type input "R$ 0,00"
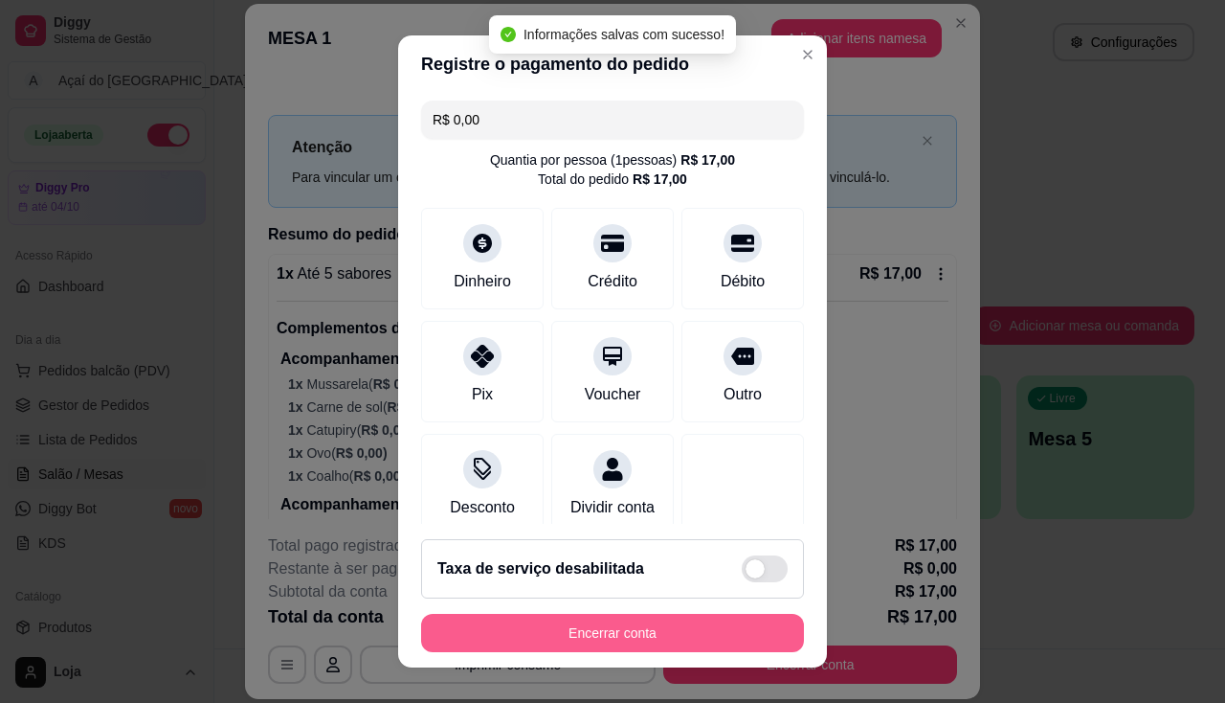
click at [555, 622] on button "Encerrar conta" at bounding box center [612, 633] width 383 height 38
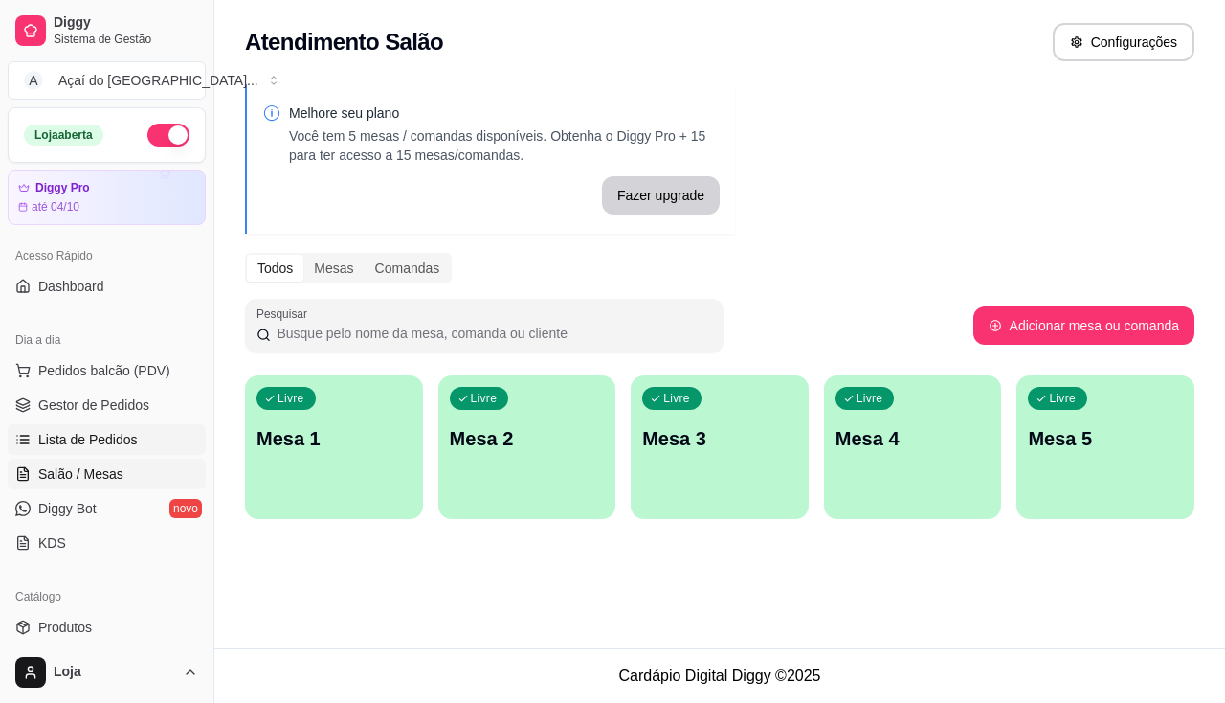
click at [74, 447] on span "Lista de Pedidos" at bounding box center [88, 439] width 100 height 19
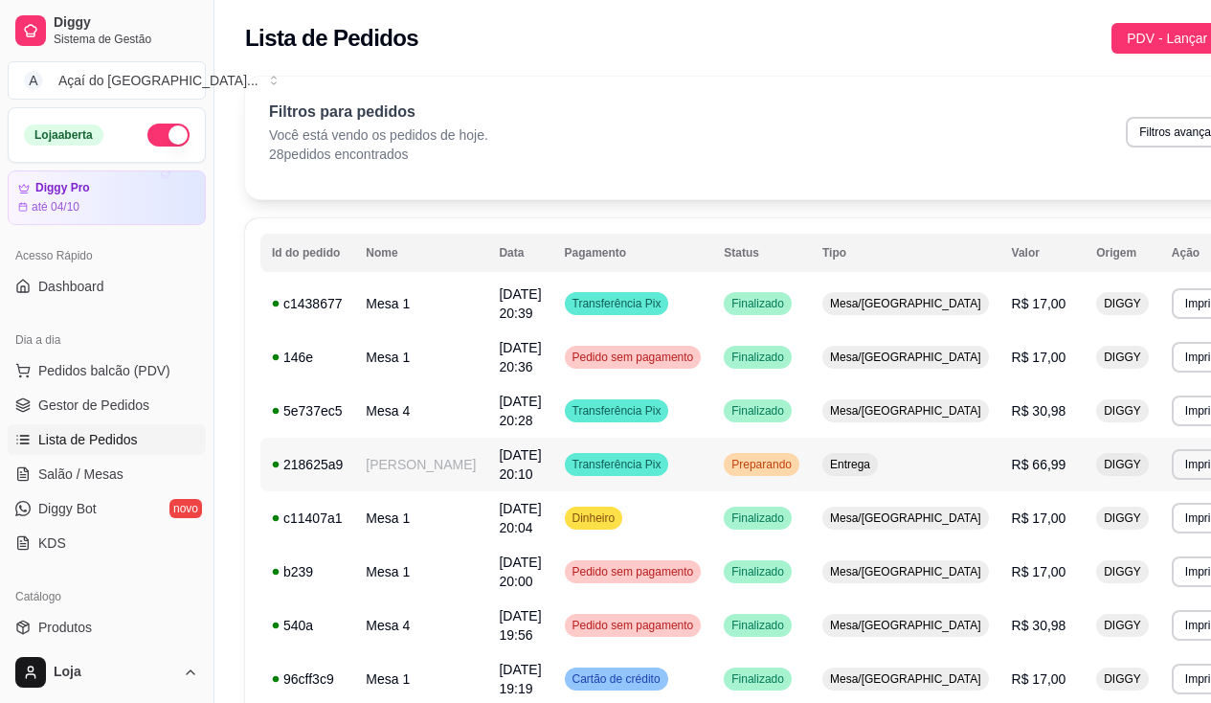
click at [569, 467] on span "Transferência Pix" at bounding box center [617, 464] width 97 height 15
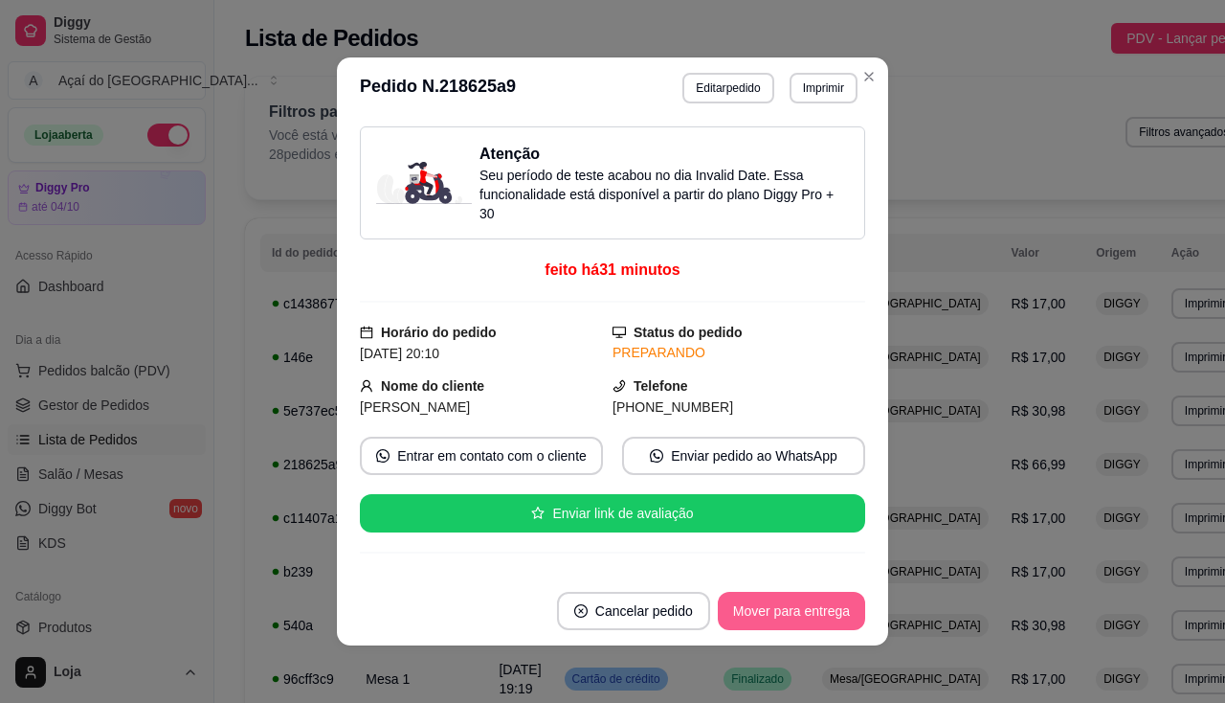
click at [749, 614] on button "Mover para entrega" at bounding box center [791, 611] width 147 height 38
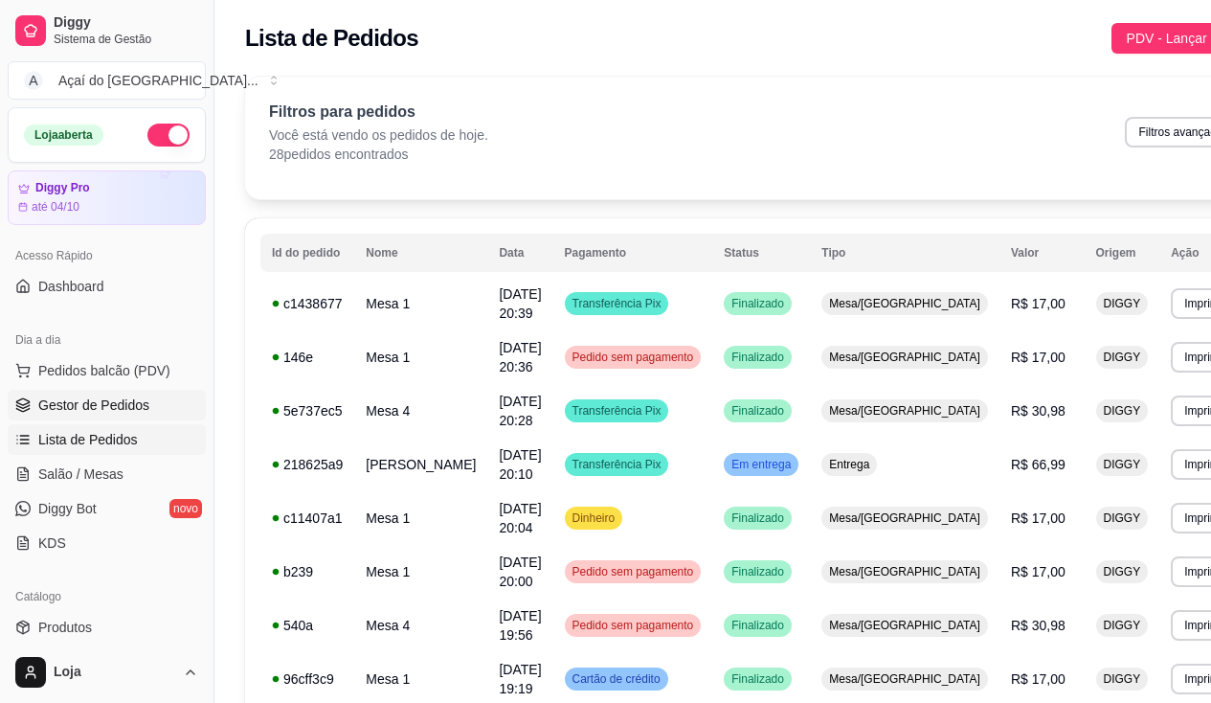
click at [80, 409] on span "Gestor de Pedidos" at bounding box center [93, 404] width 111 height 19
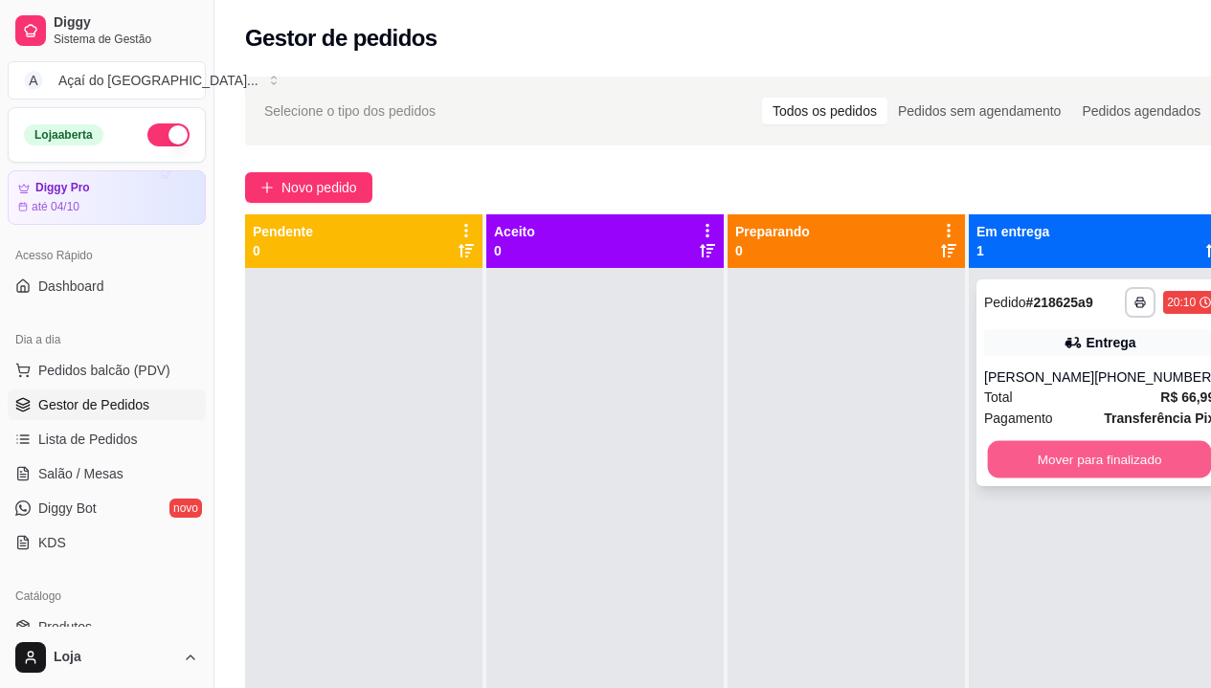
click at [1040, 450] on button "Mover para finalizado" at bounding box center [1100, 459] width 224 height 37
